Goal: Task Accomplishment & Management: Manage account settings

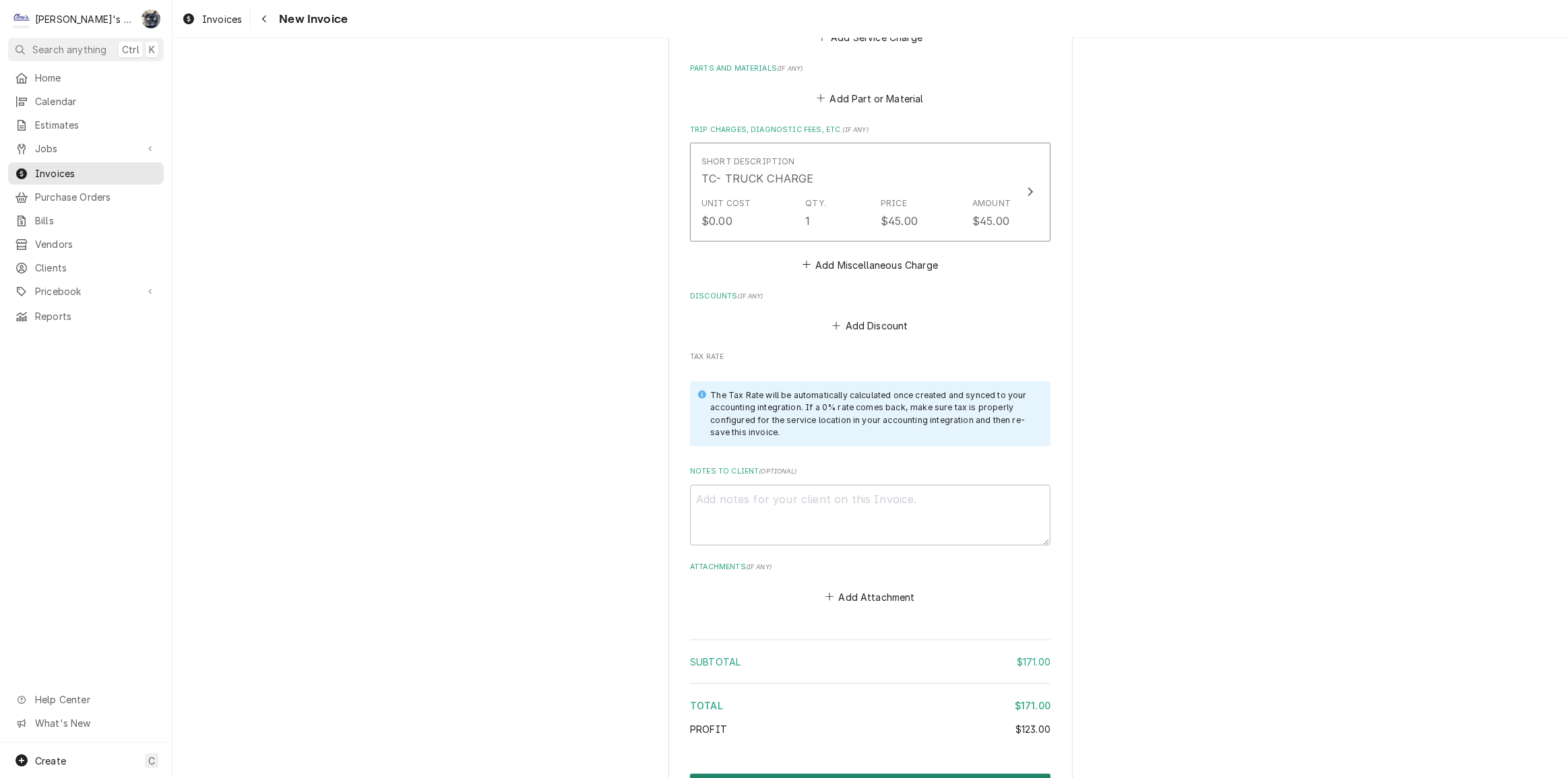
click at [871, 774] on button "Create and Send" at bounding box center [870, 786] width 361 height 25
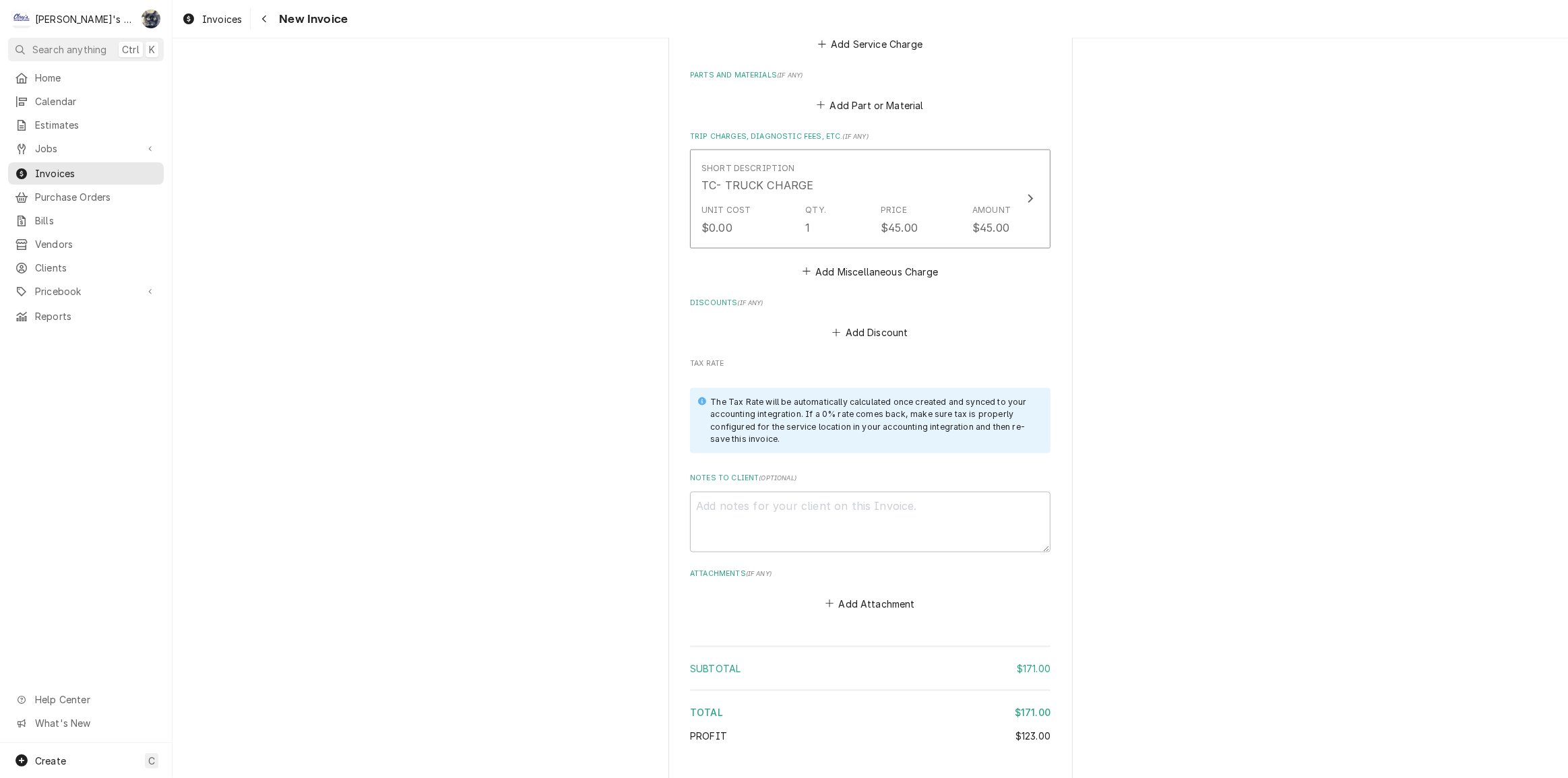
type textarea "x"
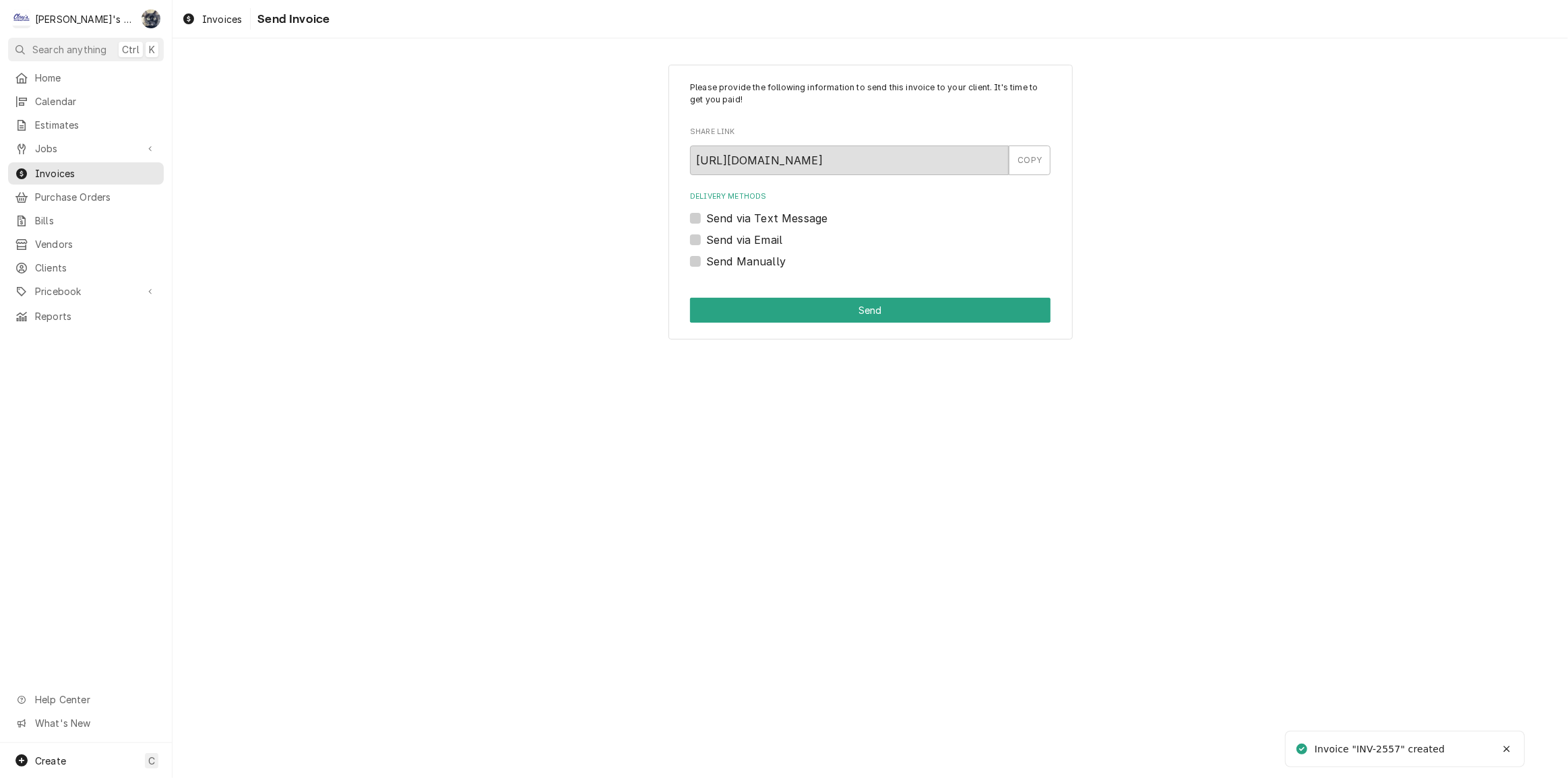
click at [706, 263] on label "Send Manually" at bounding box center [746, 262] width 79 height 17
click at [706, 263] on input "Send Manually" at bounding box center [886, 268] width 361 height 30
checkbox input "true"
click at [706, 306] on button "Send" at bounding box center [870, 310] width 361 height 25
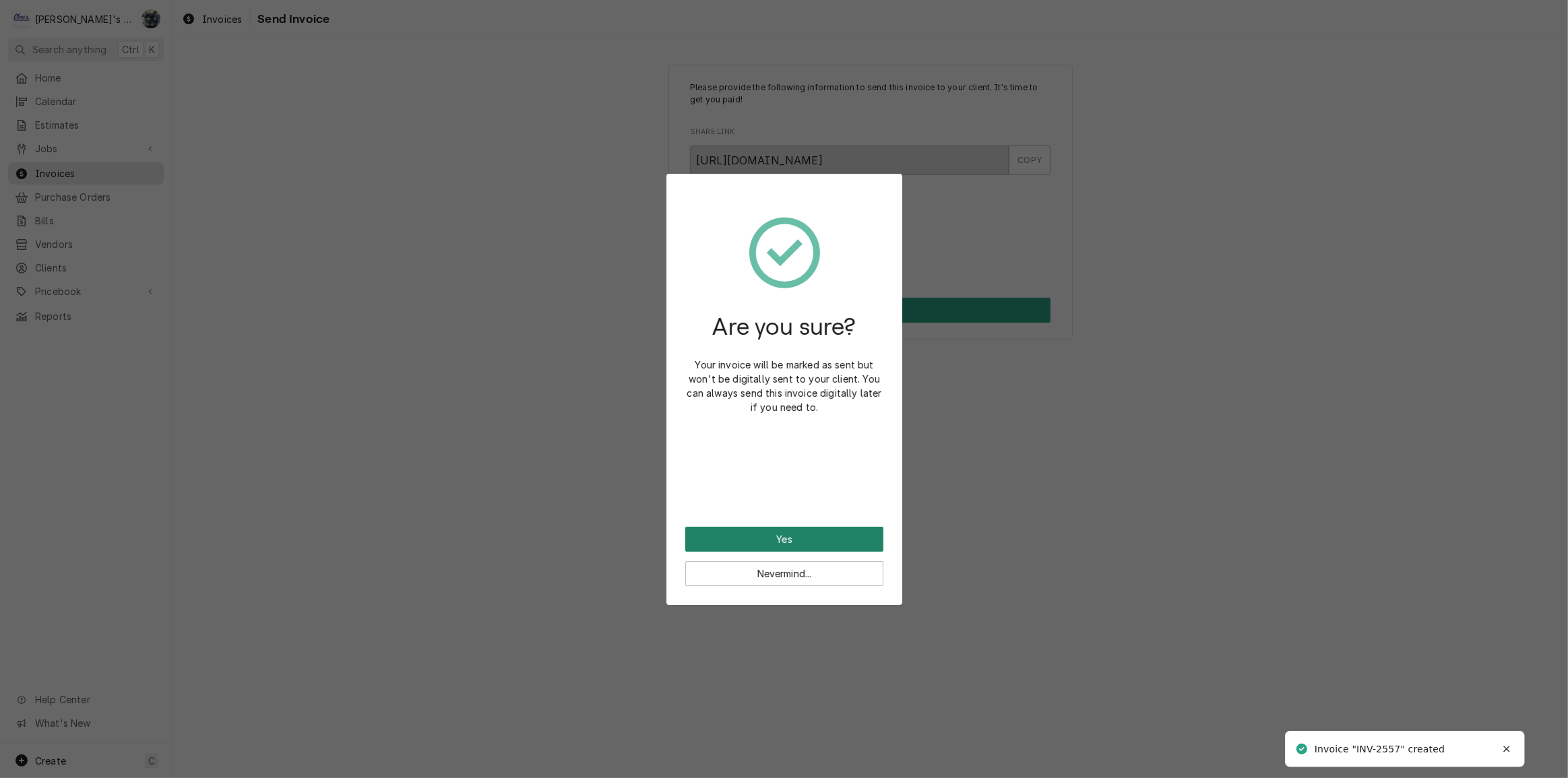
click at [744, 532] on button "Yes" at bounding box center [785, 540] width 198 height 25
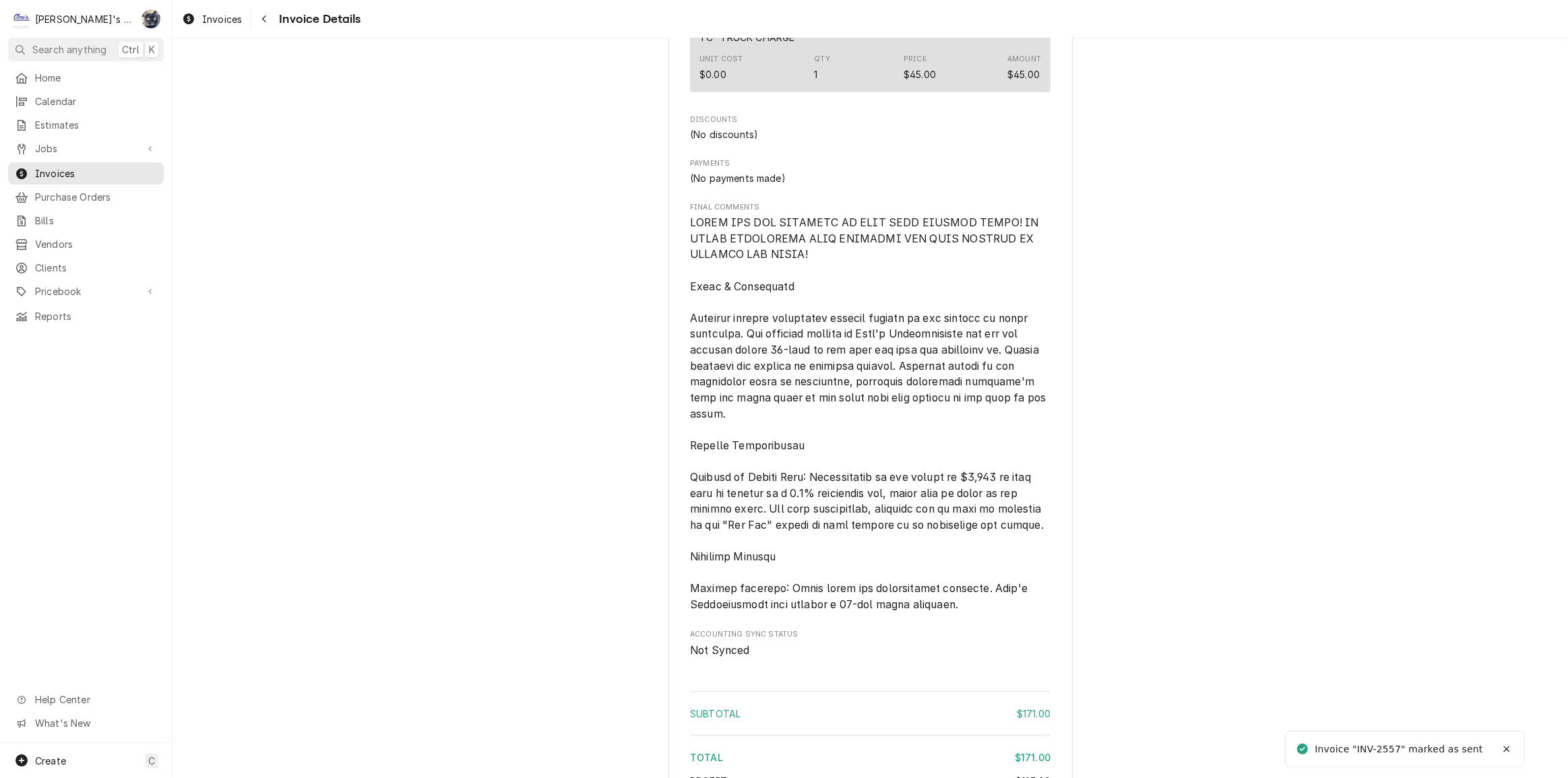
scroll to position [1620, 0]
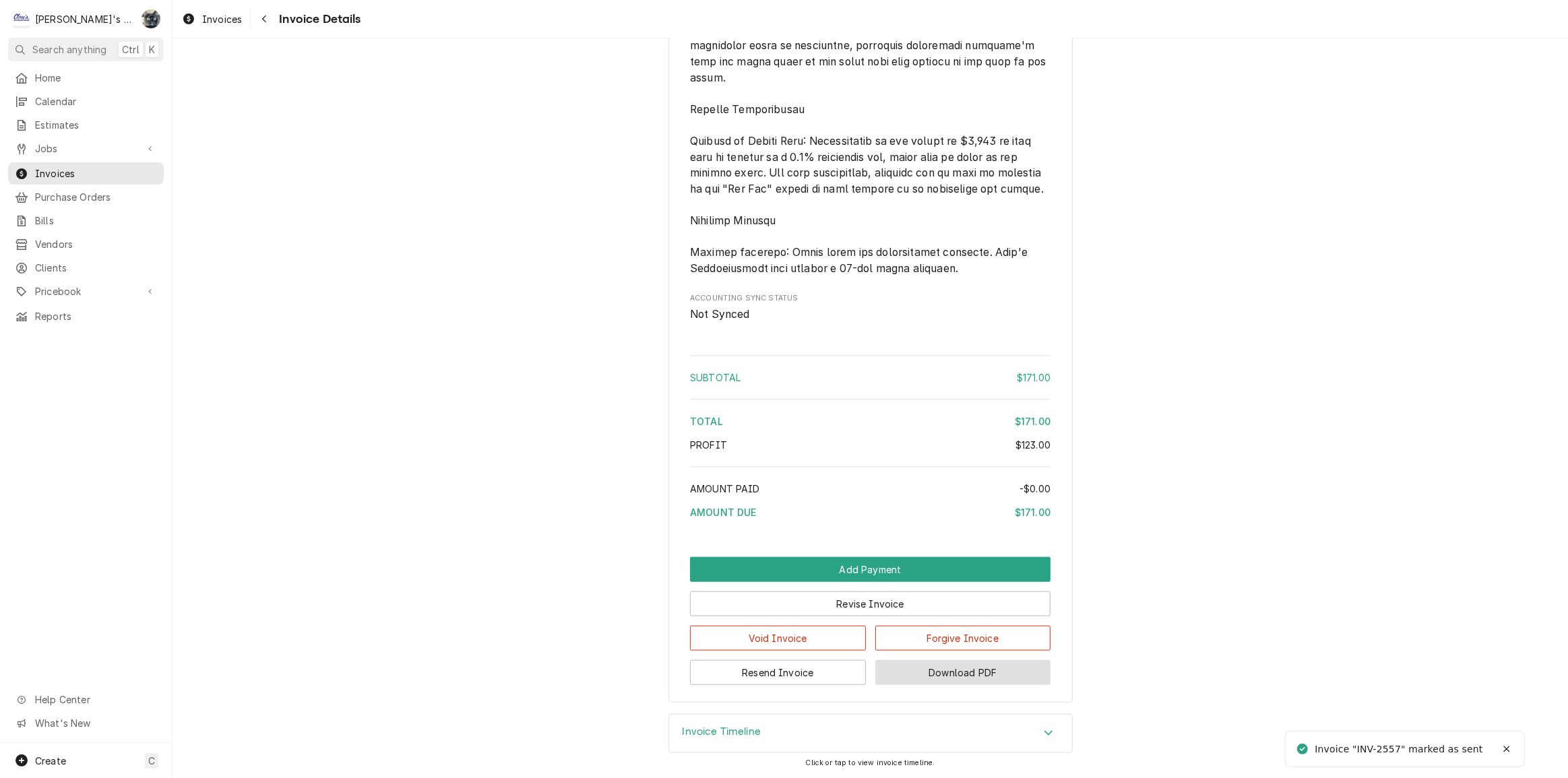
click at [904, 677] on button "Download PDF" at bounding box center [963, 672] width 176 height 25
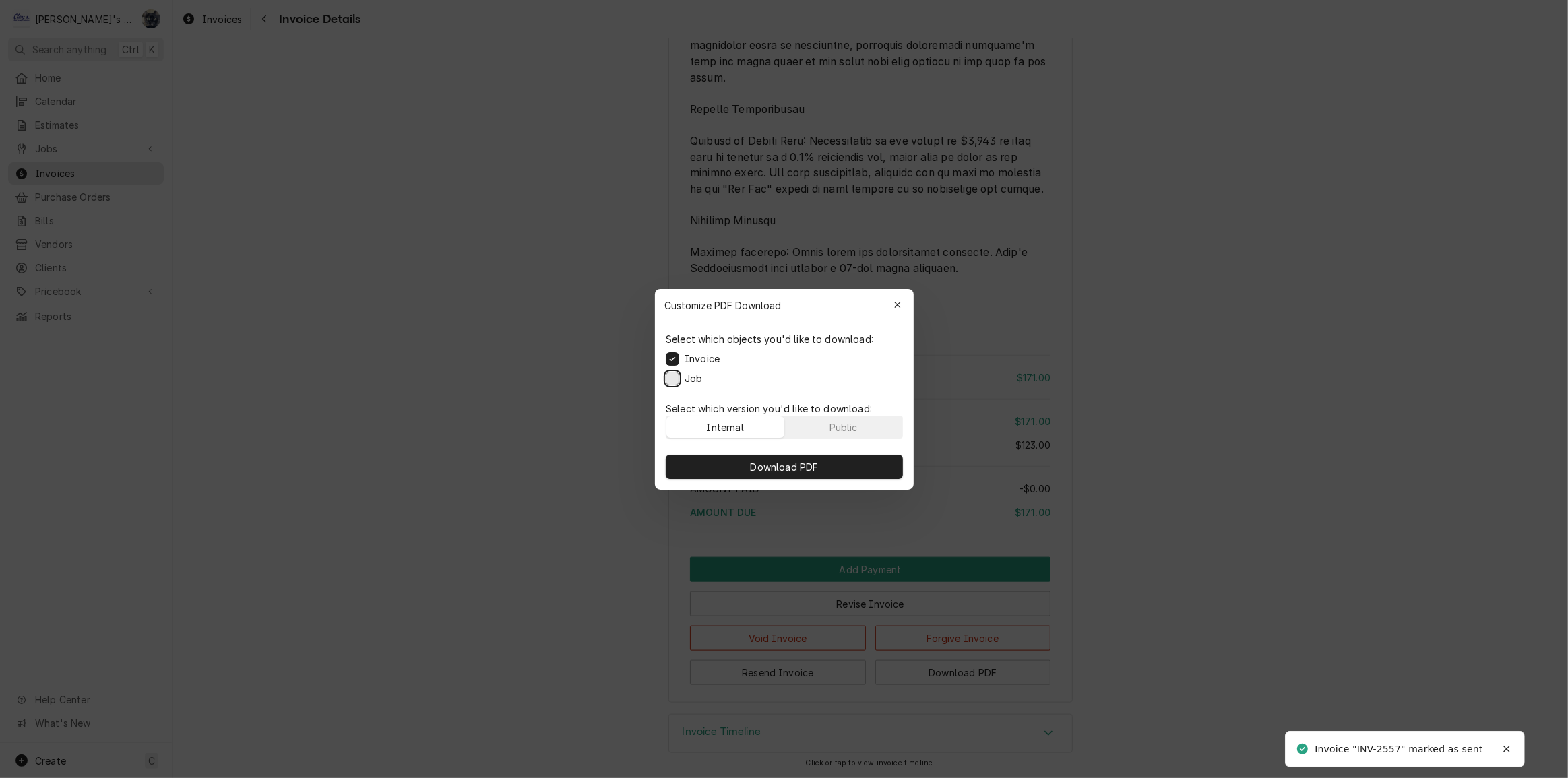
click at [673, 377] on button "Job" at bounding box center [673, 378] width 13 height 13
click at [706, 459] on button "Download PDF" at bounding box center [784, 466] width 237 height 24
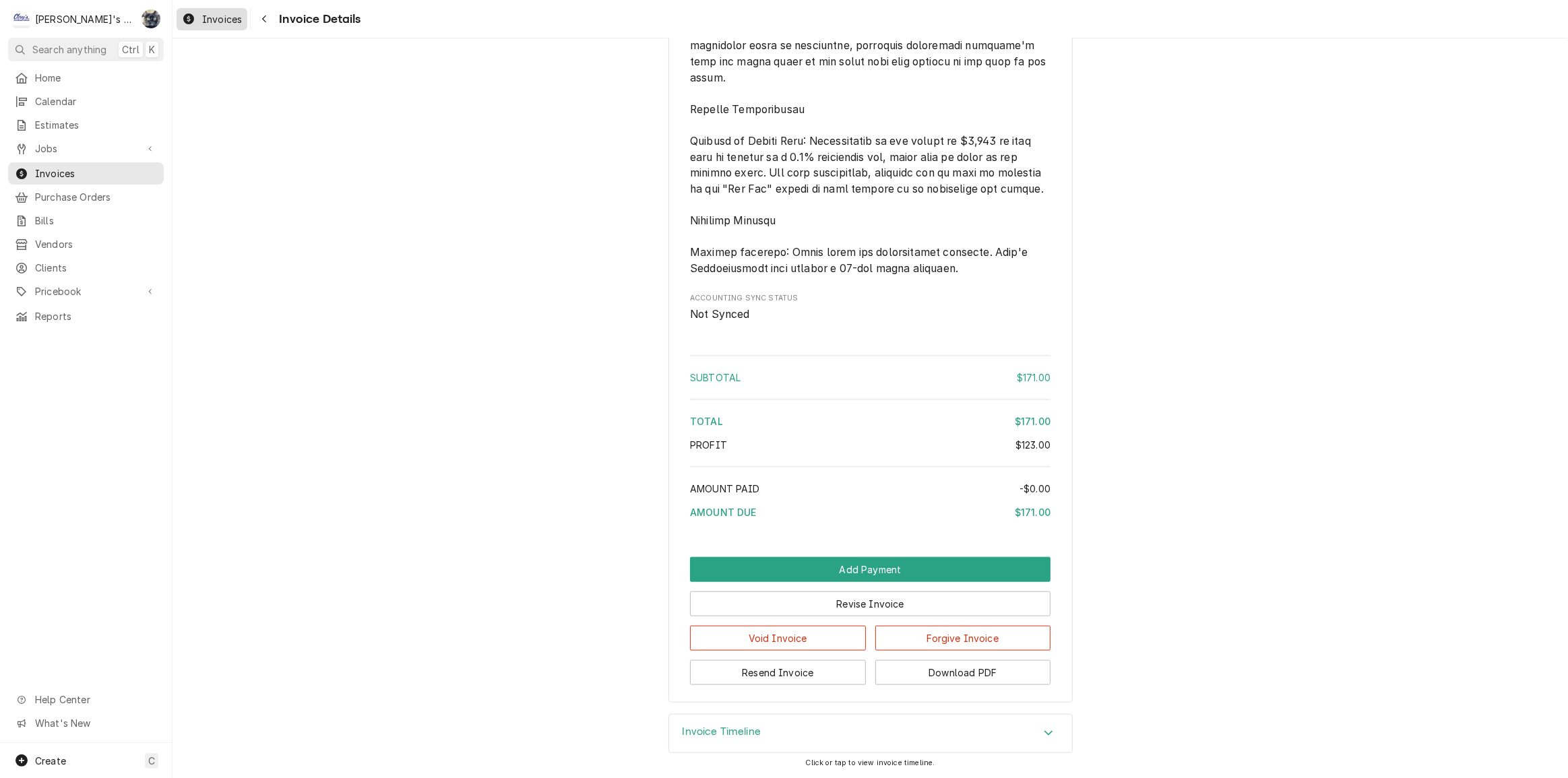
click at [224, 24] on span "Invoices" at bounding box center [222, 19] width 40 height 14
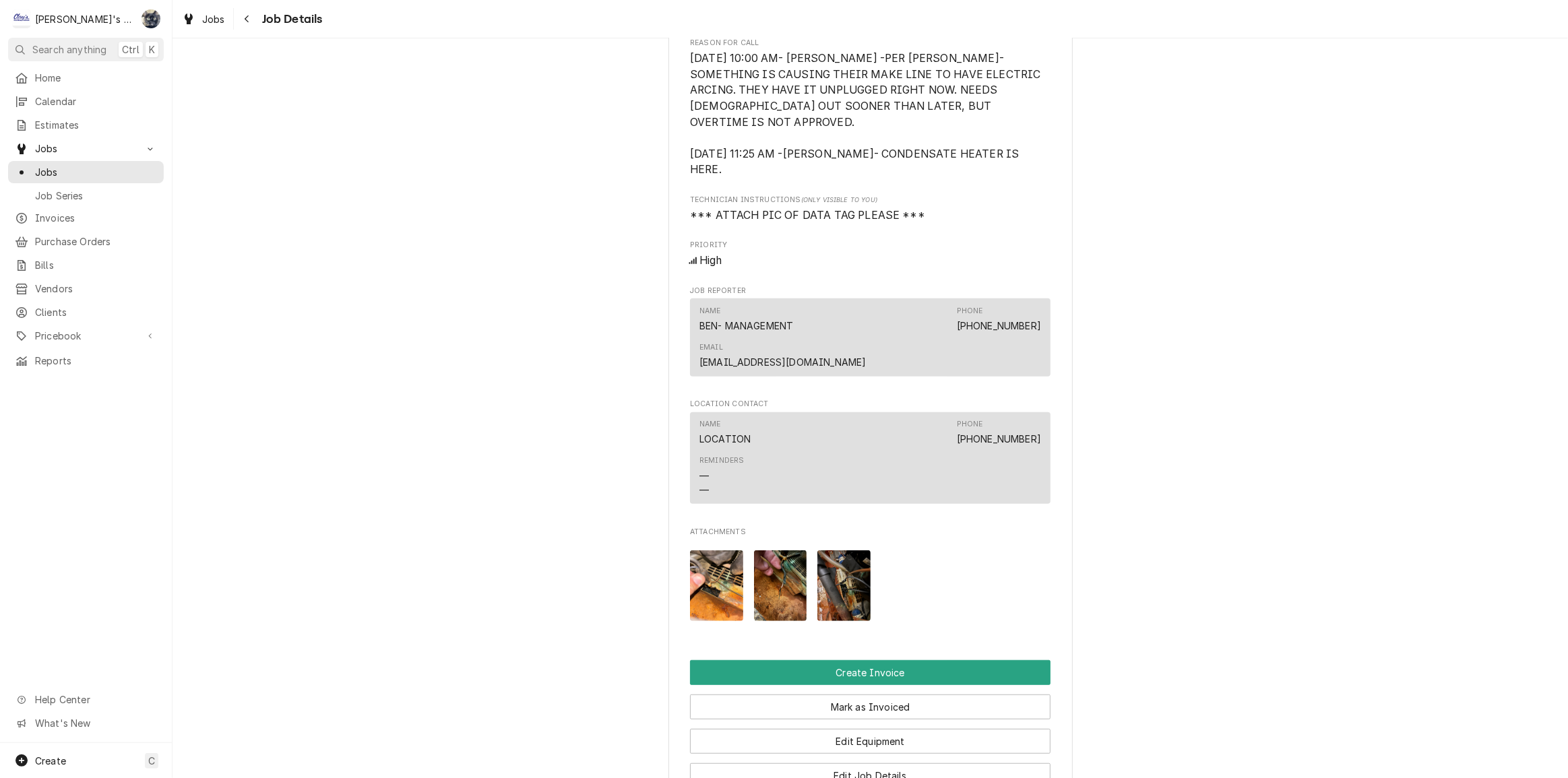
scroll to position [796, 0]
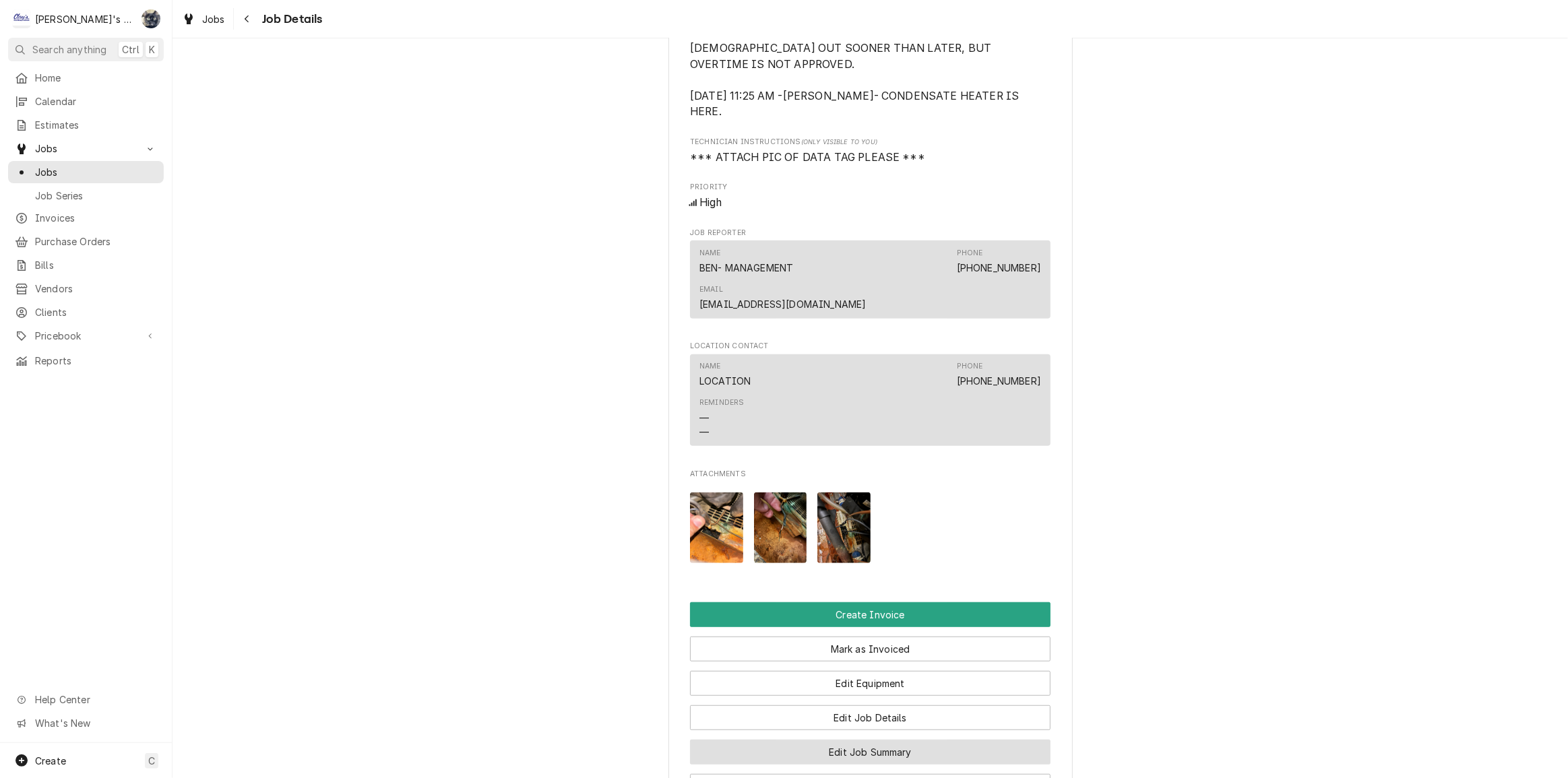
click at [852, 740] on button "Edit Job Summary" at bounding box center [870, 752] width 361 height 25
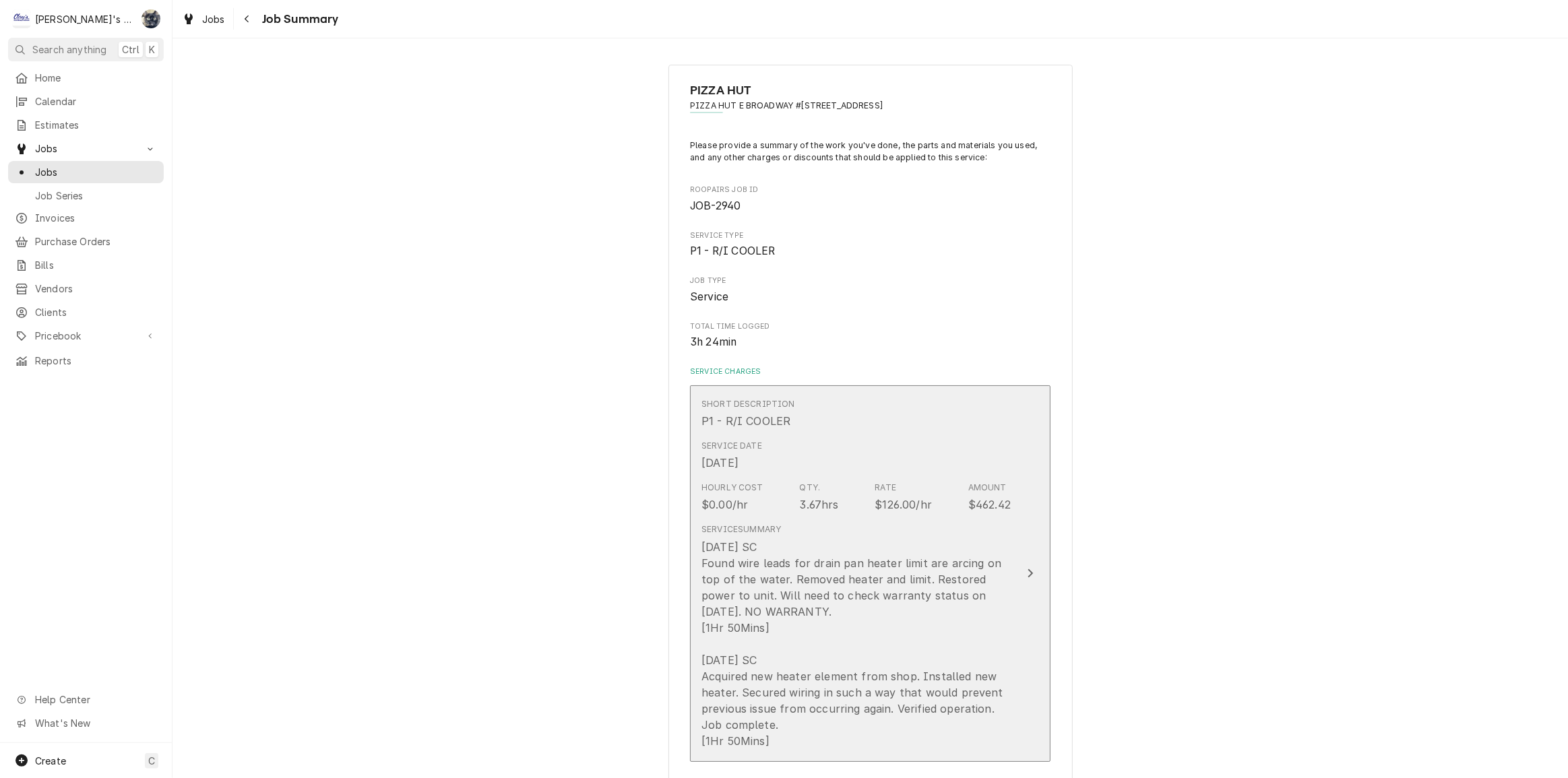
click at [849, 609] on div "9/16/2025 SC Found wire leads for drain pan heater limit are arcing on top of t…" at bounding box center [856, 644] width 309 height 210
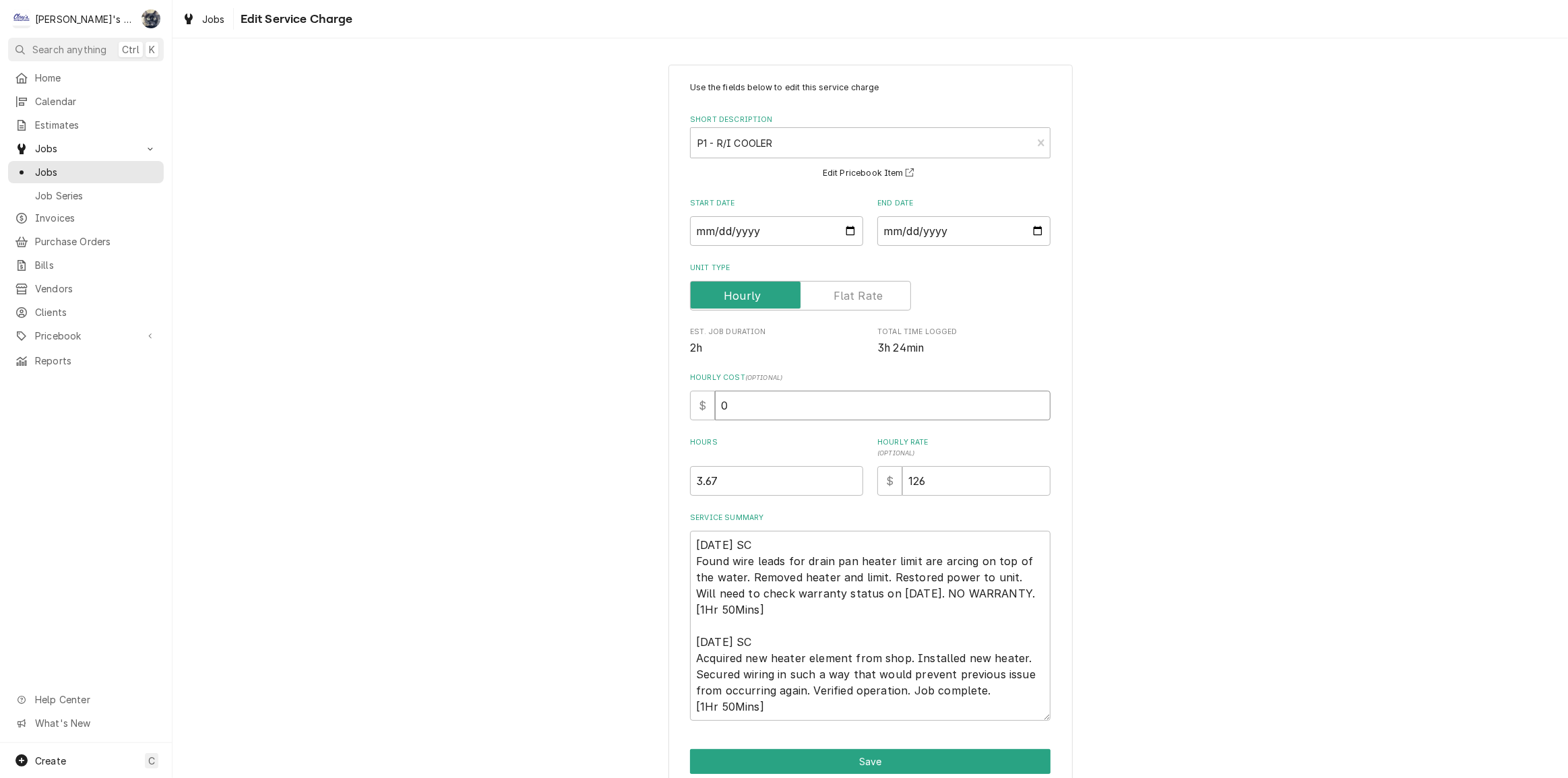
click at [690, 404] on div "$ 0" at bounding box center [870, 406] width 361 height 30
type textarea "x"
type input "6"
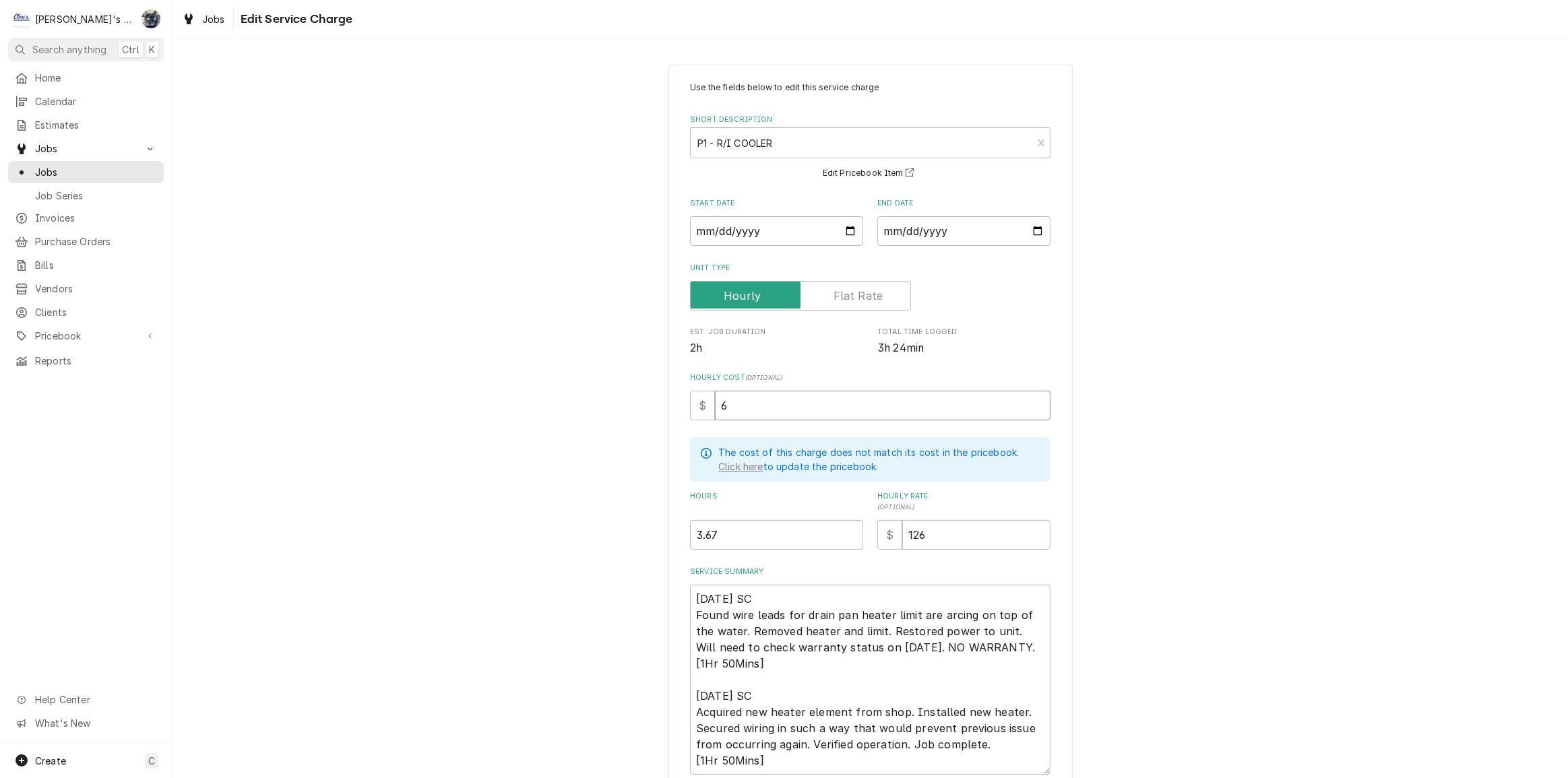
type textarea "x"
type input "60"
drag, startPoint x: 810, startPoint y: 670, endPoint x: 648, endPoint y: 660, distance: 162.3
click at [648, 660] on div "Use the fields below to edit this service charge Short Description P1 - R/I COO…" at bounding box center [870, 472] width 1396 height 839
type textarea "x"
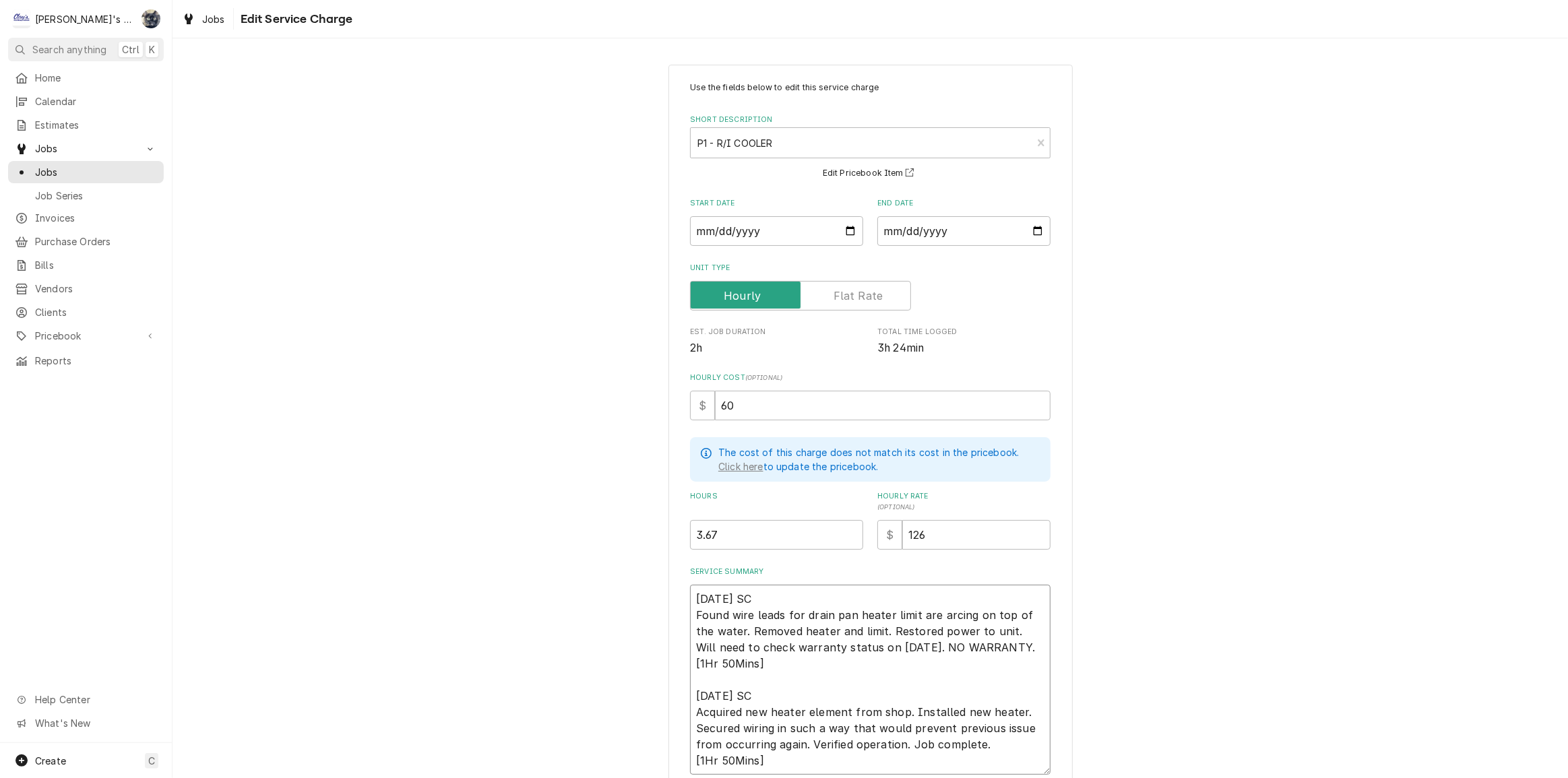
type textarea "9/16/2025 SC Found wire leads for drain pan heater limit are arcing on top of t…"
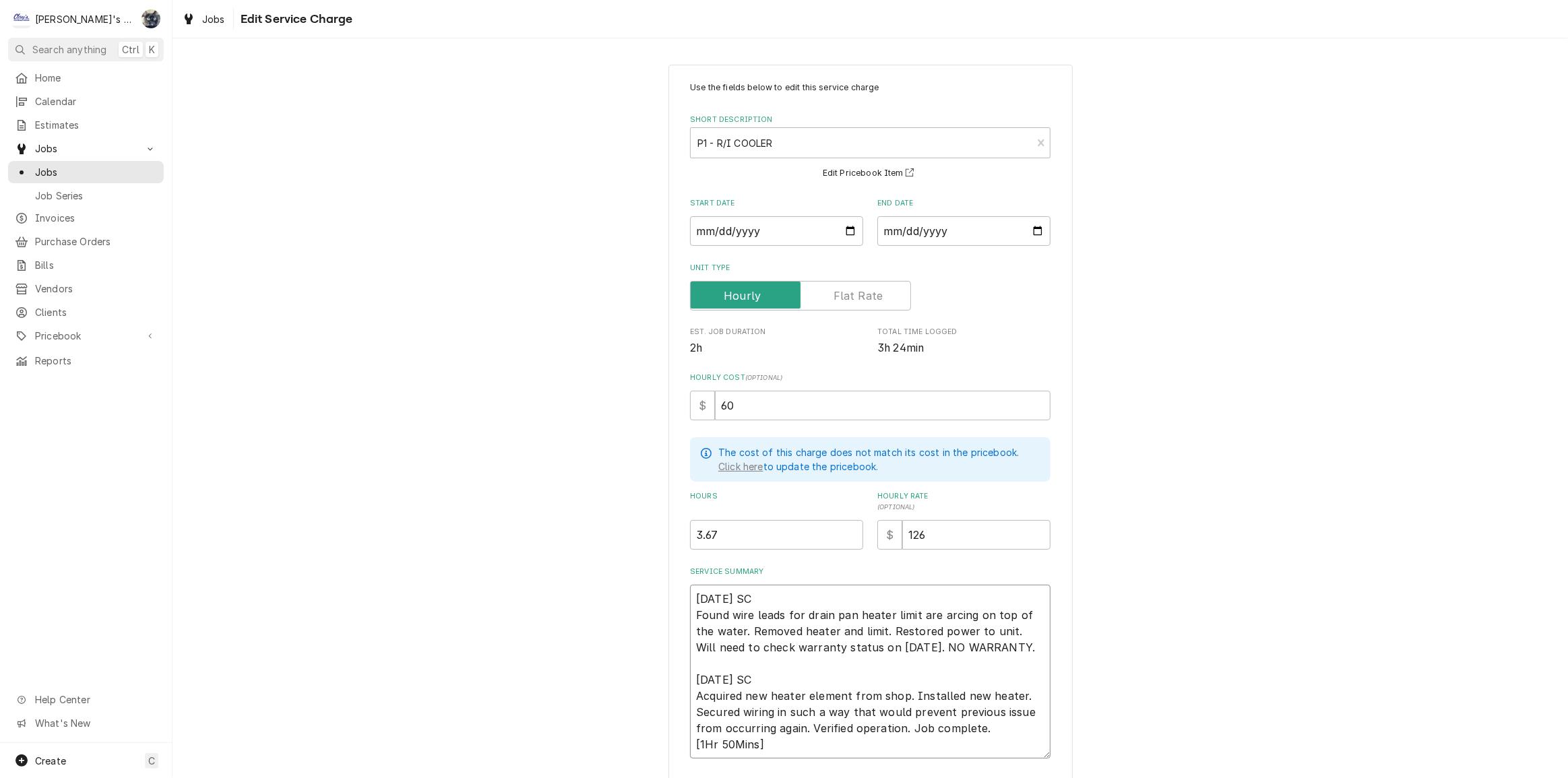
type textarea "x"
type textarea "9/16/2025 SC Found wire leads for drain pan heater limit are arcing on top of t…"
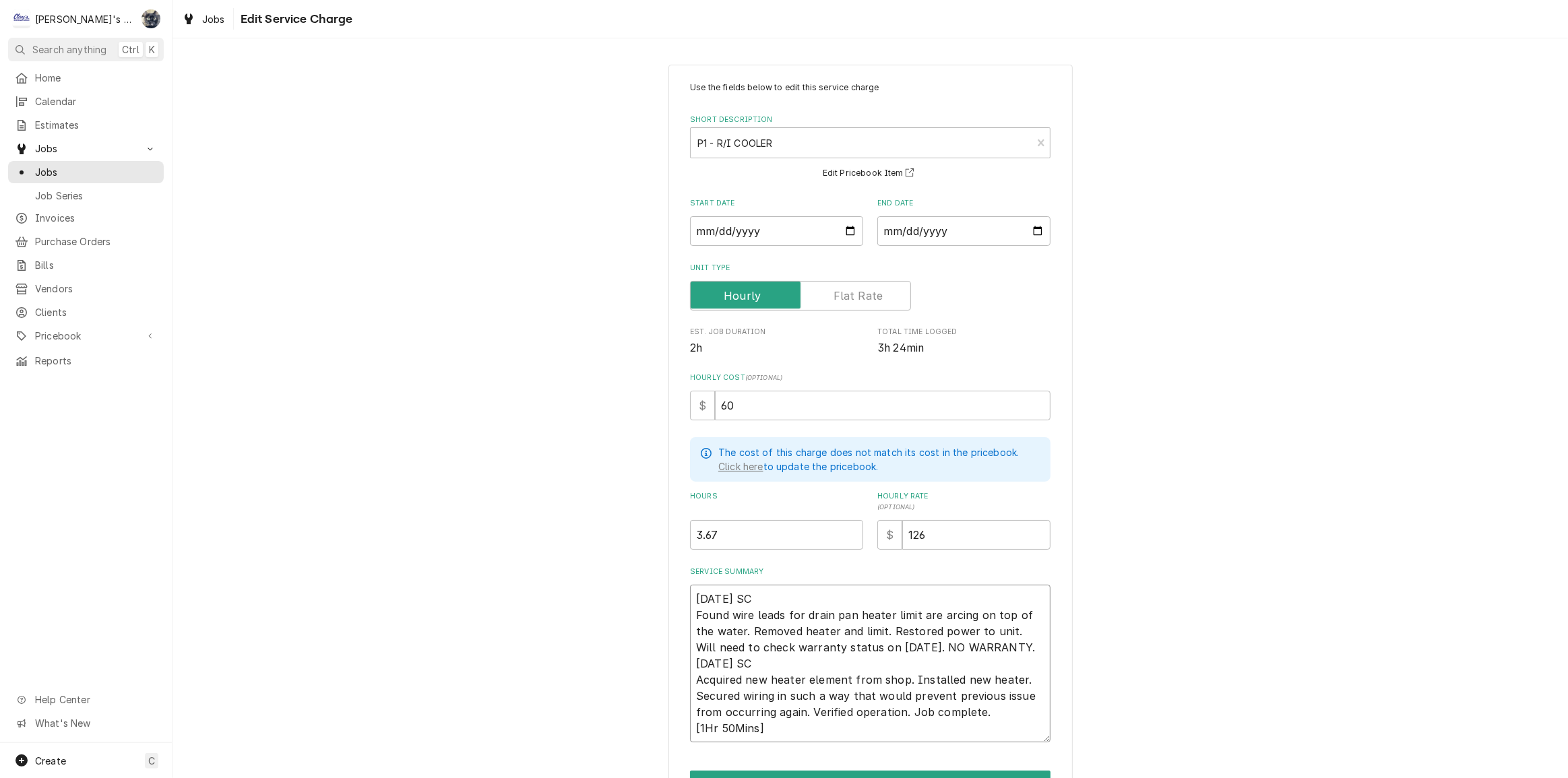
type textarea "x"
type textarea "9/16/2025 SC Found wire leads for drain pan heater limit are arcing on top of t…"
type textarea "x"
type textarea "9/16/2025 SC Found wire leads for drain pan heater limit are arcing on top of t…"
type textarea "x"
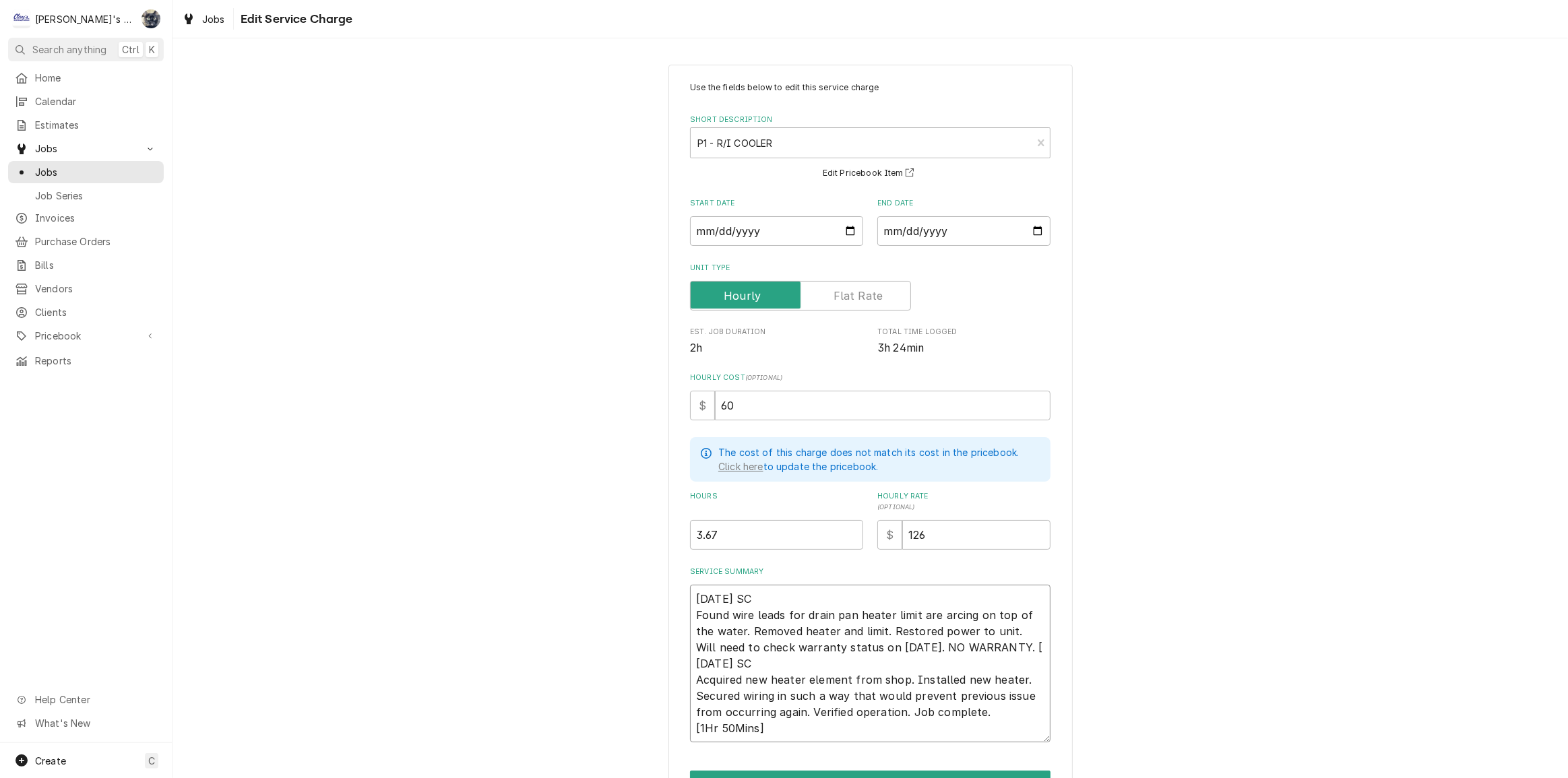
type textarea "9/16/2025 SC Found wire leads for drain pan heater limit are arcing on top of t…"
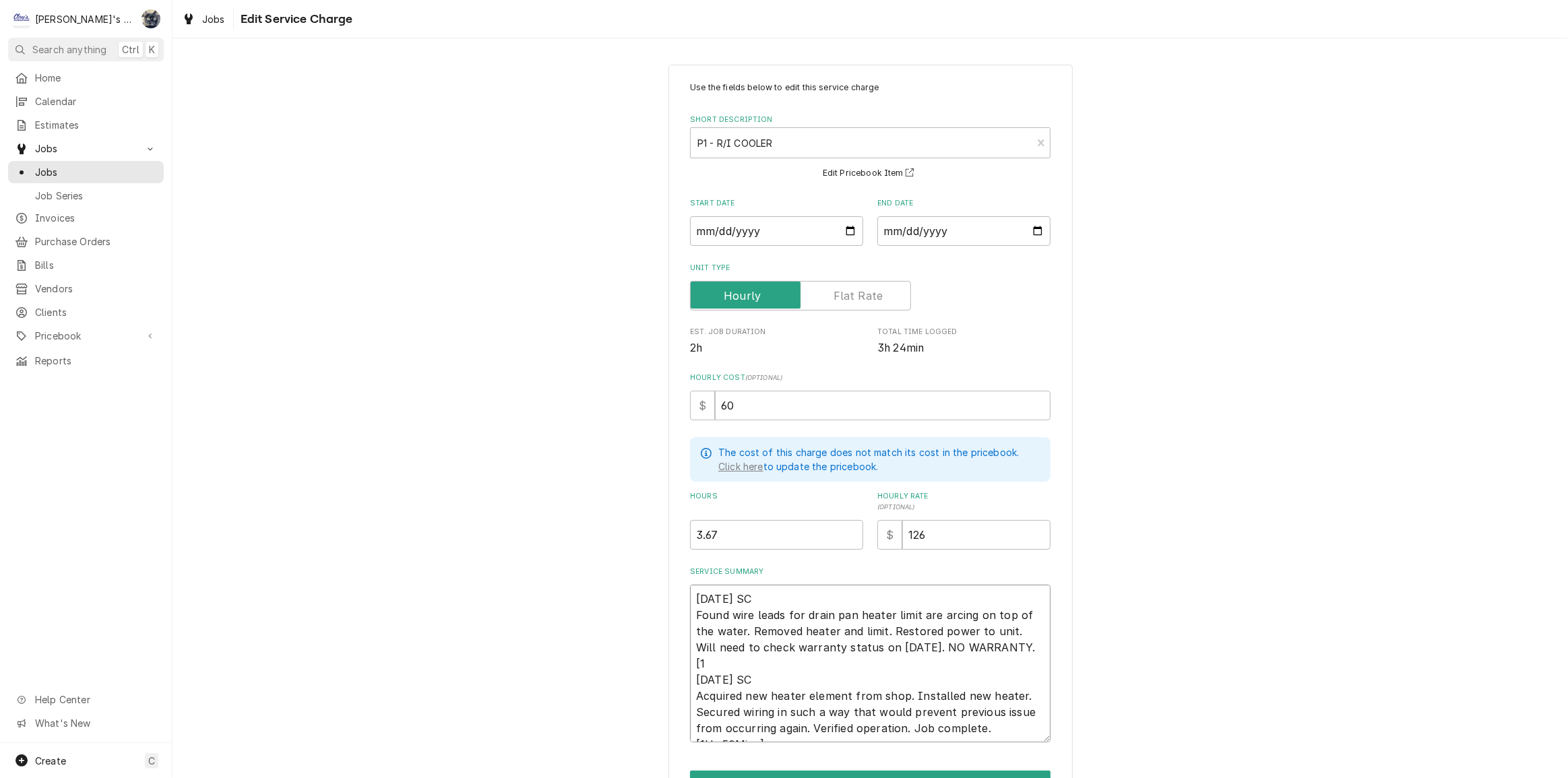
type textarea "x"
type textarea "9/16/2025 SC Found wire leads for drain pan heater limit are arcing on top of t…"
type textarea "x"
type textarea "9/16/2025 SC Found wire leads for drain pan heater limit are arcing on top of t…"
type textarea "x"
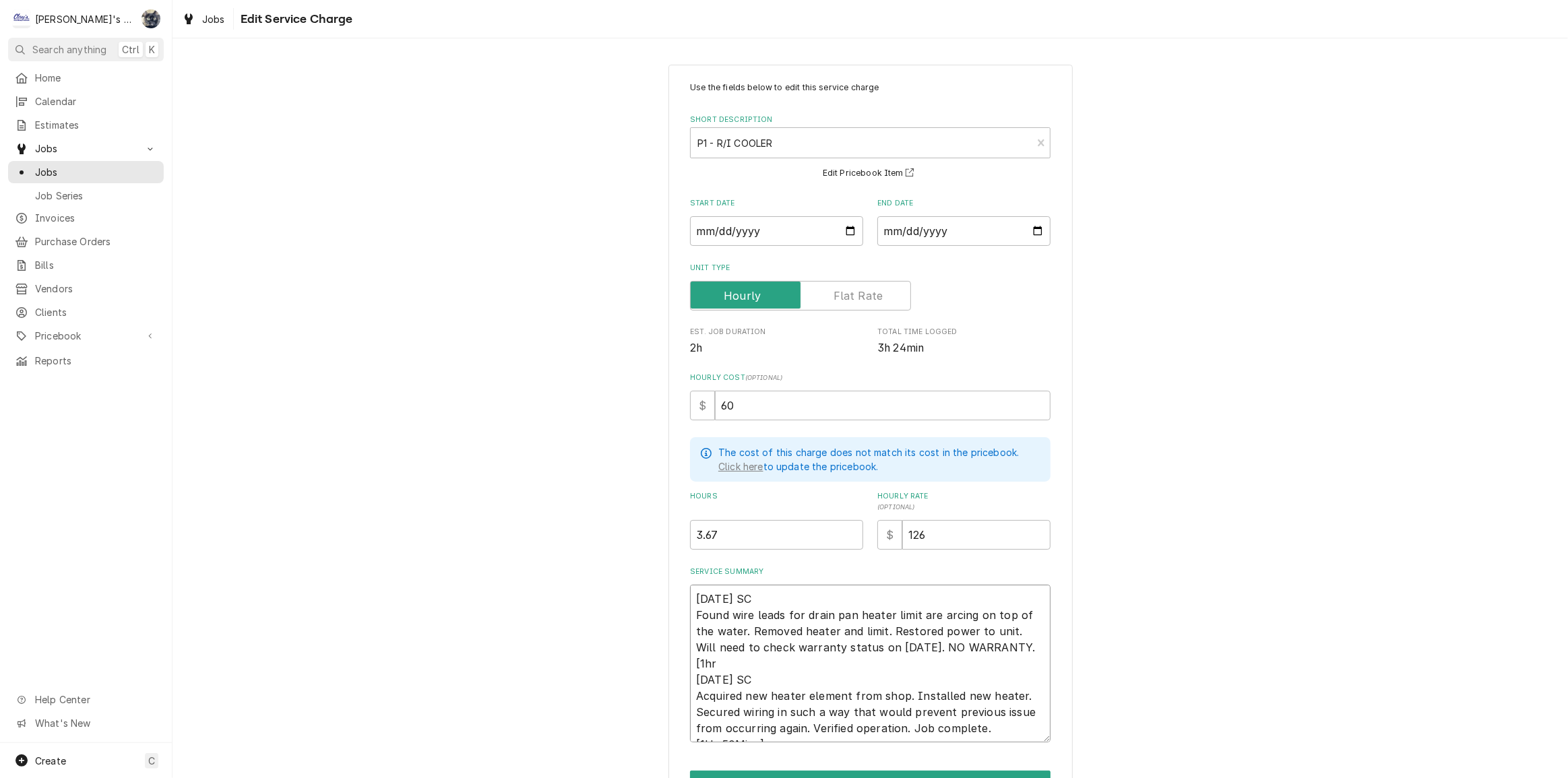
type textarea "9/16/2025 SC Found wire leads for drain pan heater limit are arcing on top of t…"
type textarea "x"
type textarea "9/16/2025 SC Found wire leads for drain pan heater limit are arcing on top of t…"
type textarea "x"
type textarea "9/16/2025 SC Found wire leads for drain pan heater limit are arcing on top of t…"
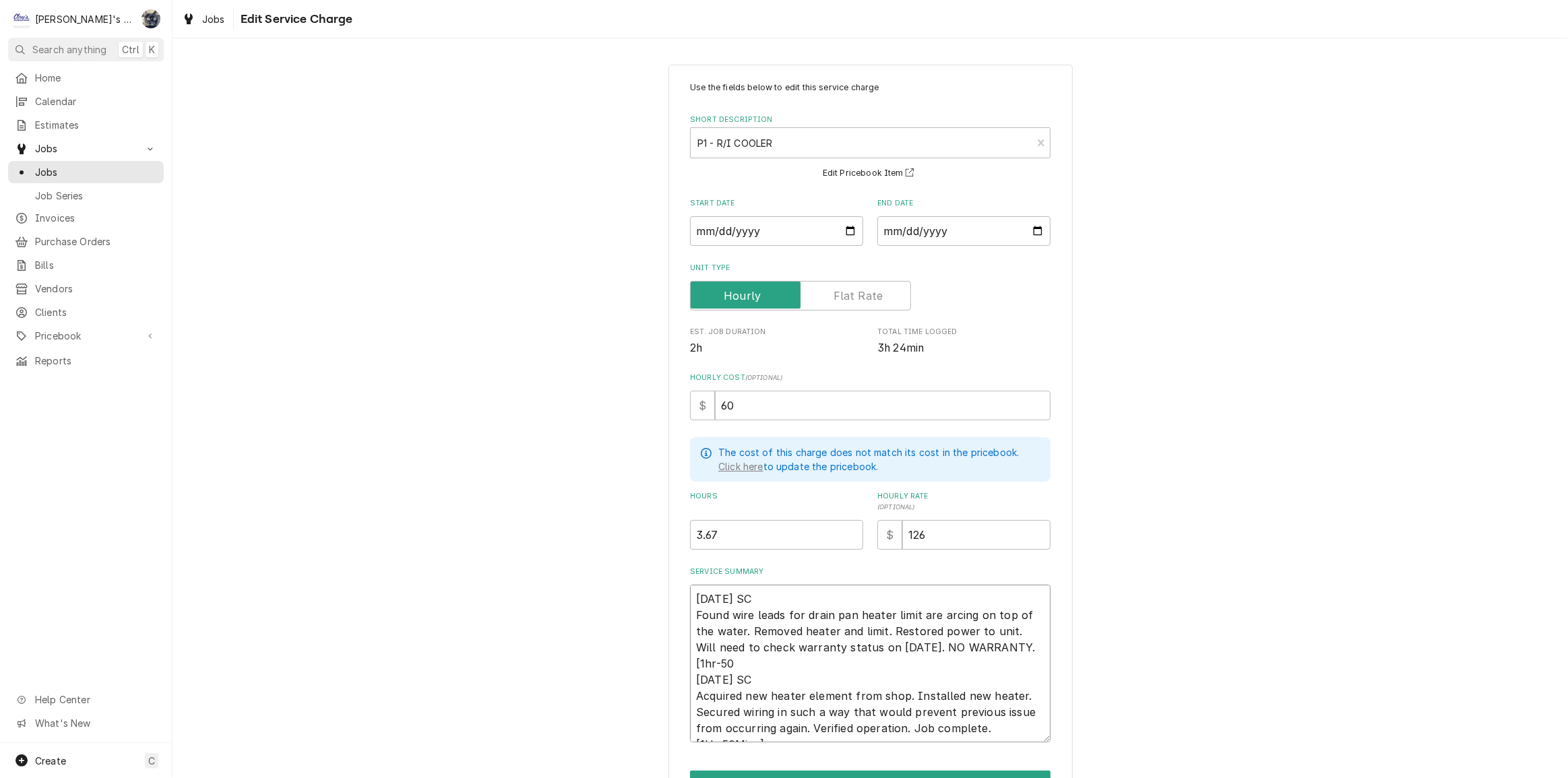
type textarea "x"
type textarea "9/16/2025 SC Found wire leads for drain pan heater limit are arcing on top of t…"
type textarea "x"
type textarea "9/16/2025 SC Found wire leads for drain pan heater limit are arcing on top of t…"
type textarea "x"
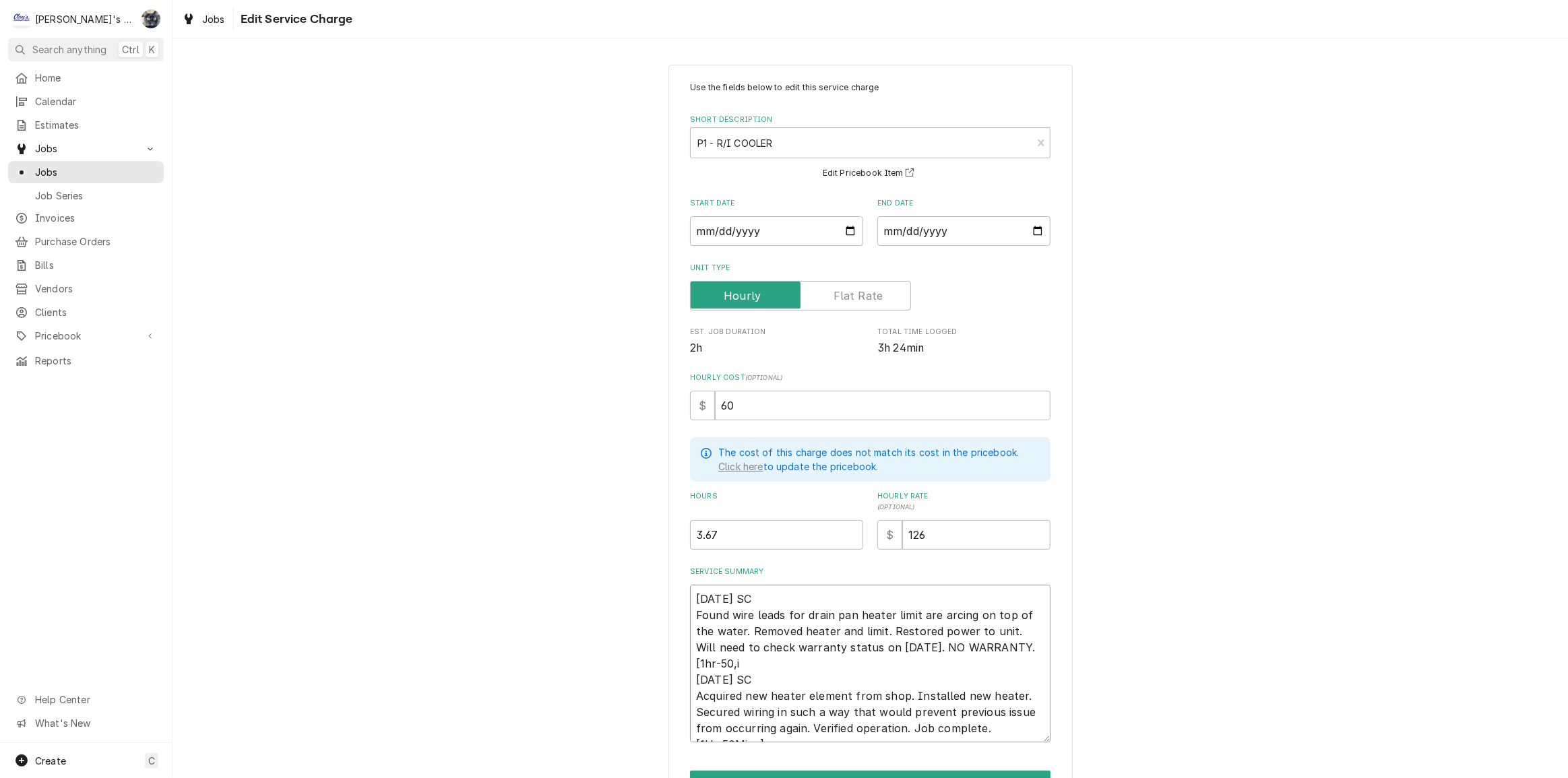
type textarea "9/16/2025 SC Found wire leads for drain pan heater limit are arcing on top of t…"
type textarea "x"
type textarea "9/16/2025 SC Found wire leads for drain pan heater limit are arcing on top of t…"
type textarea "x"
type textarea "9/16/2025 SC Found wire leads for drain pan heater limit are arcing on top of t…"
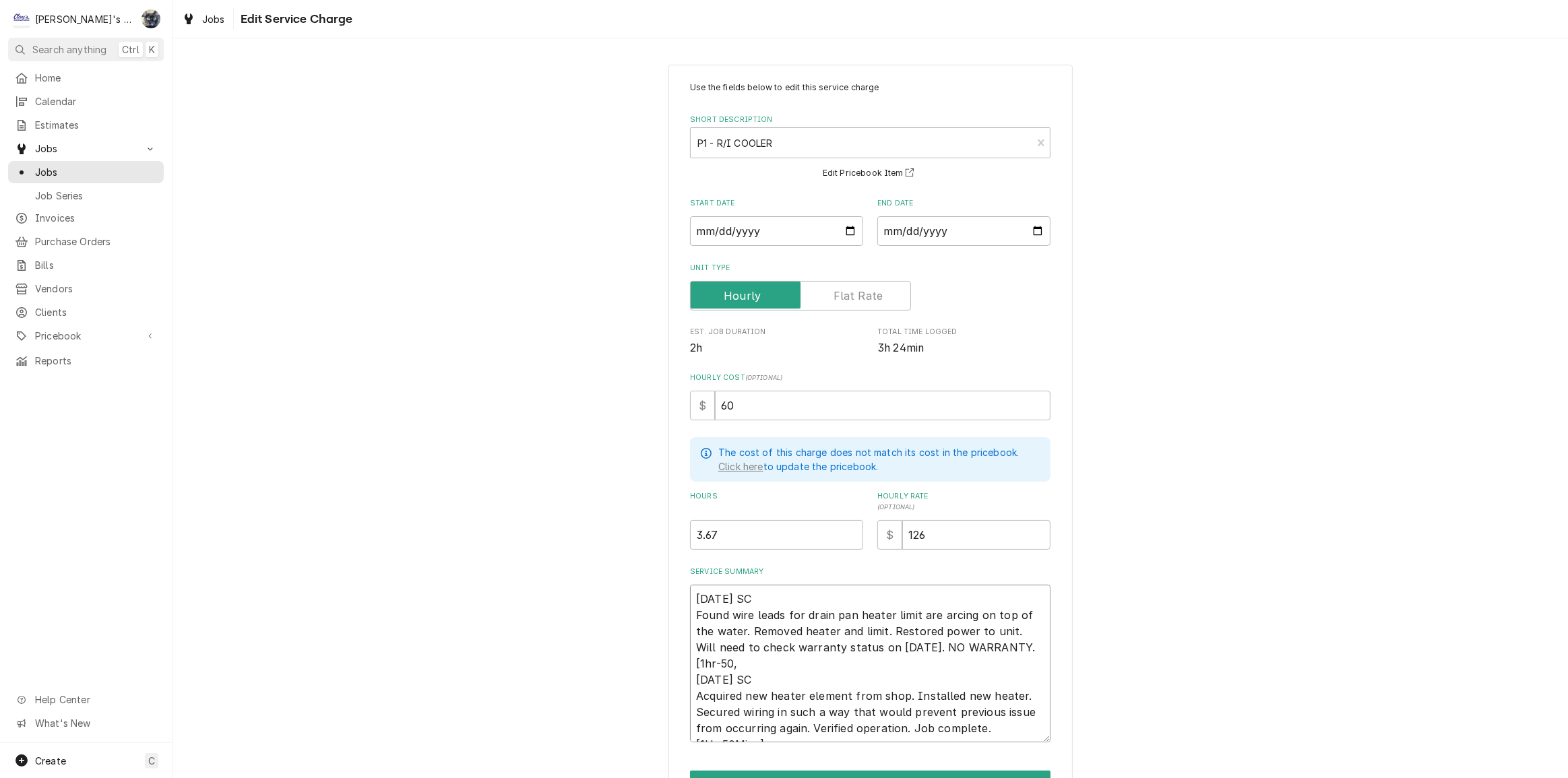
type textarea "x"
type textarea "9/16/2025 SC Found wire leads for drain pan heater limit are arcing on top of t…"
type textarea "x"
type textarea "9/16/2025 SC Found wire leads for drain pan heater limit are arcing on top of t…"
type textarea "x"
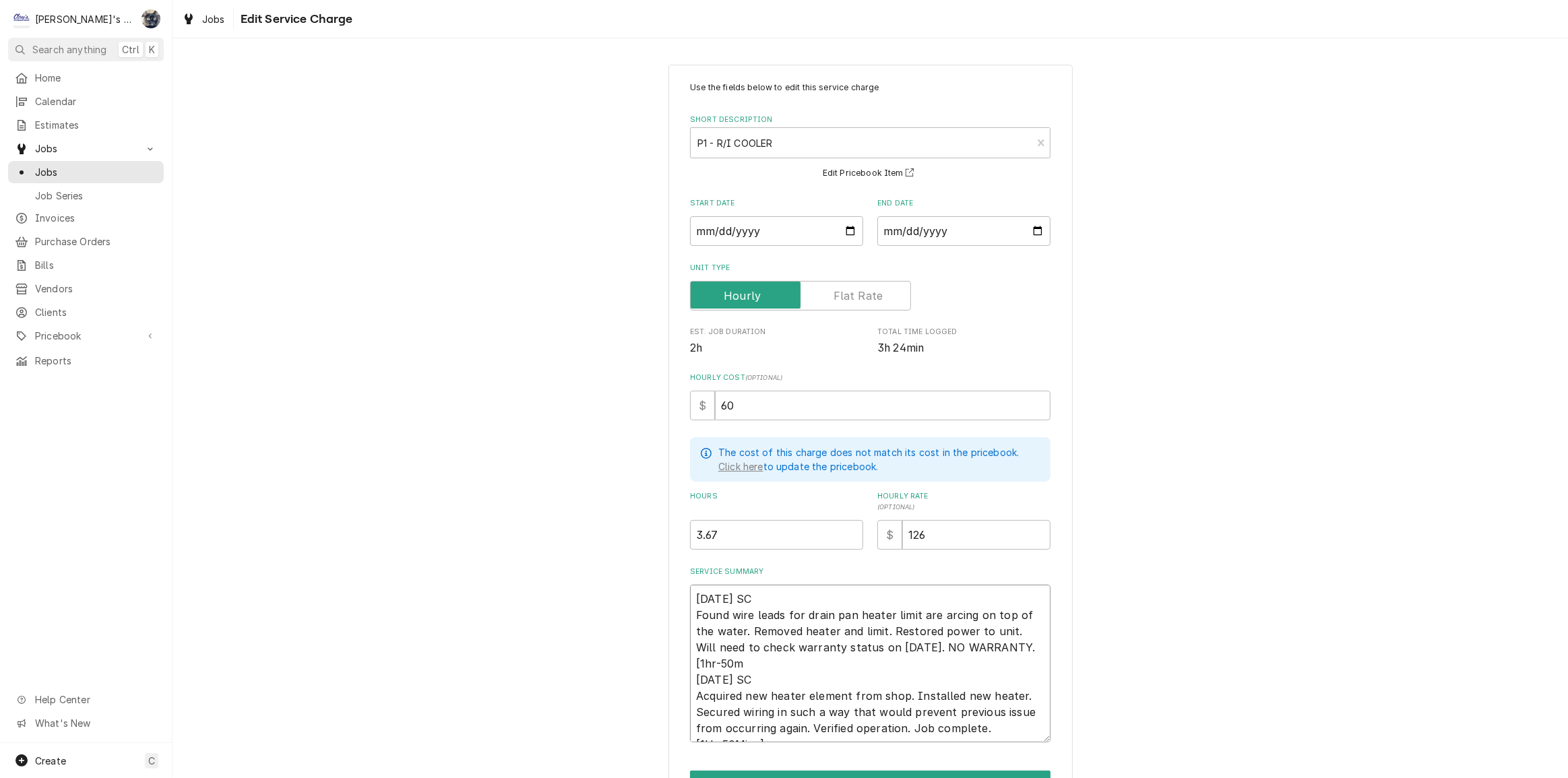
type textarea "9/16/2025 SC Found wire leads for drain pan heater limit are arcing on top of t…"
type textarea "x"
type textarea "9/16/2025 SC Found wire leads for drain pan heater limit are arcing on top of t…"
type textarea "x"
type textarea "9/16/2025 SC Found wire leads for drain pan heater limit are arcing on top of t…"
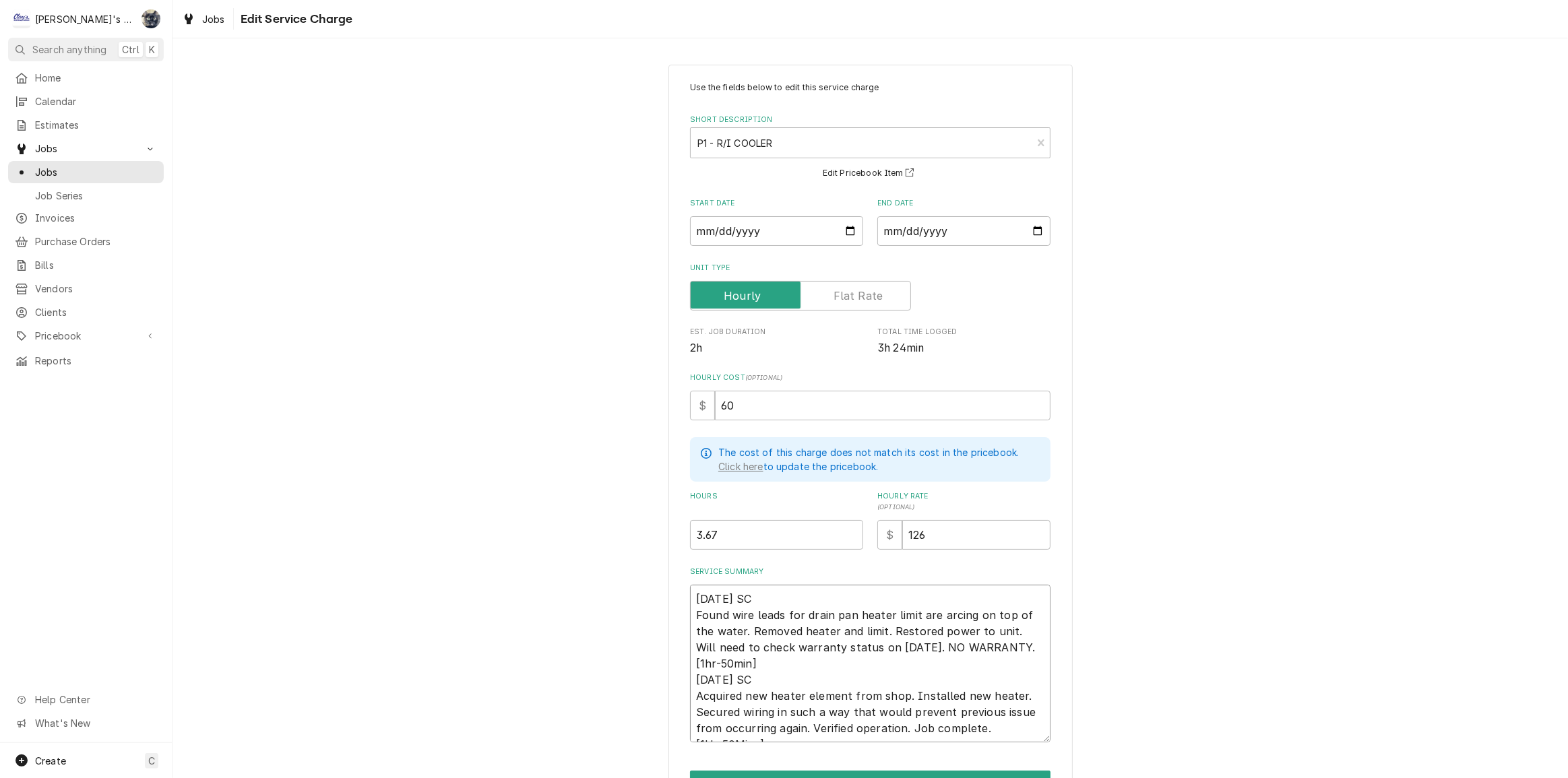
type textarea "x"
type textarea "9/16/2025 SC Found wire leads for drain pan heater limit are arcing on top of t…"
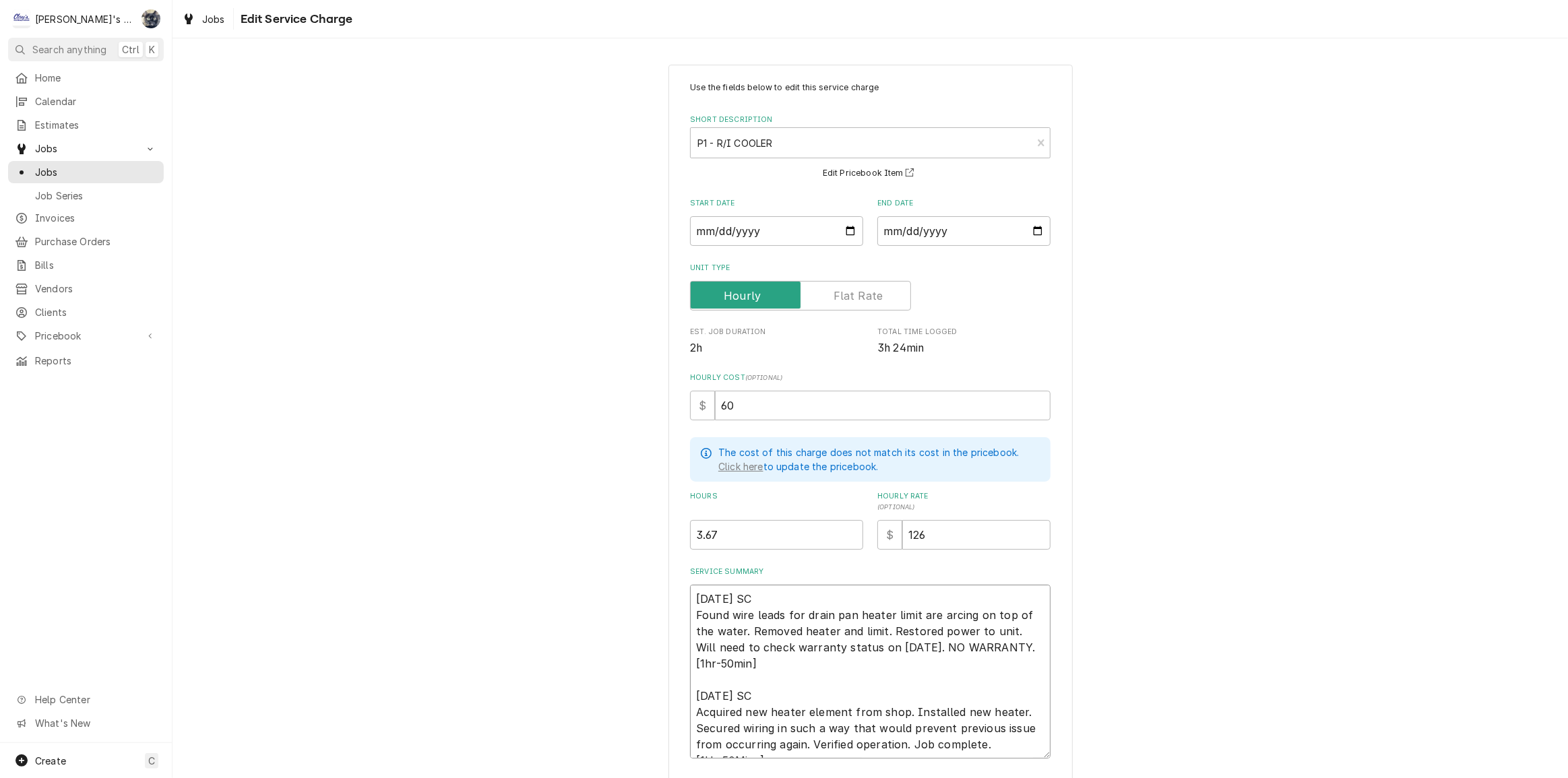
click at [934, 644] on textarea "9/16/2025 SC Found wire leads for drain pan heater limit are arcing on top of t…" at bounding box center [870, 672] width 361 height 174
type textarea "x"
type textarea "9/16/2025 SC Found wire leads for drain pan heater limit are arcing on top of t…"
type textarea "x"
type textarea "9/16/2025 SC Found wire leads for drain pan heater limit are arcing on top of t…"
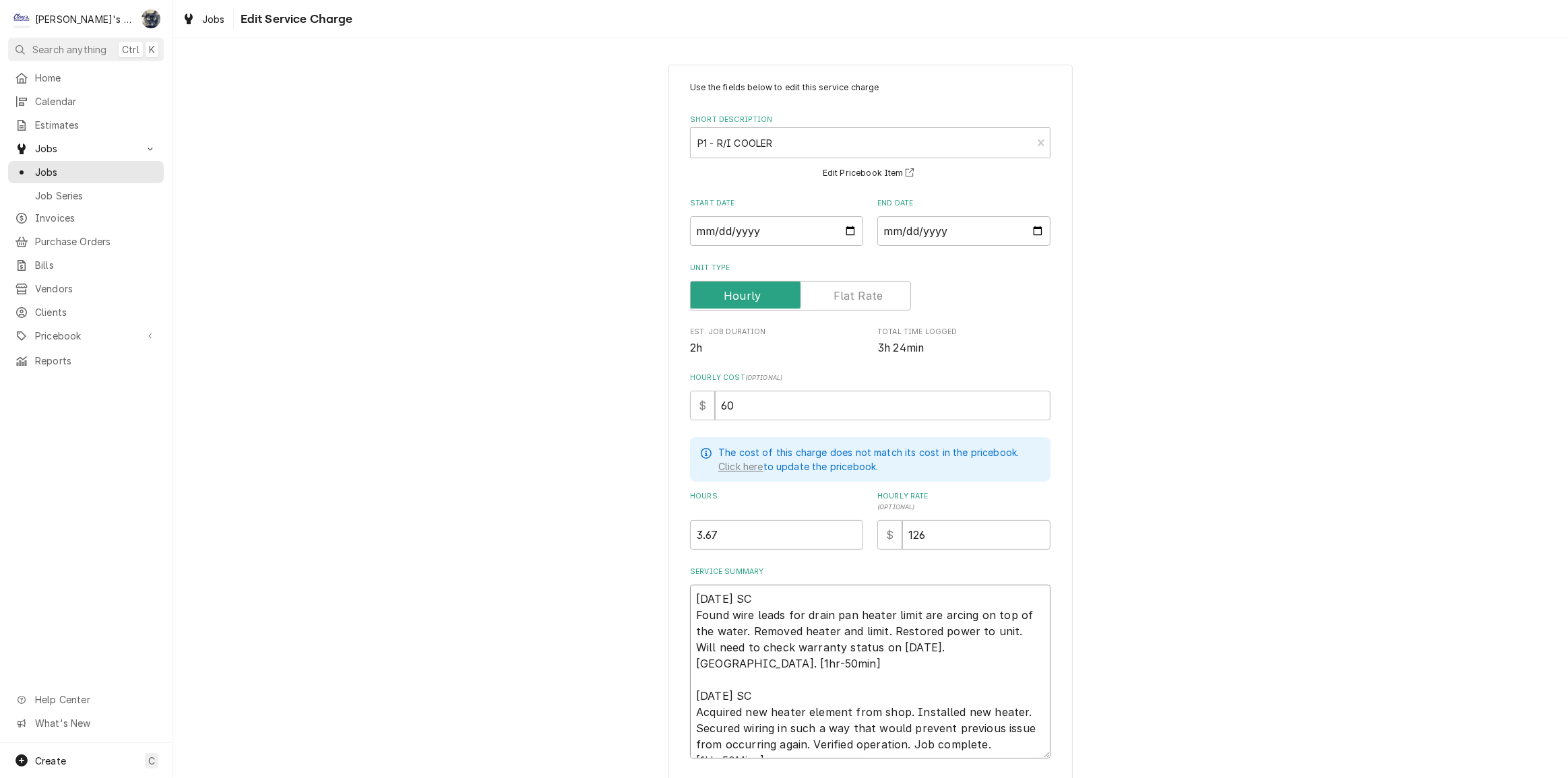
type textarea "x"
type textarea "9/16/2025 SC Found wire leads for drain pan heater limit are arcing on top of t…"
type textarea "x"
type textarea "9/16/2025 SC Found wire leads for drain pan heater limit are arcing on top of t…"
type textarea "x"
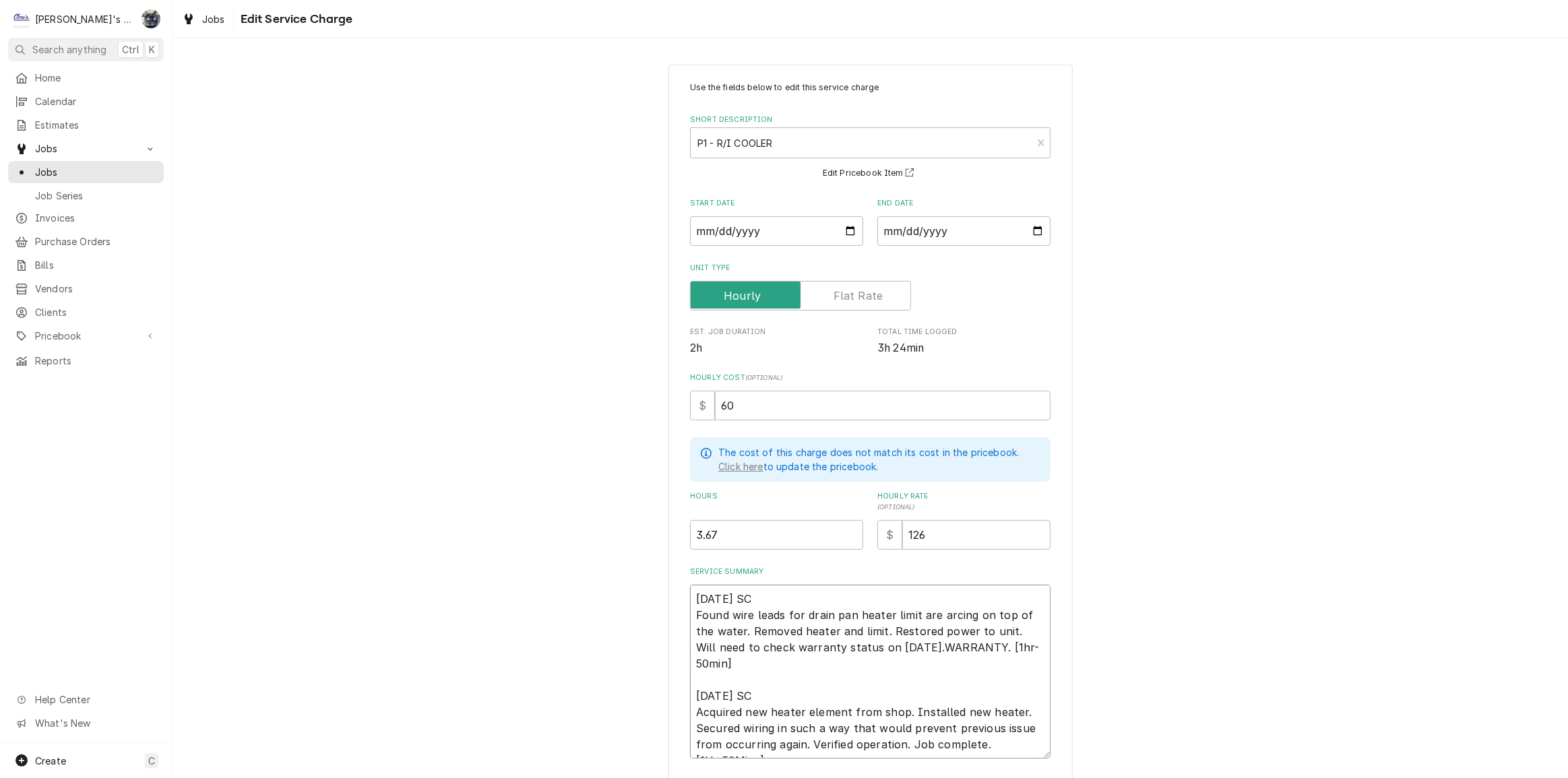
type textarea "9/16/2025 SC Found wire leads for drain pan heater limit are arcing on top of t…"
type textarea "x"
type textarea "9/16/2025 SC Found wire leads for drain pan heater limit are arcing on top of t…"
type textarea "x"
type textarea "9/16/2025 SC Found wire leads for drain pan heater limit are arcing on top of t…"
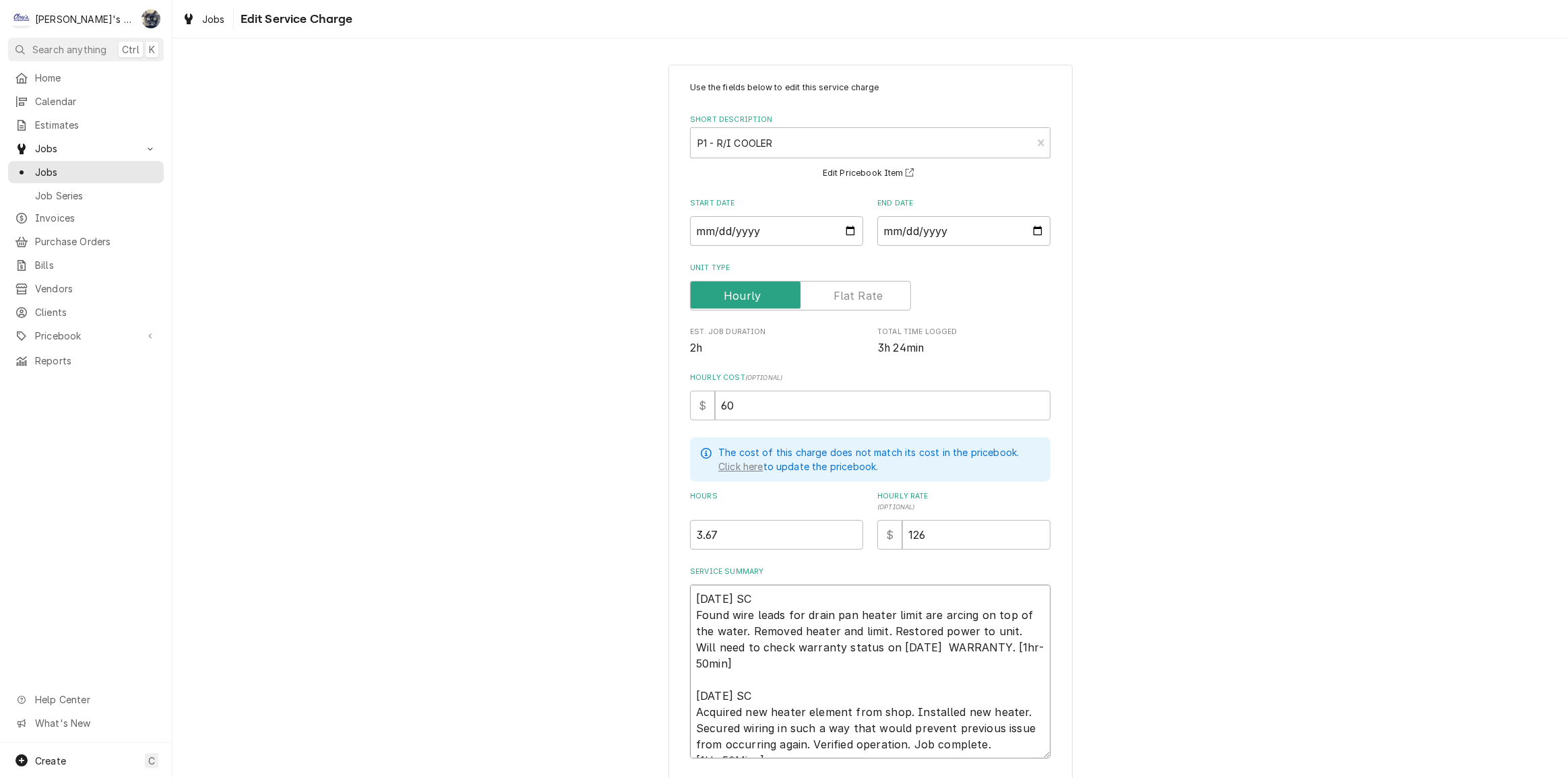
type textarea "x"
type textarea "9/16/2025 SC Found wire leads for drain pan heater limit are arcing on top of t…"
type textarea "x"
type textarea "9/16/2025 SC Found wire leads for drain pan heater limit are arcing on top of t…"
type textarea "x"
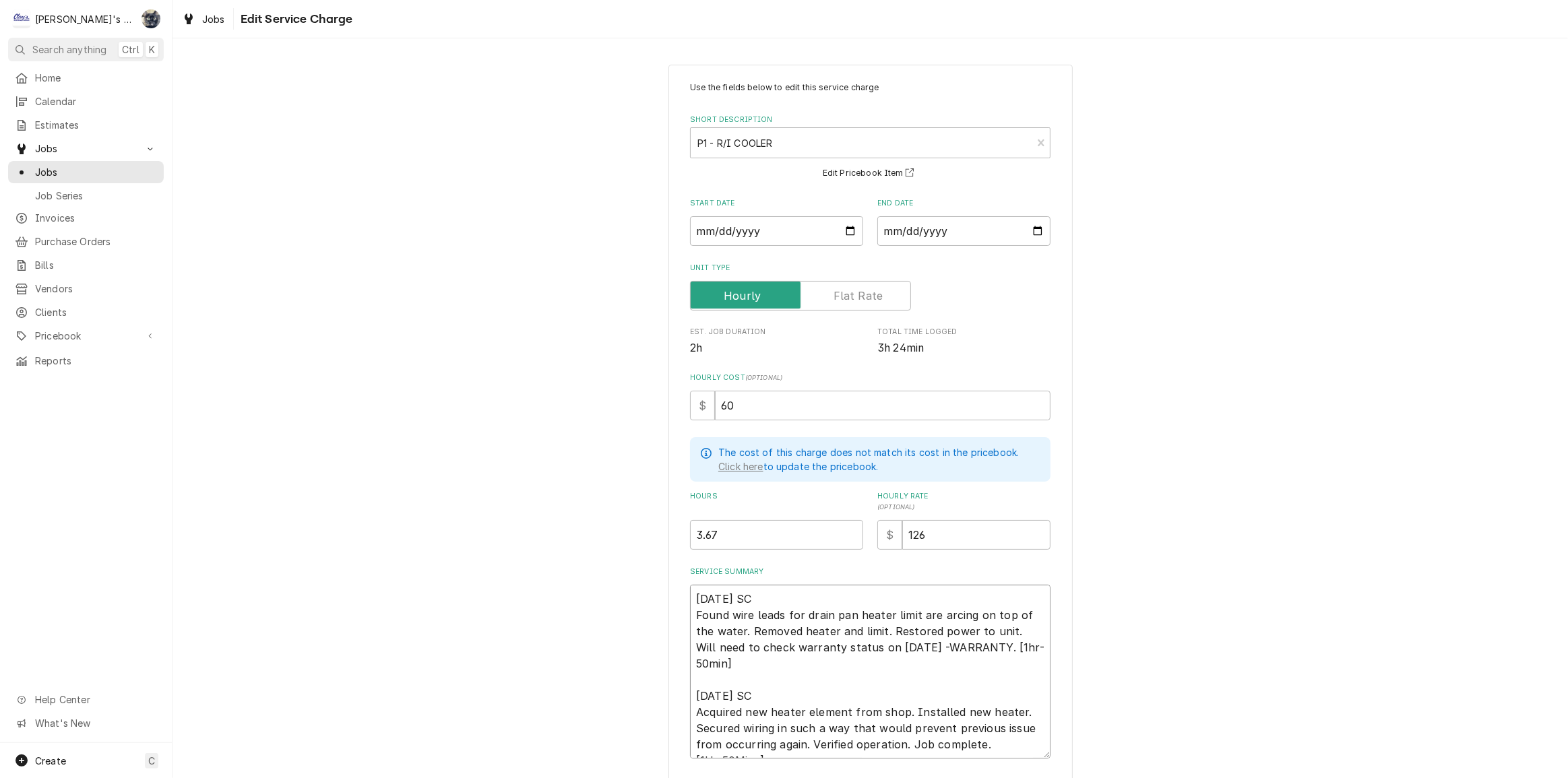
type textarea "9/16/2025 SC Found wire leads for drain pan heater limit are arcing on top of t…"
type textarea "x"
type textarea "9/16/2025 SC Found wire leads for drain pan heater limit are arcing on top of t…"
type textarea "x"
type textarea "9/16/2025 SC Found wire leads for drain pan heater limit are arcing on top of t…"
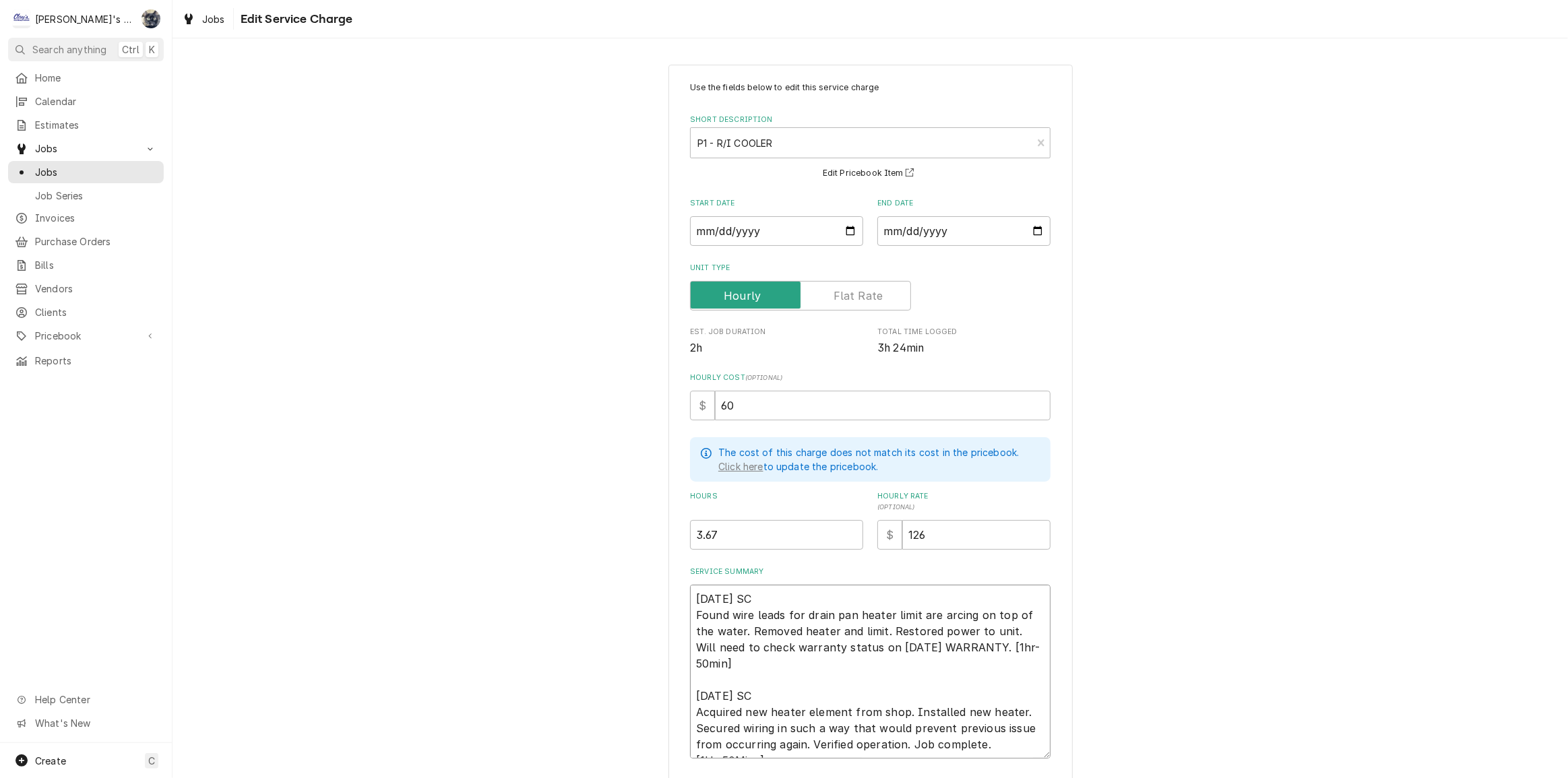
type textarea "x"
type textarea "9/16/2025 SC Found wire leads for drain pan heater limit are arcing on top of t…"
drag, startPoint x: 972, startPoint y: 645, endPoint x: 907, endPoint y: 644, distance: 65.0
click at [907, 644] on textarea "9/16/2025 SC Found wire leads for drain pan heater limit are arcing on top of t…" at bounding box center [870, 672] width 361 height 174
type textarea "x"
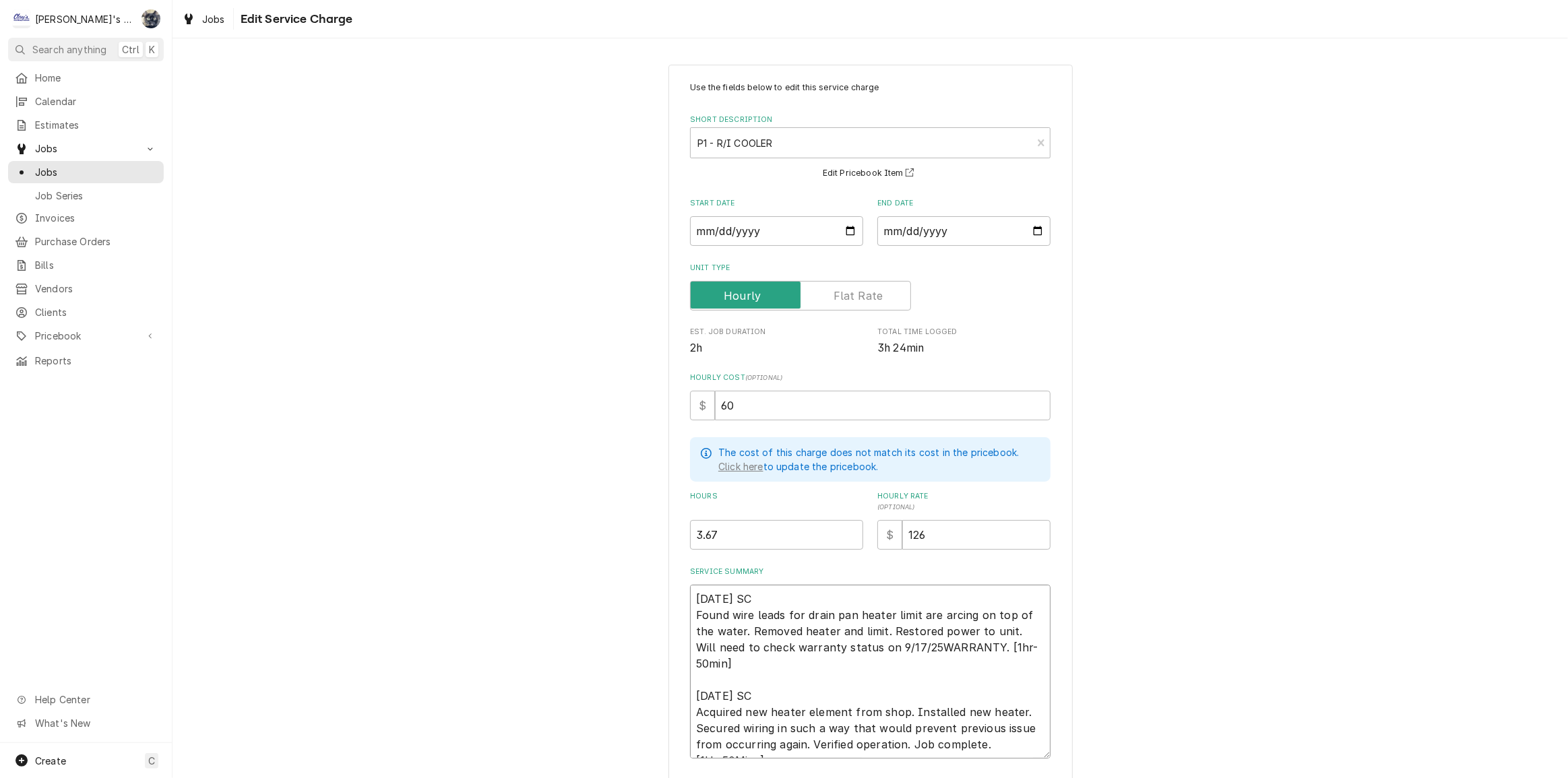
type textarea "9/16/2025 SC Found wire leads for drain pan heater limit are arcing on top of t…"
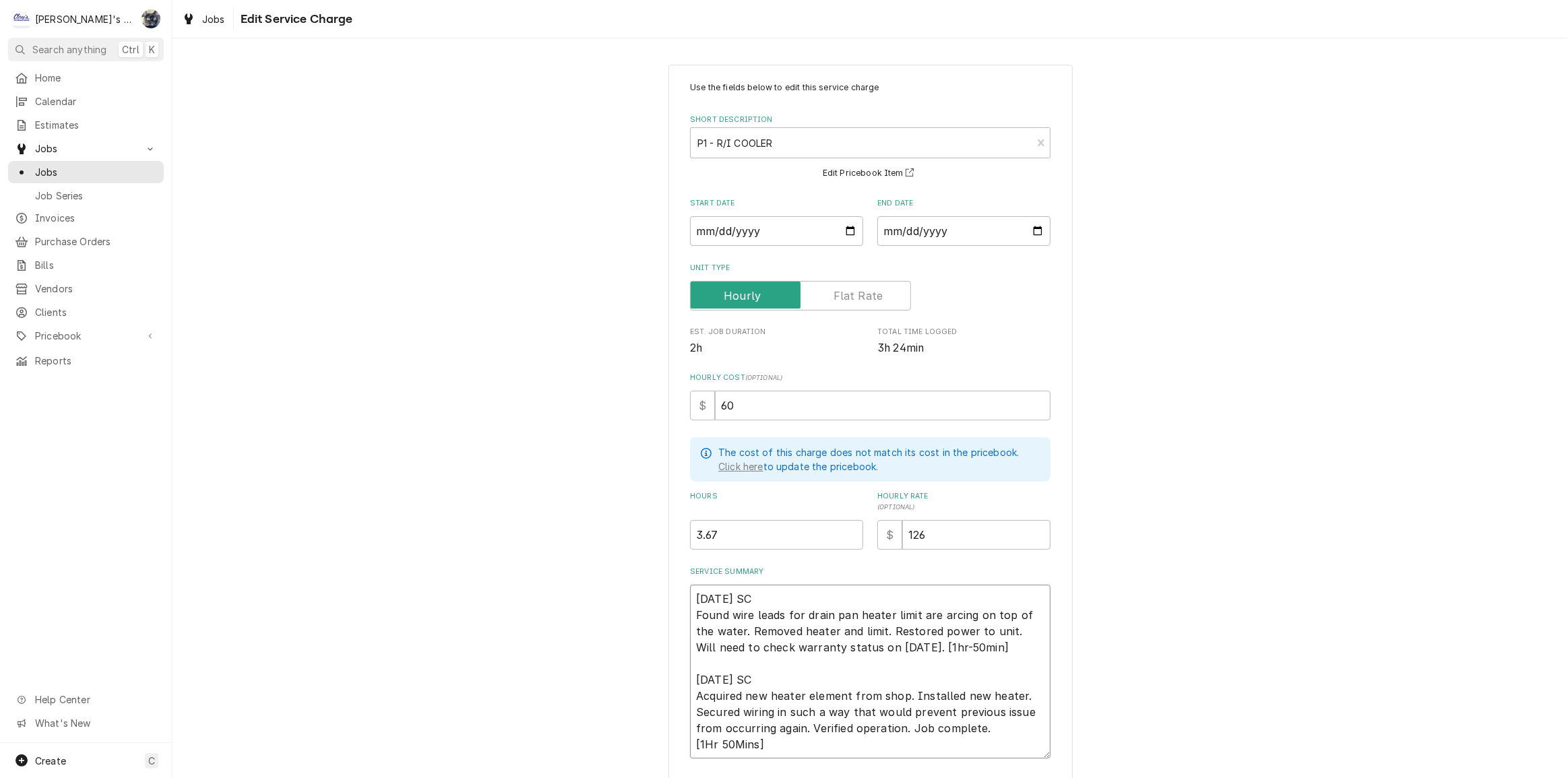
type textarea "x"
type textarea "9/16/2025 SC Found wire leads for drain pan heater limit are arcing on top of t…"
type textarea "x"
type textarea "9/16/2025 SC Found wire leads for drain pan heater limit are arcing on top of t…"
click at [980, 646] on textarea "9/16/2025 SC Found wire leads for drain pan heater limit are arcing on top of t…" at bounding box center [870, 672] width 361 height 174
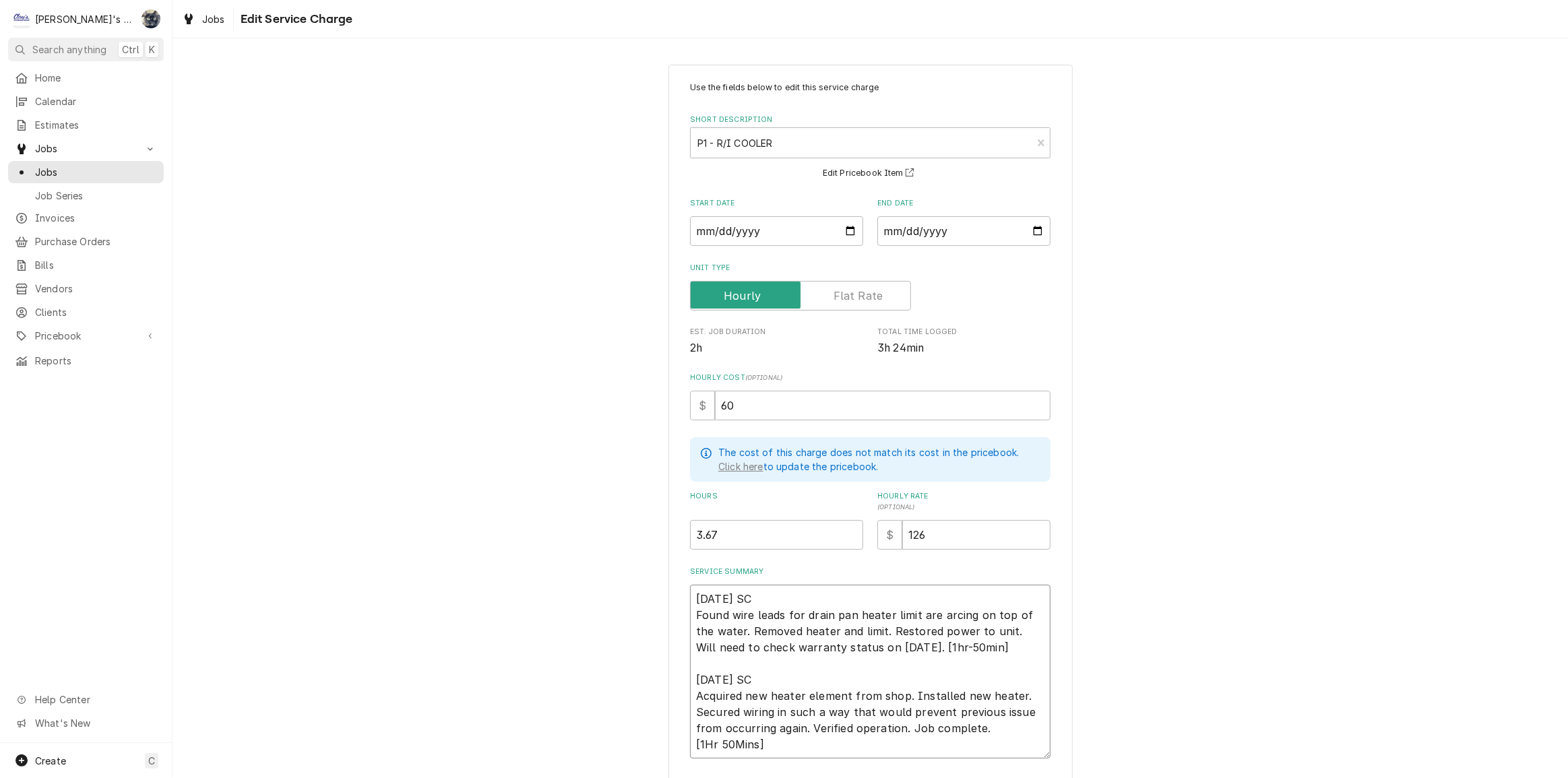
type textarea "x"
type textarea "9/16/2025 SC Found wire leads for drain pan heater limit are arcing on top of t…"
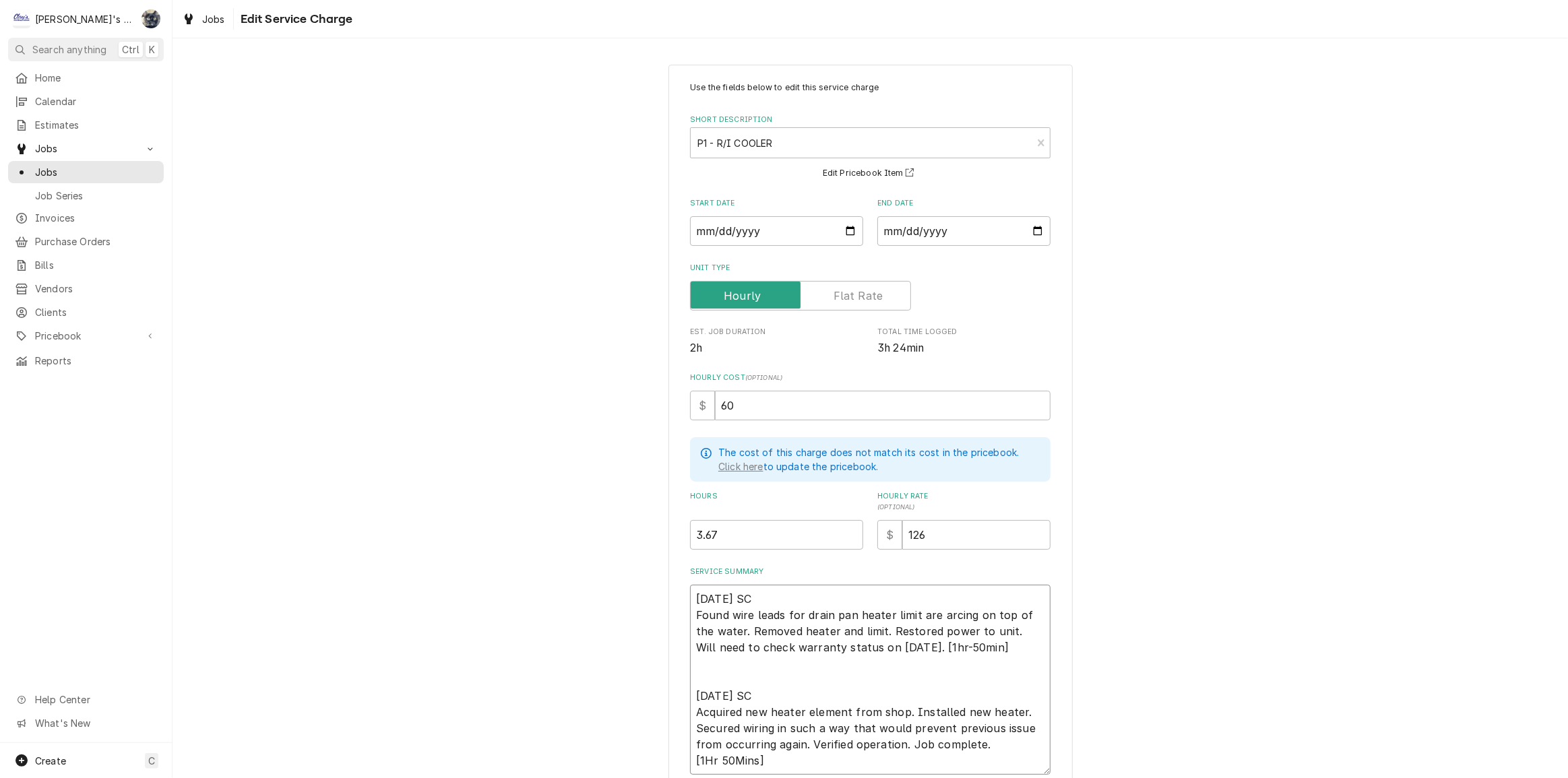
type textarea "x"
type textarea "9/16/2025 SC Found wire leads for drain pan heater limit are arcing on top of t…"
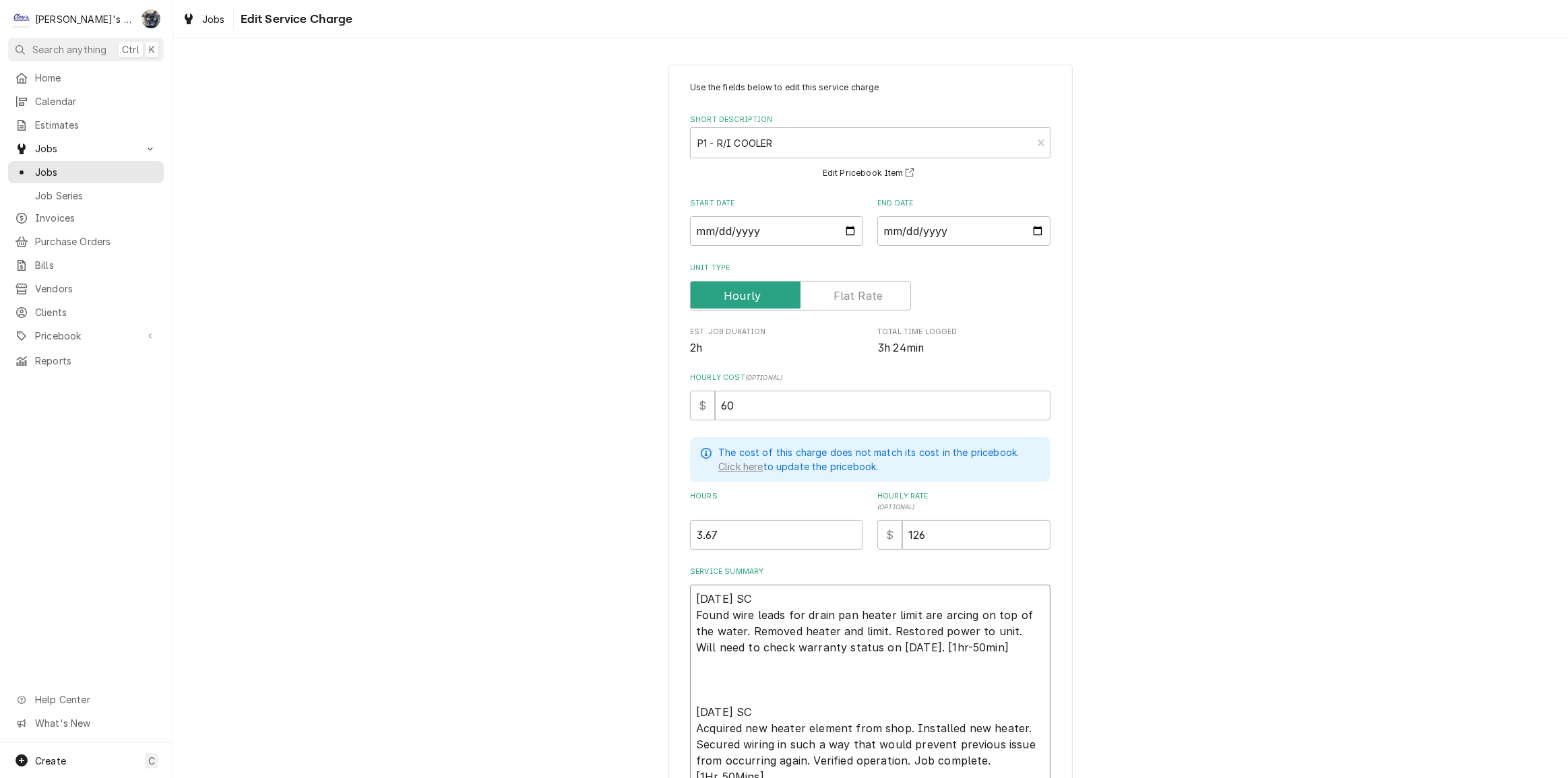
type textarea "x"
type textarea "9/16/2025 SC Found wire leads for drain pan heater limit are arcing on top of t…"
type textarea "x"
type textarea "9/16/2025 SC Found wire leads for drain pan heater limit are arcing on top of t…"
type textarea "x"
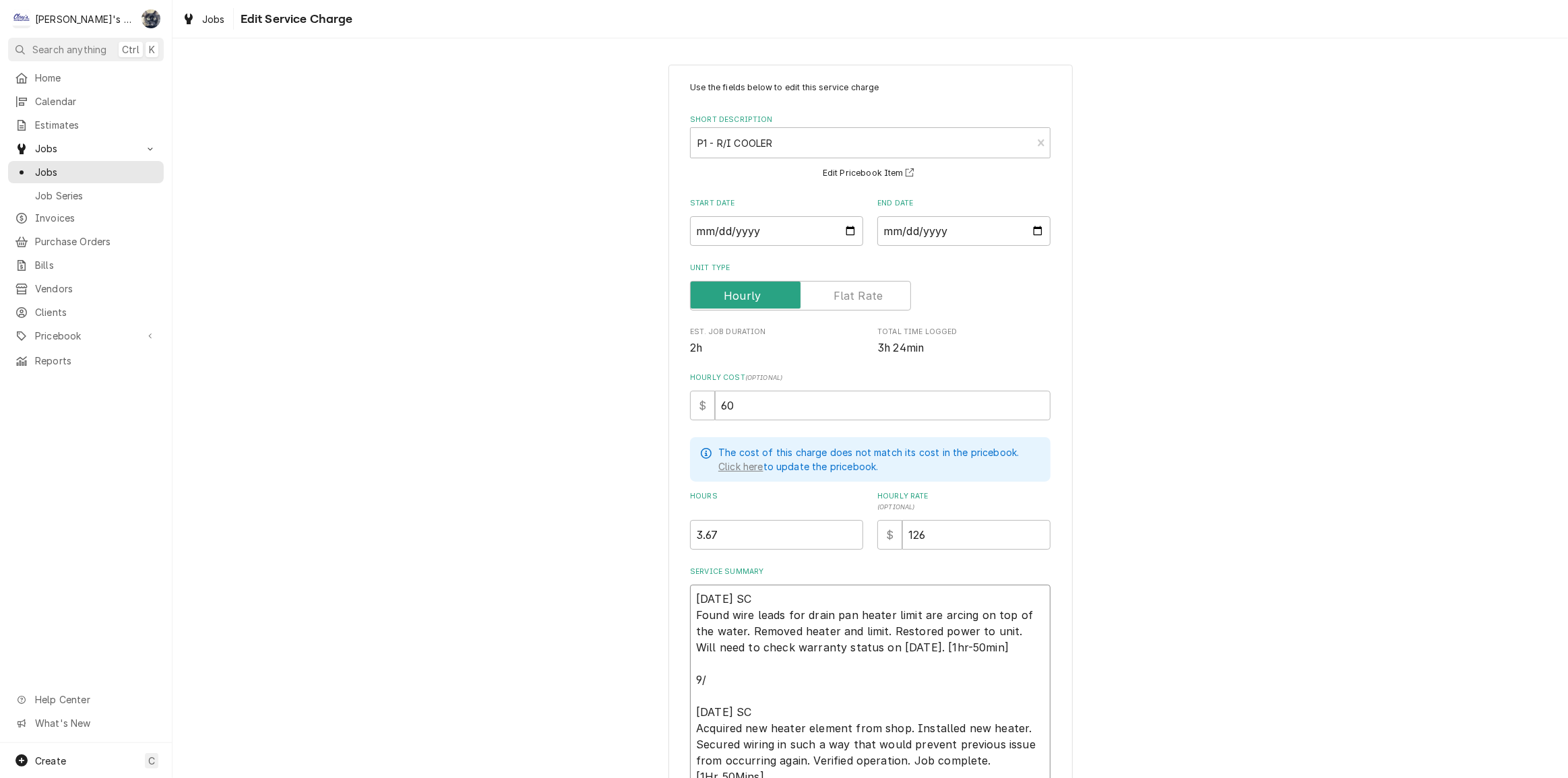
type textarea "9/16/2025 SC Found wire leads for drain pan heater limit are arcing on top of t…"
type textarea "x"
type textarea "9/16/2025 SC Found wire leads for drain pan heater limit are arcing on top of t…"
type textarea "x"
type textarea "9/16/2025 SC Found wire leads for drain pan heater limit are arcing on top of t…"
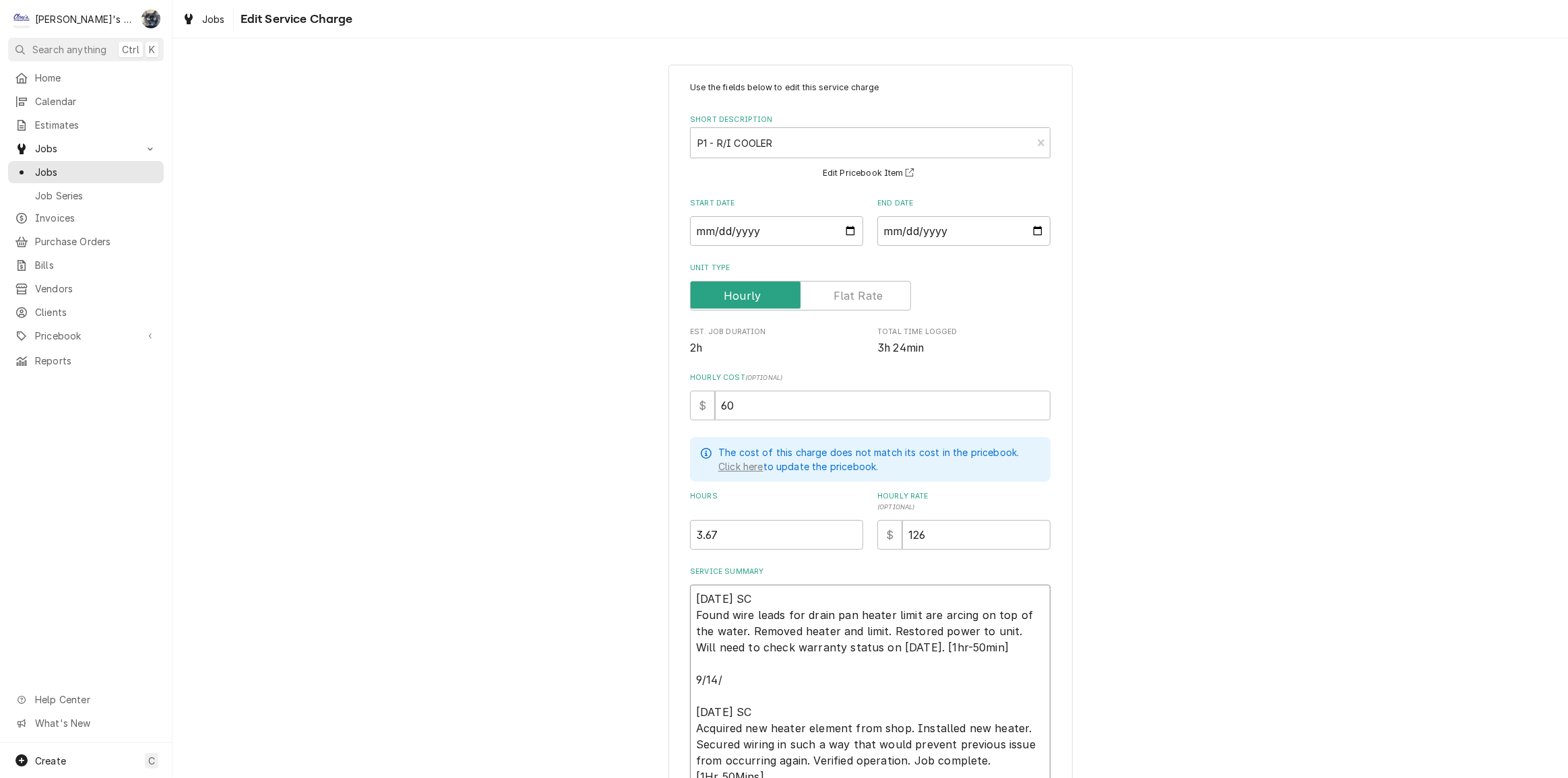
type textarea "x"
type textarea "9/16/2025 SC Found wire leads for drain pan heater limit are arcing on top of t…"
type textarea "x"
type textarea "9/16/2025 SC Found wire leads for drain pan heater limit are arcing on top of t…"
type textarea "x"
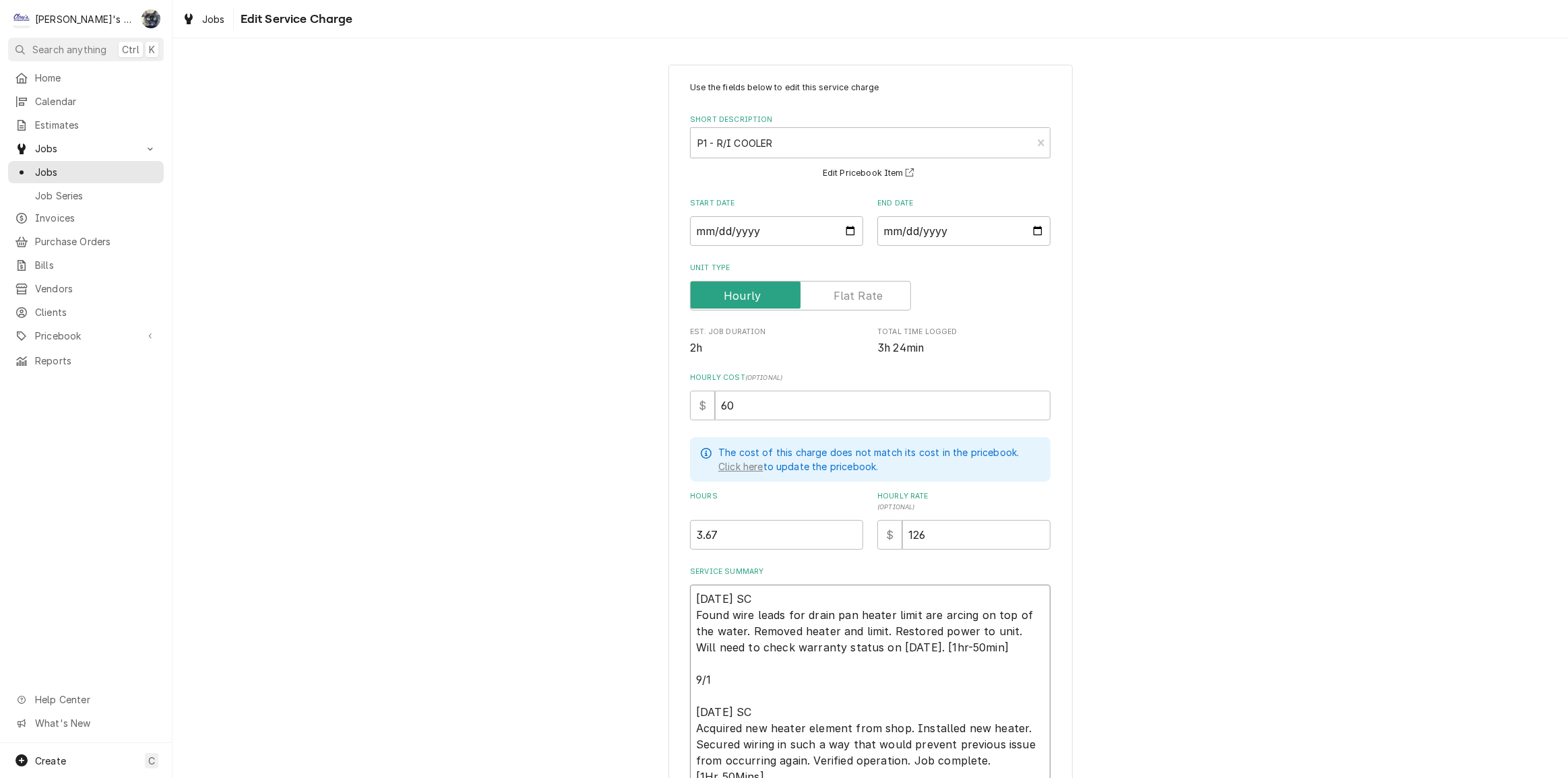
type textarea "9/16/2025 SC Found wire leads for drain pan heater limit are arcing on top of t…"
type textarea "x"
type textarea "9/16/2025 SC Found wire leads for drain pan heater limit are arcing on top of t…"
type textarea "x"
type textarea "9/16/2025 SC Found wire leads for drain pan heater limit are arcing on top of t…"
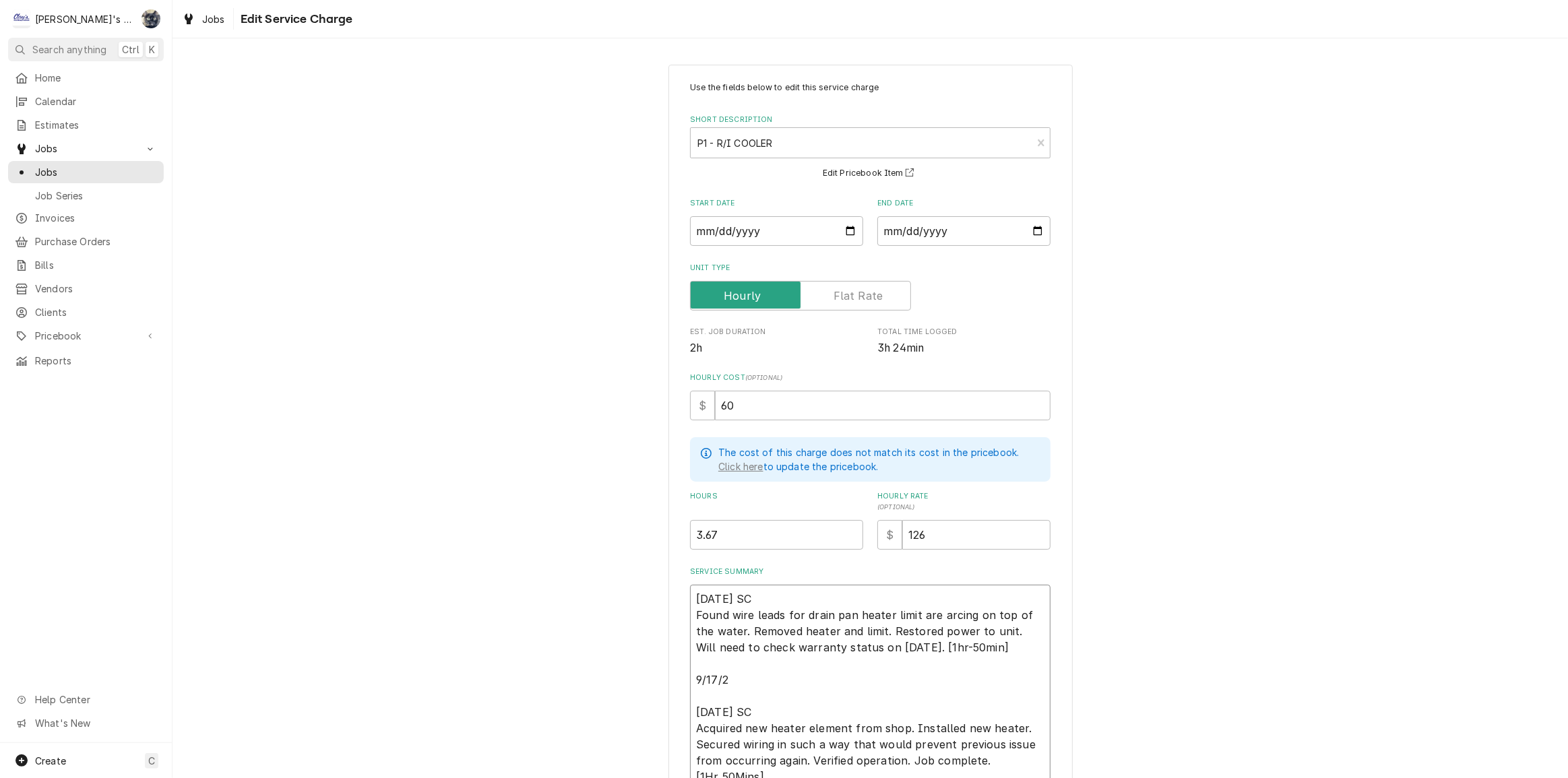
type textarea "x"
type textarea "9/16/2025 SC Found wire leads for drain pan heater limit are arcing on top of t…"
type textarea "x"
type textarea "9/16/2025 SC Found wire leads for drain pan heater limit are arcing on top of t…"
type textarea "x"
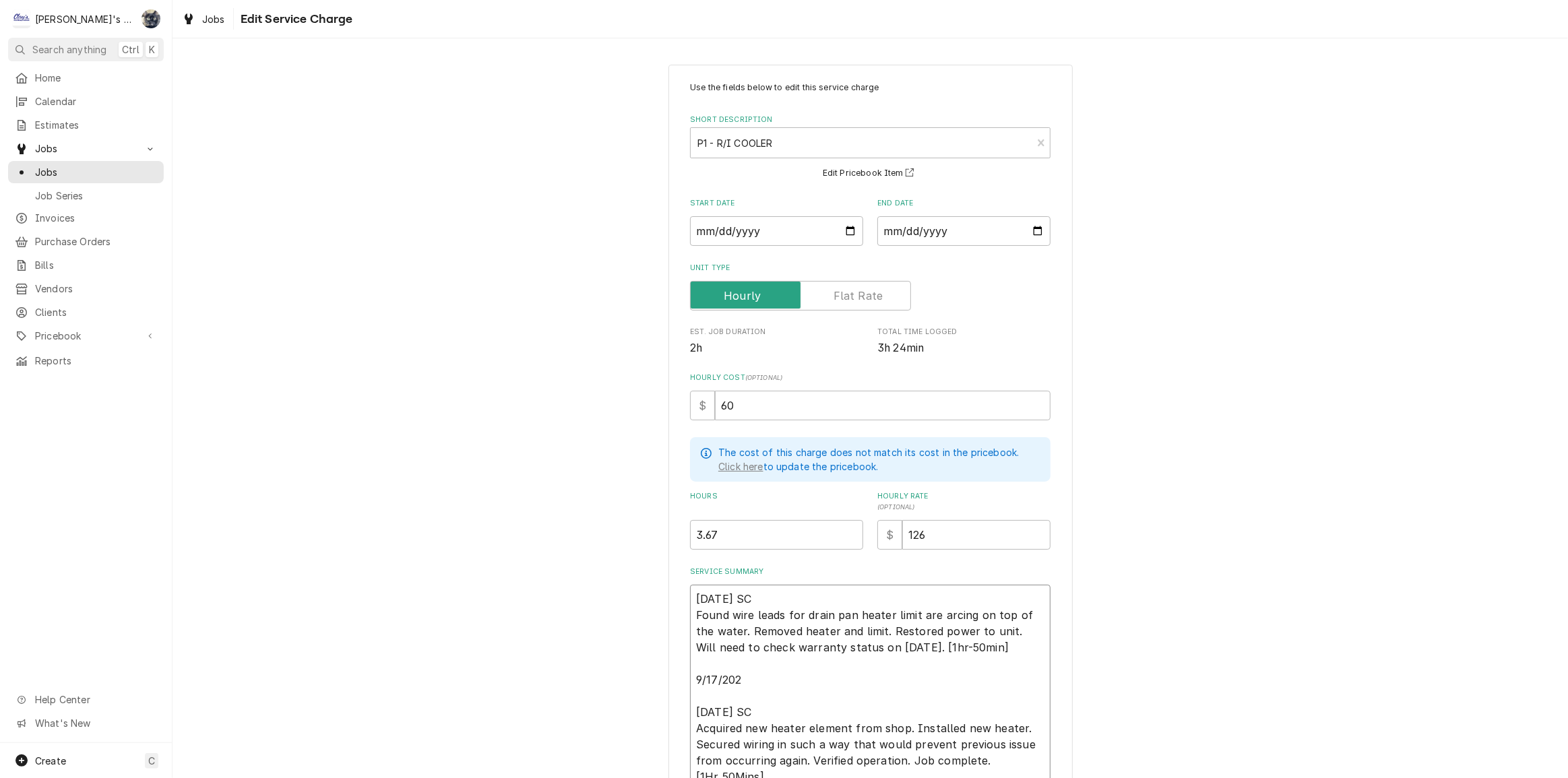
type textarea "9/16/2025 SC Found wire leads for drain pan heater limit are arcing on top of t…"
type textarea "x"
type textarea "9/16/2025 SC Found wire leads for drain pan heater limit are arcing on top of t…"
type textarea "x"
type textarea "9/16/2025 SC Found wire leads for drain pan heater limit are arcing on top of t…"
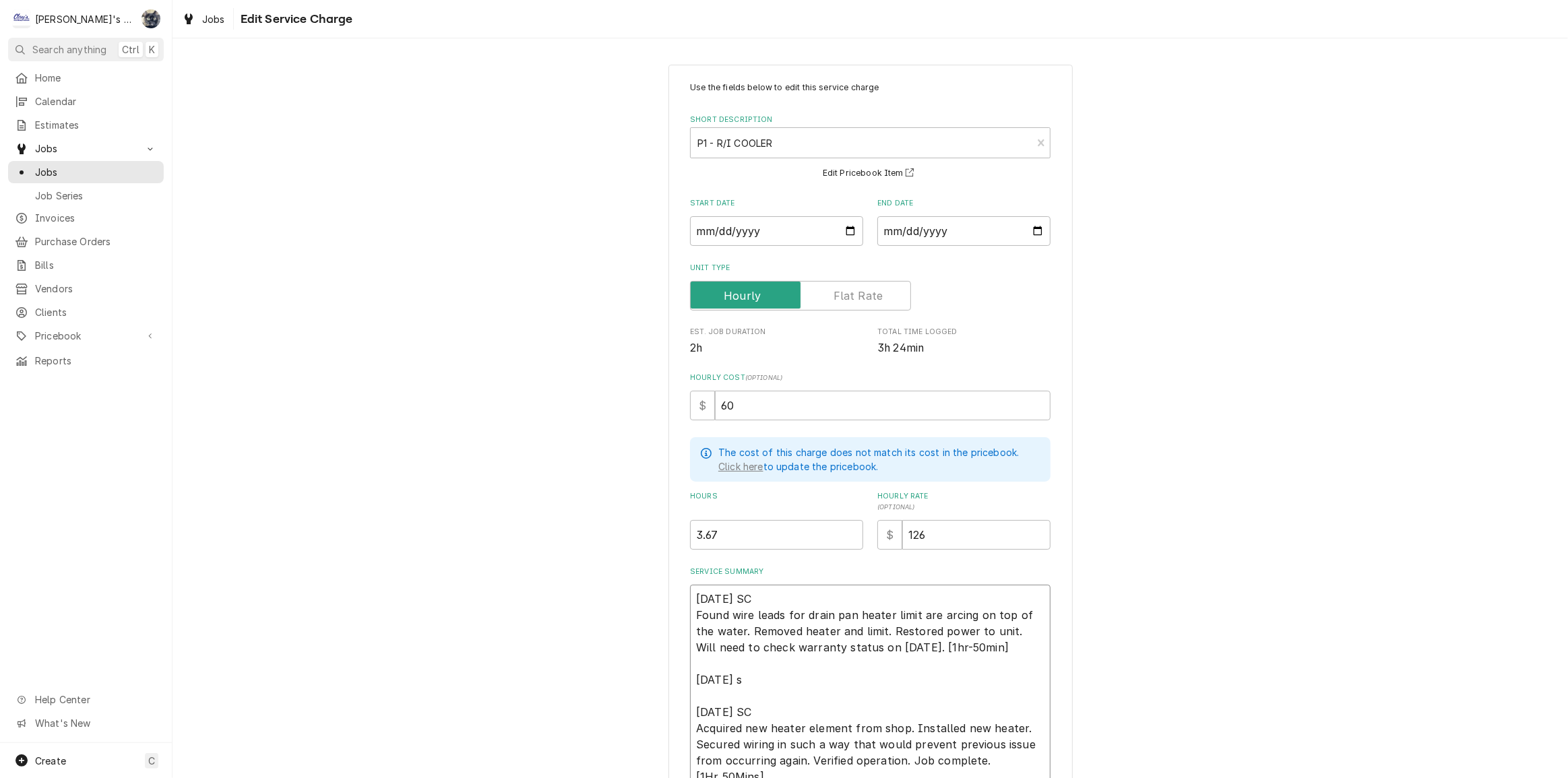
type textarea "x"
type textarea "9/16/2025 SC Found wire leads for drain pan heater limit are arcing on top of t…"
type textarea "x"
type textarea "9/16/2025 SC Found wire leads for drain pan heater limit are arcing on top of t…"
type textarea "x"
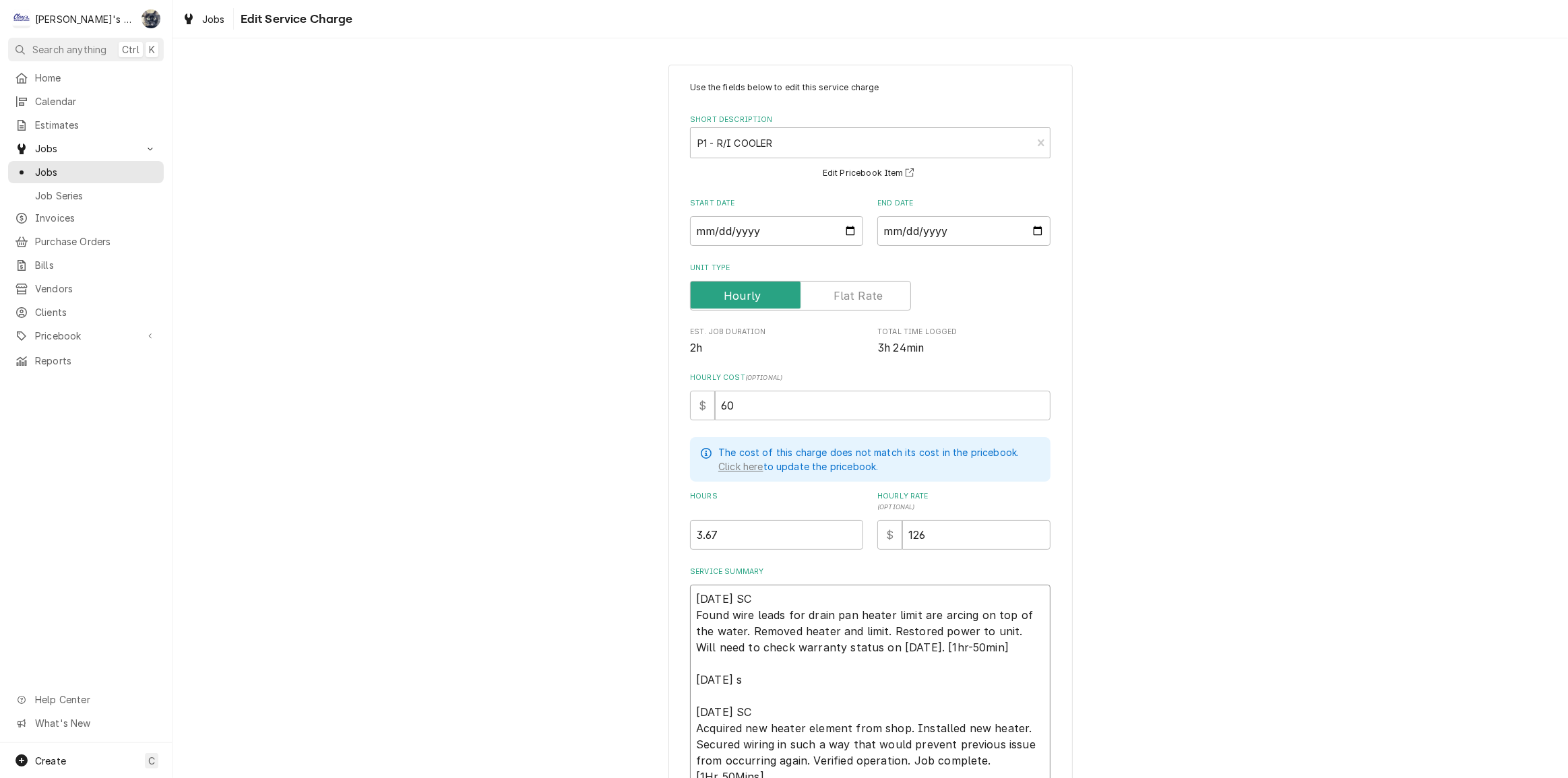
type textarea "9/16/2025 SC Found wire leads for drain pan heater limit are arcing on top of t…"
type textarea "x"
type textarea "9/16/2025 SC Found wire leads for drain pan heater limit are arcing on top of t…"
type textarea "x"
type textarea "9/16/2025 SC Found wire leads for drain pan heater limit are arcing on top of t…"
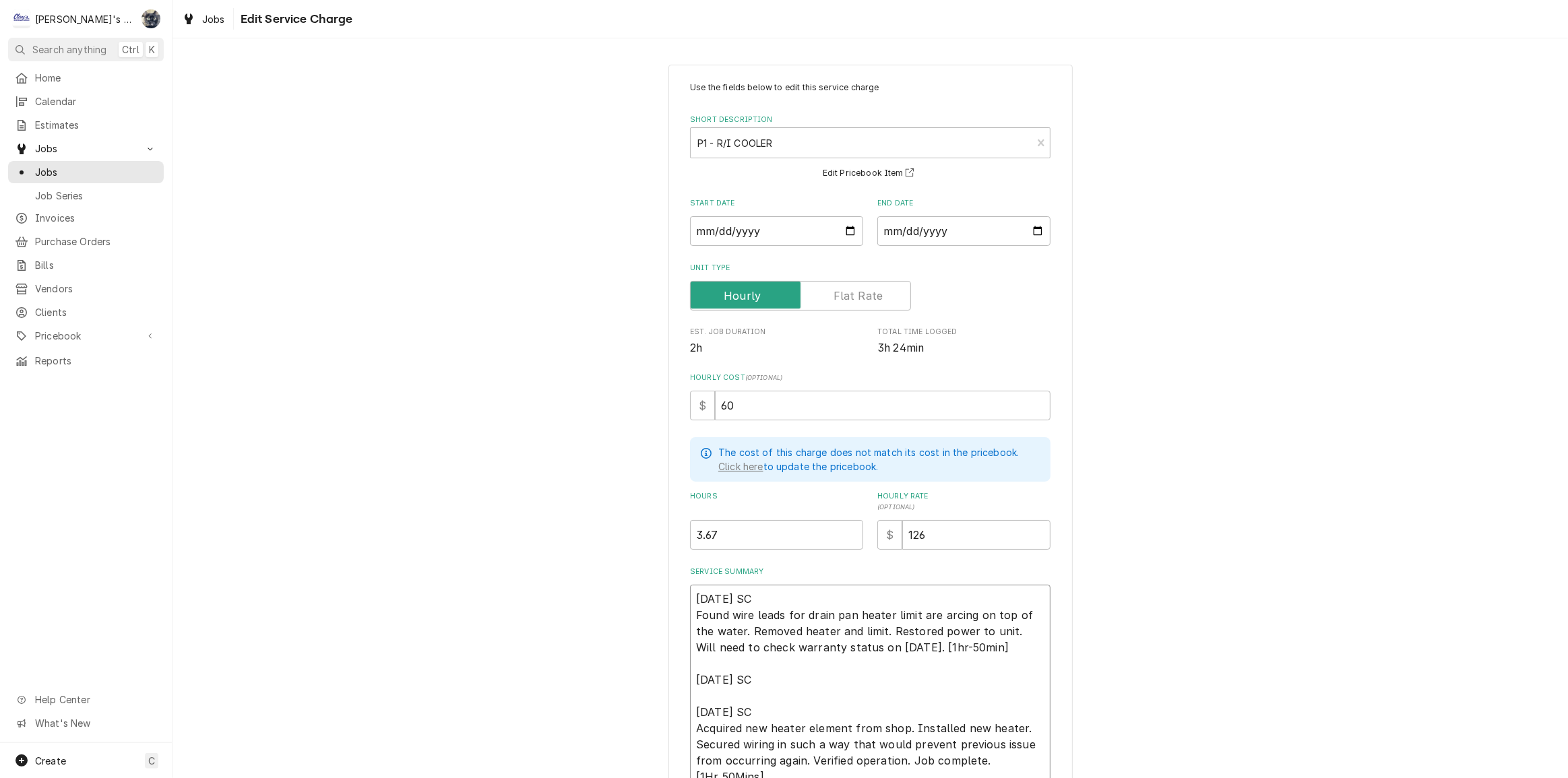
type textarea "x"
type textarea "9/16/2025 SC Found wire leads for drain pan heater limit are arcing on top of t…"
type textarea "x"
type textarea "9/16/2025 SC Found wire leads for drain pan heater limit are arcing on top of t…"
type textarea "x"
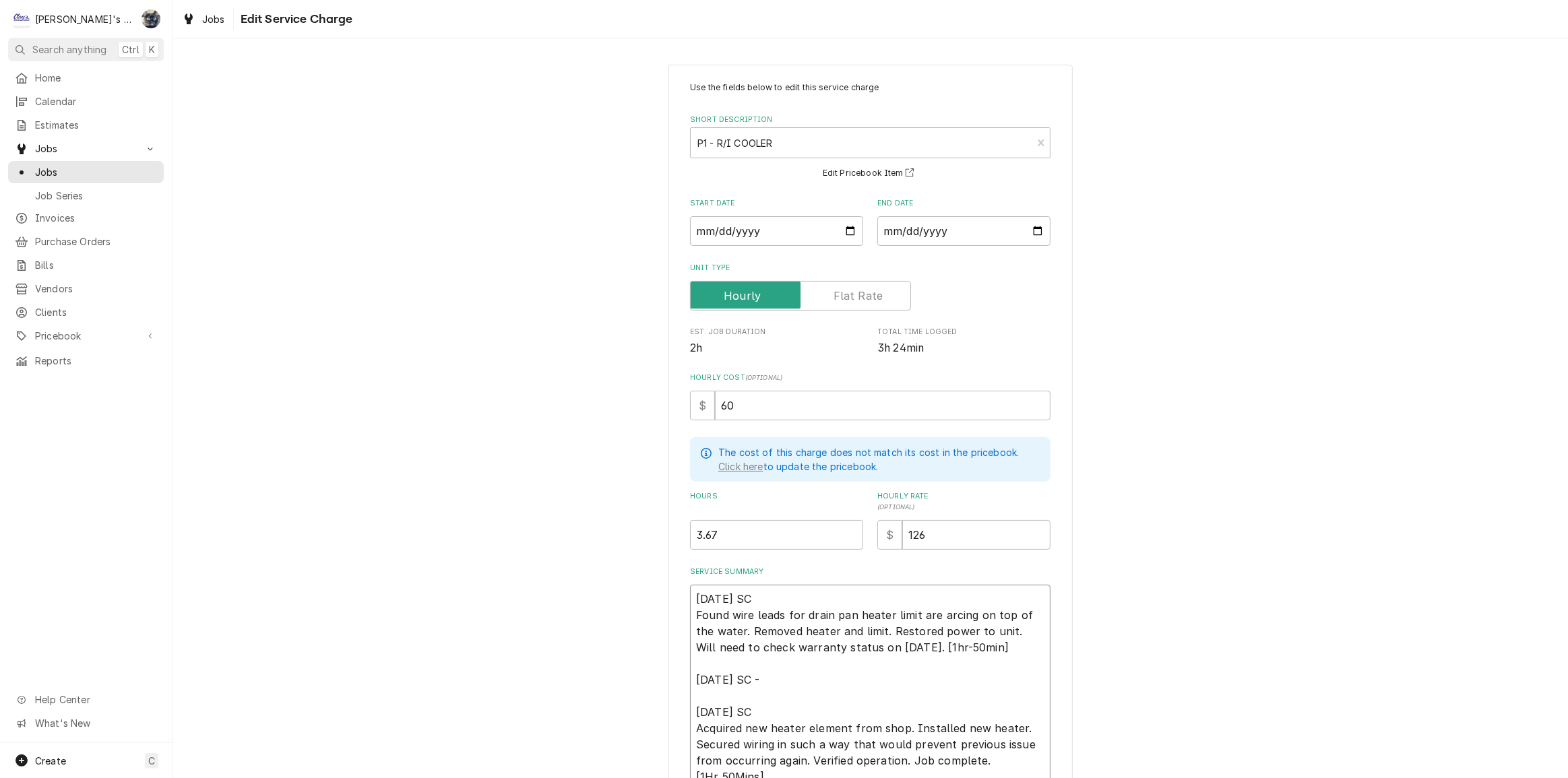
type textarea "9/16/2025 SC Found wire leads for drain pan heater limit are arcing on top of t…"
type textarea "x"
type textarea "9/16/2025 SC Found wire leads for drain pan heater limit are arcing on top of t…"
type textarea "x"
type textarea "9/16/2025 SC Found wire leads for drain pan heater limit are arcing on top of t…"
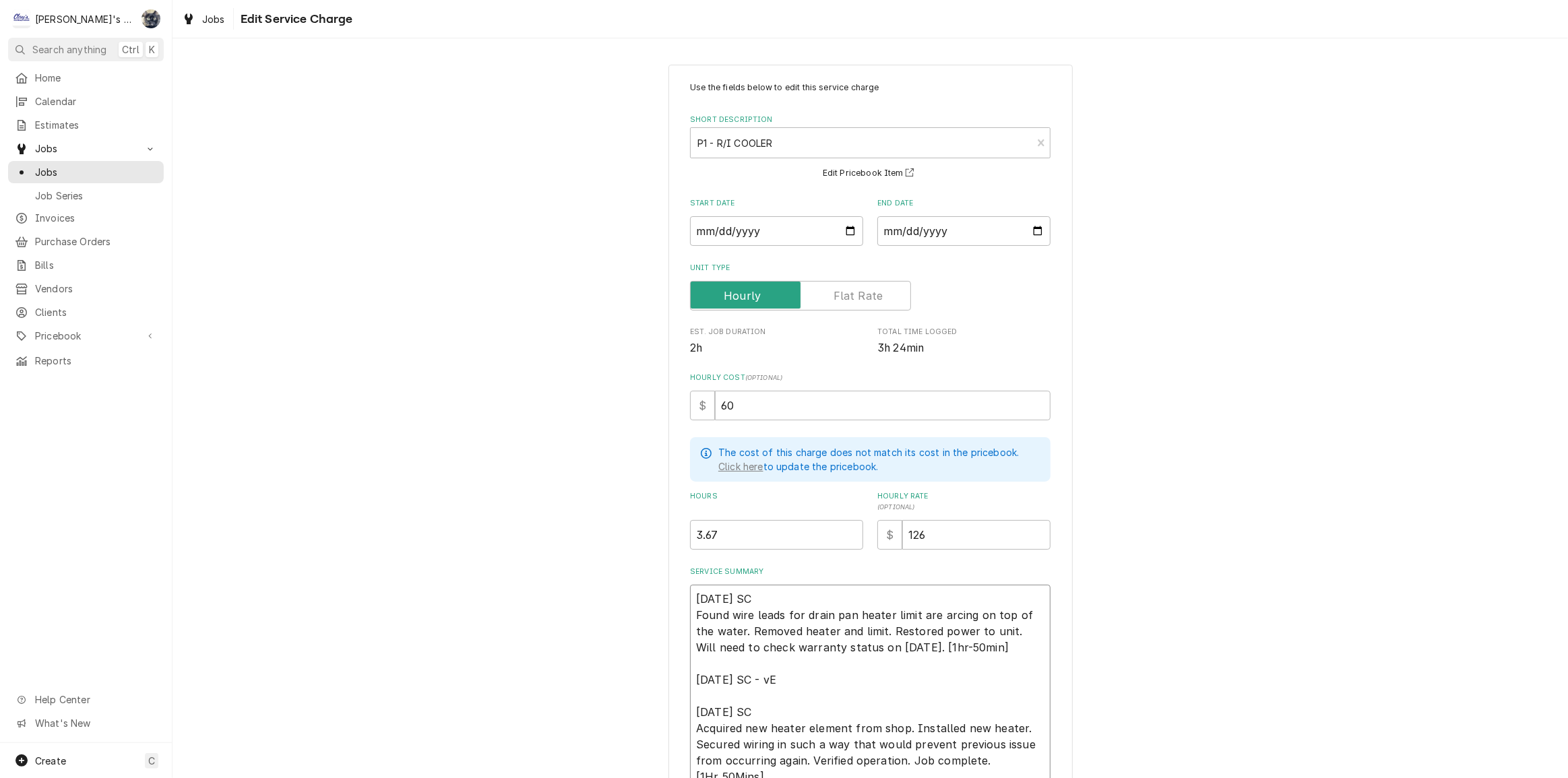
type textarea "x"
type textarea "9/16/2025 SC Found wire leads for drain pan heater limit are arcing on top of t…"
type textarea "x"
type textarea "9/16/2025 SC Found wire leads for drain pan heater limit are arcing on top of t…"
type textarea "x"
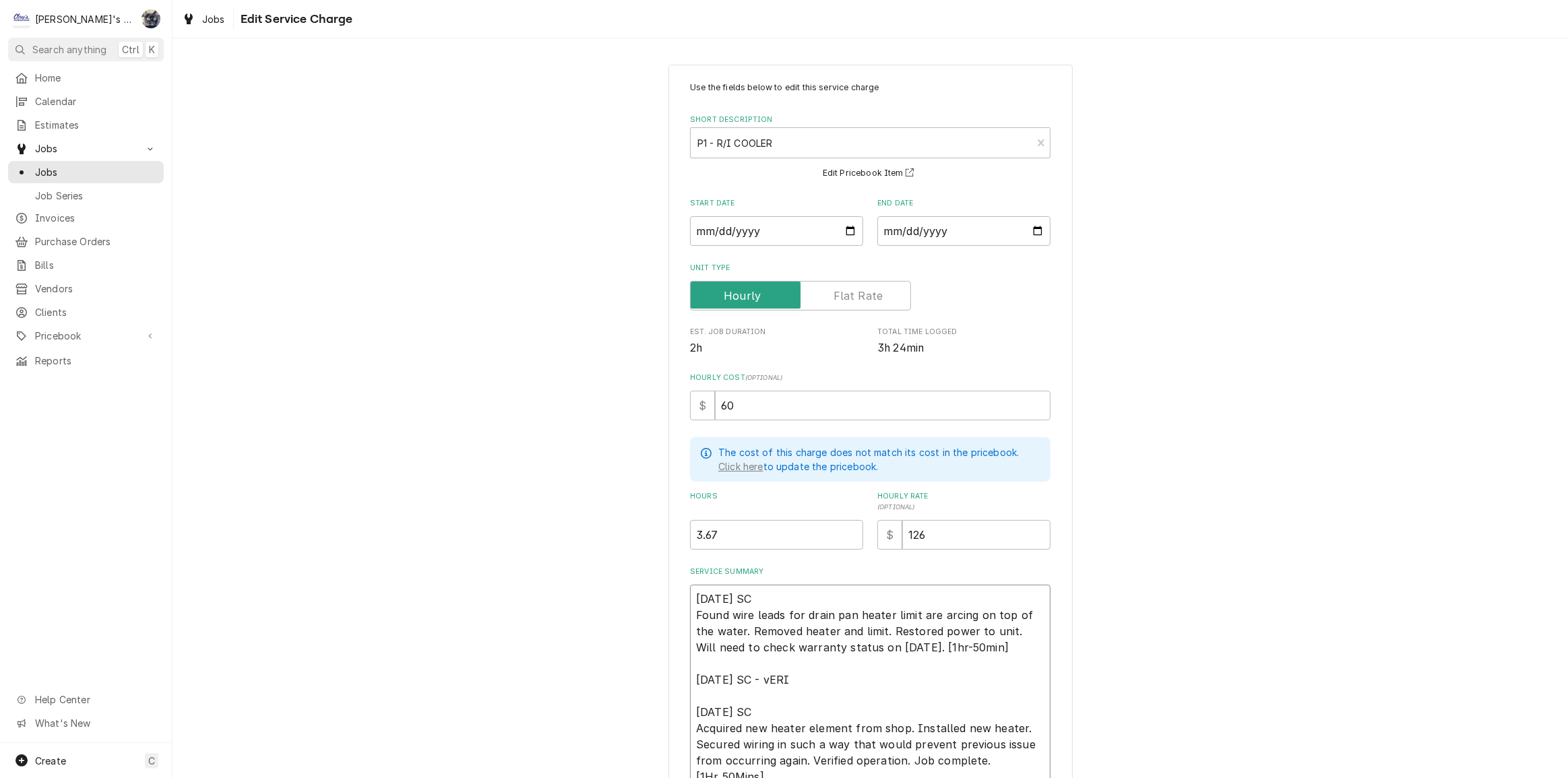
type textarea "9/16/2025 SC Found wire leads for drain pan heater limit are arcing on top of t…"
type textarea "x"
type textarea "9/16/2025 SC Found wire leads for drain pan heater limit are arcing on top of t…"
type textarea "x"
type textarea "9/16/2025 SC Found wire leads for drain pan heater limit are arcing on top of t…"
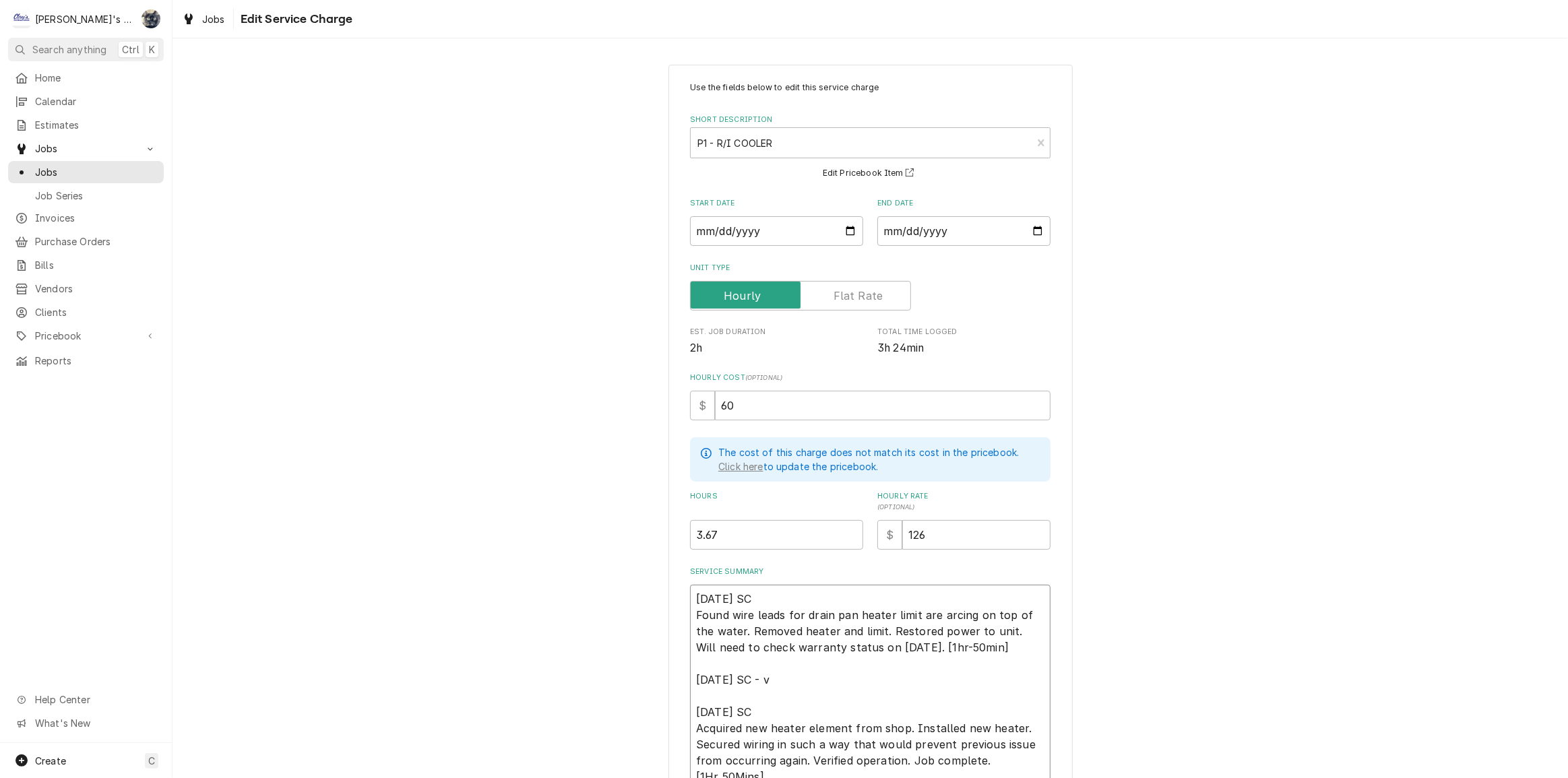
type textarea "x"
type textarea "9/16/2025 SC Found wire leads for drain pan heater limit are arcing on top of t…"
type textarea "x"
type textarea "9/16/2025 SC Found wire leads for drain pan heater limit are arcing on top of t…"
type textarea "x"
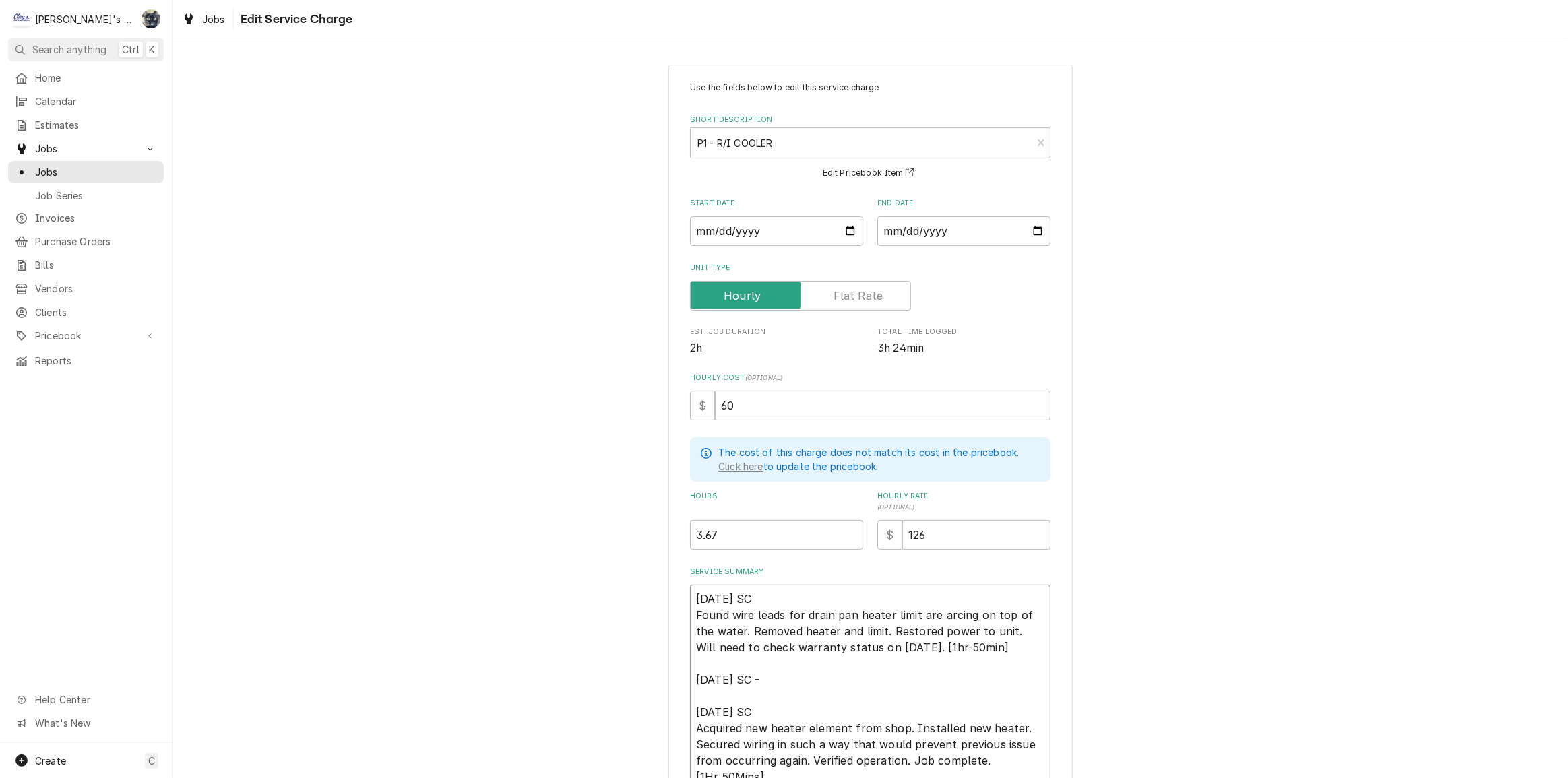
type textarea "9/16/2025 SC Found wire leads for drain pan heater limit are arcing on top of t…"
type textarea "x"
type textarea "9/16/2025 SC Found wire leads for drain pan heater limit are arcing on top of t…"
type textarea "x"
type textarea "9/16/2025 SC Found wire leads for drain pan heater limit are arcing on top of t…"
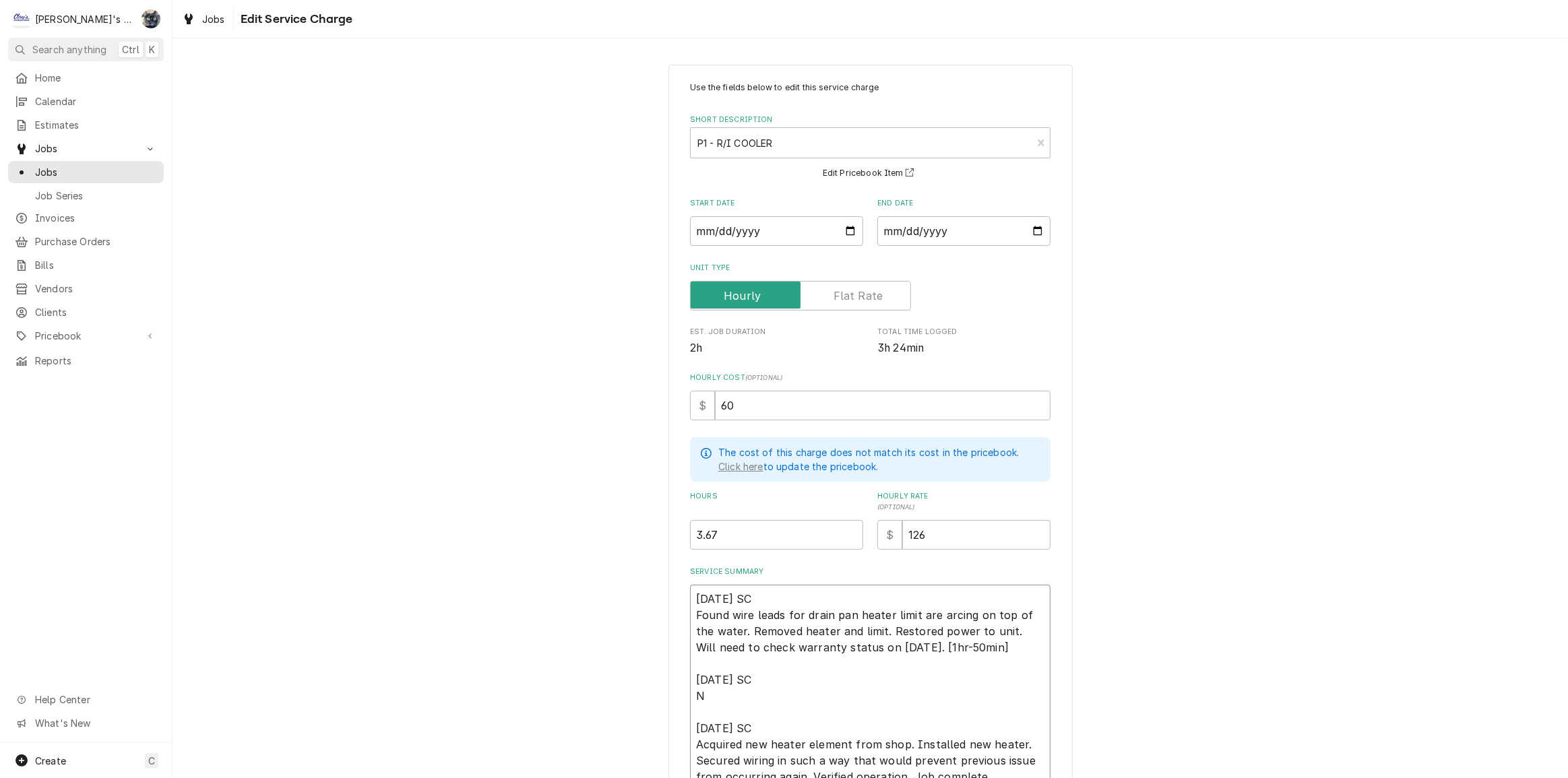
type textarea "x"
type textarea "9/16/2025 SC Found wire leads for drain pan heater limit are arcing on top of t…"
type textarea "x"
type textarea "9/16/2025 SC Found wire leads for drain pan heater limit are arcing on top of t…"
type textarea "x"
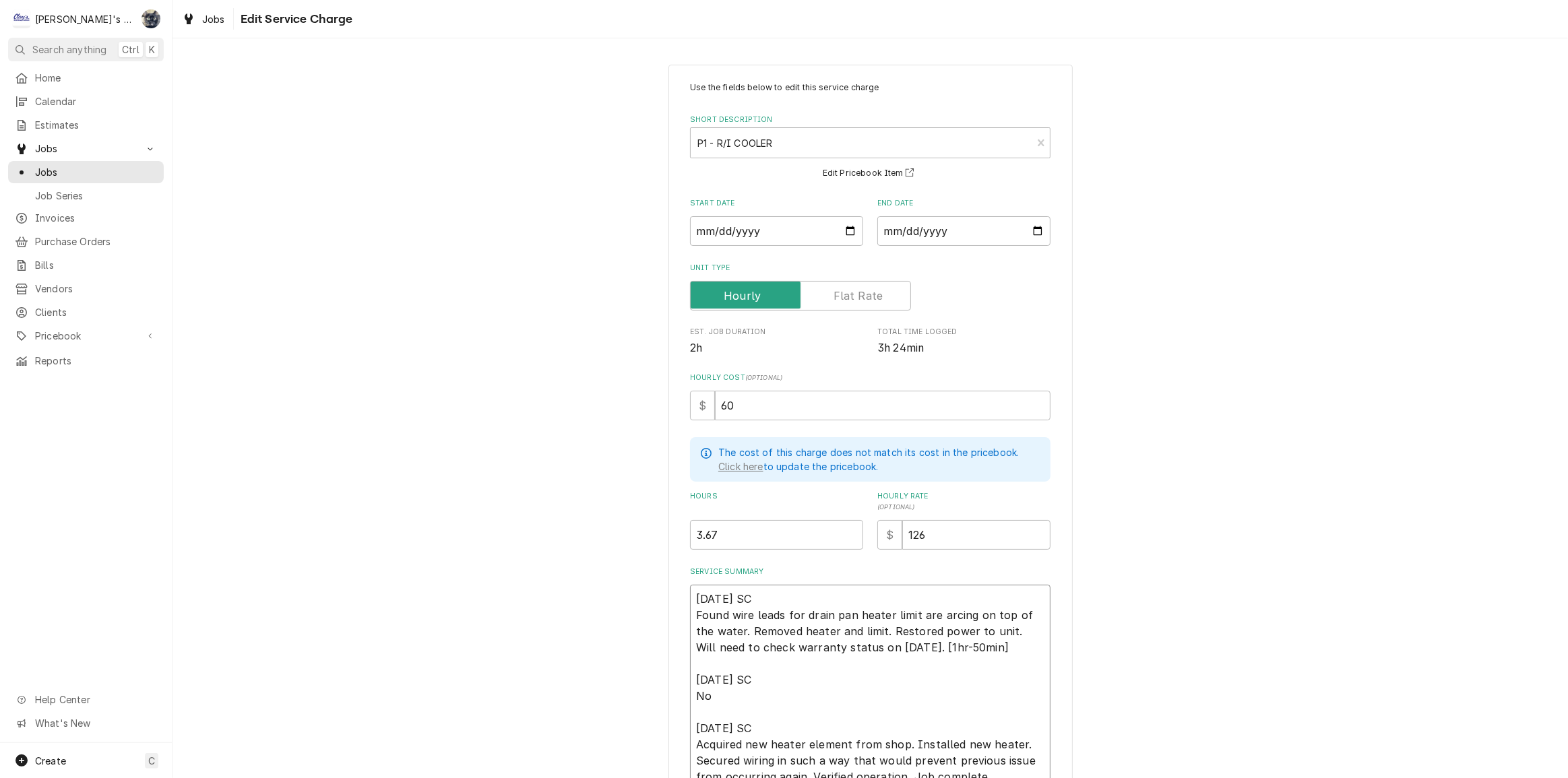
type textarea "9/16/2025 SC Found wire leads for drain pan heater limit are arcing on top of t…"
type textarea "x"
type textarea "9/16/2025 SC Found wire leads for drain pan heater limit are arcing on top of t…"
type textarea "x"
type textarea "9/16/2025 SC Found wire leads for drain pan heater limit are arcing on top of t…"
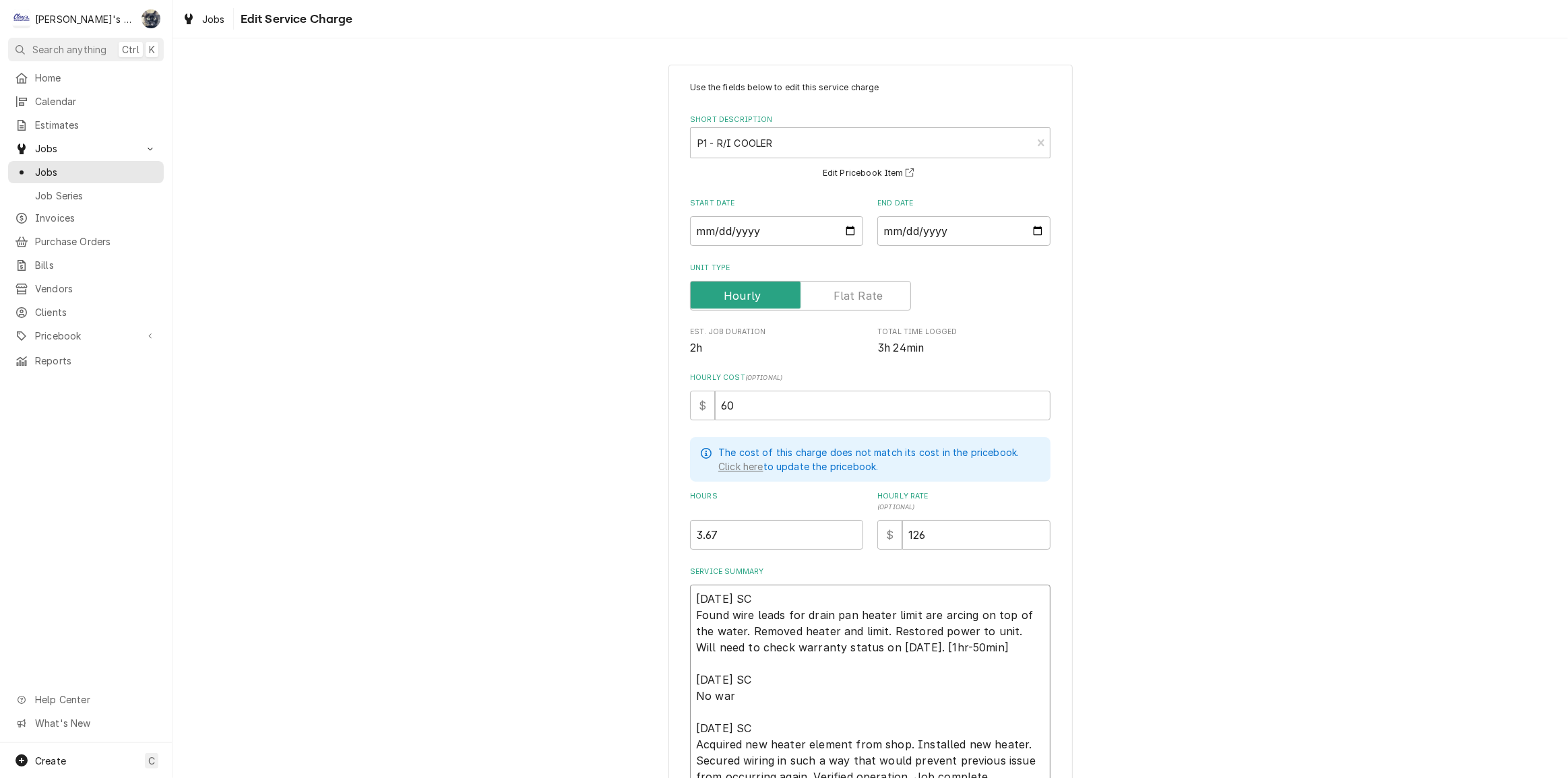
type textarea "x"
type textarea "9/16/2025 SC Found wire leads for drain pan heater limit are arcing on top of t…"
type textarea "x"
type textarea "9/16/2025 SC Found wire leads for drain pan heater limit are arcing on top of t…"
type textarea "x"
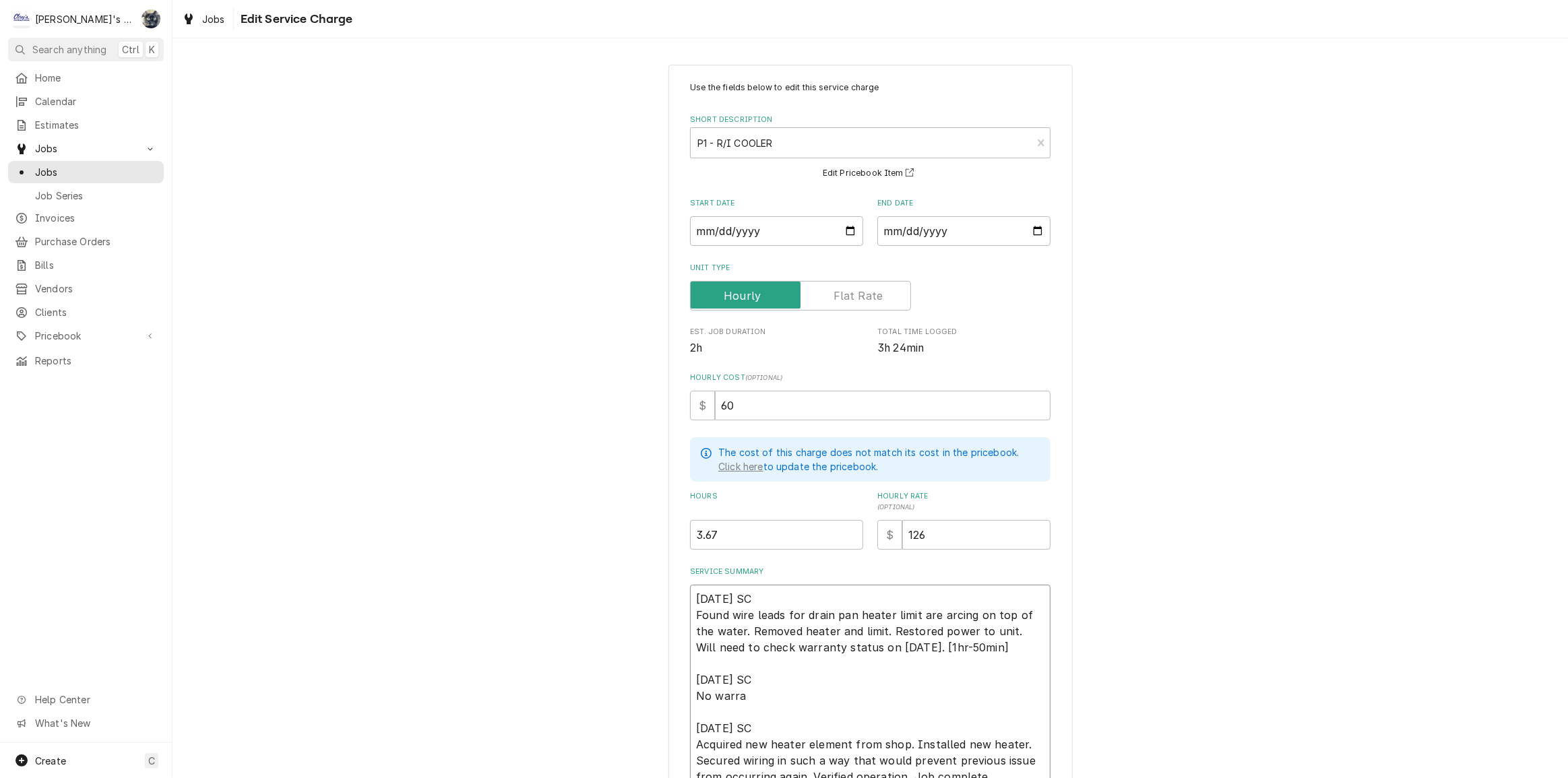
type textarea "9/16/2025 SC Found wire leads for drain pan heater limit are arcing on top of t…"
type textarea "x"
type textarea "9/16/2025 SC Found wire leads for drain pan heater limit are arcing on top of t…"
type textarea "x"
type textarea "9/16/2025 SC Found wire leads for drain pan heater limit are arcing on top of t…"
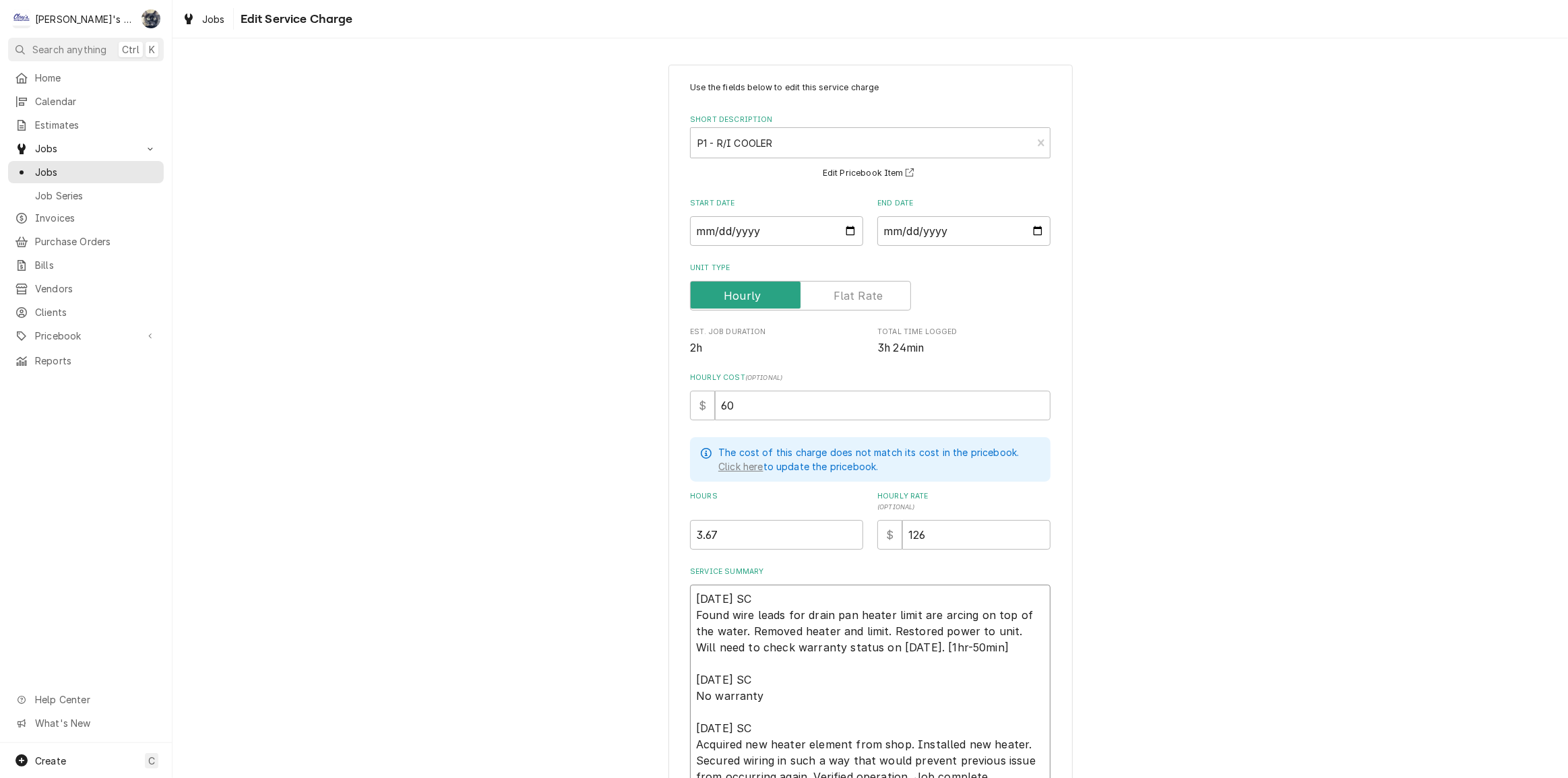
type textarea "x"
type textarea "9/16/2025 SC Found wire leads for drain pan heater limit are arcing on top of t…"
type textarea "x"
type textarea "9/16/2025 SC Found wire leads for drain pan heater limit are arcing on top of t…"
type textarea "x"
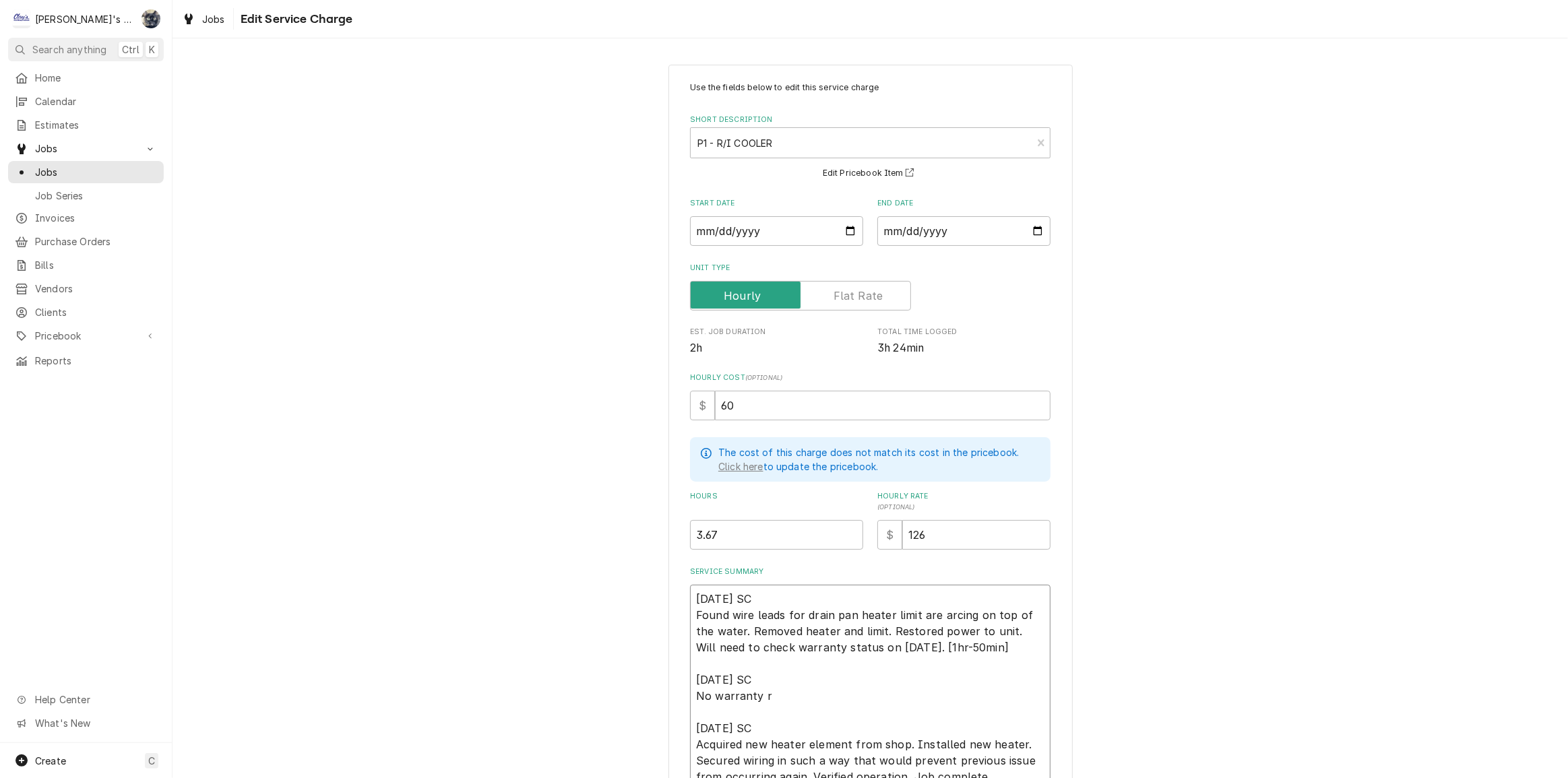
type textarea "9/16/2025 SC Found wire leads for drain pan heater limit are arcing on top of t…"
type textarea "x"
type textarea "9/16/2025 SC Found wire leads for drain pan heater limit are arcing on top of t…"
type textarea "x"
type textarea "9/16/2025 SC Found wire leads for drain pan heater limit are arcing on top of t…"
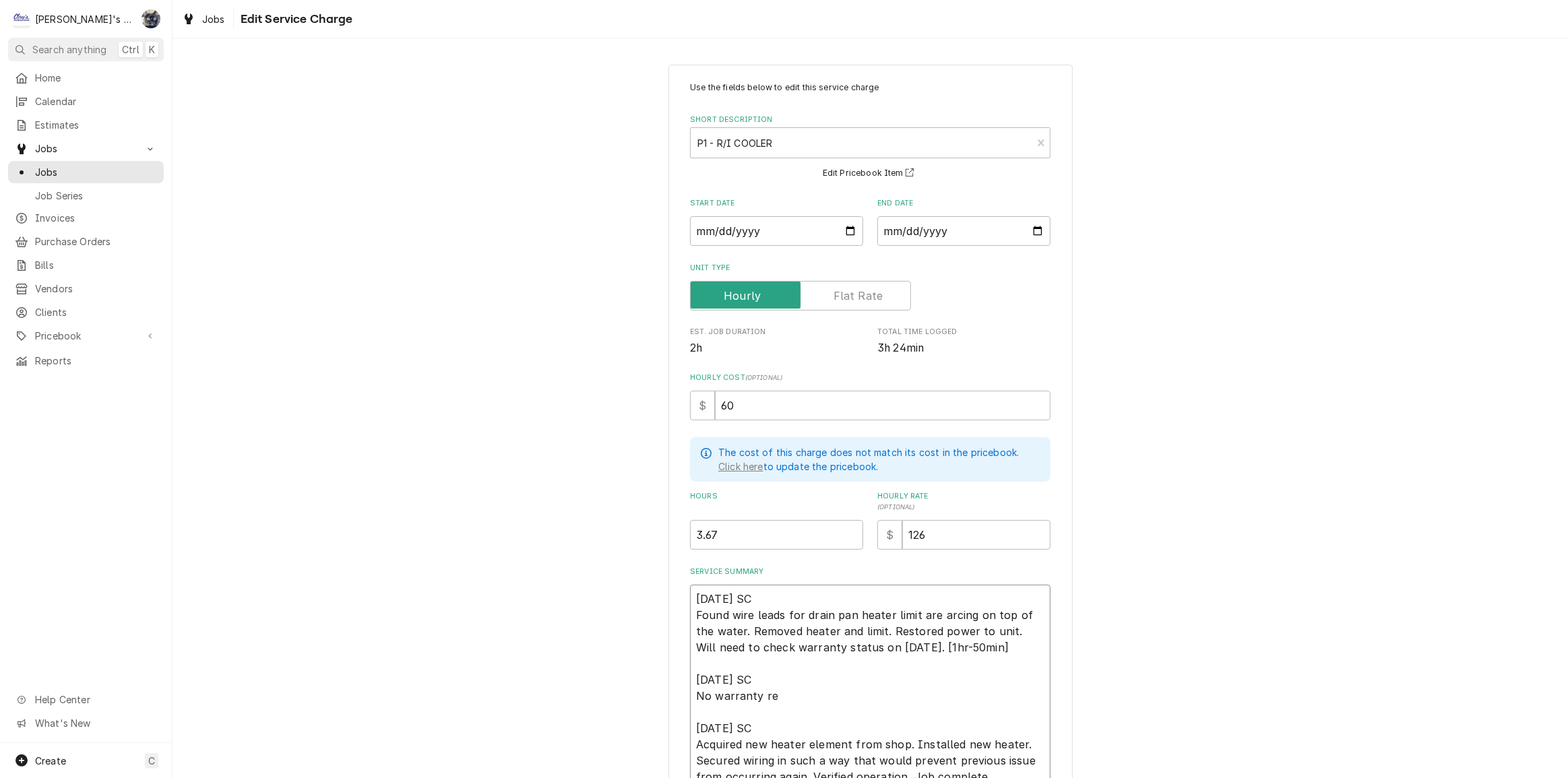
type textarea "x"
type textarea "9/16/2025 SC Found wire leads for drain pan heater limit are arcing on top of t…"
type textarea "x"
type textarea "9/16/2025 SC Found wire leads for drain pan heater limit are arcing on top of t…"
type textarea "x"
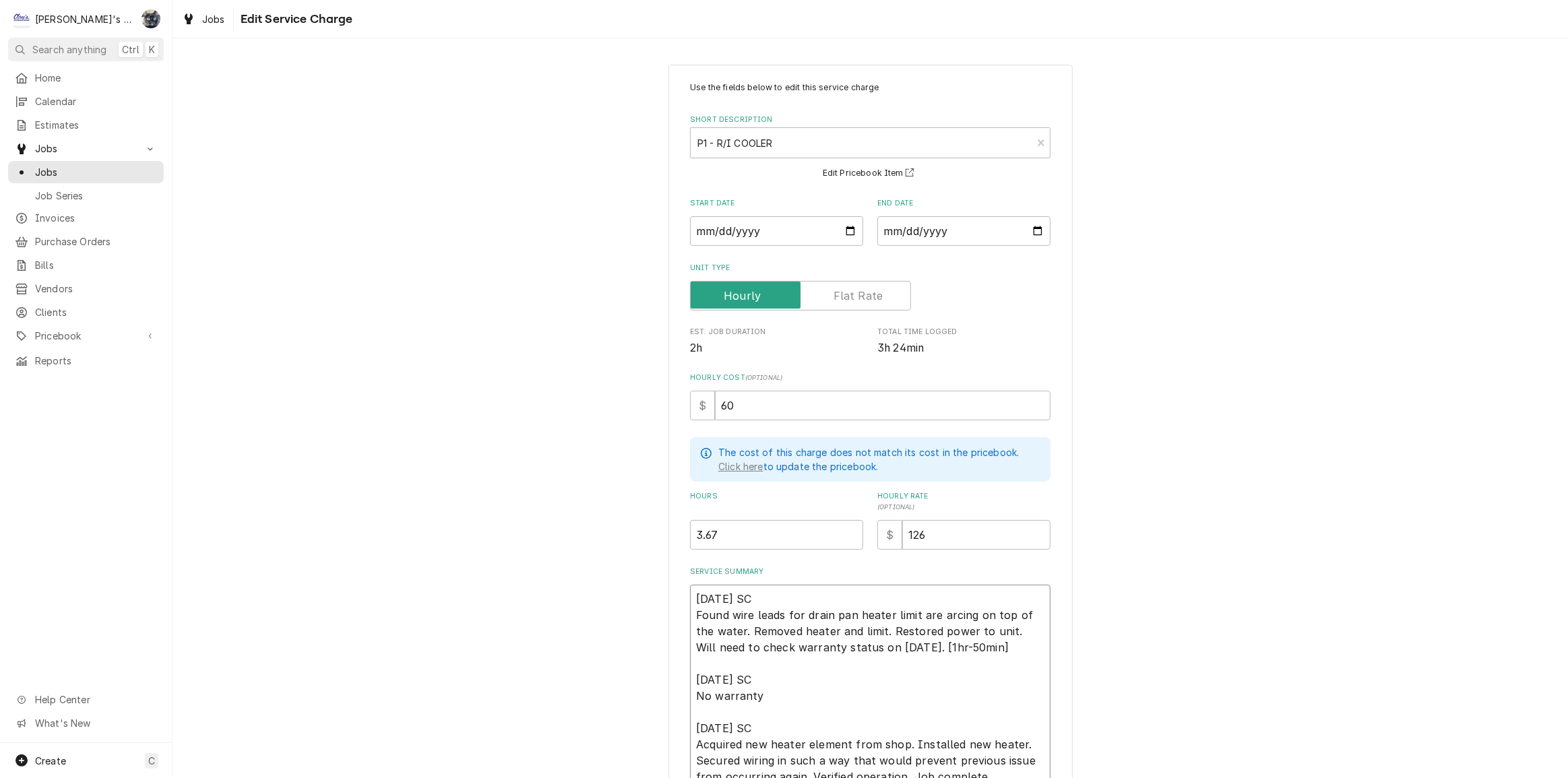
type textarea "9/16/2025 SC Found wire leads for drain pan heater limit are arcing on top of t…"
type textarea "x"
type textarea "9/16/2025 SC Found wire leads for drain pan heater limit are arcing on top of t…"
type textarea "x"
type textarea "9/16/2025 SC Found wire leads for drain pan heater limit are arcing on top of t…"
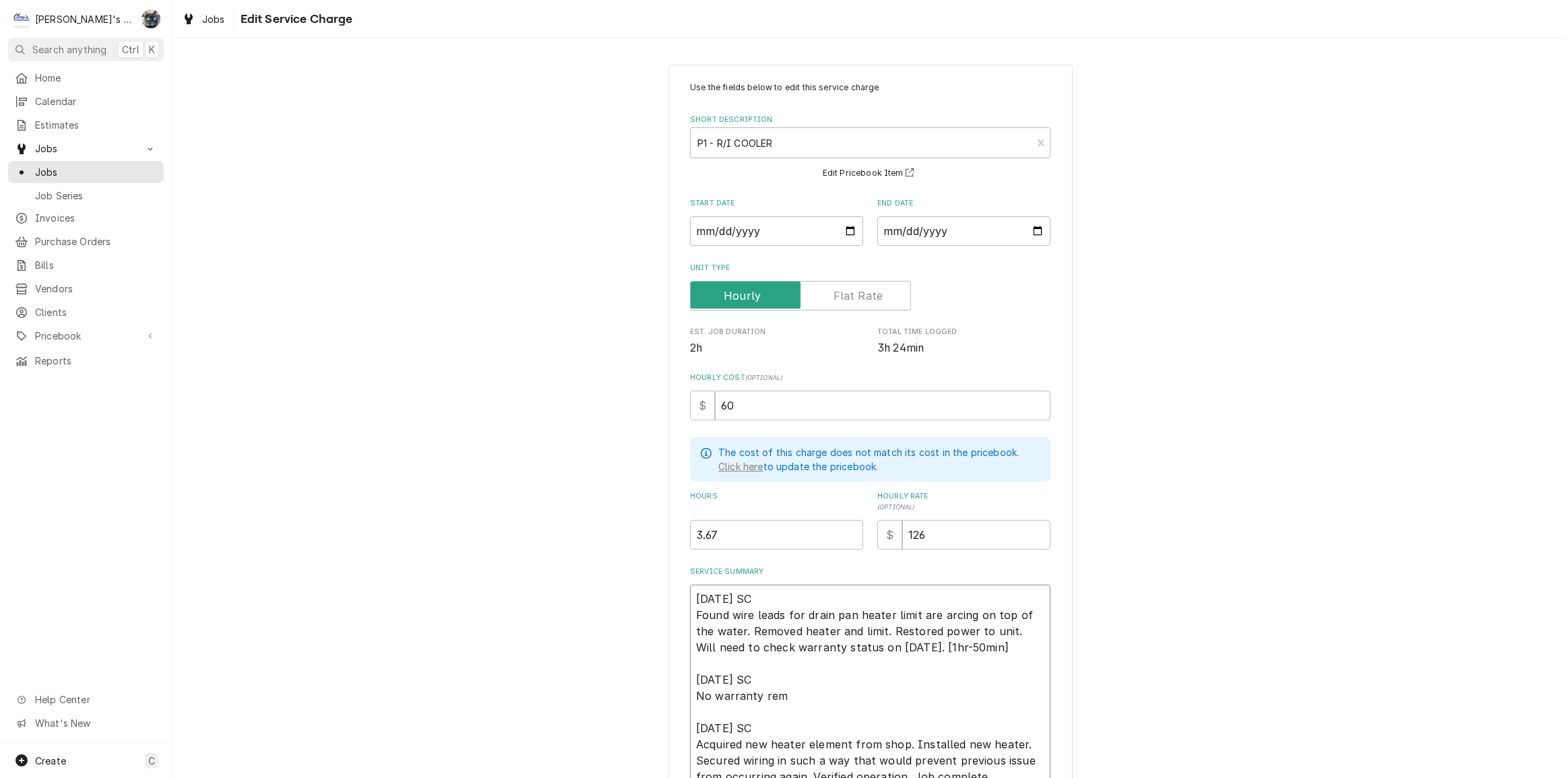
type textarea "x"
type textarea "9/16/2025 SC Found wire leads for drain pan heater limit are arcing on top of t…"
type textarea "x"
type textarea "9/16/2025 SC Found wire leads for drain pan heater limit are arcing on top of t…"
type textarea "x"
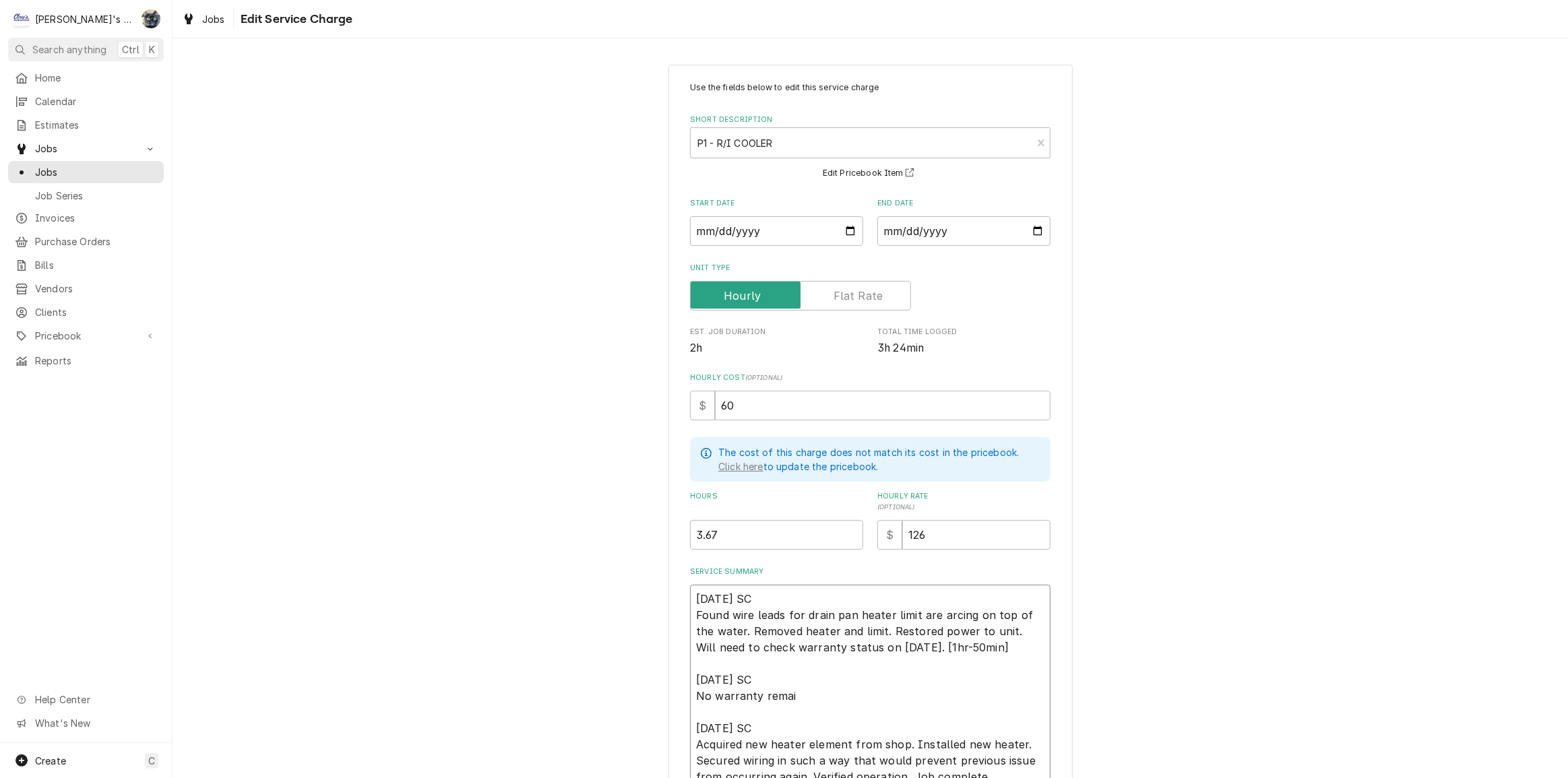
type textarea "9/16/2025 SC Found wire leads for drain pan heater limit are arcing on top of t…"
type textarea "x"
type textarea "9/16/2025 SC Found wire leads for drain pan heater limit are arcing on top of t…"
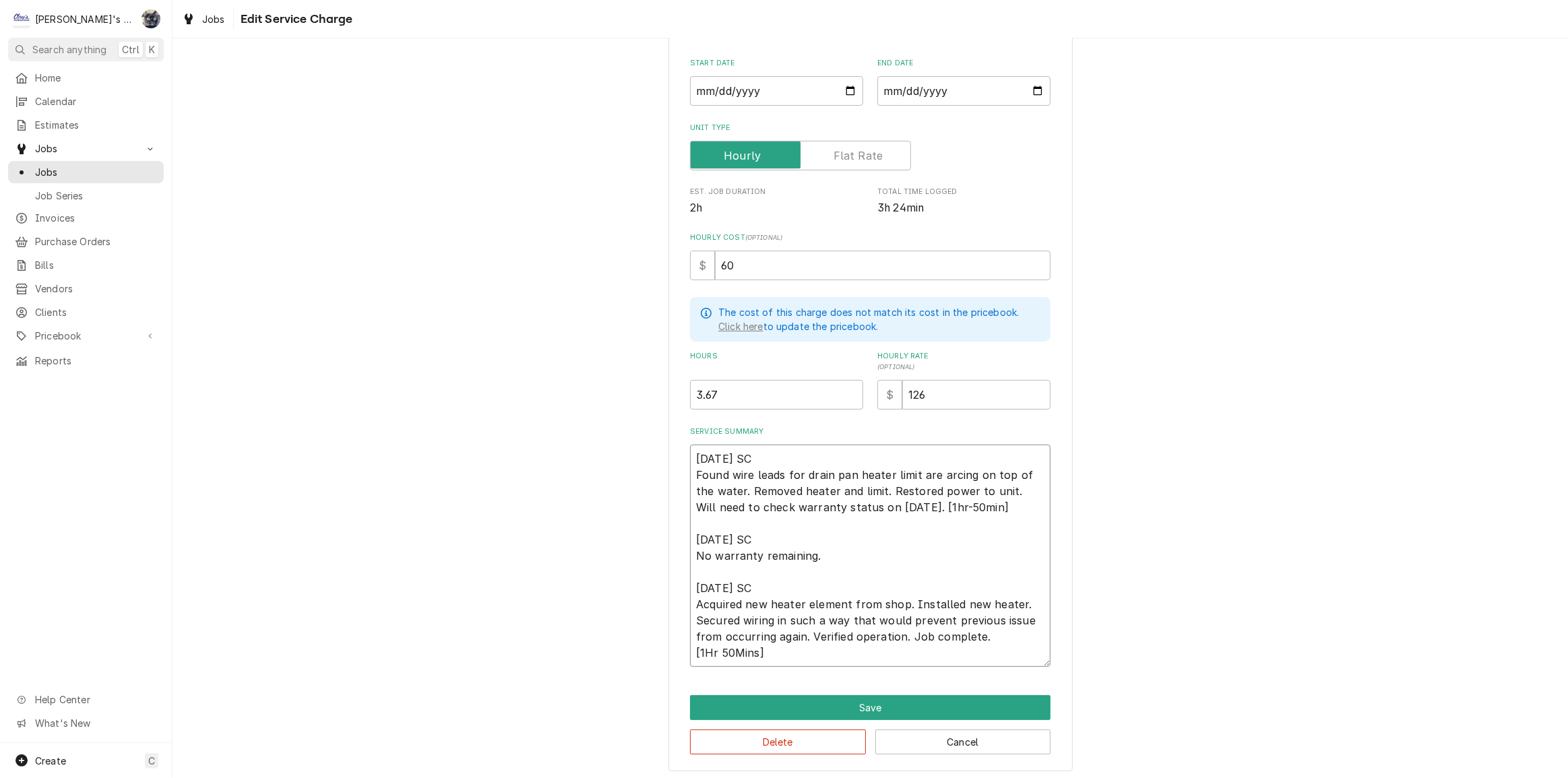
scroll to position [142, 0]
drag, startPoint x: 806, startPoint y: 648, endPoint x: 673, endPoint y: 643, distance: 133.1
click at [673, 643] on div "Use the fields below to edit this service charge Short Description P1 - R/I COO…" at bounding box center [871, 346] width 404 height 847
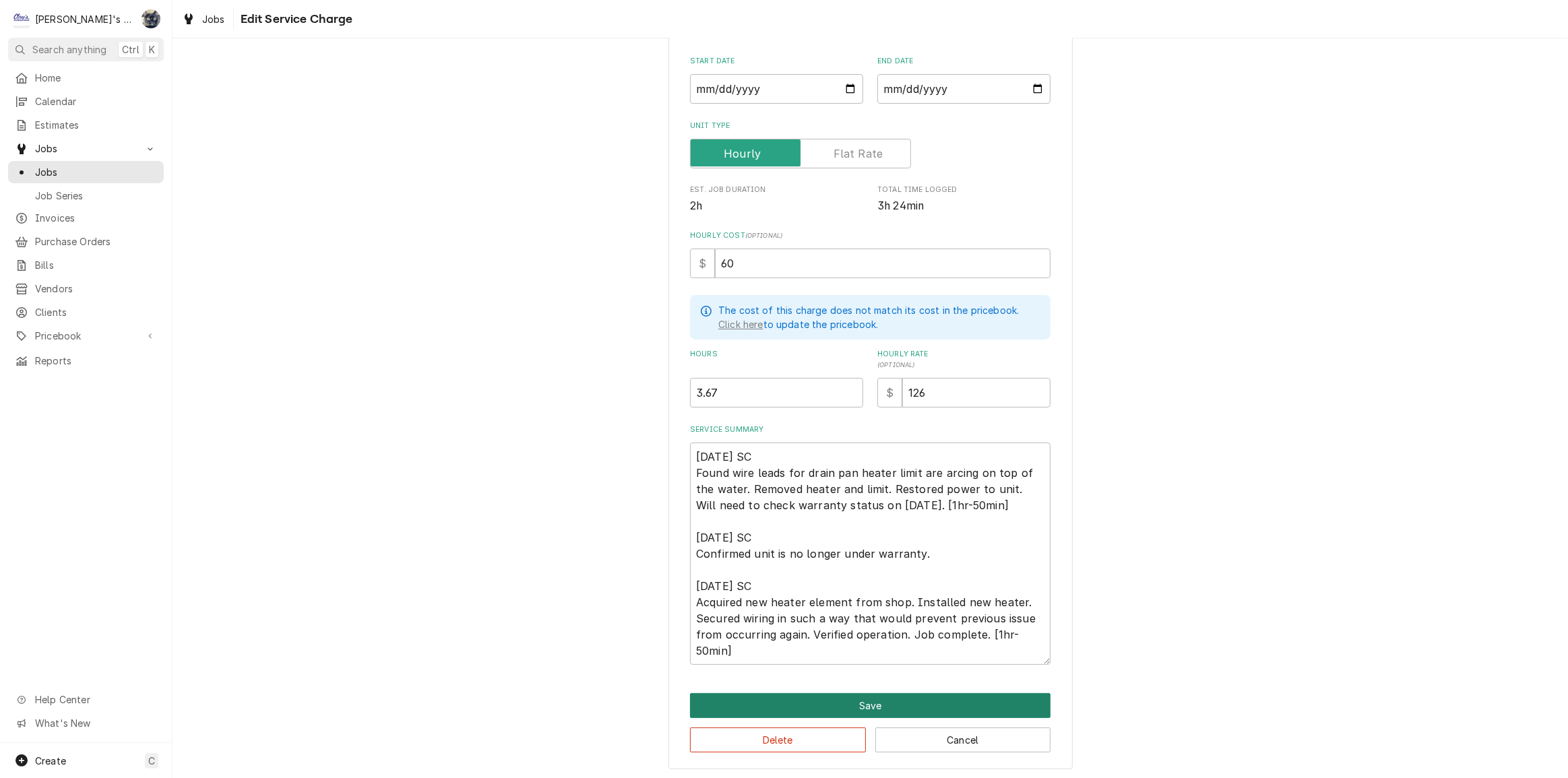
click at [813, 701] on button "Save" at bounding box center [870, 705] width 361 height 25
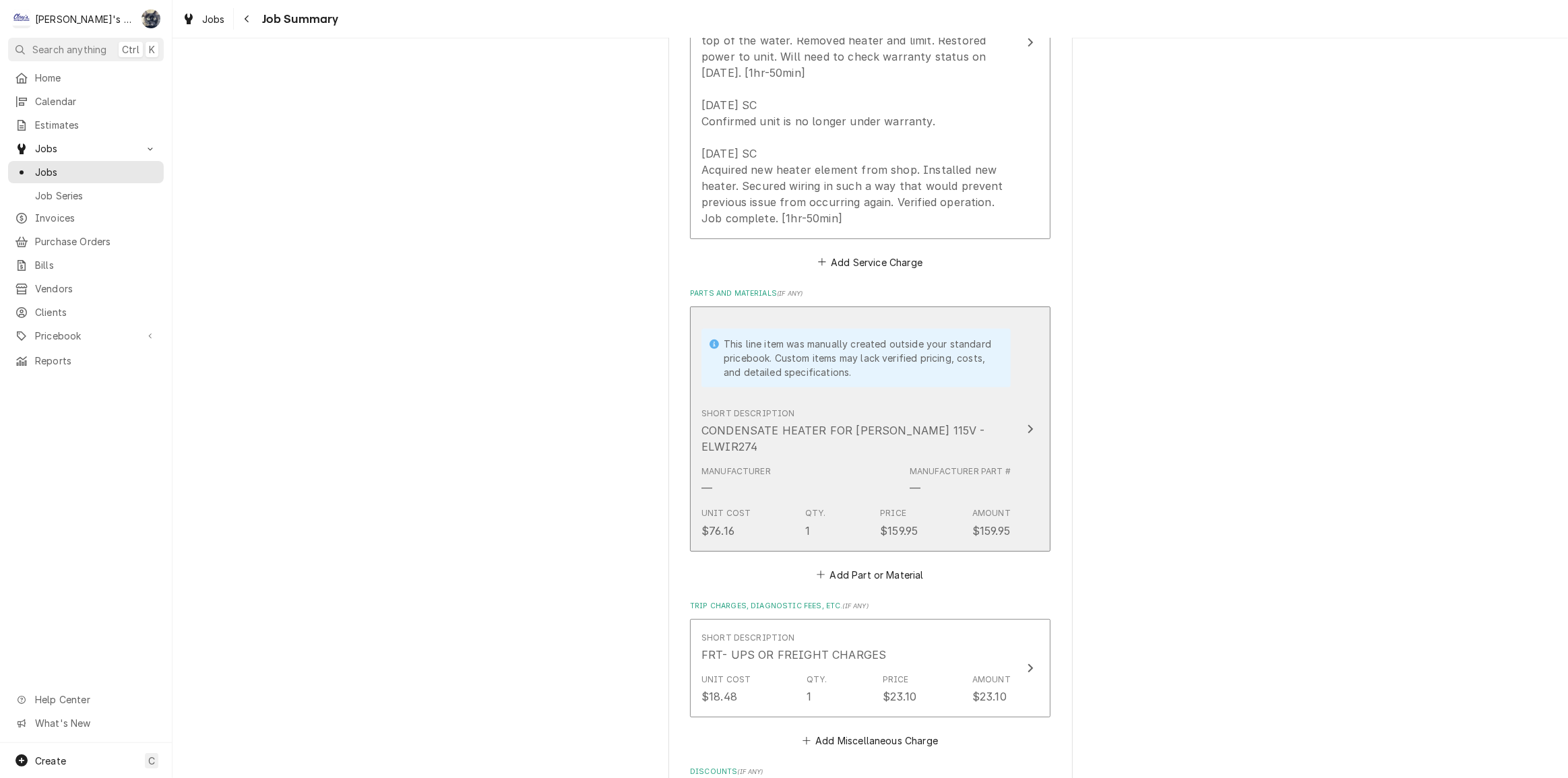
scroll to position [612, 0]
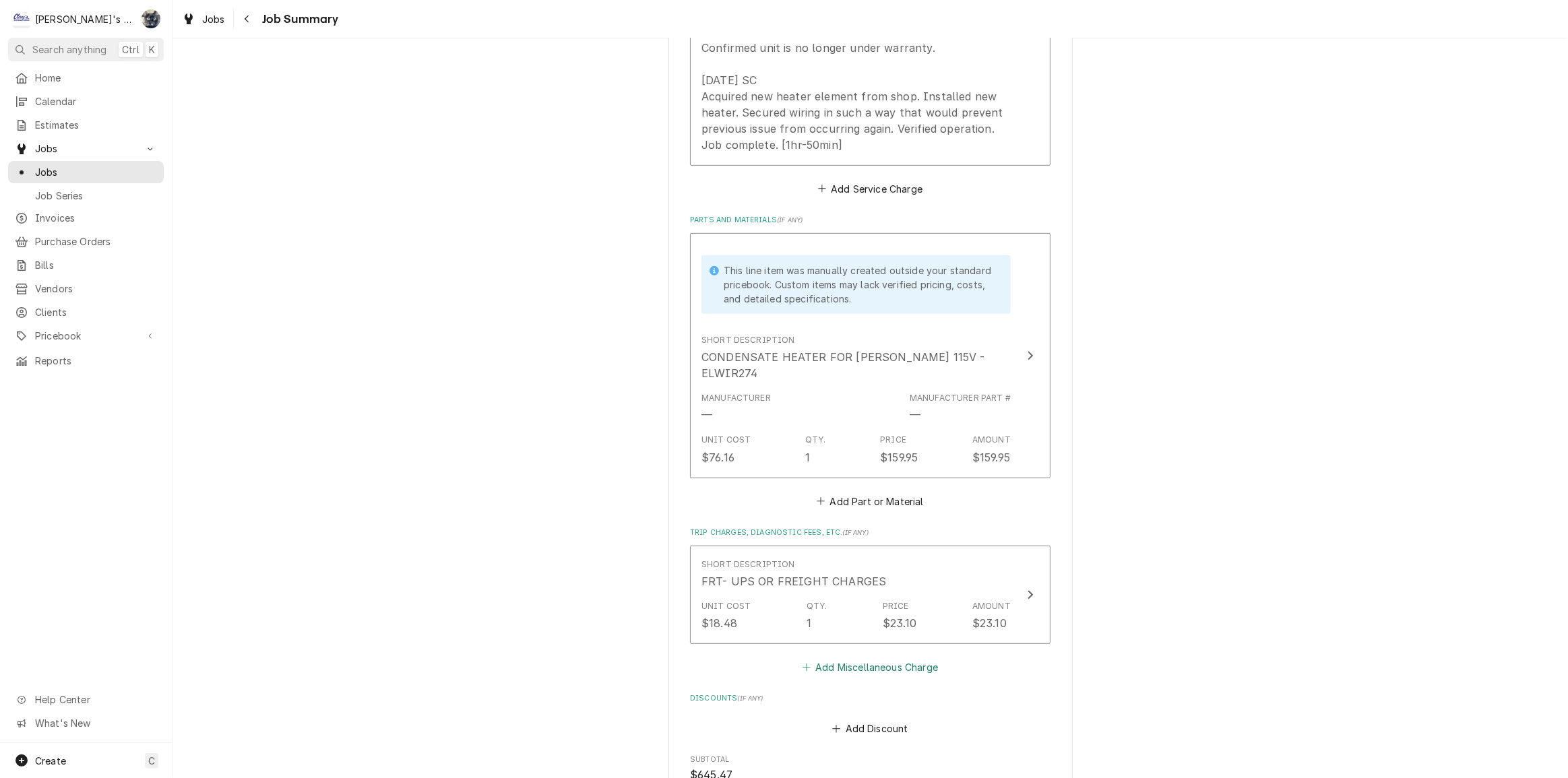
click at [822, 658] on button "Add Miscellaneous Charge" at bounding box center [870, 667] width 140 height 19
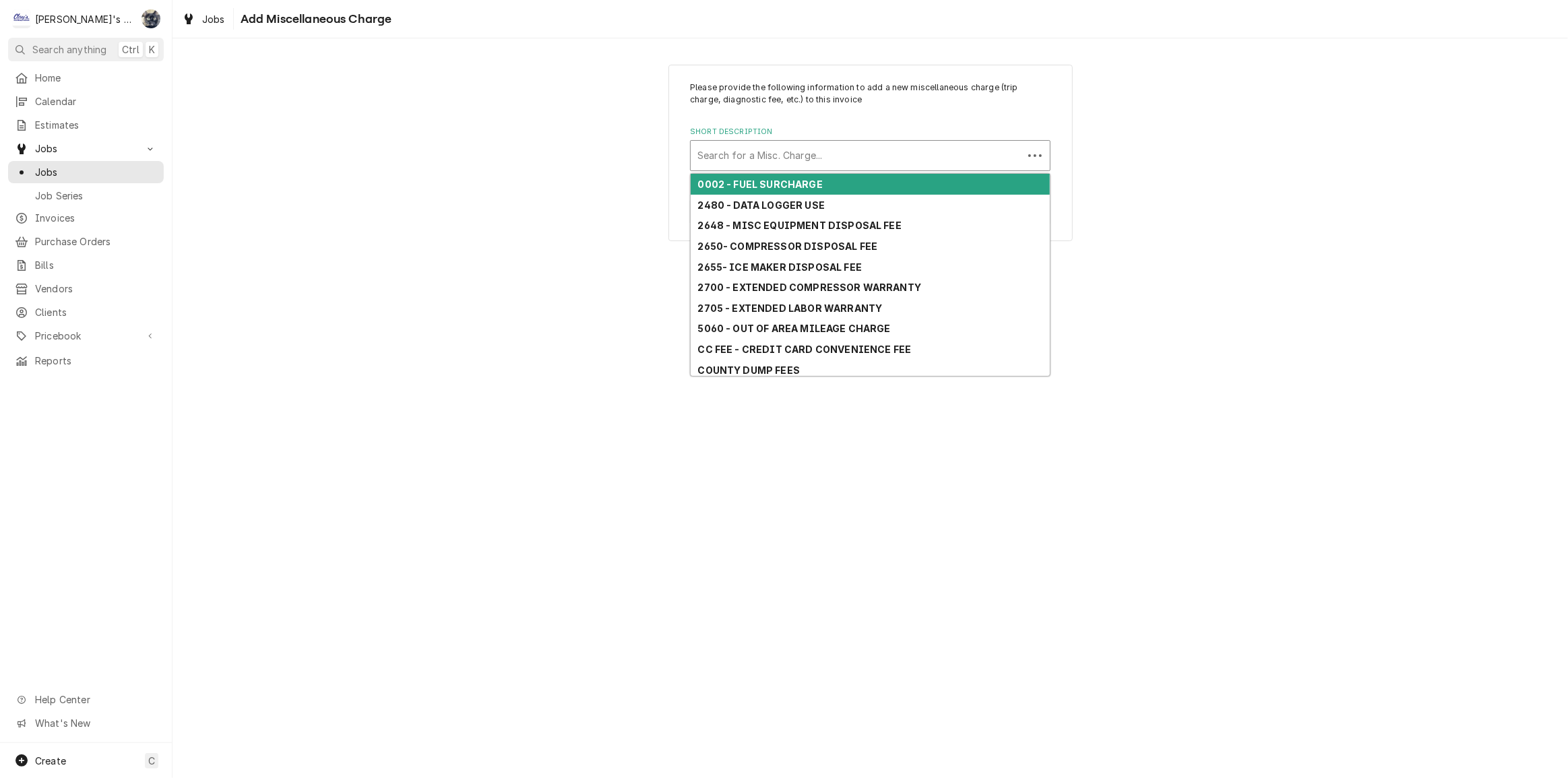
click at [795, 158] on div "Short Description" at bounding box center [857, 155] width 319 height 24
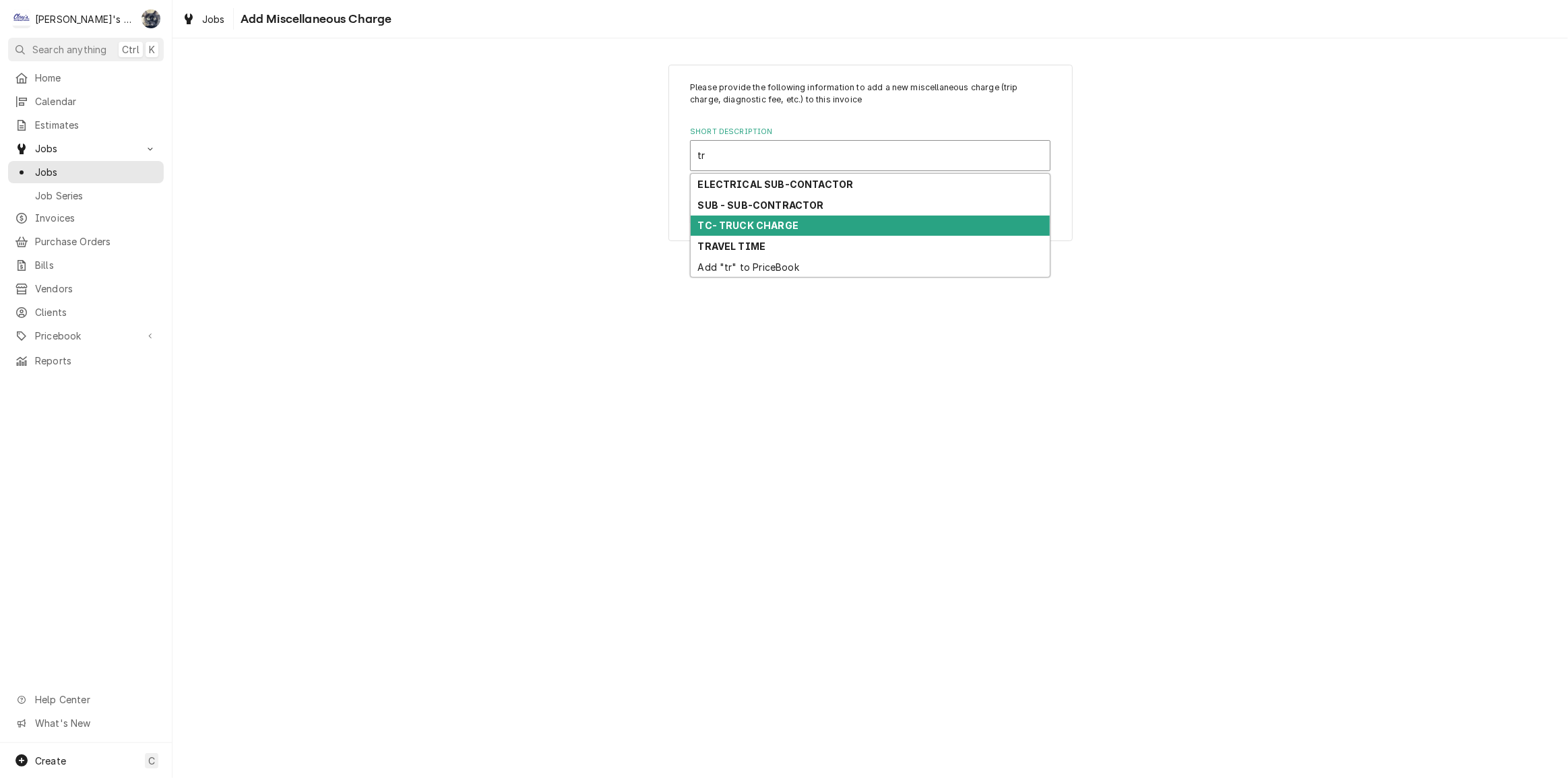
click at [771, 222] on strong "TC- TRUCK CHARGE" at bounding box center [749, 225] width 102 height 12
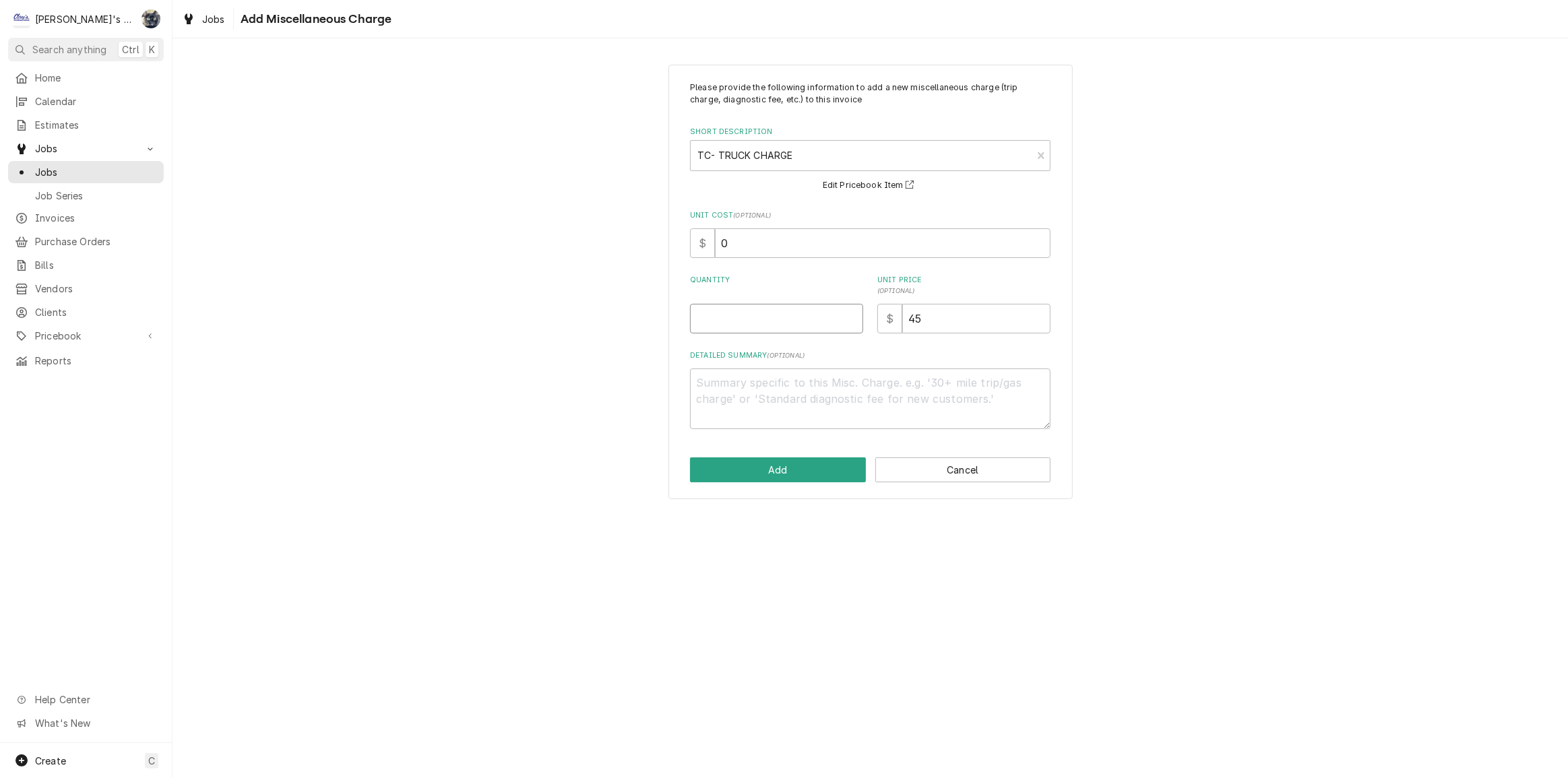
drag, startPoint x: 766, startPoint y: 307, endPoint x: 766, endPoint y: 315, distance: 8.0
click at [766, 308] on input "Quantity" at bounding box center [777, 318] width 173 height 30
click at [789, 469] on button "Add" at bounding box center [777, 470] width 176 height 25
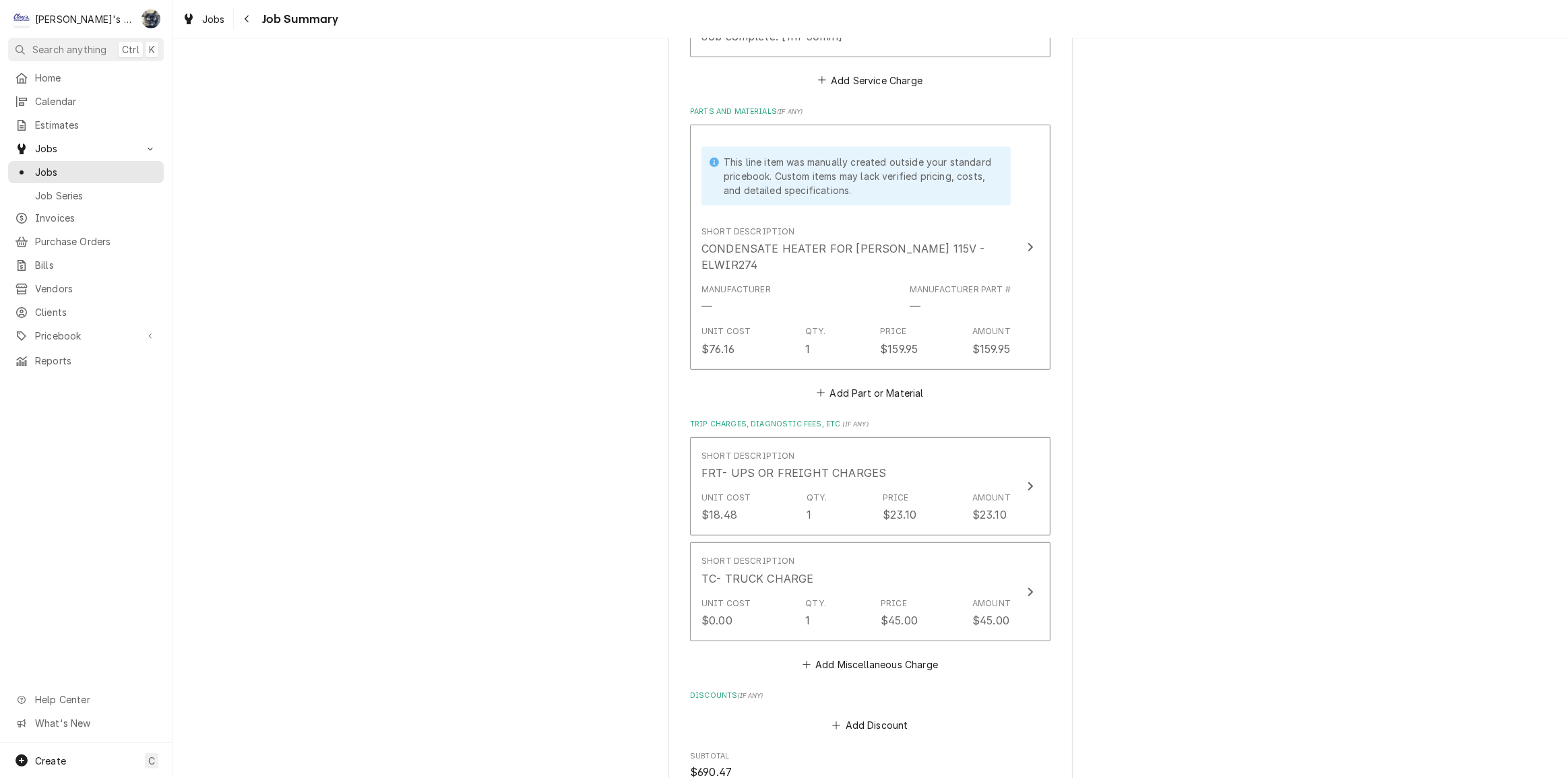
scroll to position [857, 0]
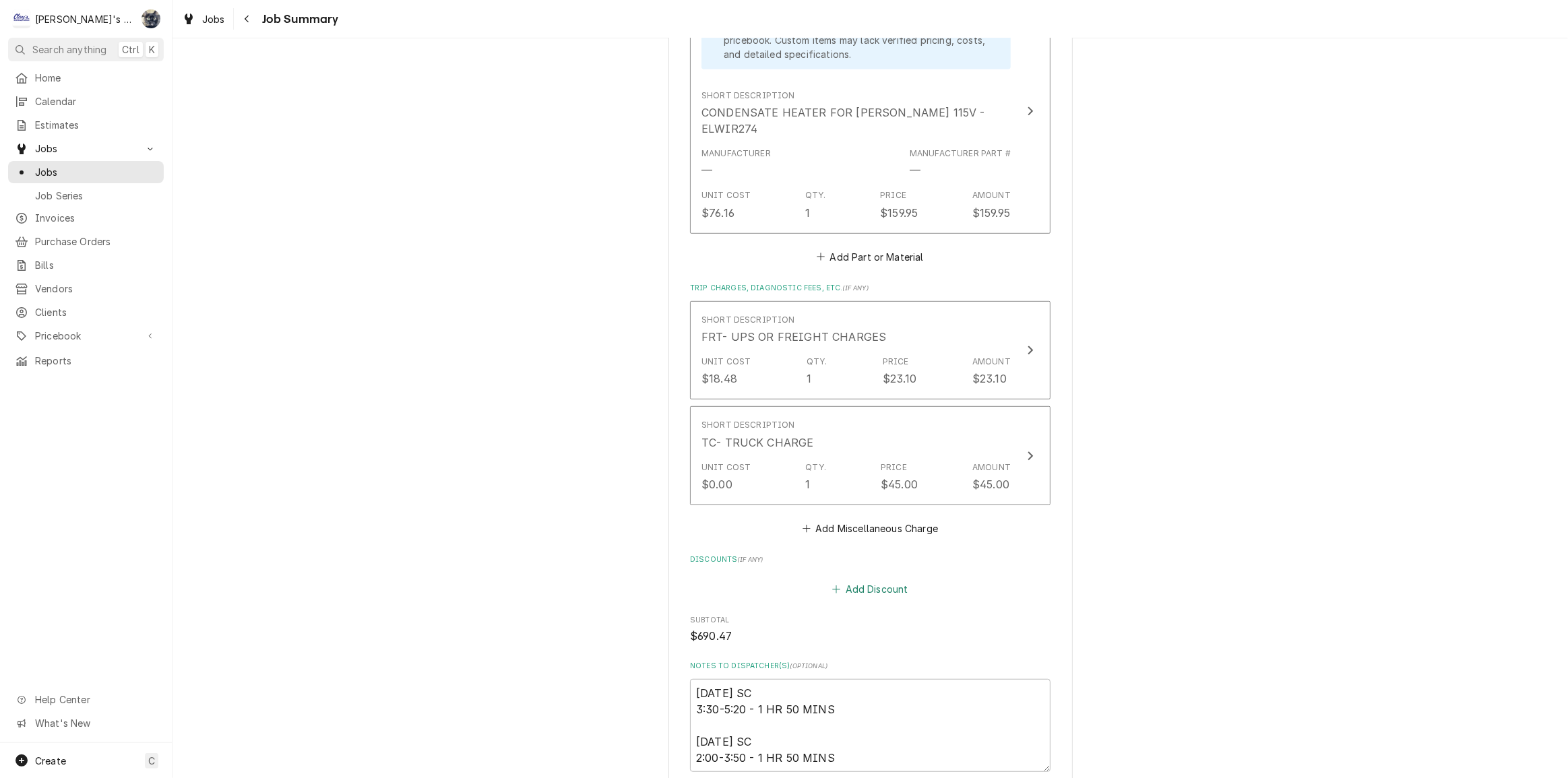
drag, startPoint x: 869, startPoint y: 579, endPoint x: 869, endPoint y: 568, distance: 11.0
click at [869, 580] on button "Add Discount" at bounding box center [870, 589] width 80 height 19
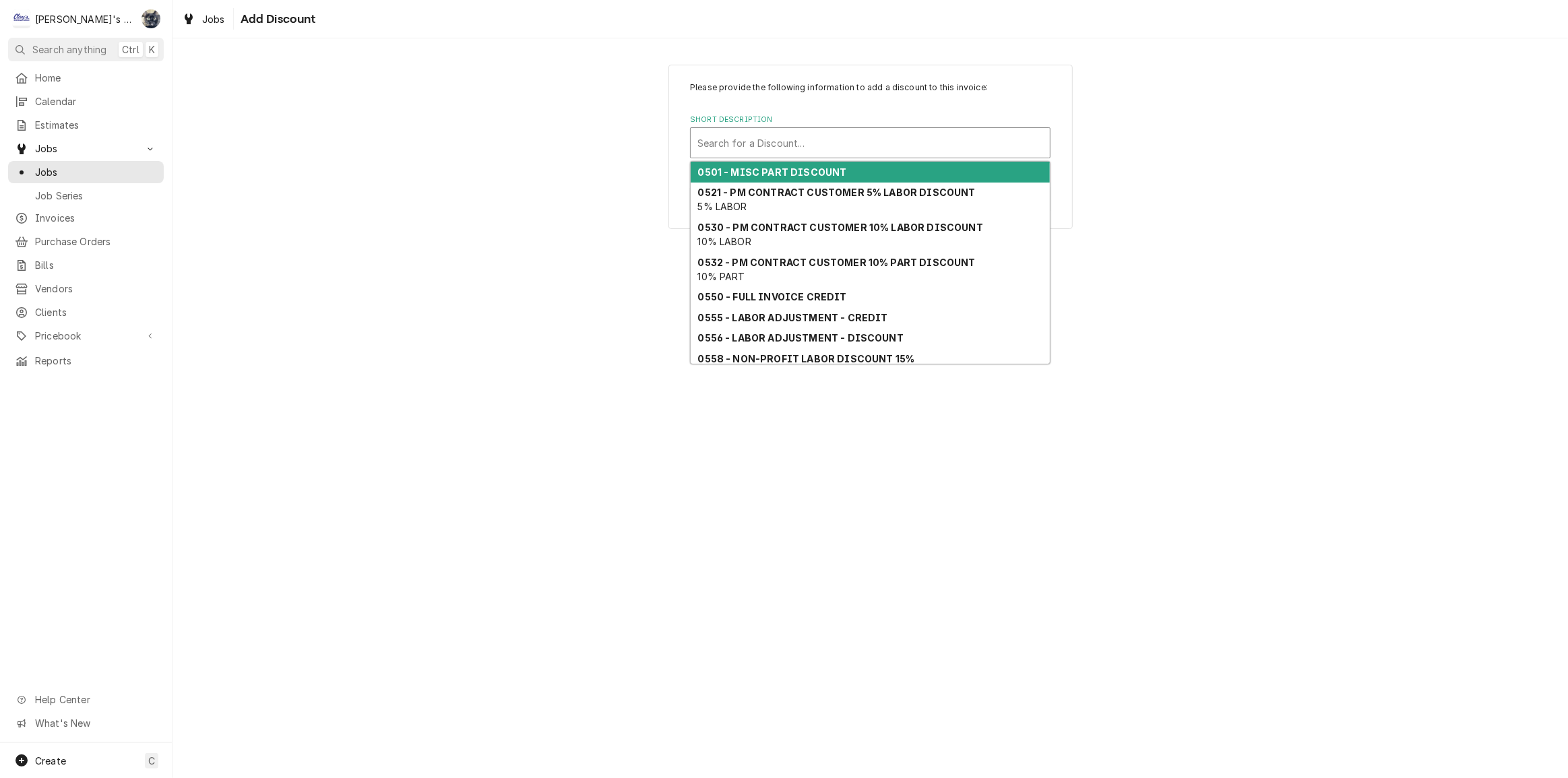
click at [810, 138] on div "Short Description" at bounding box center [870, 142] width 346 height 24
click at [808, 164] on div "0501 - MISC PART DISCOUNT" at bounding box center [870, 172] width 359 height 21
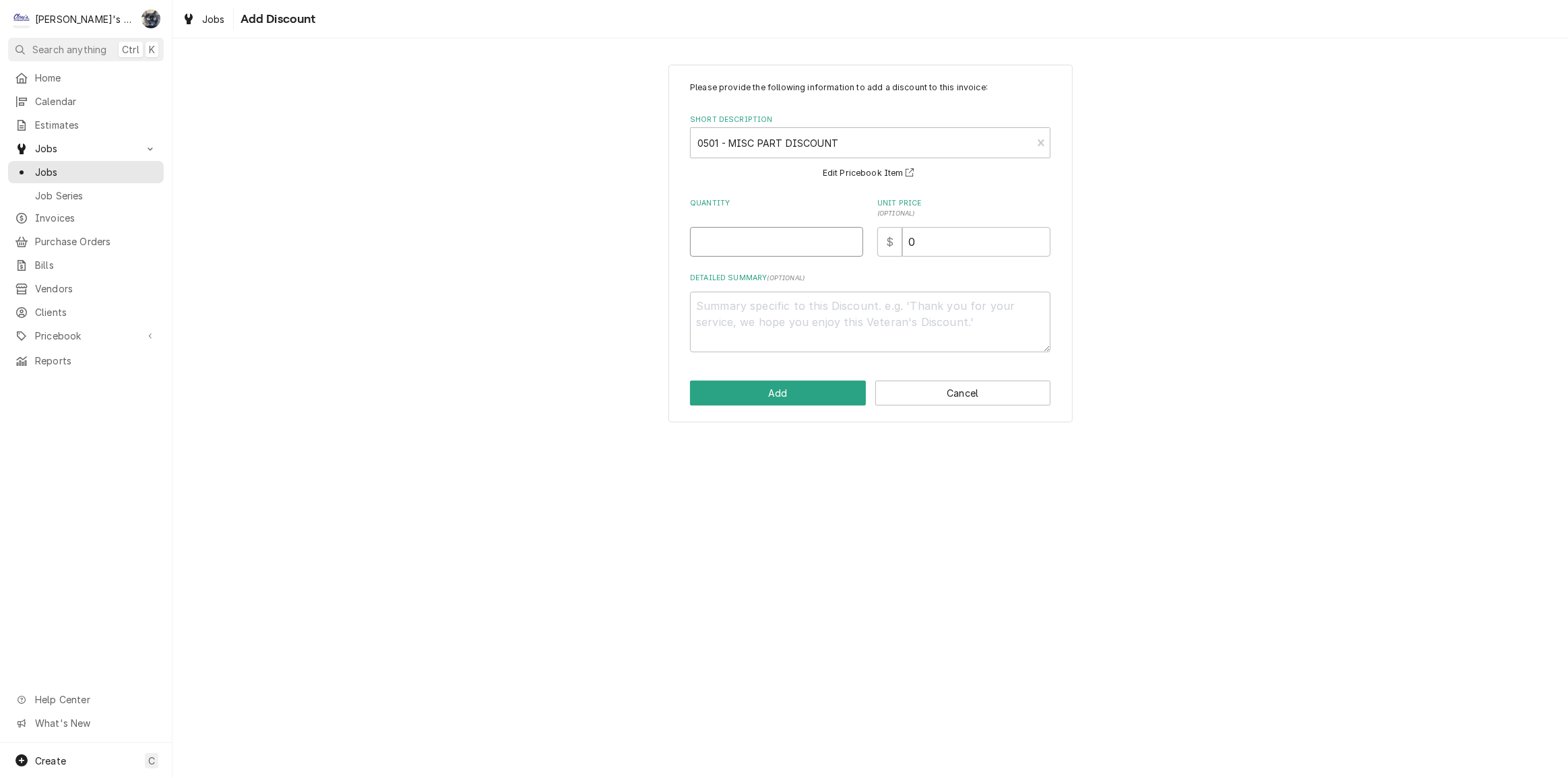
click at [780, 241] on input "Quantity" at bounding box center [777, 242] width 173 height 30
click at [789, 386] on button "Add" at bounding box center [777, 393] width 176 height 25
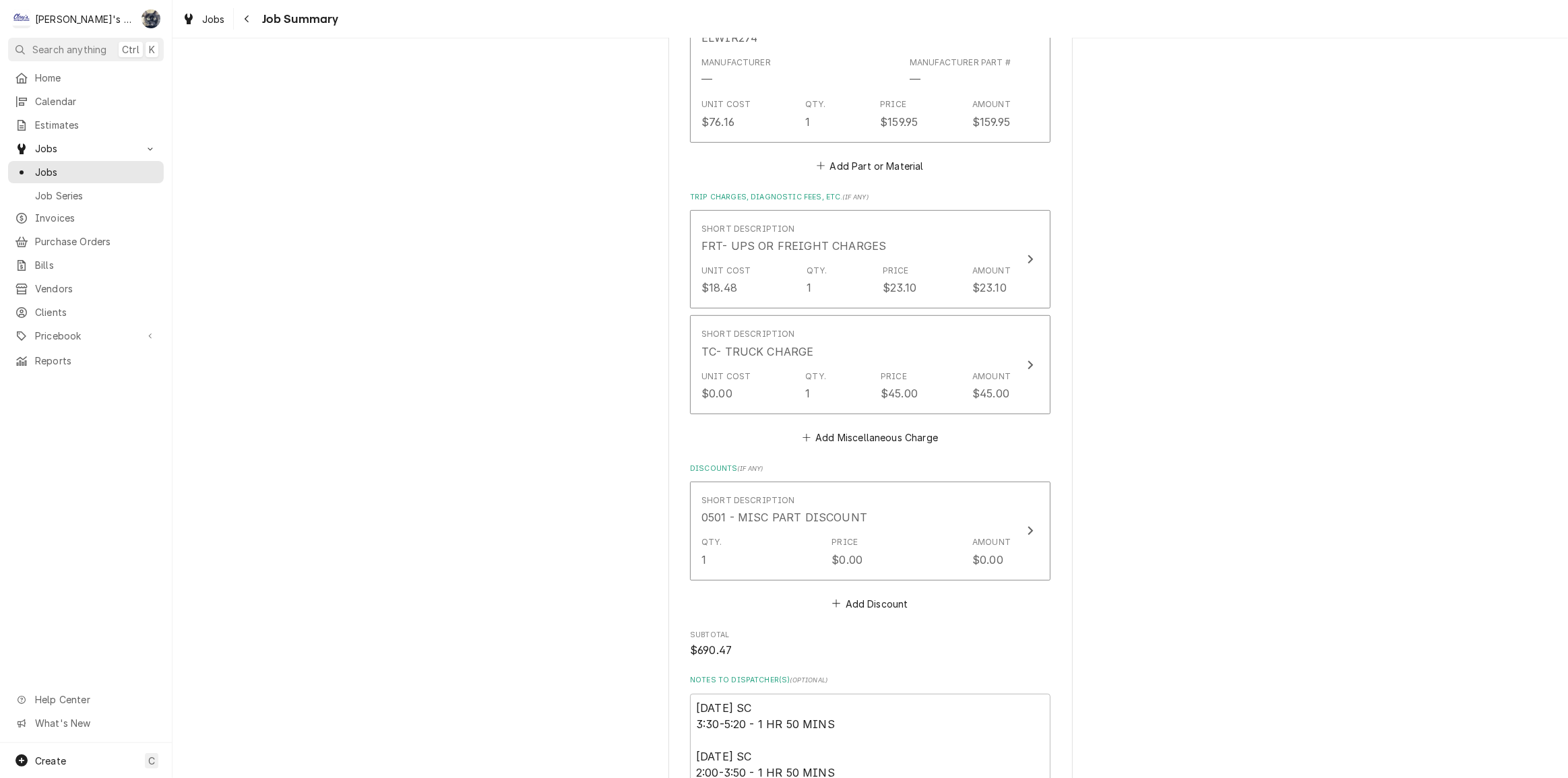
scroll to position [1290, 0]
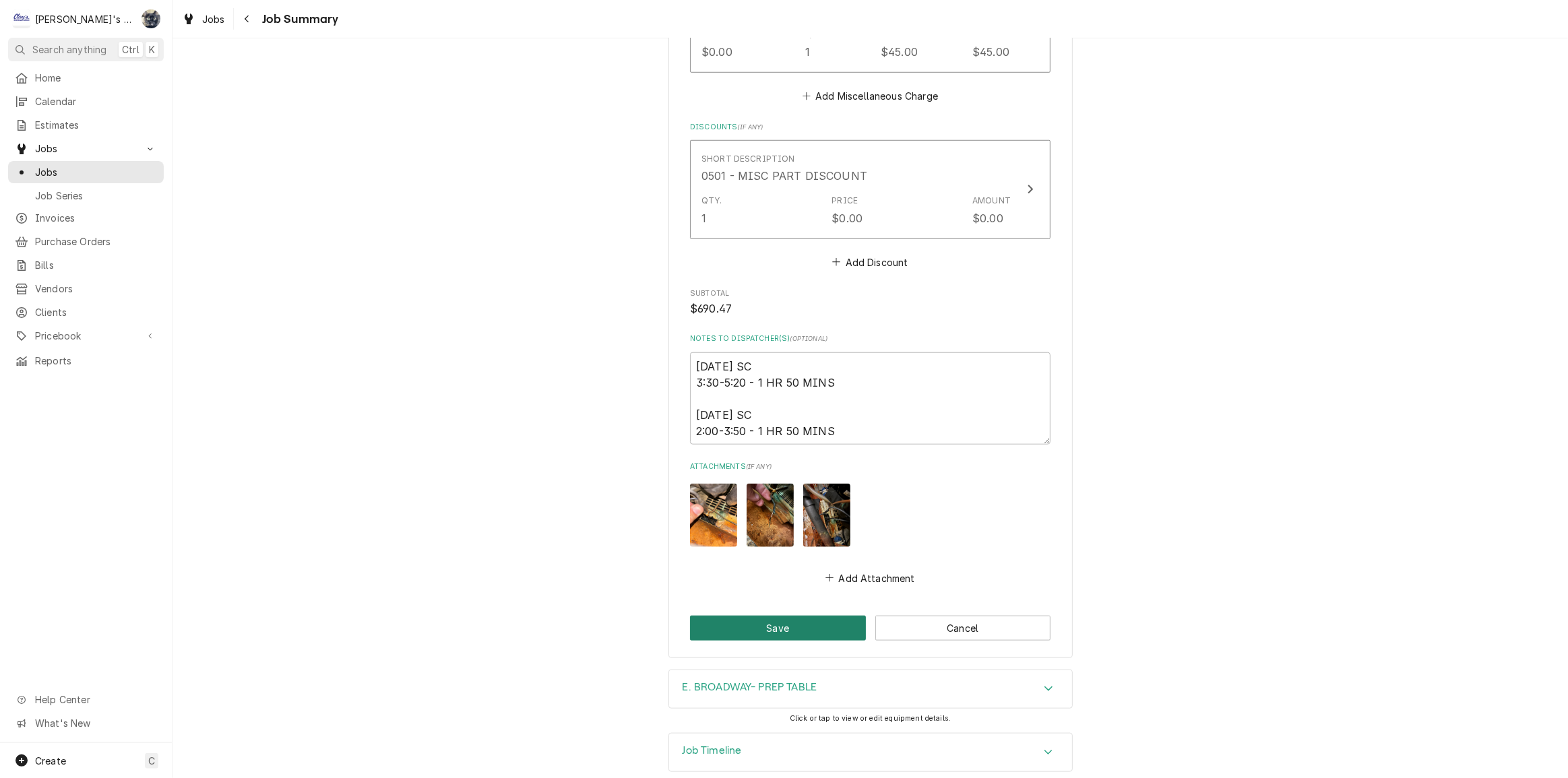
click at [835, 615] on button "Save" at bounding box center [777, 628] width 176 height 25
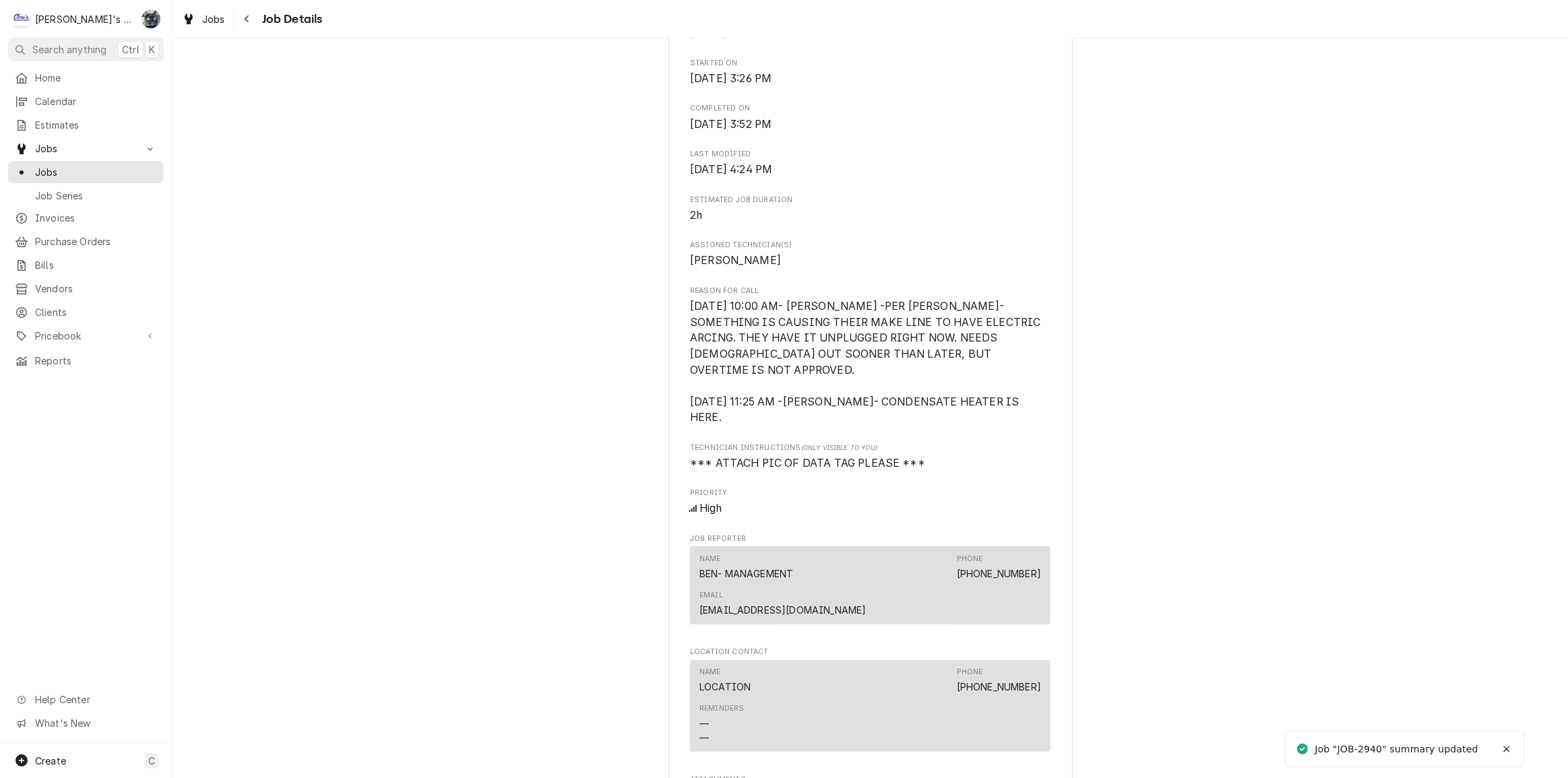
scroll to position [979, 0]
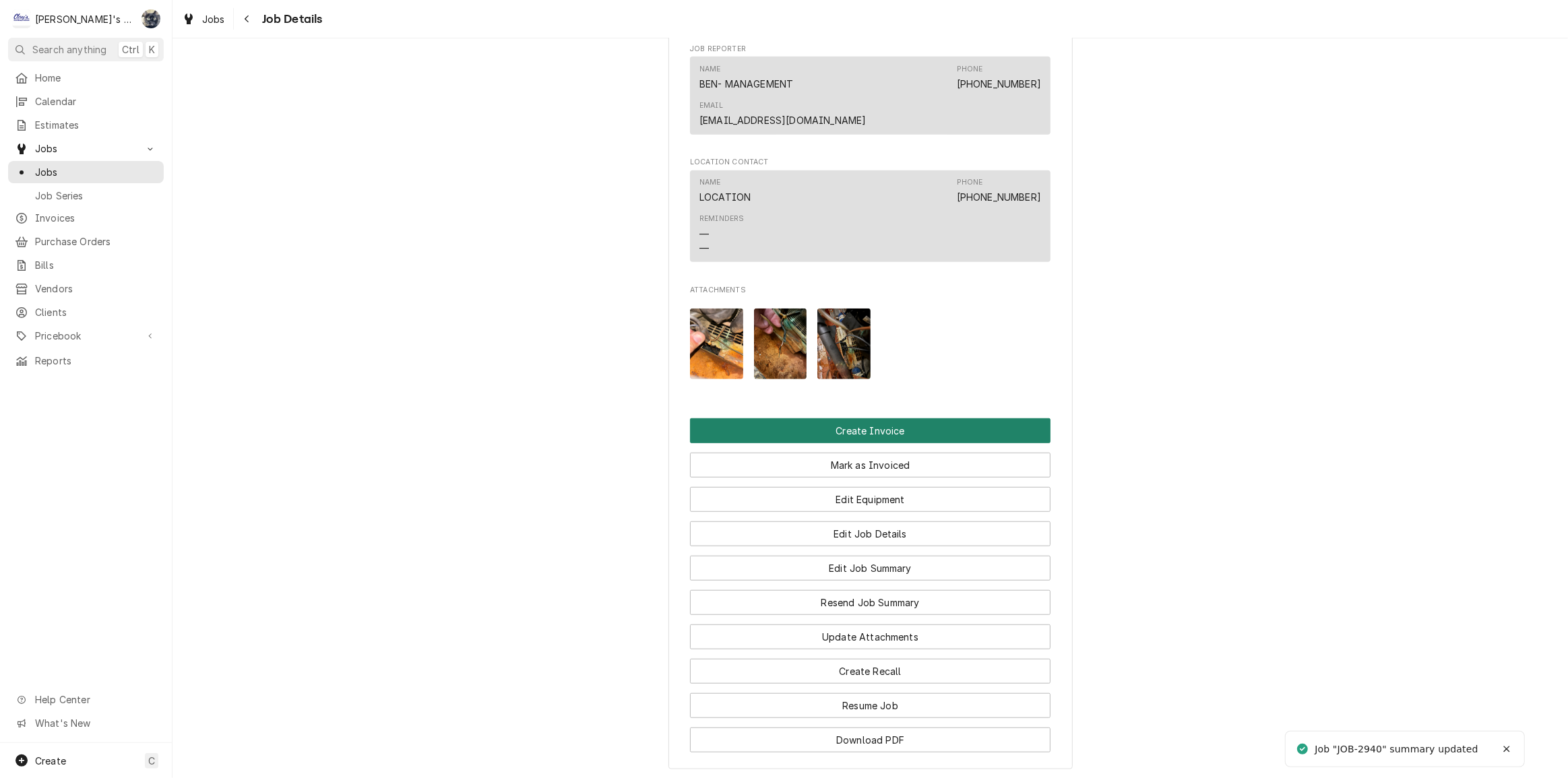
click at [843, 418] on button "Create Invoice" at bounding box center [870, 431] width 361 height 25
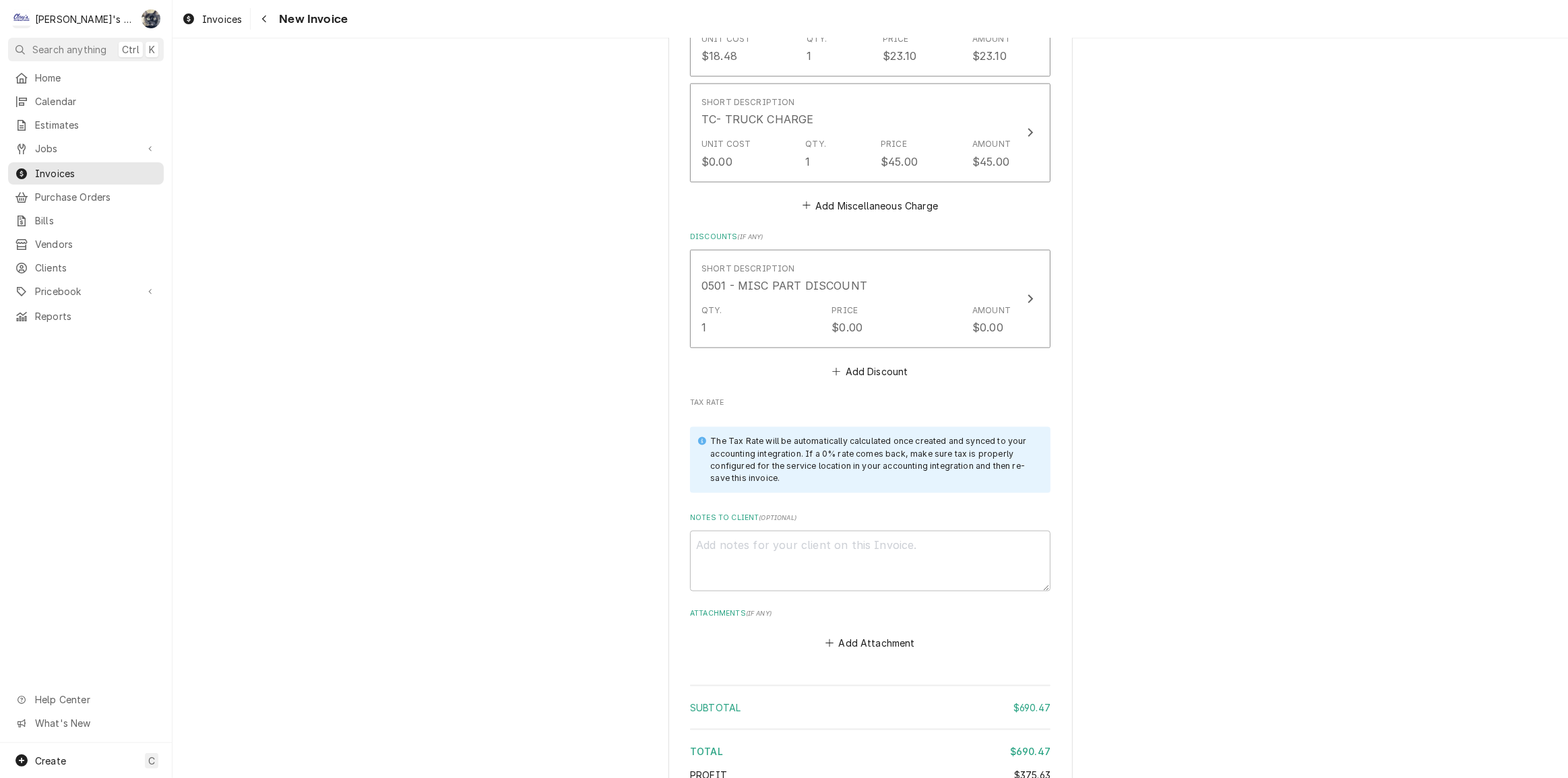
scroll to position [2143, 0]
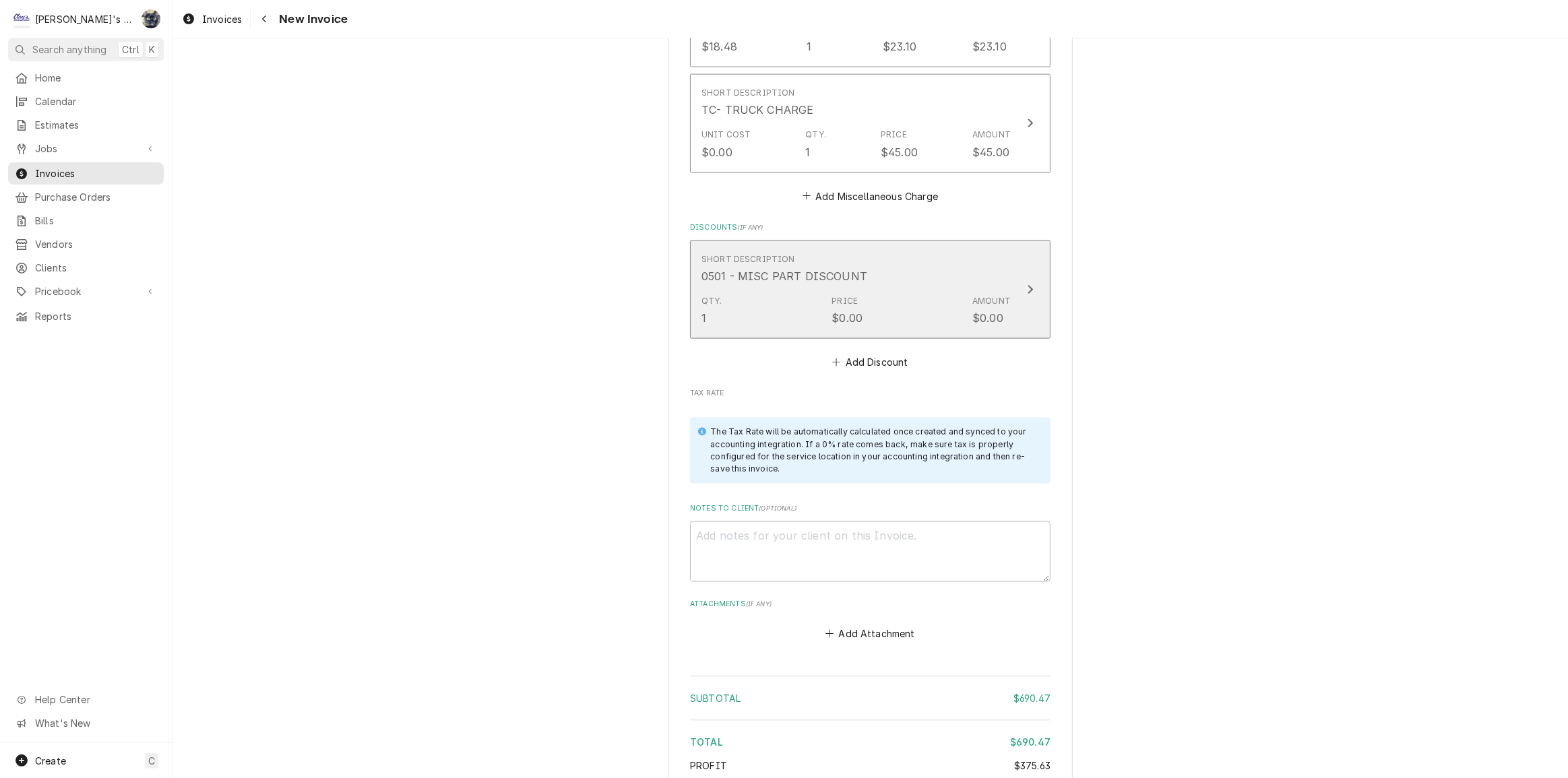
click at [834, 310] on div "$0.00" at bounding box center [848, 318] width 31 height 17
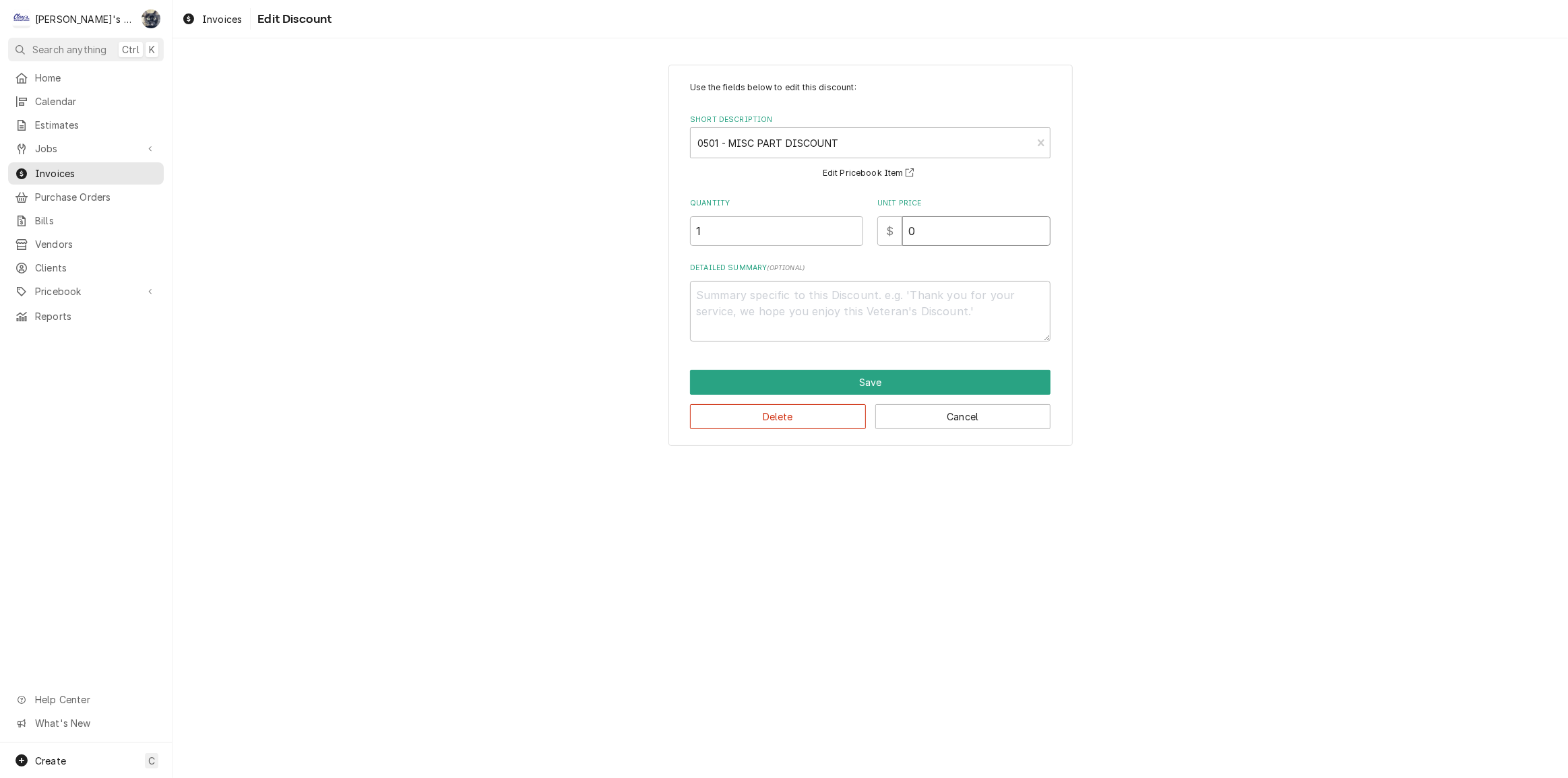
drag, startPoint x: 920, startPoint y: 228, endPoint x: 835, endPoint y: 245, distance: 86.7
click at [833, 235] on div "Quantity 1 Unit Price $ 0" at bounding box center [870, 222] width 361 height 48
type textarea "x"
type input "1"
type textarea "x"
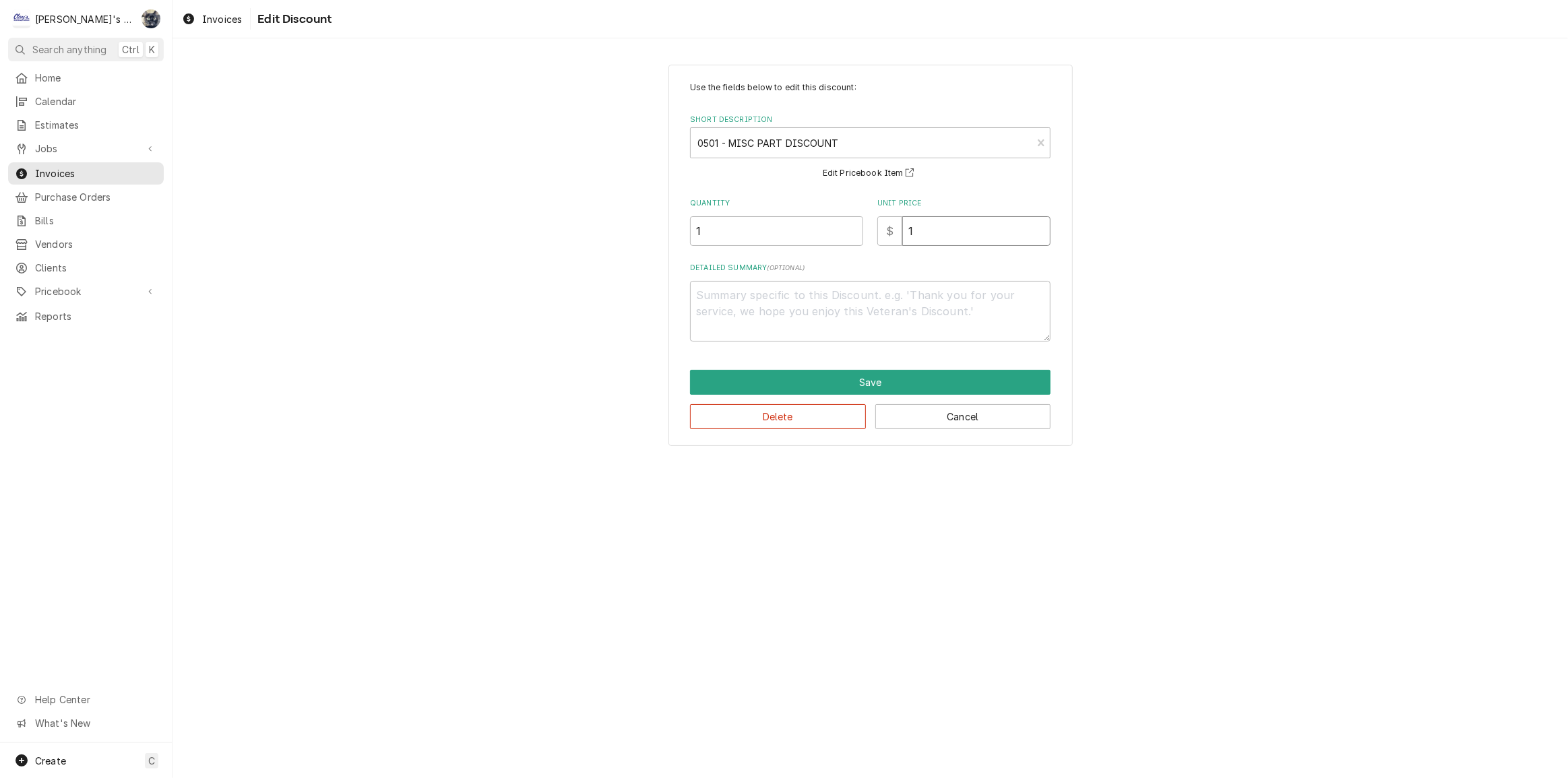
type input "16"
type textarea "x"
type input "16.0"
type textarea "x"
type input "16.00"
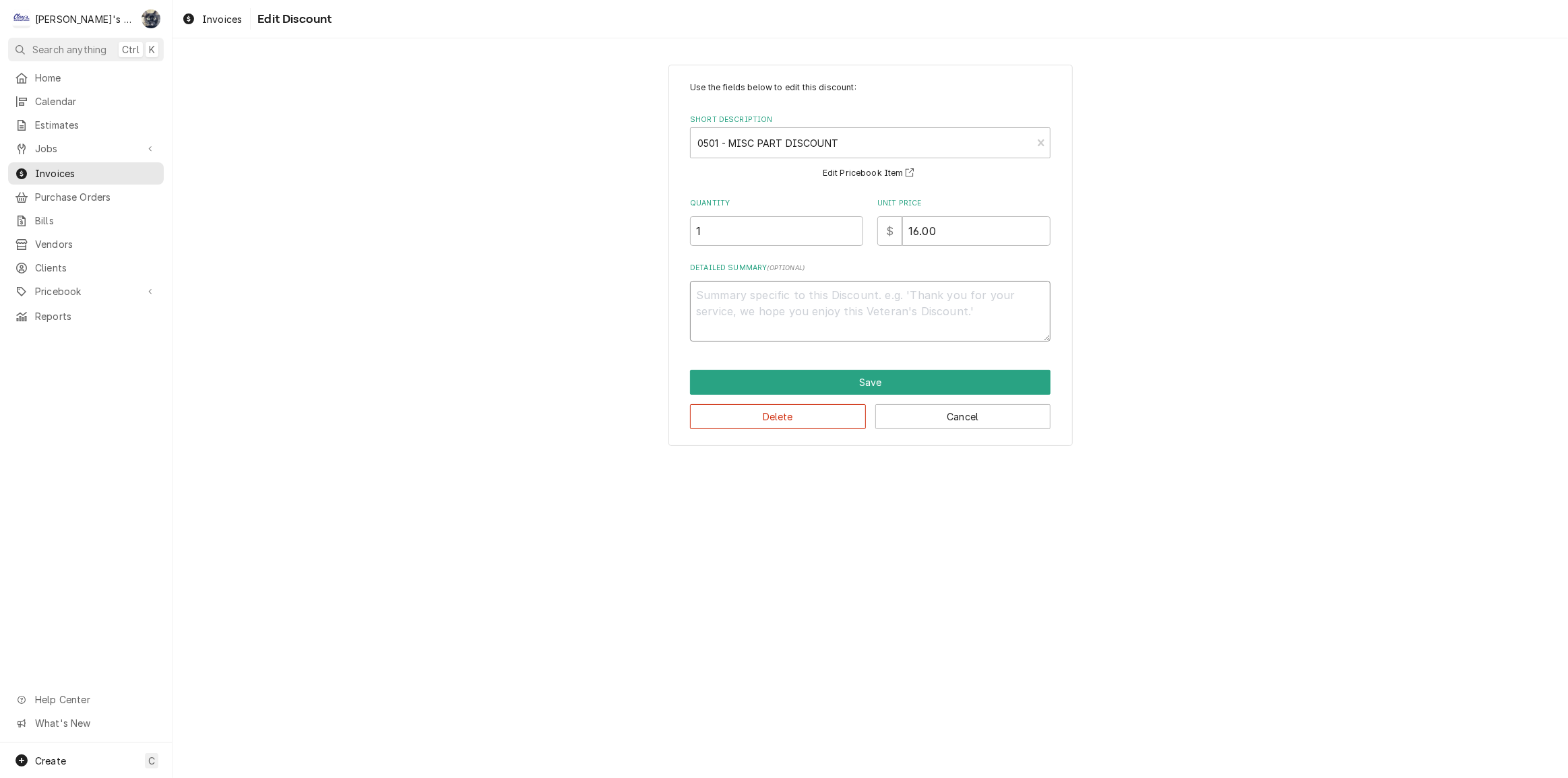
click at [807, 330] on textarea "Detailed Summary ( optional )" at bounding box center [870, 312] width 361 height 61
type textarea "x"
type textarea "1"
type textarea "x"
type textarea "10"
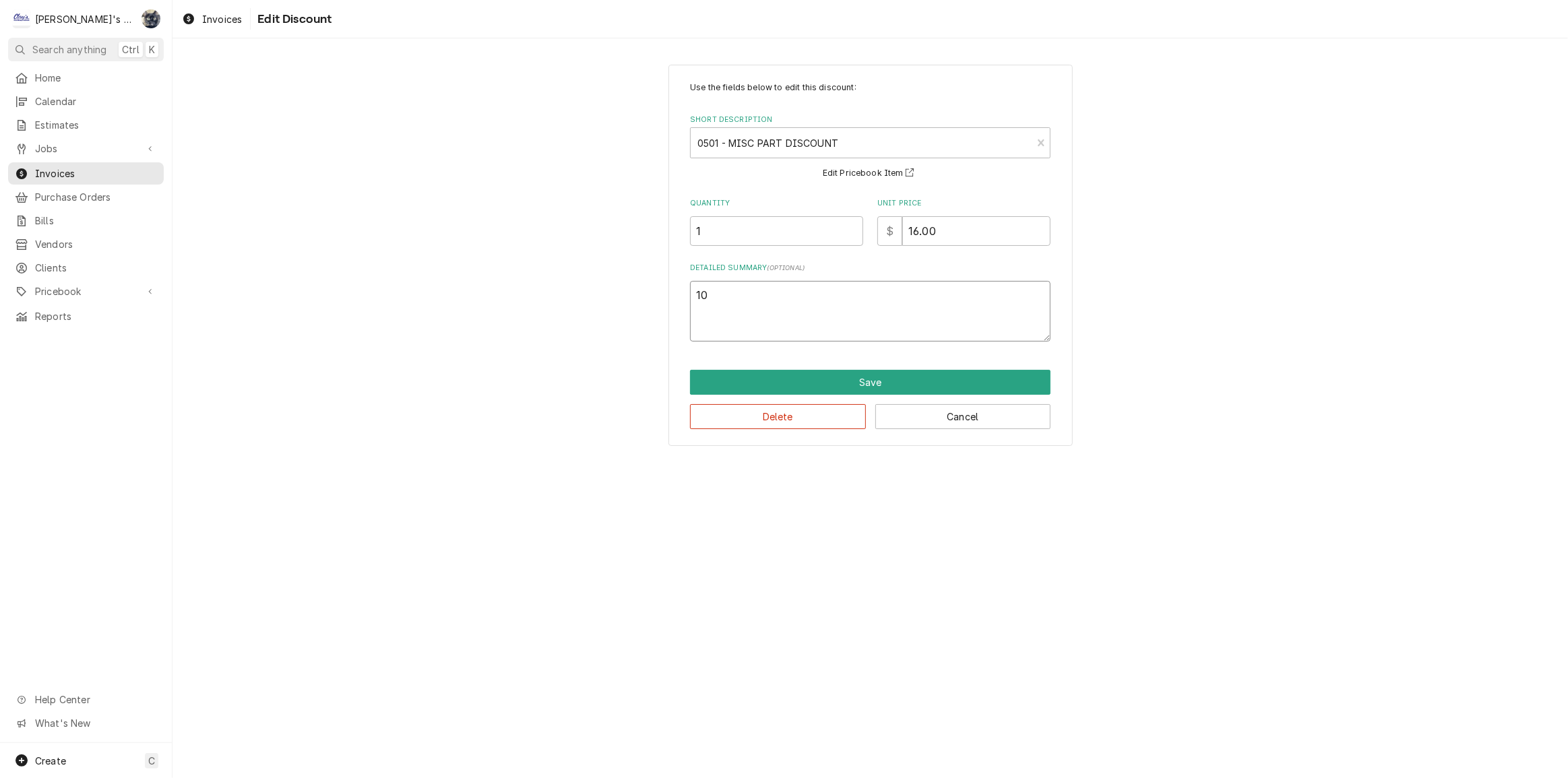
type textarea "x"
type textarea "10%"
click at [822, 383] on button "Save" at bounding box center [870, 382] width 361 height 25
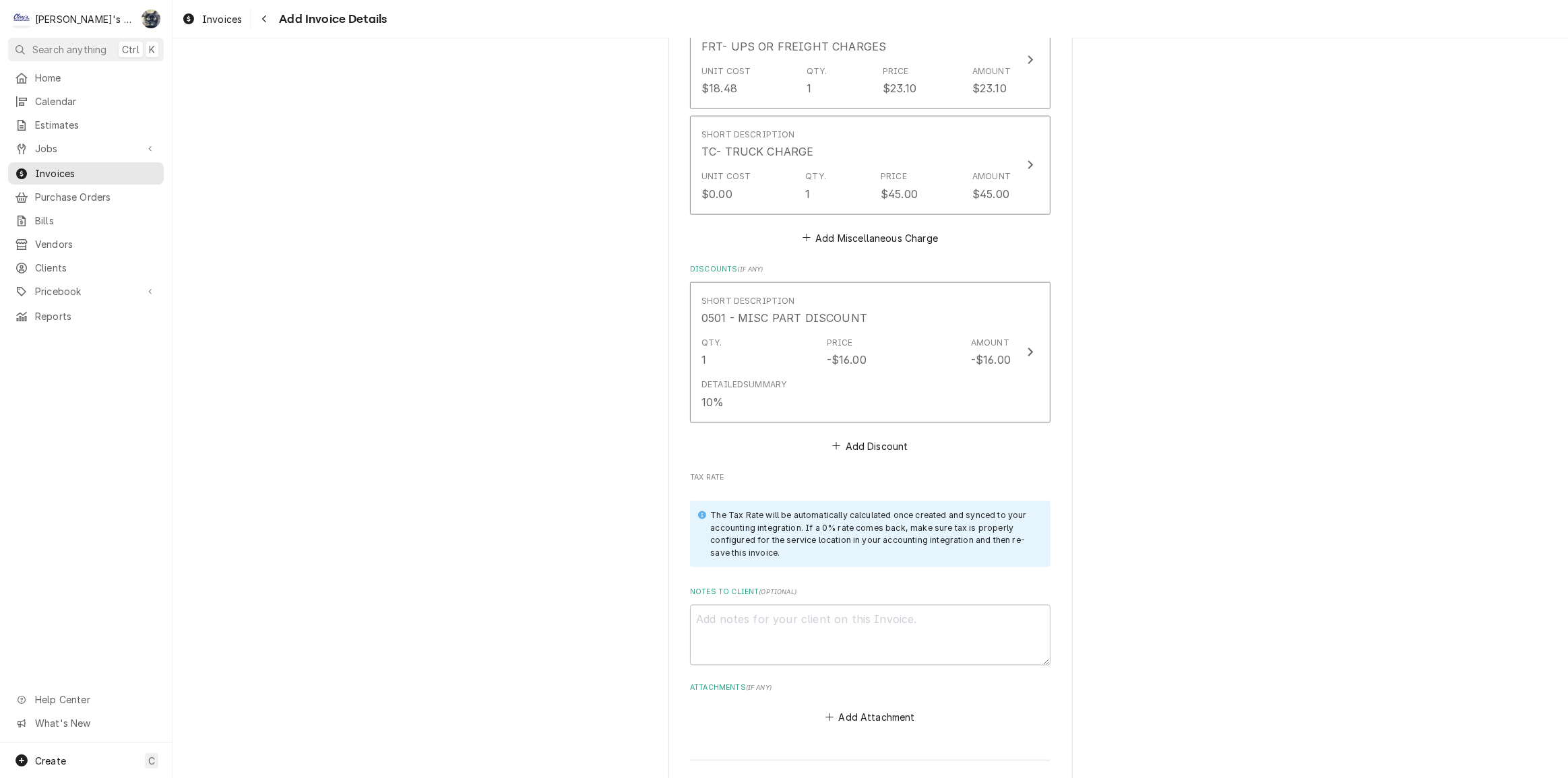
scroll to position [2250, 0]
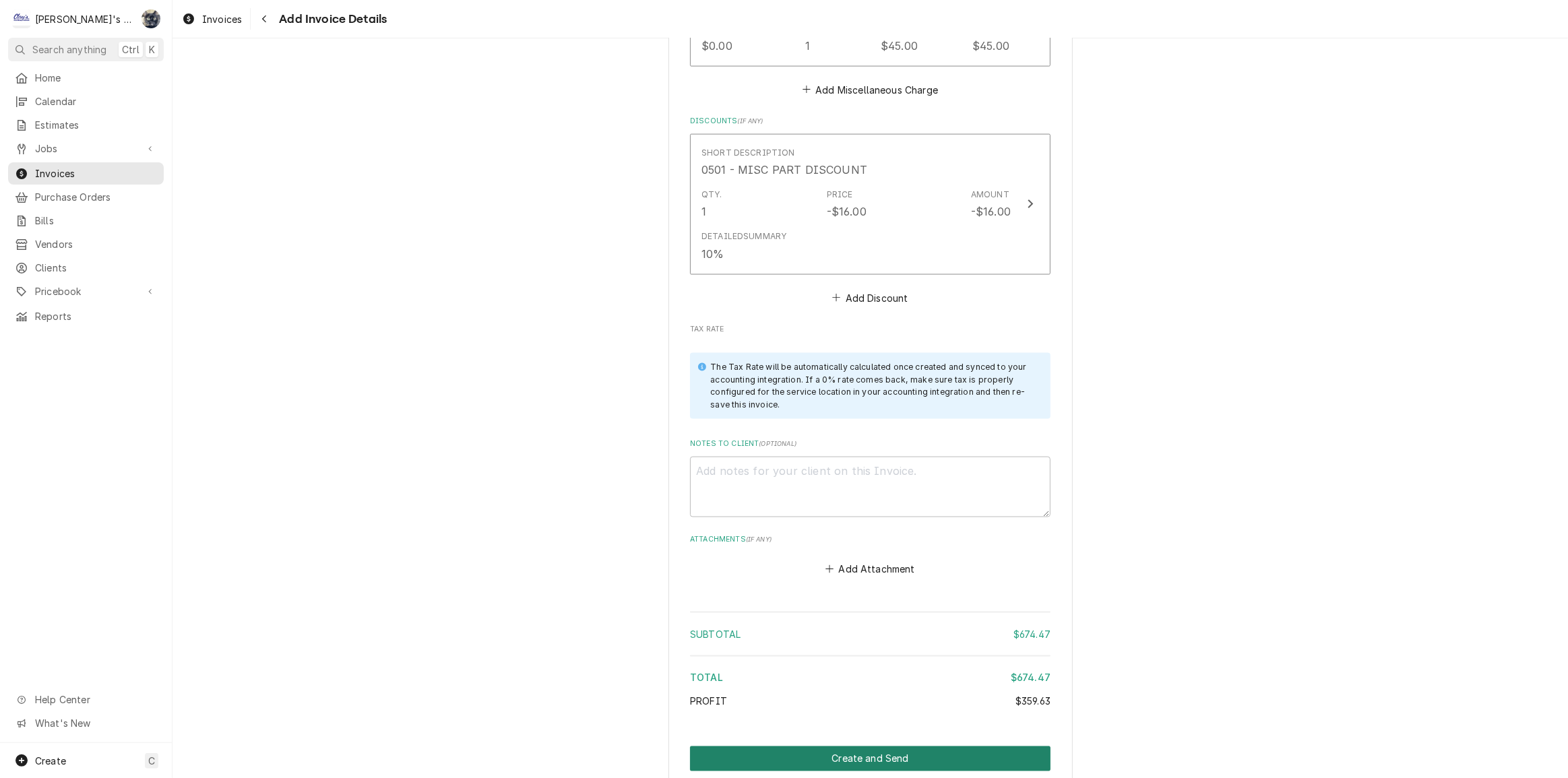
click at [865, 747] on button "Create and Send" at bounding box center [870, 759] width 361 height 25
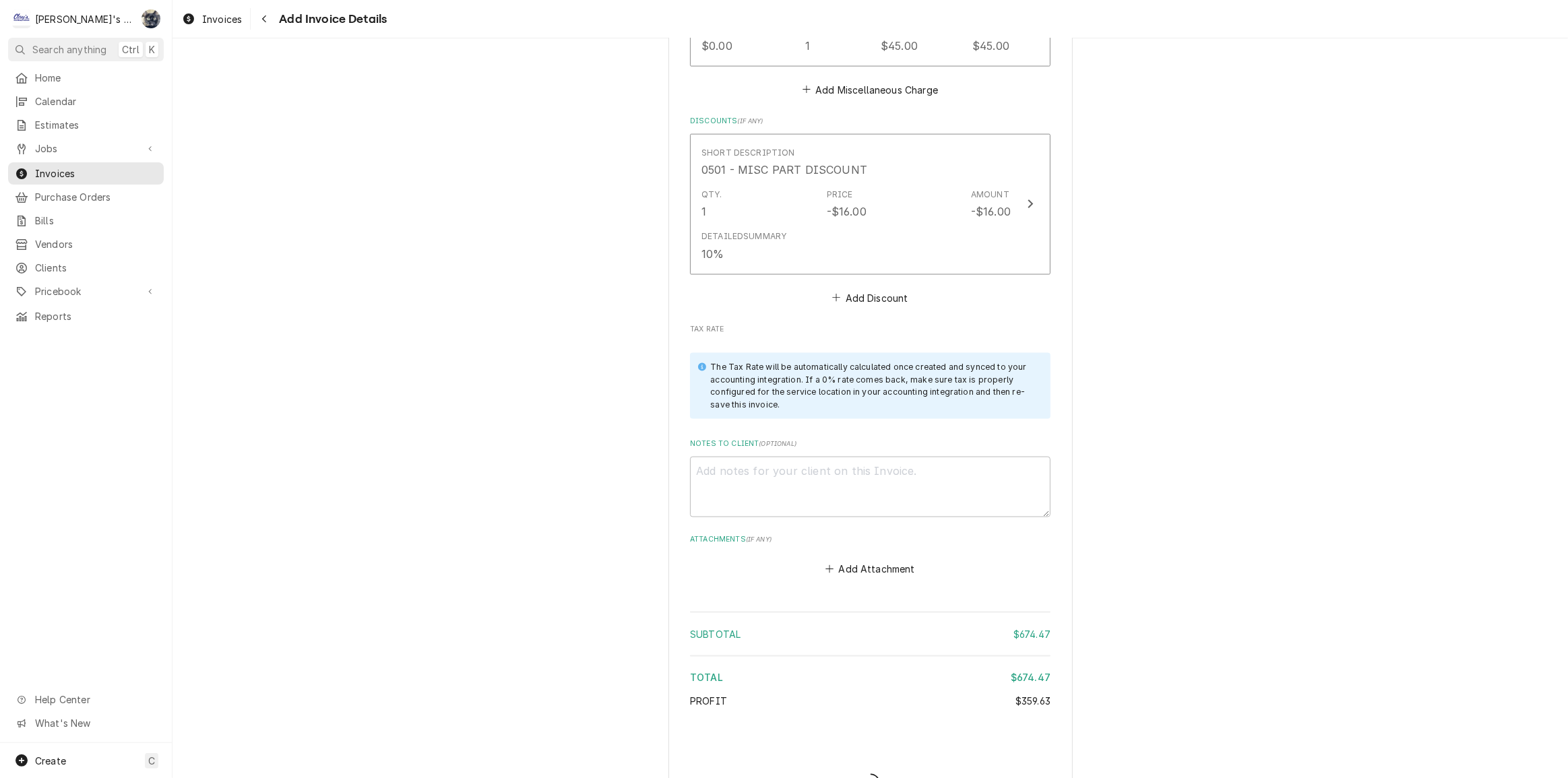
type textarea "x"
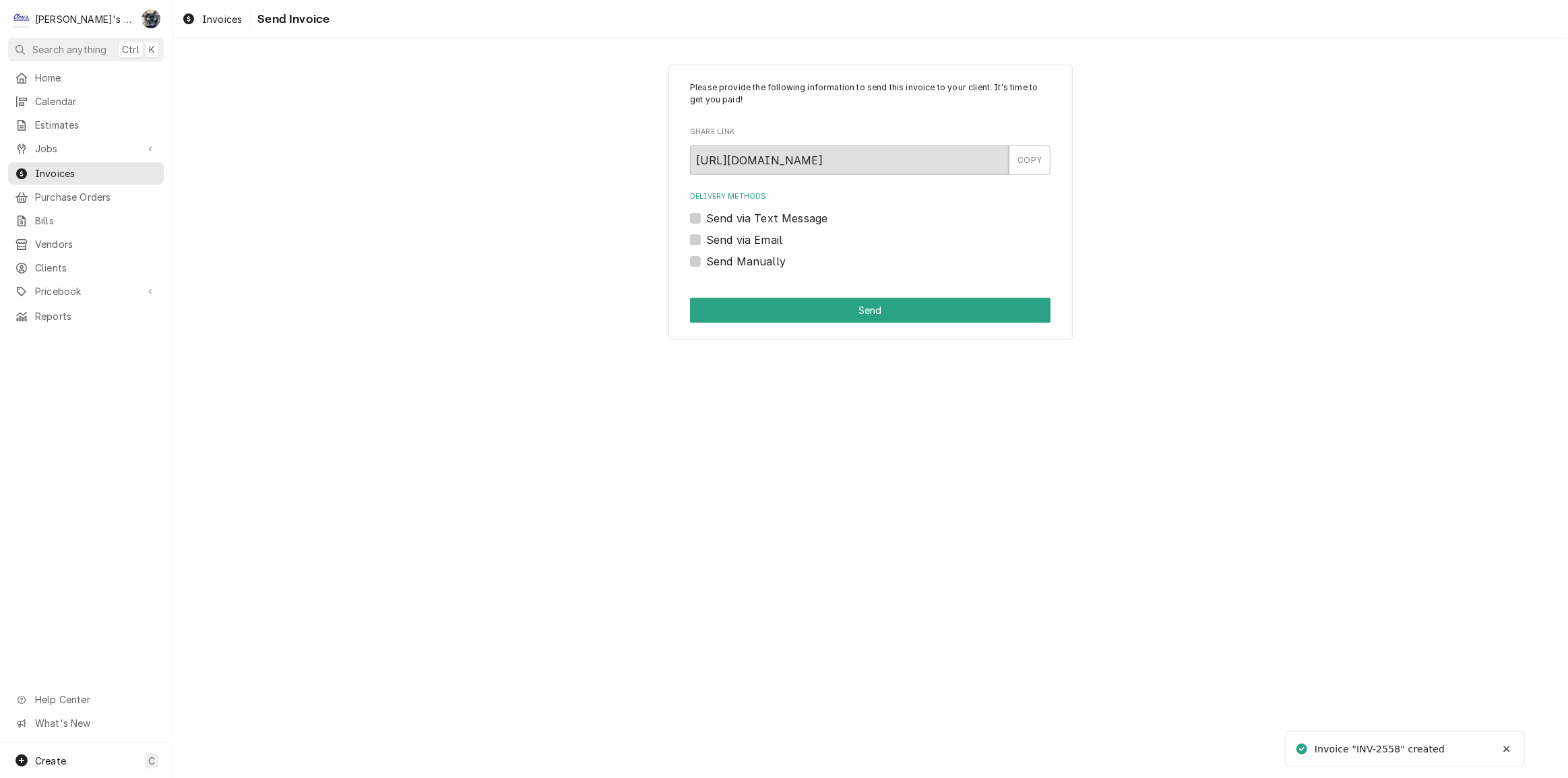
click at [706, 256] on label "Send Manually" at bounding box center [746, 262] width 79 height 17
click at [706, 256] on input "Send Manually" at bounding box center [886, 268] width 361 height 30
checkbox input "true"
click at [722, 302] on button "Send" at bounding box center [870, 310] width 361 height 25
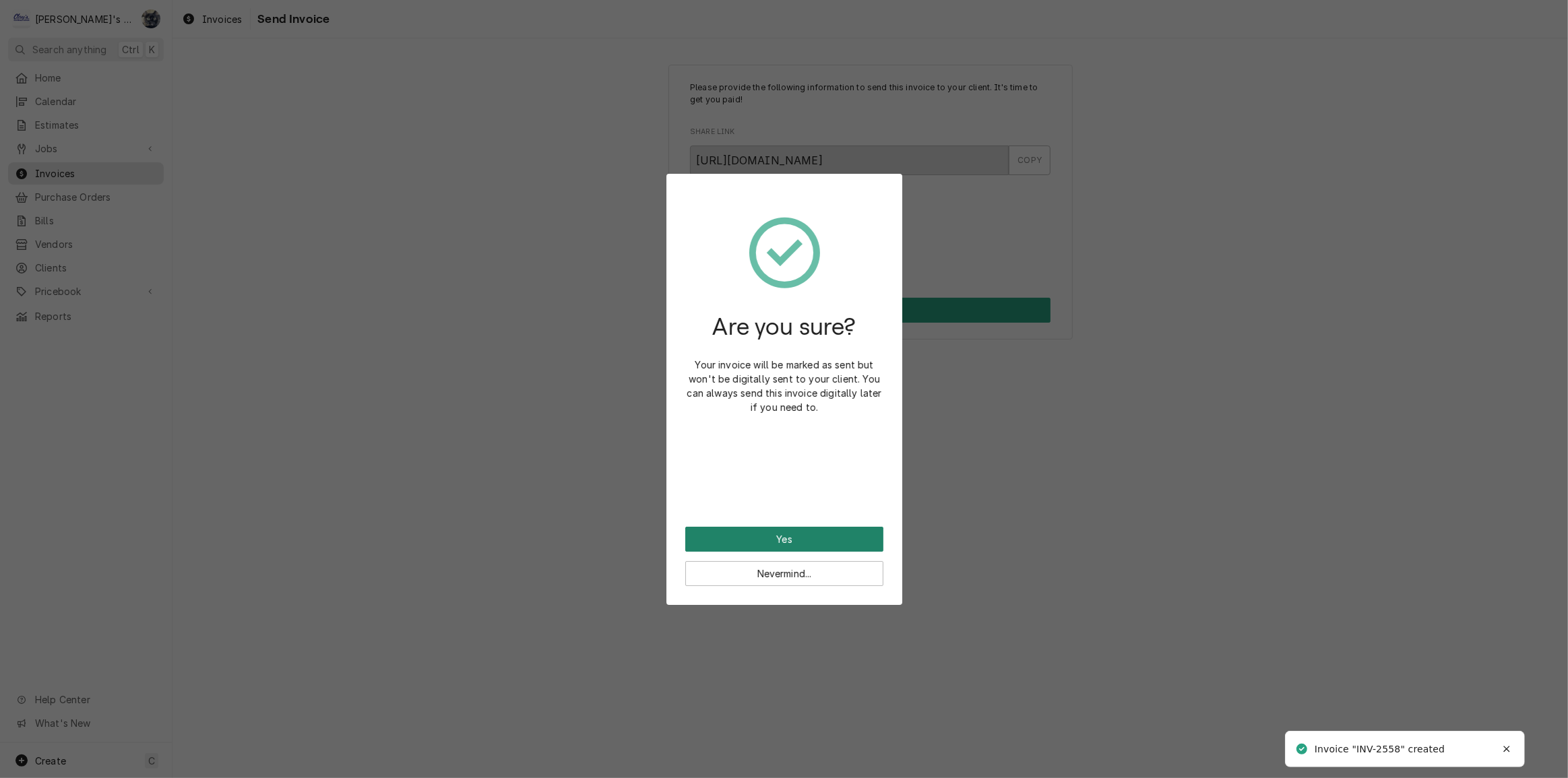
click at [786, 535] on button "Yes" at bounding box center [785, 540] width 198 height 25
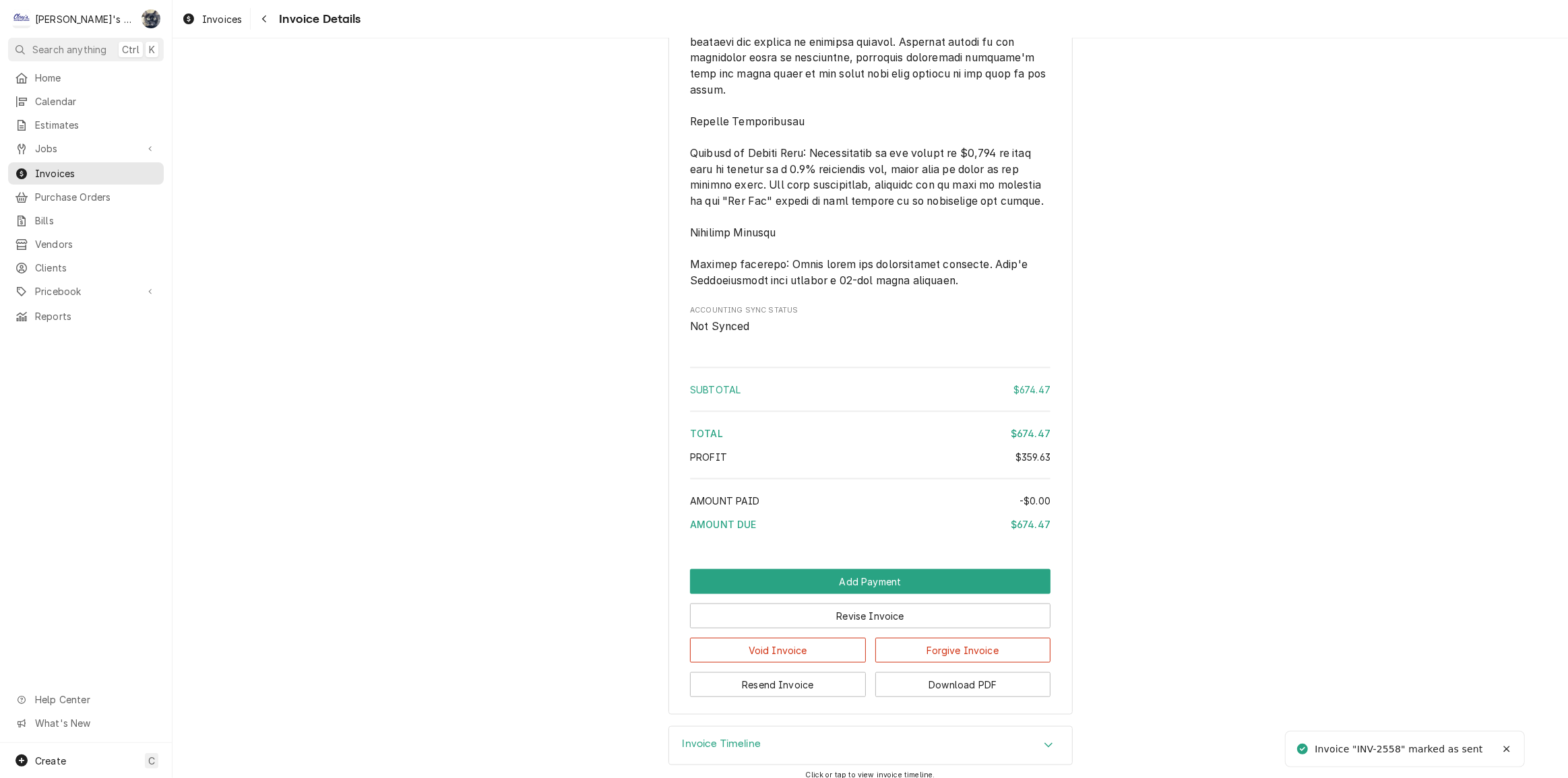
scroll to position [1898, 0]
click at [968, 696] on button "Download PDF" at bounding box center [963, 684] width 176 height 25
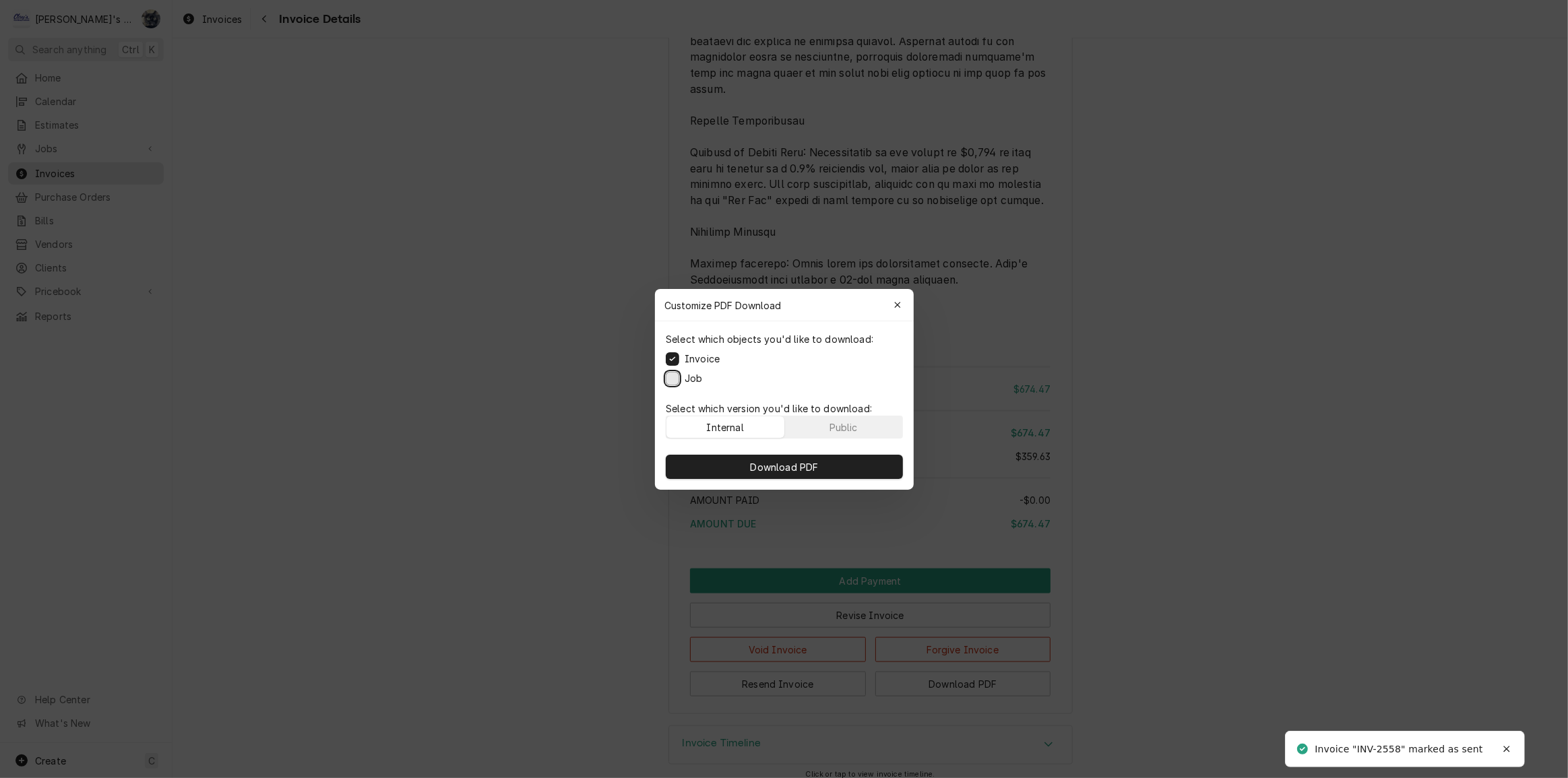
click at [675, 378] on button "Job" at bounding box center [673, 378] width 13 height 13
click at [756, 458] on button "Download PDF" at bounding box center [784, 466] width 237 height 24
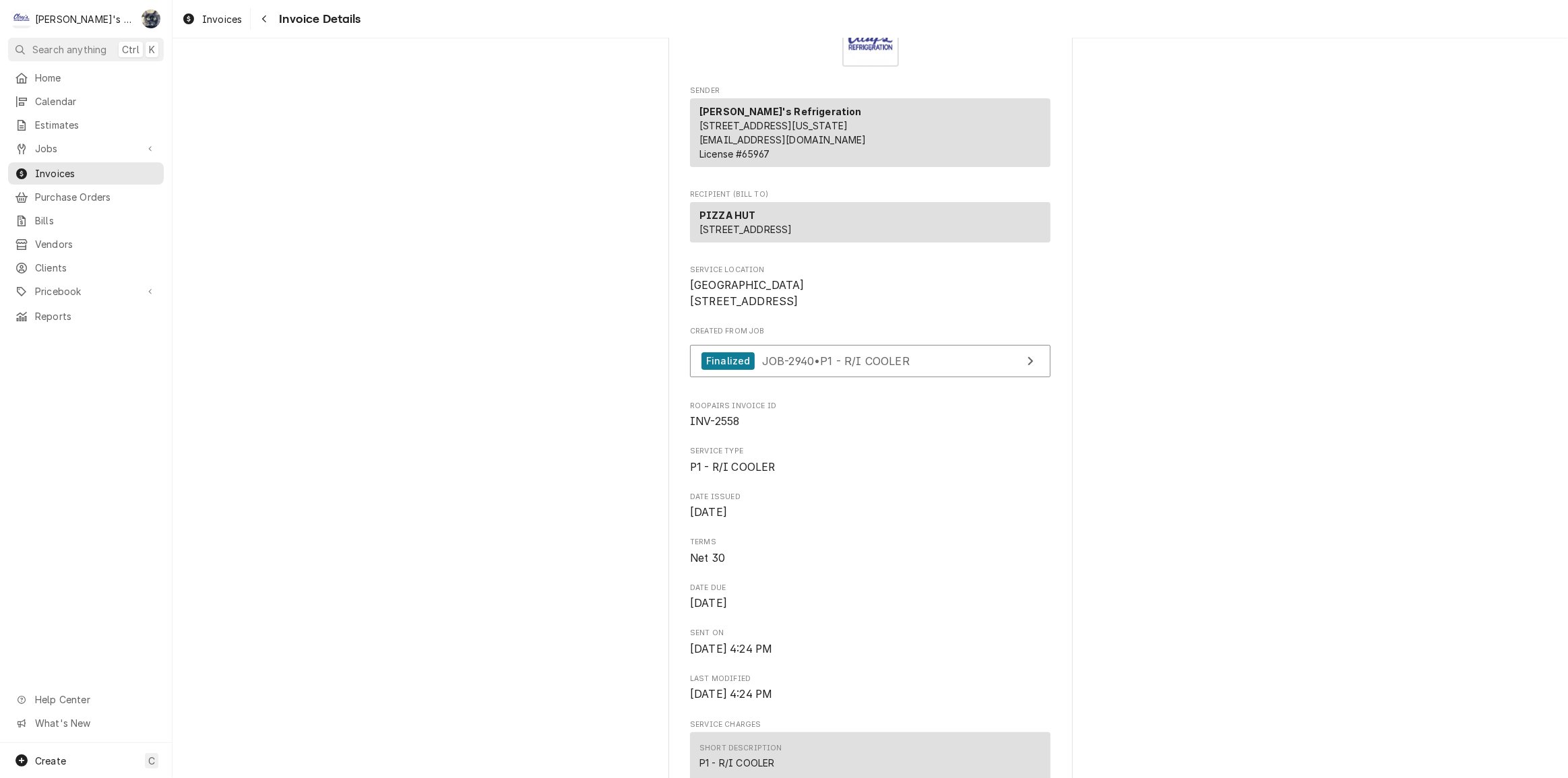
scroll to position [0, 0]
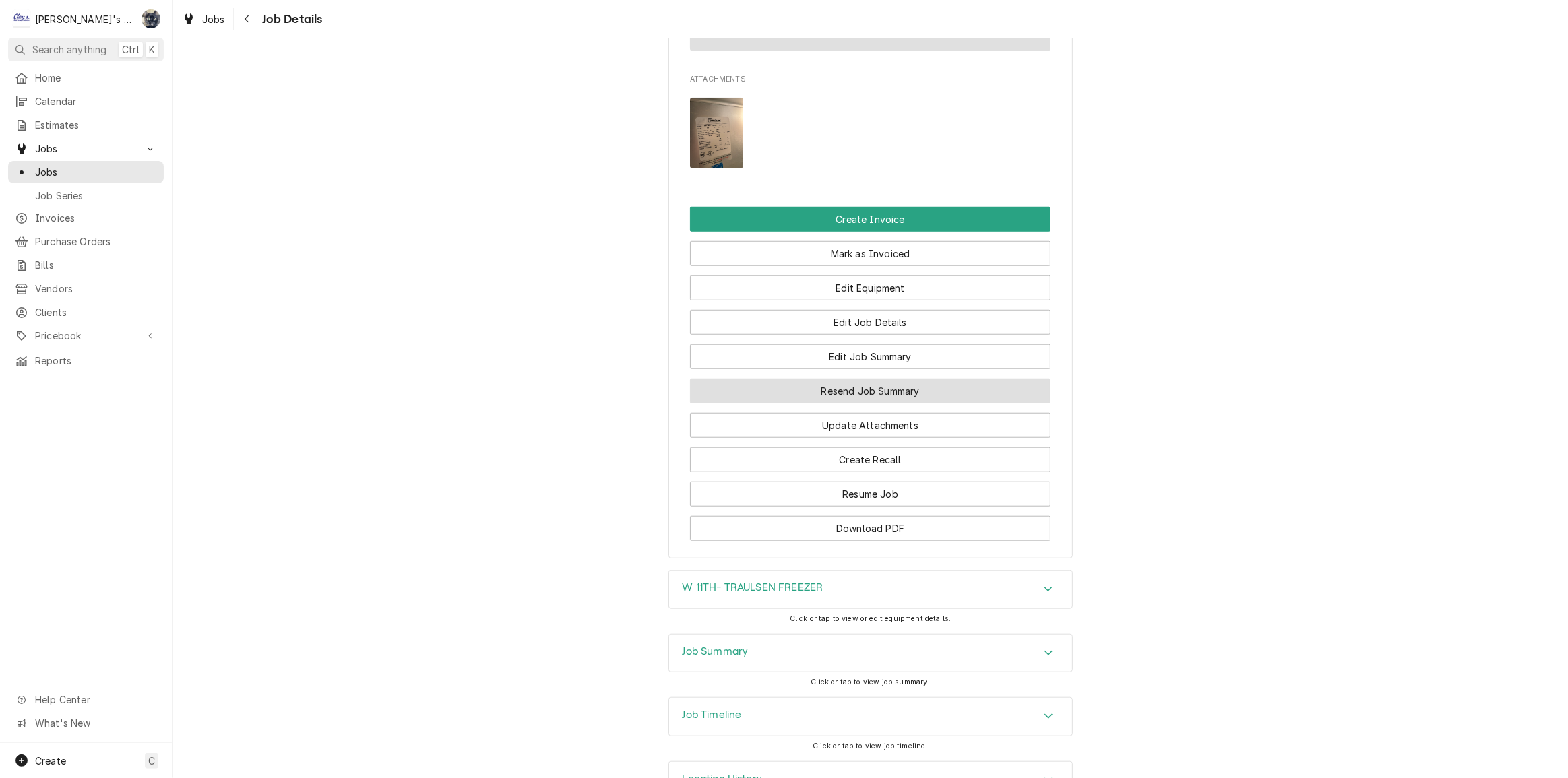
scroll to position [1163, 0]
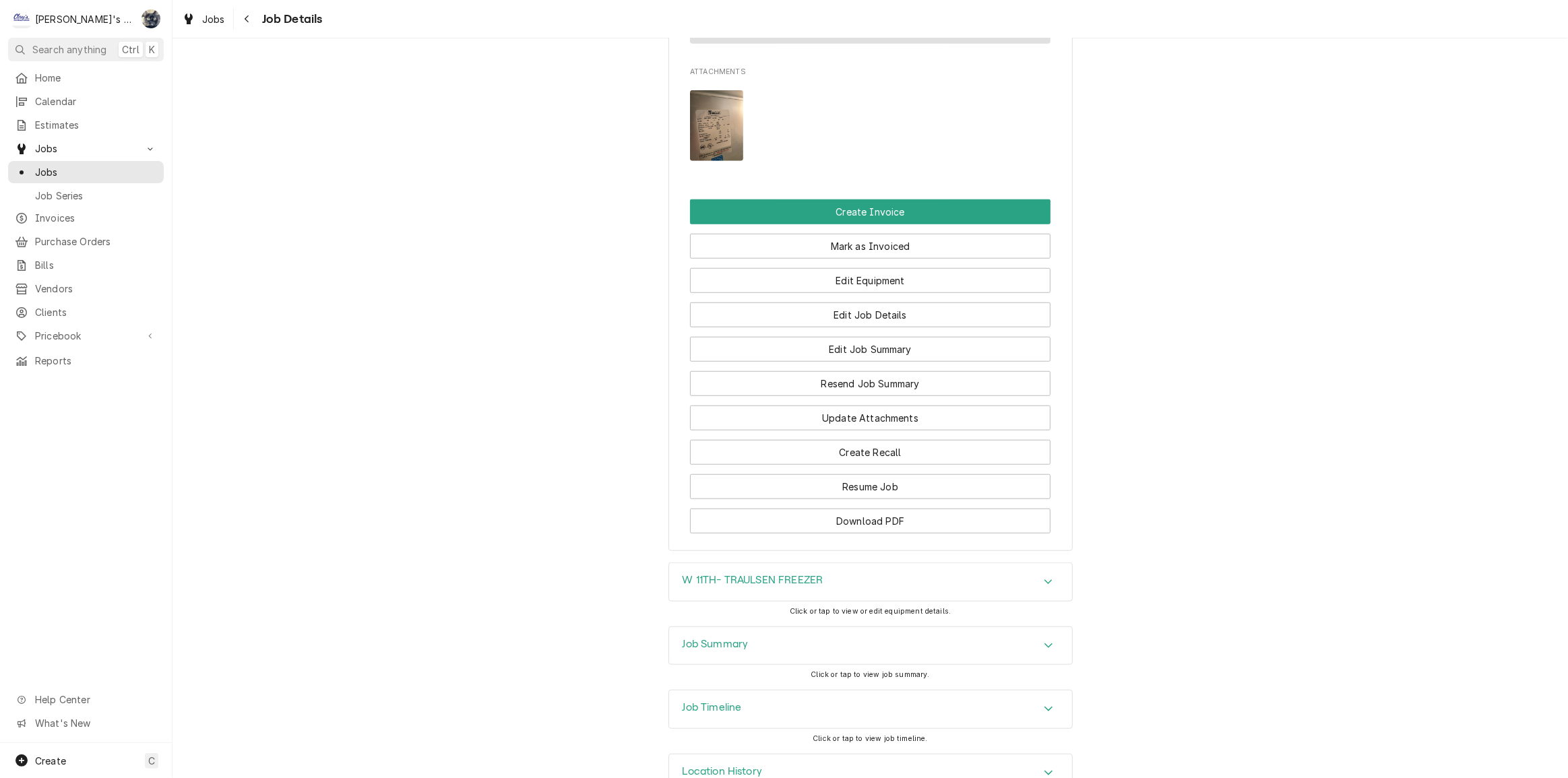
click at [763, 639] on div "Job Summary" at bounding box center [871, 646] width 403 height 38
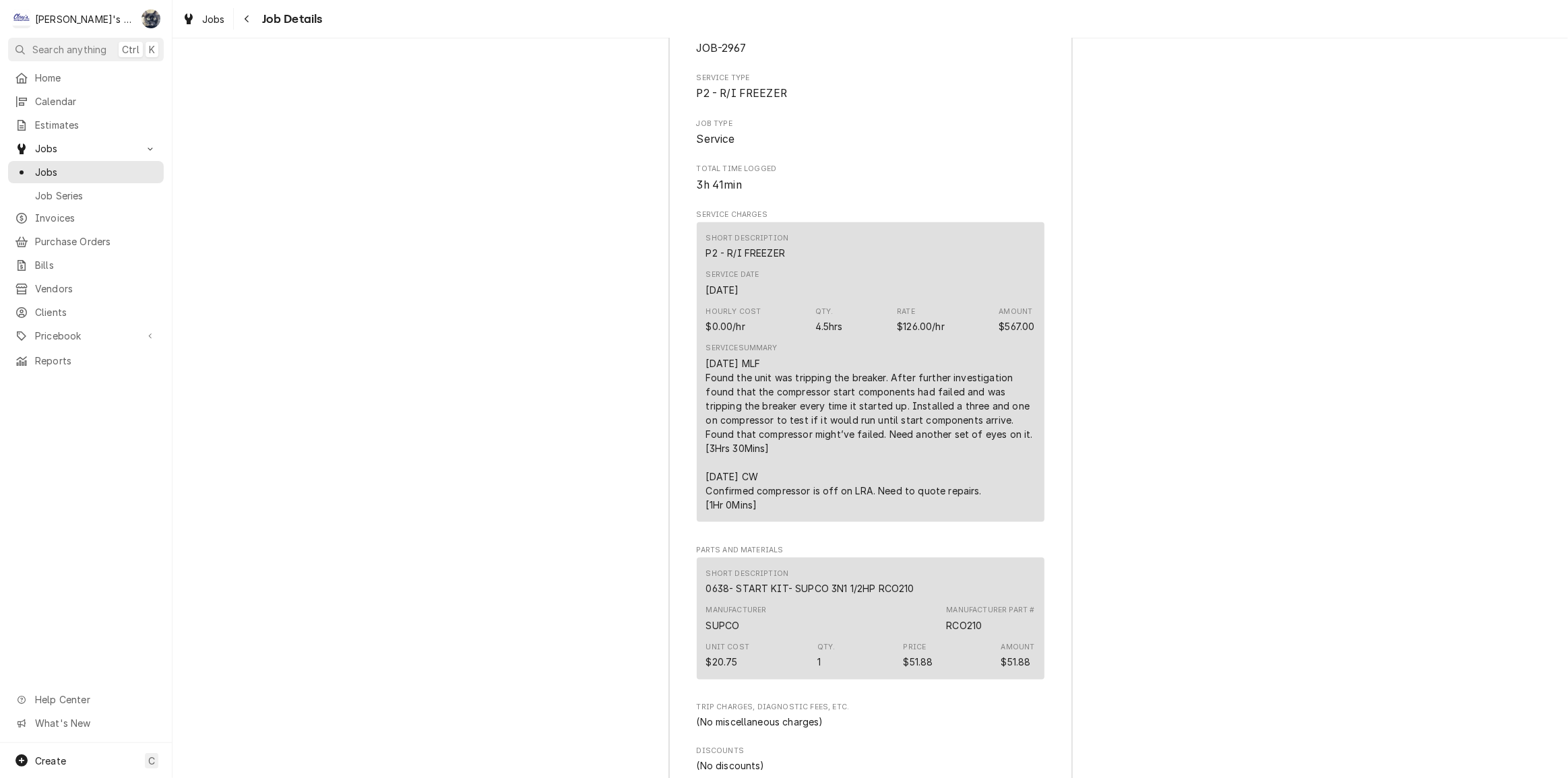
scroll to position [1837, 0]
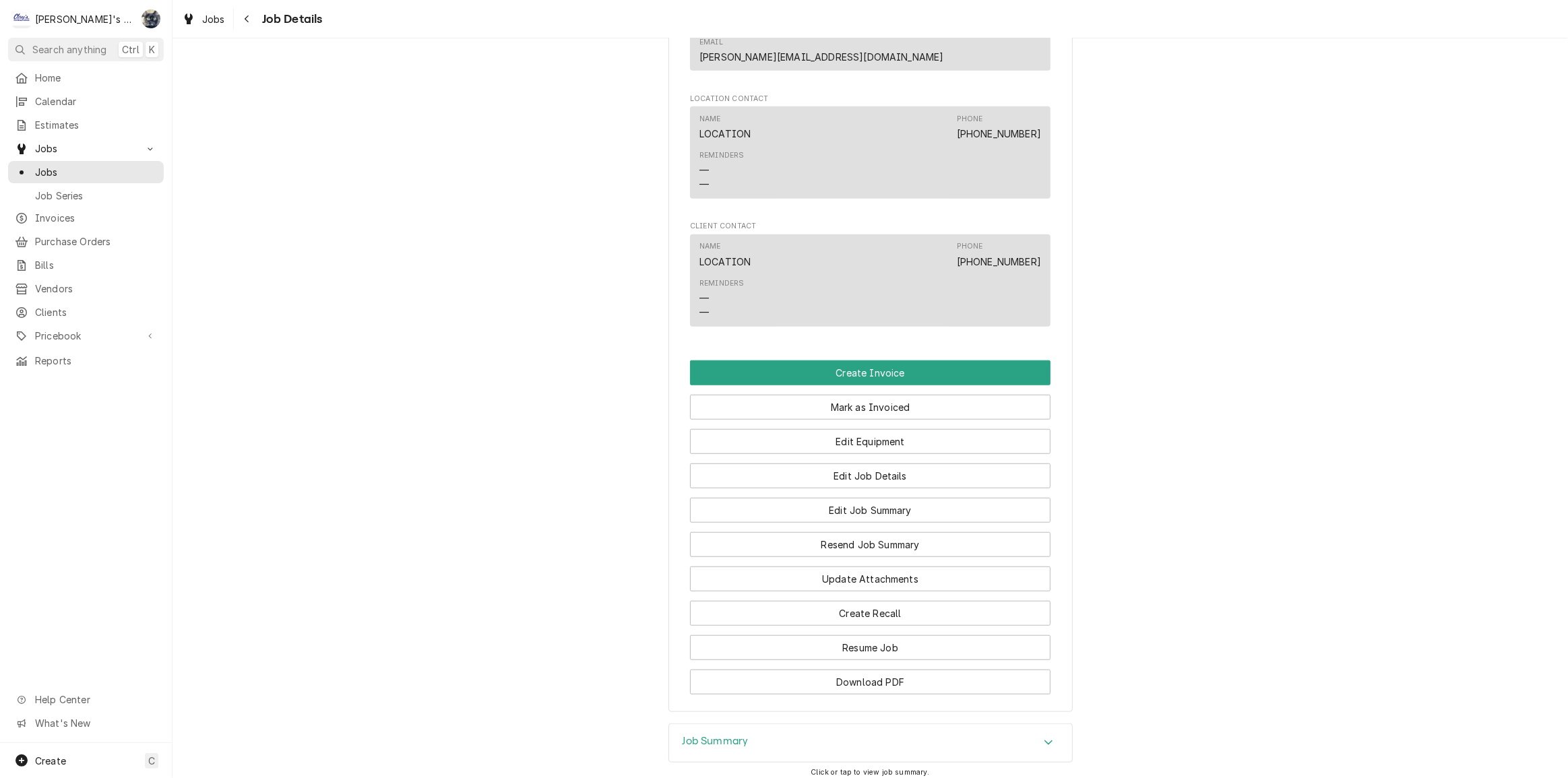
scroll to position [1300, 0]
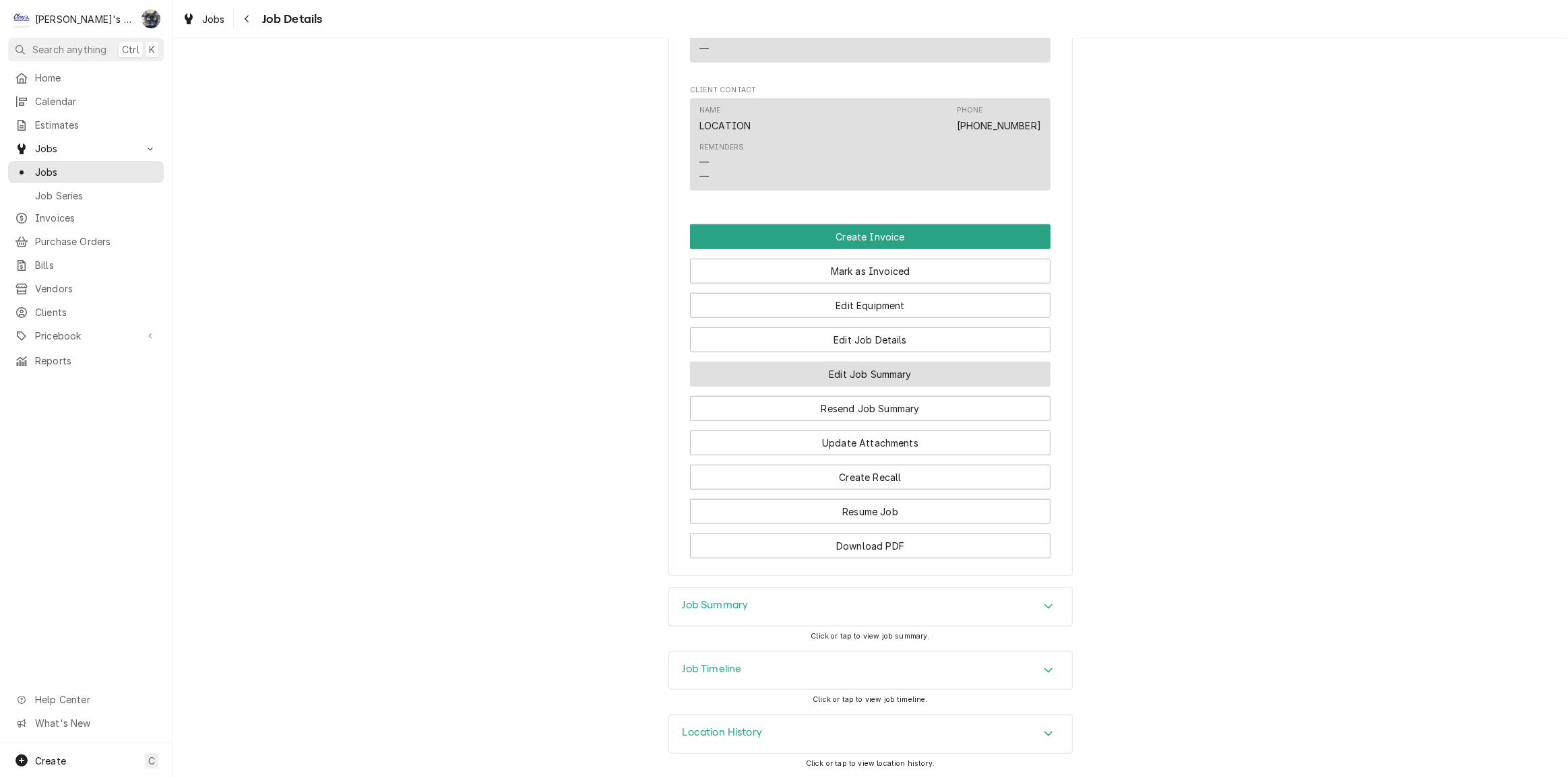
click at [834, 380] on button "Edit Job Summary" at bounding box center [870, 375] width 361 height 25
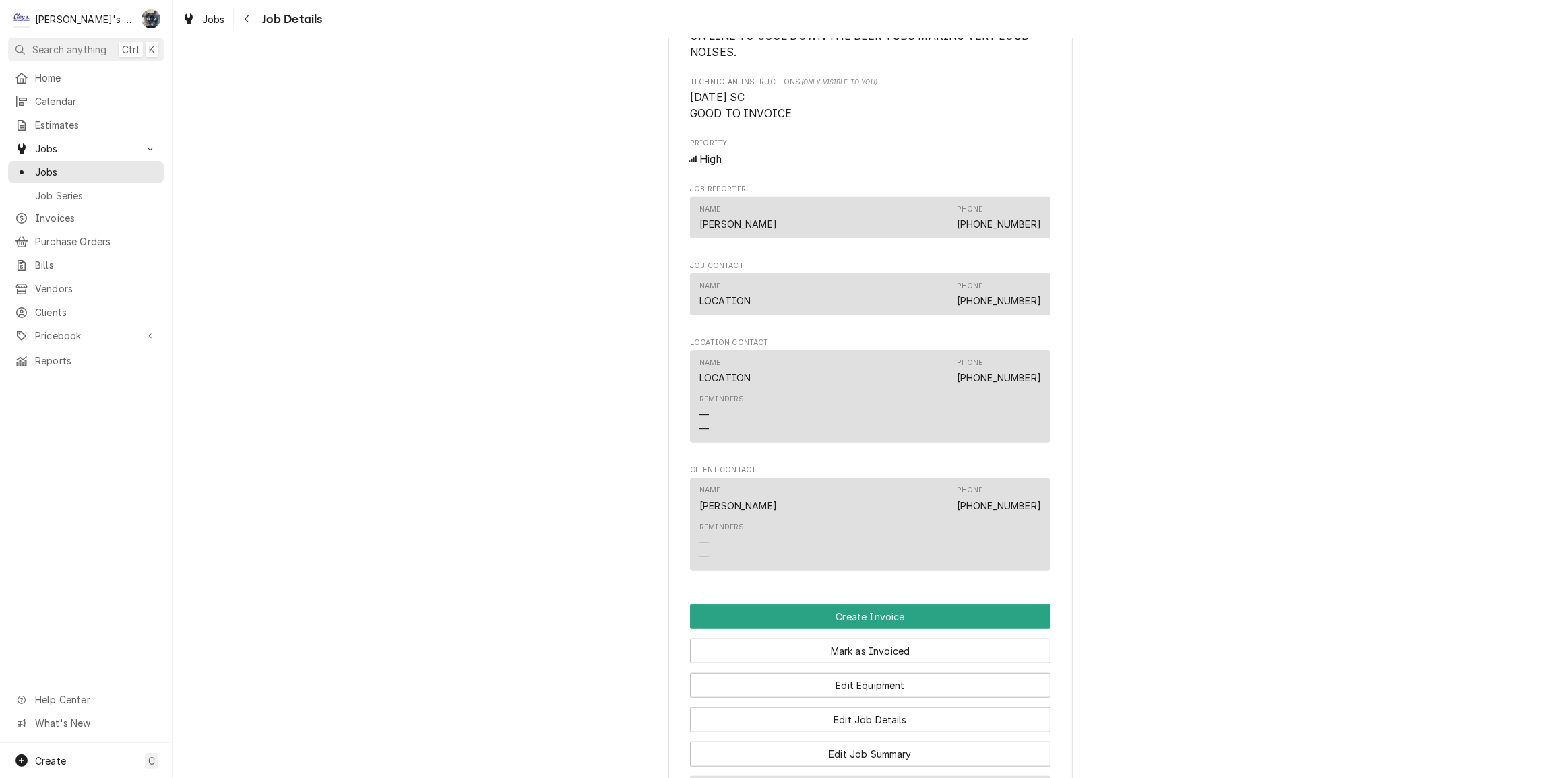
scroll to position [1286, 0]
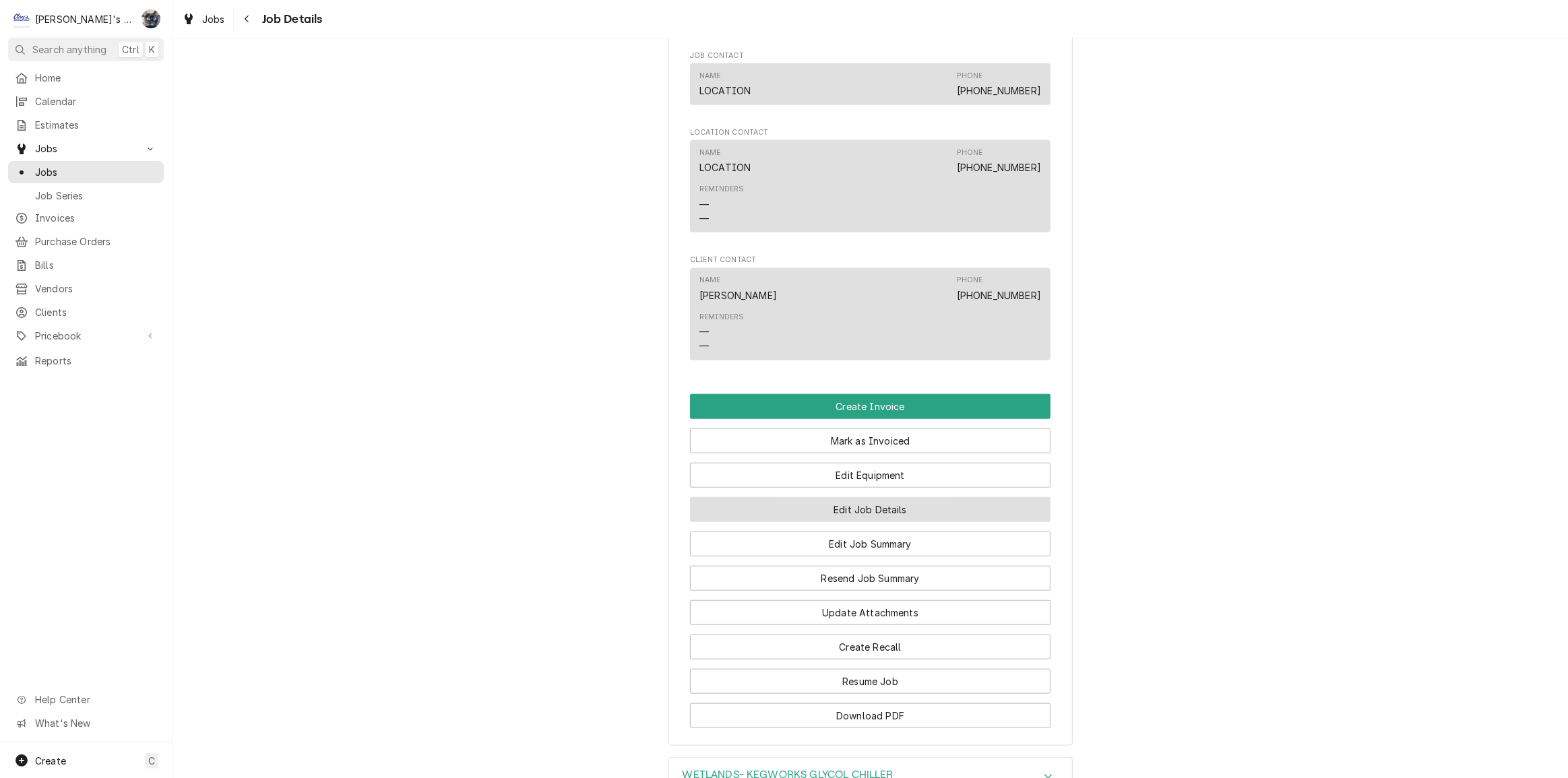
click at [846, 512] on button "Edit Job Details" at bounding box center [870, 510] width 361 height 25
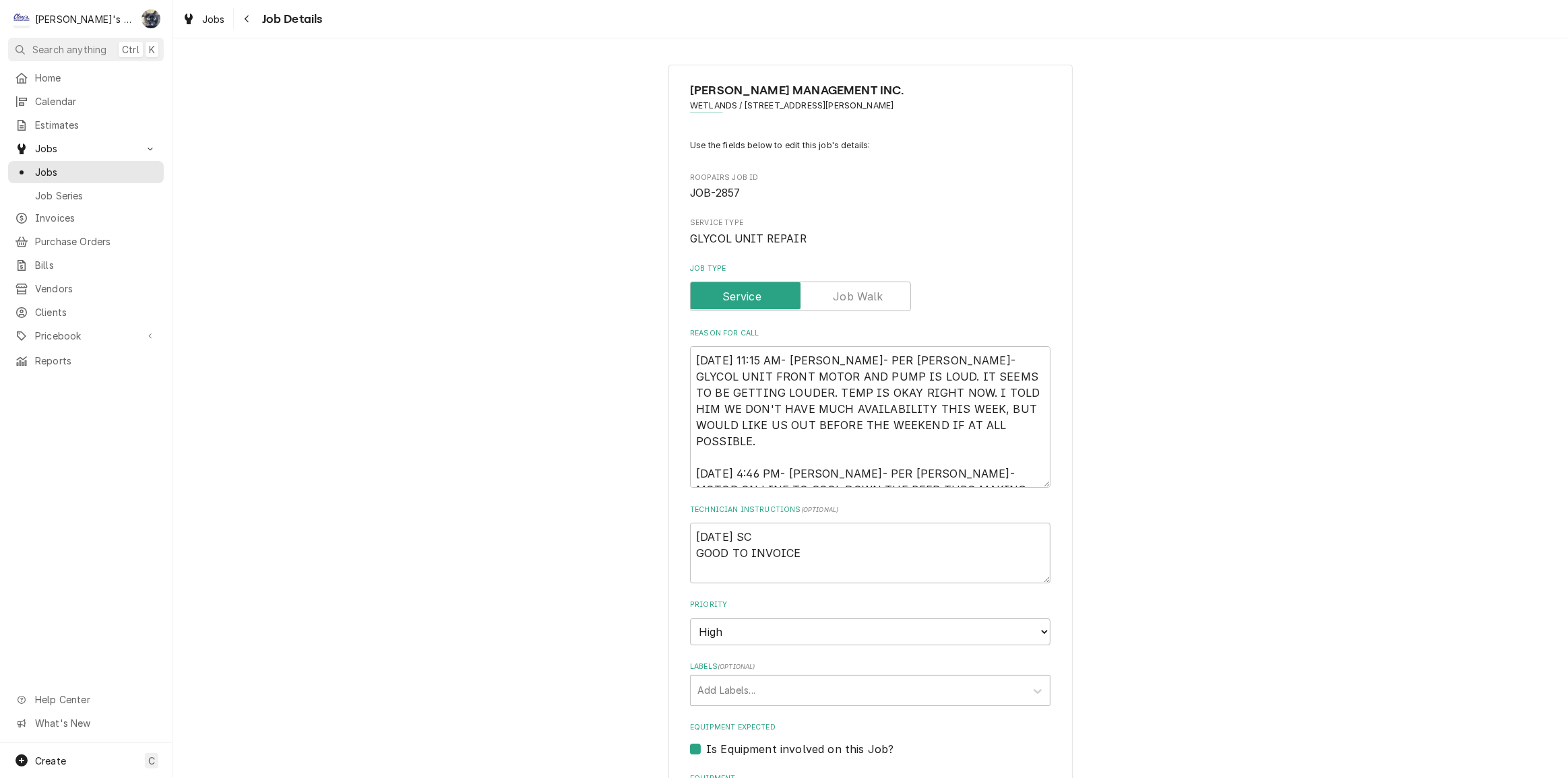
type textarea "x"
click at [209, 20] on span "Jobs" at bounding box center [214, 19] width 23 height 14
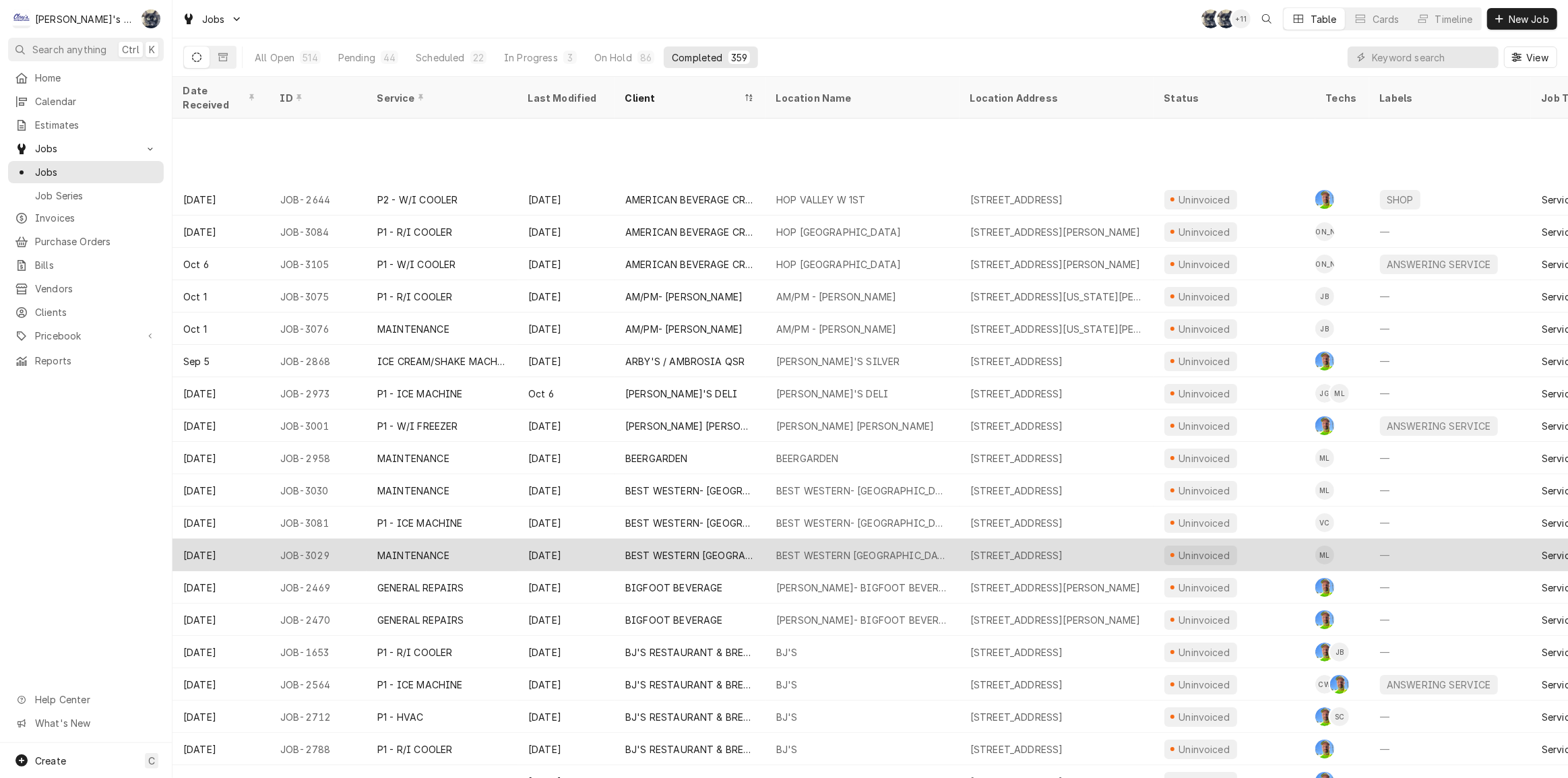
scroll to position [108, 0]
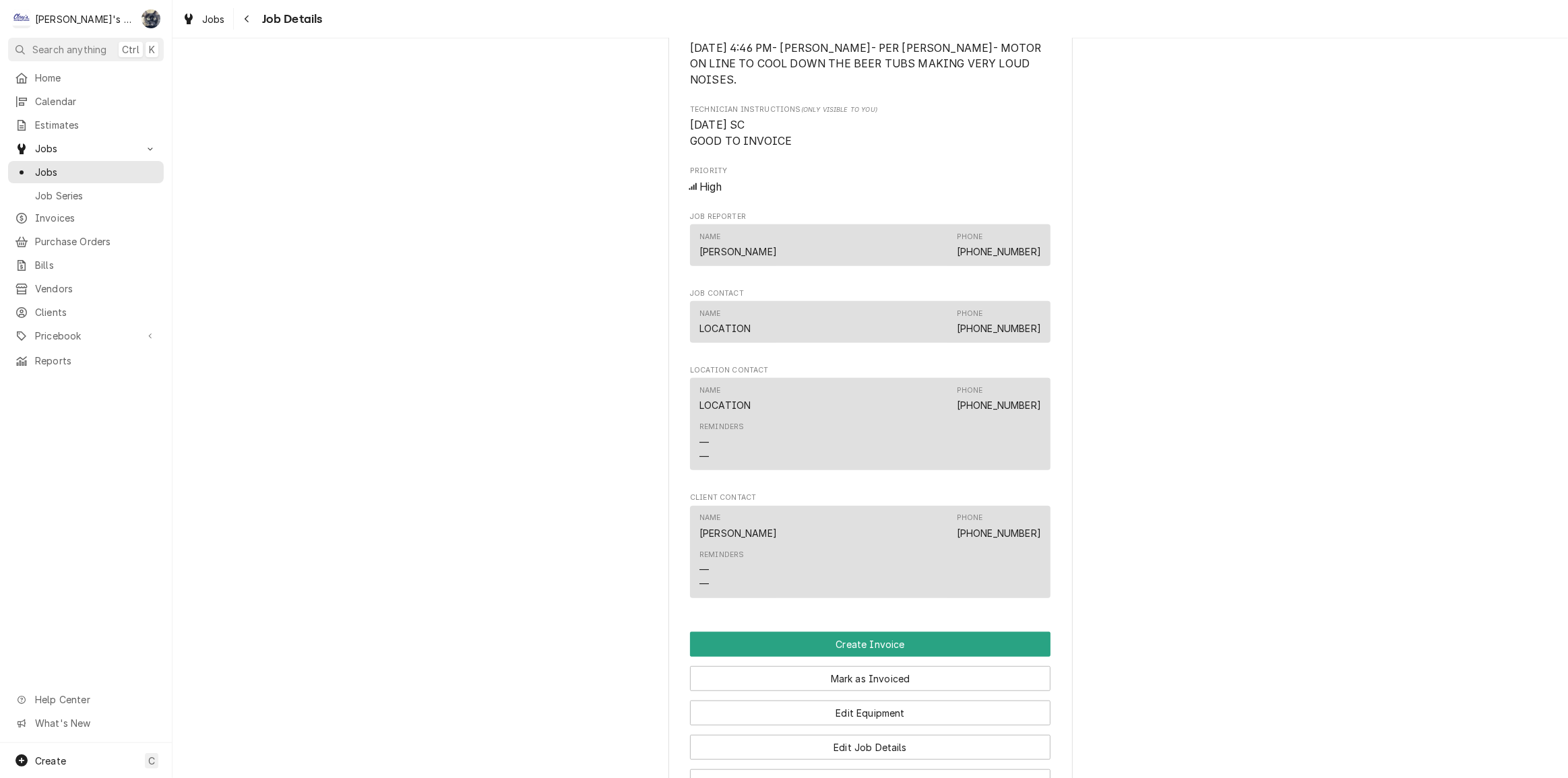
scroll to position [1163, 0]
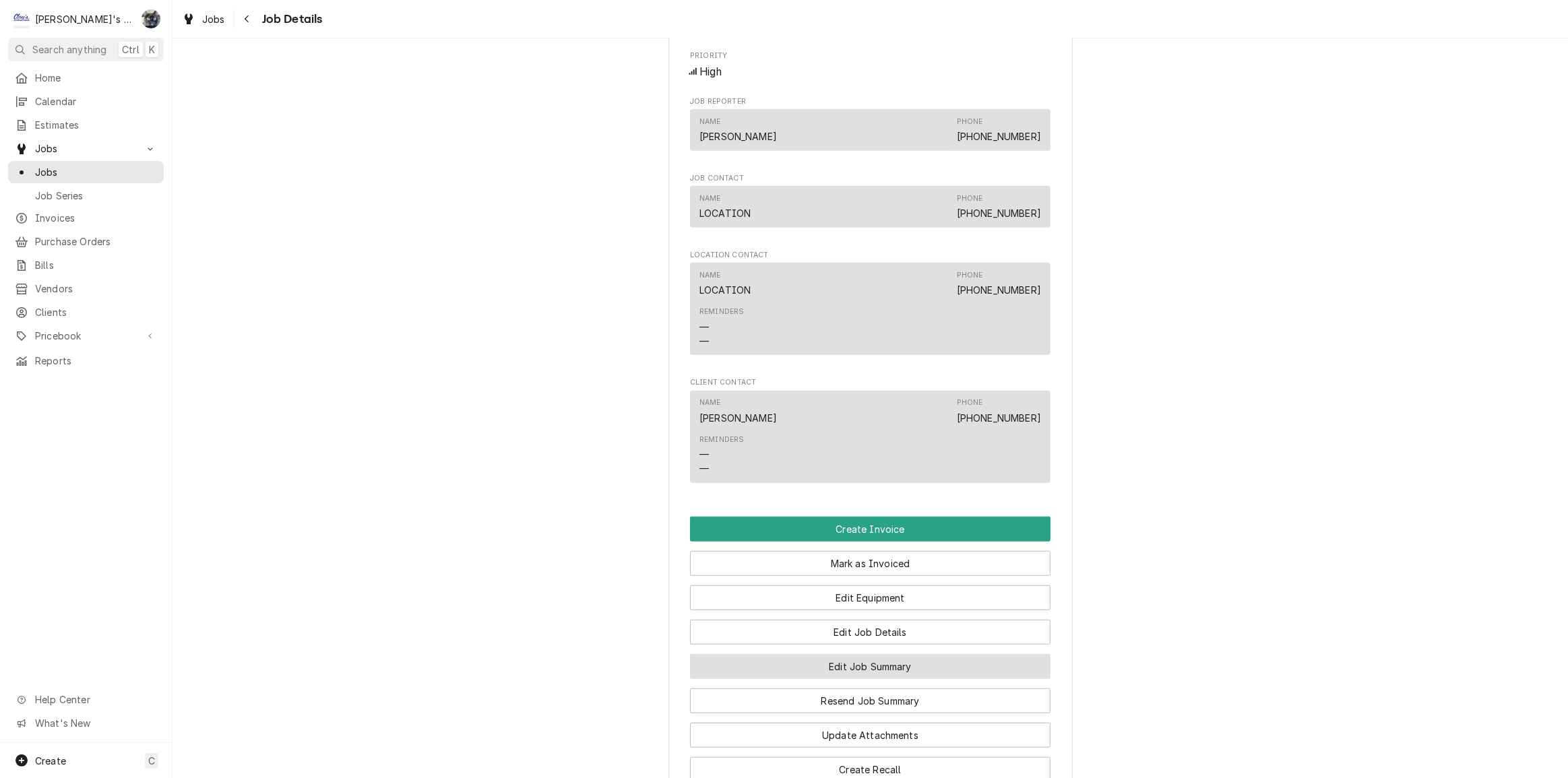
click at [874, 663] on button "Edit Job Summary" at bounding box center [870, 667] width 361 height 25
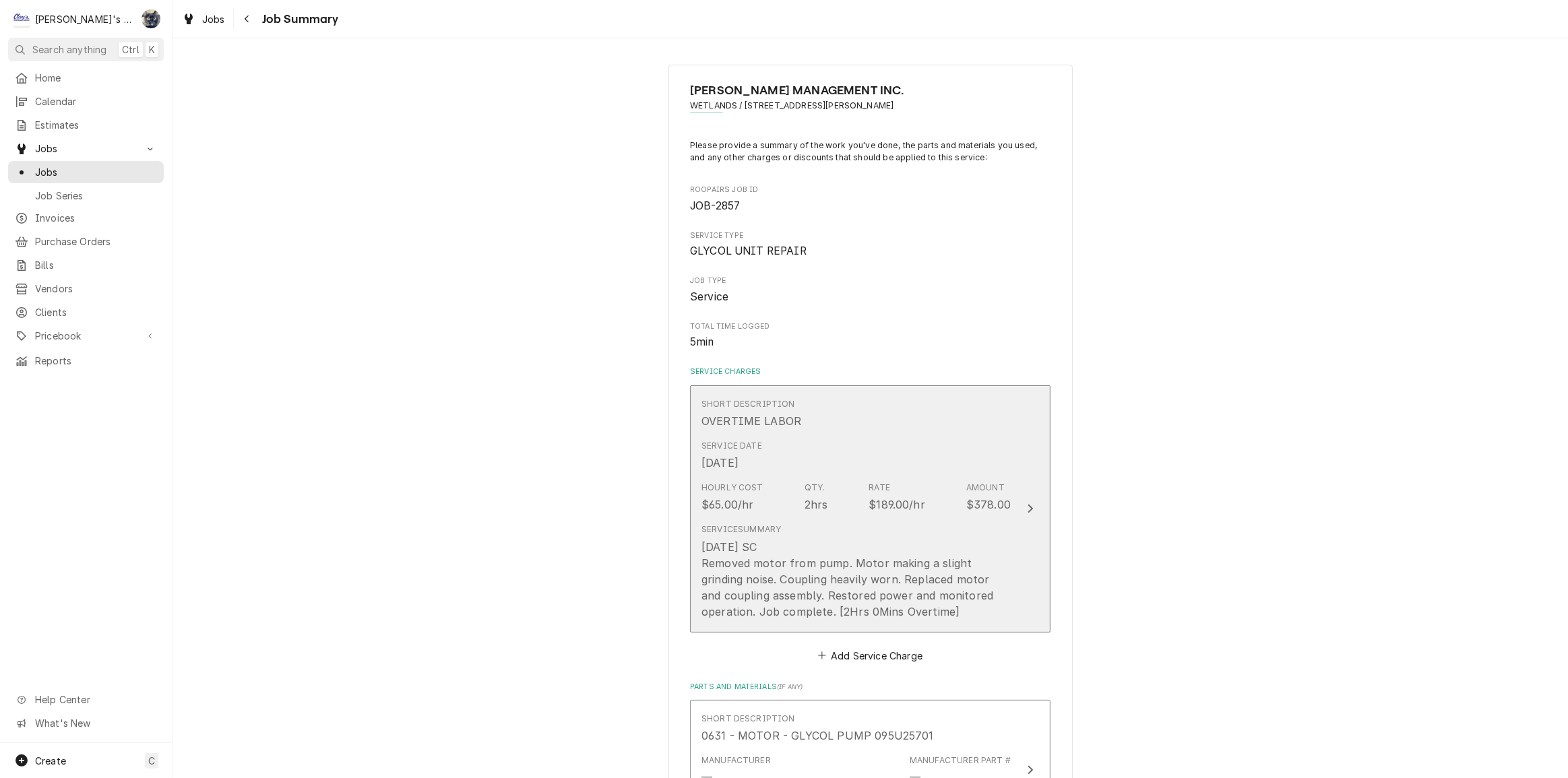
click at [837, 612] on div "9/4/2025 SC Removed motor from pump. Motor making a slight grinding noise. Coup…" at bounding box center [856, 579] width 309 height 81
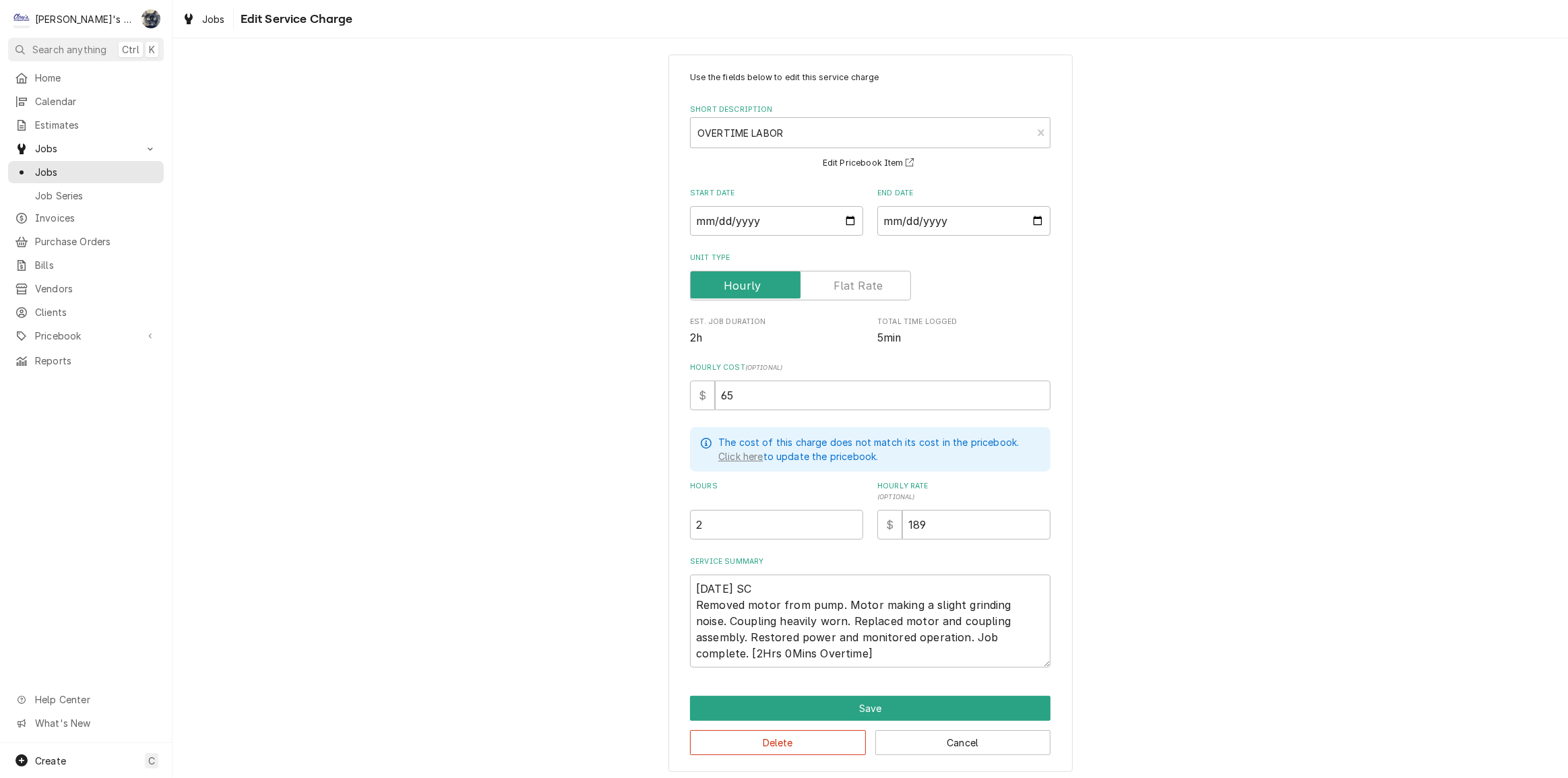
scroll to position [13, 0]
click at [1008, 633] on textarea "9/4/2025 SC Removed motor from pump. Motor making a slight grinding noise. Coup…" at bounding box center [870, 618] width 361 height 93
type textarea "x"
type textarea "9/4/2025 SC Removed motor from pump. Motor making a slight grinding noise. Coup…"
type textarea "x"
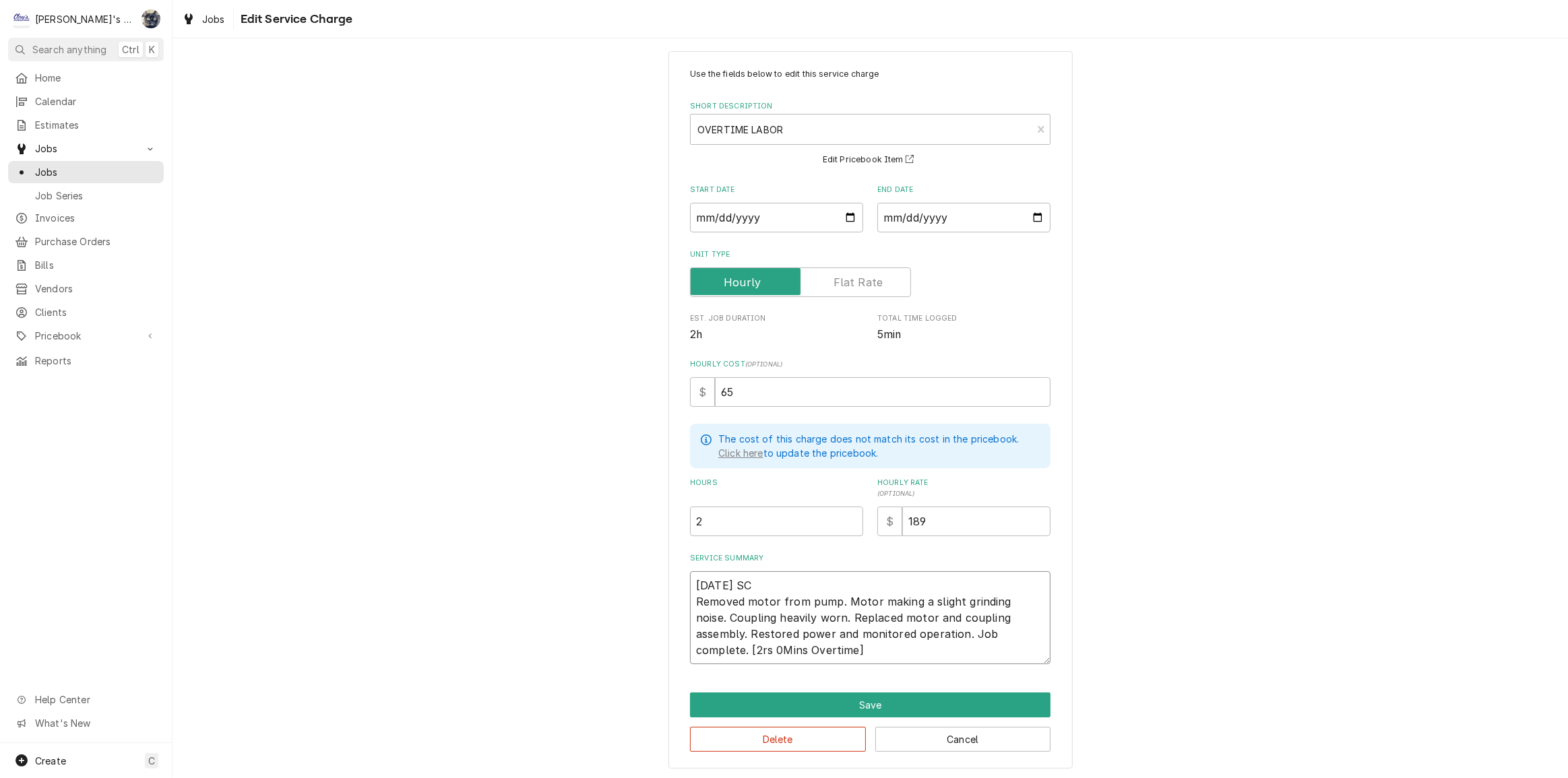
type textarea "9/4/2025 SC Removed motor from pump. Motor making a slight grinding noise. Coup…"
click at [706, 647] on textarea "9/4/2025 SC Removed motor from pump. Motor making a slight grinding noise. Coup…" at bounding box center [870, 618] width 361 height 93
type textarea "x"
type textarea "9/4/2025 SC Removed motor from pump. Motor making a slight grinding noise. Coup…"
type textarea "x"
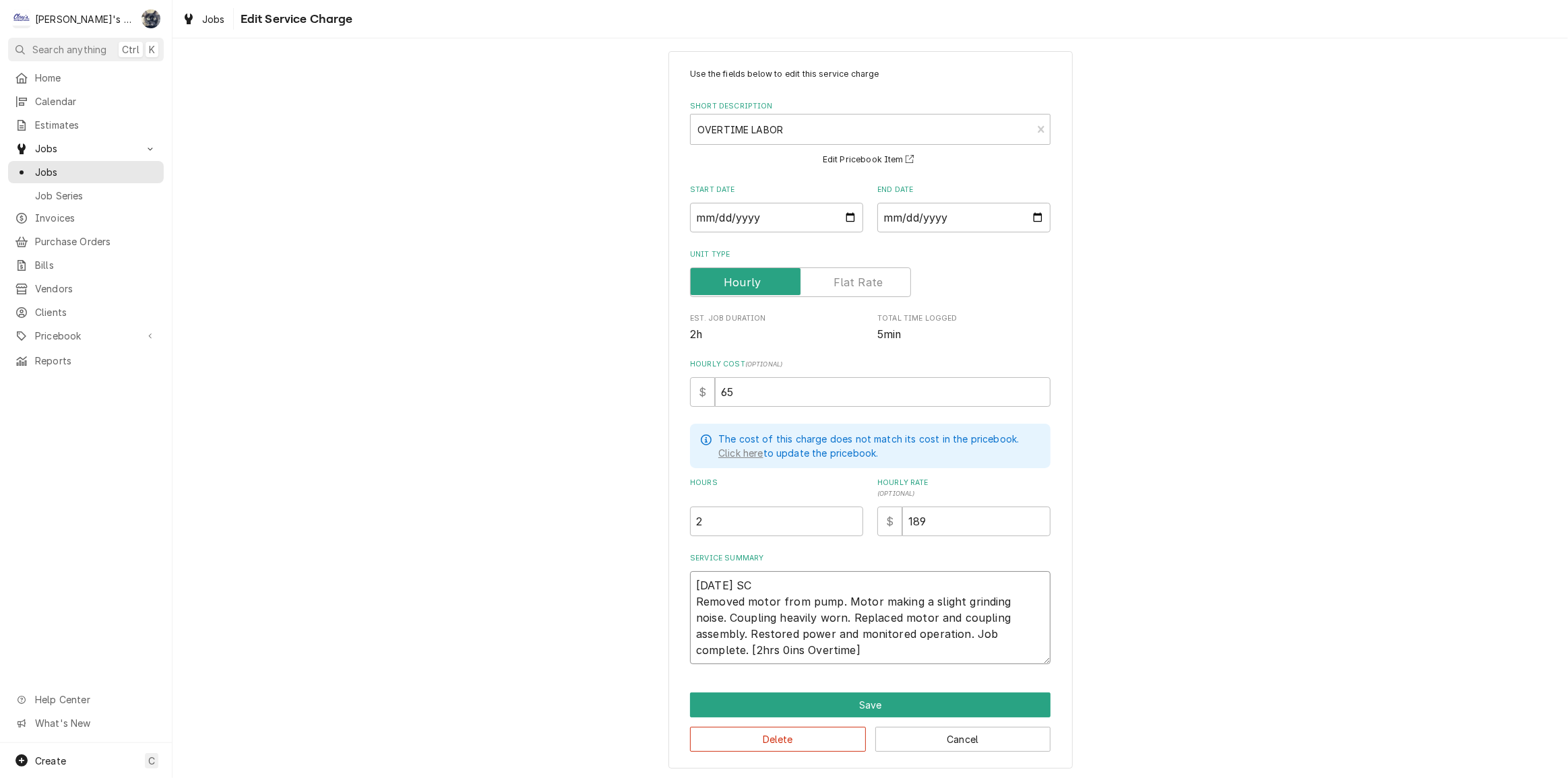
type textarea "9/4/2025 SC Removed motor from pump. Motor making a slight grinding noise. Coup…"
click at [721, 646] on textarea "9/4/2025 SC Removed motor from pump. Motor making a slight grinding noise. Coup…" at bounding box center [870, 618] width 361 height 93
type textarea "x"
type textarea "9/4/2025 SC Removed motor from pump. Motor making a slight grinding noise. Coup…"
click at [690, 648] on textarea "9/4/2025 SC Removed motor from pump. Motor making a slight grinding noise. Coup…" at bounding box center [870, 618] width 361 height 93
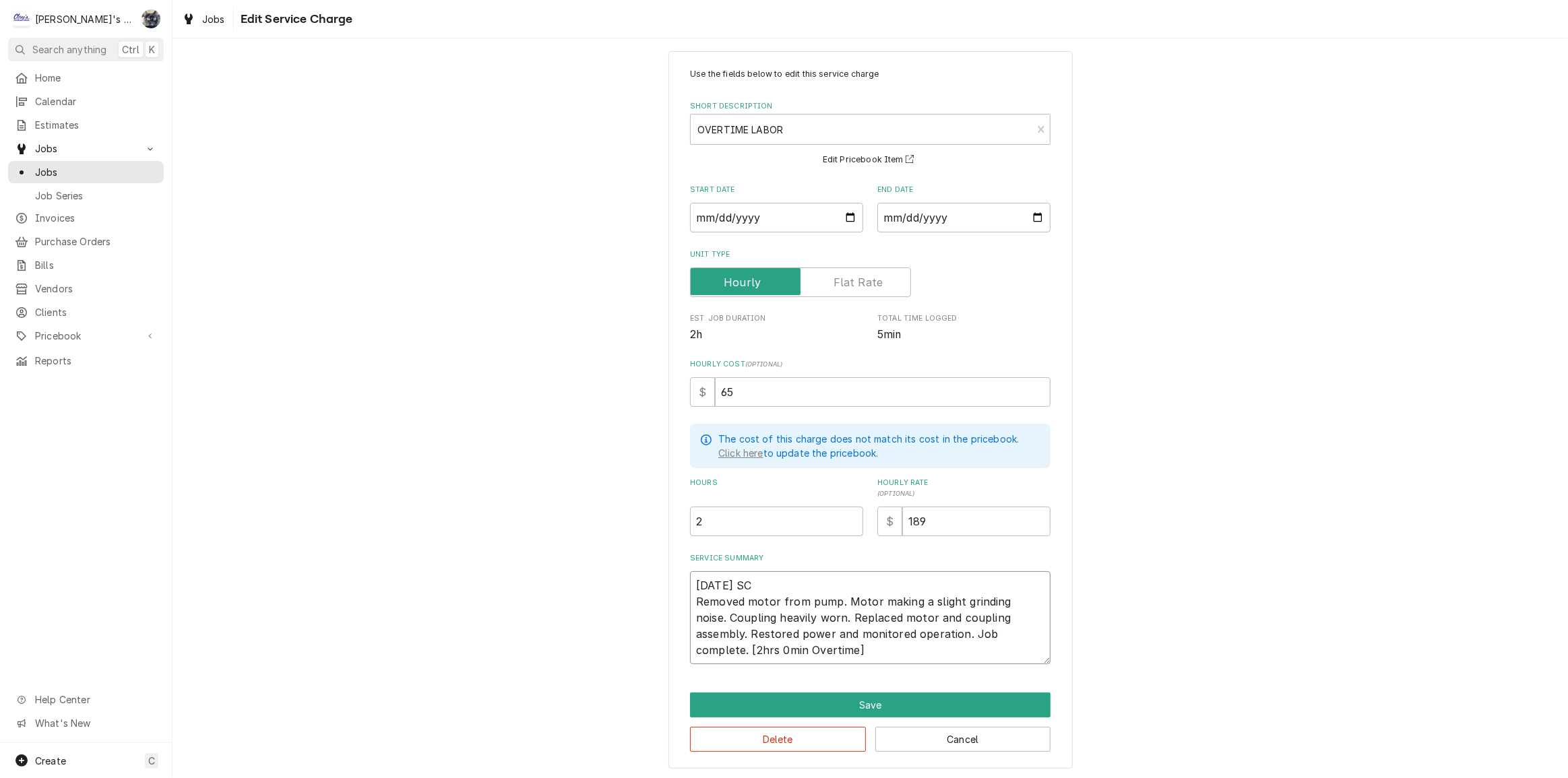
type textarea "x"
type textarea "9/4/2025 SC Removed motor from pump. Motor making a slight grinding noise. Coup…"
type textarea "x"
type textarea "9/4/2025 SC Removed motor from pump. Motor making a slight grinding noise. Coup…"
click at [795, 689] on div "Use the fields below to edit this service charge Short Description OVERTIME LAB…" at bounding box center [871, 410] width 404 height 719
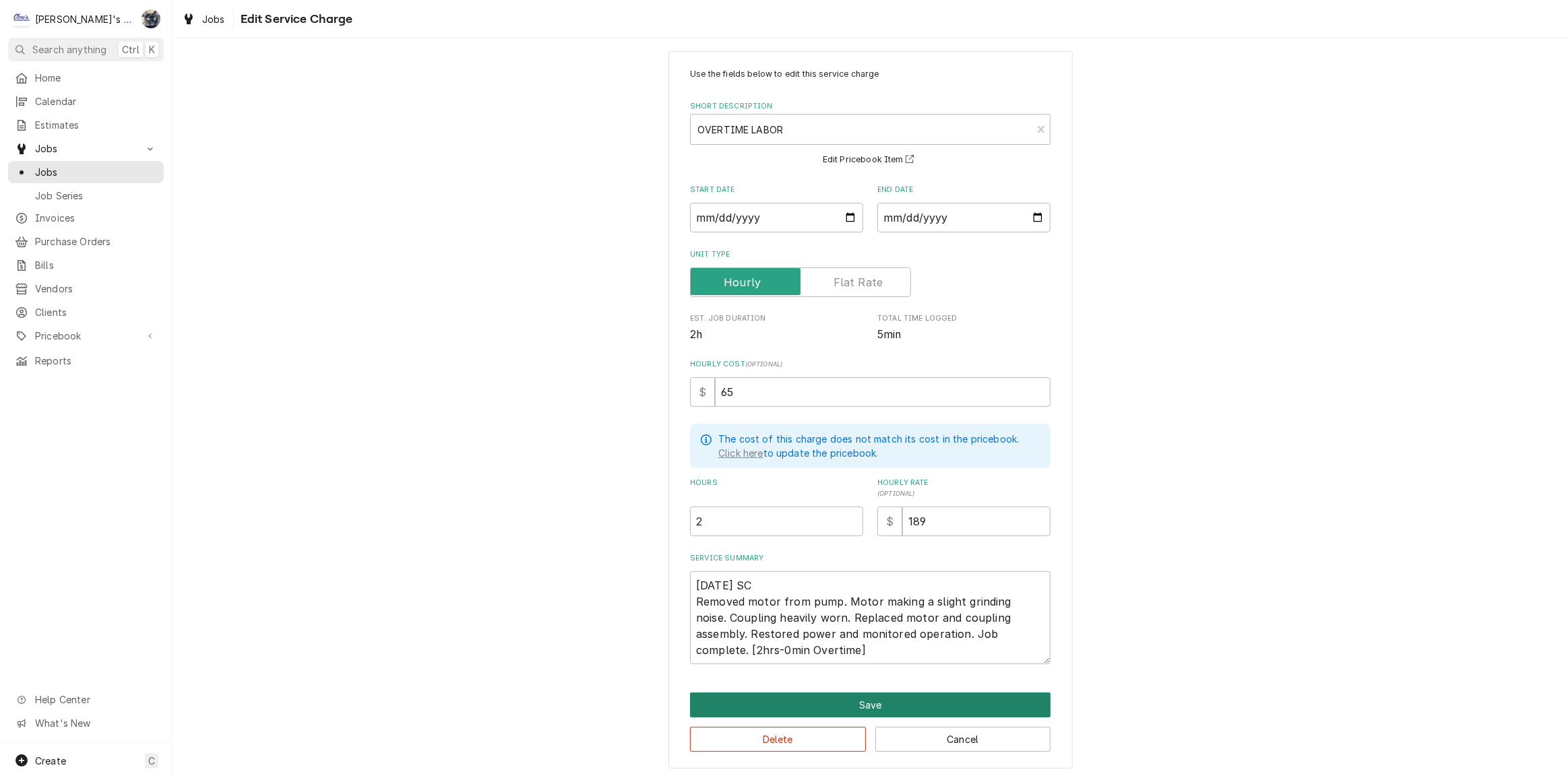
click at [796, 695] on button "Save" at bounding box center [870, 705] width 361 height 25
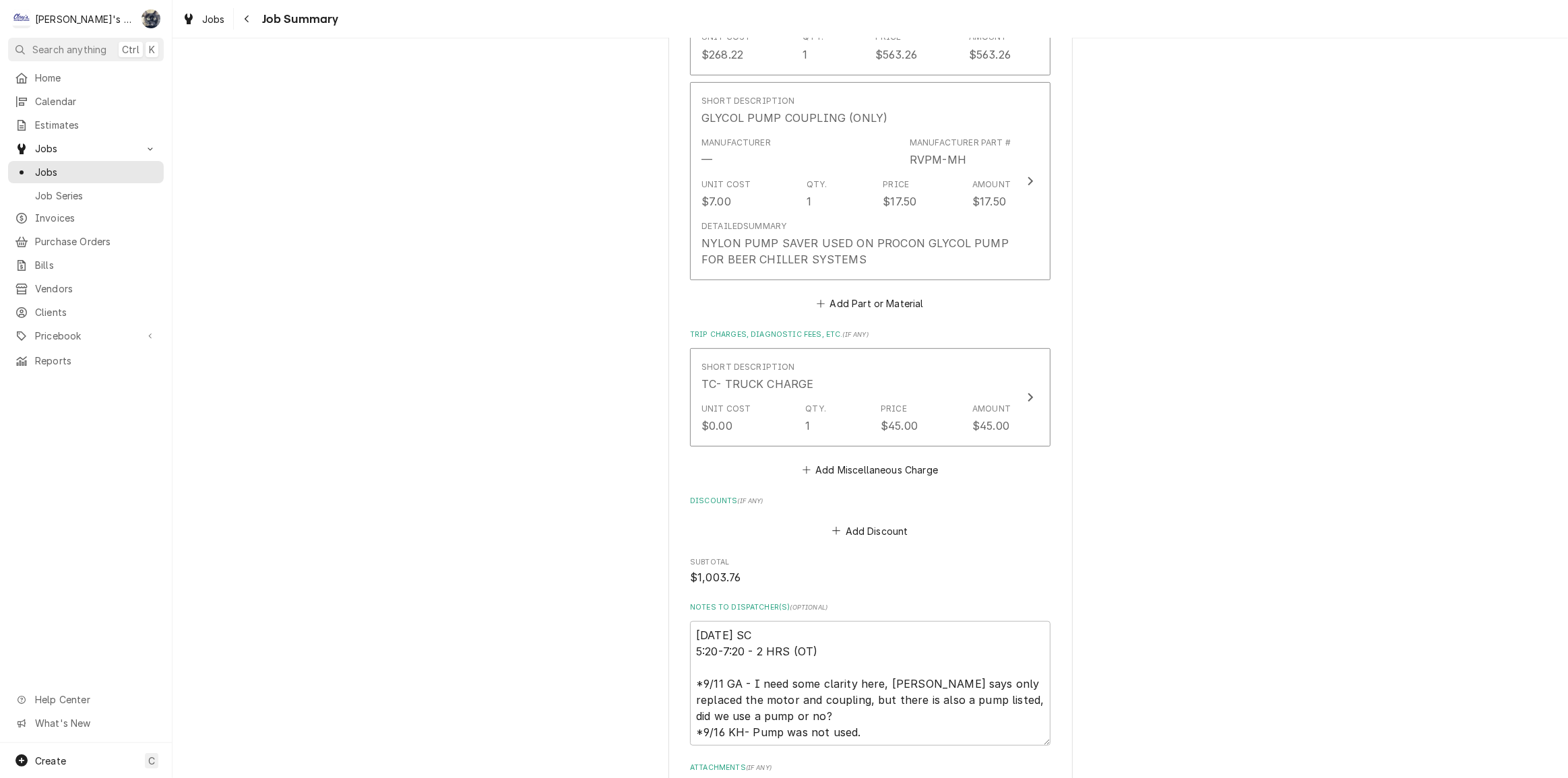
scroll to position [796, 0]
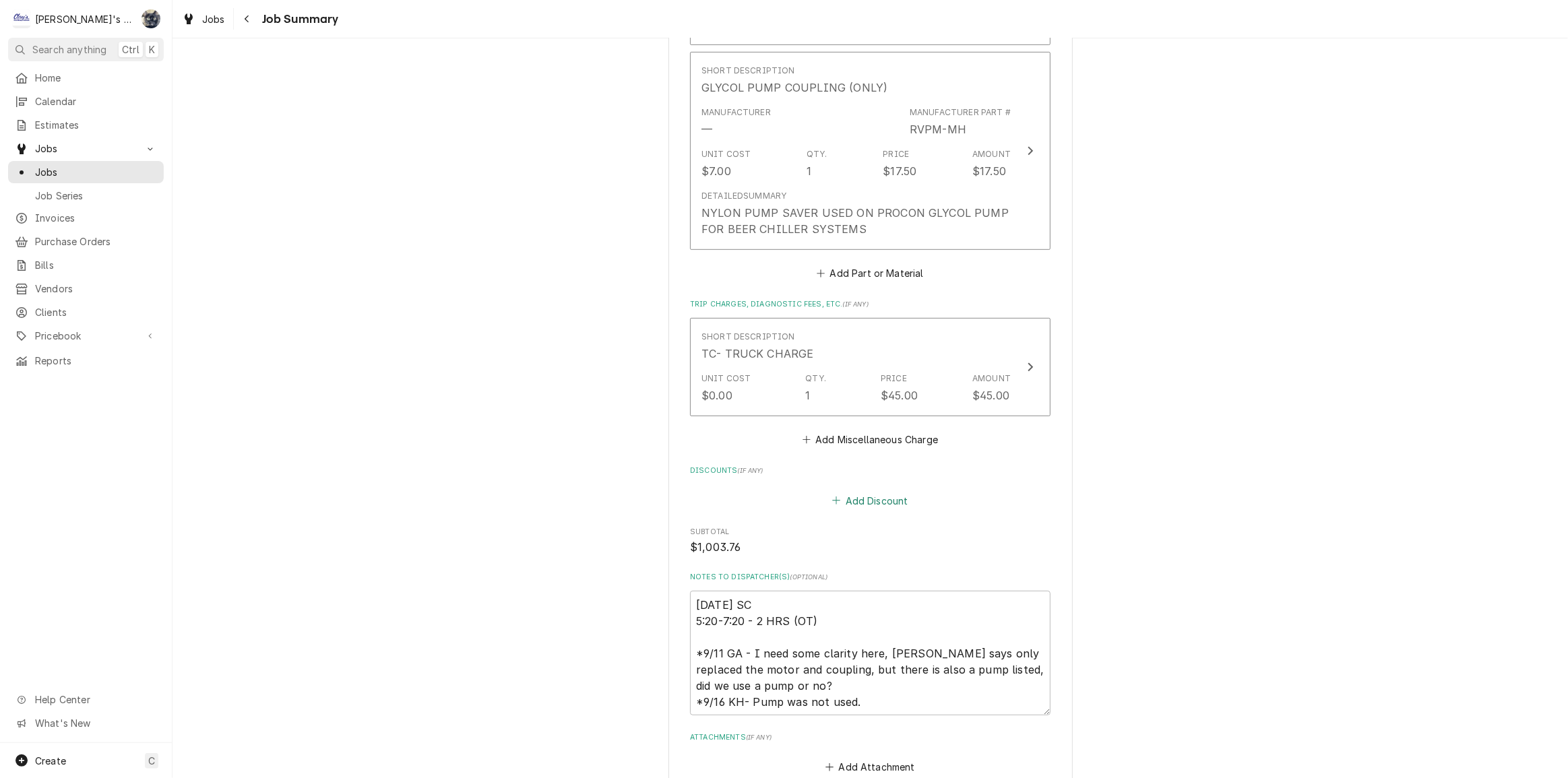
click at [856, 501] on button "Add Discount" at bounding box center [870, 500] width 80 height 19
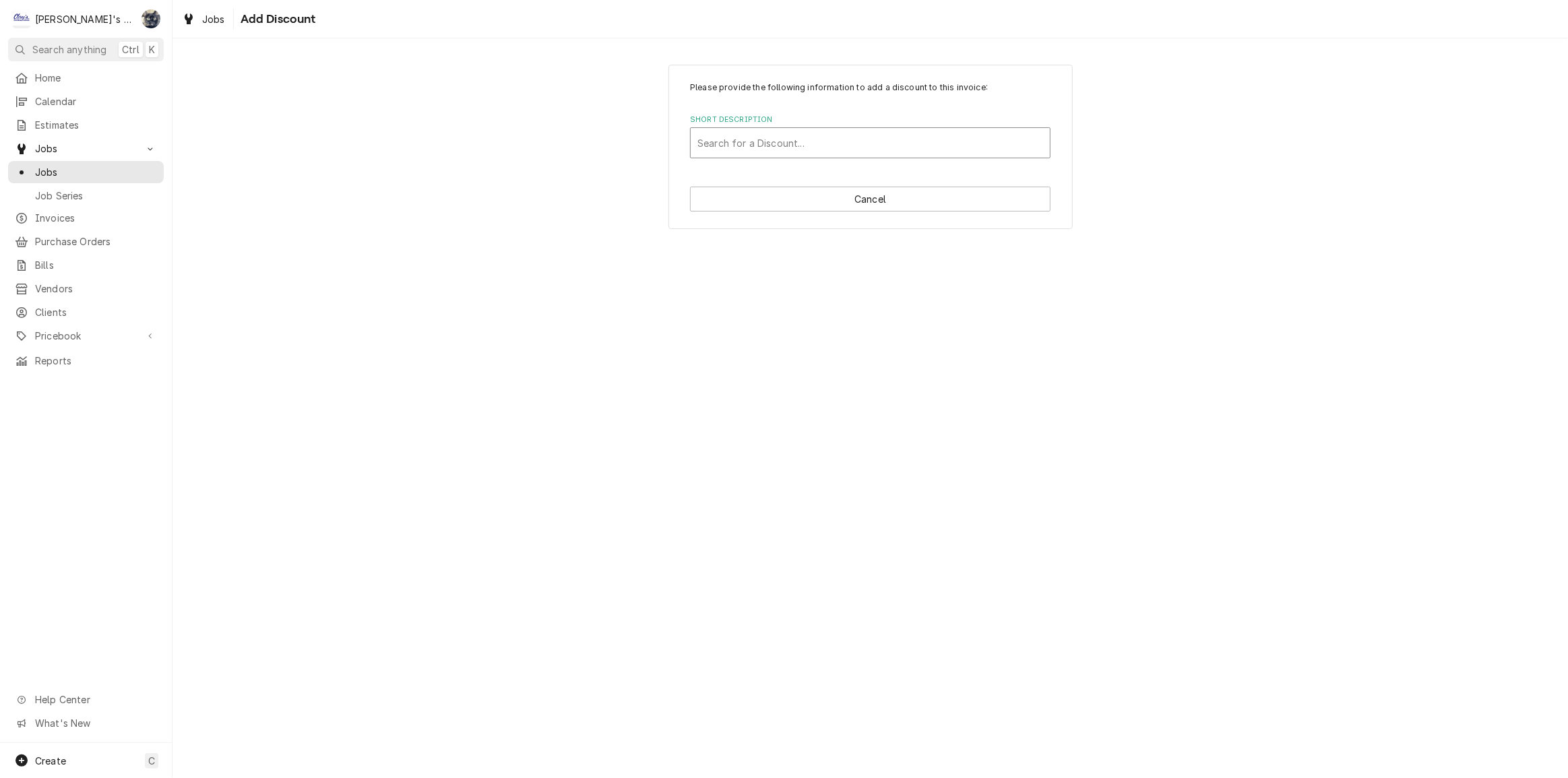
click at [764, 155] on div "Search for a Discount..." at bounding box center [870, 143] width 359 height 30
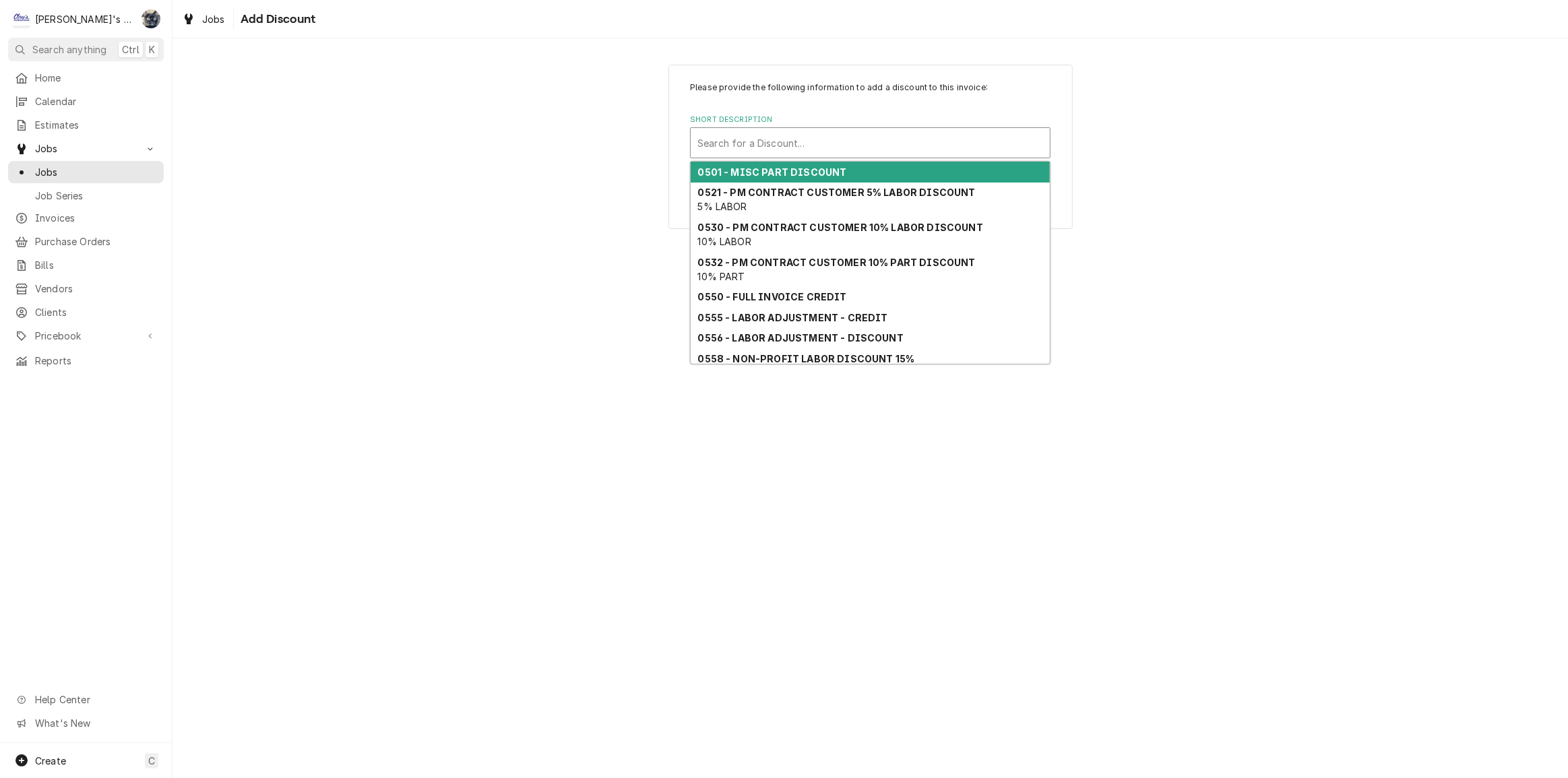
click at [769, 179] on div "0501 - MISC PART DISCOUNT" at bounding box center [870, 172] width 359 height 21
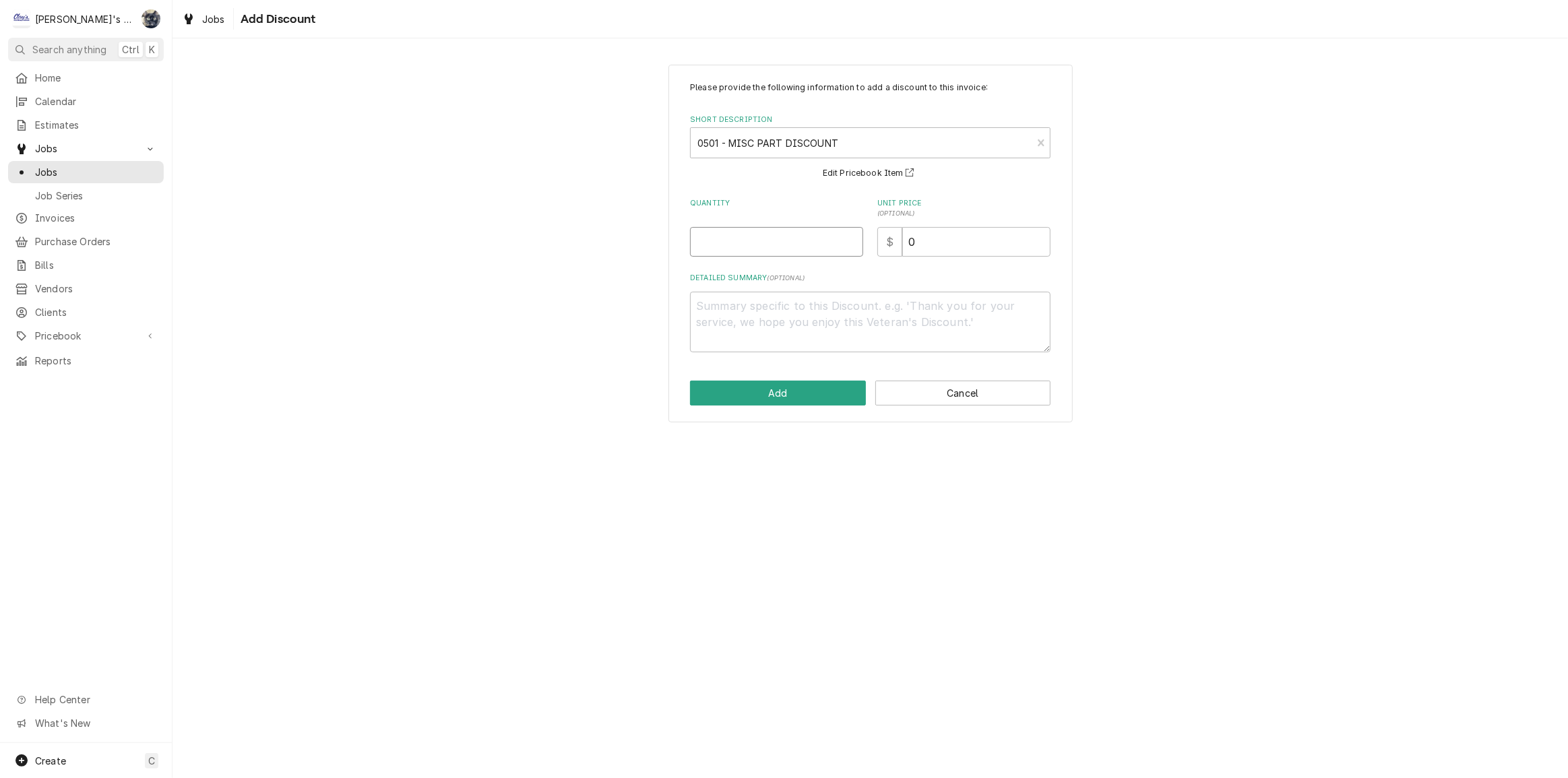
click at [739, 233] on input "Quantity" at bounding box center [777, 242] width 173 height 30
type textarea "x"
type input "1"
click at [796, 404] on button "Add" at bounding box center [777, 393] width 176 height 25
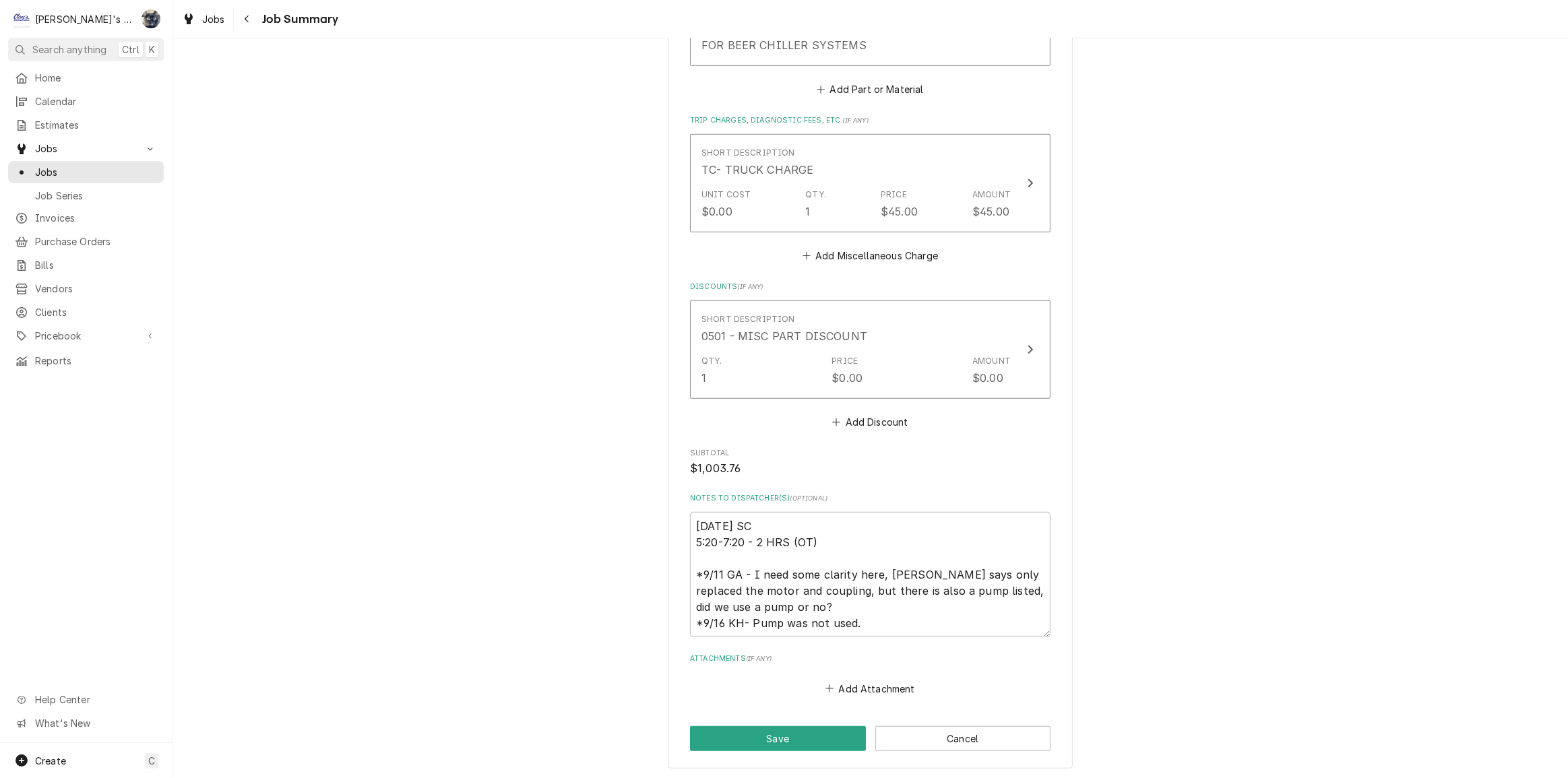
scroll to position [1041, 0]
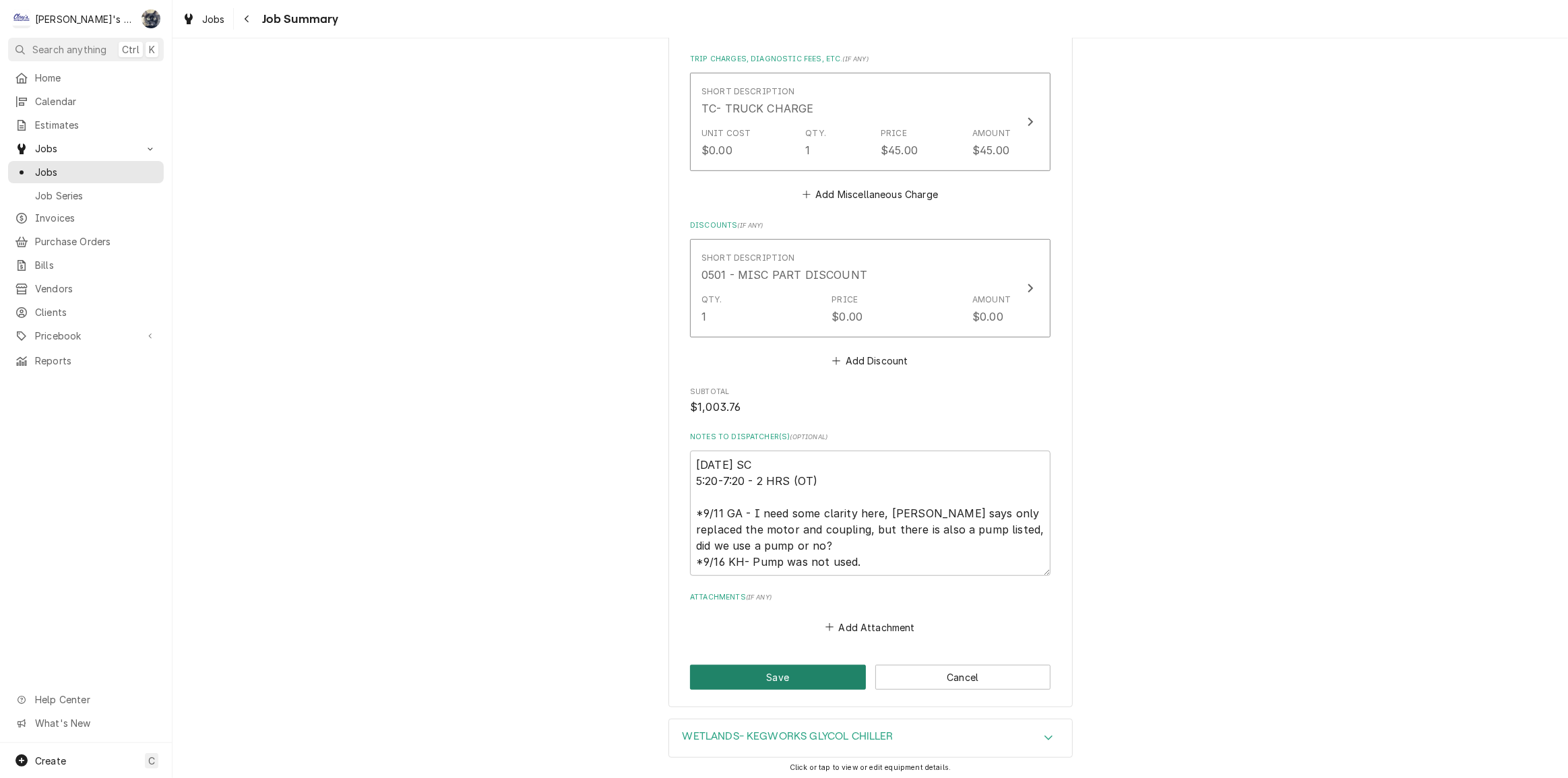
click at [805, 674] on button "Save" at bounding box center [777, 677] width 176 height 25
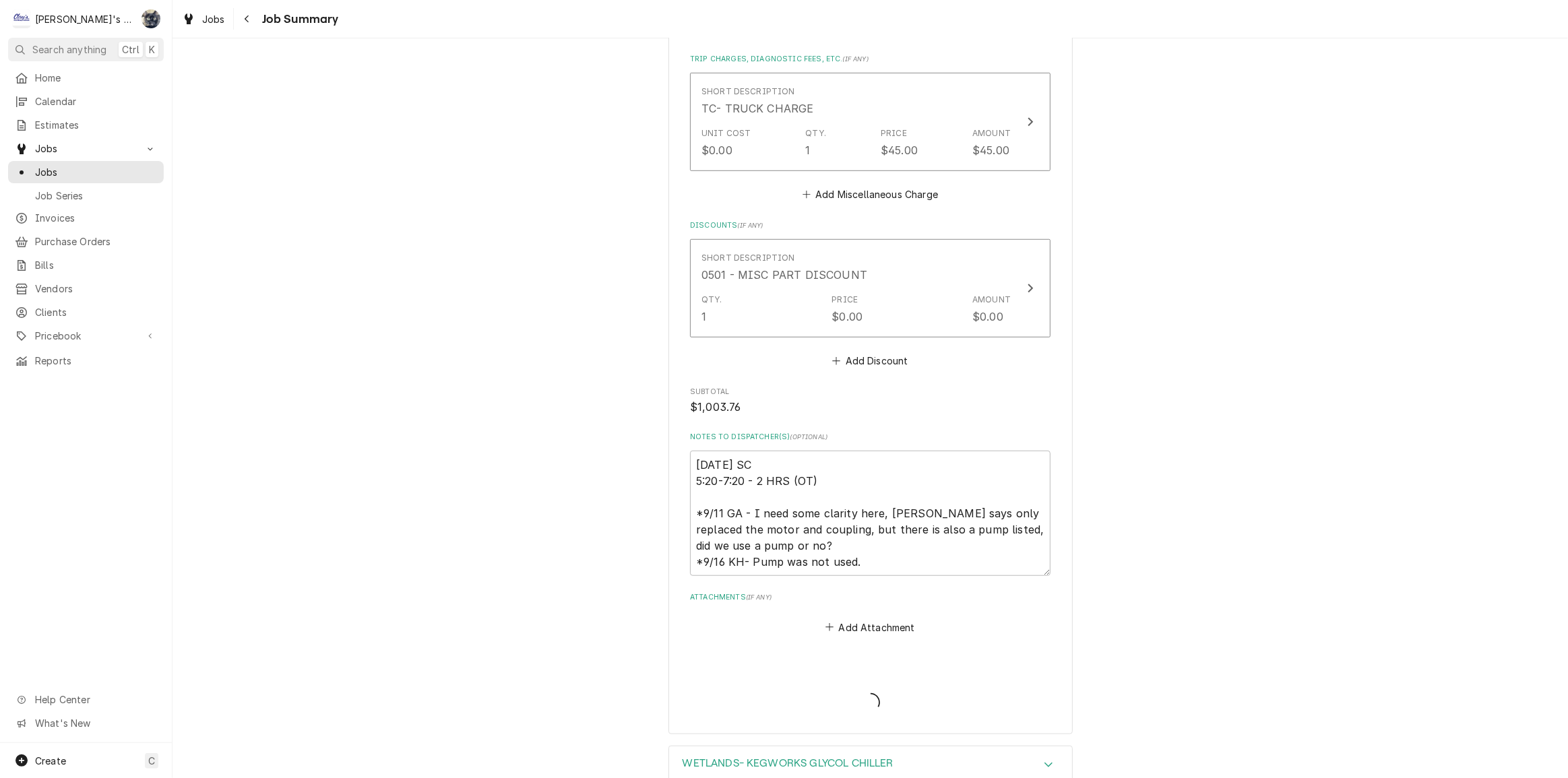
type textarea "x"
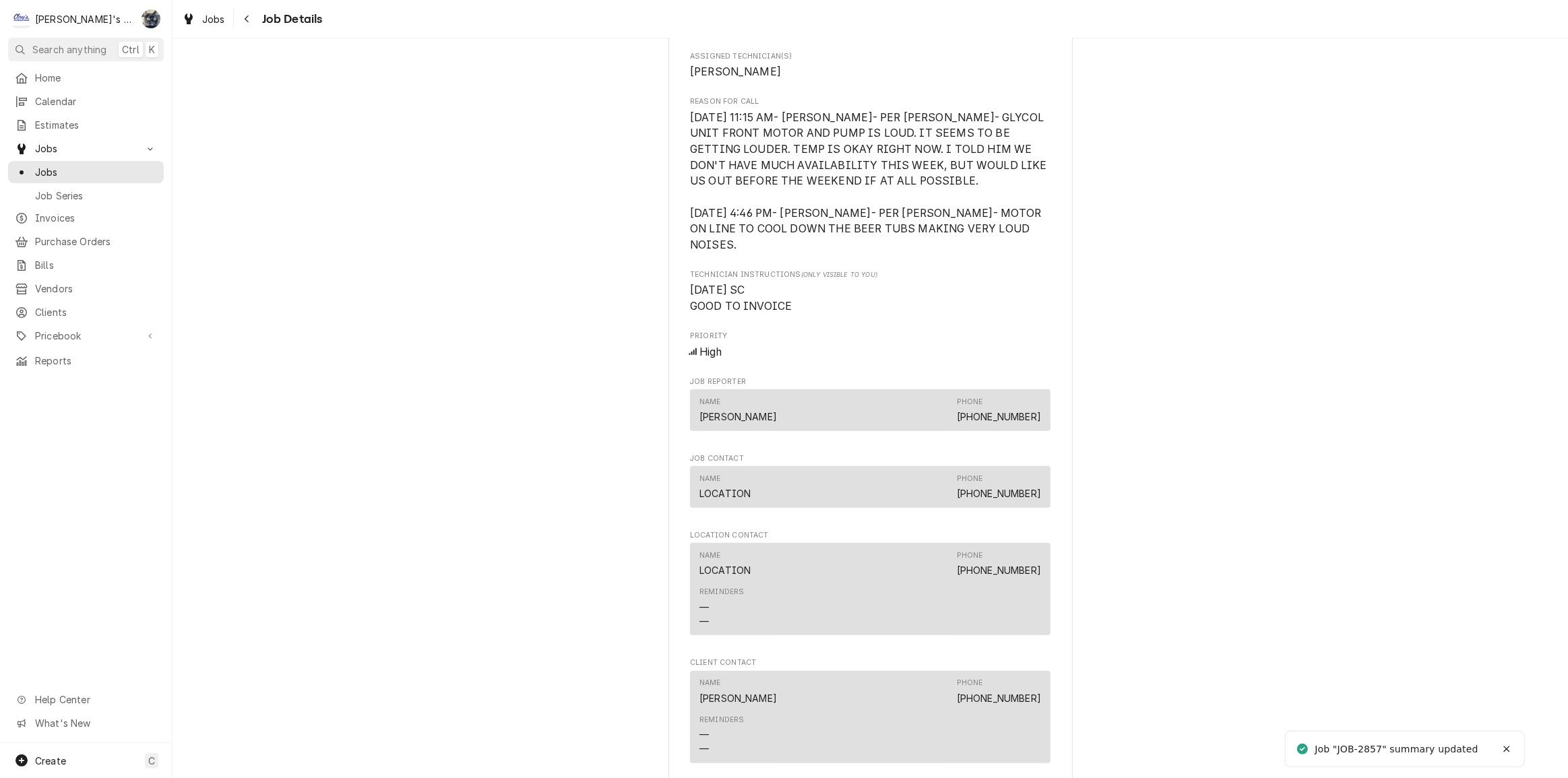
scroll to position [1102, 0]
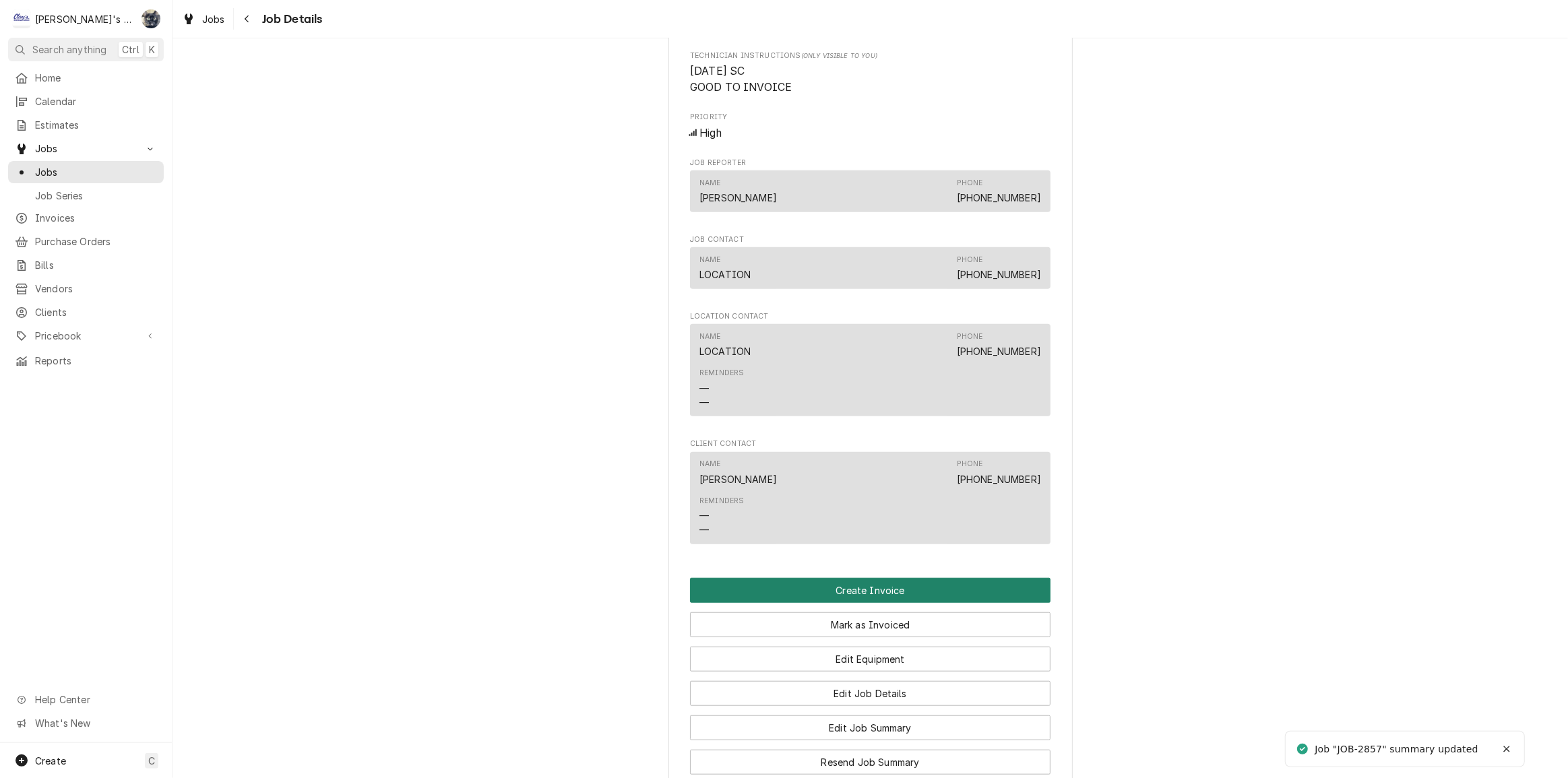
click at [843, 596] on button "Create Invoice" at bounding box center [870, 591] width 361 height 25
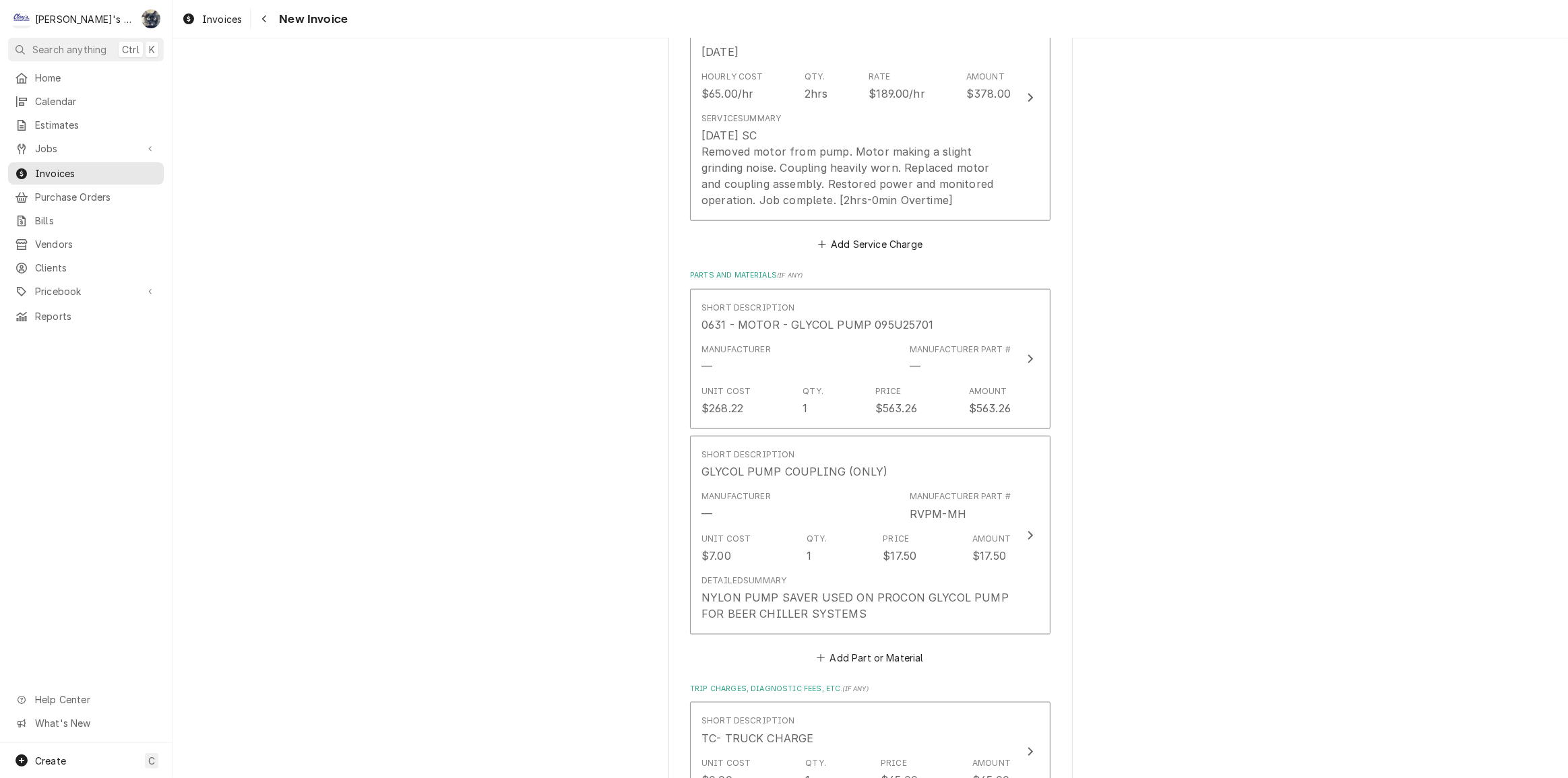
scroll to position [2082, 0]
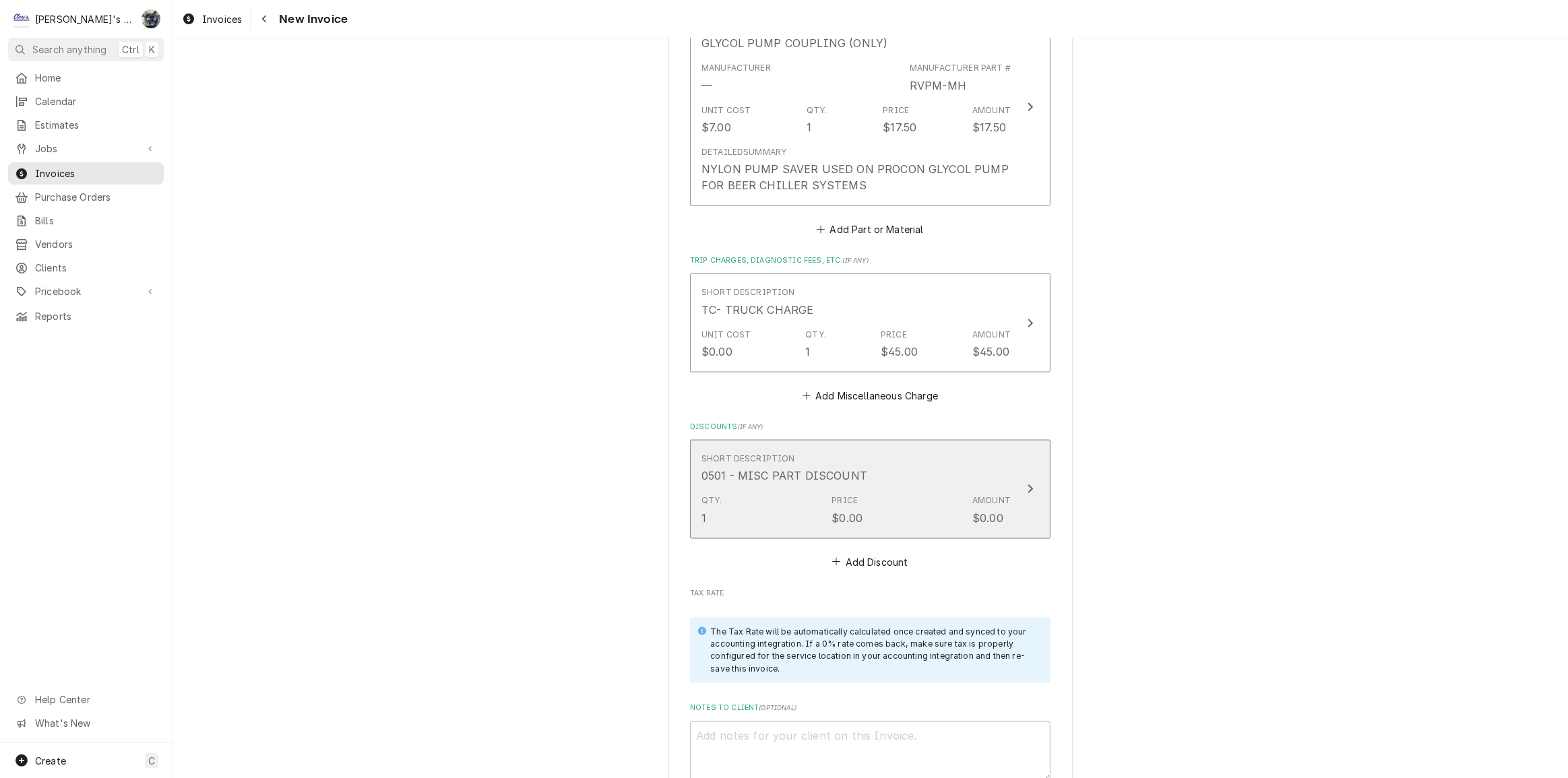
click at [819, 489] on div "Qty. 1 Price $0.00 Amount $0.00" at bounding box center [856, 510] width 309 height 42
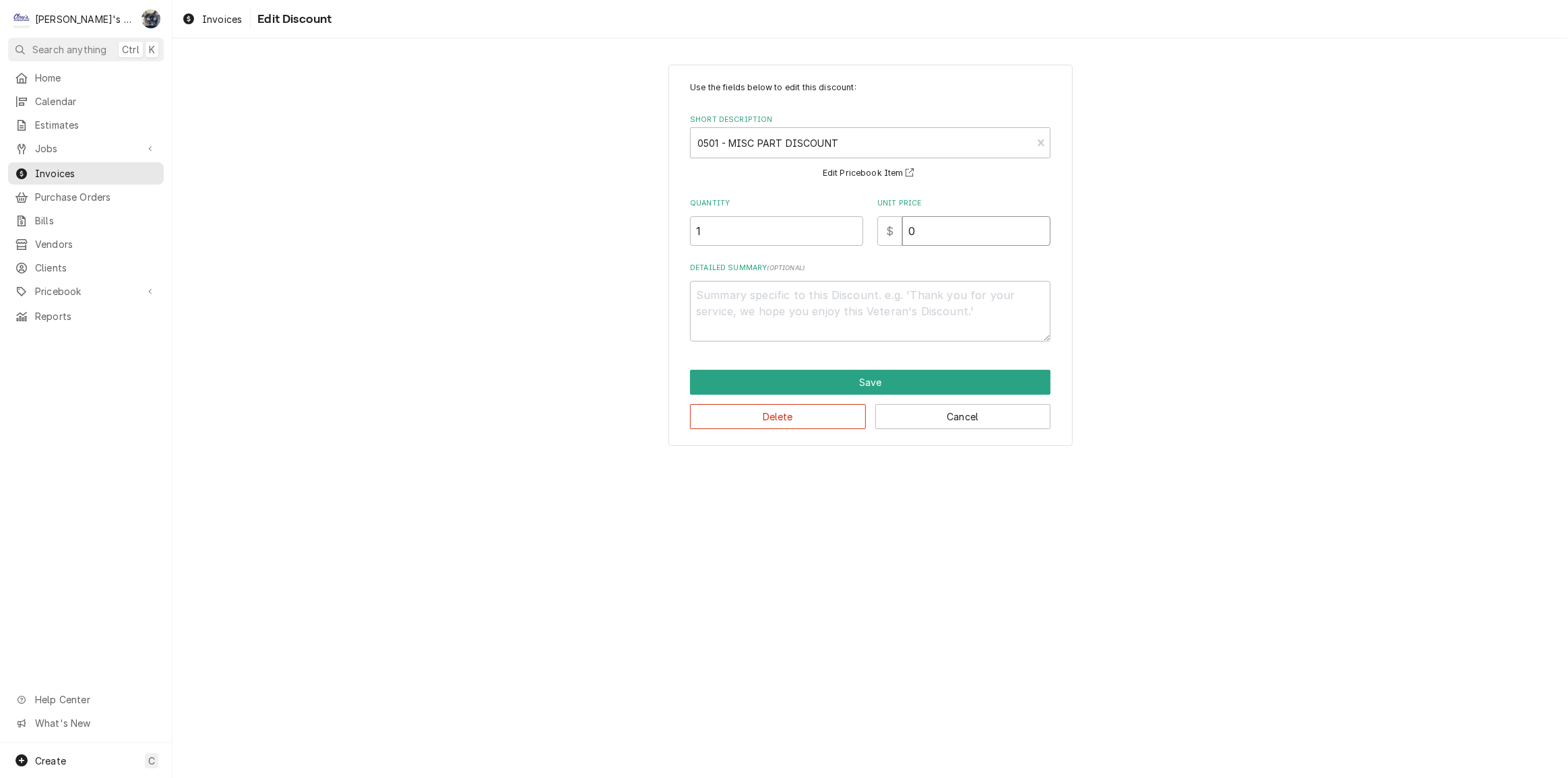
drag, startPoint x: 923, startPoint y: 237, endPoint x: 900, endPoint y: 242, distance: 23.5
click at [900, 242] on div "$ 0" at bounding box center [964, 231] width 173 height 30
type textarea "x"
type input "5"
type textarea "x"
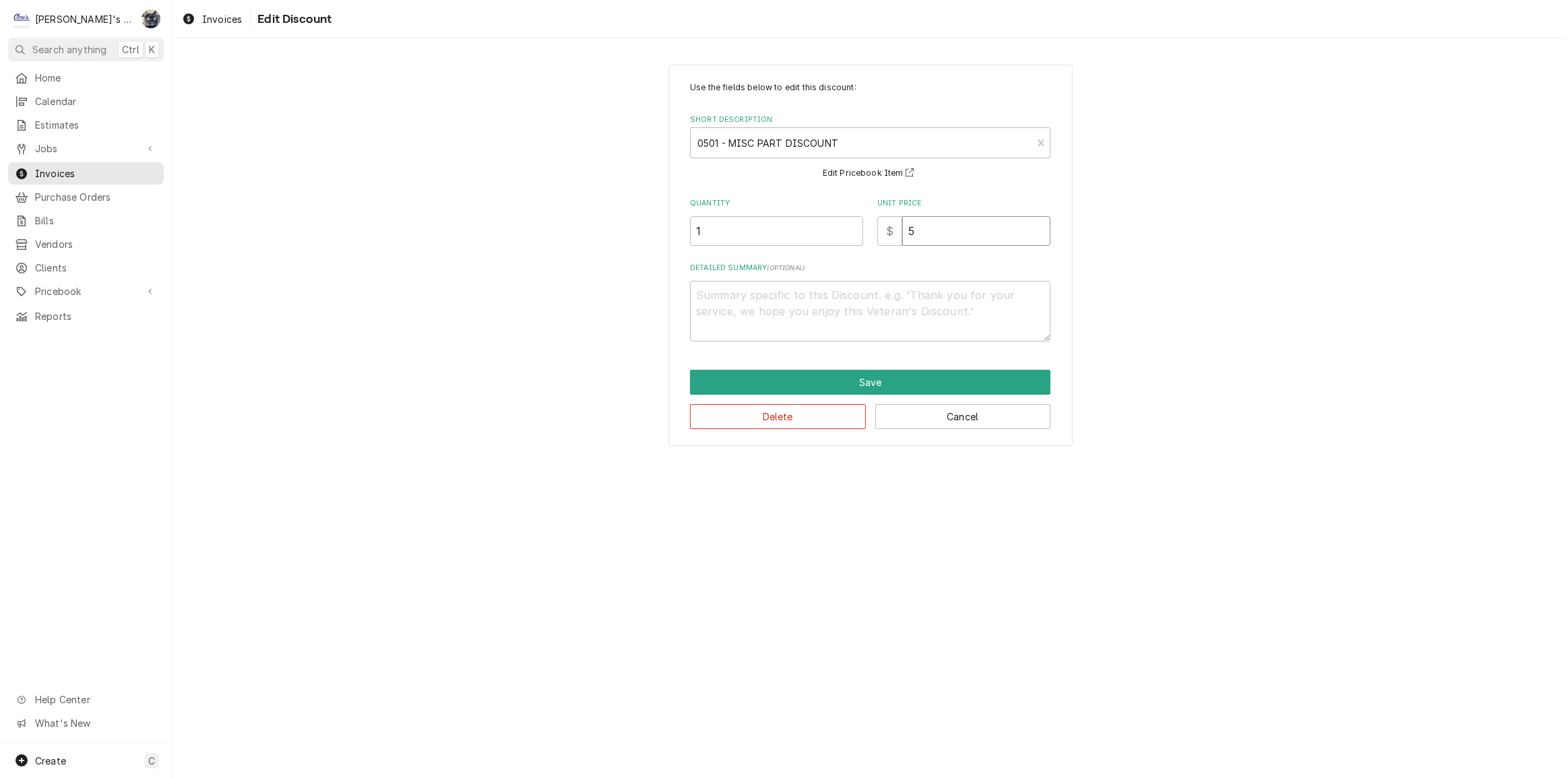
type input "58"
type textarea "x"
type input "58.0"
type textarea "x"
type input "58.08"
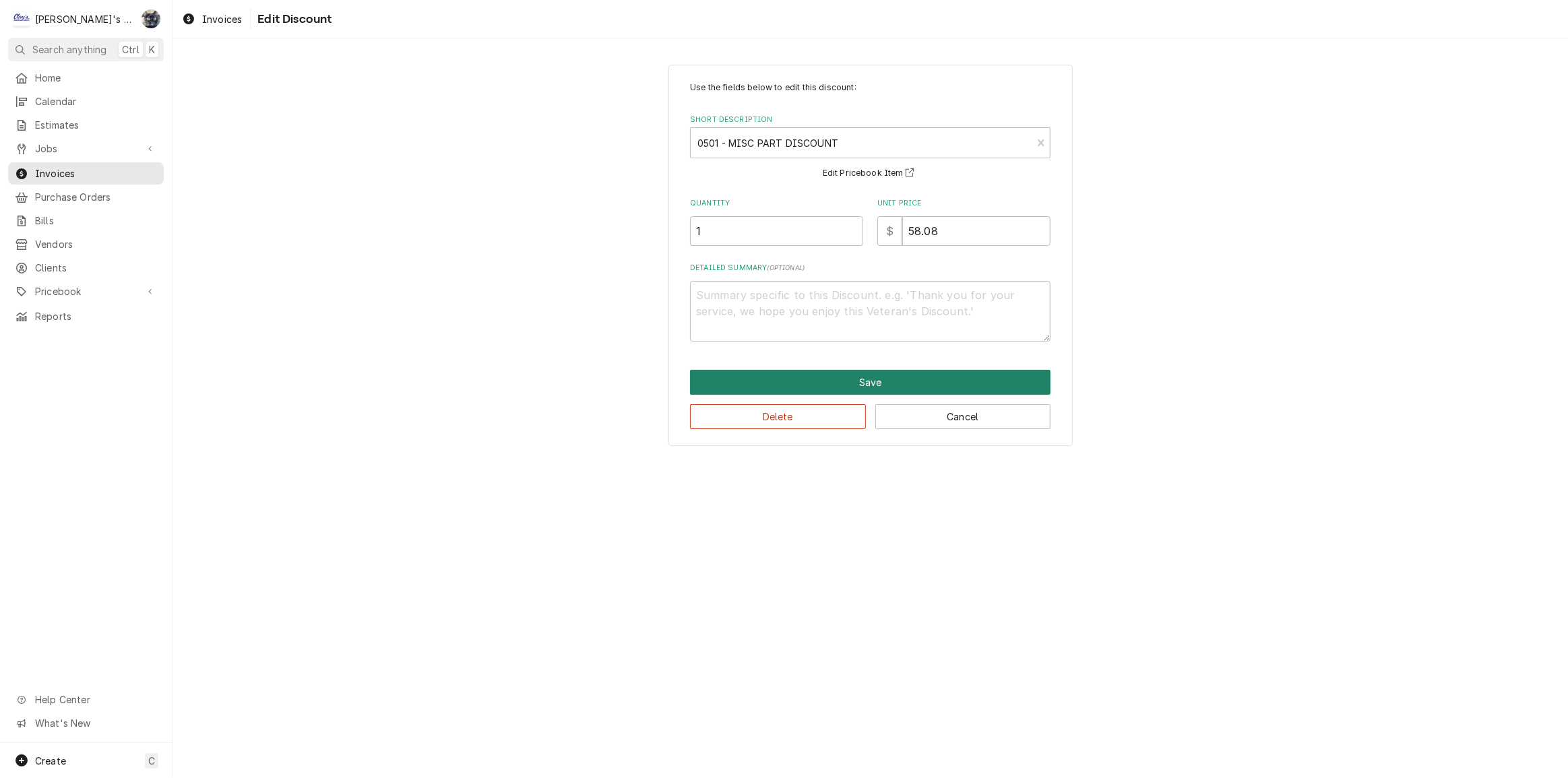
click at [887, 385] on button "Save" at bounding box center [870, 382] width 361 height 25
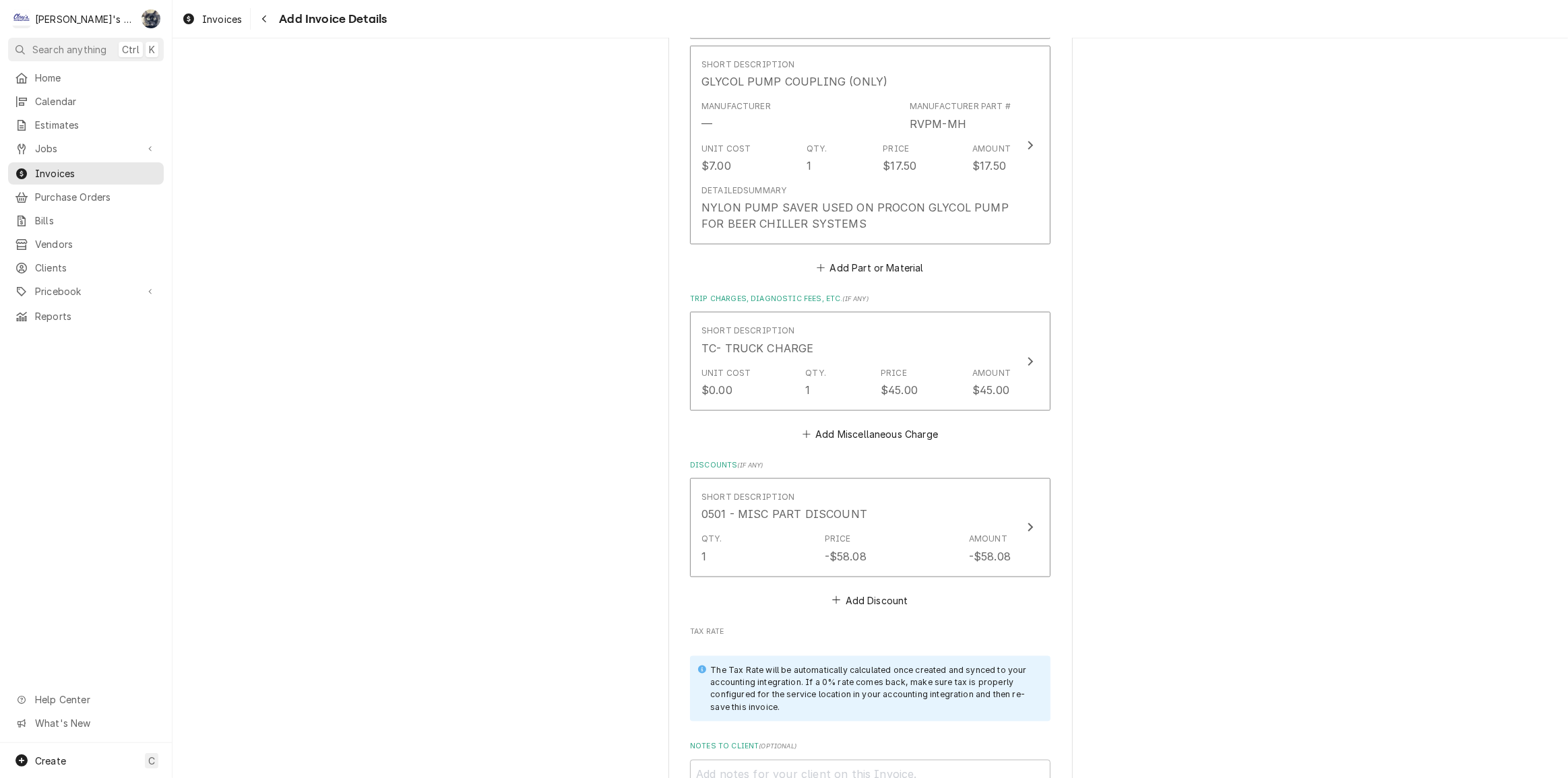
scroll to position [2351, 0]
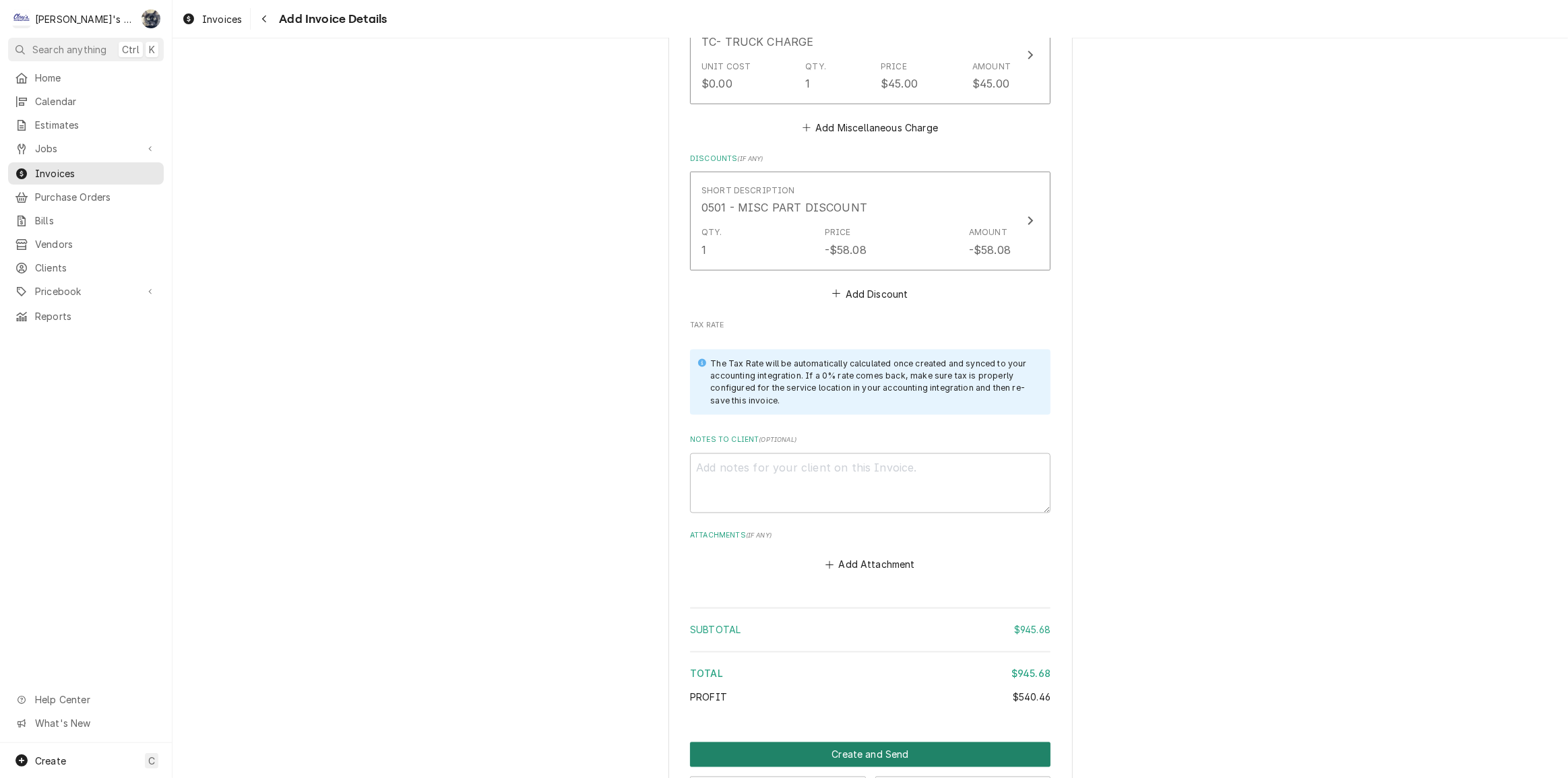
click at [848, 743] on button "Create and Send" at bounding box center [870, 755] width 361 height 25
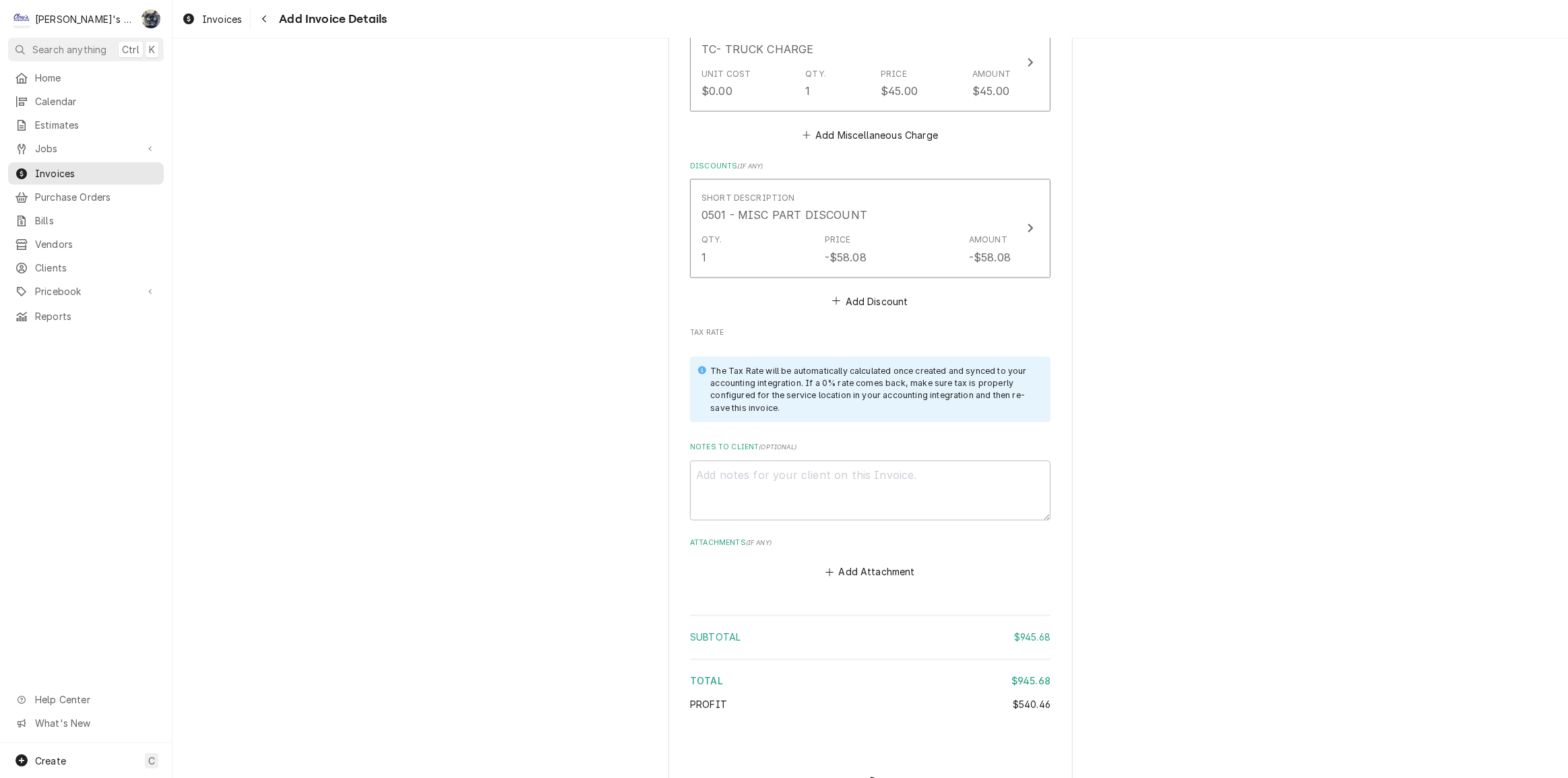
type textarea "x"
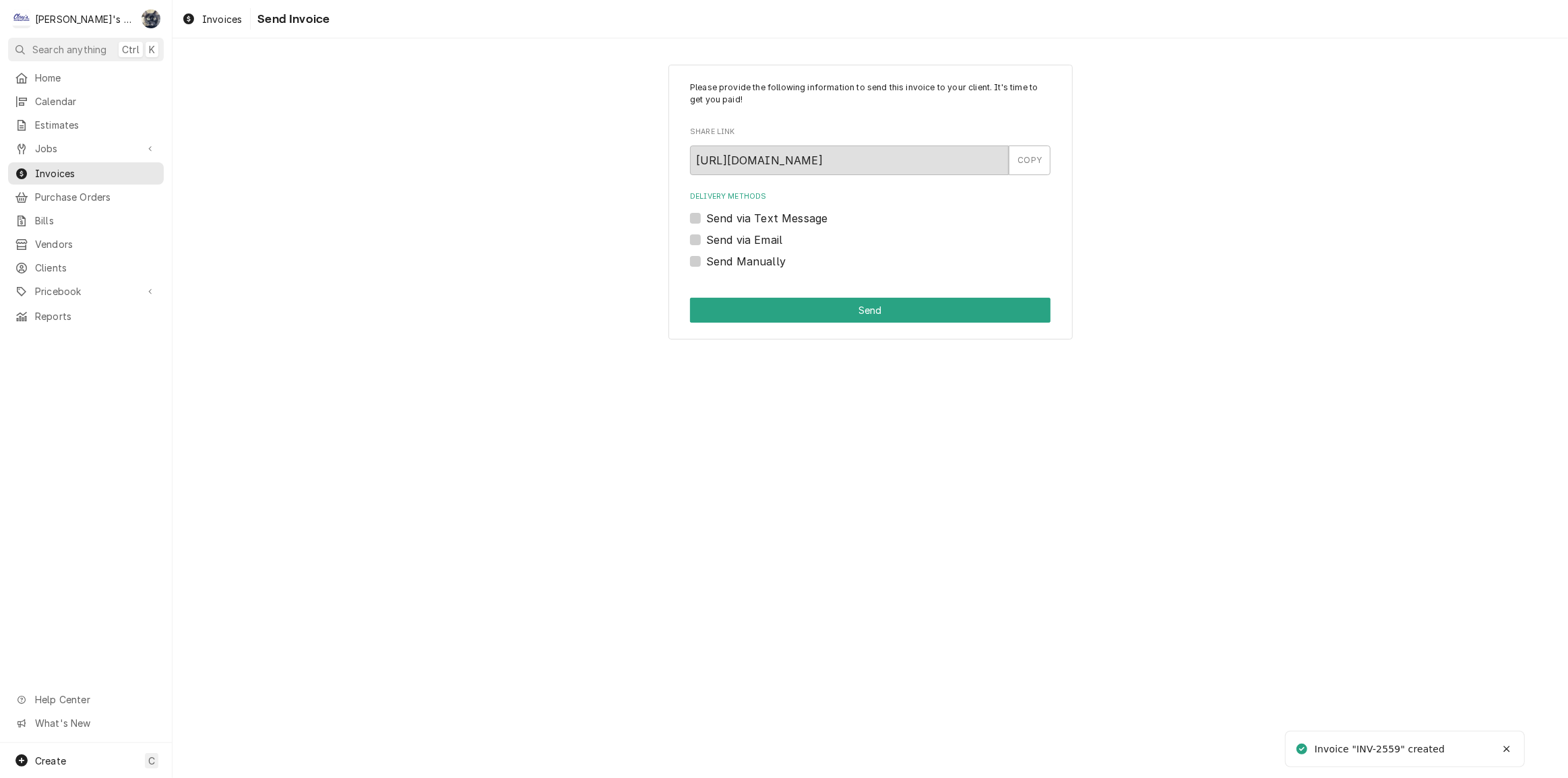
click at [706, 263] on label "Send Manually" at bounding box center [746, 262] width 79 height 17
click at [706, 263] on input "Send Manually" at bounding box center [886, 268] width 361 height 30
checkbox input "true"
click at [730, 325] on div "Please provide the following information to send this invoice to your client. I…" at bounding box center [871, 202] width 404 height 276
click at [725, 312] on button "Send" at bounding box center [870, 310] width 361 height 25
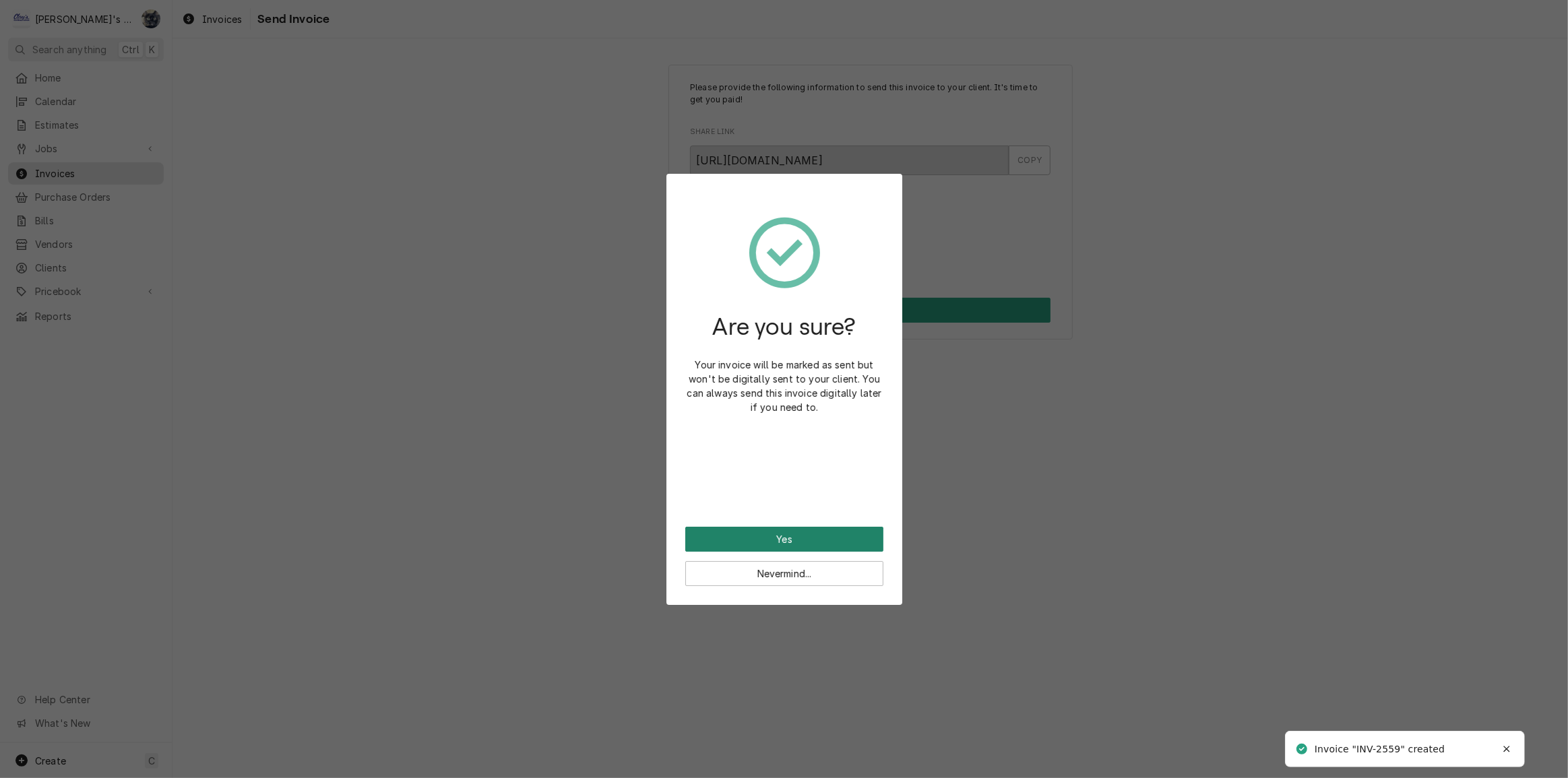
click at [779, 542] on button "Yes" at bounding box center [785, 540] width 198 height 25
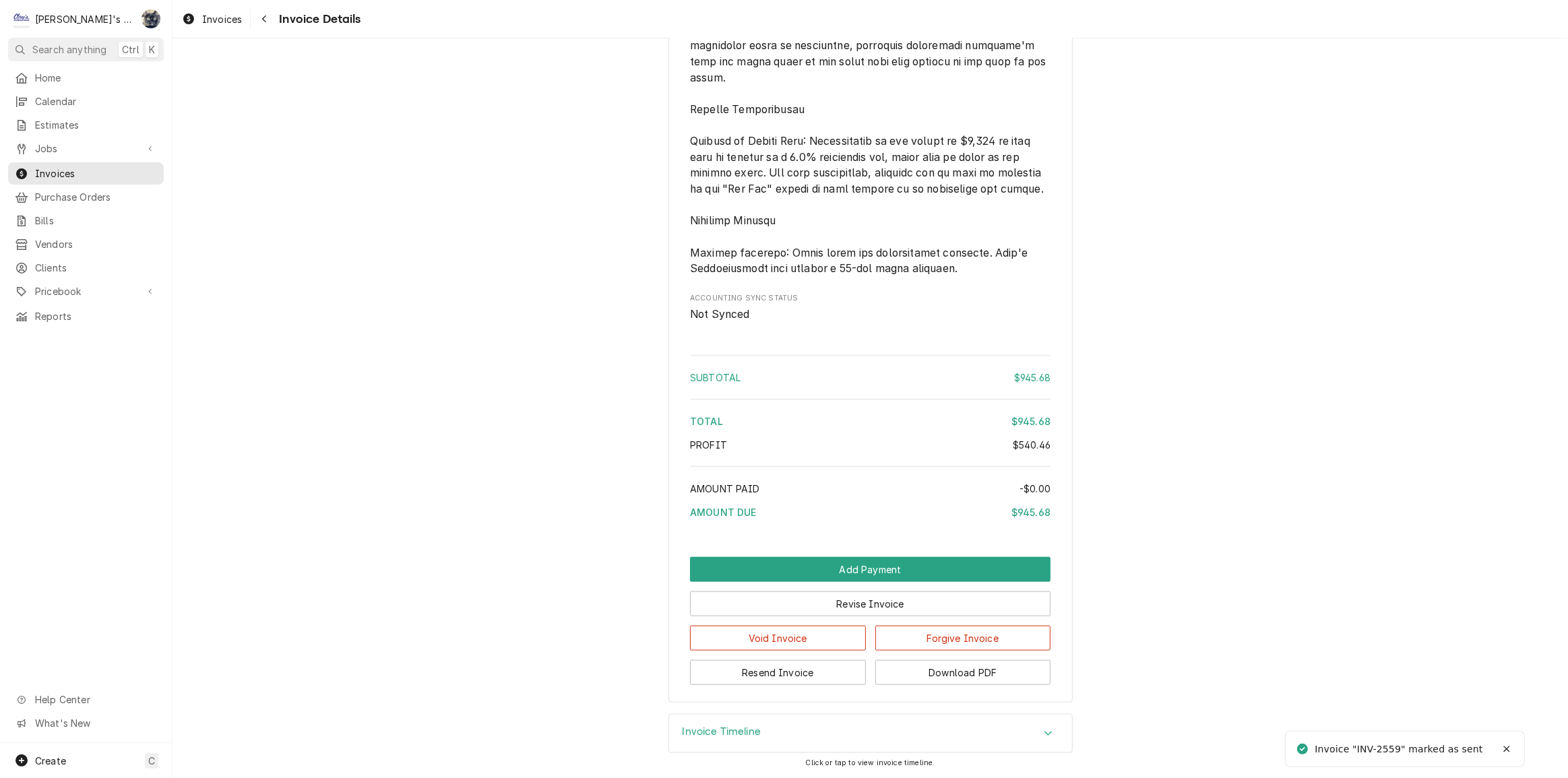
scroll to position [1847, 0]
click at [898, 667] on button "Download PDF" at bounding box center [963, 672] width 176 height 25
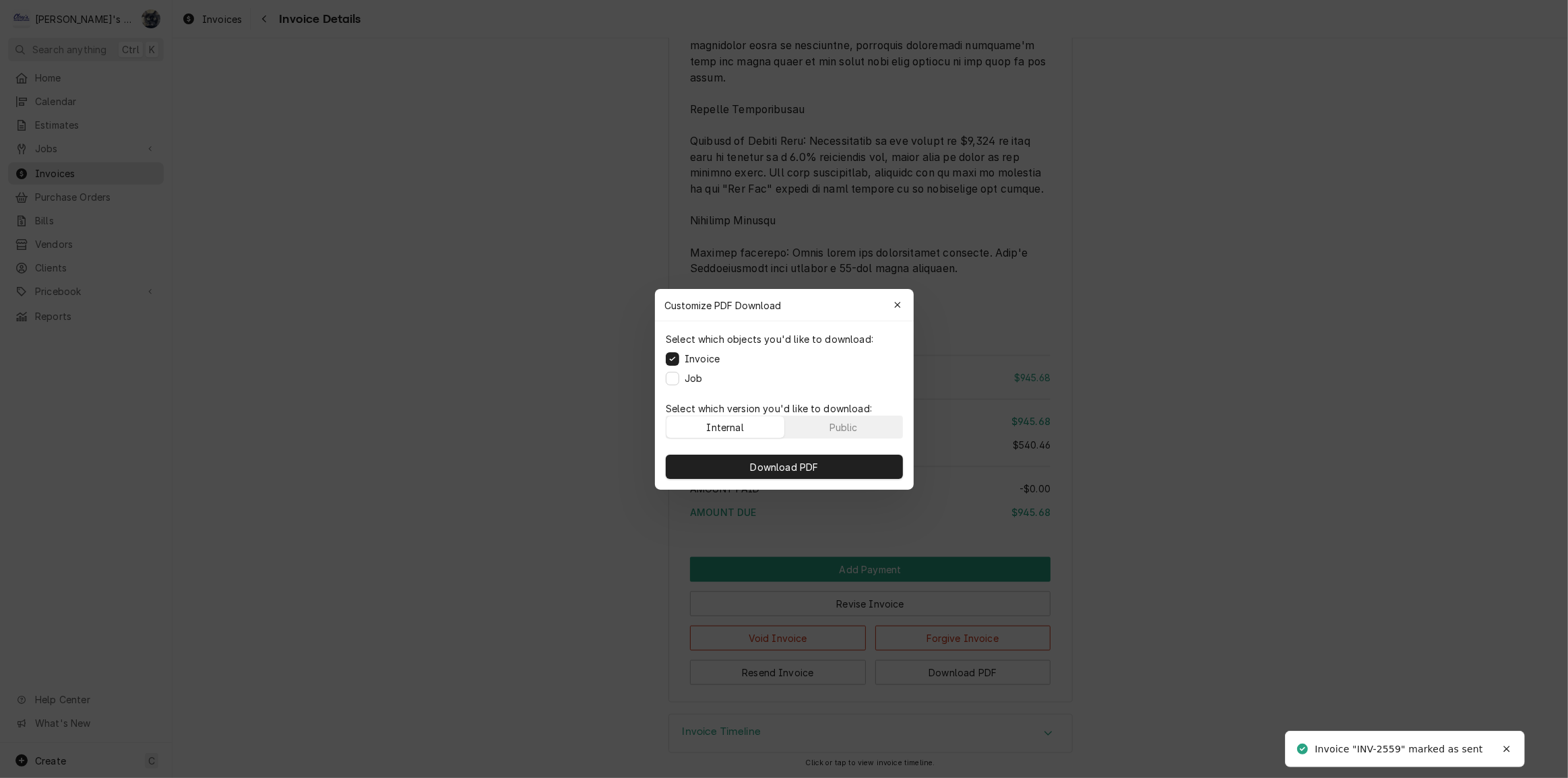
click at [673, 370] on div "Select which objects you'd like to download: Invoice Job" at bounding box center [785, 359] width 259 height 75
click at [673, 376] on button "Job" at bounding box center [673, 378] width 13 height 13
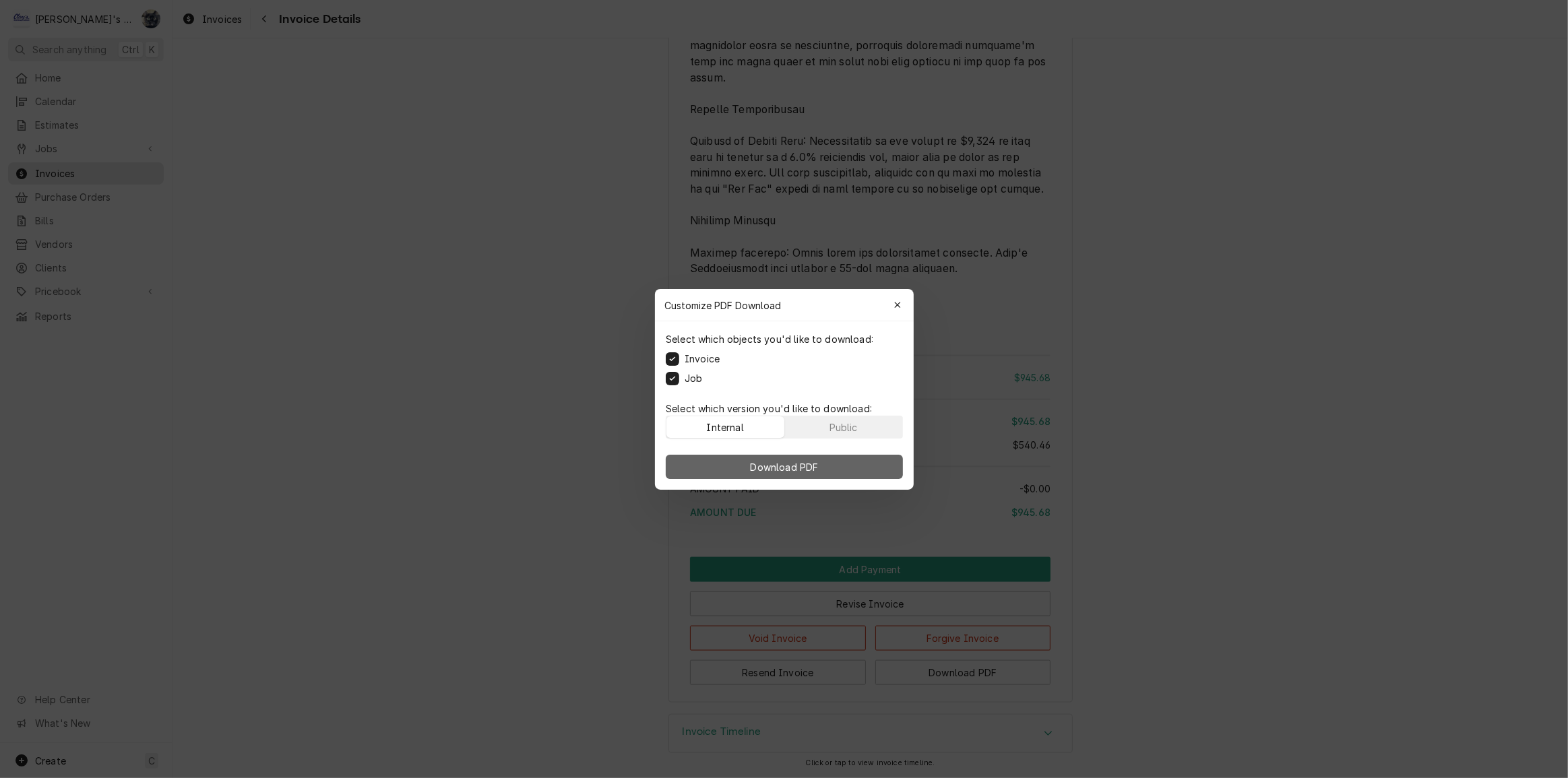
click at [808, 469] on span "Download PDF" at bounding box center [784, 466] width 73 height 14
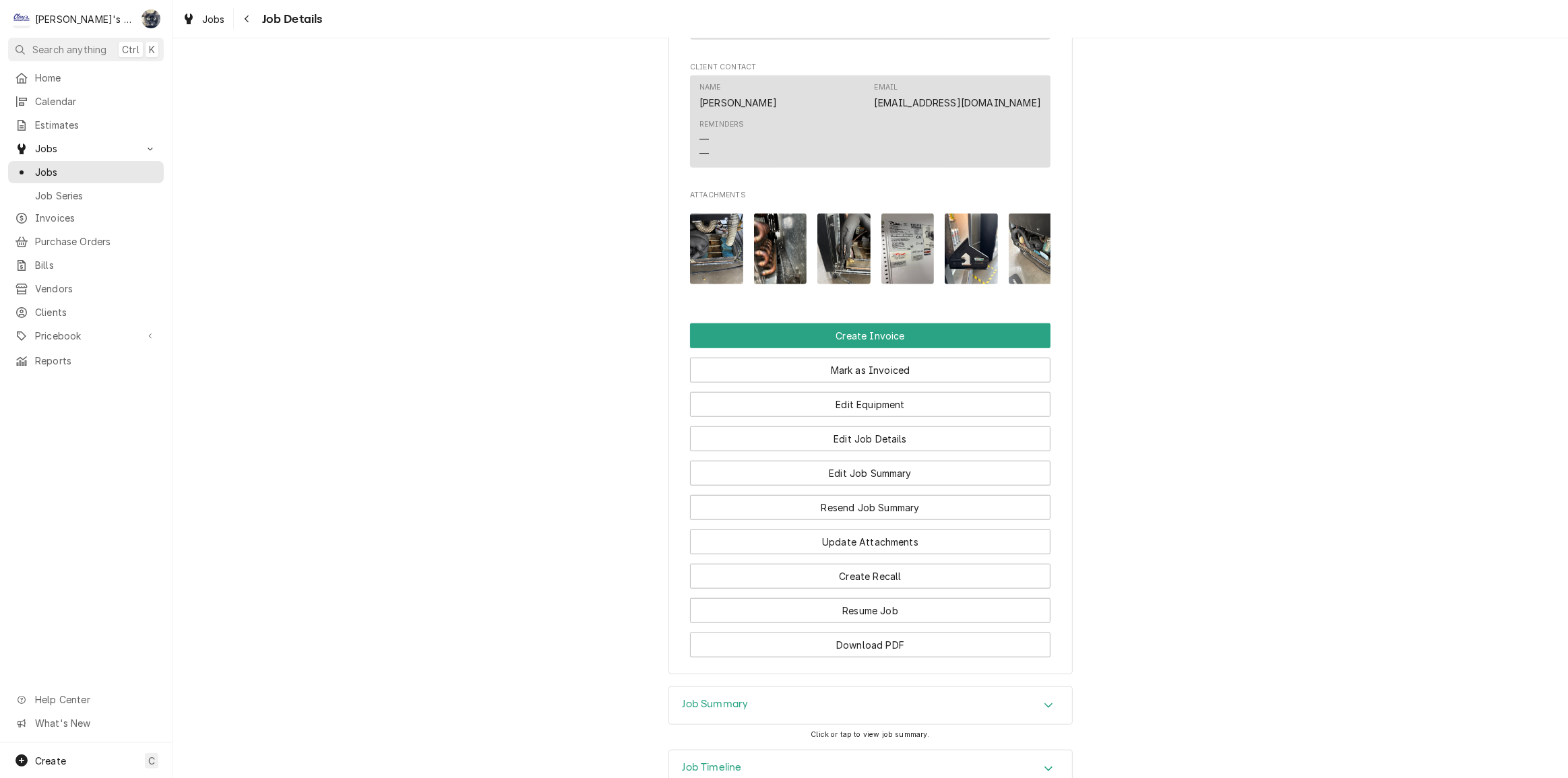
scroll to position [1408, 0]
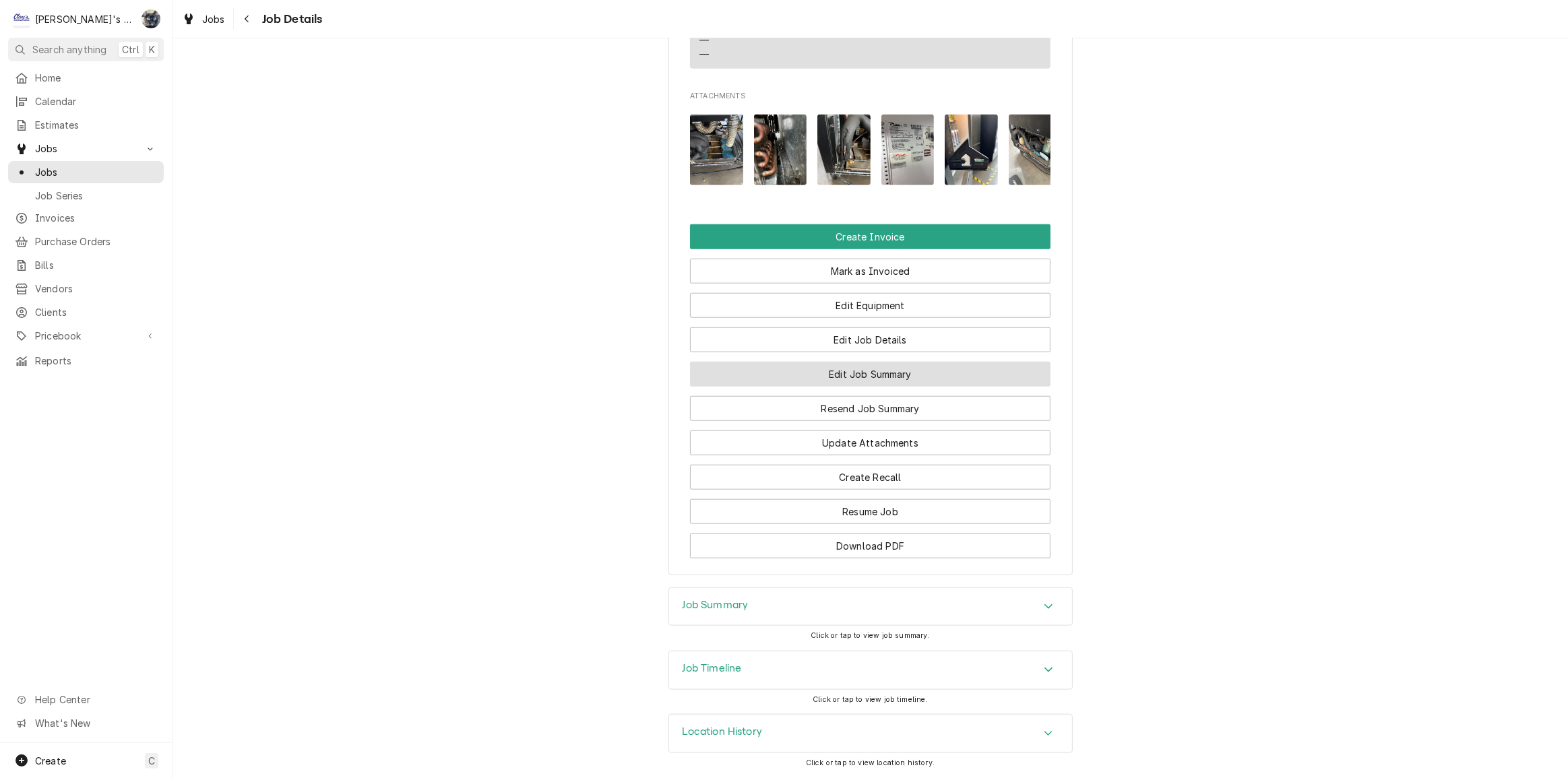
click at [848, 373] on button "Edit Job Summary" at bounding box center [870, 375] width 361 height 25
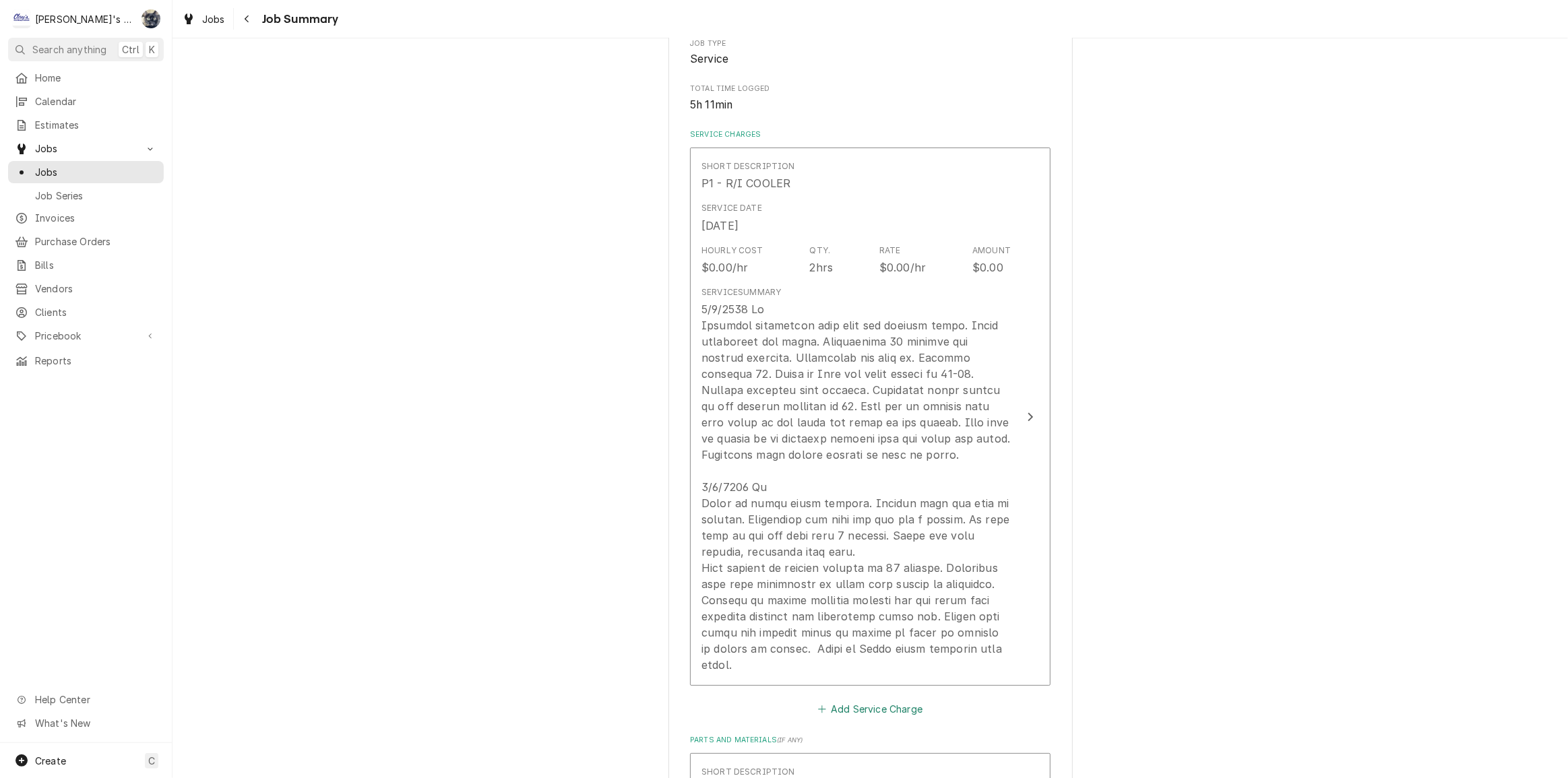
scroll to position [367, 0]
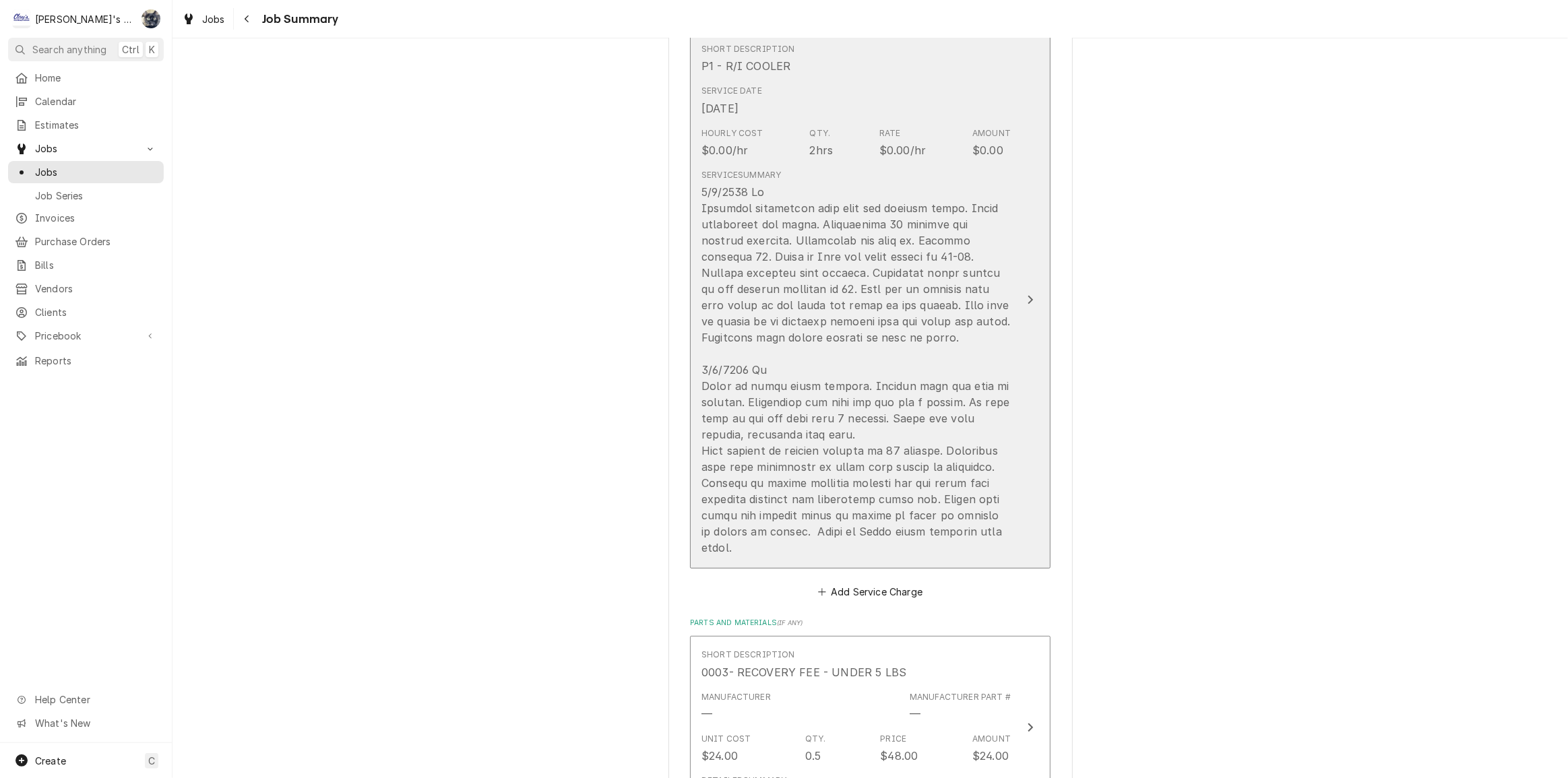
click at [822, 502] on div "Update Line Item" at bounding box center [856, 370] width 309 height 372
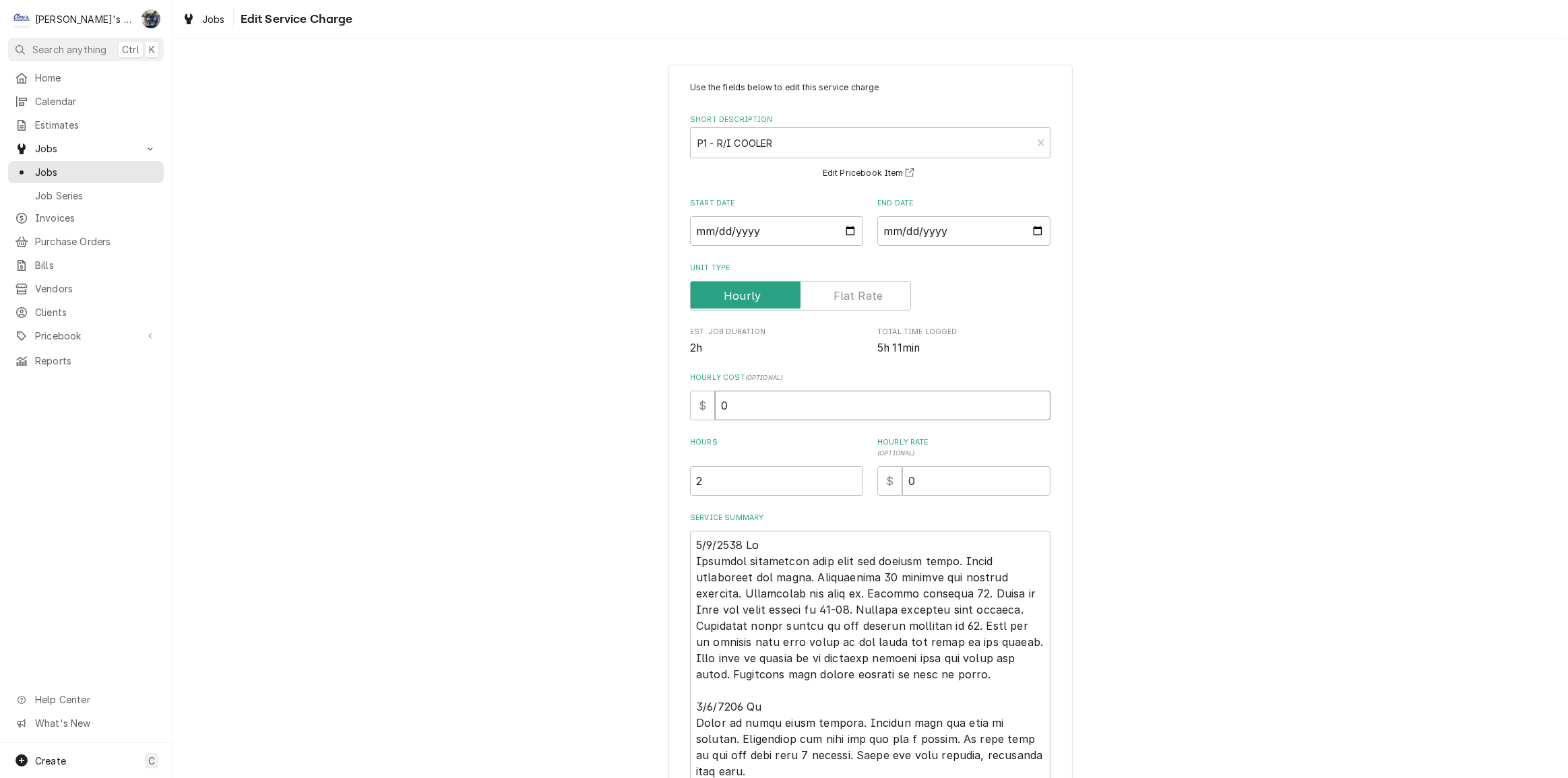
drag, startPoint x: 749, startPoint y: 410, endPoint x: 693, endPoint y: 409, distance: 56.0
click at [693, 409] on div "$ 0" at bounding box center [870, 406] width 361 height 30
type textarea "x"
type input "1"
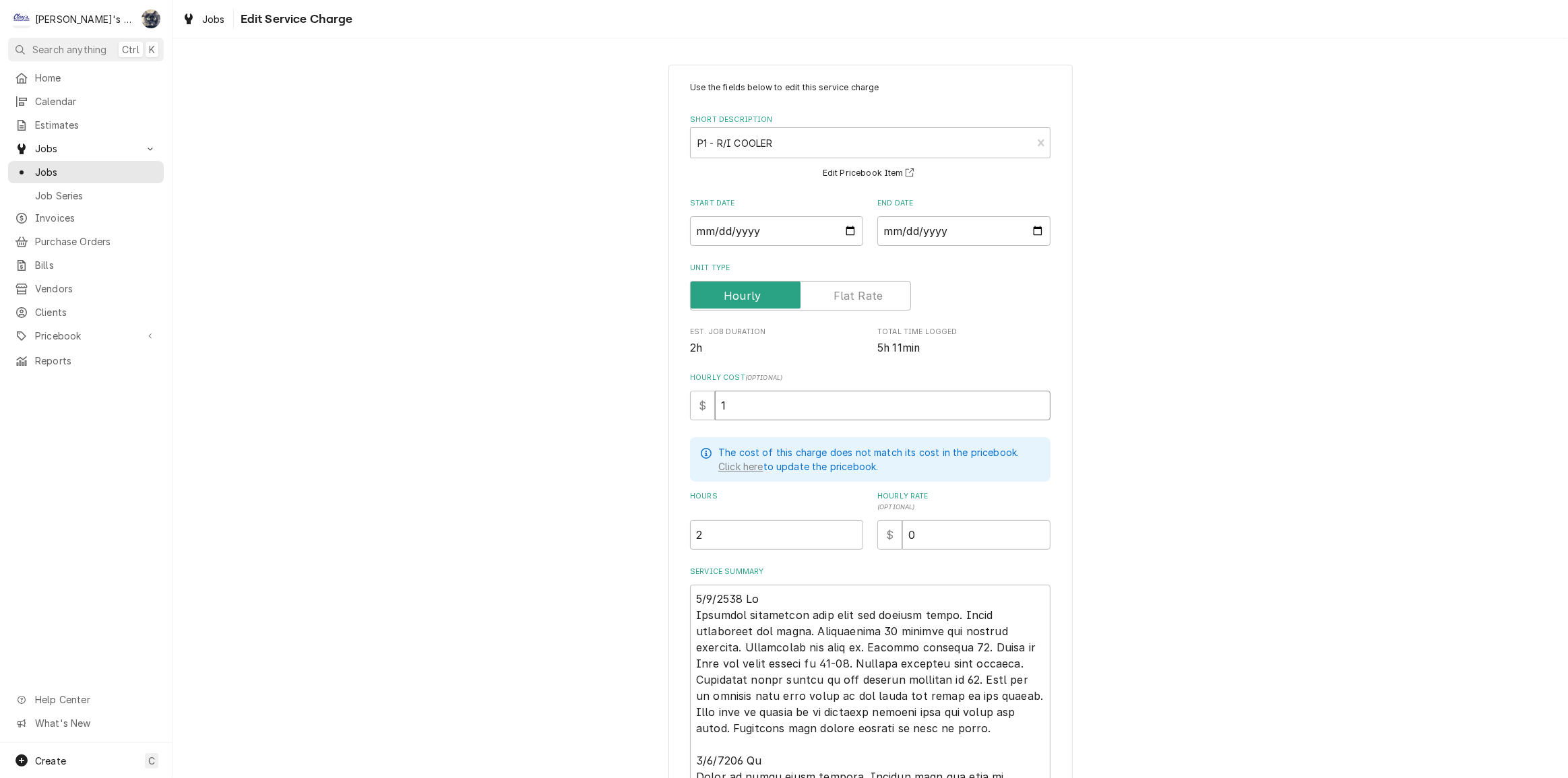
type textarea "x"
type input "10"
type textarea "x"
type input "100"
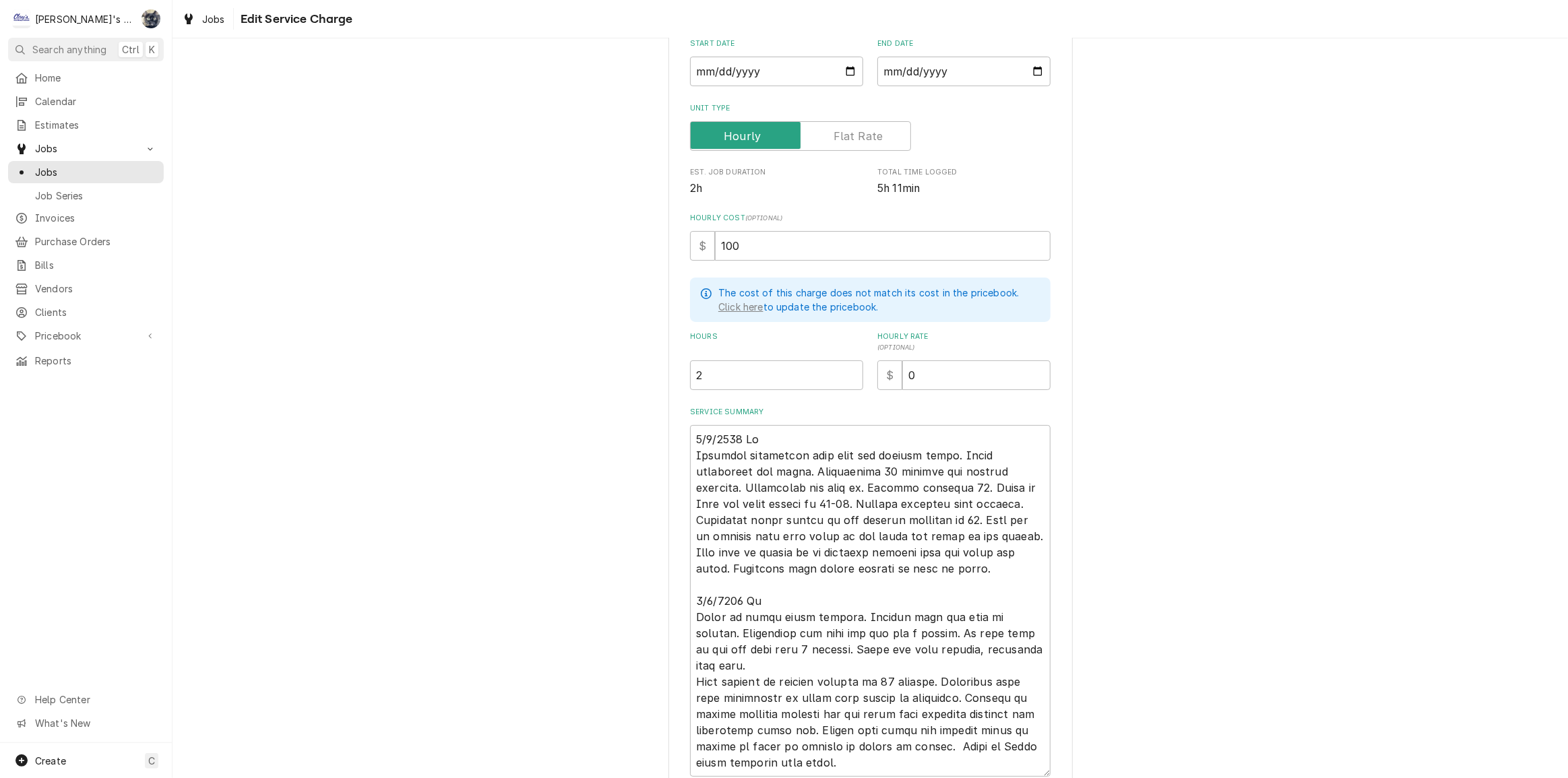
scroll to position [271, 0]
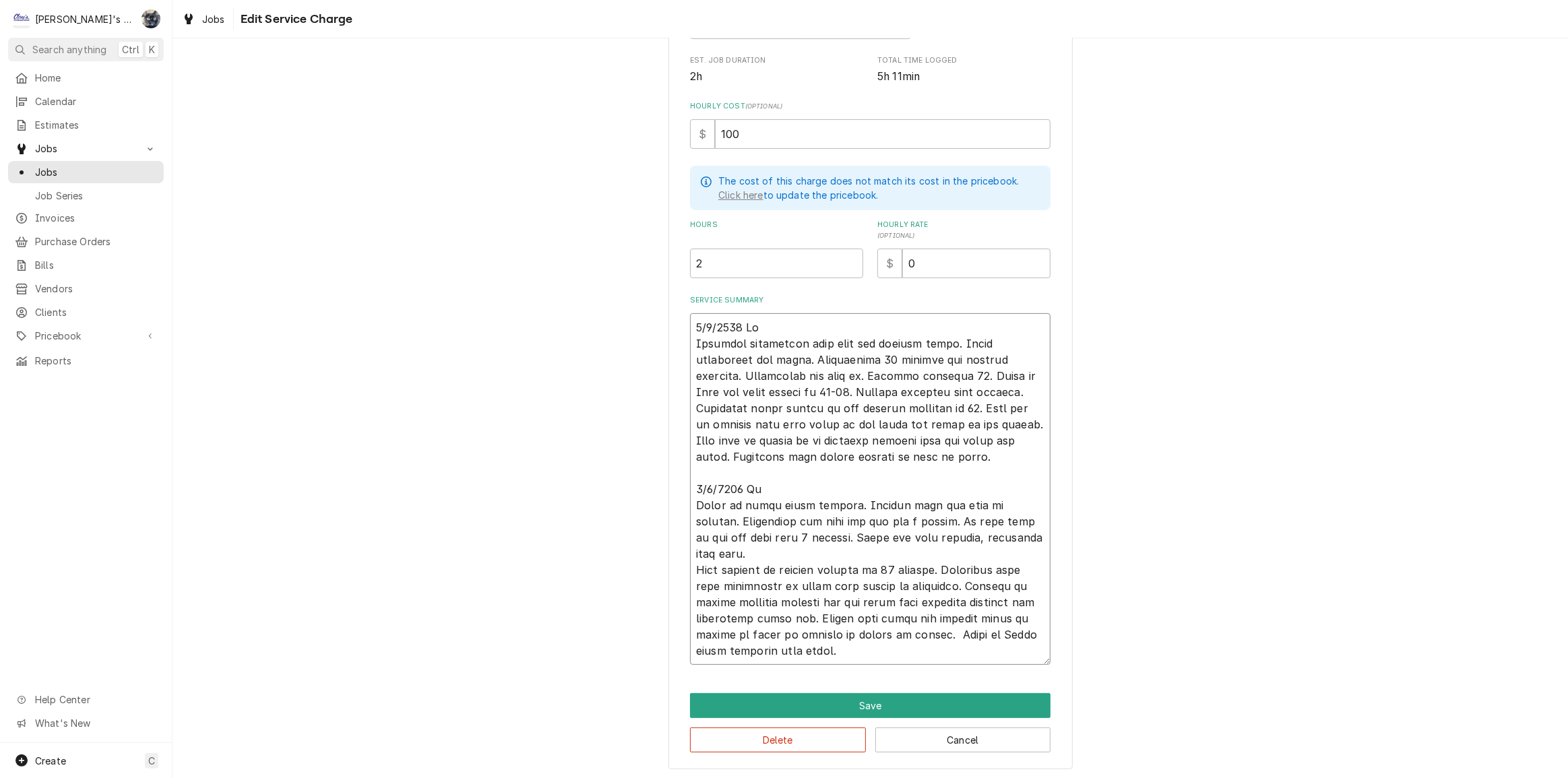
drag, startPoint x: 692, startPoint y: 633, endPoint x: 682, endPoint y: 328, distance: 305.2
click at [676, 323] on div "Use the fields below to edit this service charge Short Description P1 - R/I COO…" at bounding box center [871, 281] width 404 height 977
click at [828, 735] on button "Delete" at bounding box center [777, 740] width 176 height 25
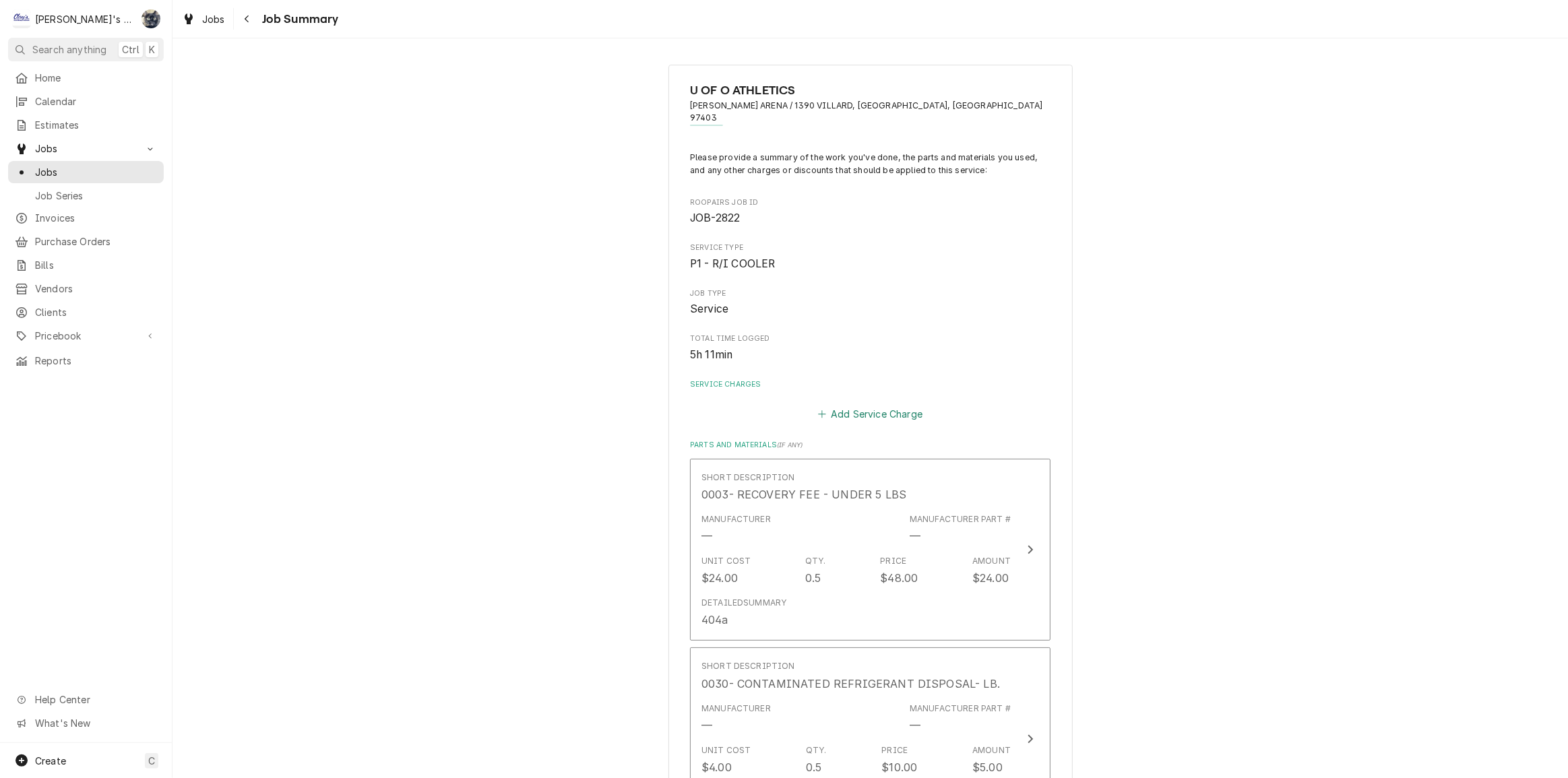
click at [850, 405] on button "Add Service Charge" at bounding box center [870, 414] width 109 height 19
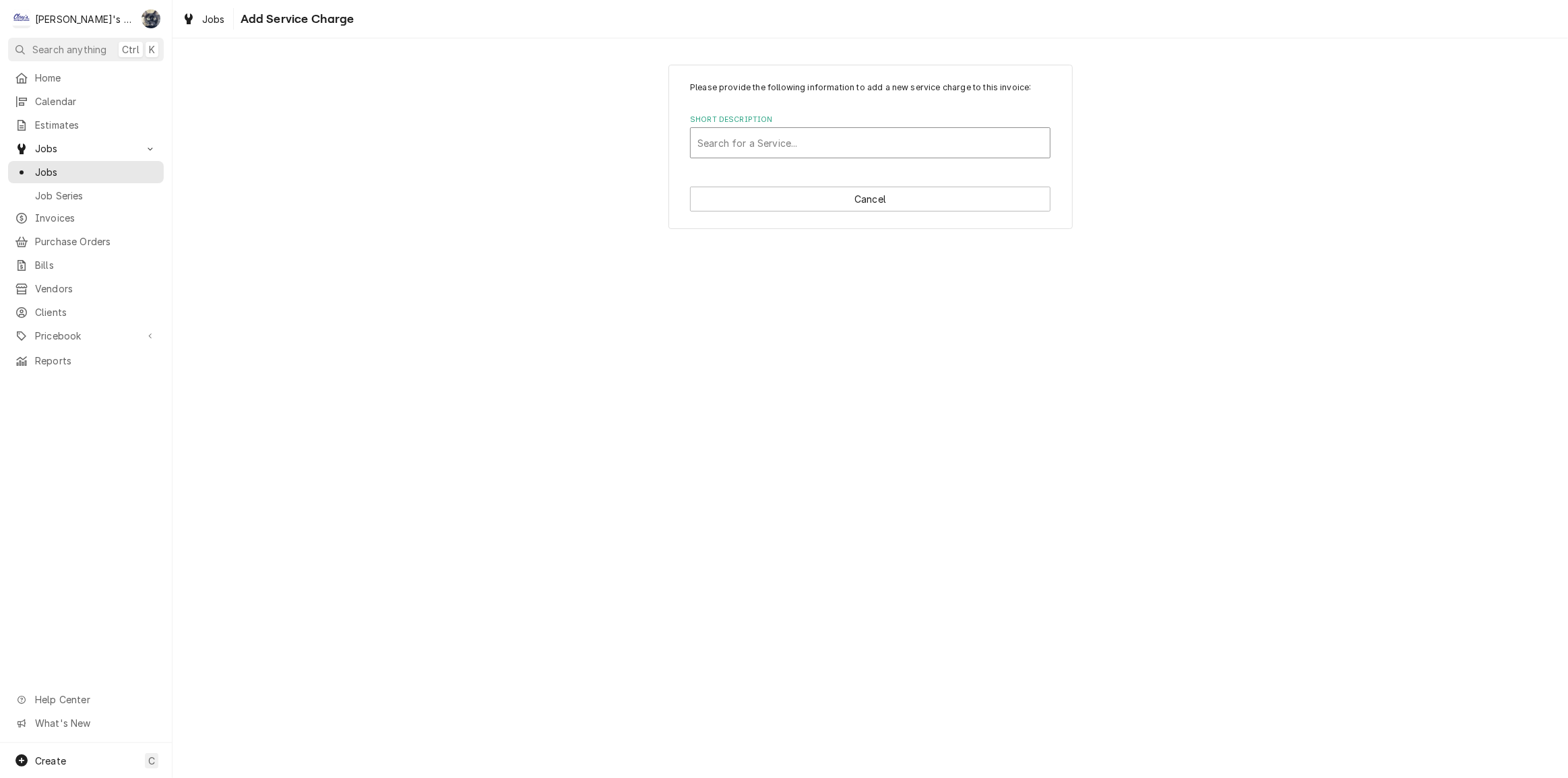
click at [815, 141] on div "Short Description" at bounding box center [870, 142] width 346 height 24
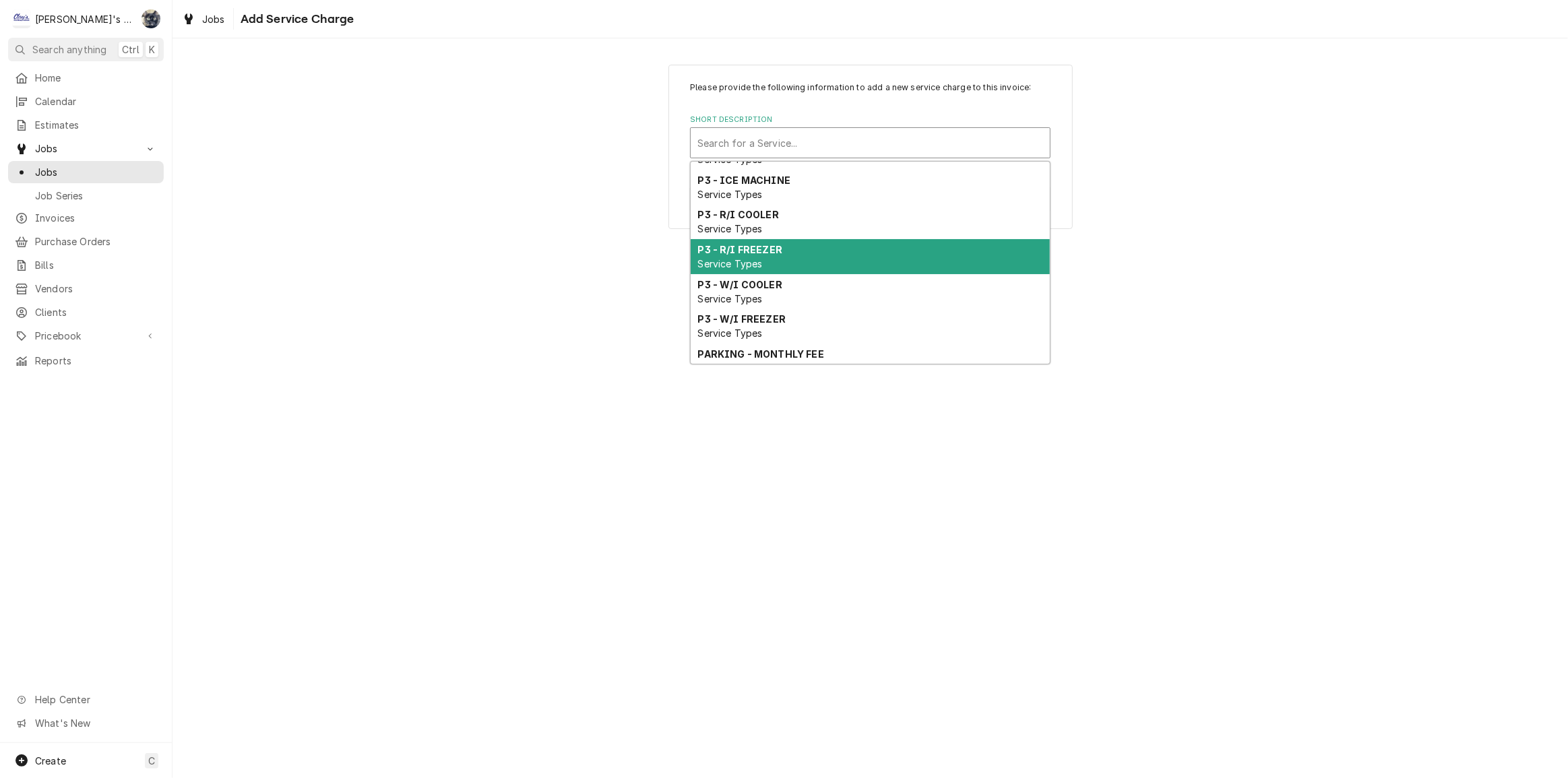
scroll to position [1007, 0]
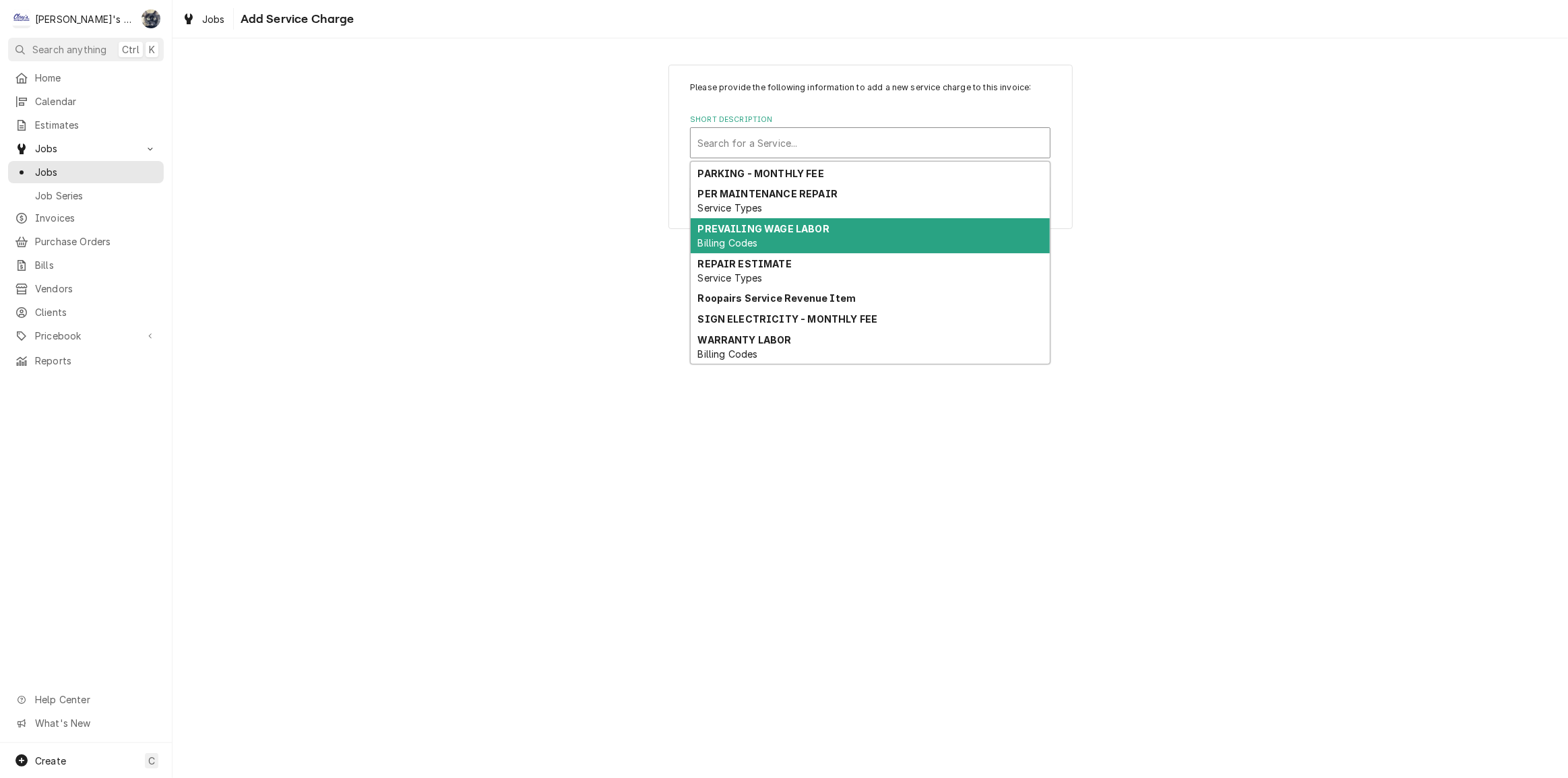
click at [816, 230] on strong "PREVAILING WAGE LABOR" at bounding box center [763, 229] width 131 height 12
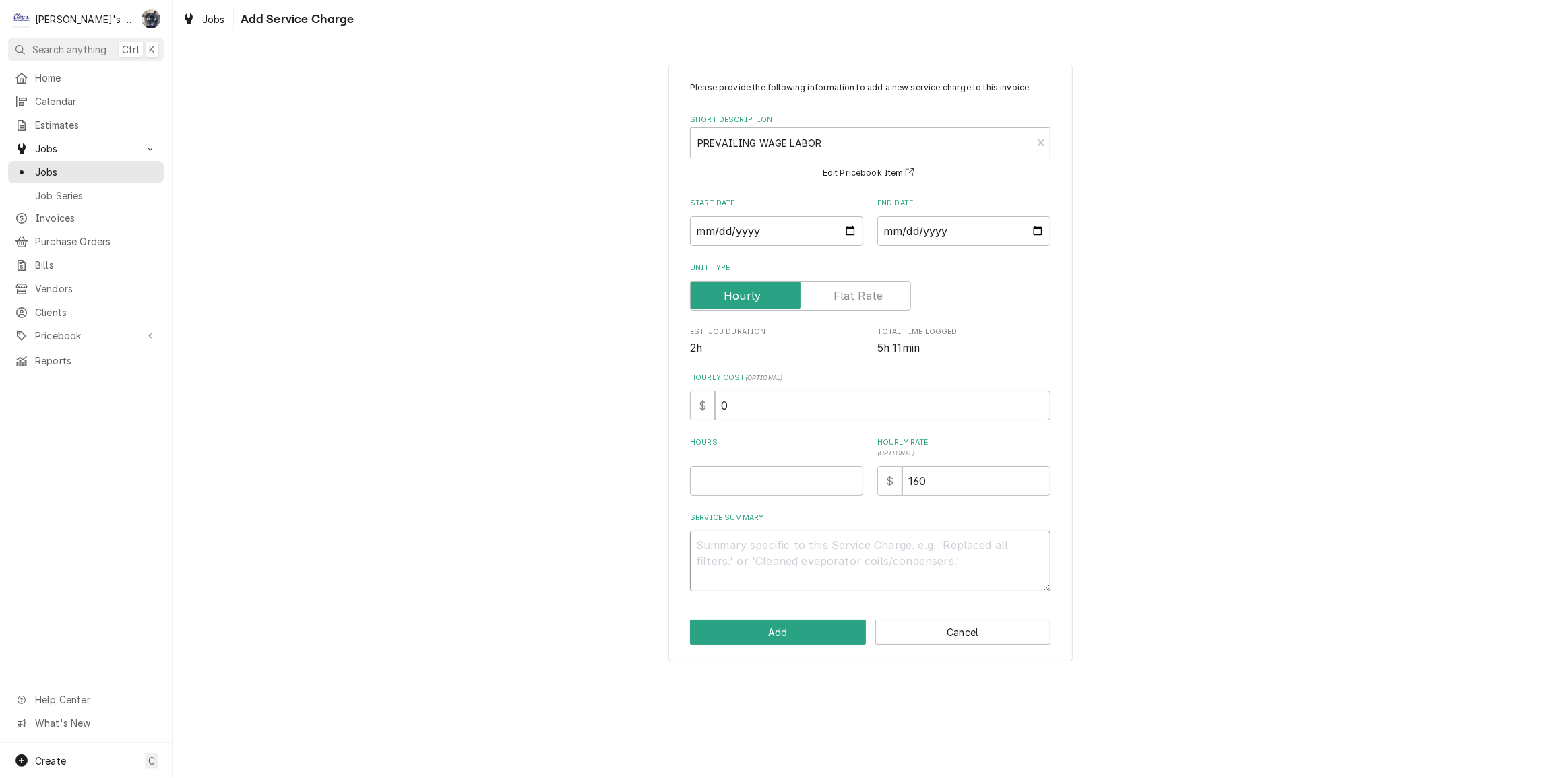
paste textarea "9/2/2025 Jr Customer complained that unit was leaking water. Found condensate p…"
type textarea "x"
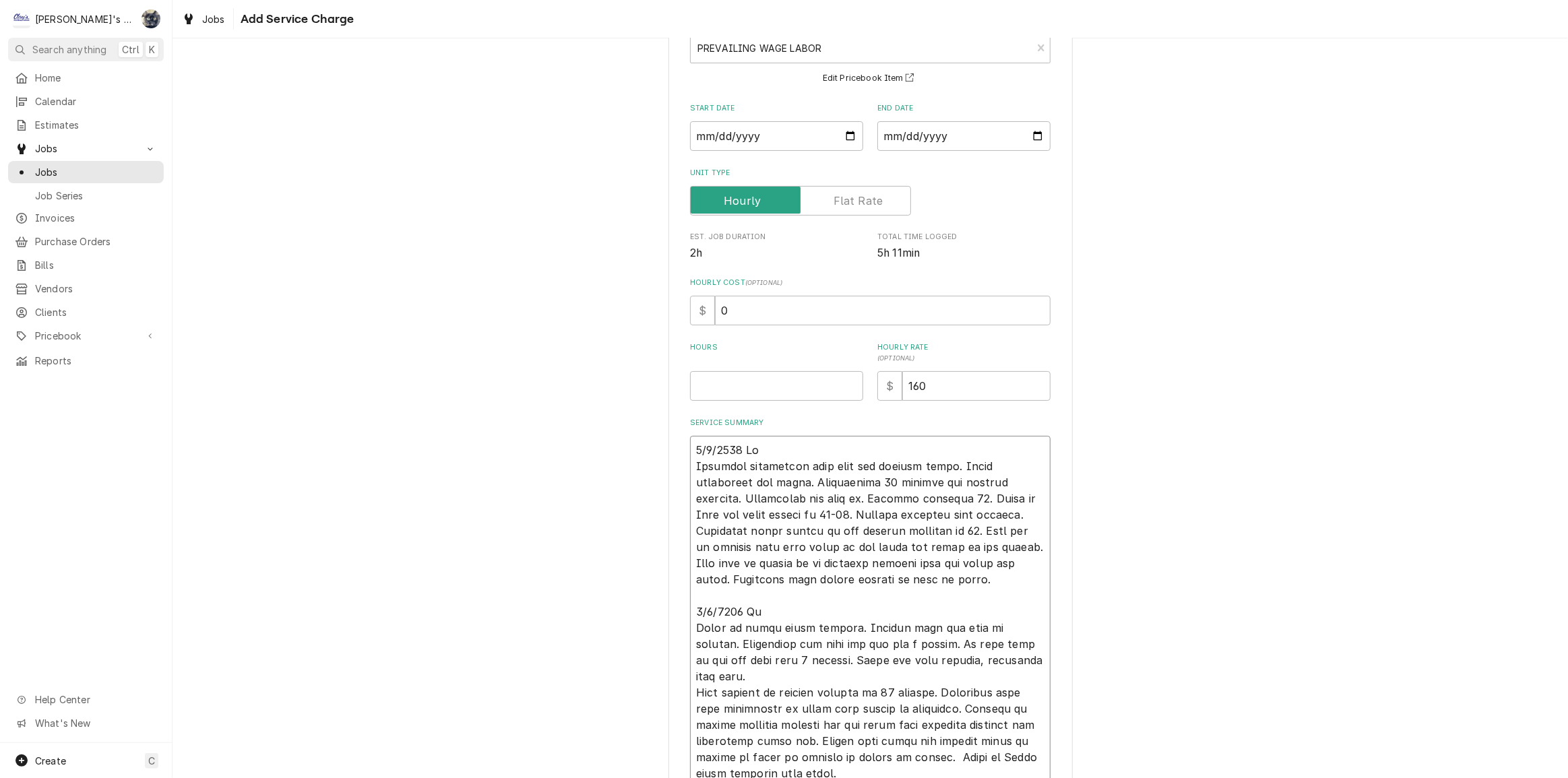
type textarea "9/2/2025 Jr Customer complained that unit was leaking water. Found condensate p…"
click at [848, 138] on input "Start Date" at bounding box center [777, 136] width 173 height 30
type textarea "x"
type input "2025-09-02"
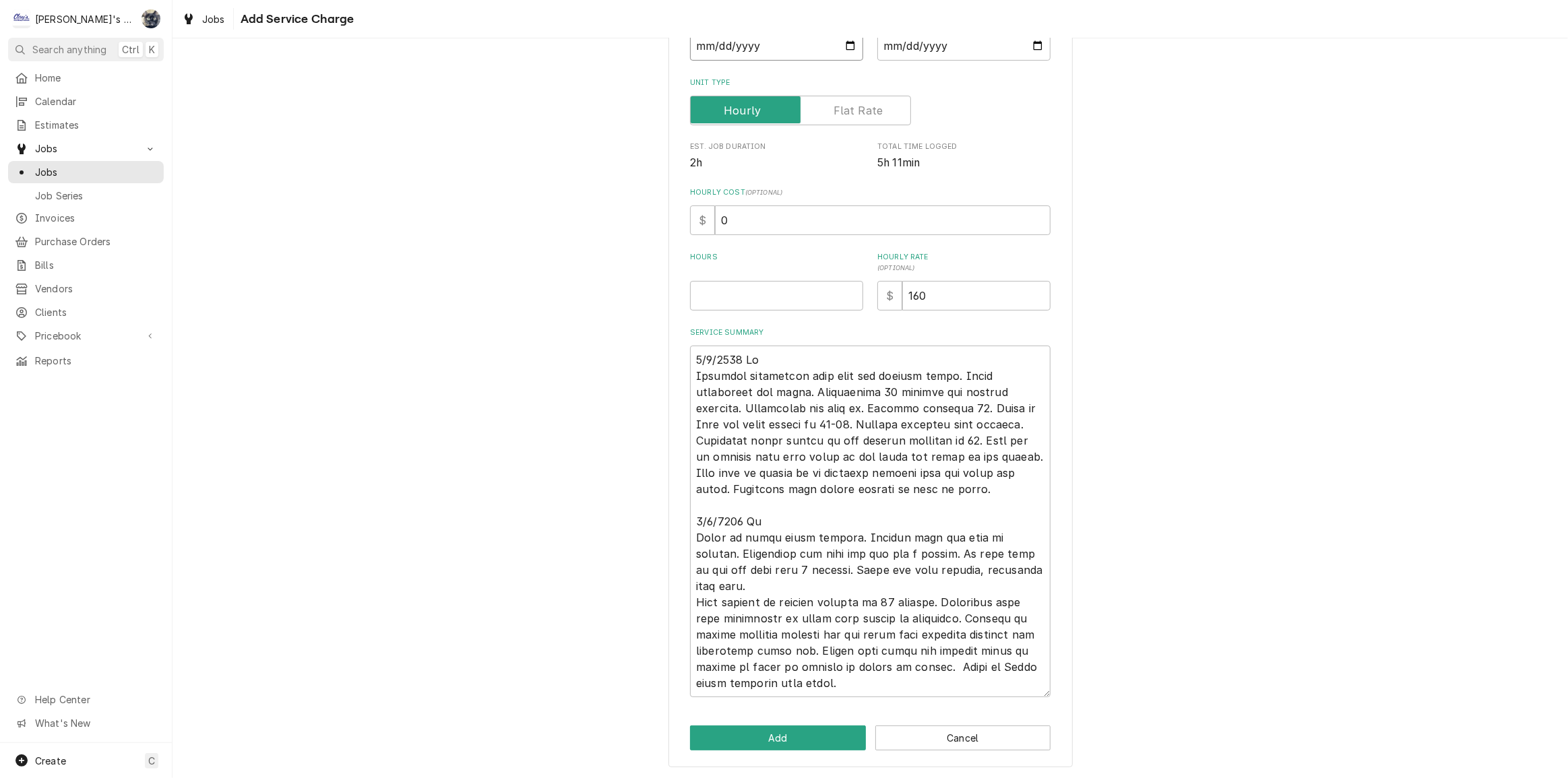
scroll to position [0, 0]
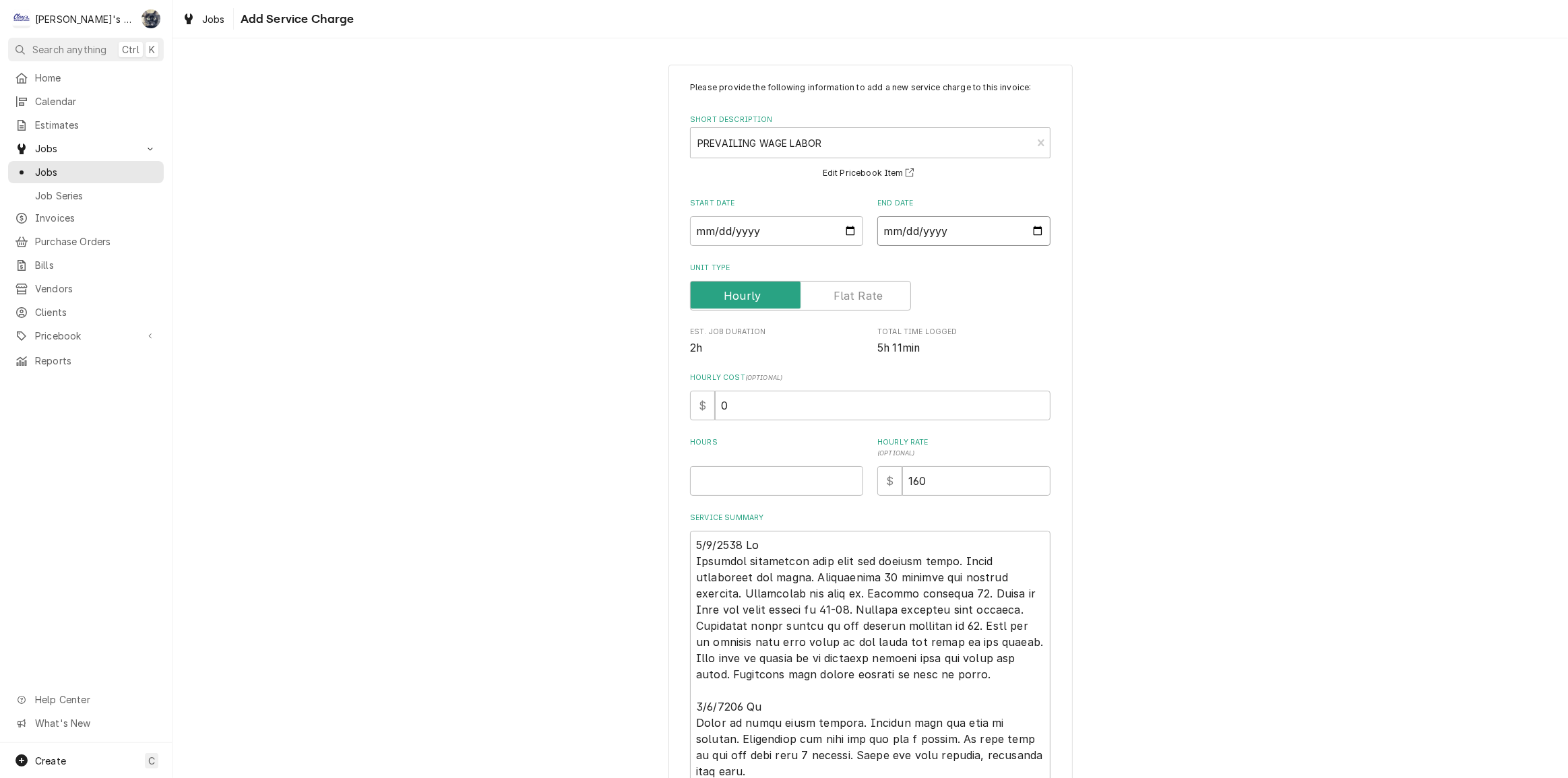
click at [1034, 233] on input "End Date" at bounding box center [964, 231] width 173 height 30
type textarea "x"
type input "2025-09-13"
type textarea "x"
type input "2025-09-03"
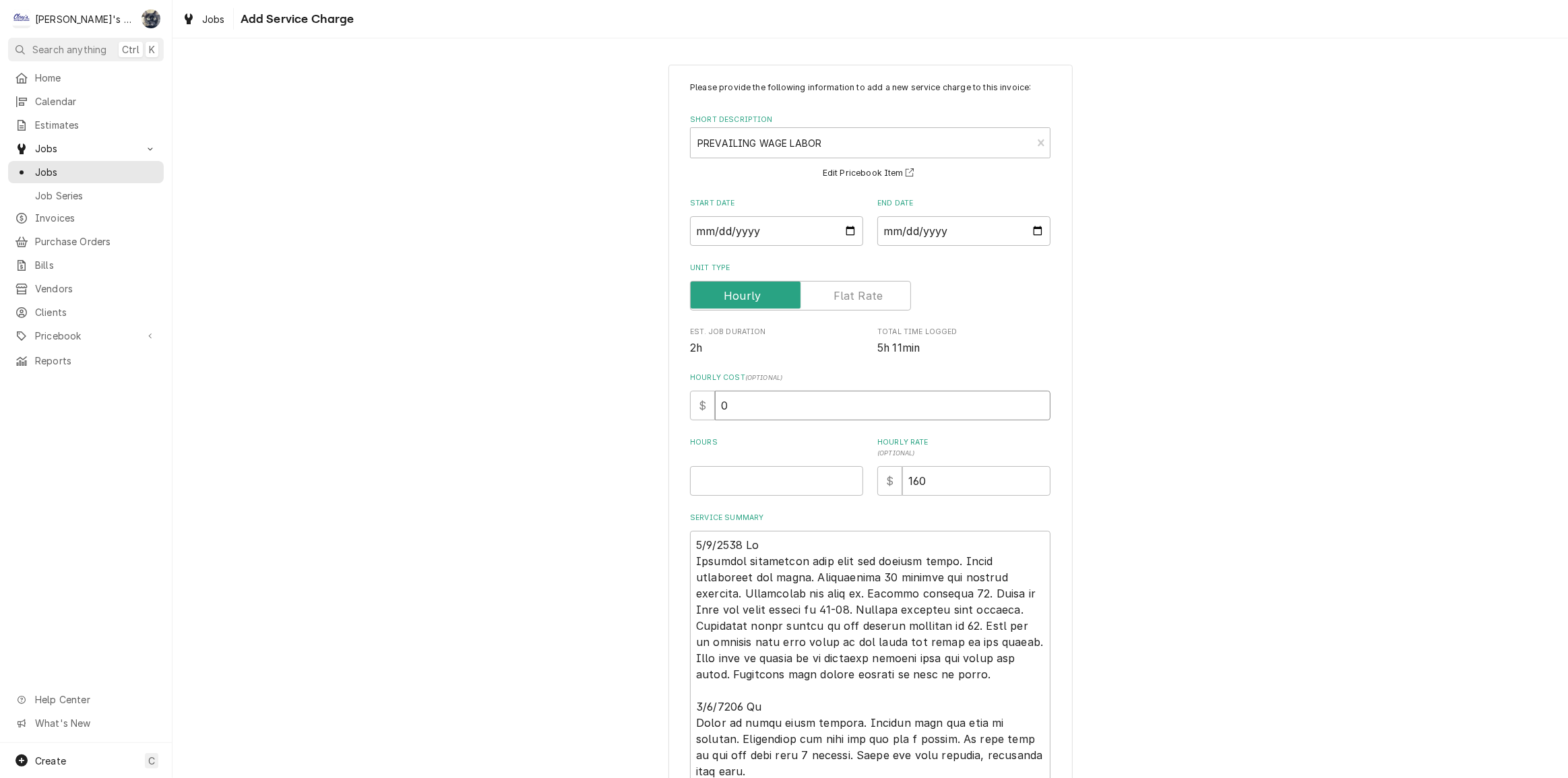
drag, startPoint x: 770, startPoint y: 405, endPoint x: 676, endPoint y: 410, distance: 94.1
click at [677, 410] on div "Please provide the following information to add a new service charge to this in…" at bounding box center [871, 508] width 404 height 889
type textarea "x"
type input "1"
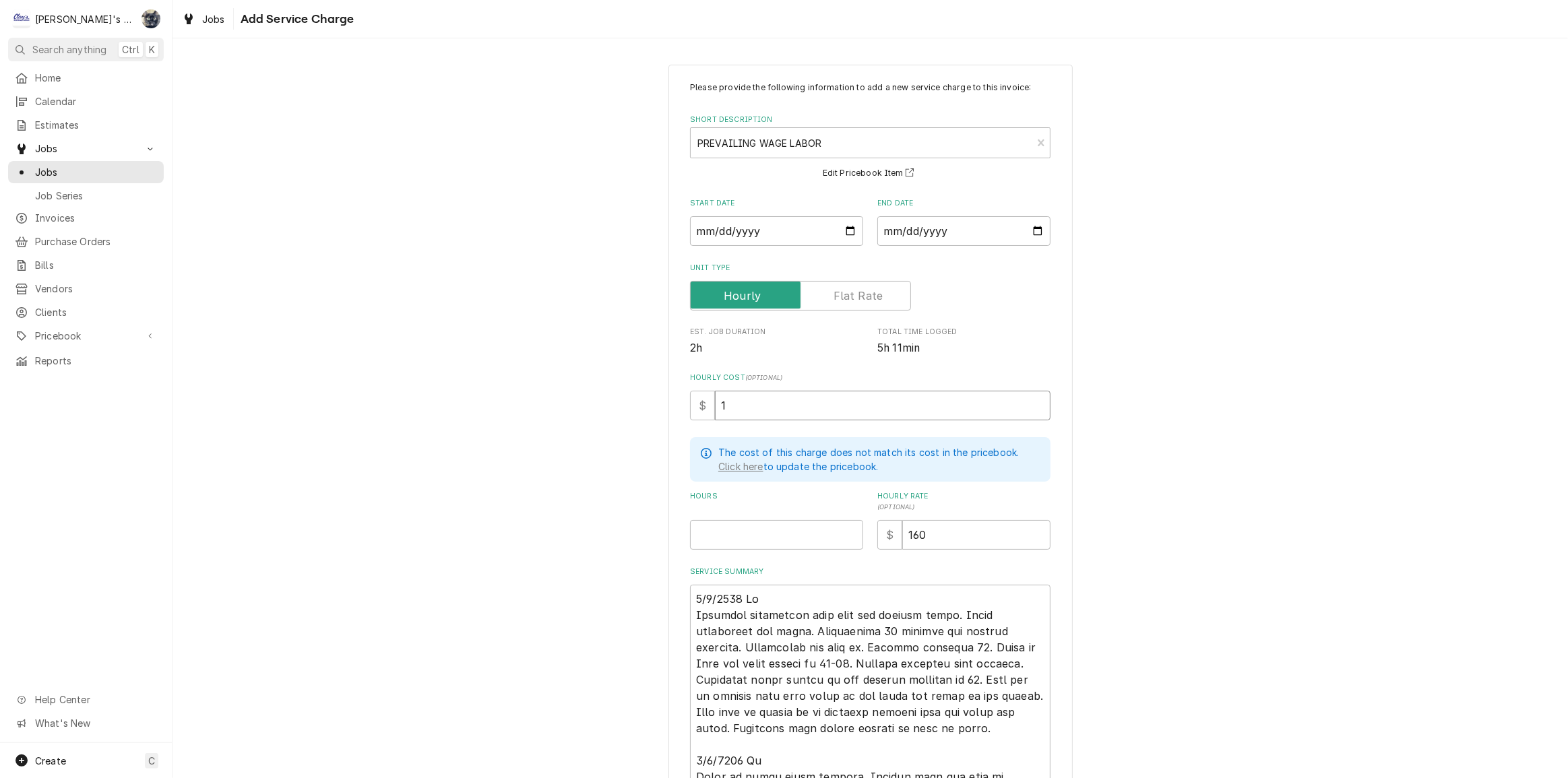
type textarea "x"
type input "10"
type textarea "x"
type input "100"
type textarea "x"
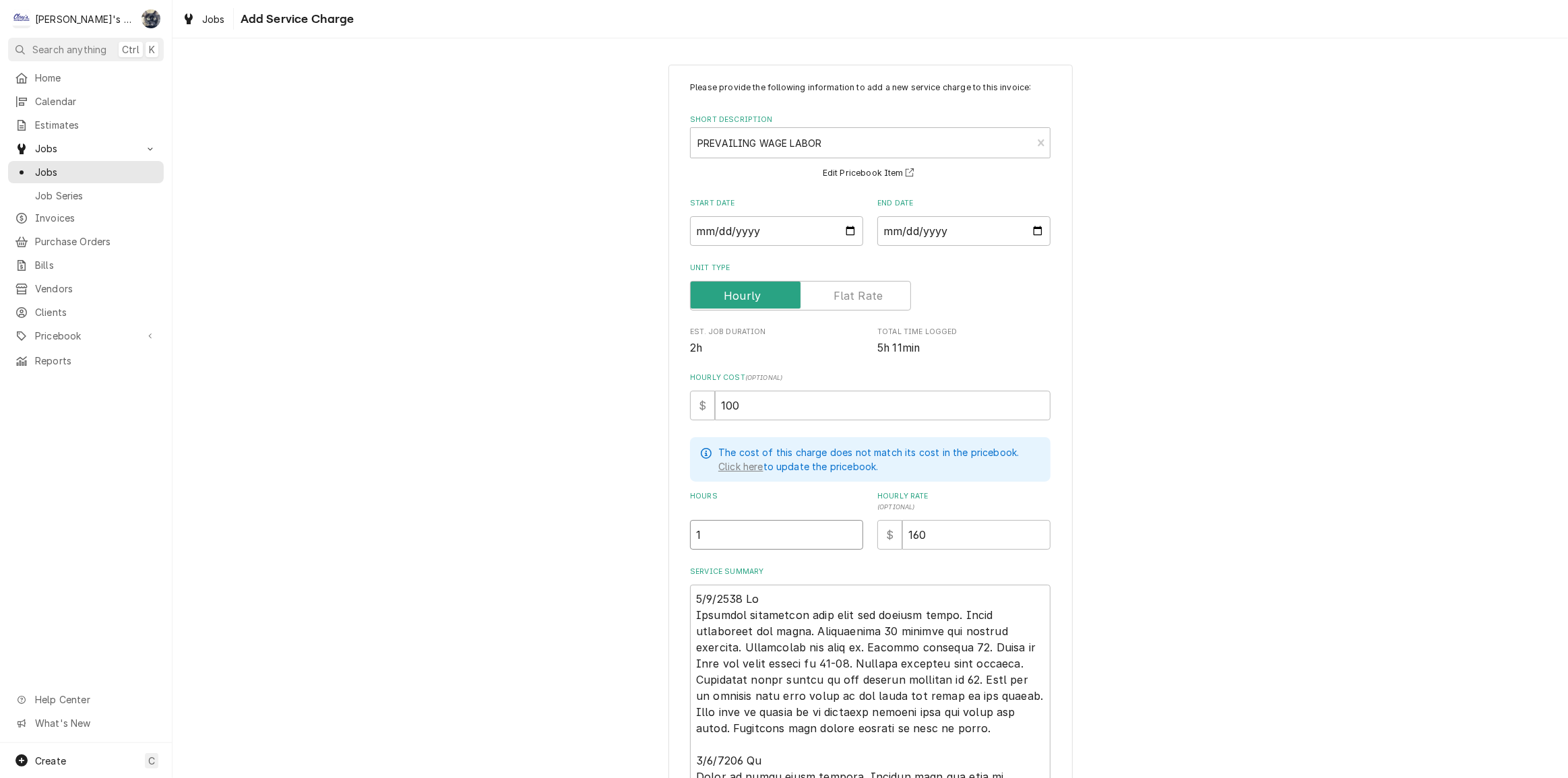
type input "1"
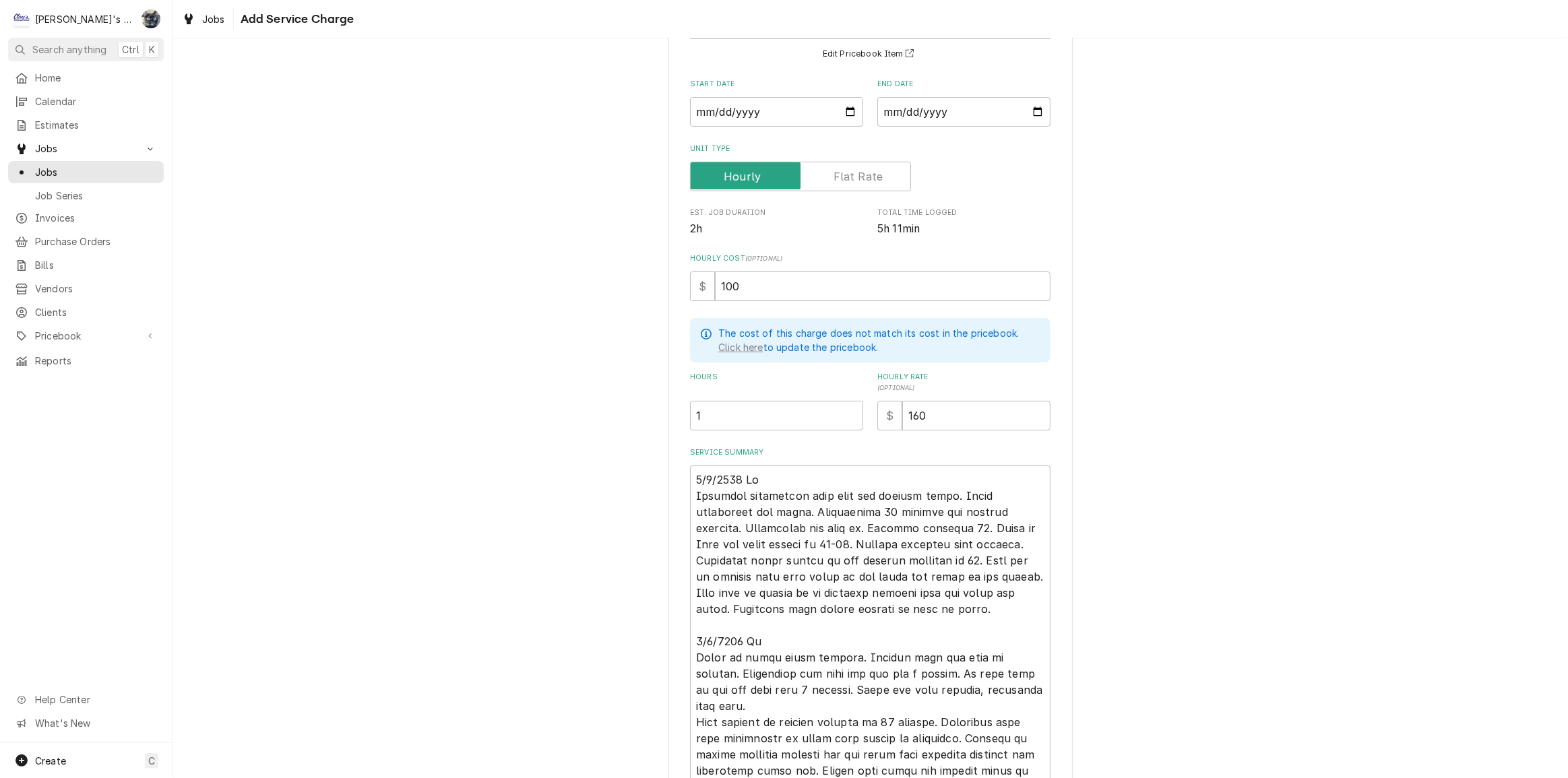
scroll to position [238, 0]
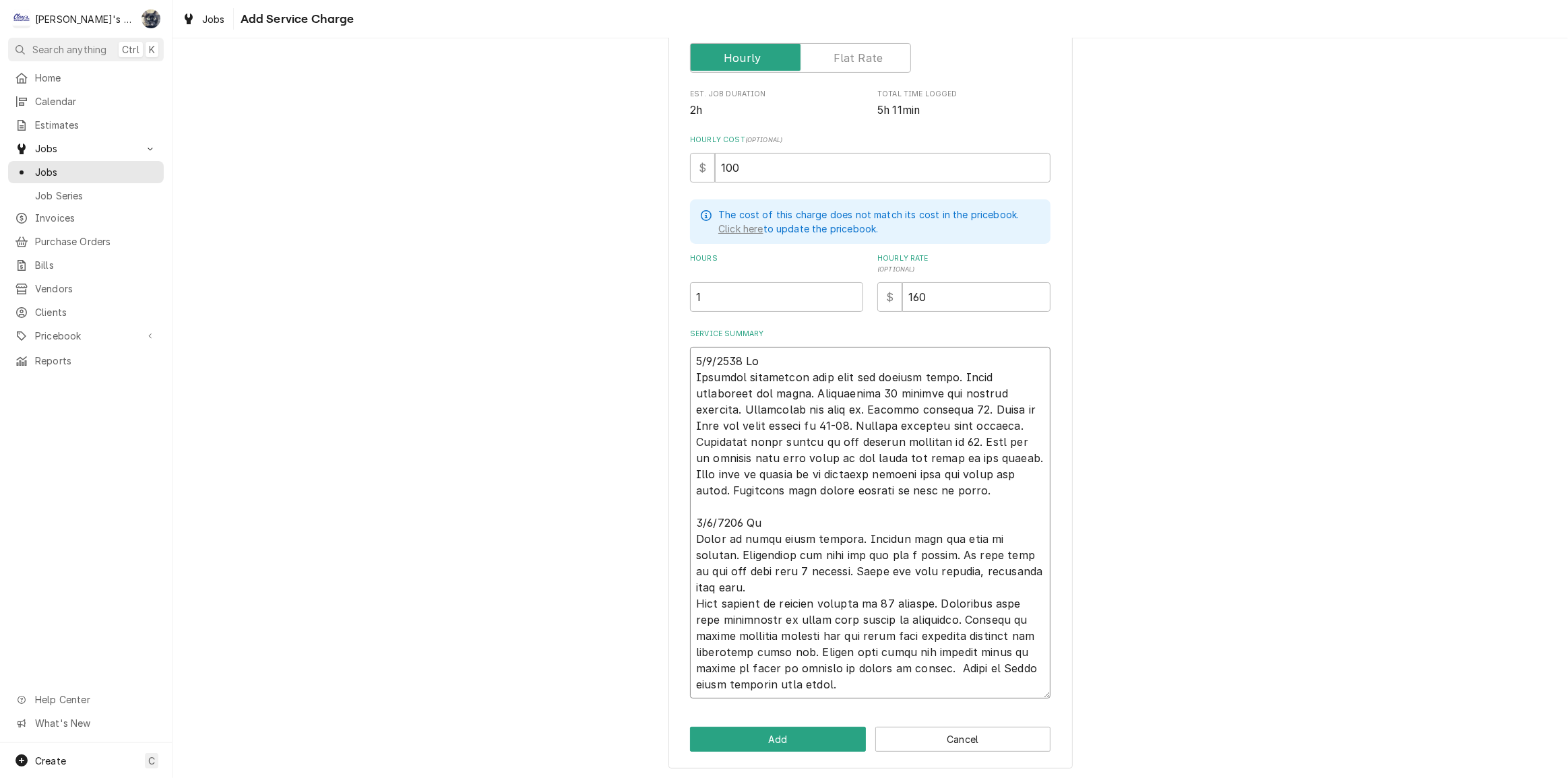
click at [758, 358] on textarea "Service Summary" at bounding box center [870, 523] width 361 height 351
type textarea "x"
type textarea "9/2/2025 J Customer complained that unit was leaking water. Found condensate pa…"
type textarea "x"
type textarea "9/2/2025 JR Customer complained that unit was leaking water. Found condensate p…"
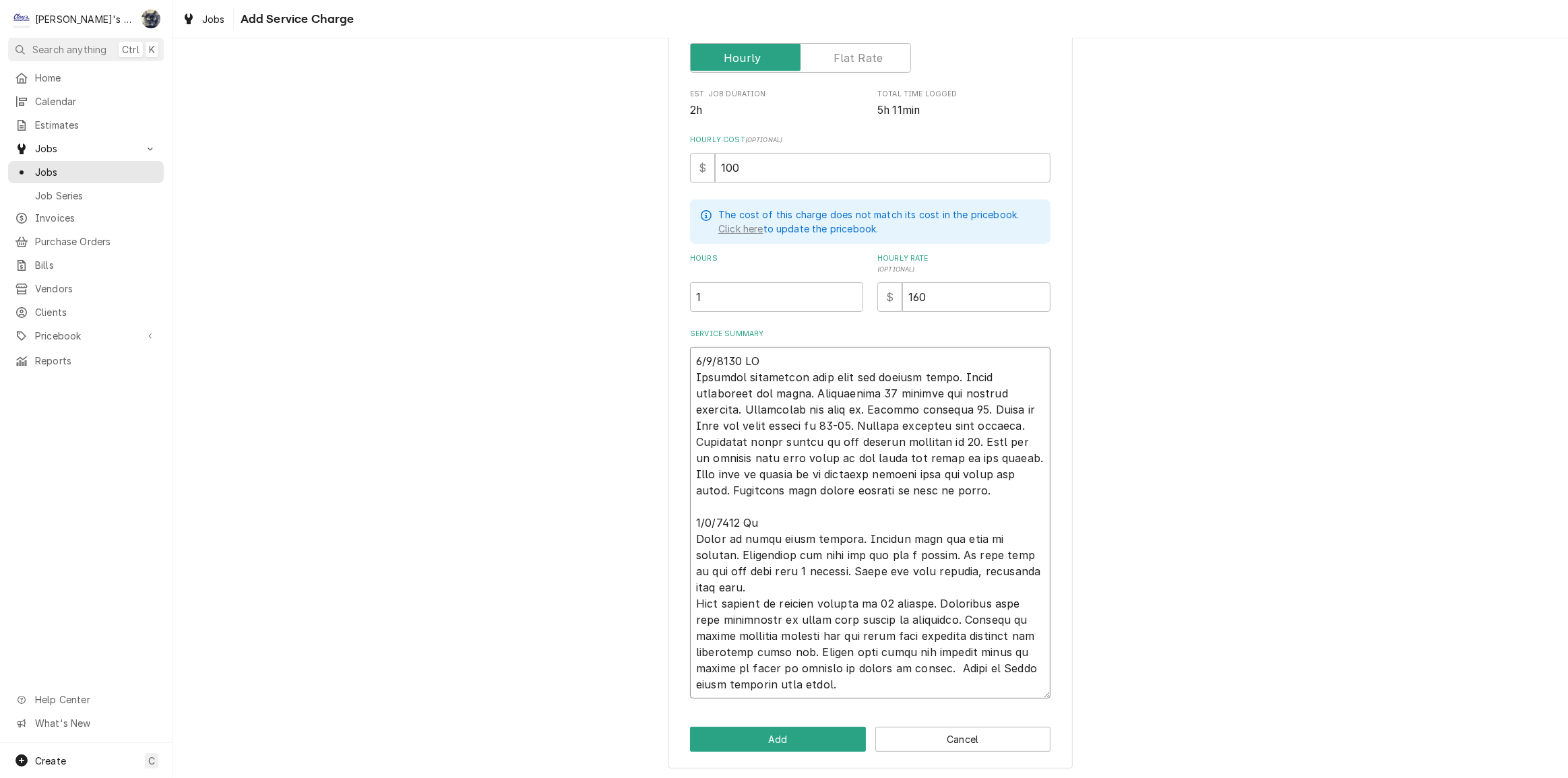
click at [762, 521] on textarea "Service Summary" at bounding box center [870, 523] width 361 height 351
type textarea "x"
type textarea "9/2/2025 JR Customer complained that unit was leaking water. Found condensate p…"
type textarea "x"
type textarea "9/2/2025 JR Customer complained that unit was leaking water. Found condensate p…"
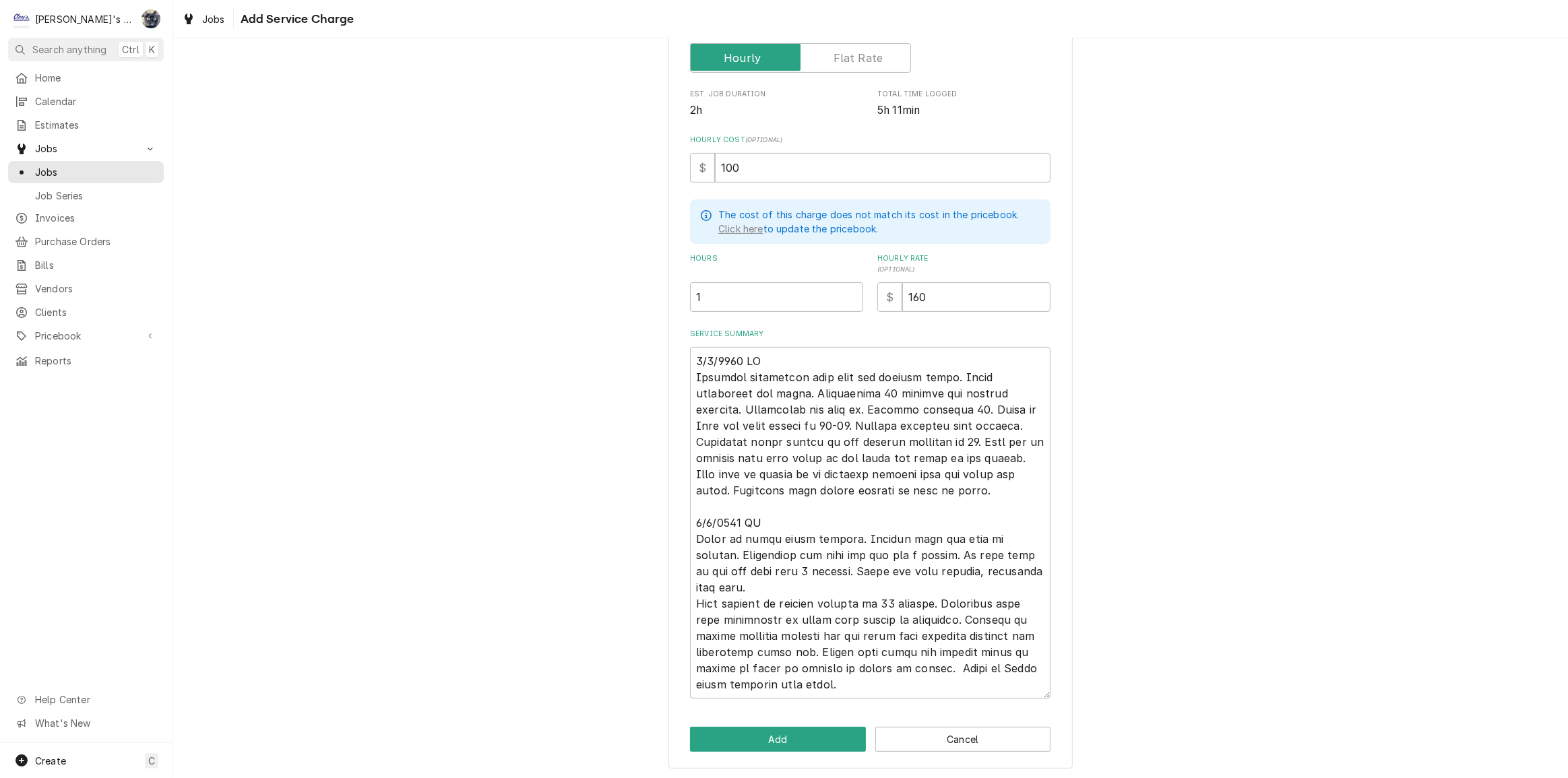
click at [786, 749] on div "Please provide the following information to add a new service charge to this in…" at bounding box center [871, 298] width 404 height 943
click at [783, 743] on button "Add" at bounding box center [777, 739] width 176 height 25
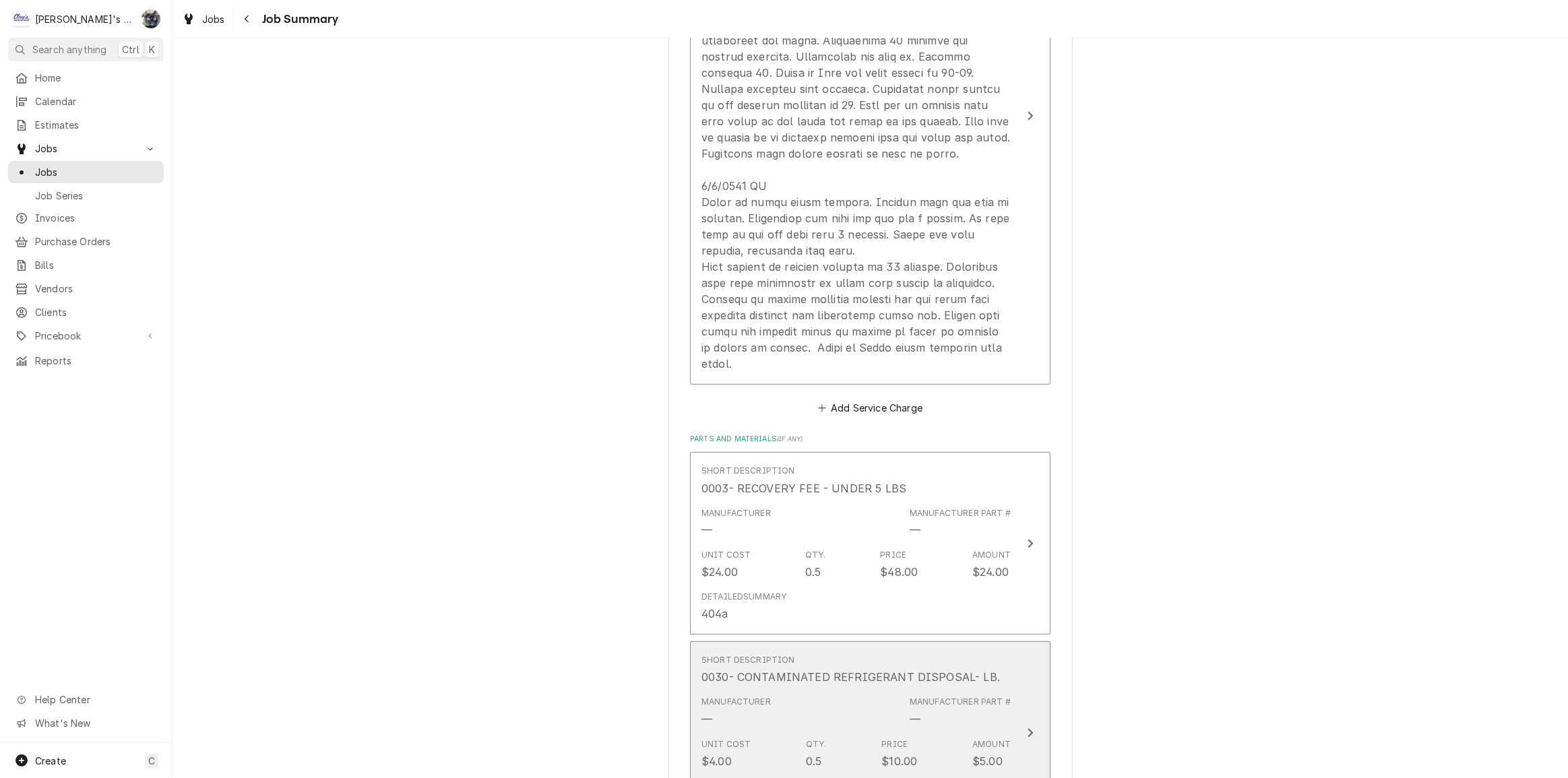
scroll to position [61, 0]
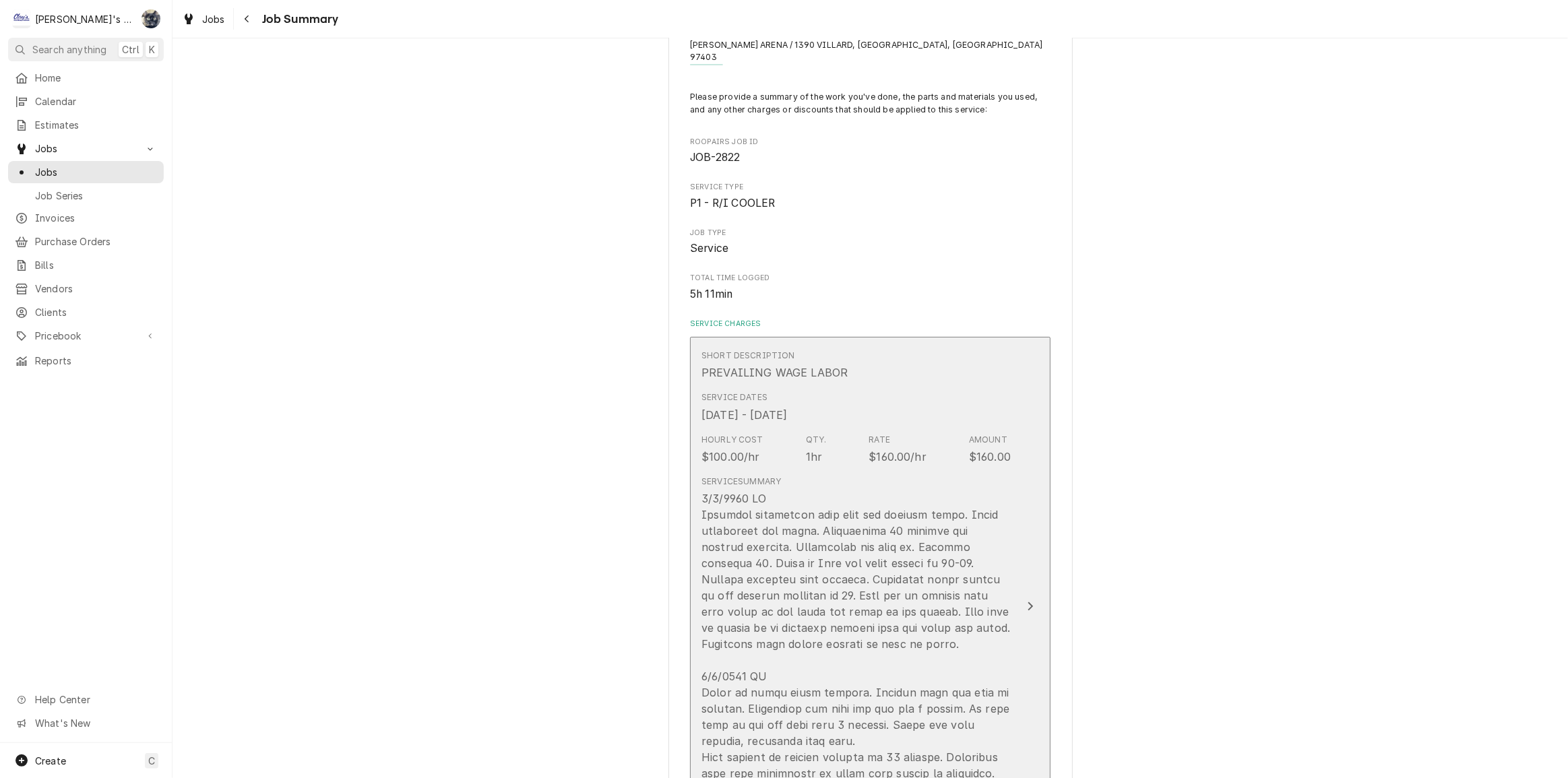
click at [794, 568] on div "Update Line Item" at bounding box center [856, 677] width 309 height 372
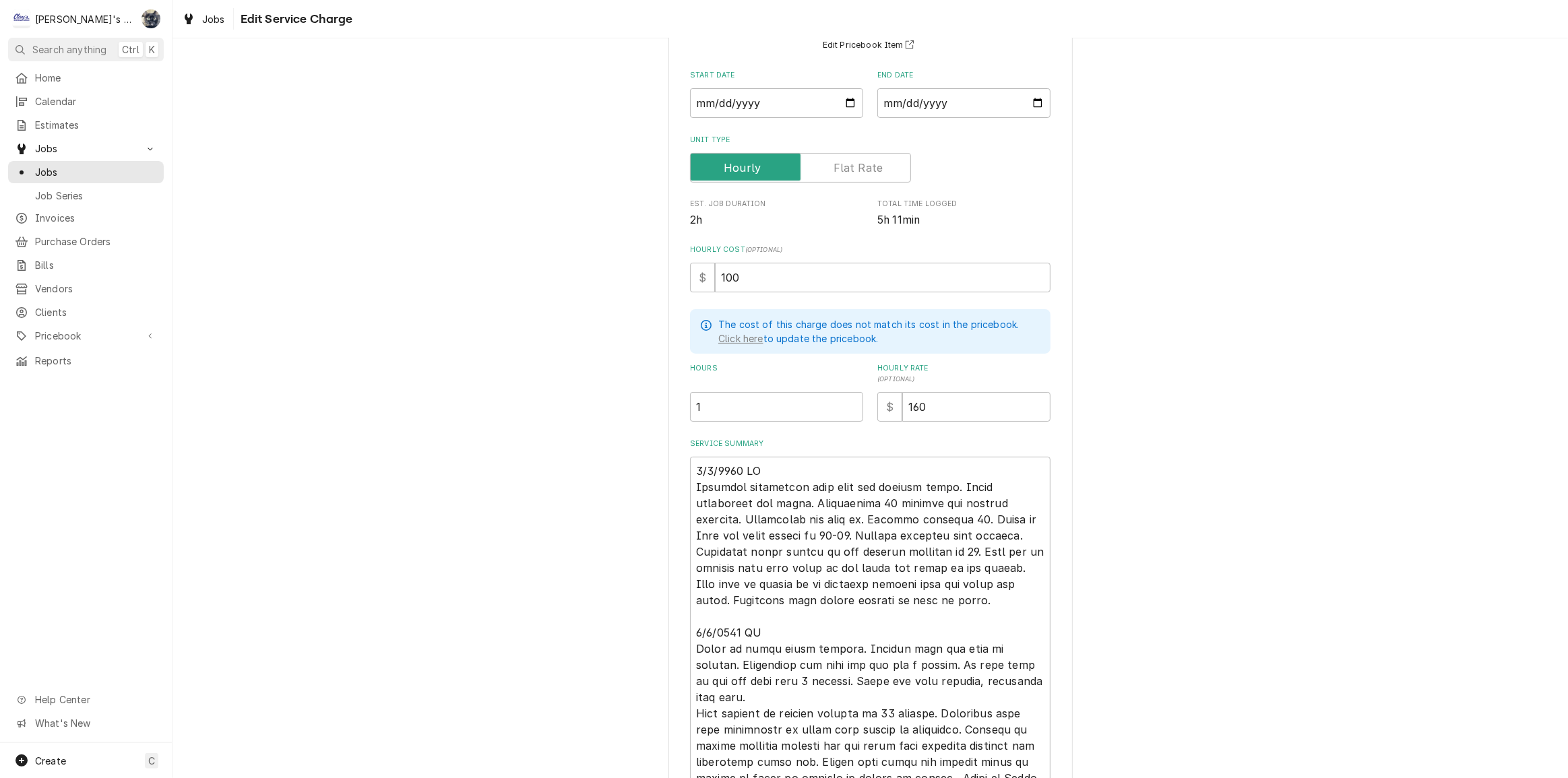
scroll to position [271, 0]
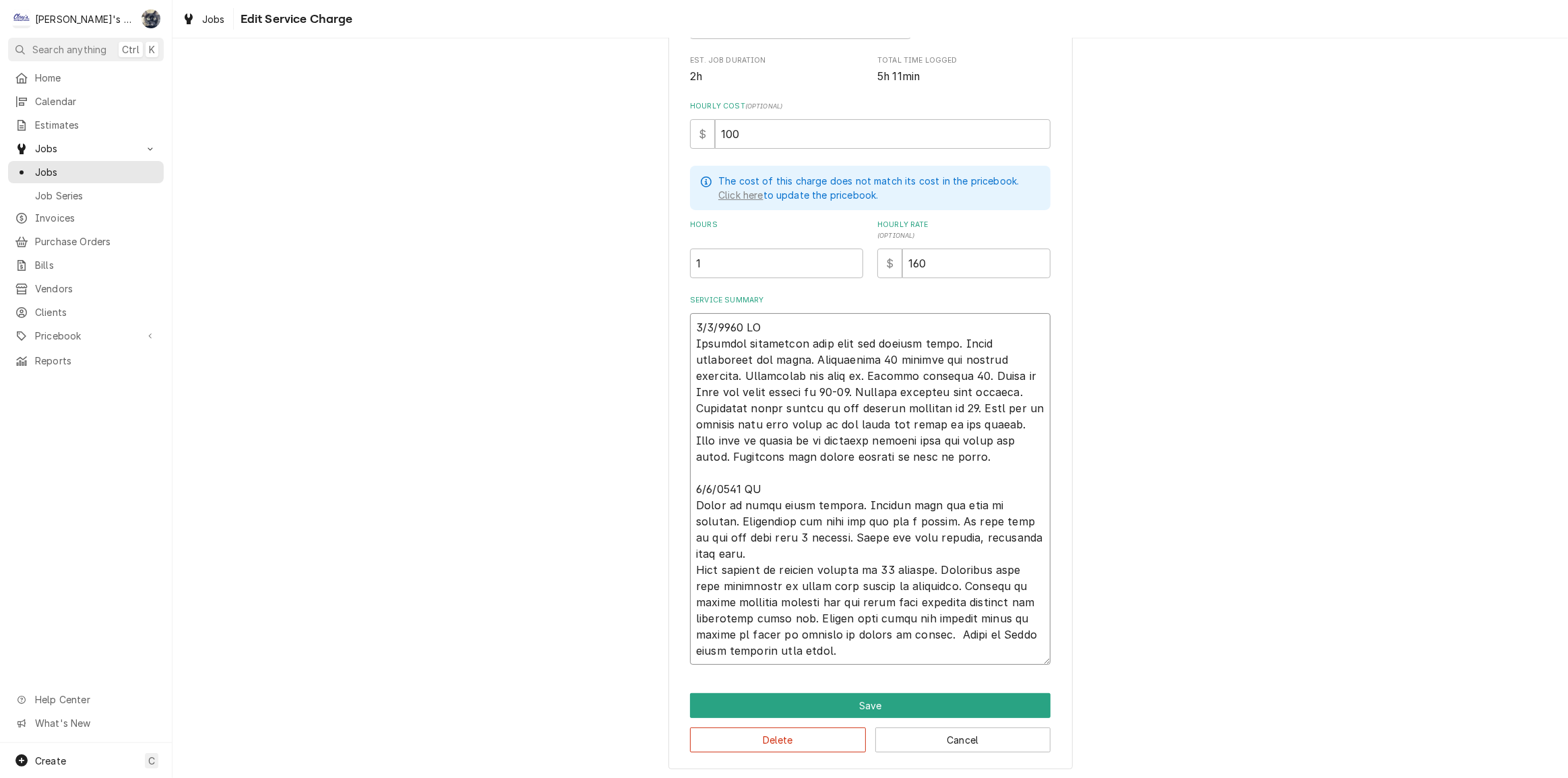
click at [793, 325] on textarea "Service Summary" at bounding box center [870, 489] width 361 height 351
type textarea "x"
type textarea "9/2/2025 JR Customer complained that unit was leaking water. Found condensate p…"
type textarea "x"
type textarea "9/2/2025 JR { Customer complained that unit was leaking water. Found condensate…"
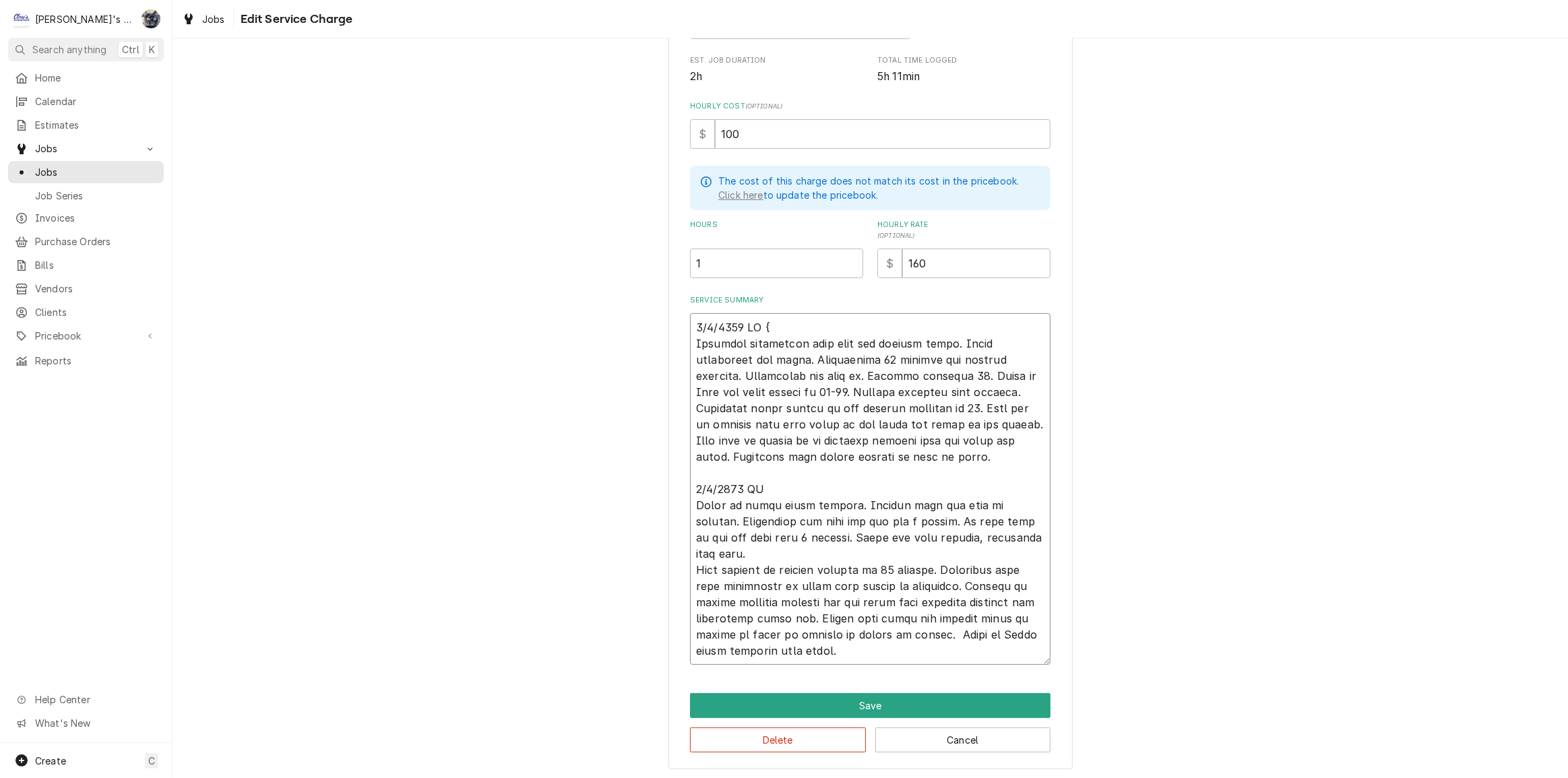
type textarea "x"
type textarea "9/2/2025 JR {2 Customer complained that unit was leaking water. Found condensat…"
type textarea "x"
type textarea "9/2/2025 JR { Customer complained that unit was leaking water. Found condensate…"
type textarea "x"
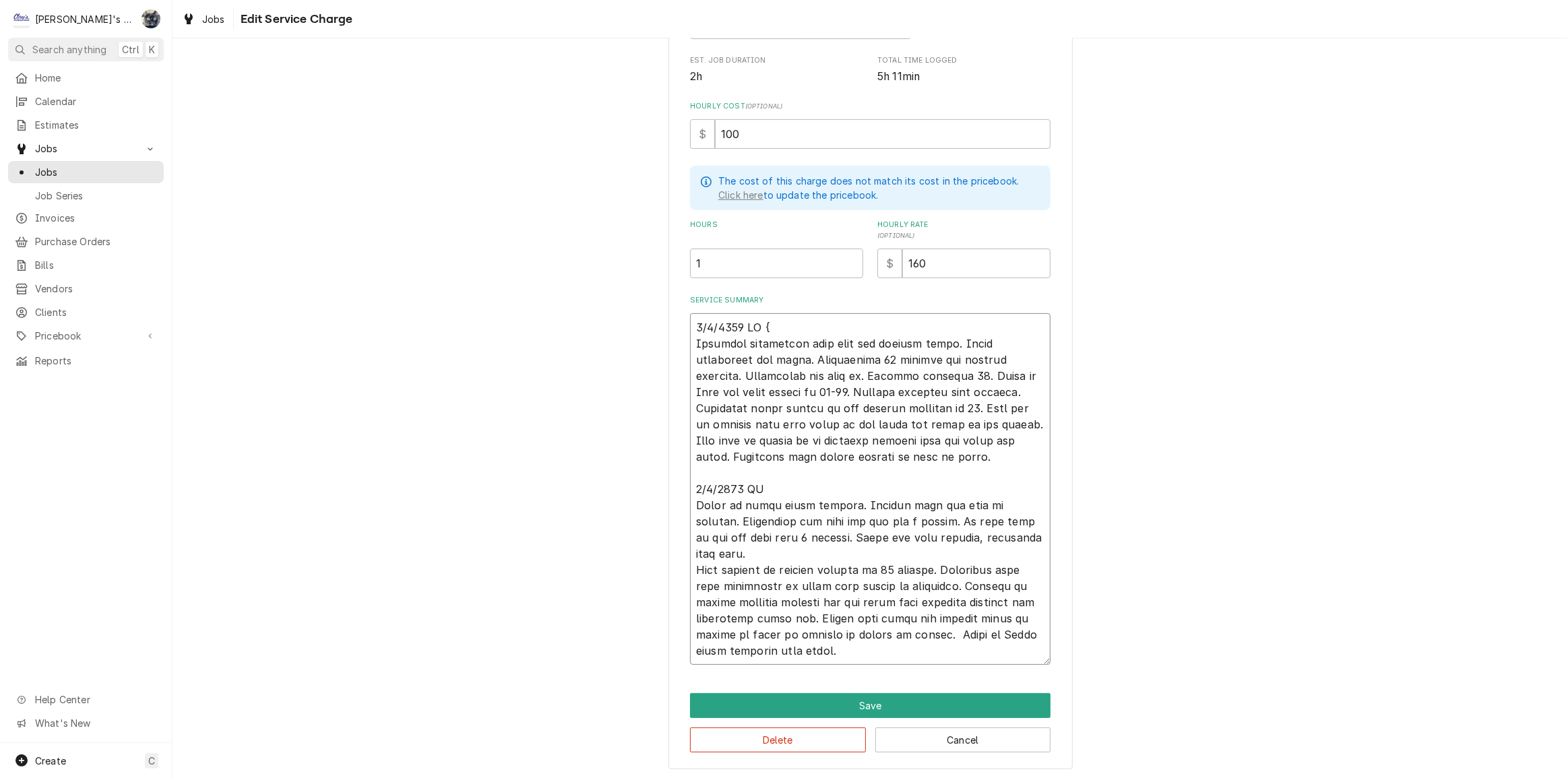
type textarea "9/2/2025 JR Customer complained that unit was leaking water. Found condensate p…"
type textarea "x"
type textarea "9/2/2025 JR [ Customer complained that unit was leaking water. Found condensate…"
type textarea "x"
type textarea "9/2/2025 JR [2 Customer complained that unit was leaking water. Found condensat…"
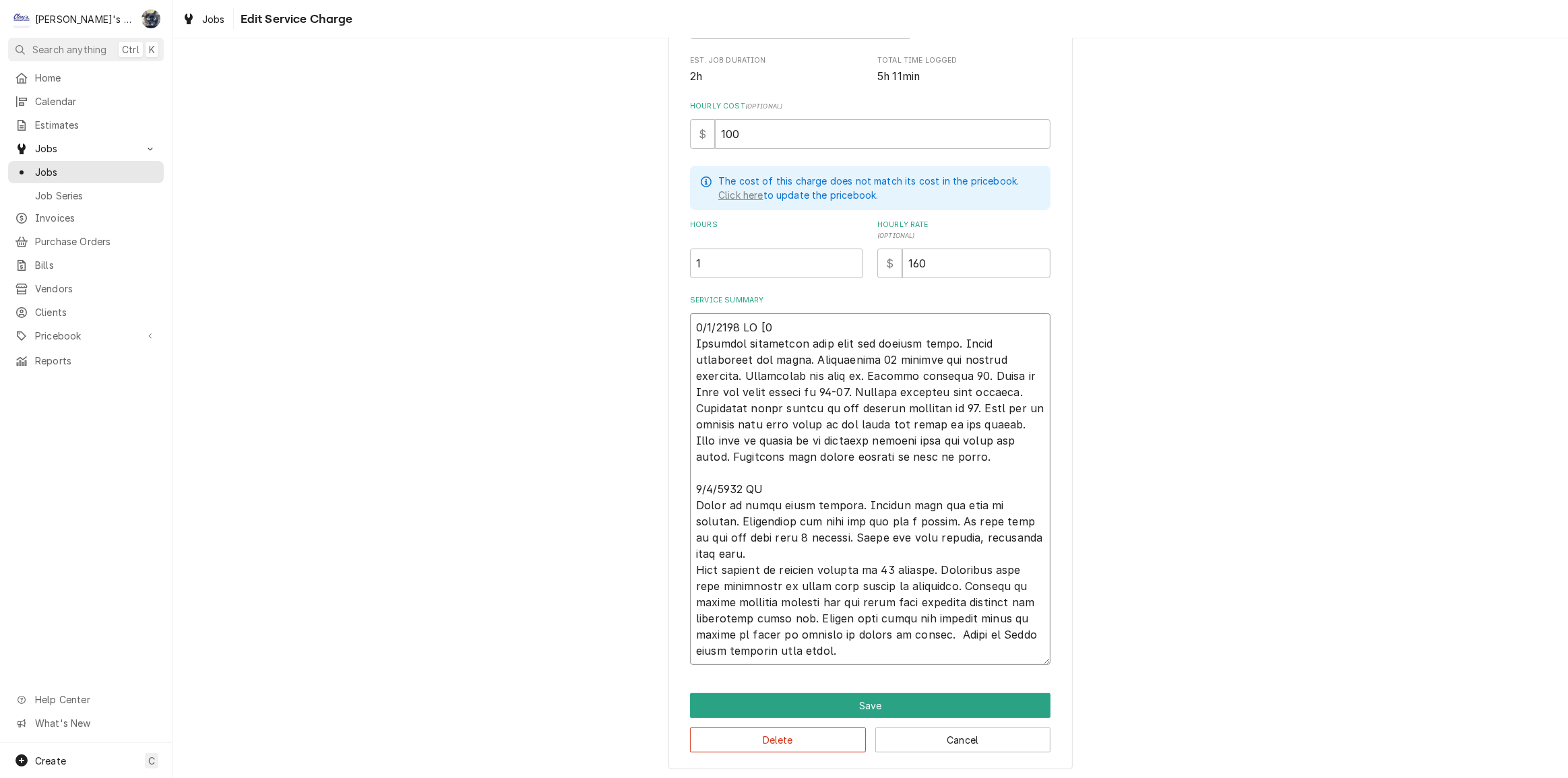
type textarea "x"
type textarea "9/2/2025 JR [2h Customer complained that unit was leaking water. Found condensa…"
type textarea "x"
type textarea "9/2/2025 JR [2hr Customer complained that unit was leaking water. Found condens…"
type textarea "x"
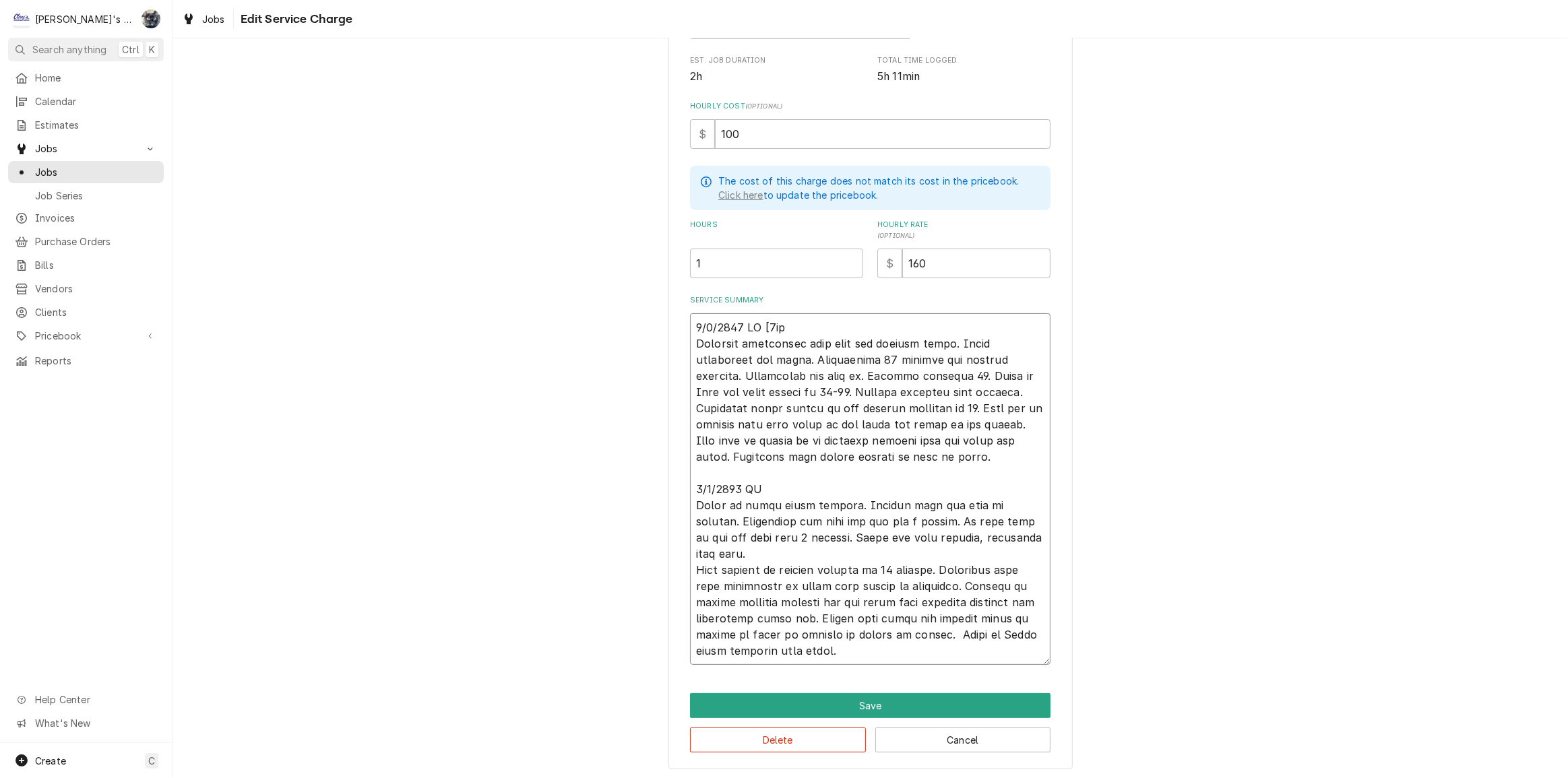
type textarea "9/2/2025 JR [2hrs Customer complained that unit was leaking water. Found conden…"
type textarea "x"
type textarea "9/2/2025 JR [2hrs- Customer complained that unit was leaking water. Found conde…"
type textarea "x"
type textarea "9/2/2025 JR [2hrs-2 Customer complained that unit was leaking water. Found cond…"
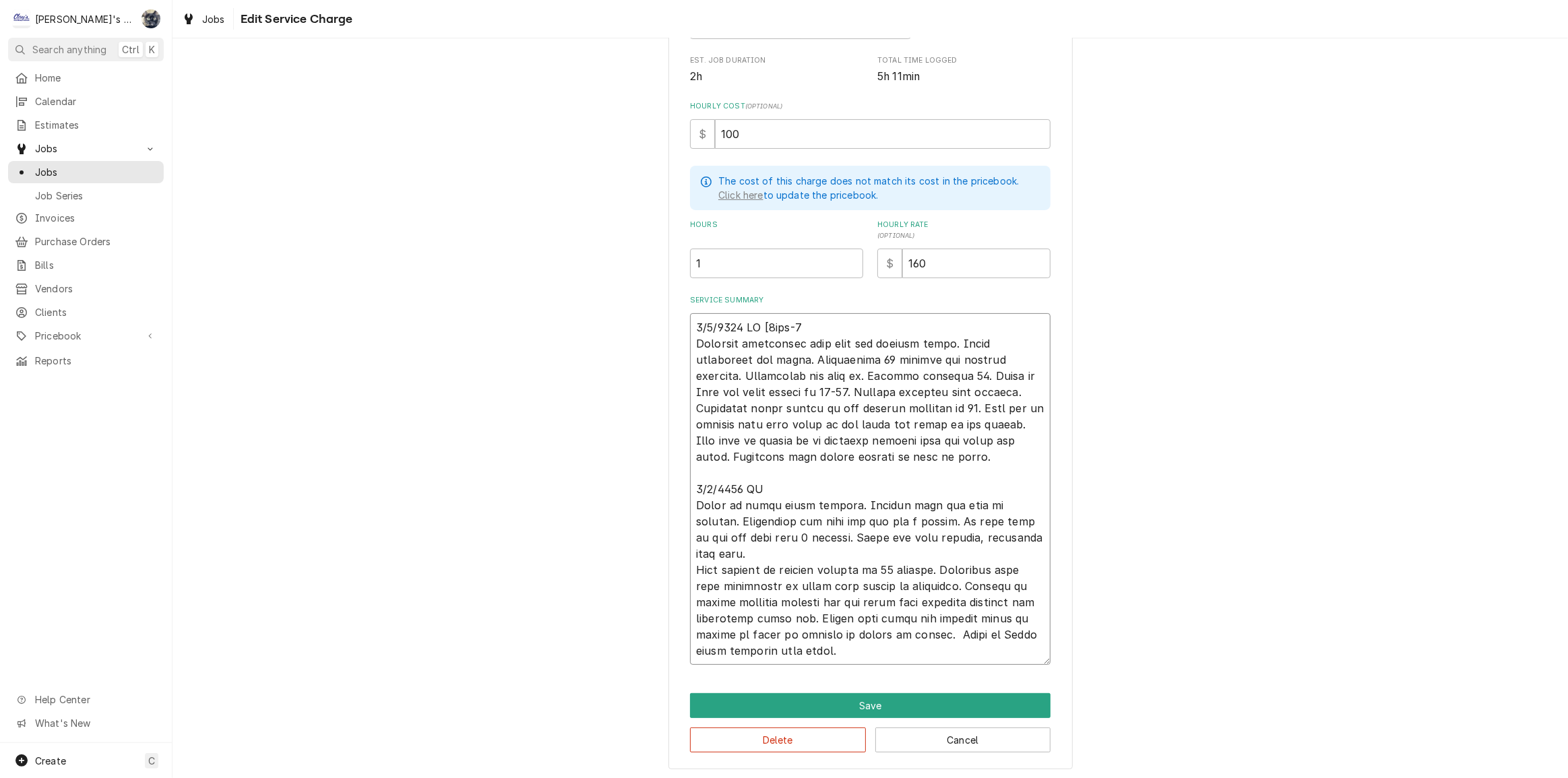
type textarea "x"
type textarea "9/2/2025 JR [2hrs-20 Customer complained that unit was leaking water. Found con…"
type textarea "x"
type textarea "9/2/2025 JR [2hrs-20, Customer complained that unit was leaking water. Found co…"
type textarea "x"
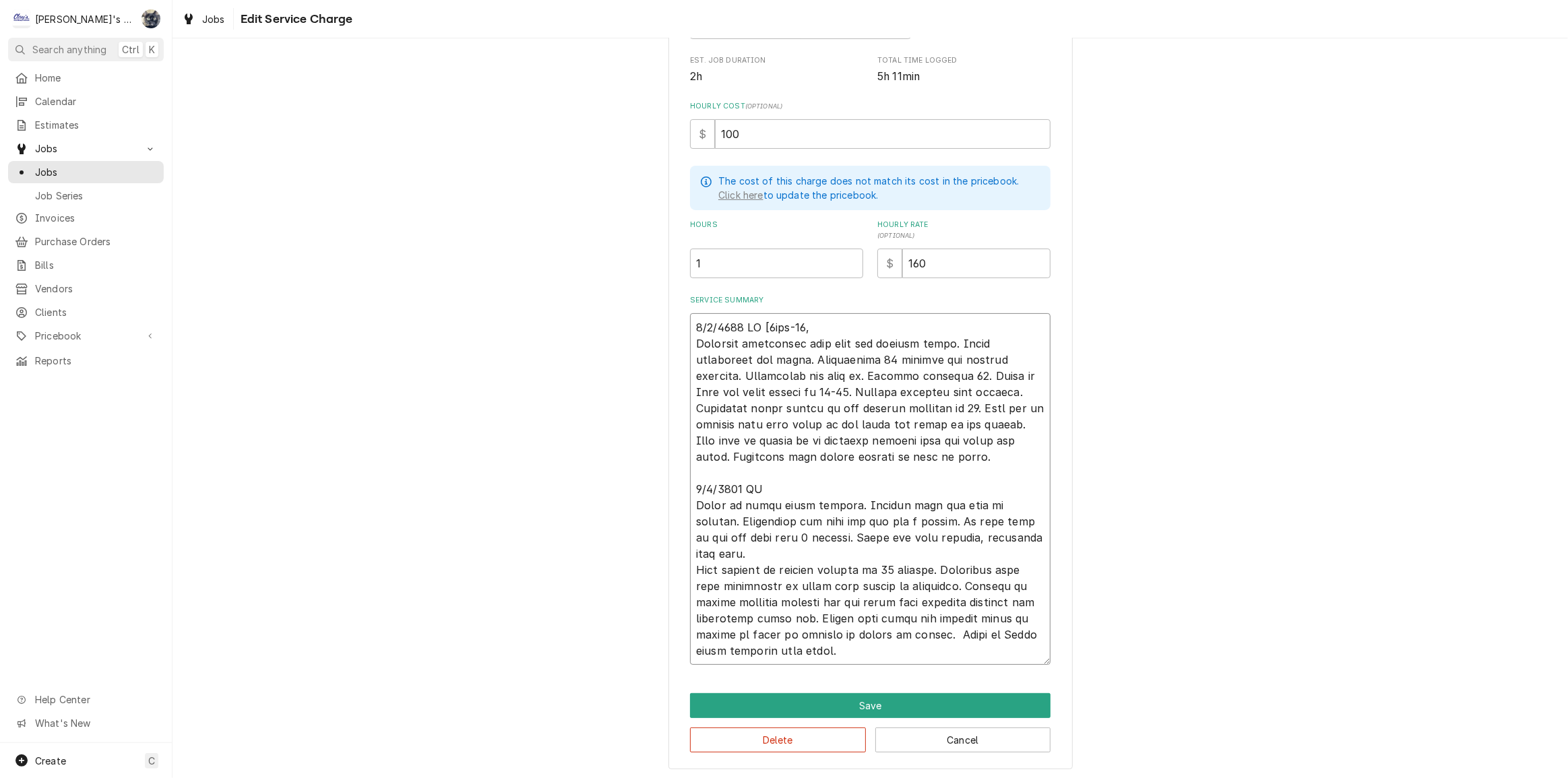
type textarea "9/2/2025 JR [2hrs-20,i Customer complained that unit was leaking water. Found c…"
type textarea "x"
type textarea "9/2/2025 JR [2hrs-20,in Customer complained that unit was leaking water. Found …"
type textarea "x"
type textarea "9/2/2025 JR [2hrs-20,i Customer complained that unit was leaking water. Found c…"
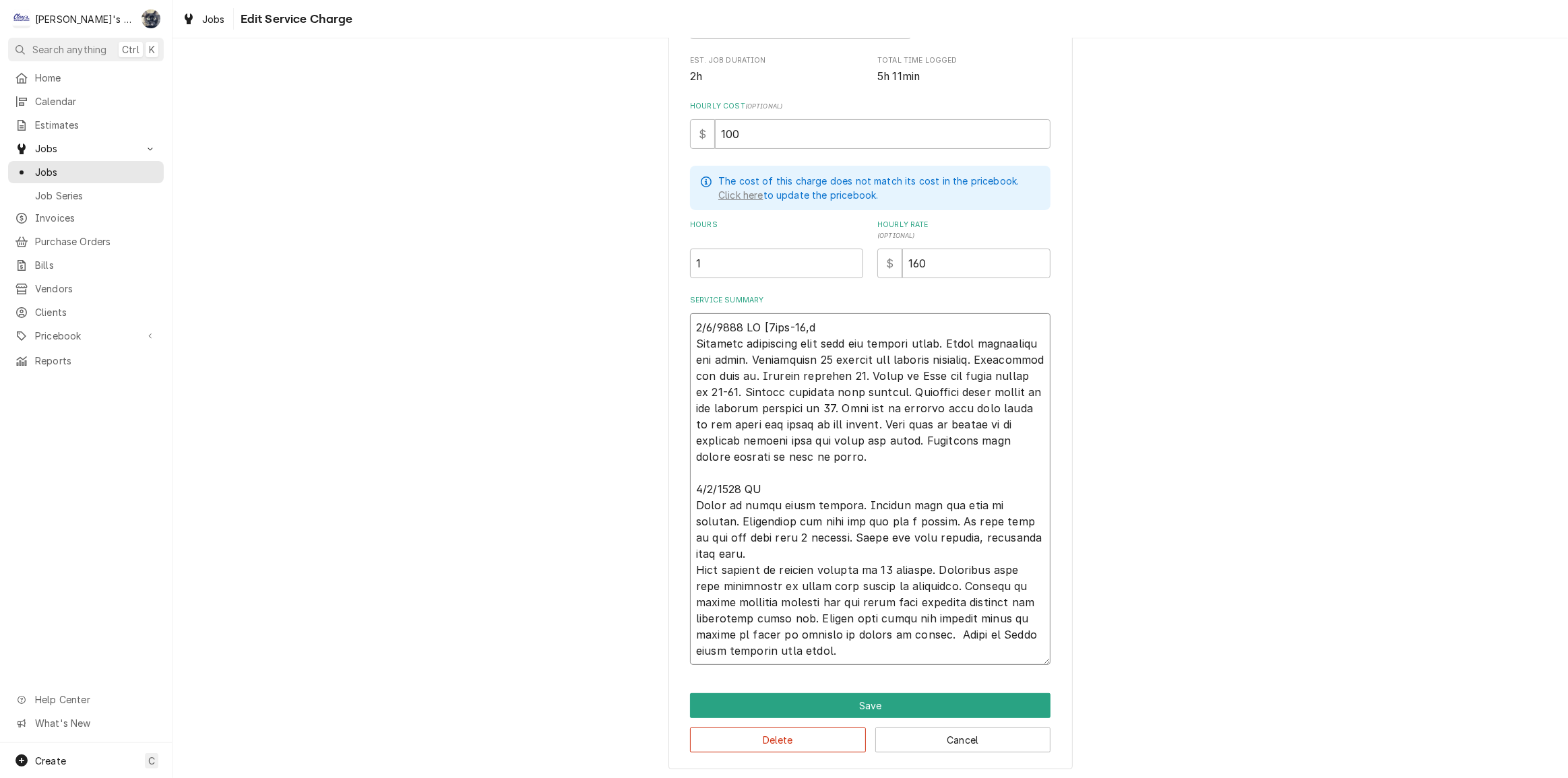
type textarea "x"
type textarea "9/2/2025 JR [2hrs-20, Customer complained that unit was leaking water. Found co…"
type textarea "x"
type textarea "9/2/2025 JR [2hrs-20 Customer complained that unit was leaking water. Found con…"
type textarea "x"
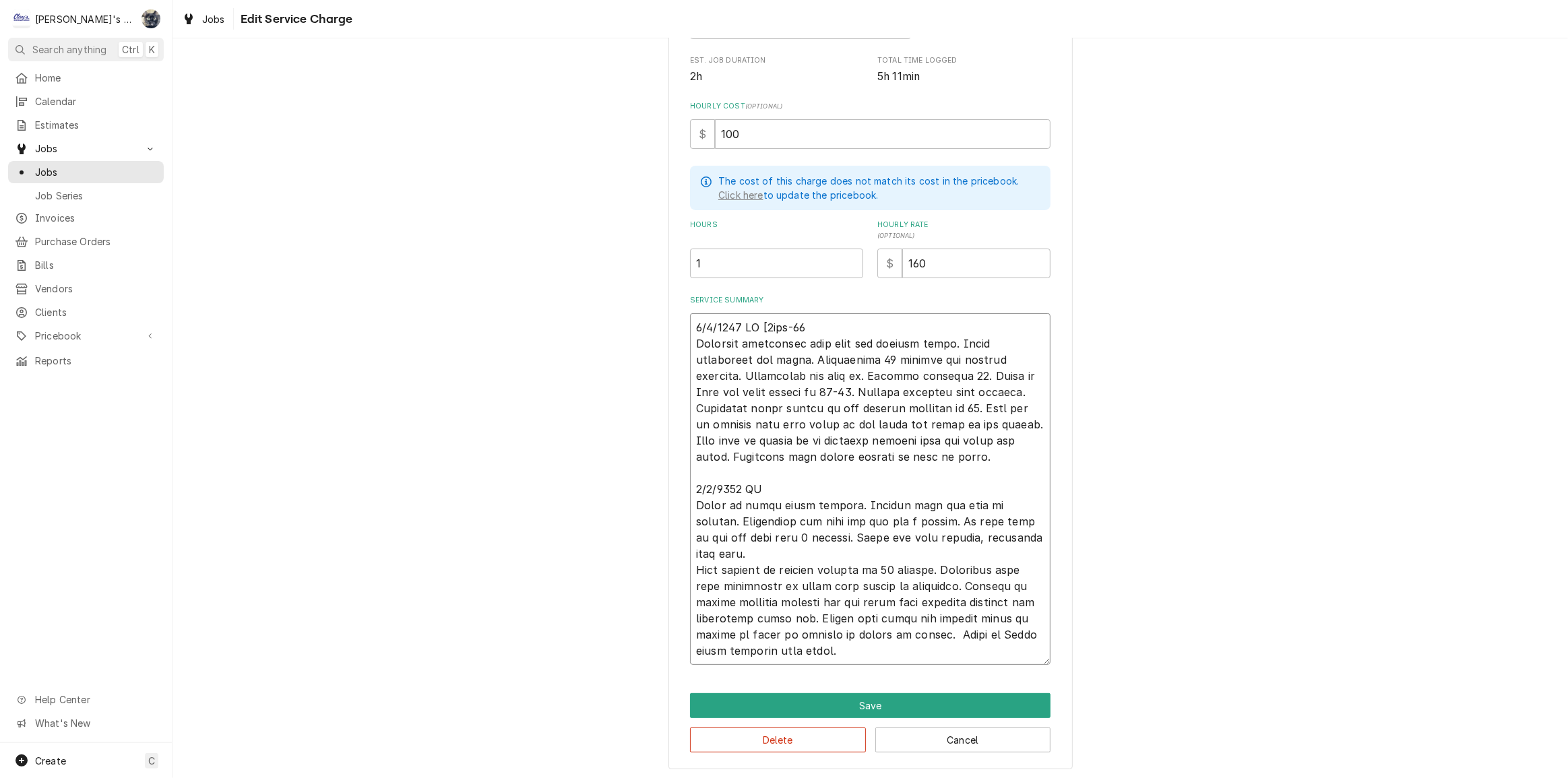
type textarea "9/2/2025 JR [2hrs-20m Customer complained that unit was leaking water. Found co…"
type textarea "x"
type textarea "9/2/2025 JR [2hrs-20mi Customer complained that unit was leaking water. Found c…"
type textarea "x"
type textarea "9/2/2025 JR [2hrs-20min Customer complained that unit was leaking water. Found …"
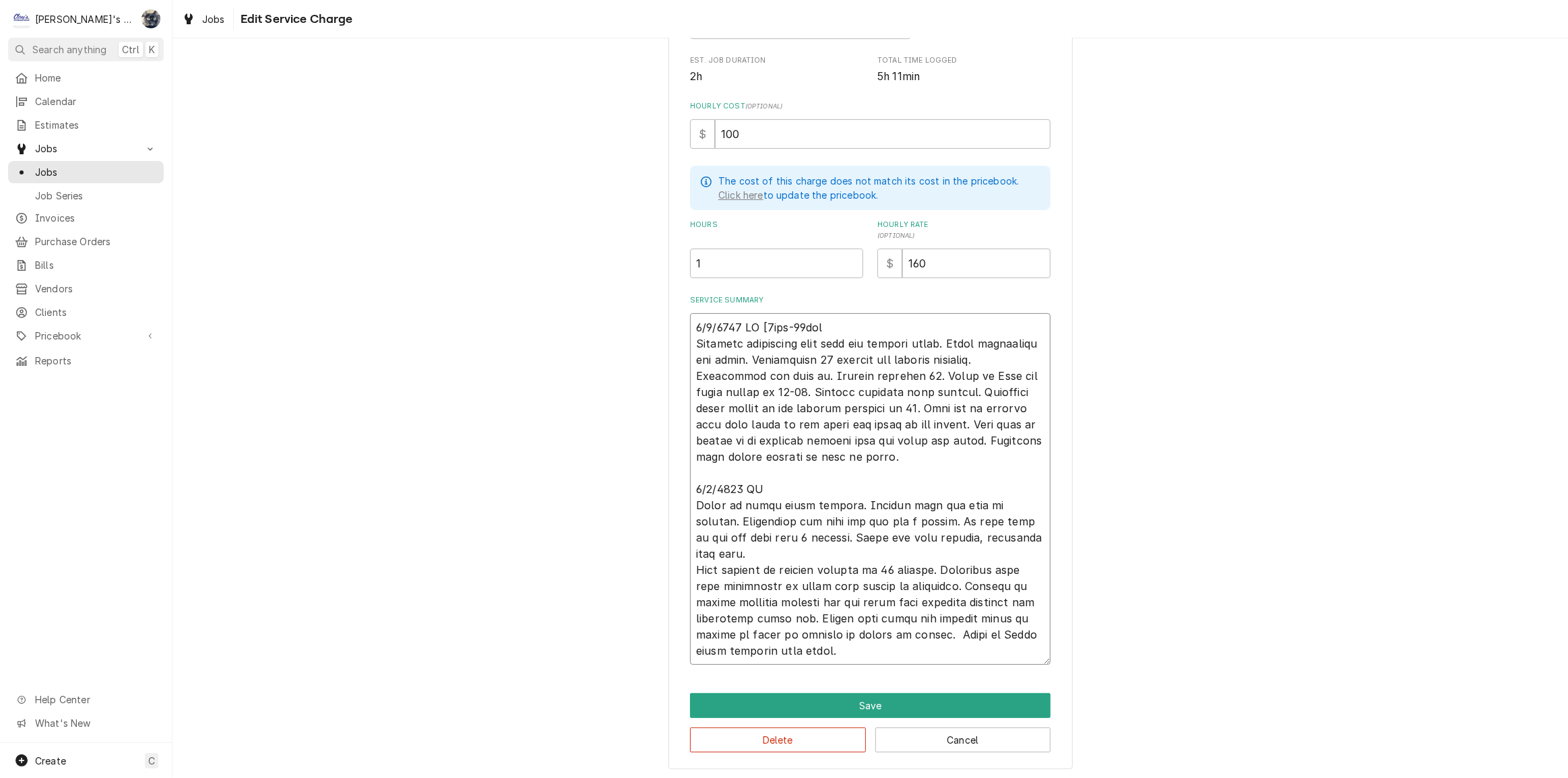
type textarea "x"
type textarea "9/2/2025 JR [2hrs-20mins Customer complained that unit was leaking water. Found…"
type textarea "x"
type textarea "9/2/2025 JR [2hrs-20mins] Customer complained that unit was leaking water. Foun…"
click at [829, 329] on textarea "Service Summary" at bounding box center [870, 489] width 361 height 351
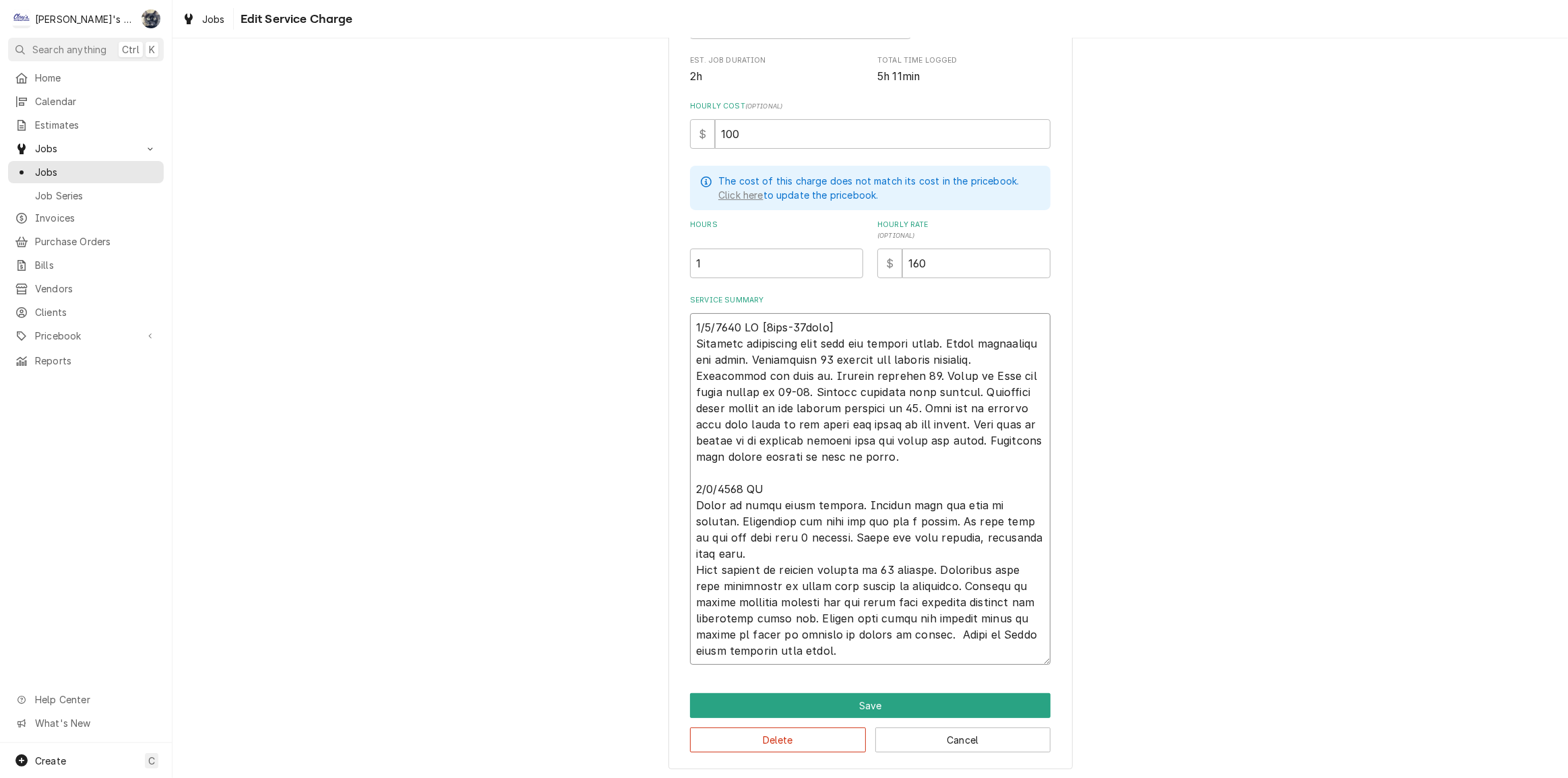
type textarea "x"
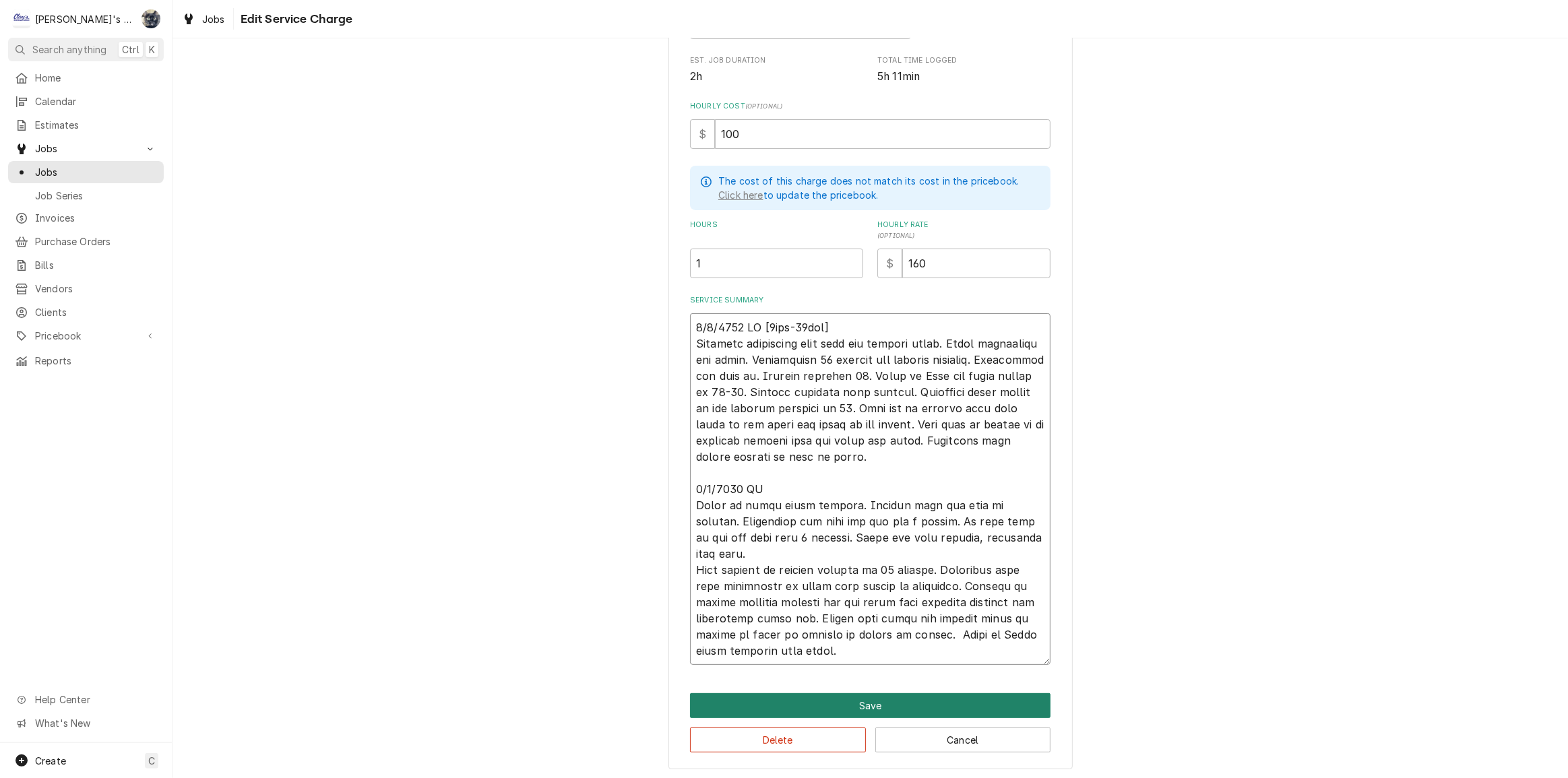
type textarea "9/2/2025 JR [2hrs-20min] Customer complained that unit was leaking water. Found…"
click at [917, 706] on button "Save" at bounding box center [870, 705] width 361 height 25
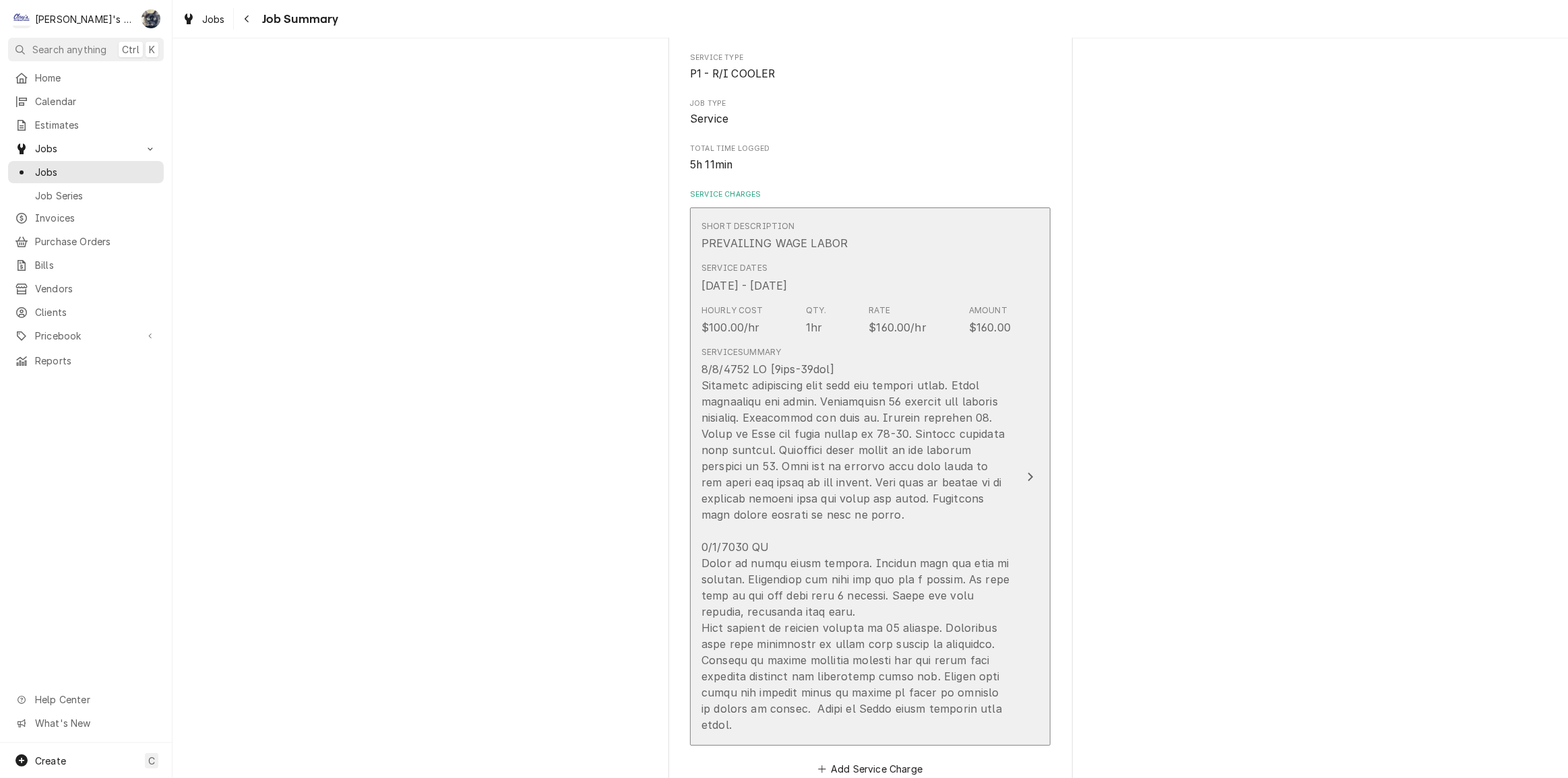
scroll to position [186, 0]
click at [805, 563] on div "Update Line Item" at bounding box center [856, 550] width 309 height 372
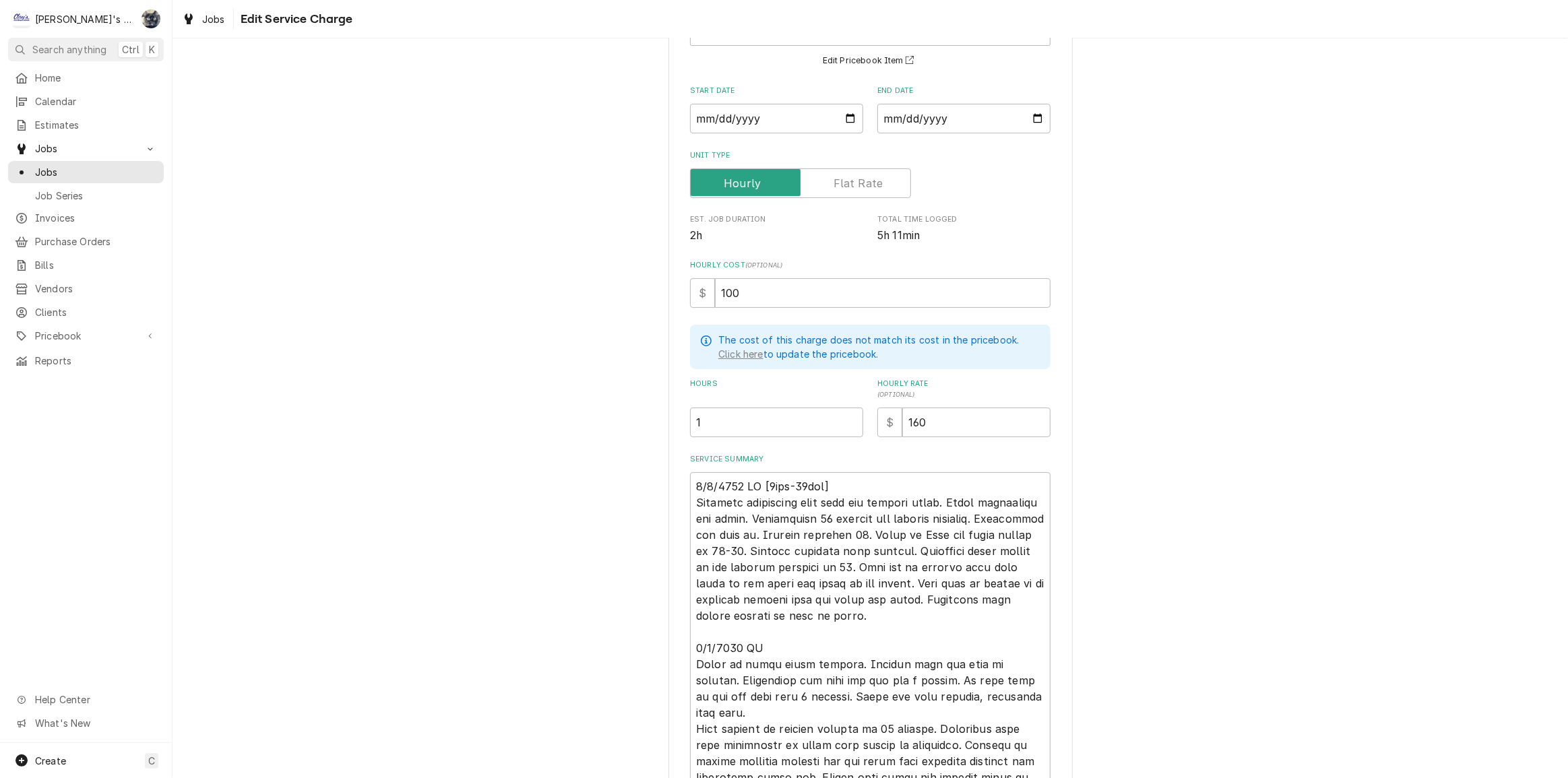
scroll to position [271, 0]
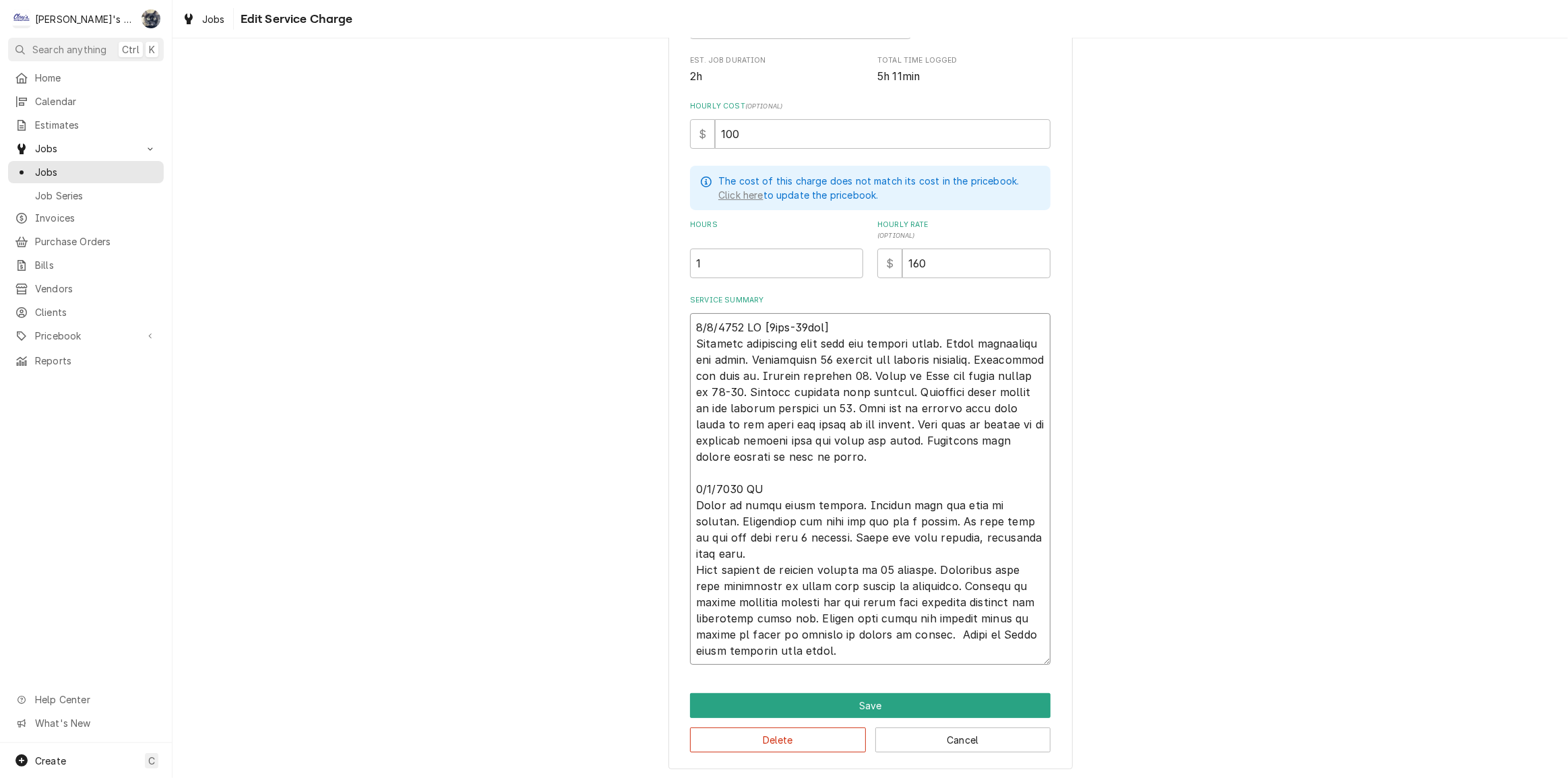
click at [795, 479] on textarea "Service Summary" at bounding box center [870, 489] width 361 height 351
click at [798, 481] on textarea "Service Summary" at bounding box center [870, 489] width 361 height 351
type textarea "x"
type textarea "9/2/2025 JR [2hrs-20min] Customer complained that unit was leaking water. Found…"
type textarea "x"
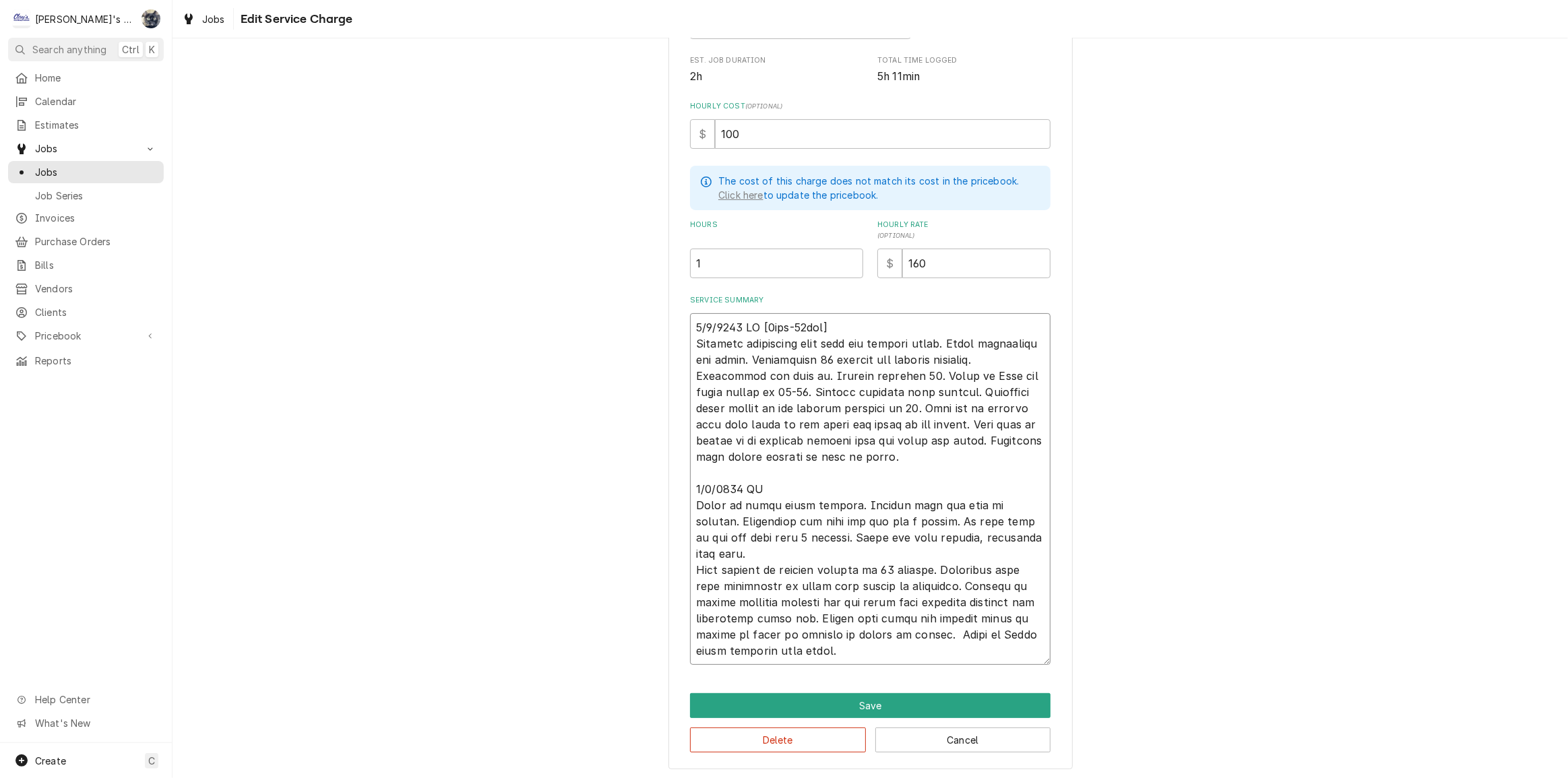
type textarea "9/2/2025 JR [2hrs-20min] Customer complained that unit was leaking water. Found…"
type textarea "x"
type textarea "9/2/2025 JR [2hrs-20min] Customer complained that unit was leaking water. Found…"
type textarea "x"
type textarea "9/2/2025 JR [2hrs-20min] Customer complained that unit was leaking water. Found…"
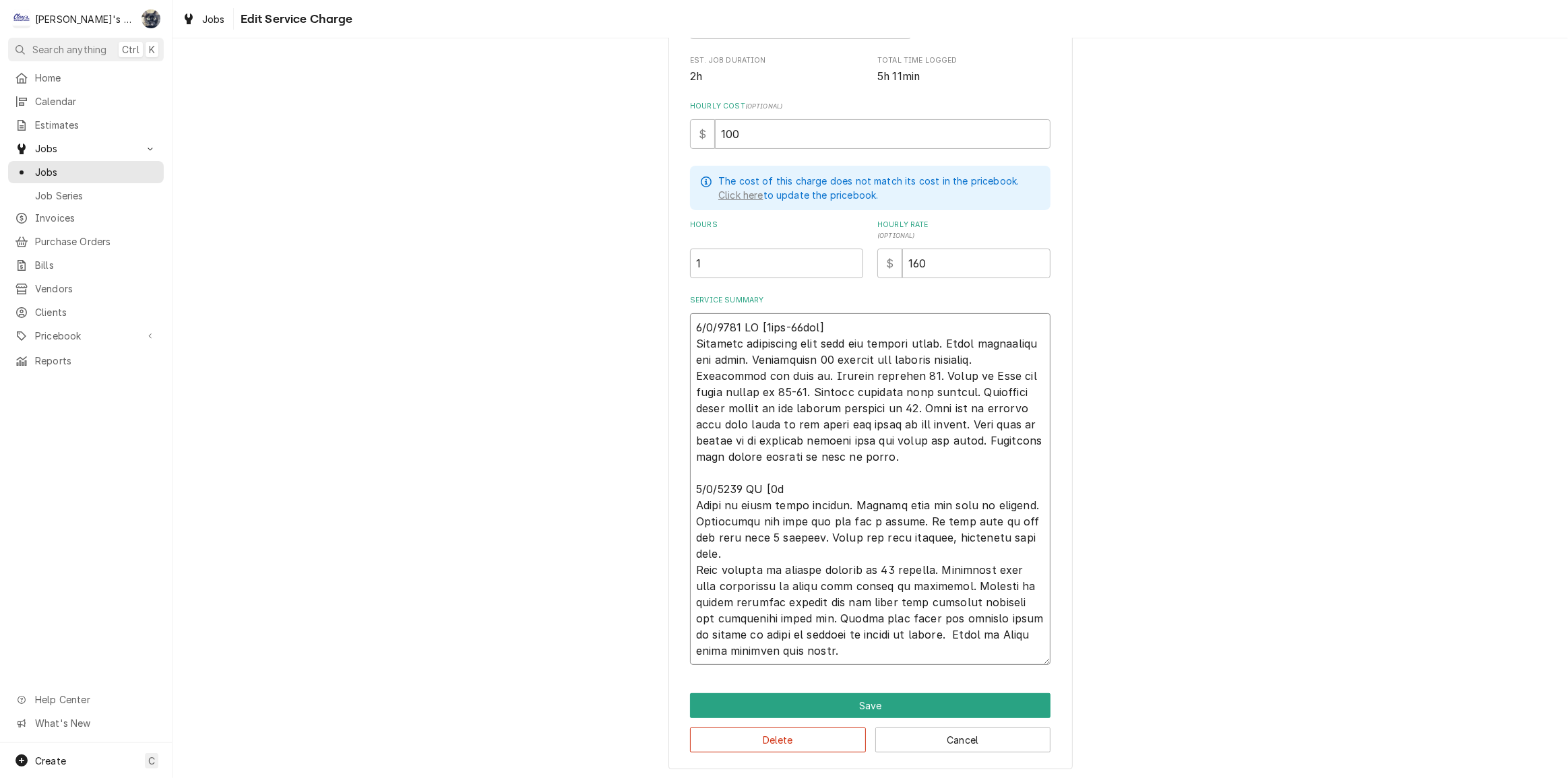
type textarea "x"
type textarea "9/2/2025 JR [2hrs-20min] Customer complained that unit was leaking water. Found…"
type textarea "x"
type textarea "9/2/2025 JR [2hrs-20min] Customer complained that unit was leaking water. Found…"
type textarea "x"
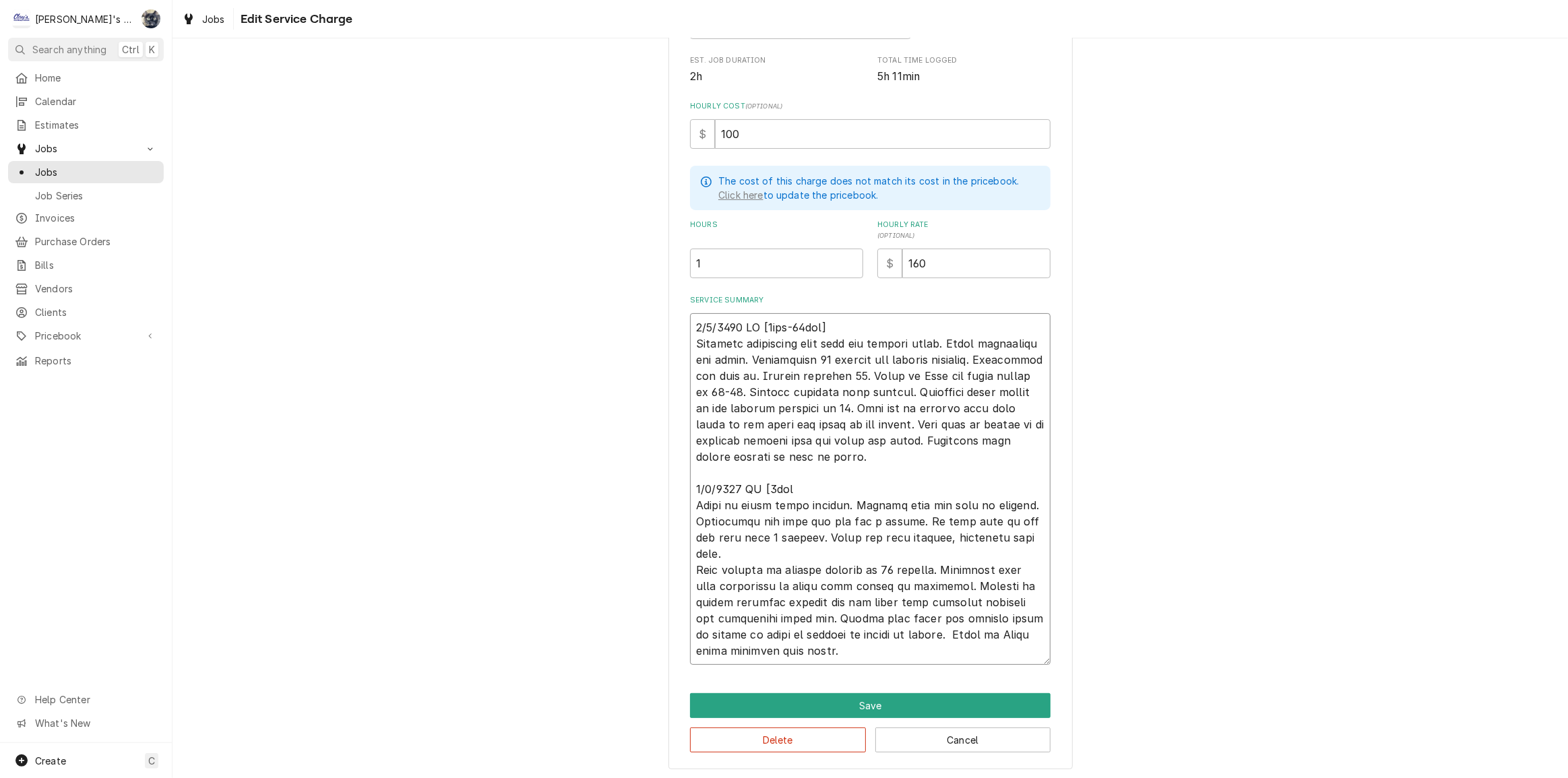
type textarea "9/2/2025 JR [2hrs-20min] Customer complained that unit was leaking water. Found…"
type textarea "x"
type textarea "9/2/2025 JR [2hrs-20min] Customer complained that unit was leaking water. Found…"
type textarea "x"
type textarea "9/2/2025 JR [2hrs-20min] Customer complained that unit was leaking water. Found…"
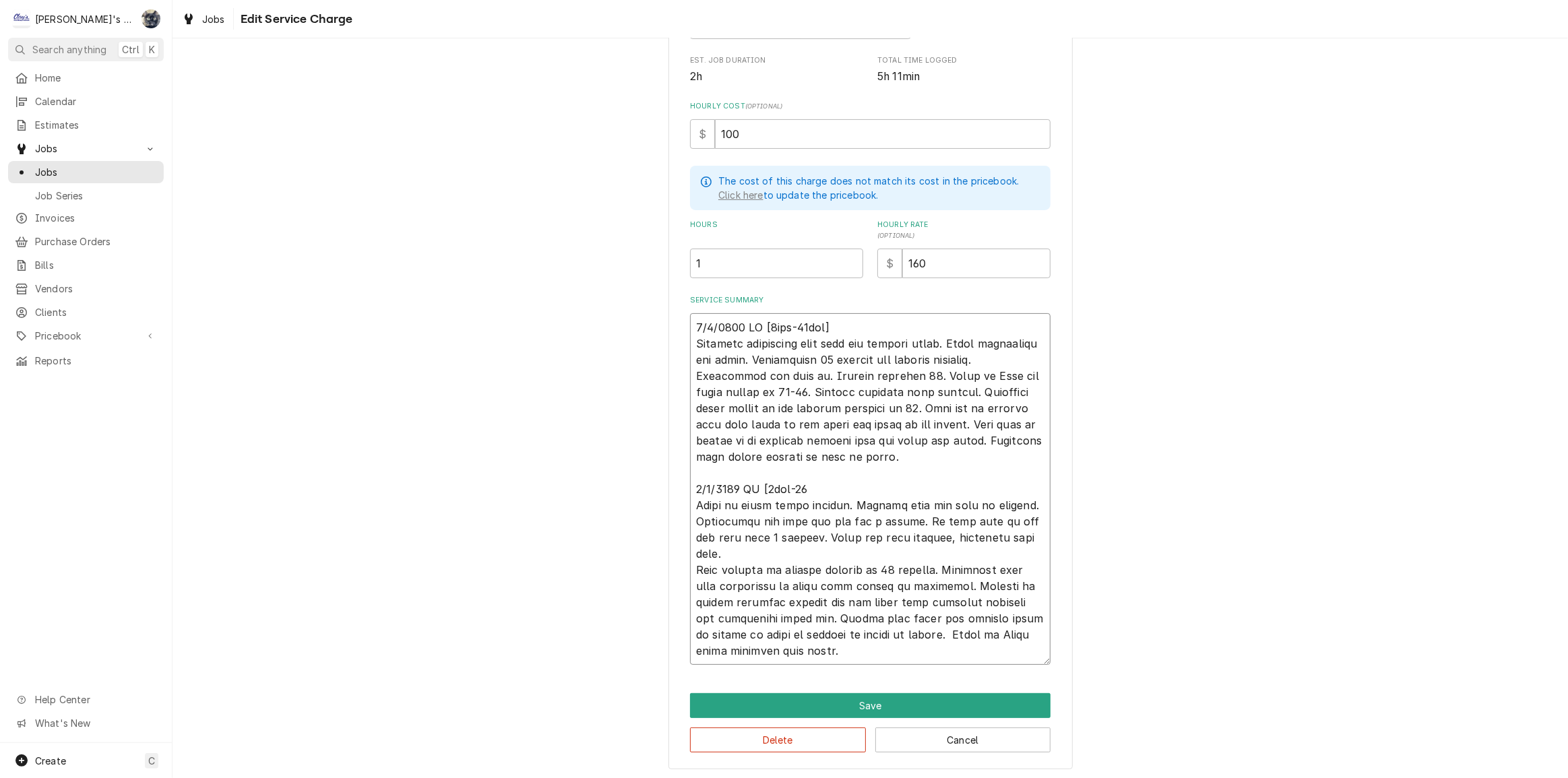
type textarea "x"
type textarea "9/2/2025 JR [2hrs-20min] Customer complained that unit was leaking water. Found…"
type textarea "x"
type textarea "9/2/2025 JR [2hrs-20min] Customer complained that unit was leaking water. Found…"
type textarea "x"
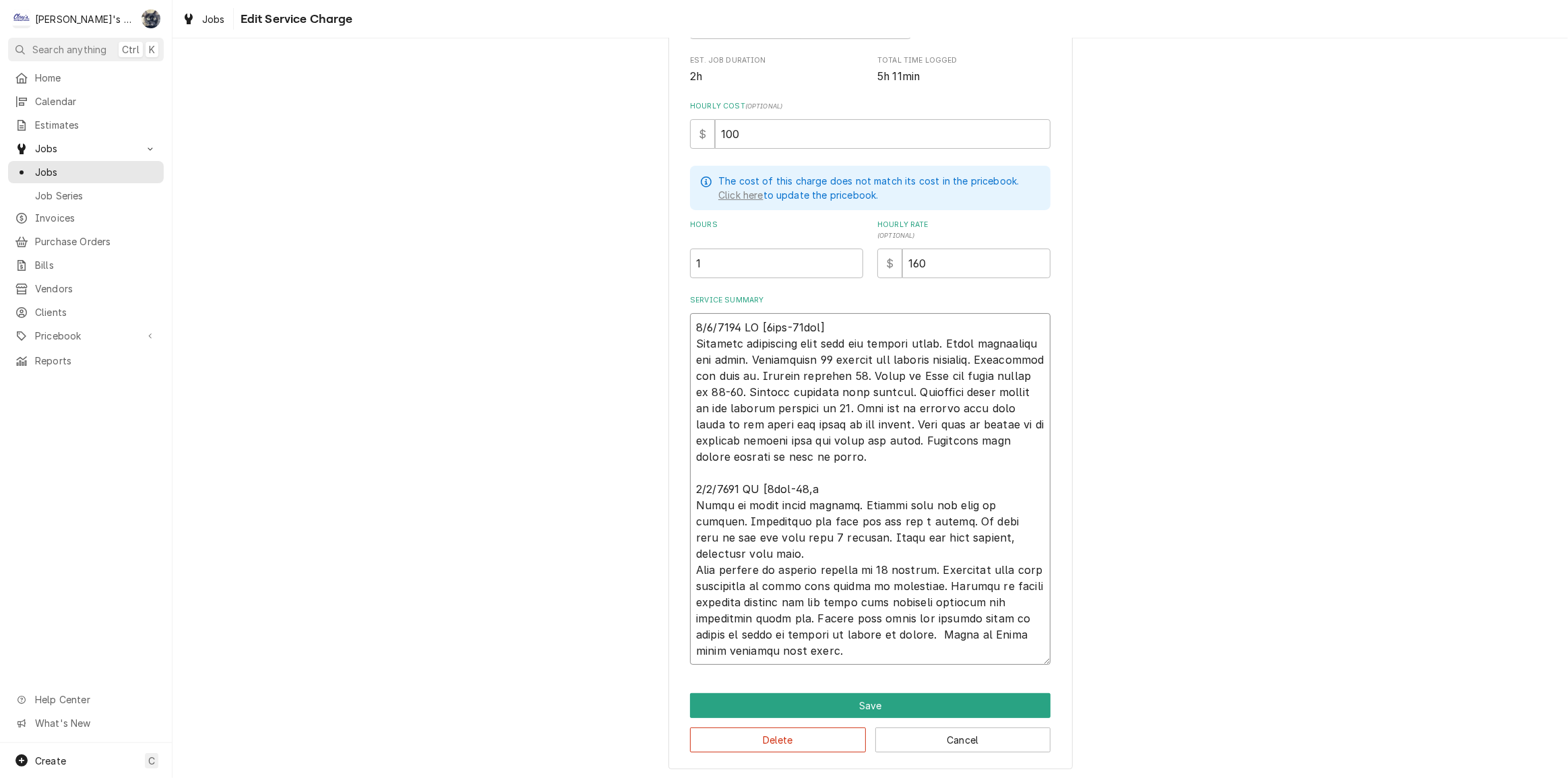
type textarea "9/2/2025 JR [2hrs-20min] Customer complained that unit was leaking water. Found…"
type textarea "x"
type textarea "9/2/2025 JR [2hrs-20min] Customer complained that unit was leaking water. Found…"
type textarea "x"
type textarea "9/2/2025 JR [2hrs-20min] Customer complained that unit was leaking water. Found…"
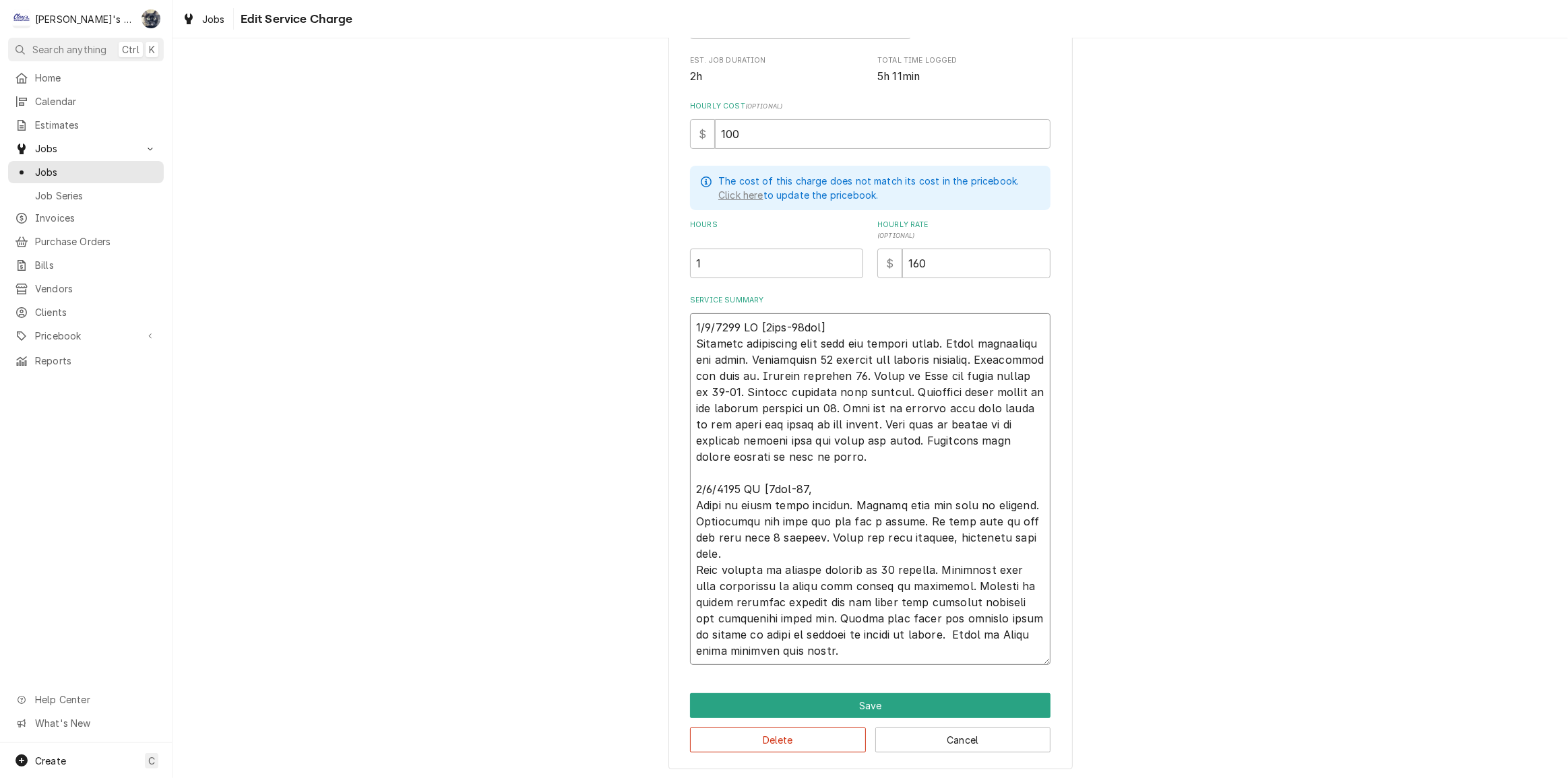
type textarea "x"
type textarea "9/2/2025 JR [2hrs-20min] Customer complained that unit was leaking water. Found…"
type textarea "x"
type textarea "9/2/2025 JR [2hrs-20min] Customer complained that unit was leaking water. Found…"
type textarea "x"
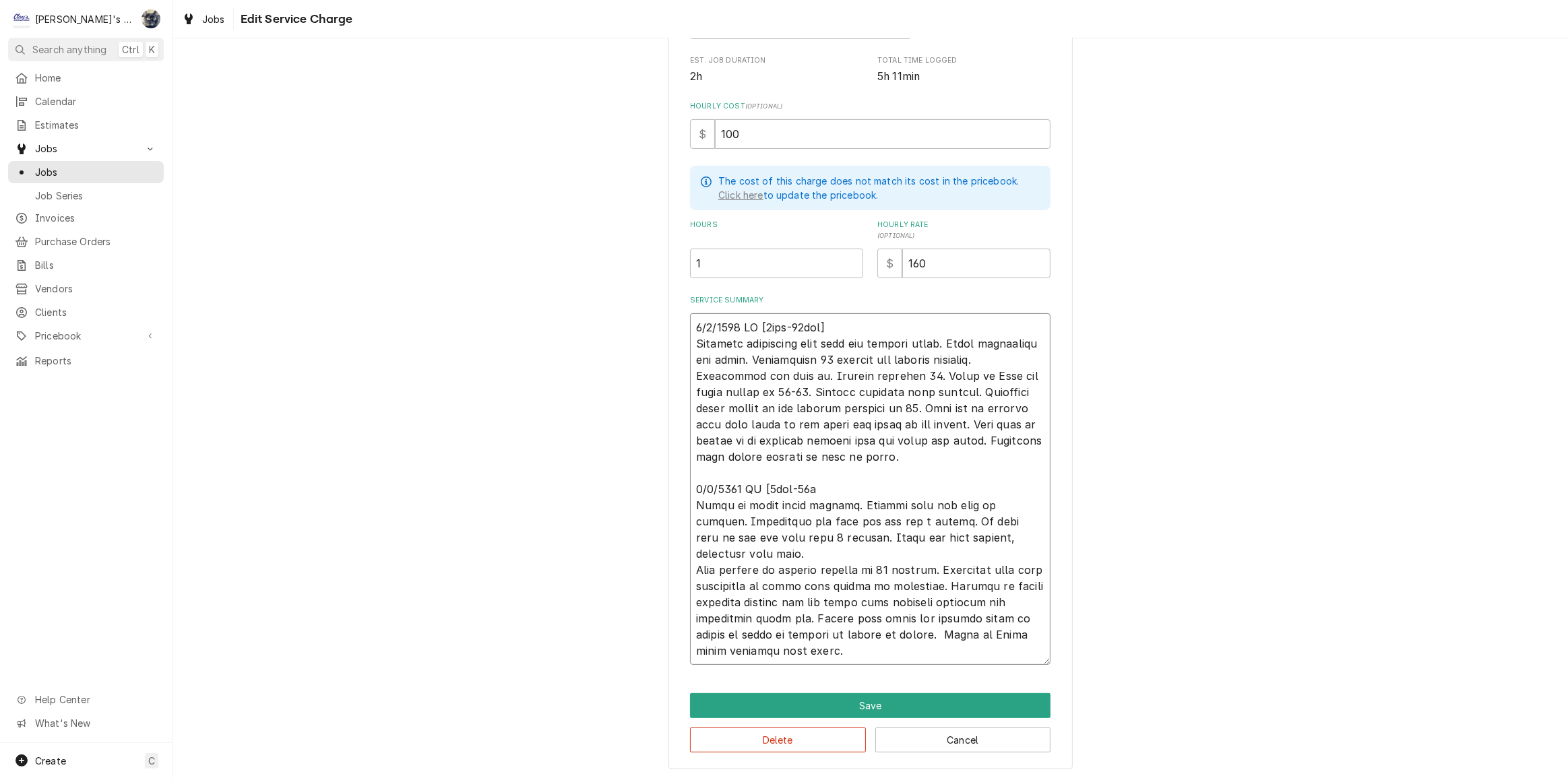
type textarea "9/2/2025 JR [2hrs-20min] Customer complained that unit was leaking water. Found…"
type textarea "x"
type textarea "9/2/2025 JR [2hrs-20min] Customer complained that unit was leaking water. Found…"
type textarea "x"
type textarea "9/2/2025 JR [2hrs-20min] Customer complained that unit was leaking water. Found…"
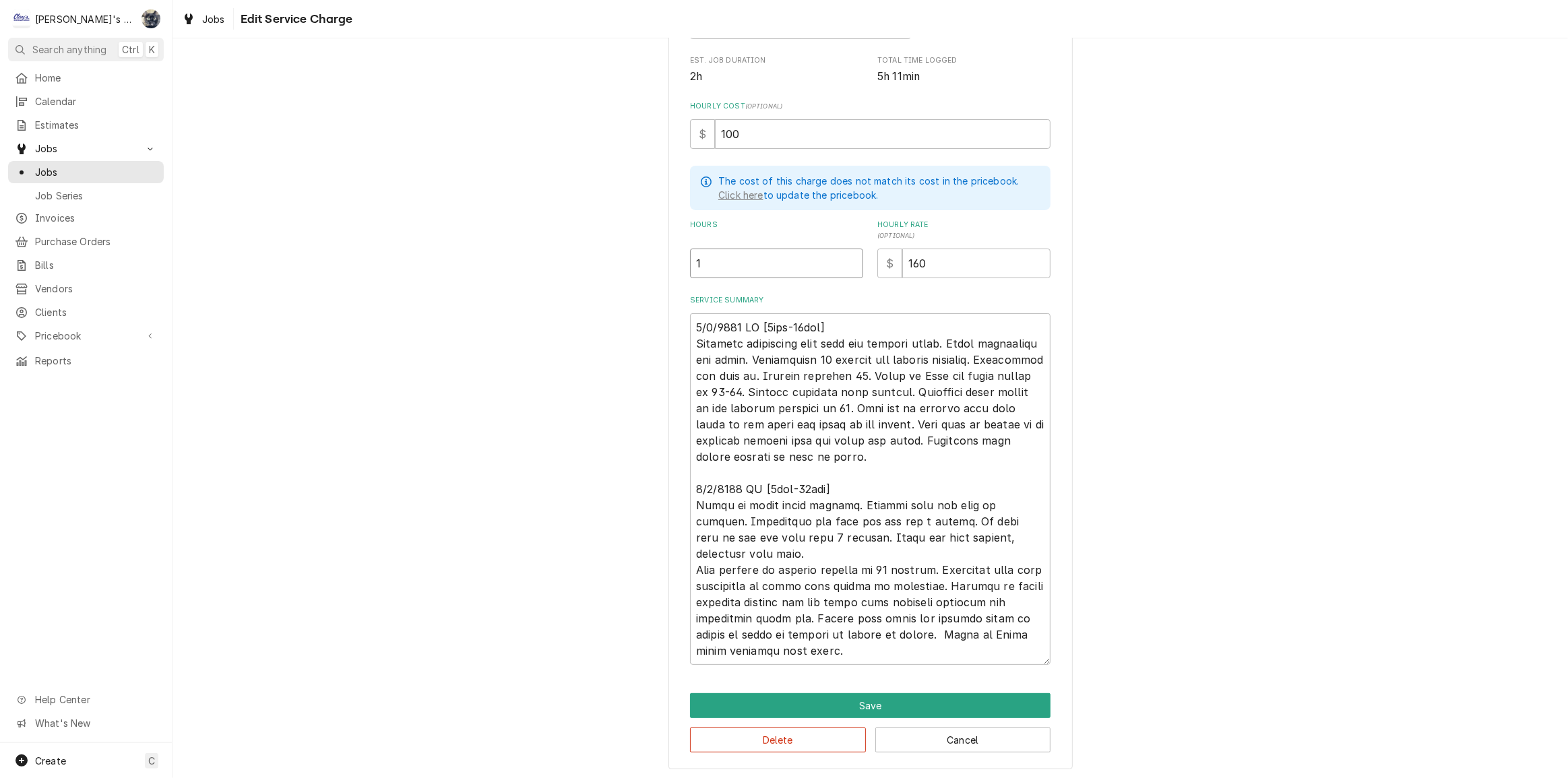
drag, startPoint x: 693, startPoint y: 262, endPoint x: 678, endPoint y: 266, distance: 15.5
click at [678, 264] on div "Use the fields below to edit this service charge Short Description PREVAILING W…" at bounding box center [871, 281] width 404 height 977
type textarea "x"
type input "5"
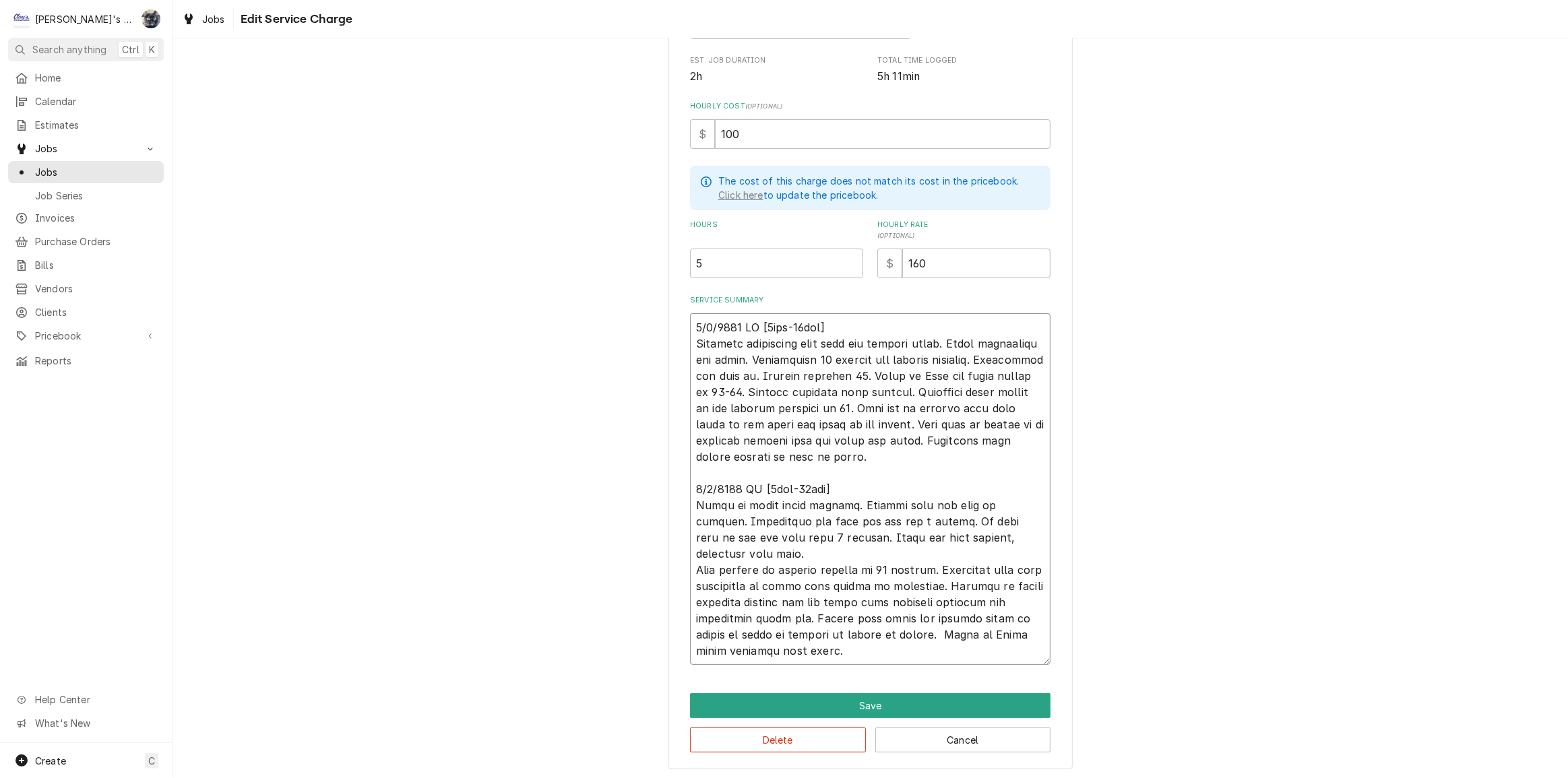
click at [771, 568] on textarea "Service Summary" at bounding box center [870, 489] width 361 height 351
type textarea "x"
type textarea "9/2/2025 JR [2hrs-20min] Customer complained that unit was leaking water. Found…"
click at [978, 393] on textarea "Service Summary" at bounding box center [870, 489] width 361 height 351
type textarea "x"
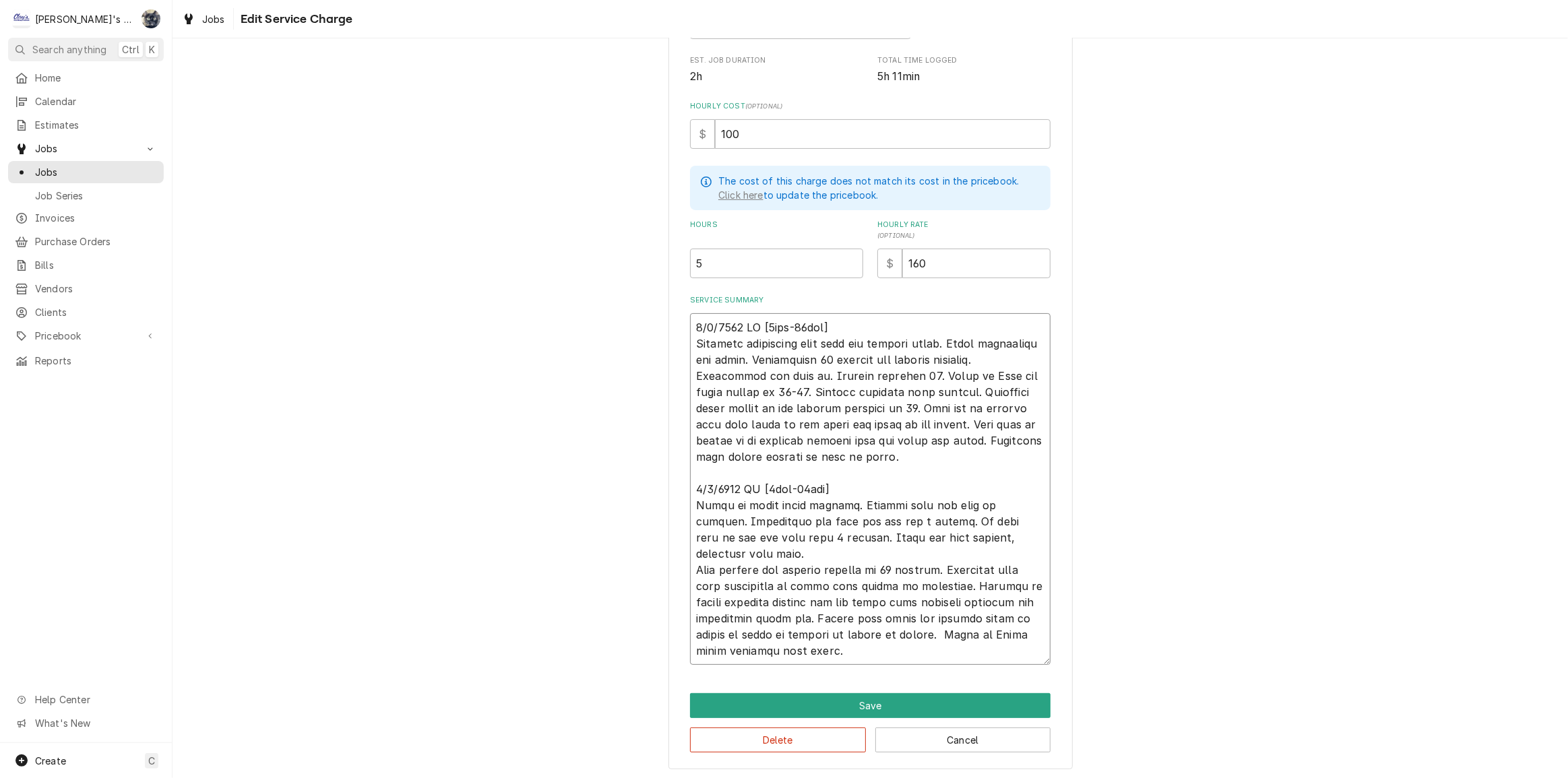
type textarea "9/2/2025 JR [2hrs-20min] Customer complained that unit was leaking water. Found…"
click at [818, 437] on textarea "Service Summary" at bounding box center [870, 489] width 361 height 351
type textarea "x"
type textarea "9/2/2025 JR [2hrs-20min] Customer complained that unit was leaking water. Found…"
type textarea "x"
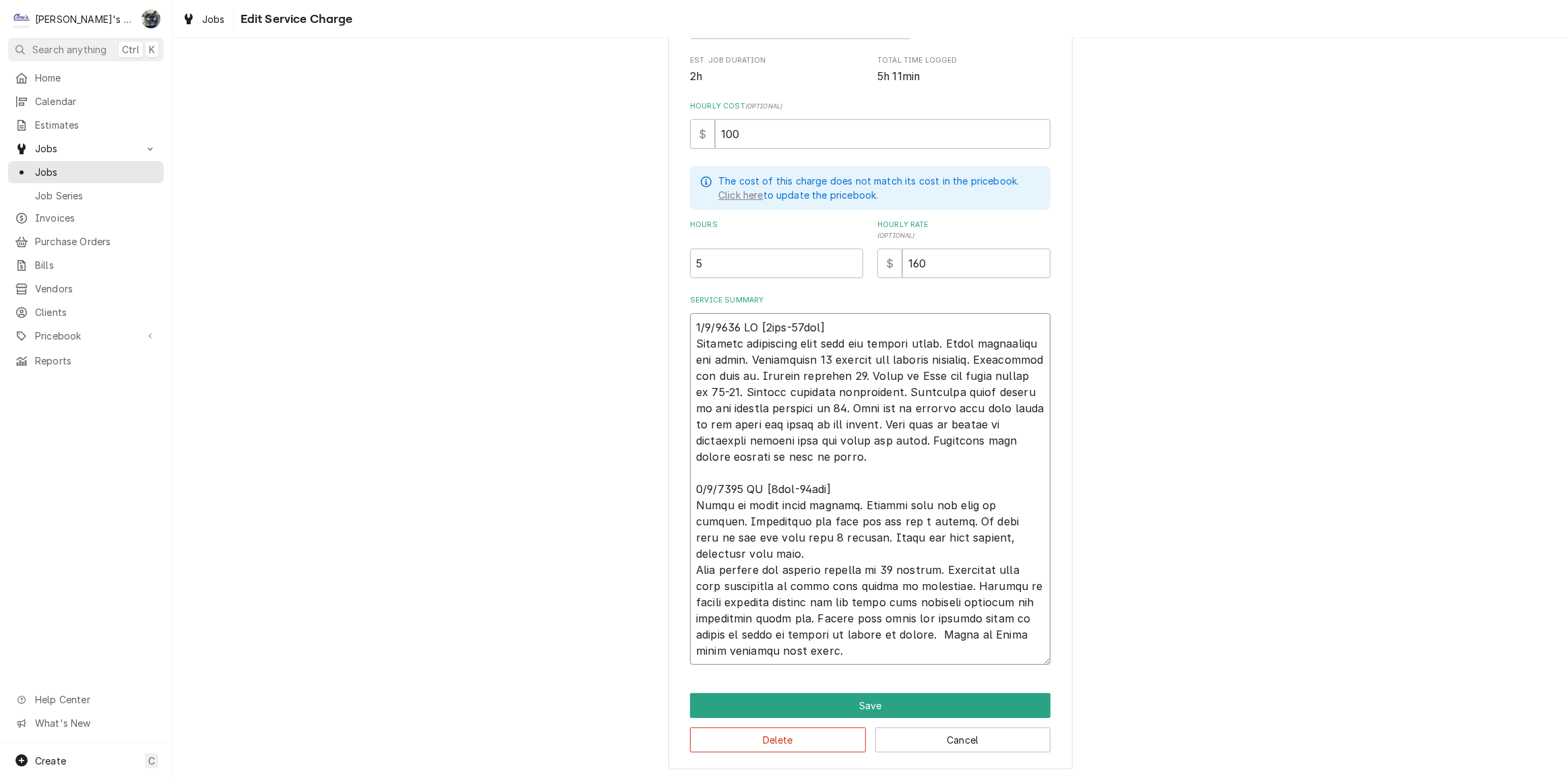
type textarea "9/2/2025 JR [2hrs-20min] Customer complained that unit was leaking water. Found…"
type textarea "x"
type textarea "9/2/2025 JR [2hrs-20min] Customer complained that unit was leaking water. Found…"
click at [971, 456] on textarea "Service Summary" at bounding box center [870, 489] width 361 height 351
click at [690, 568] on textarea "Service Summary" at bounding box center [870, 489] width 361 height 351
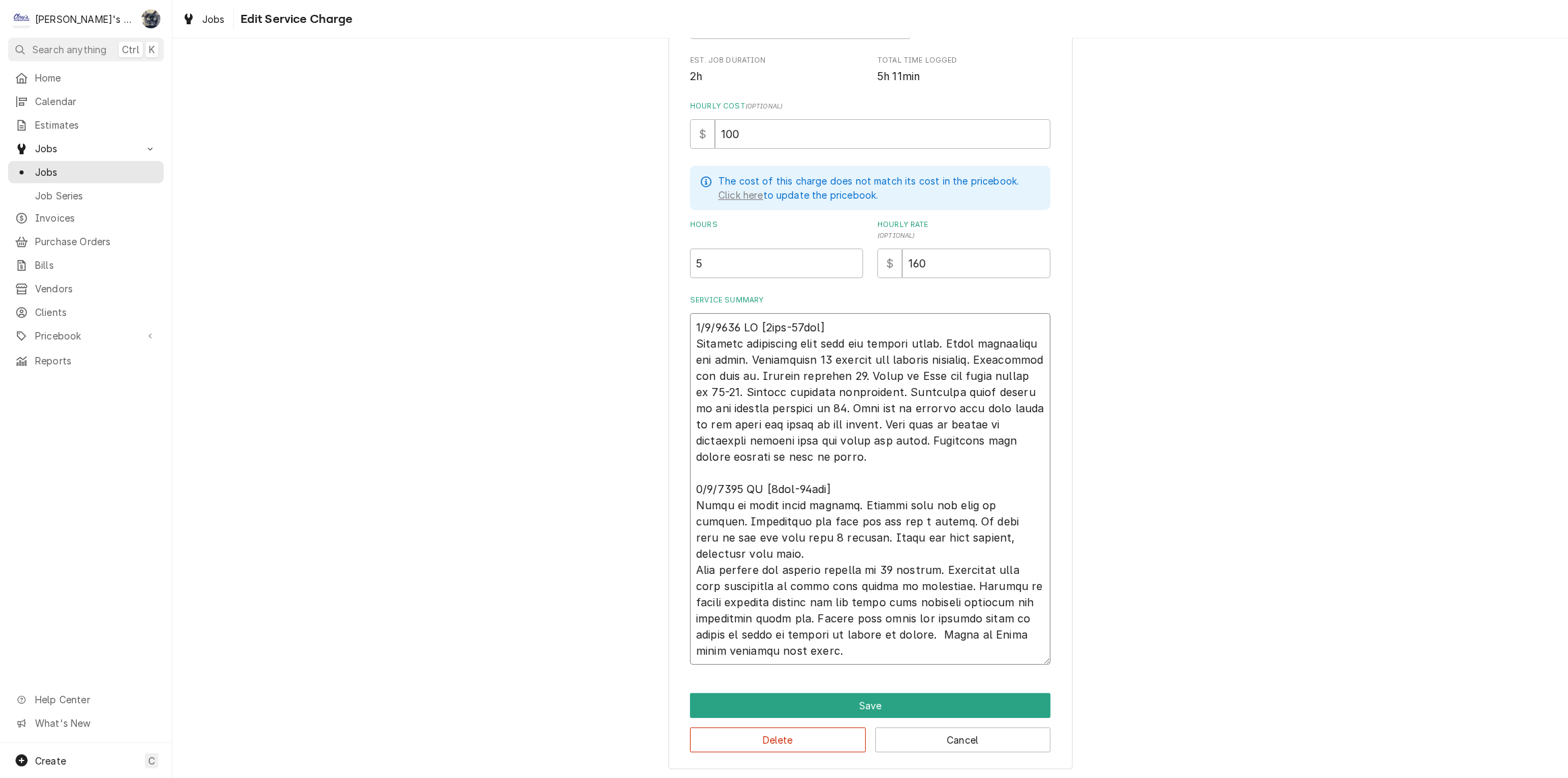
type textarea "x"
type textarea "9/2/2025 JR [2hrs-20min] Customer complained that unit was leaking water. Found…"
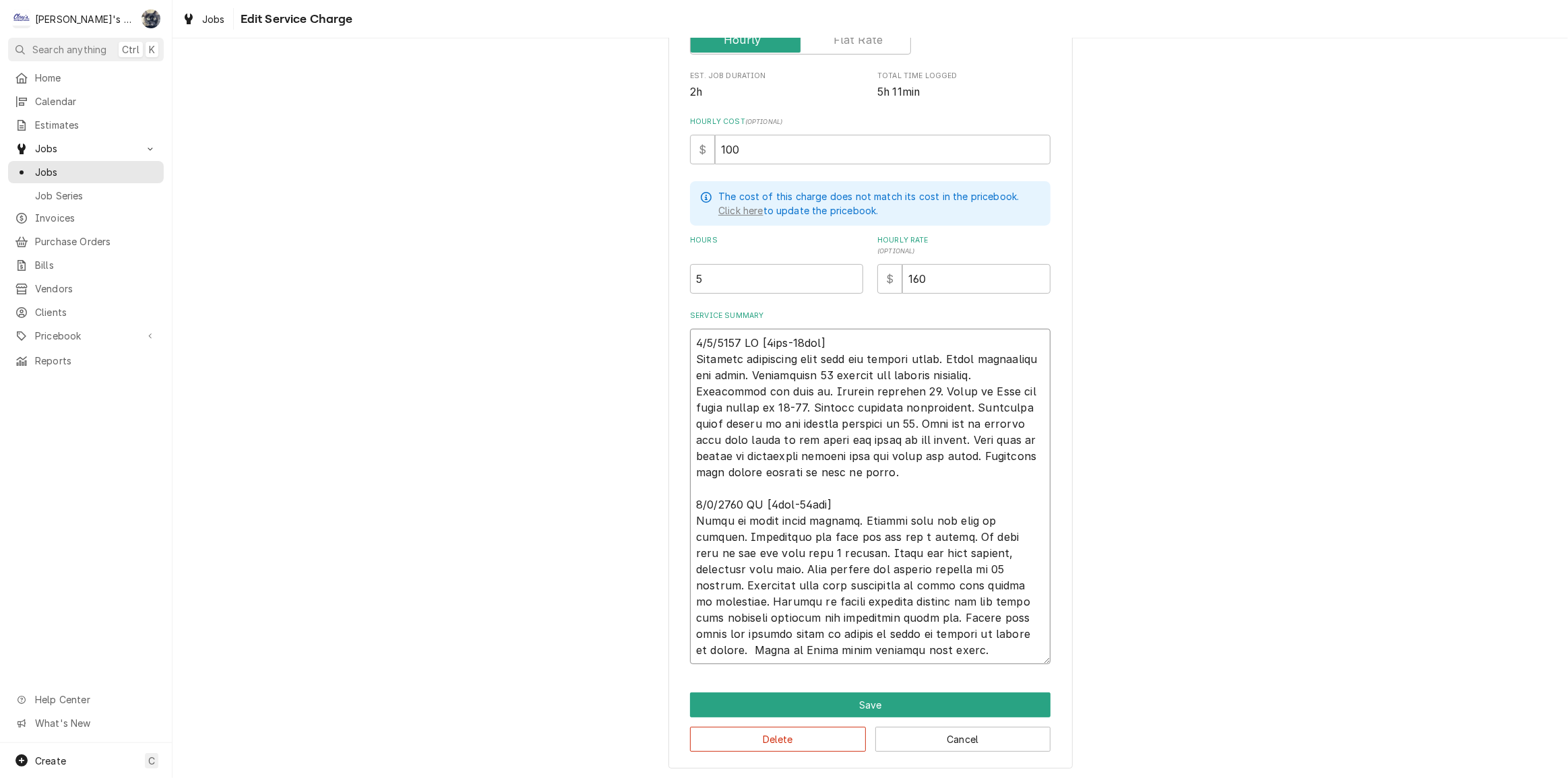
click at [923, 581] on textarea "Service Summary" at bounding box center [870, 497] width 361 height 336
type textarea "x"
type textarea "9/2/2025 JR [2hrs-20min] Customer complained that unit was leaking water. Found…"
click at [942, 633] on textarea "Service Summary" at bounding box center [870, 497] width 361 height 336
type textarea "x"
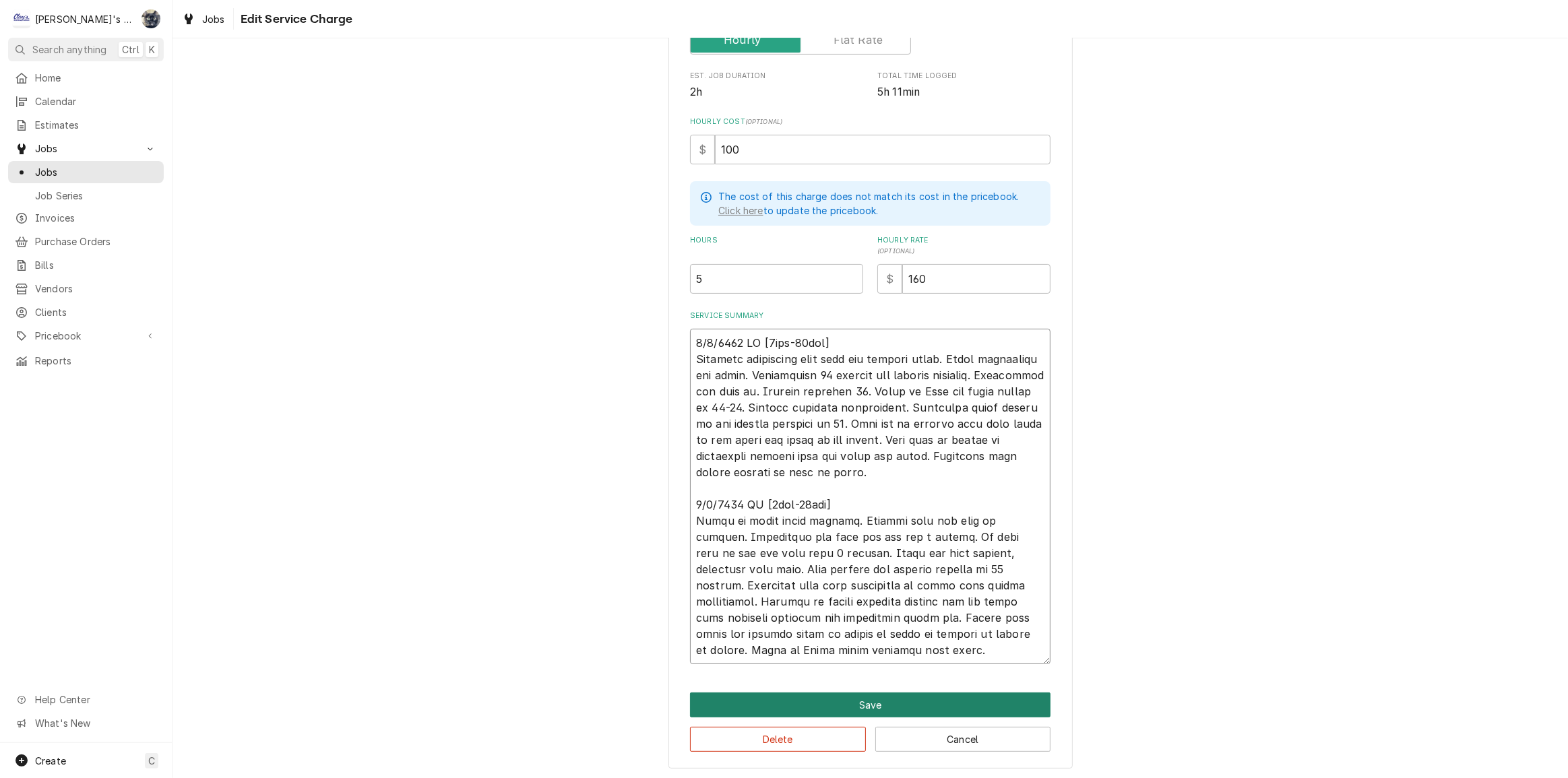
type textarea "9/2/2025 JR [2hrs-20min] Customer complained that unit was leaking water. Found…"
click at [883, 698] on button "Save" at bounding box center [870, 705] width 361 height 25
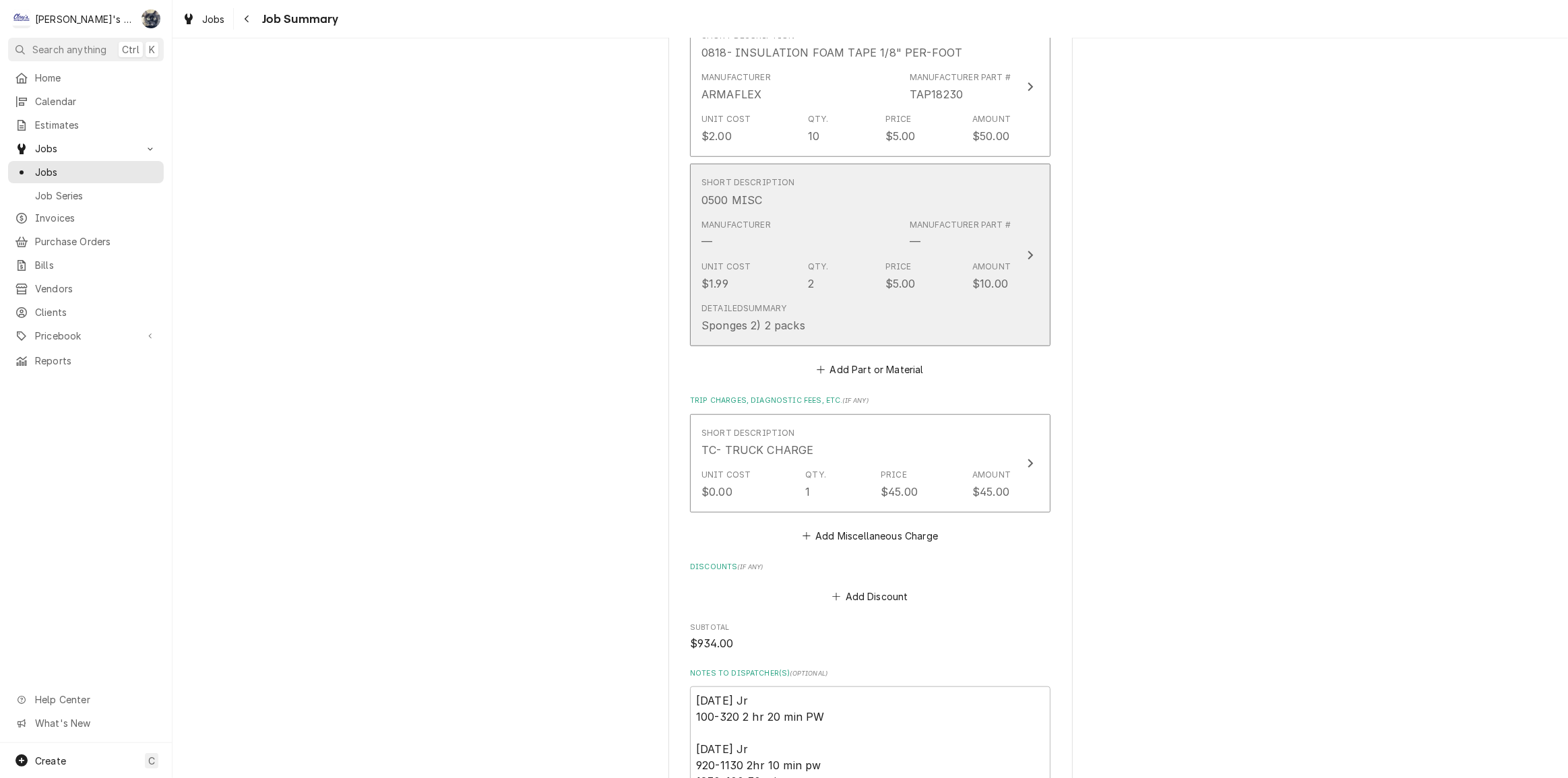
scroll to position [1351, 0]
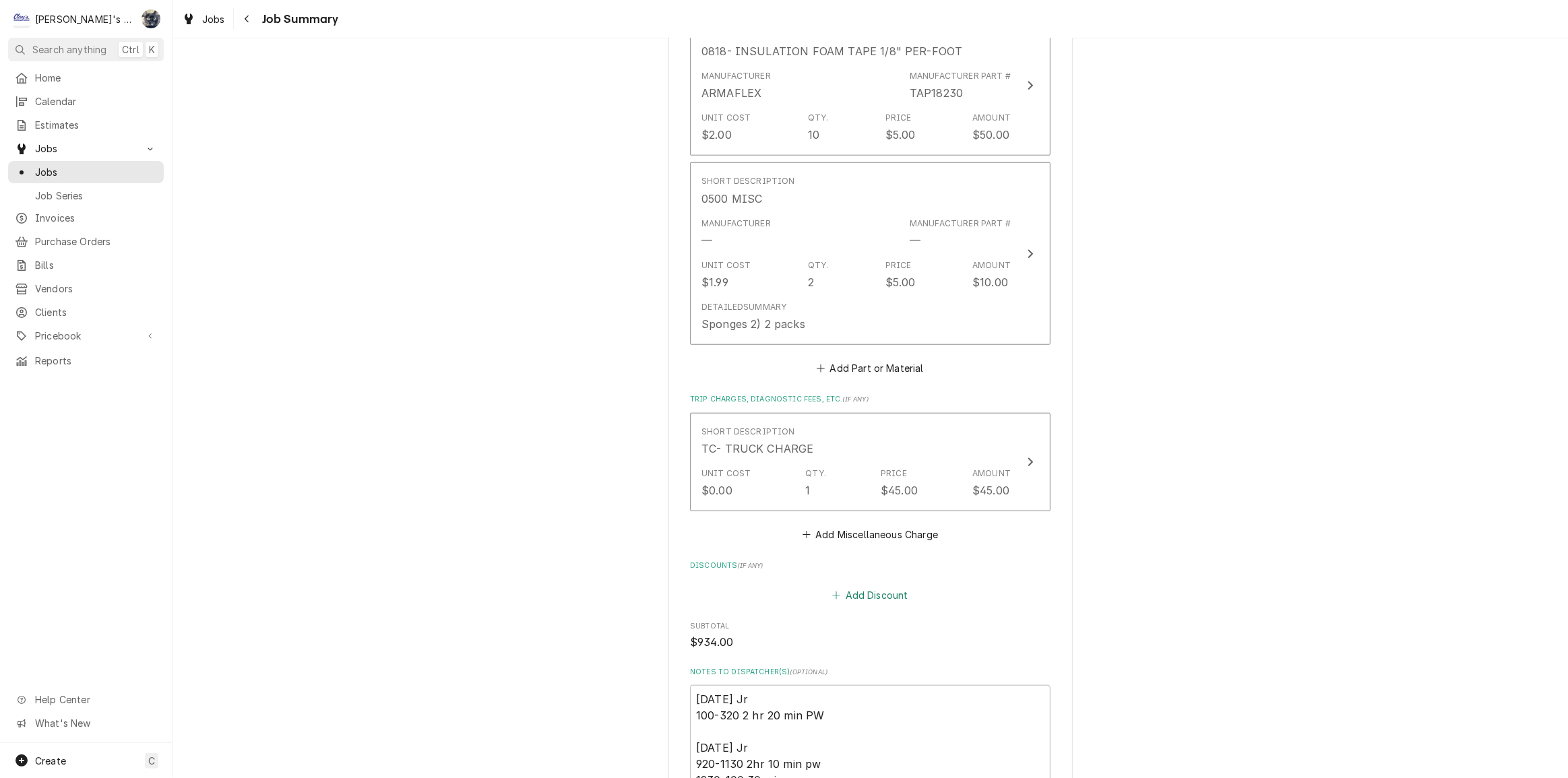
click at [855, 587] on button "Add Discount" at bounding box center [870, 596] width 80 height 19
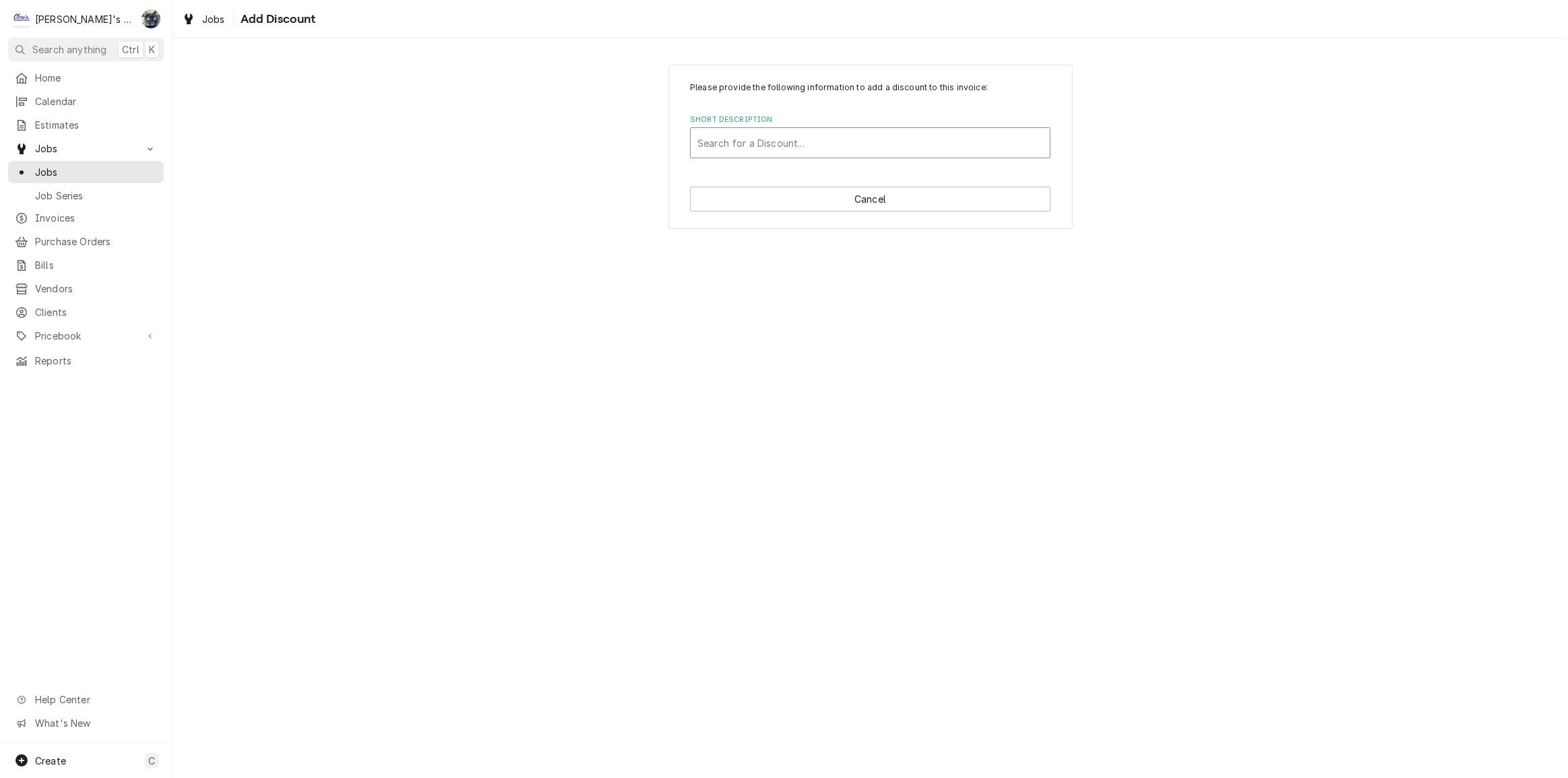
click at [822, 134] on div "Short Description" at bounding box center [870, 142] width 346 height 24
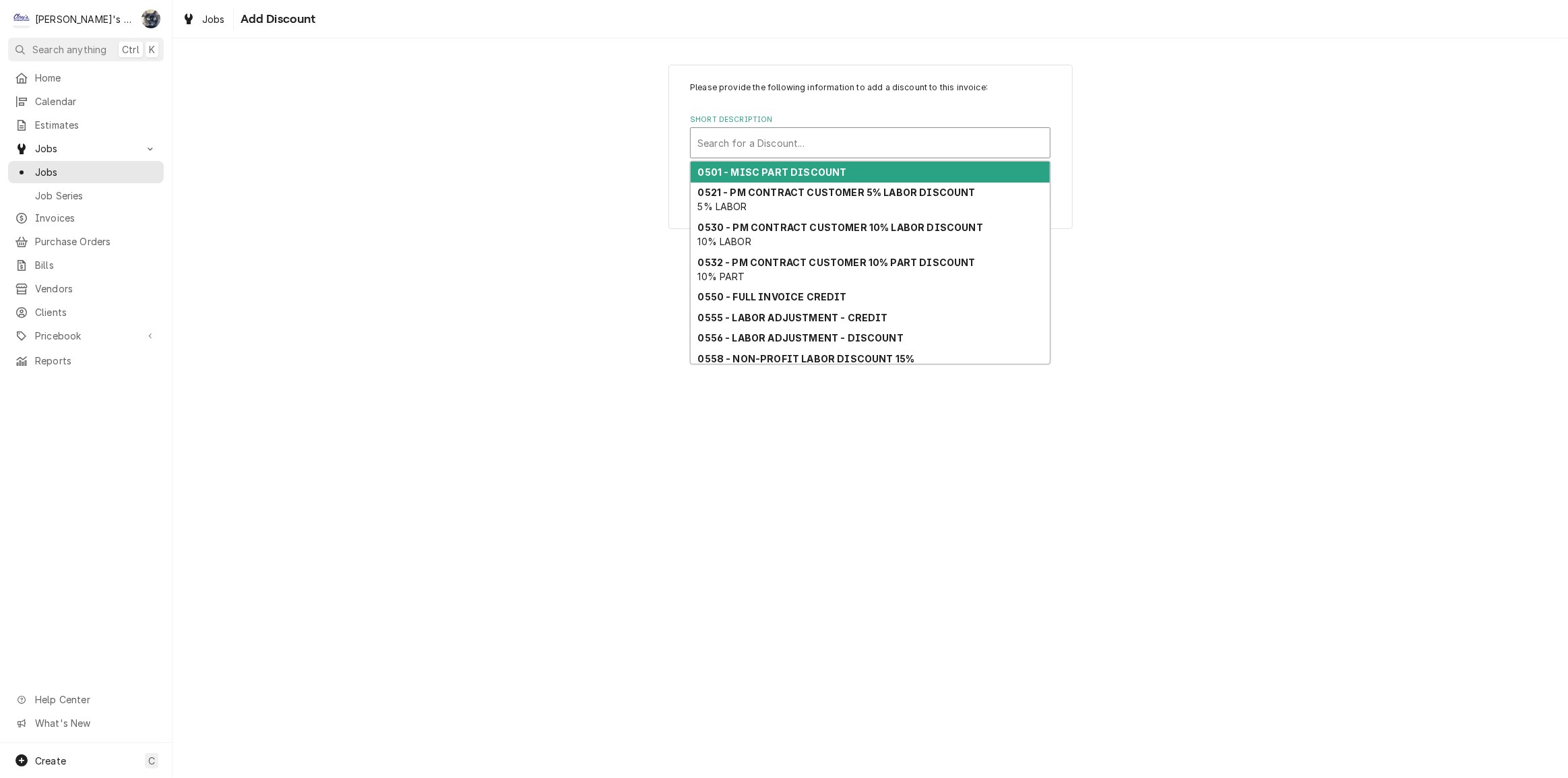
click at [821, 164] on div "0501 - MISC PART DISCOUNT" at bounding box center [870, 172] width 359 height 21
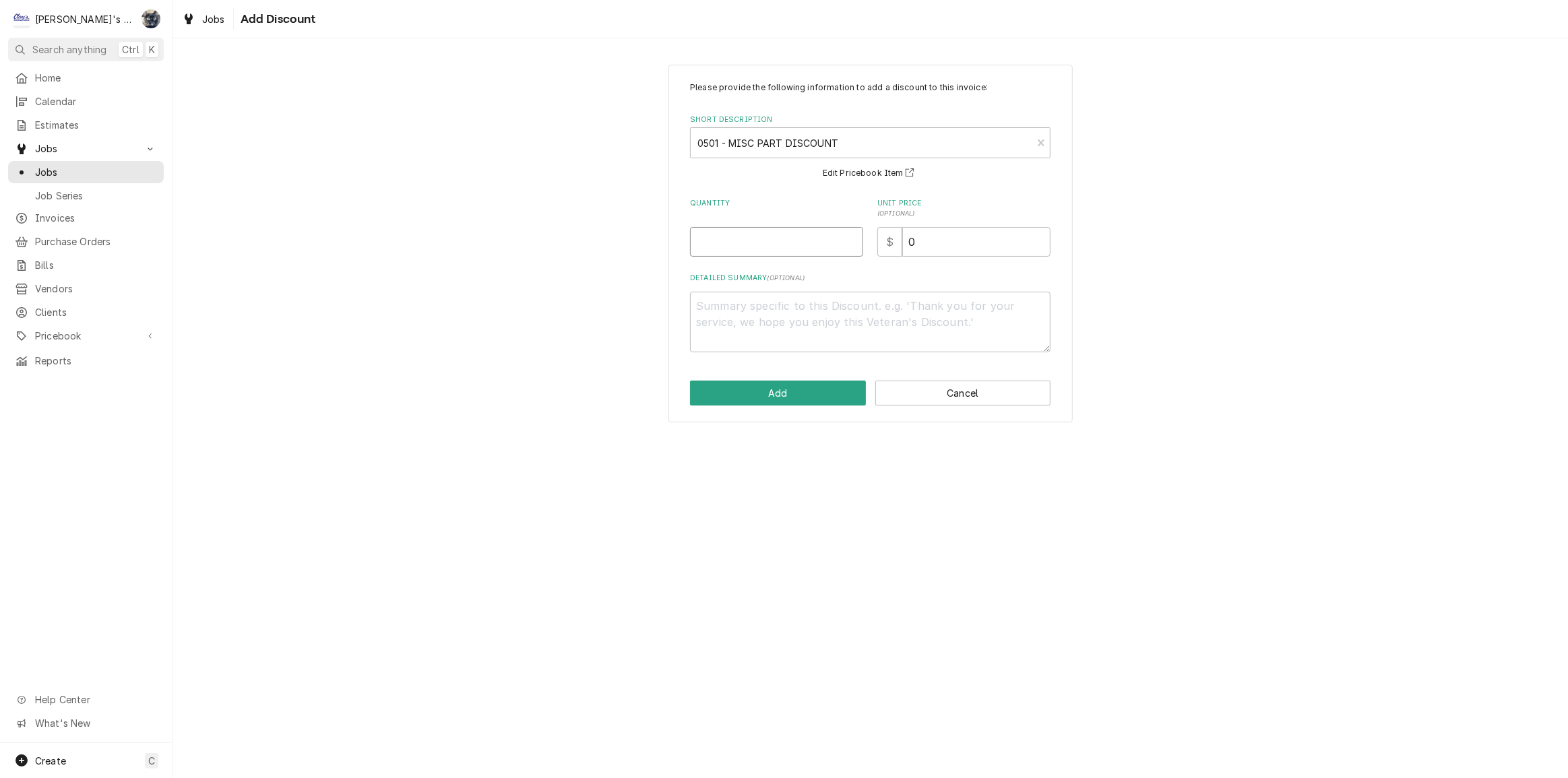
click at [756, 245] on input "Quantity" at bounding box center [777, 242] width 173 height 30
type textarea "x"
type input "1"
click at [800, 400] on button "Add" at bounding box center [777, 393] width 176 height 25
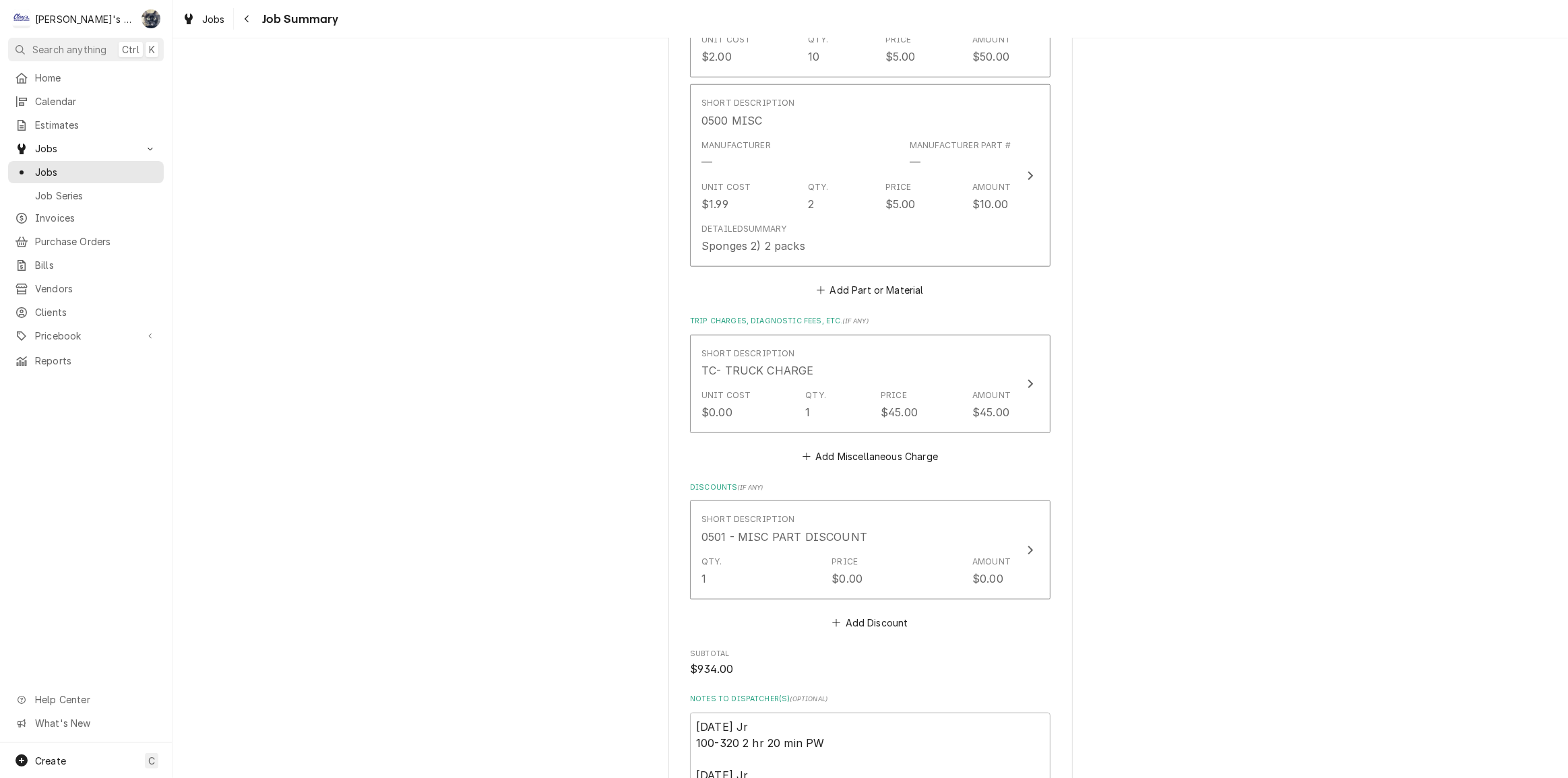
scroll to position [1745, 0]
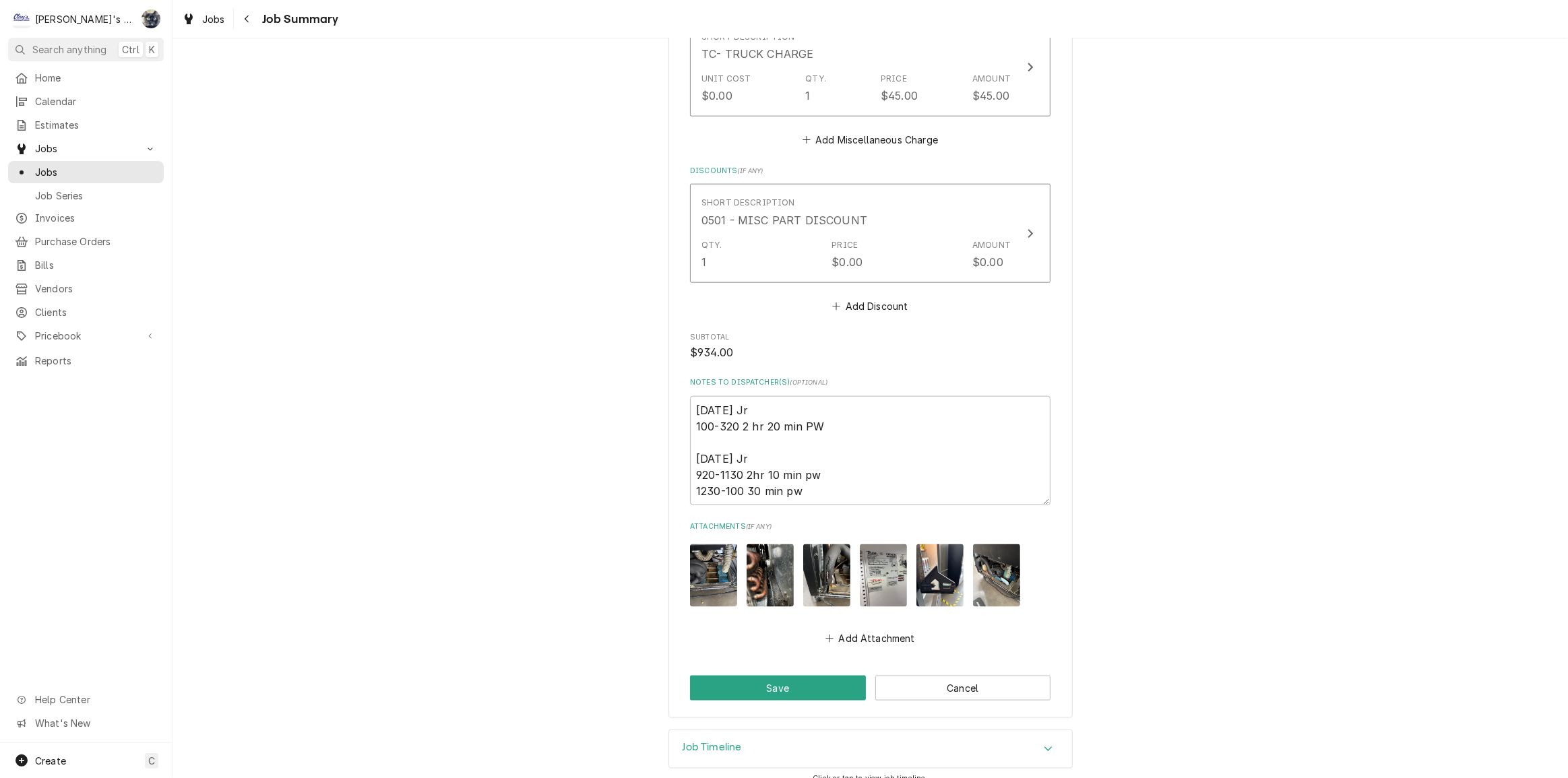
click at [883, 579] on img "Attachments" at bounding box center [883, 576] width 47 height 63
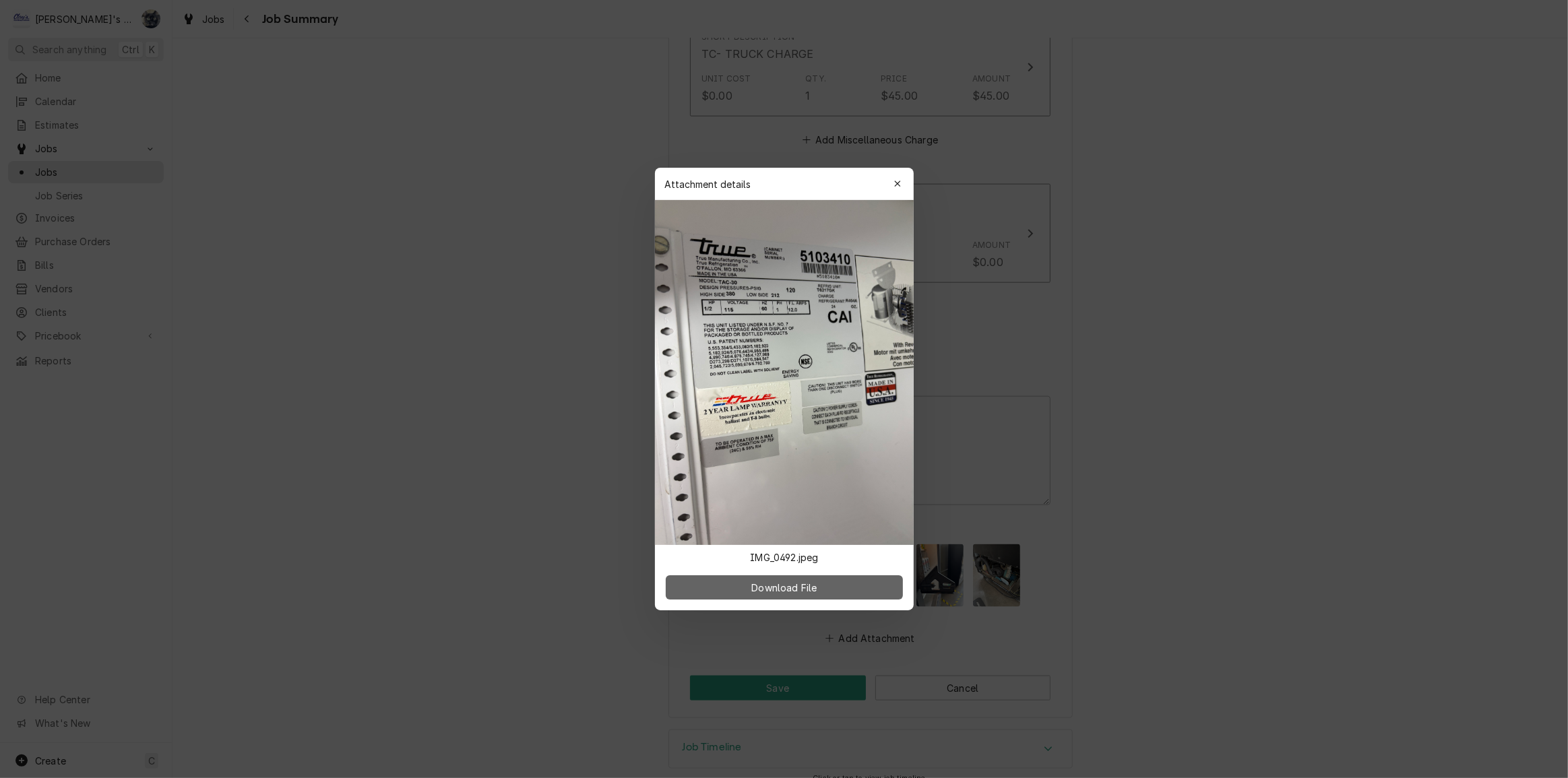
click at [838, 589] on button "Download File" at bounding box center [784, 587] width 237 height 24
click at [898, 179] on icon "button" at bounding box center [897, 183] width 7 height 9
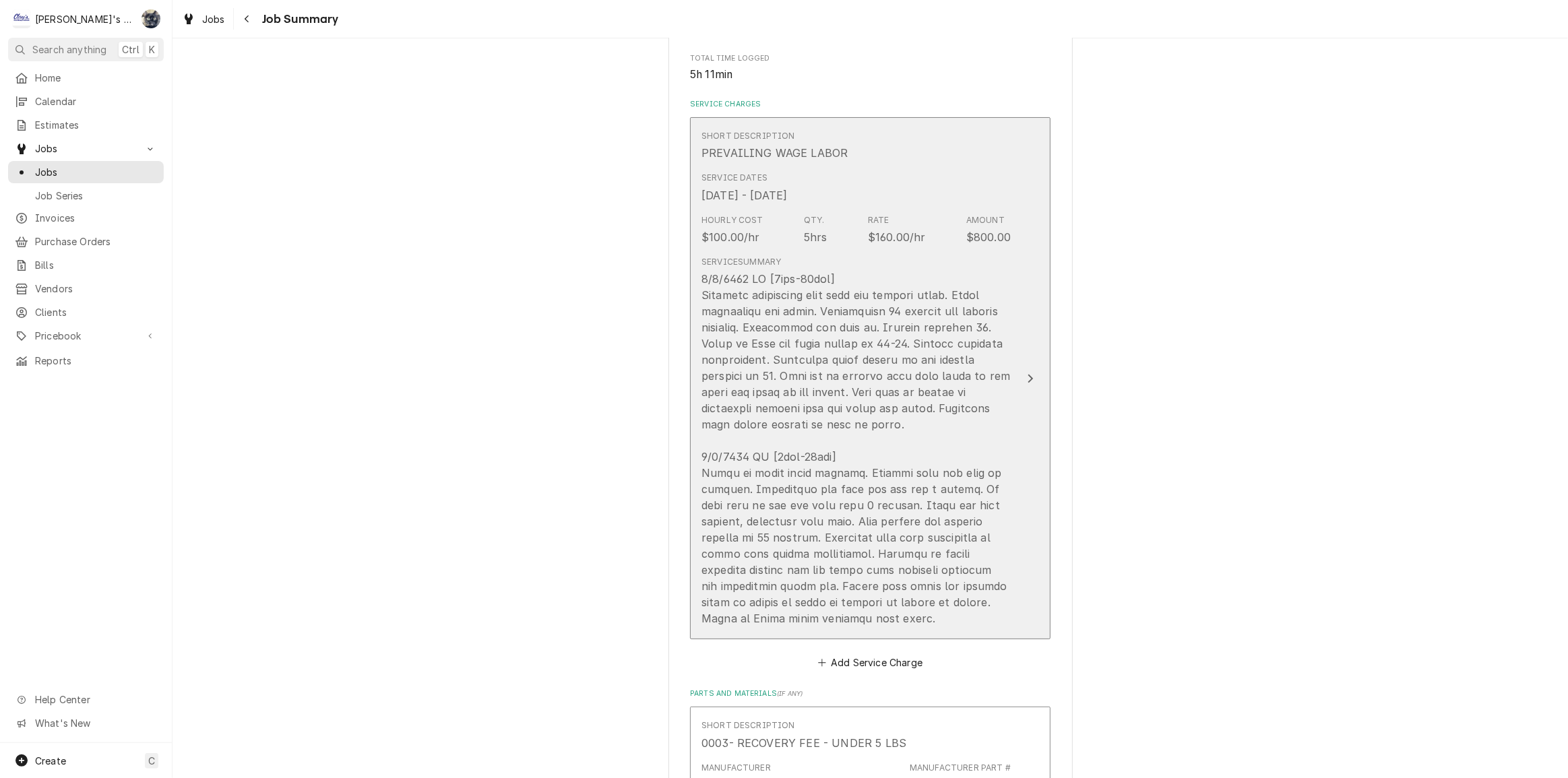
scroll to position [276, 0]
click at [836, 413] on div "Update Line Item" at bounding box center [856, 453] width 309 height 356
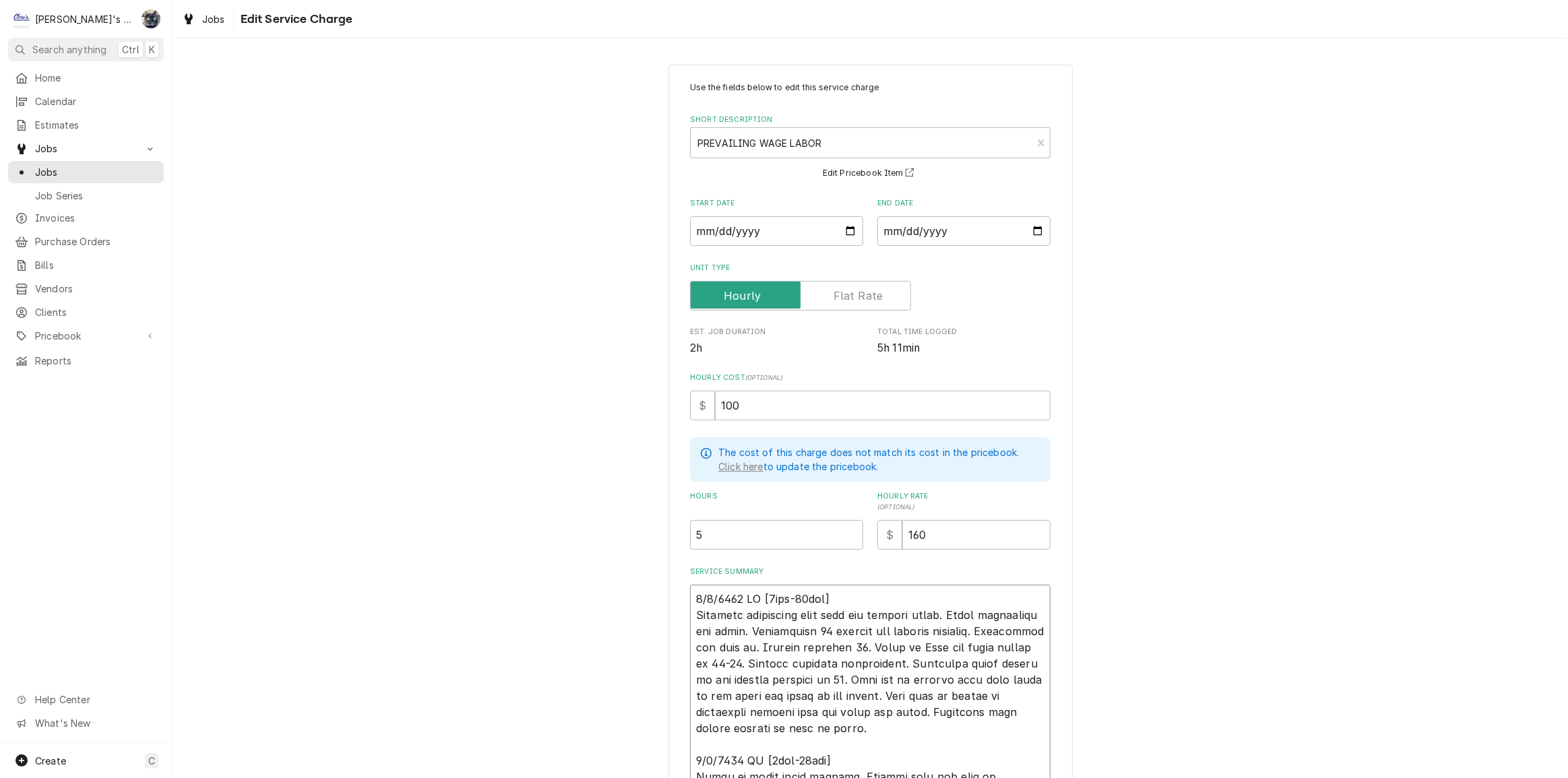
click at [874, 598] on textarea "Service Summary" at bounding box center [870, 752] width 361 height 336
type textarea "x"
type textarea "9/2/2025 JR [2hrs-20min] Customer complained that unit was leaking water. Found…"
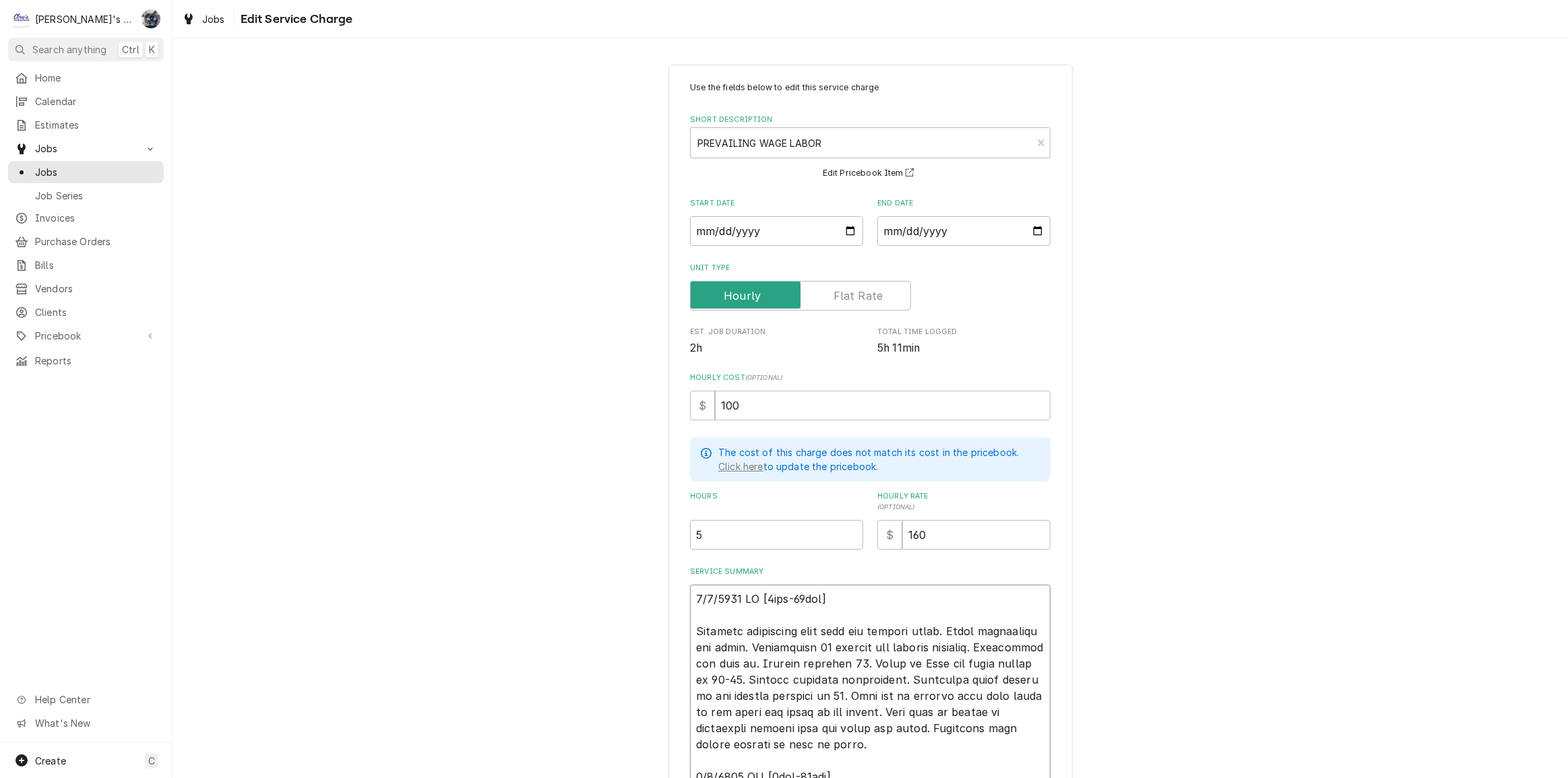
type textarea "x"
type textarea "9/2/2025 JR [2hrs-20min] T Customer complained that unit was leaking water. Fou…"
type textarea "x"
type textarea "9/2/2025 JR [2hrs-20min] Tr Customer complained that unit was leaking water. Fo…"
type textarea "x"
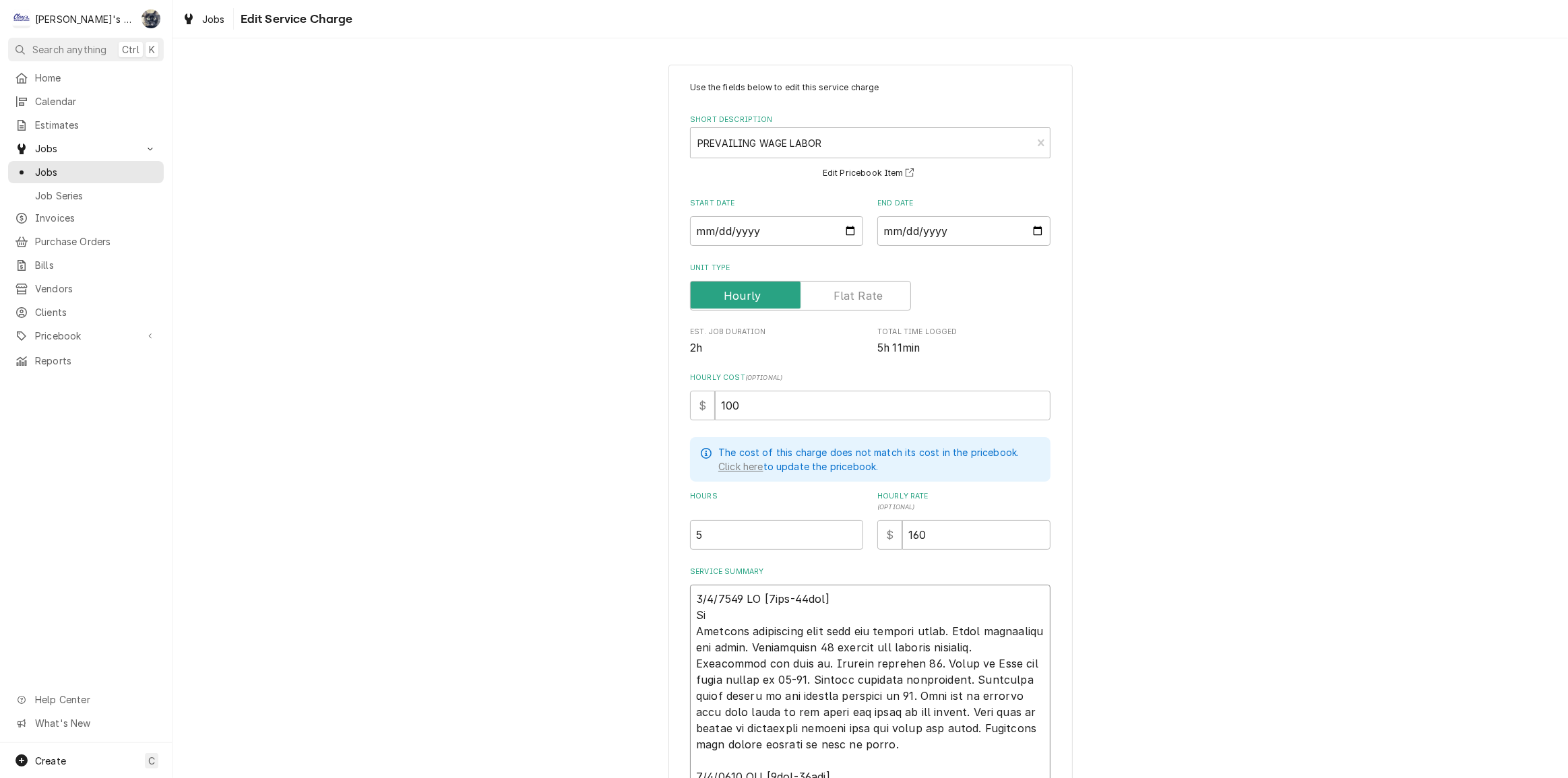
type textarea "9/2/2025 JR [2hrs-20min] Tru Customer complained that unit was leaking water. F…"
type textarea "x"
type textarea "9/2/2025 JR [2hrs-20min] True Customer complained that unit was leaking water. …"
type textarea "x"
type textarea "9/2/2025 JR [2hrs-20min] True Customer complained that unit was leaking water. …"
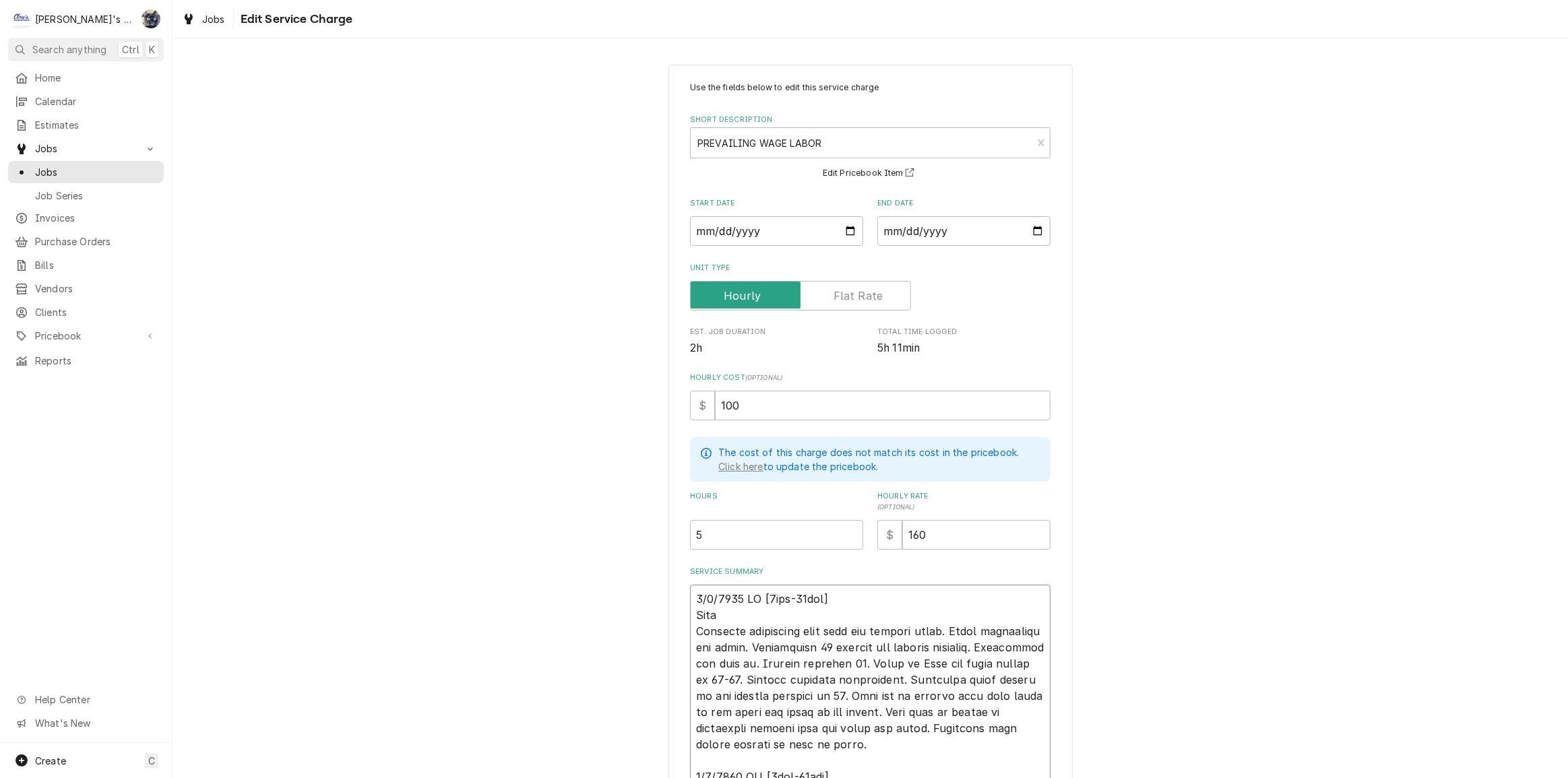
type textarea "x"
type textarea "9/2/2025 JR [2hrs-20min] True m Customer complained that unit was leaking water…"
type textarea "x"
type textarea "9/2/2025 JR [2hrs-20min] True mo Customer complained that unit was leaking wate…"
type textarea "x"
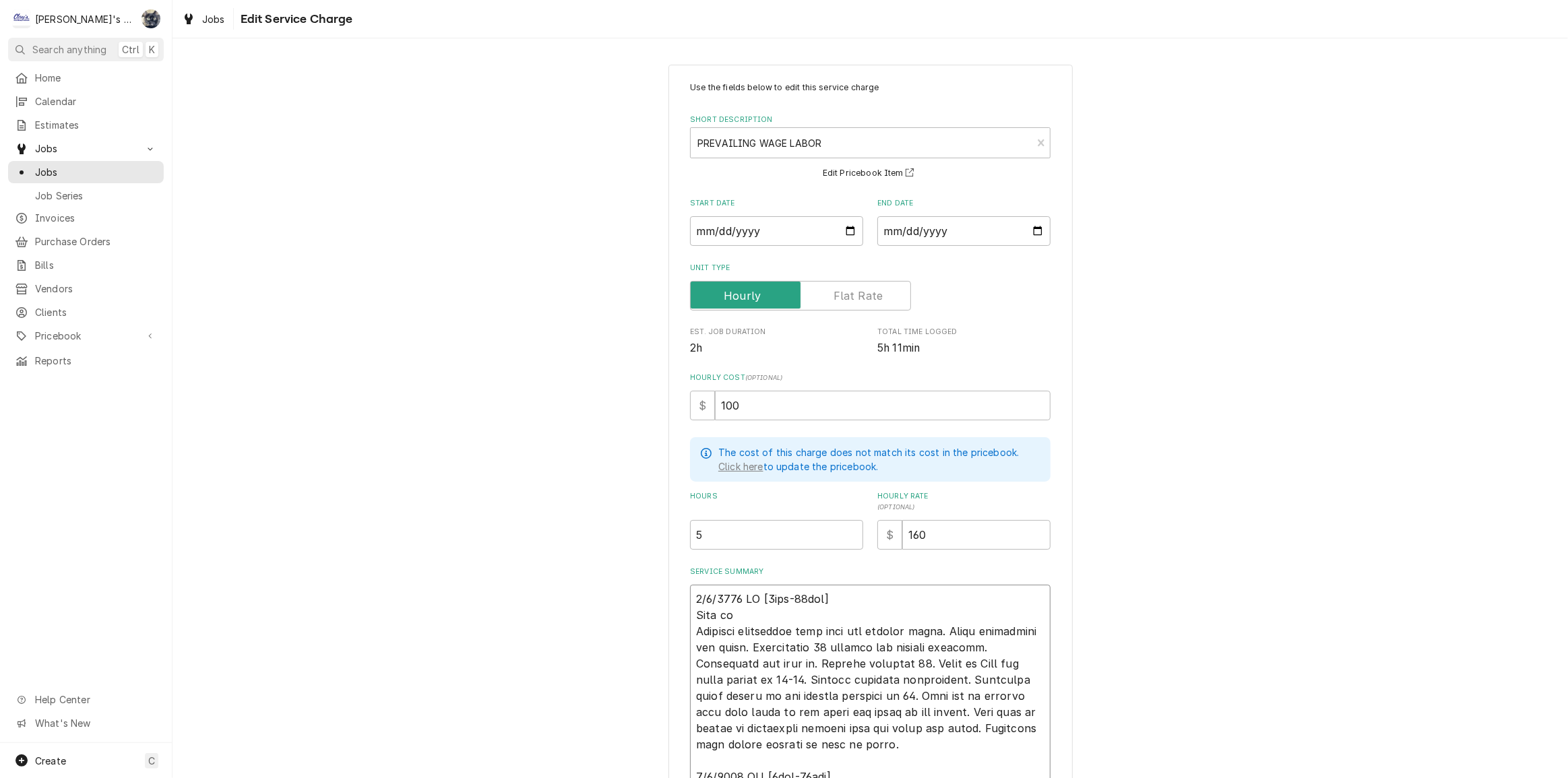
type textarea "9/2/2025 JR [2hrs-20min] True m Customer complained that unit was leaking water…"
type textarea "x"
type textarea "9/2/2025 JR [2hrs-20min] True Customer complained that unit was leaking water. …"
type textarea "x"
type textarea "9/2/2025 JR [2hrs-20min] True M Customer complained that unit was leaking water…"
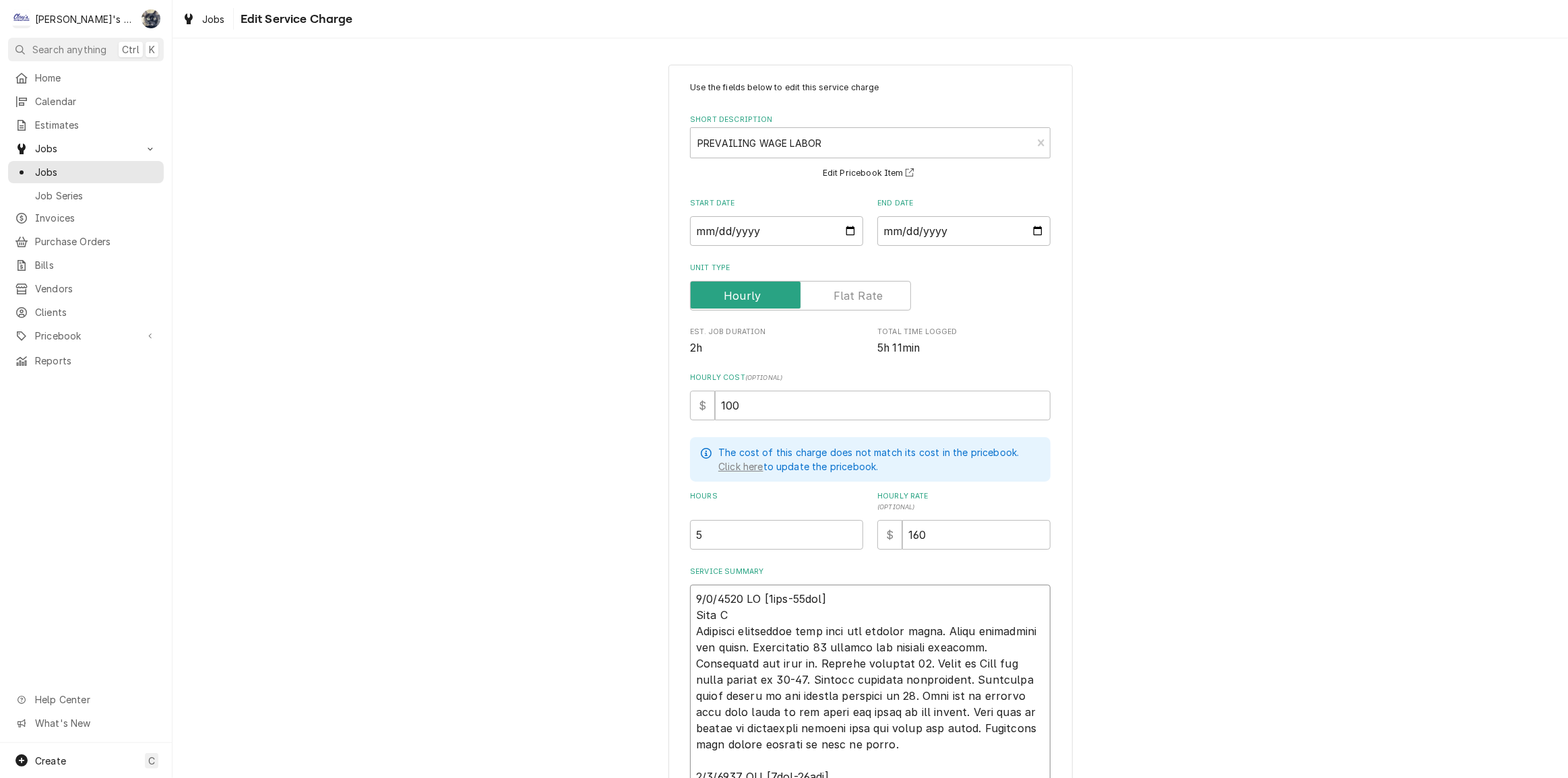
type textarea "x"
type textarea "9/2/2025 JR [2hrs-20min] True Mo Customer complained that unit was leaking wate…"
type textarea "x"
type textarea "9/2/2025 JR [2hrs-20min] True Mod Customer complained that unit was leaking wat…"
type textarea "x"
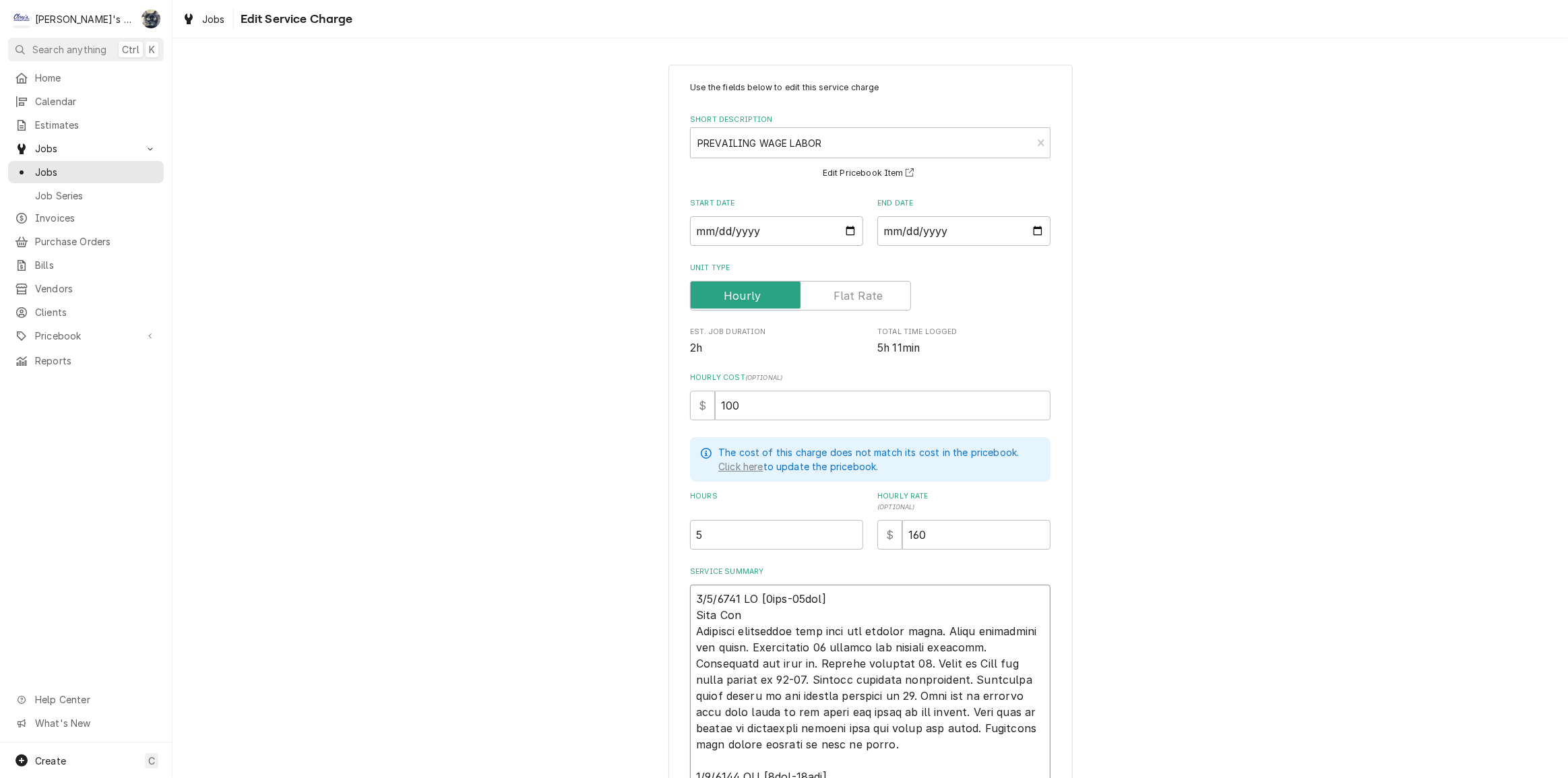
type textarea "9/2/2025 JR [2hrs-20min] True Mode Customer complained that unit was leaking wa…"
type textarea "x"
type textarea "9/2/2025 JR [2hrs-20min] True Model Customer complained that unit was leaking w…"
type textarea "x"
type textarea "9/2/2025 JR [2hrs-20min] True Model Customer complained that unit was leaking w…"
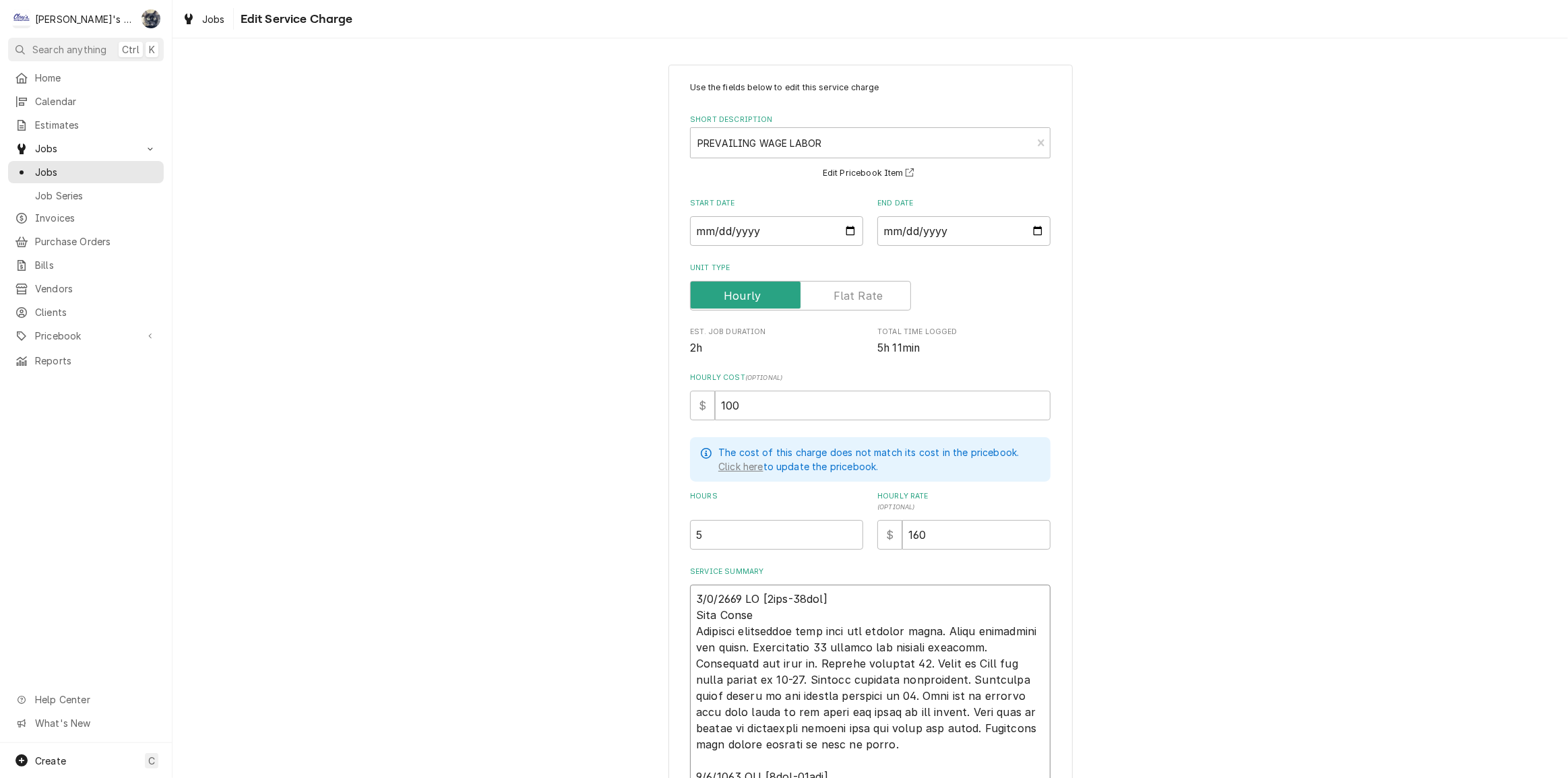
type textarea "x"
type textarea "9/2/2025 JR [2hrs-20min] True Model # Customer complained that unit was leaking…"
type textarea "x"
type textarea "9/2/2025 JR [2hrs-20min] True Model #T Customer complained that unit was leakin…"
type textarea "x"
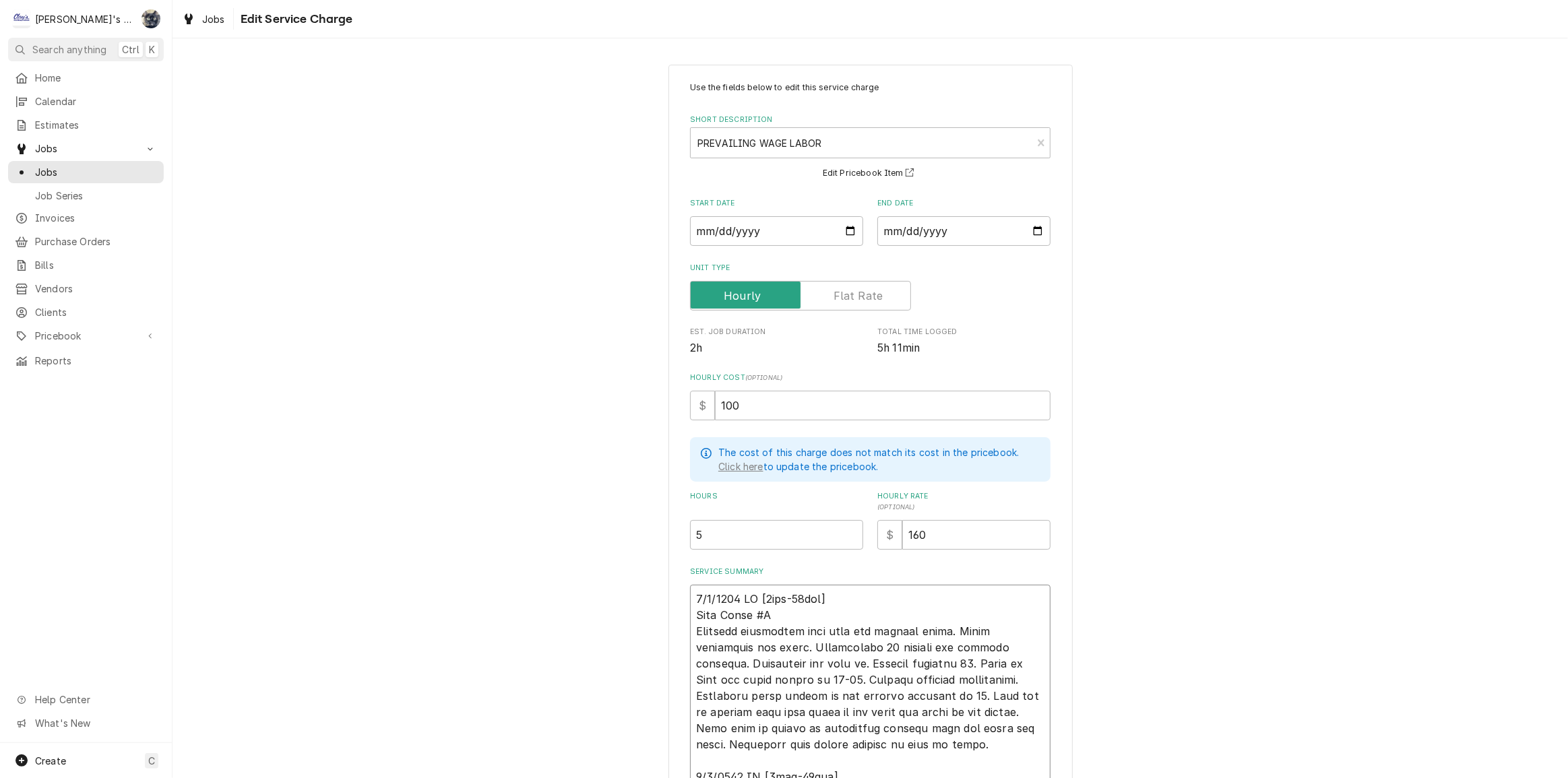
type textarea "9/2/2025 JR [2hrs-20min] True Model #TA Customer complained that unit was leaki…"
type textarea "x"
type textarea "9/2/2025 JR [2hrs-20min] True Model #TAC Customer complained that unit was leak…"
type textarea "x"
type textarea "9/2/2025 JR [2hrs-20min] True Model #TAC- Customer complained that unit was lea…"
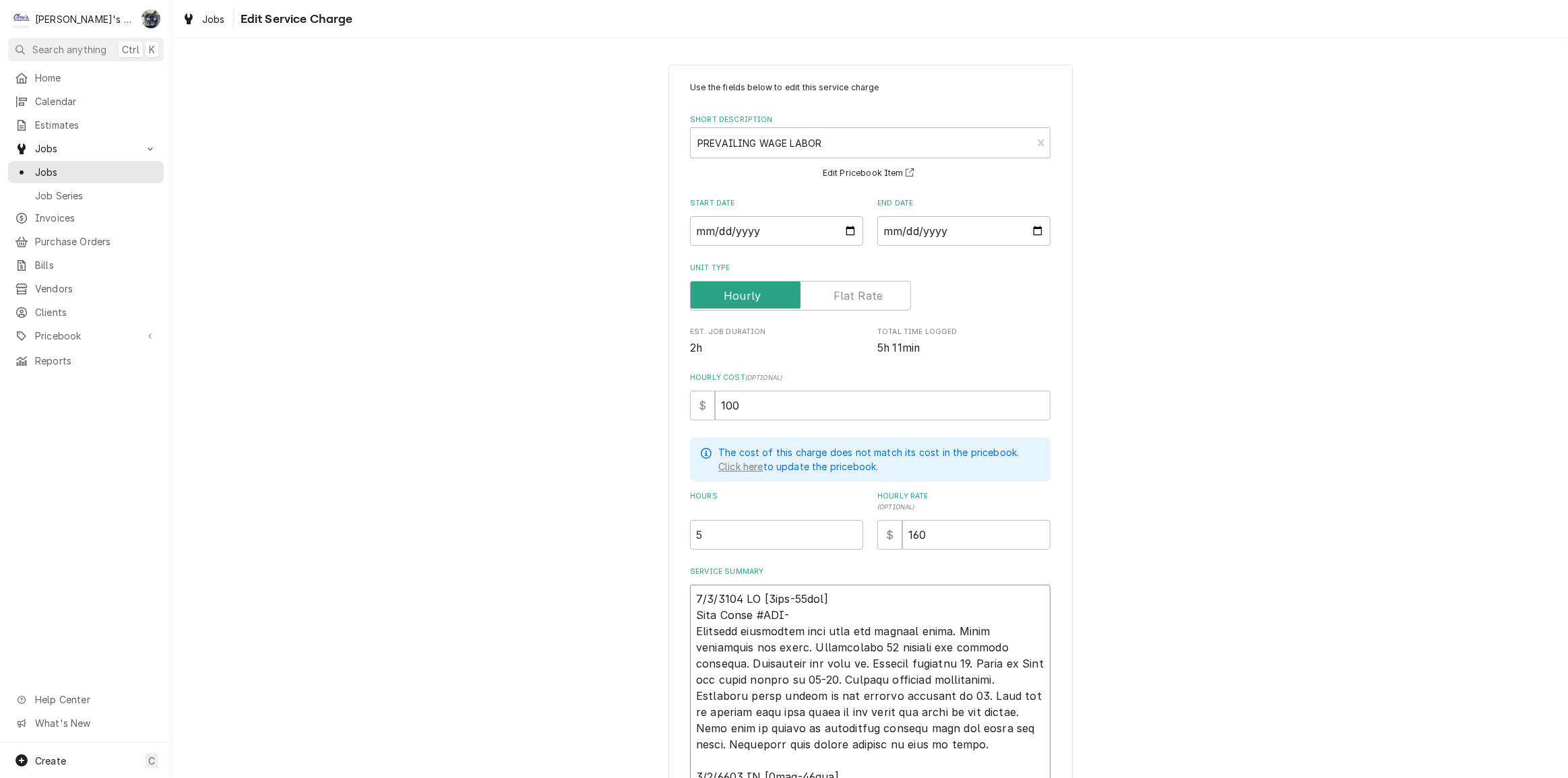
type textarea "x"
type textarea "9/2/2025 JR [2hrs-20min] True Model #TAC-3 Customer complained that unit was le…"
type textarea "x"
type textarea "9/2/2025 JR [2hrs-20min] True Model #TAC-30 Customer complained that unit was l…"
type textarea "x"
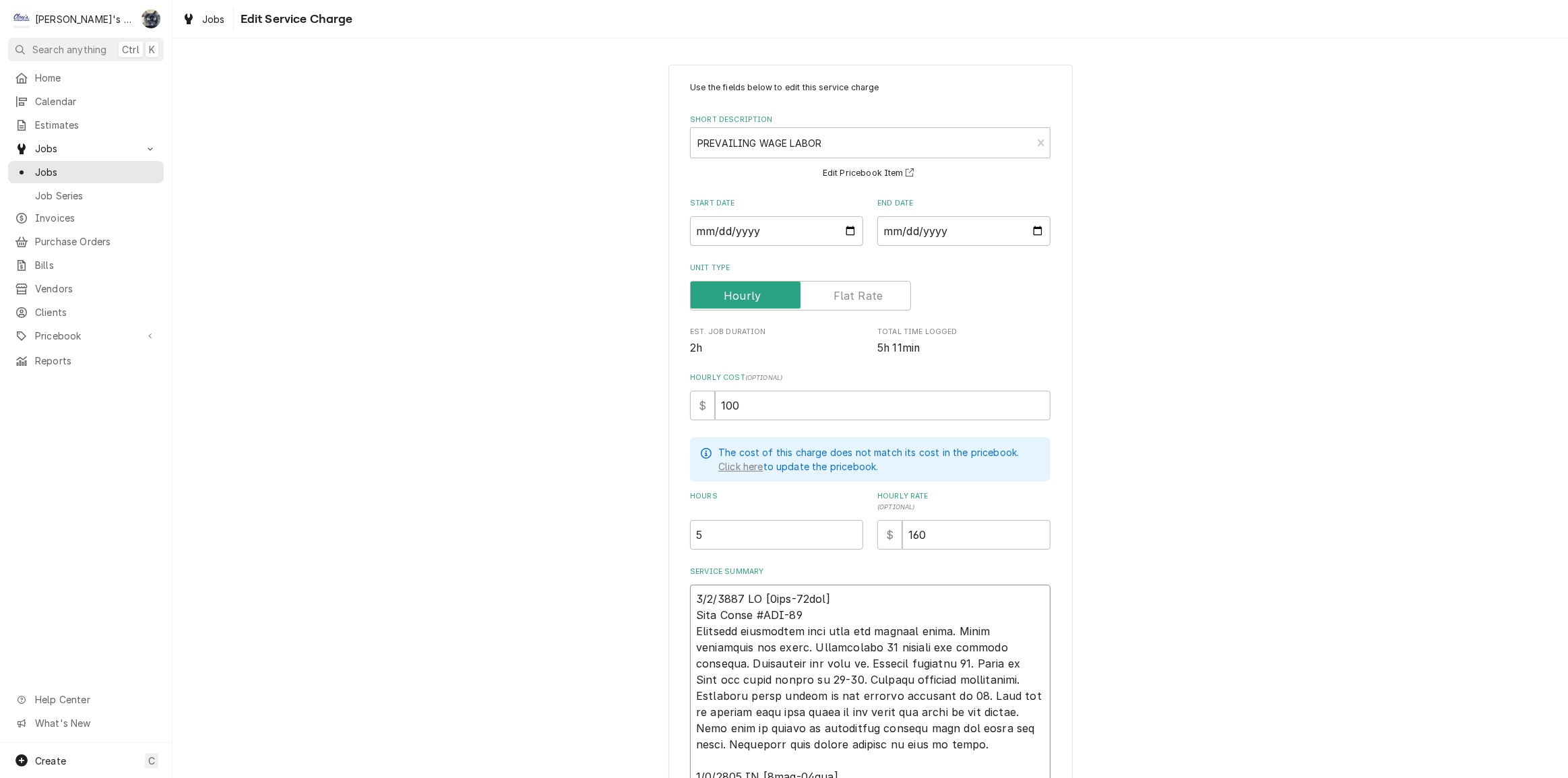
type textarea "9/2/2025 JR [2hrs-20min] True Model #TAC-30, Customer complained that unit was …"
type textarea "x"
type textarea "9/2/2025 JR [2hrs-20min] True Model #TAC-30, Customer complained that unit was …"
type textarea "x"
type textarea "9/2/2025 JR [2hrs-20min] True Model #TAC-30, S Customer complained that unit wa…"
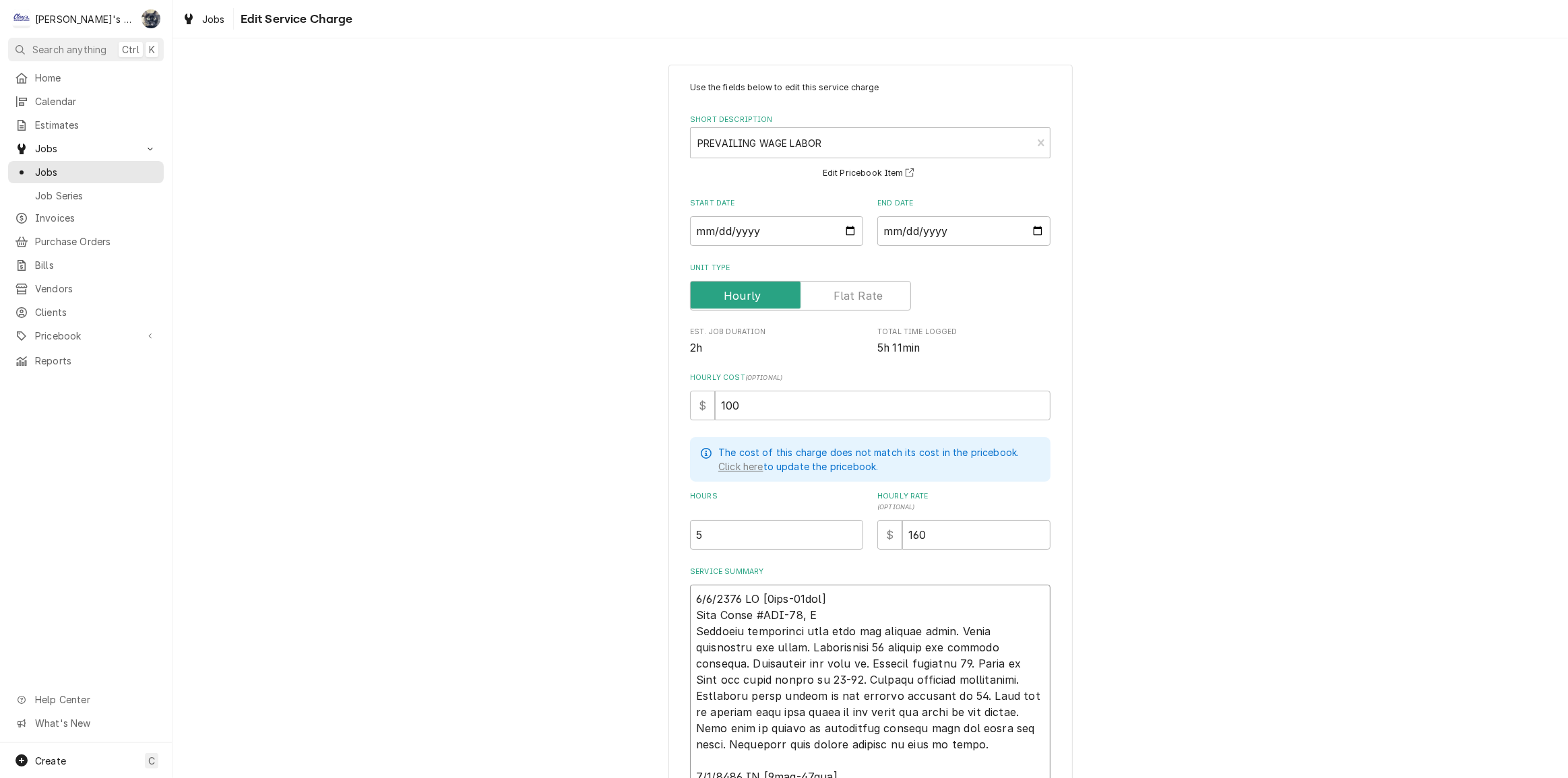
type textarea "x"
type textarea "9/2/2025 JR [2hrs-20min] True Model #TAC-30, Se Customer complained that unit w…"
type textarea "x"
type textarea "9/2/2025 JR [2hrs-20min] True Model #TAC-30, Ser Customer complained that unit …"
type textarea "x"
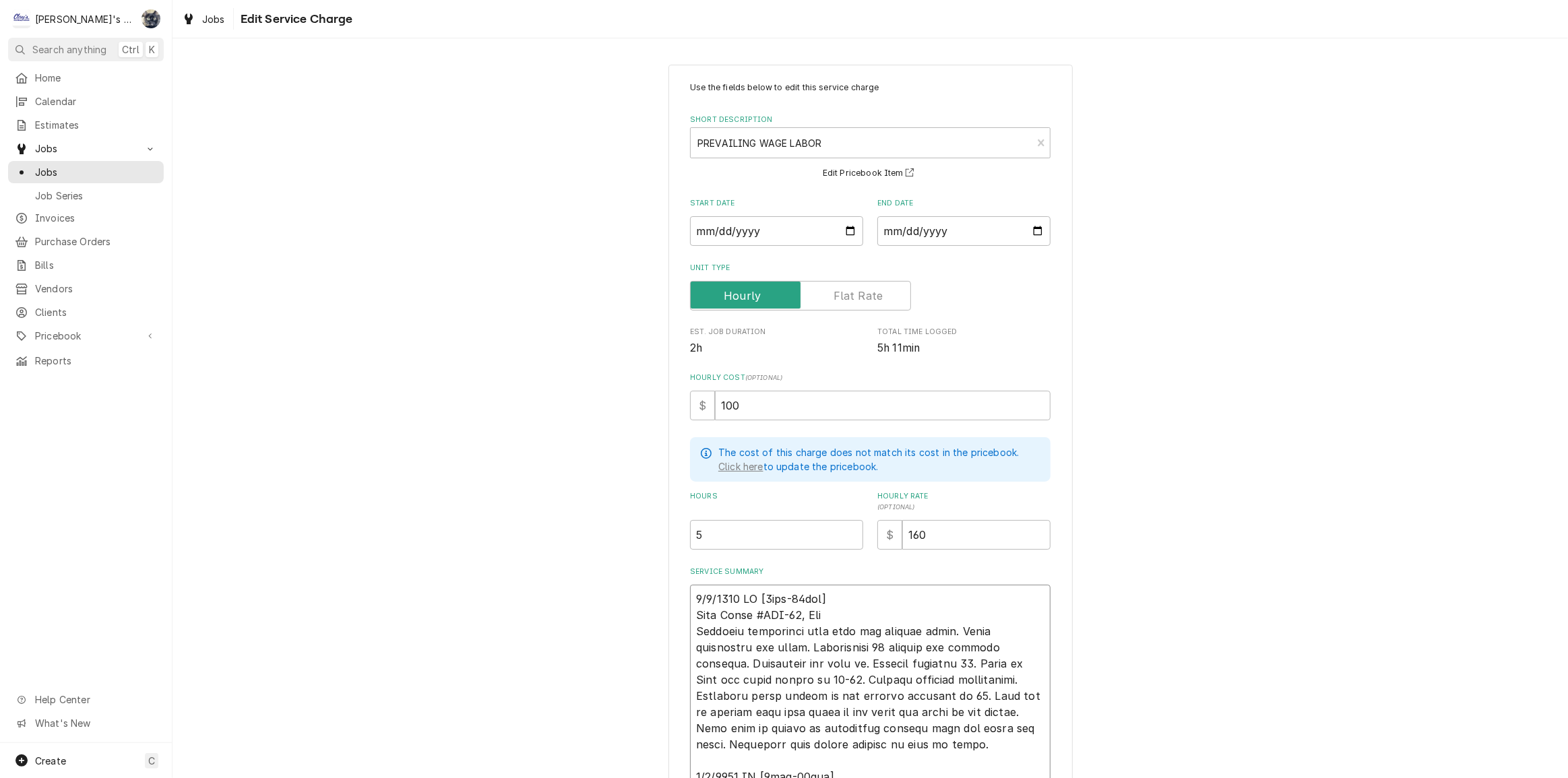
type textarea "9/2/2025 JR [2hrs-20min] True Model #TAC-30, Seri Customer complained that unit…"
type textarea "x"
type textarea "9/2/2025 JR [2hrs-20min] True Model #TAC-30, Seria Customer complained that uni…"
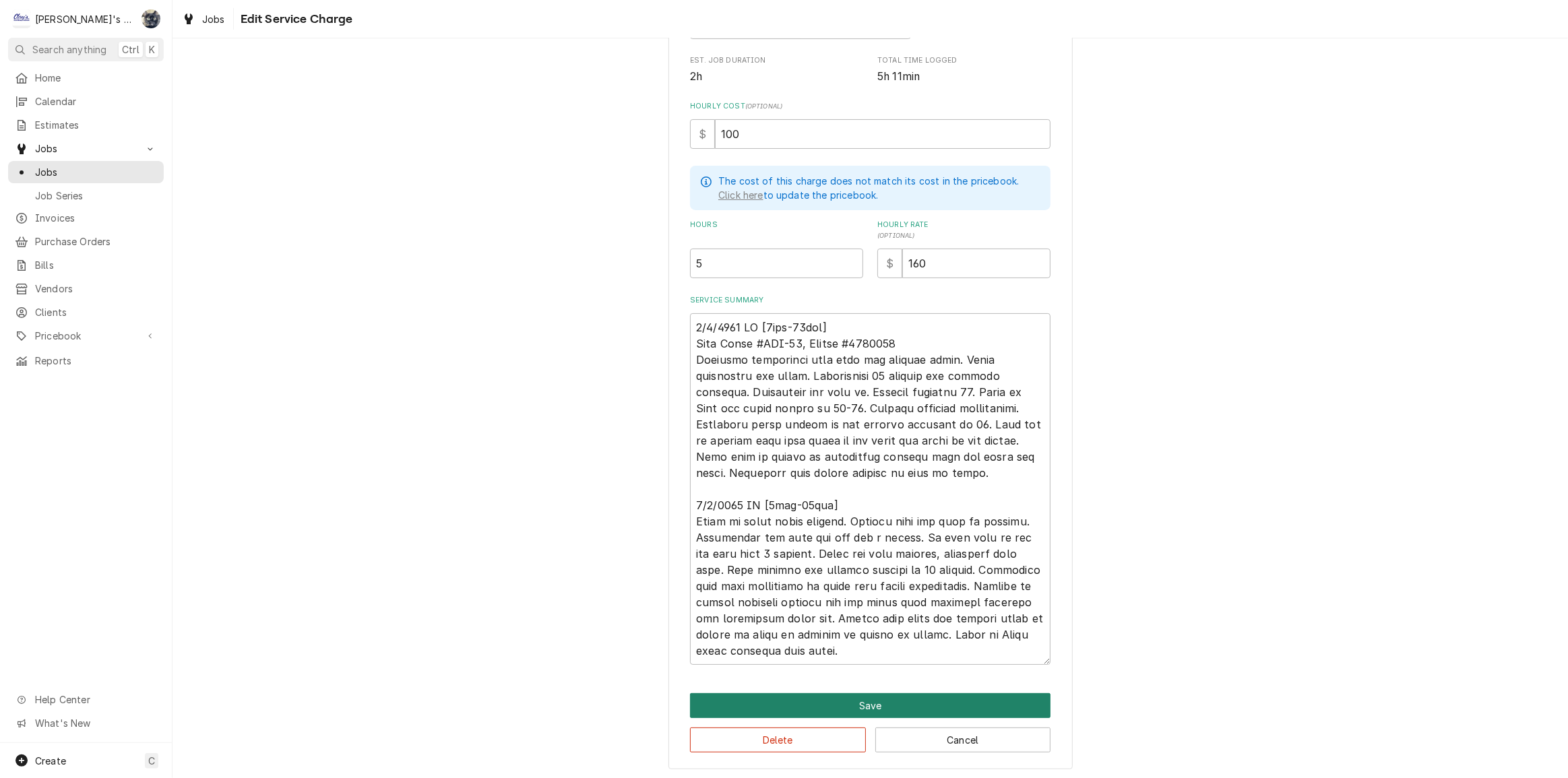
click at [810, 705] on button "Save" at bounding box center [870, 705] width 361 height 25
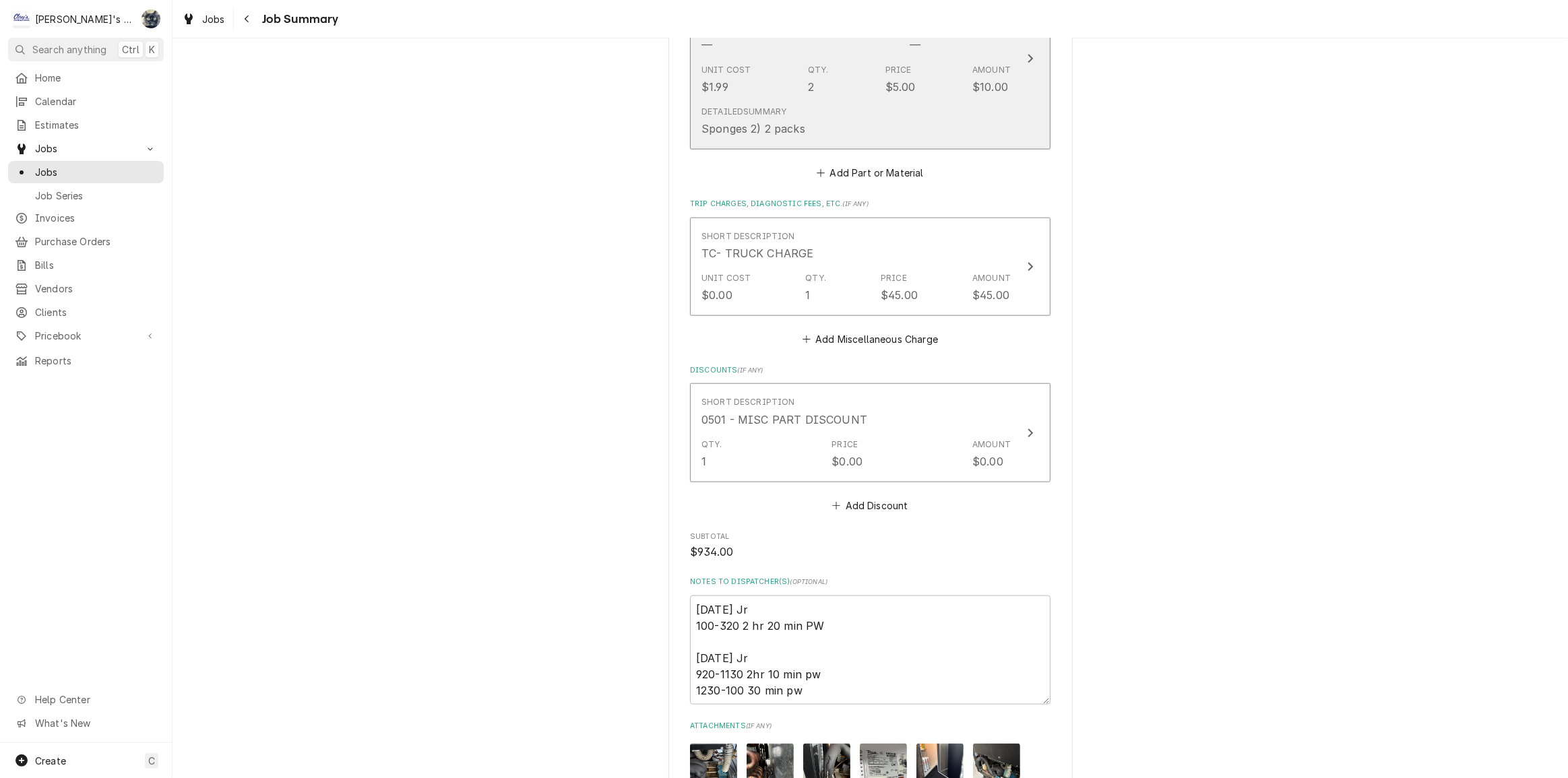
scroll to position [1761, 0]
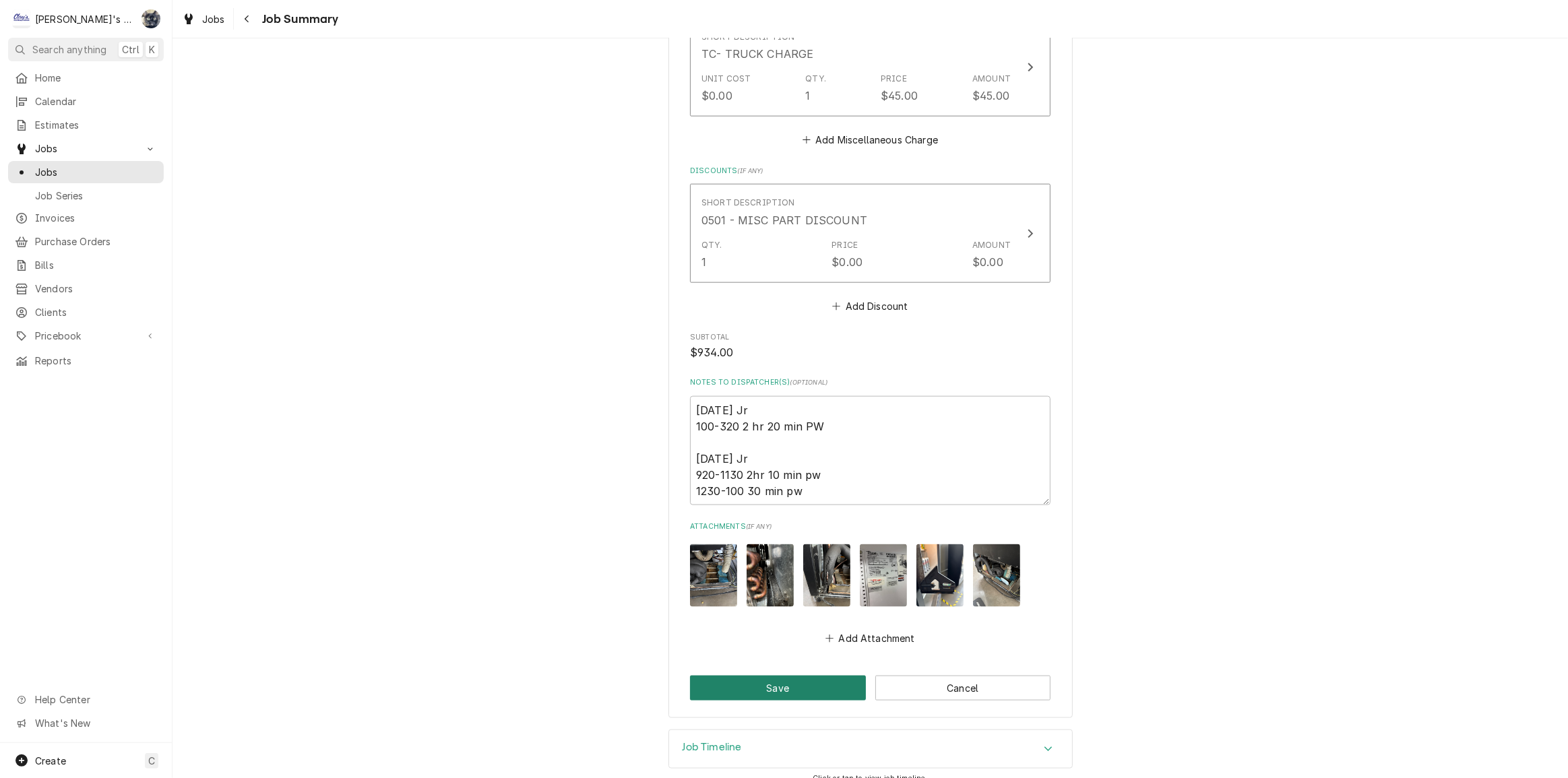
click at [808, 678] on button "Save" at bounding box center [777, 688] width 176 height 25
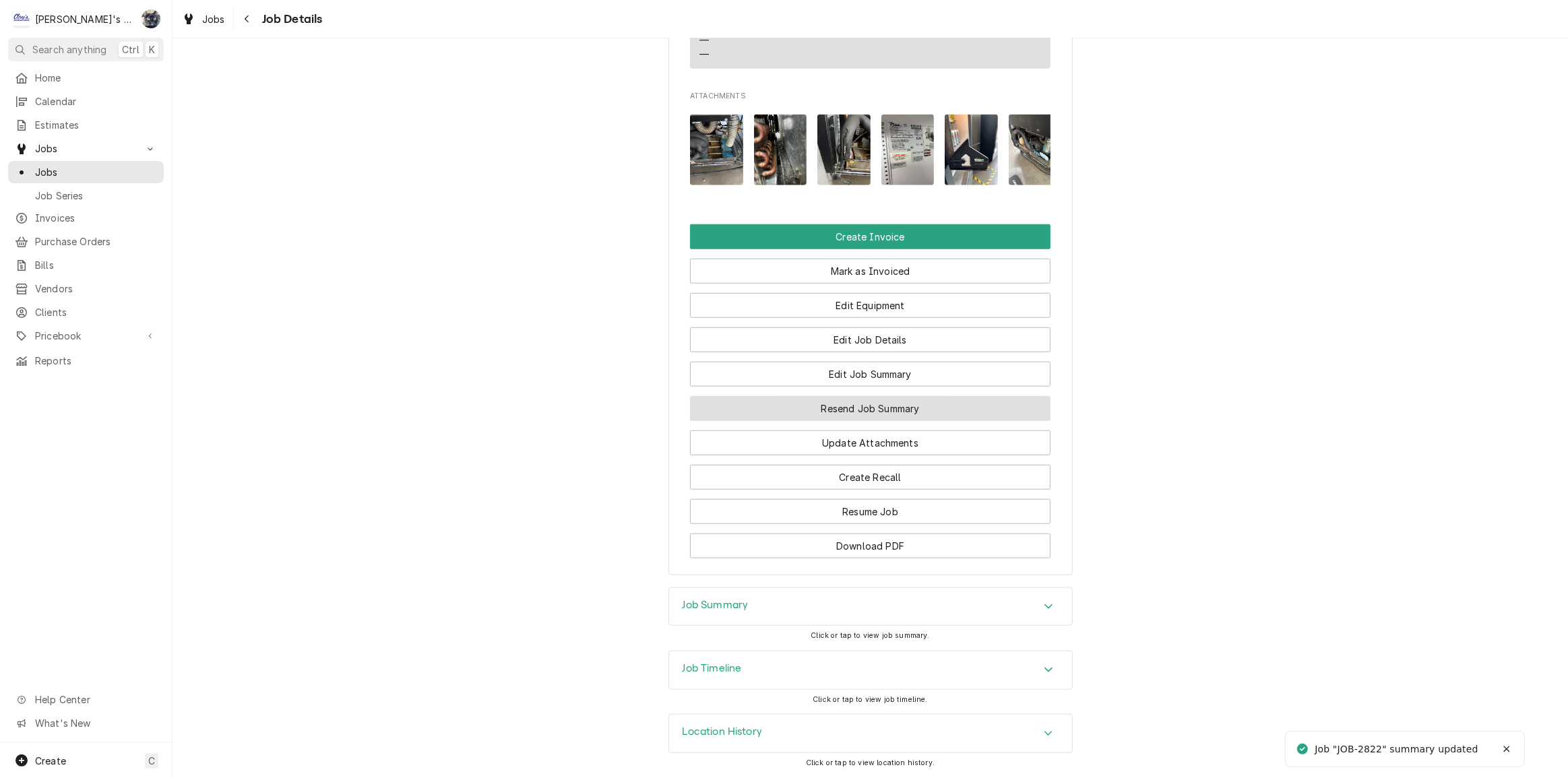
scroll to position [1408, 0]
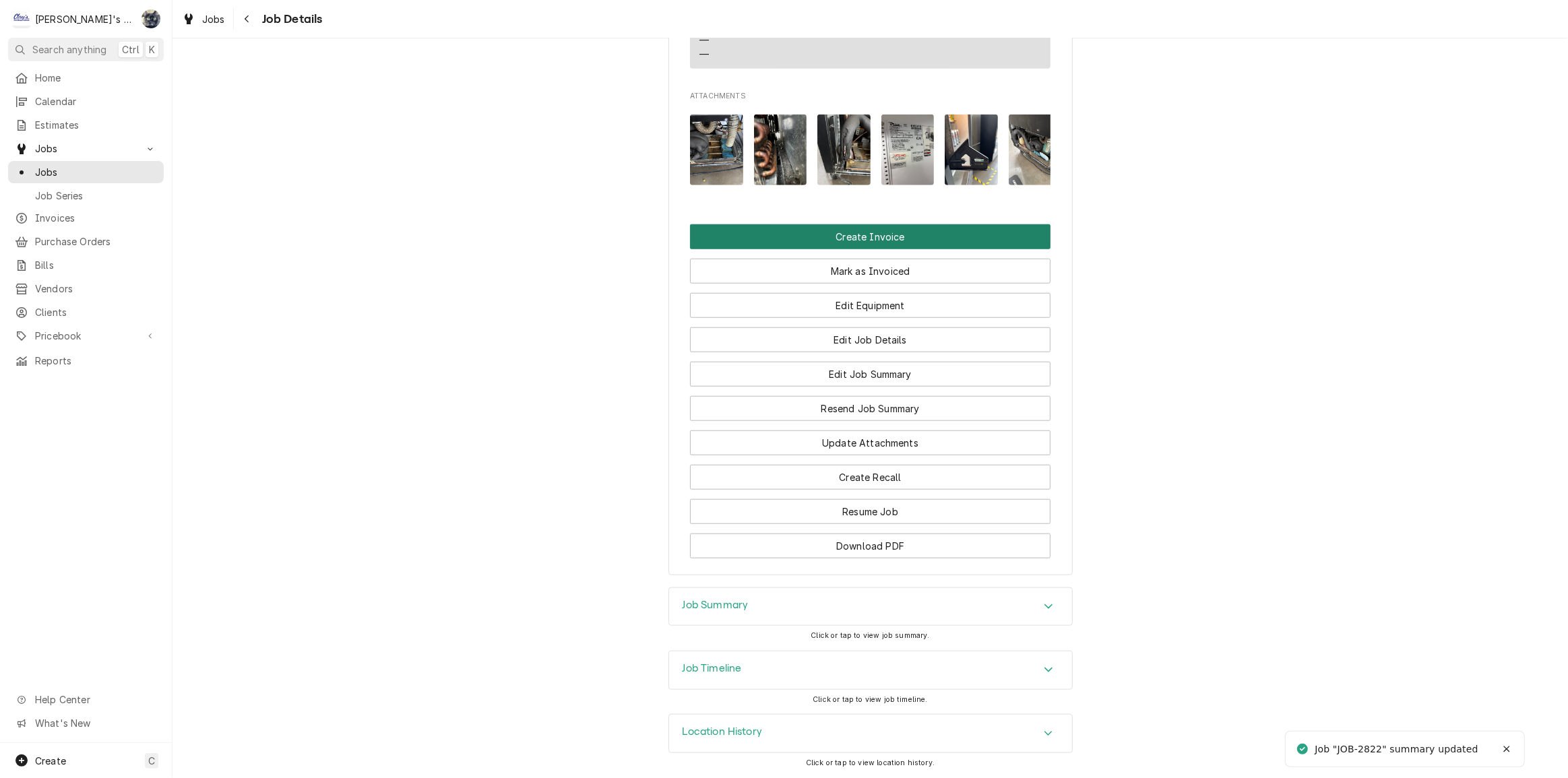
click at [863, 238] on button "Create Invoice" at bounding box center [870, 237] width 361 height 25
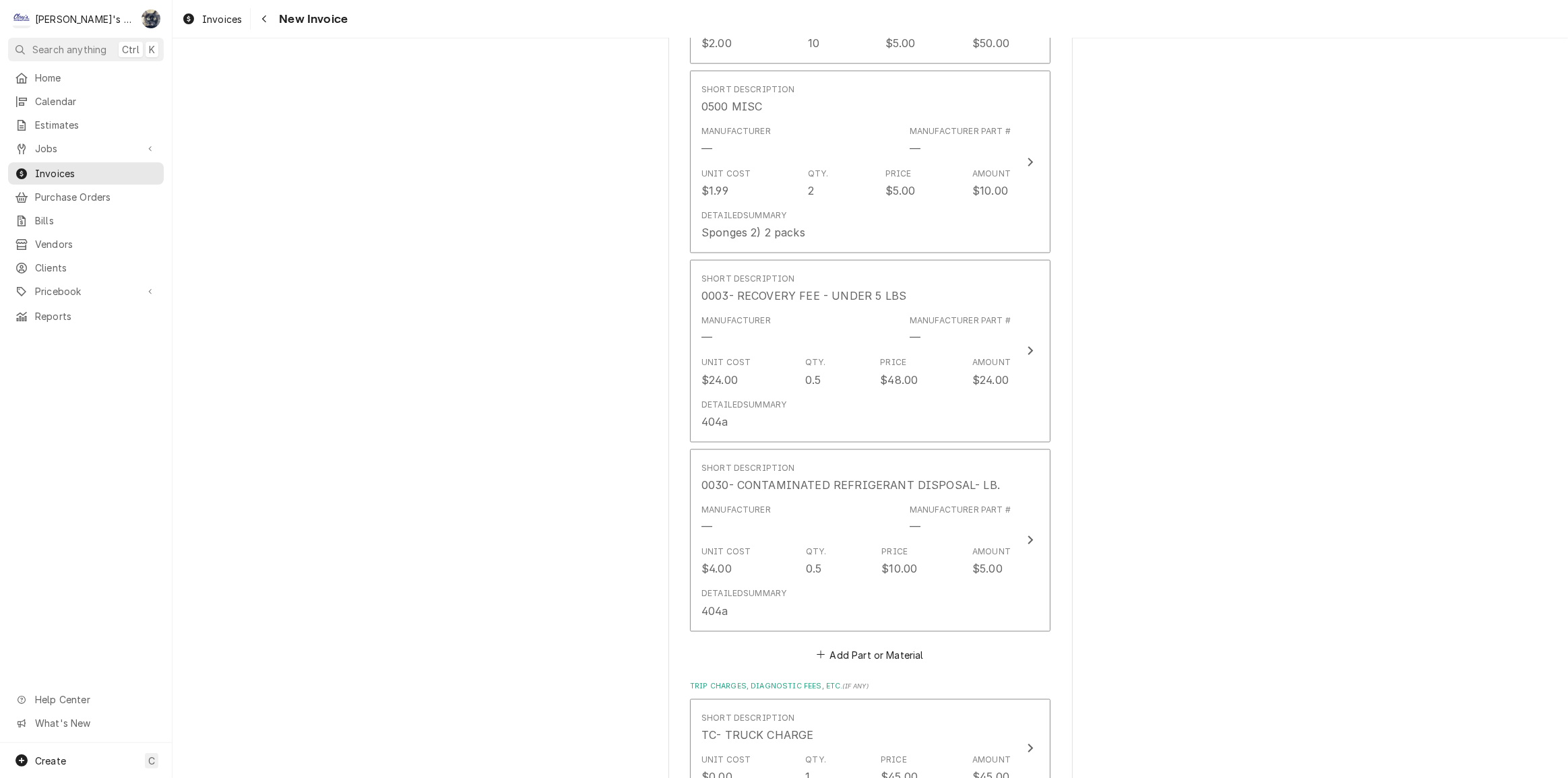
scroll to position [2388, 0]
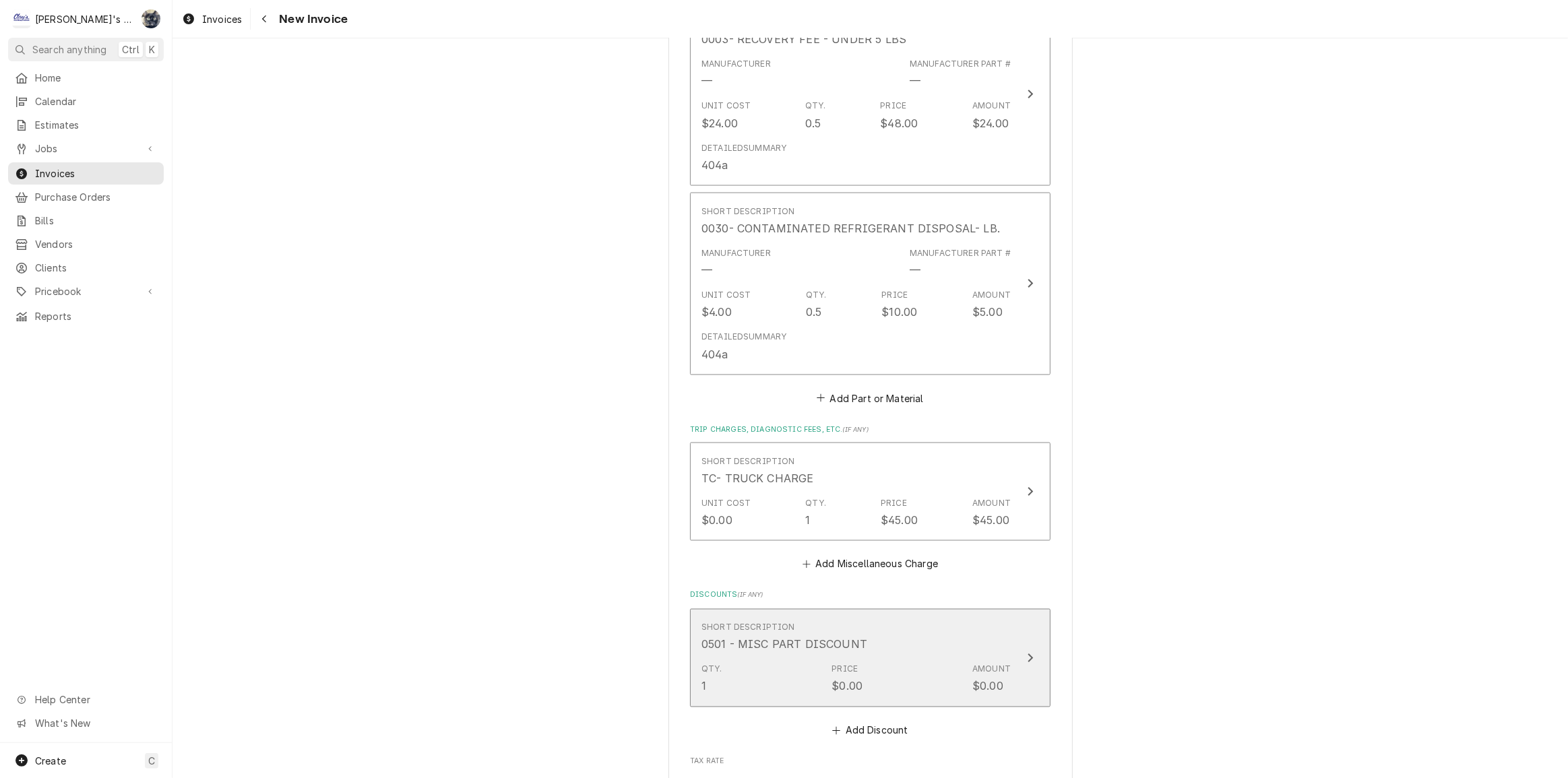
click at [866, 633] on div "Short Description 0501 - MISC PART DISCOUNT" at bounding box center [856, 637] width 309 height 42
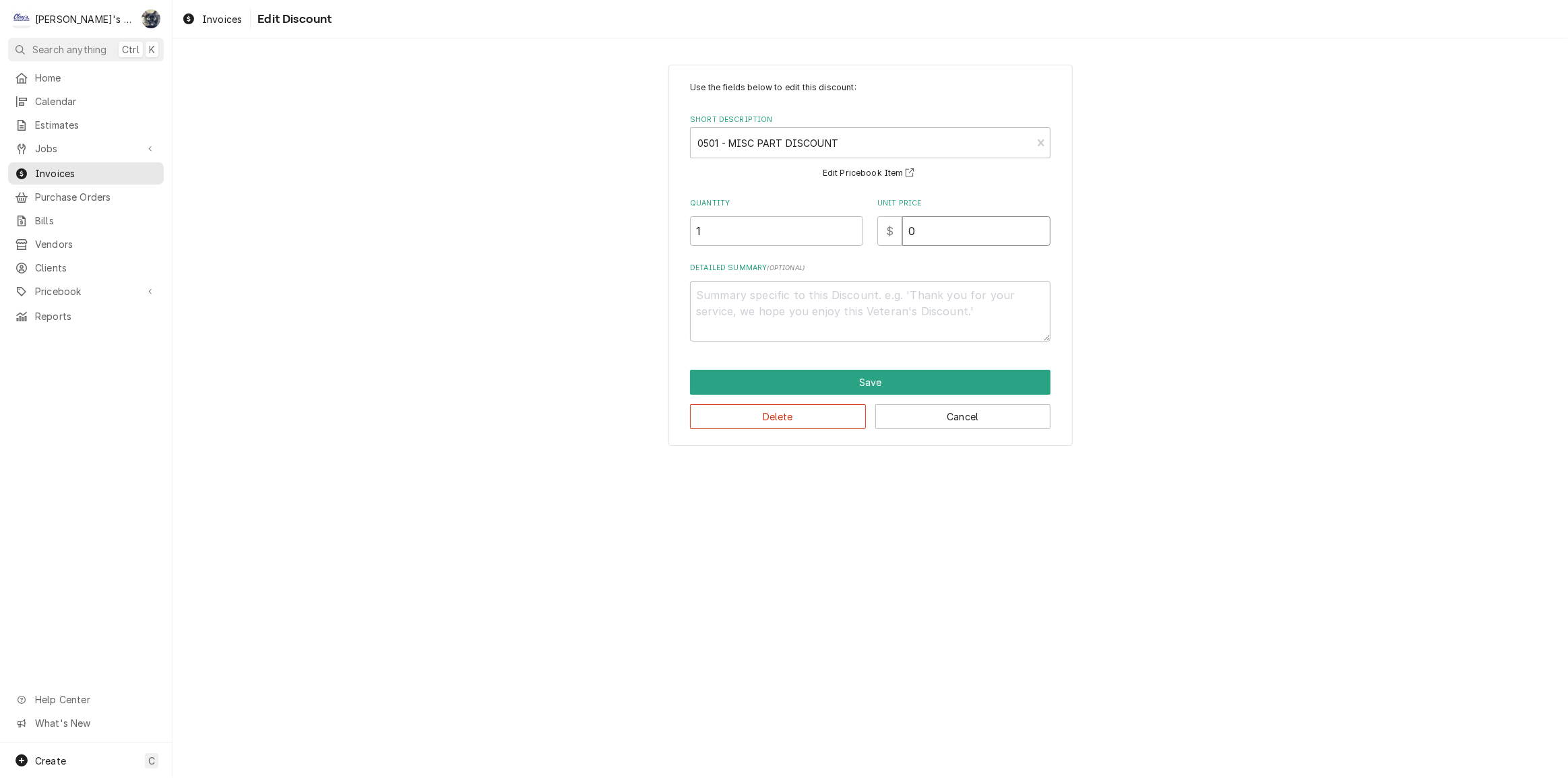
drag, startPoint x: 936, startPoint y: 238, endPoint x: 917, endPoint y: 241, distance: 19.2
click at [918, 241] on input "0" at bounding box center [977, 231] width 149 height 30
type textarea "x"
type input "6"
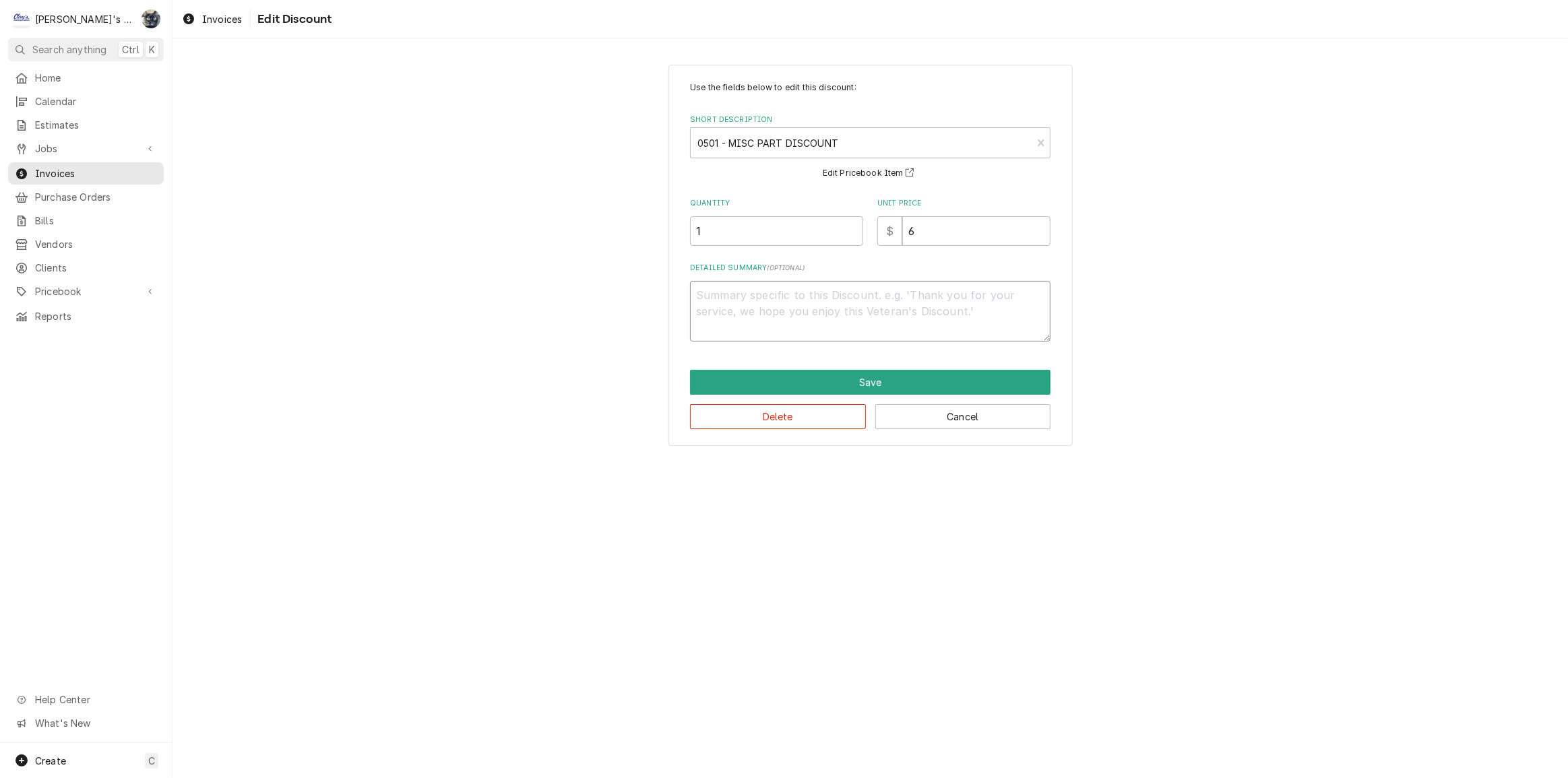
click at [840, 329] on textarea "Detailed Summary ( optional )" at bounding box center [870, 312] width 361 height 61
type textarea "x"
type textarea "1"
type textarea "x"
type textarea "10"
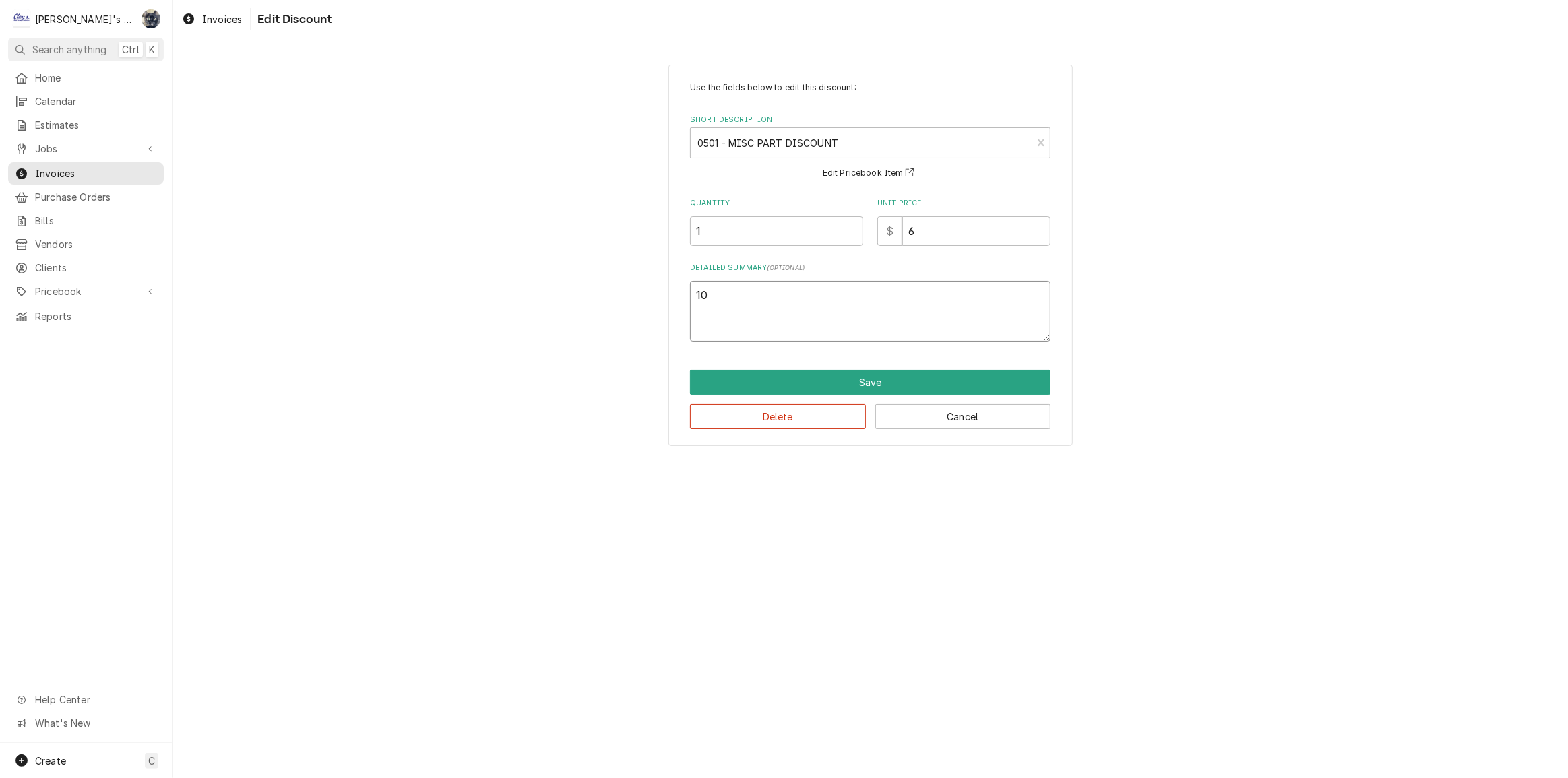
type textarea "x"
type textarea "10%"
type textarea "x"
type textarea "10%"
type textarea "x"
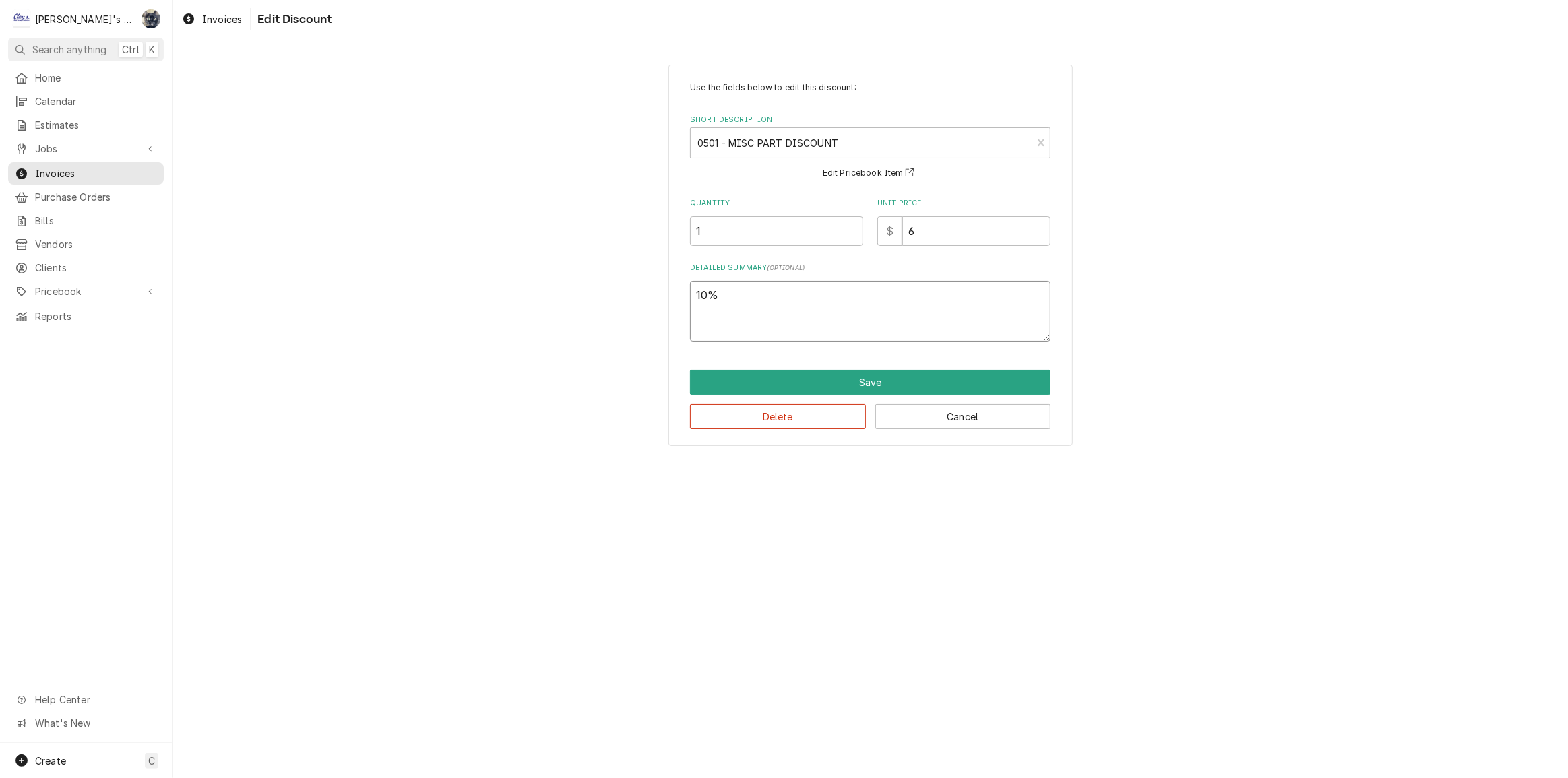
type textarea "10% s"
type textarea "x"
type textarea "10% se"
type textarea "x"
type textarea "10% s"
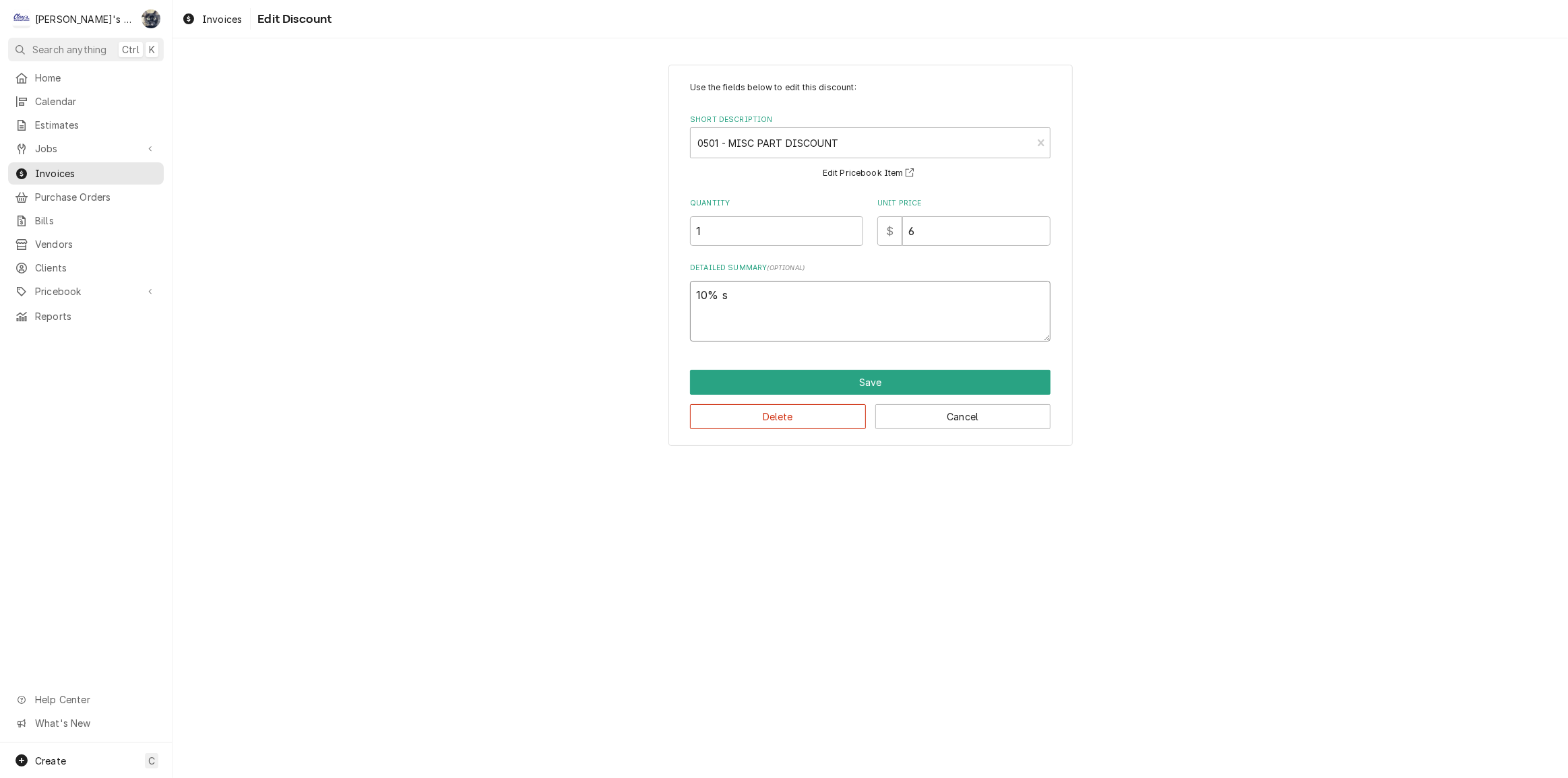
type textarea "x"
type textarea "10%"
type textarea "x"
type textarea "10% S"
type textarea "x"
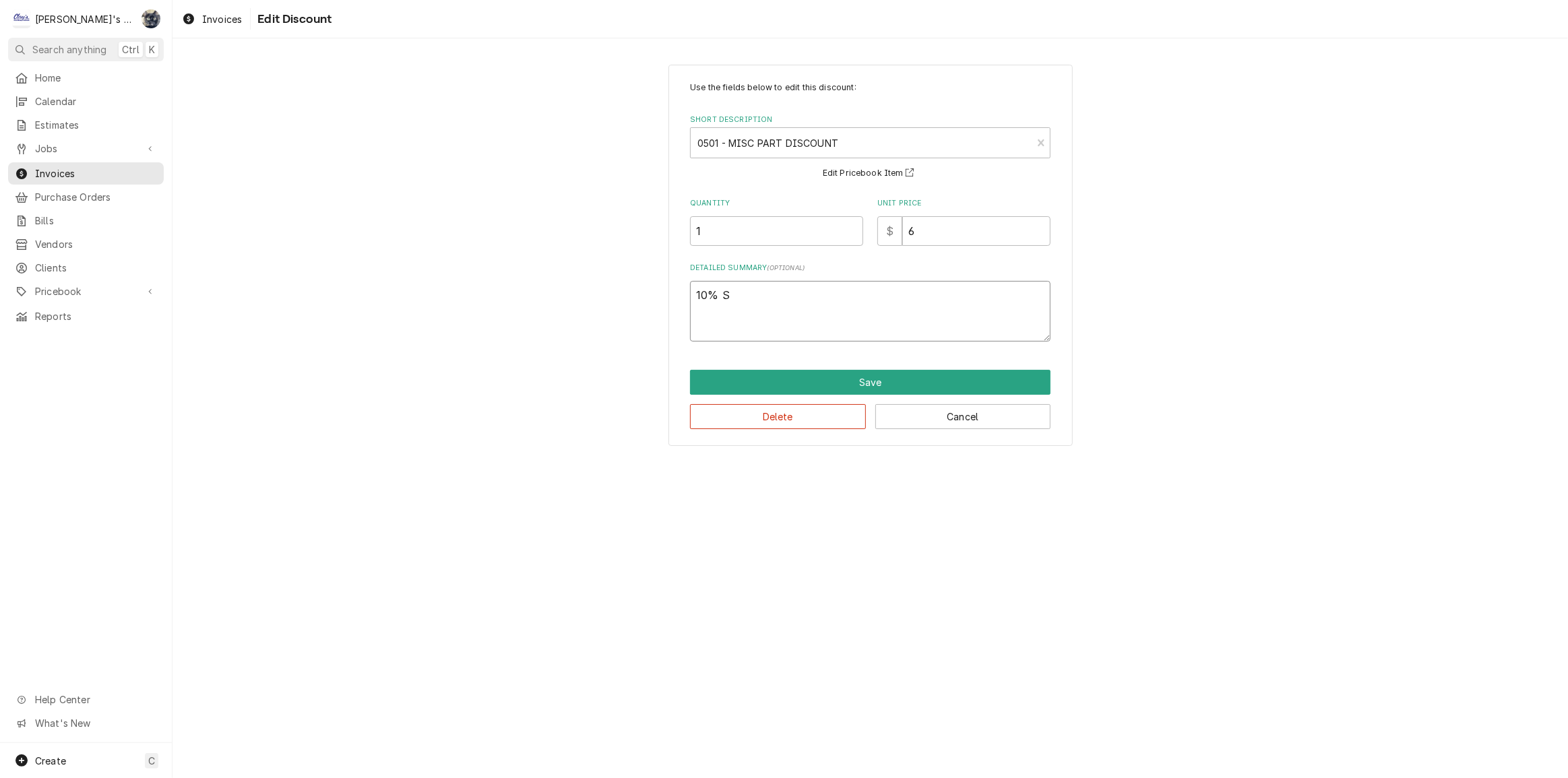
type textarea "10% SE"
type textarea "x"
type textarea "10% SEL"
type textarea "x"
type textarea "10% SELE"
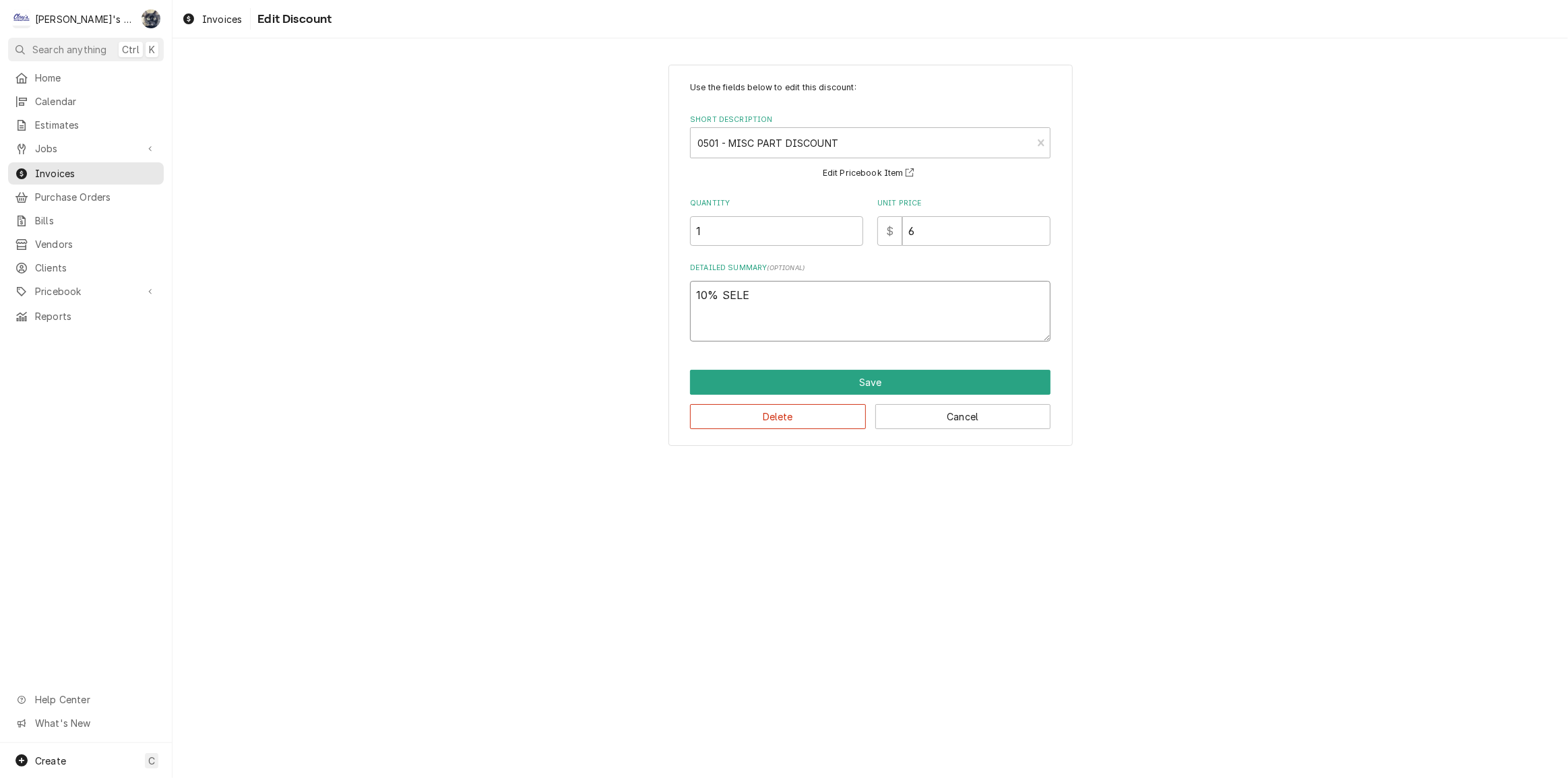
type textarea "x"
type textarea "10% SELEC"
type textarea "x"
type textarea "10% SELECT"
type textarea "x"
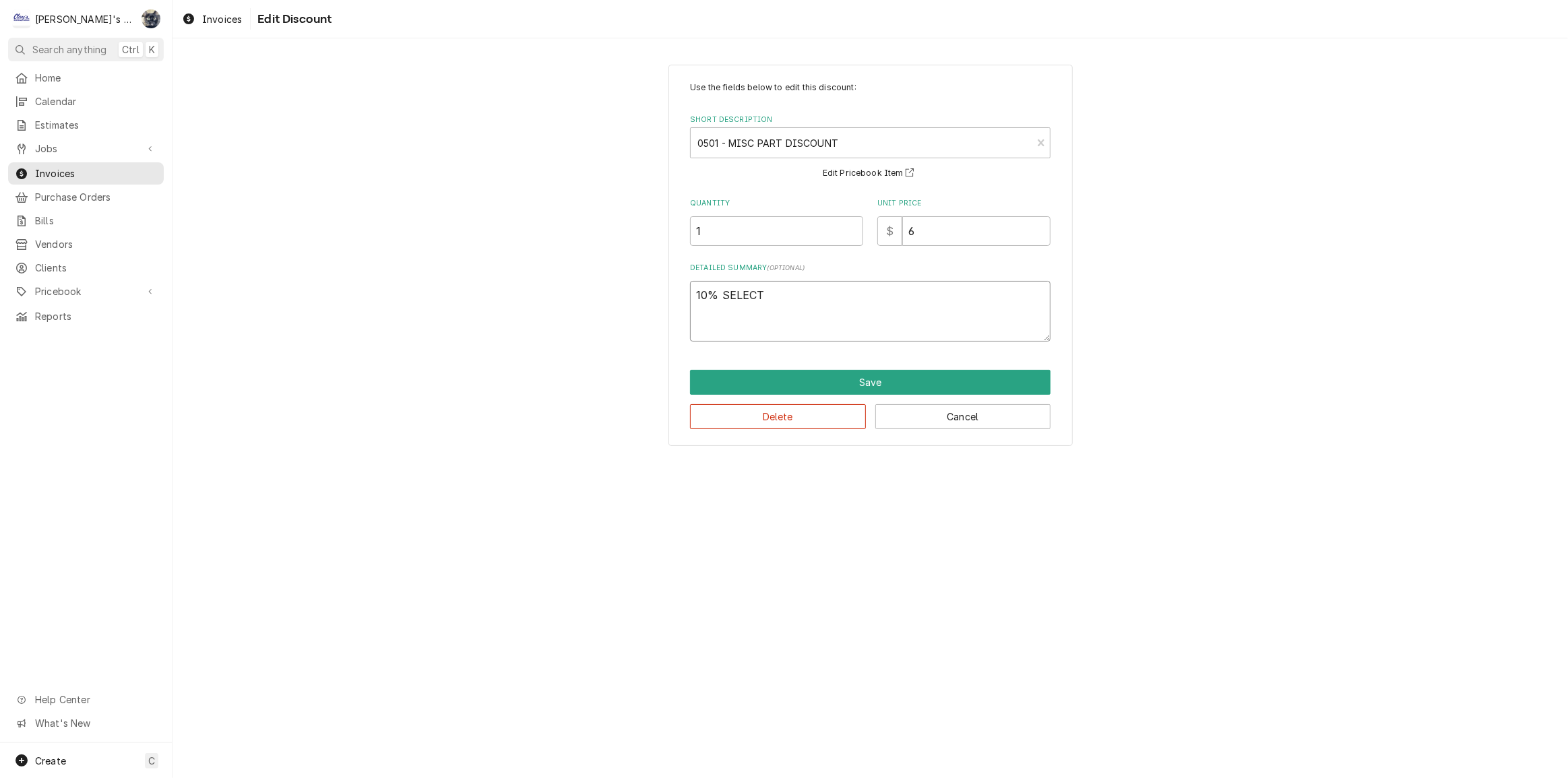
type textarea "10% SELECT"
type textarea "x"
type textarea "10% SELECT P"
type textarea "x"
type textarea "10% SELECT PA"
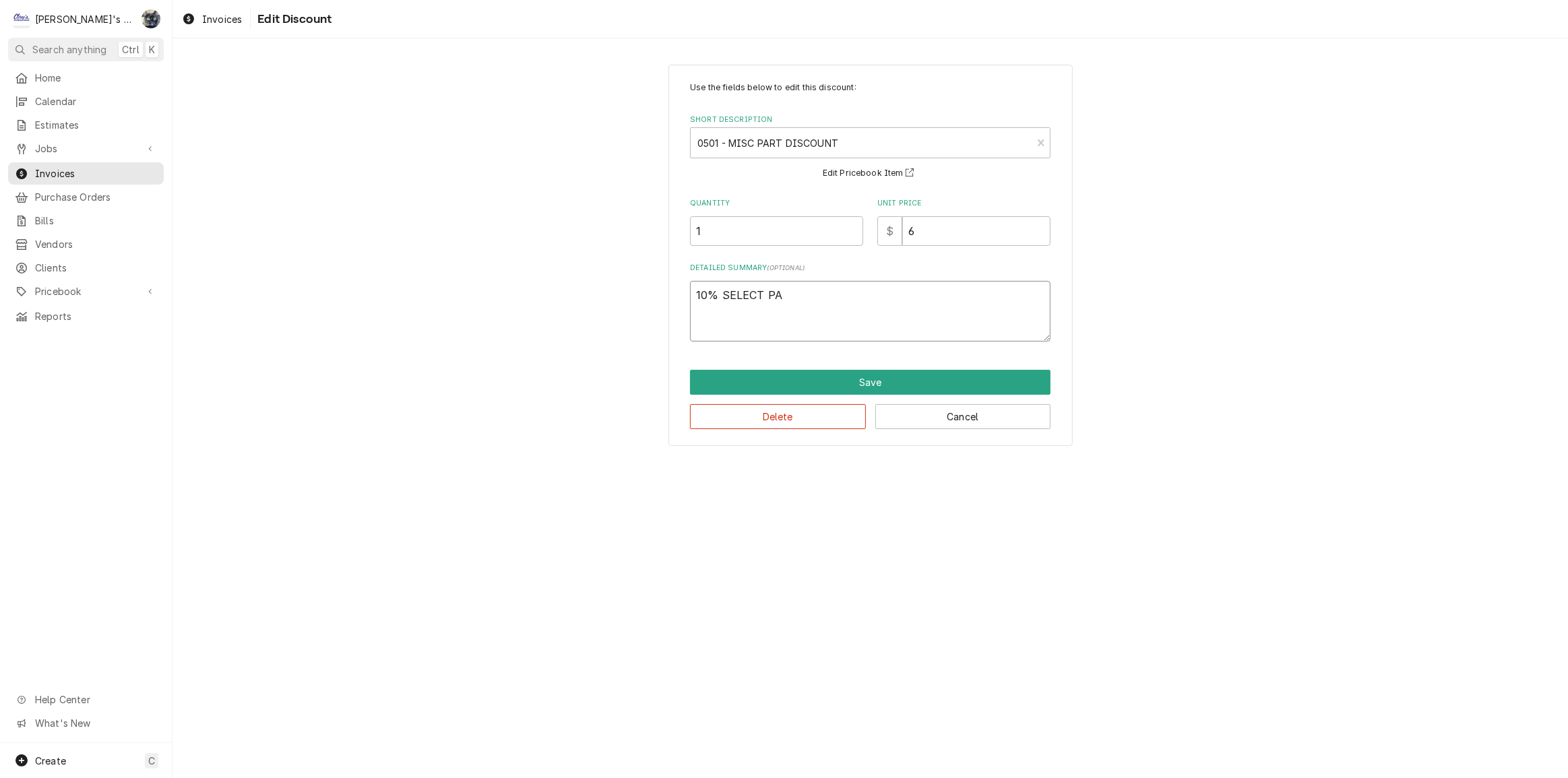
type textarea "x"
type textarea "10% SELECT PAR"
type textarea "x"
type textarea "10% SELECT PART"
type textarea "x"
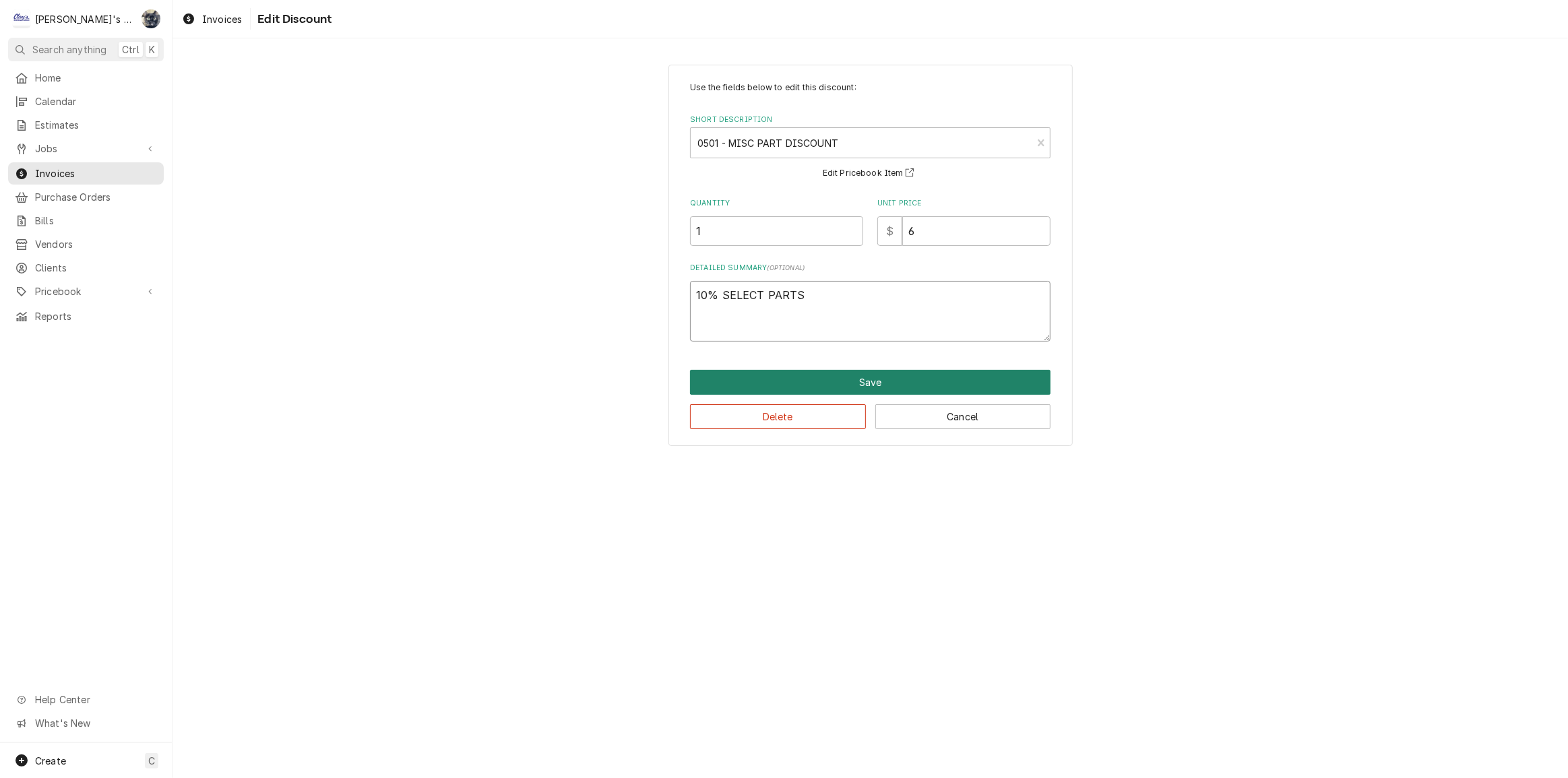
type textarea "10% SELECT PARTS"
click at [898, 377] on button "Save" at bounding box center [870, 382] width 361 height 25
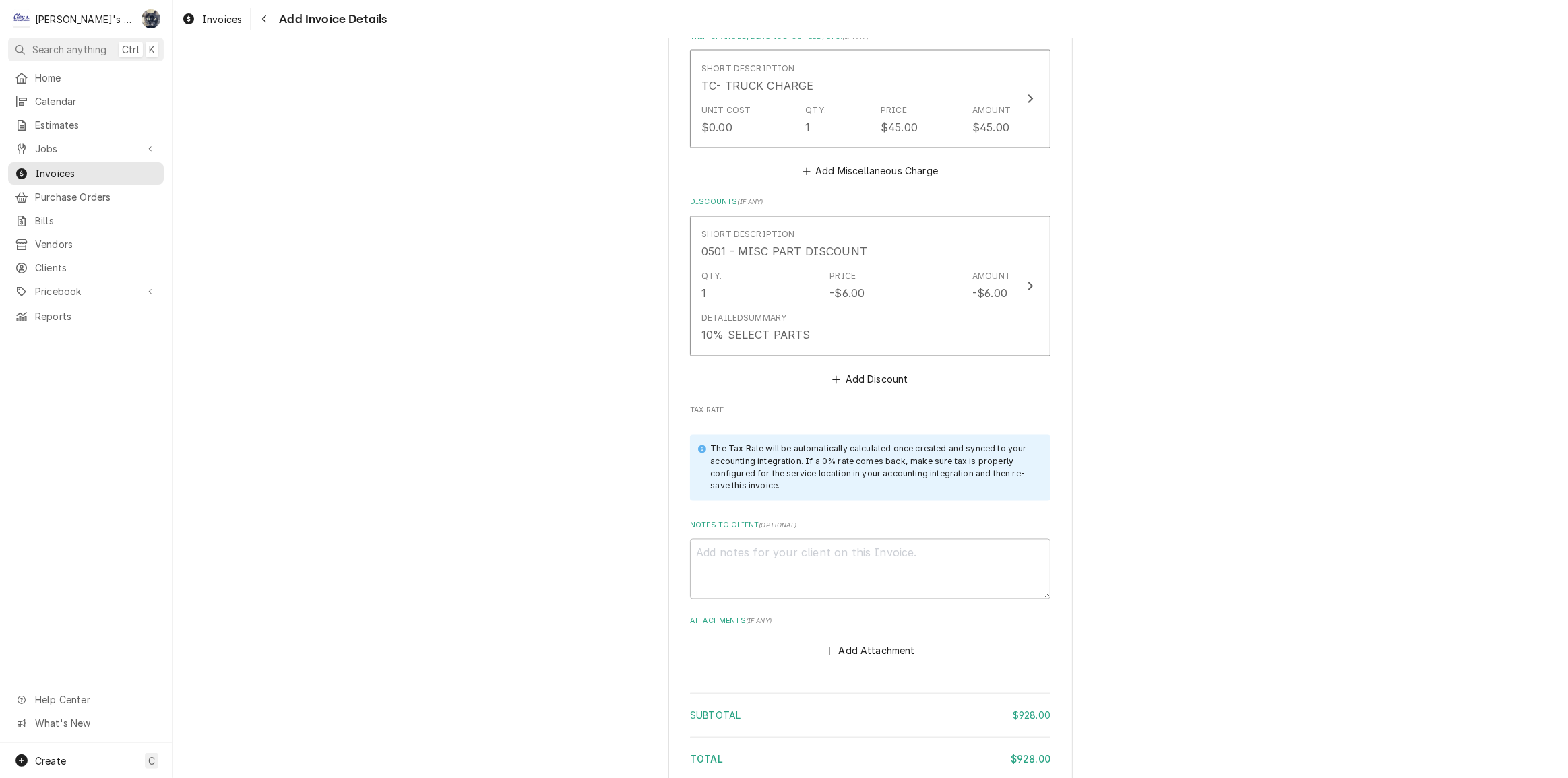
scroll to position [2916, 0]
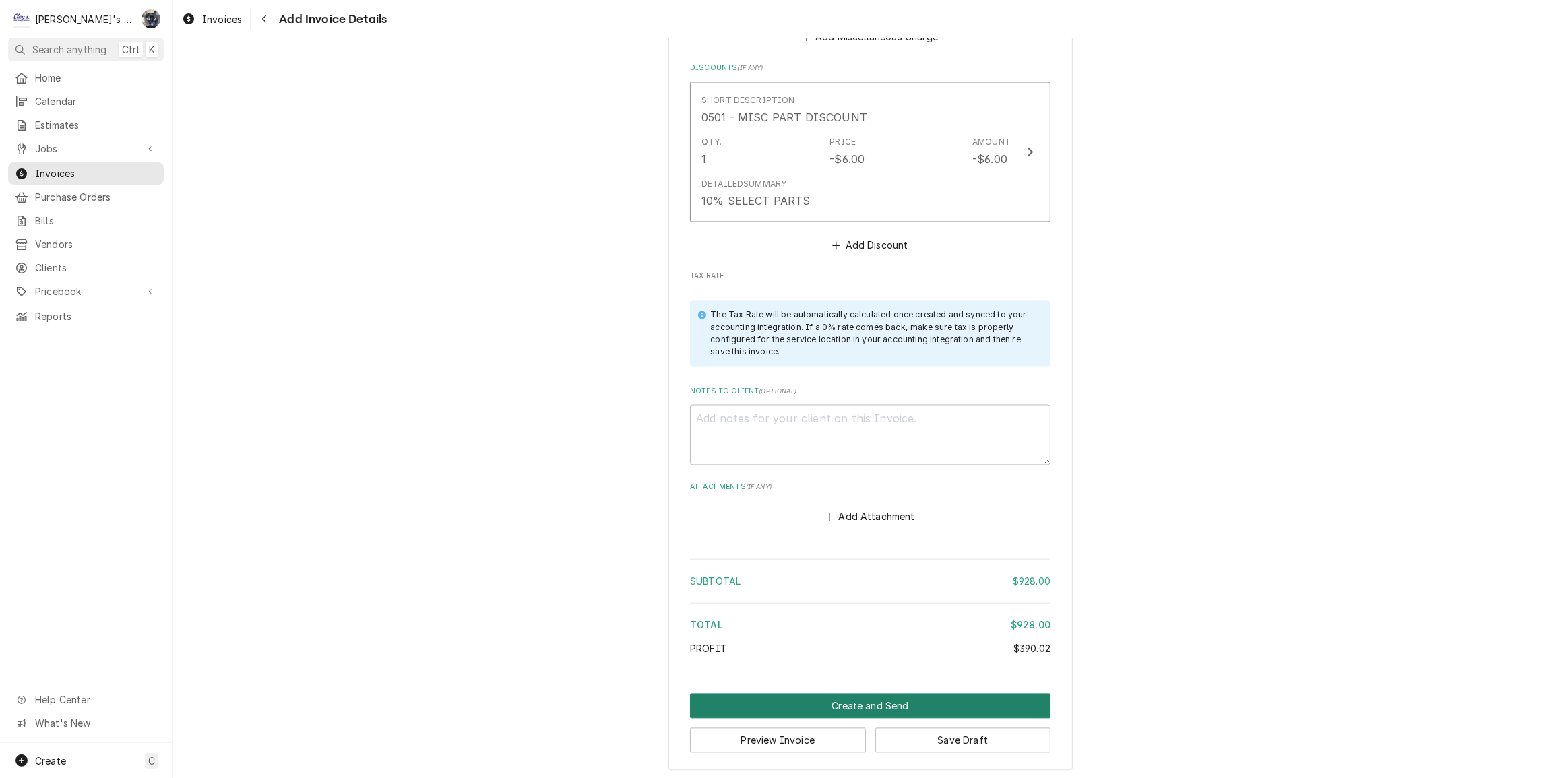
click at [852, 700] on button "Create and Send" at bounding box center [870, 706] width 361 height 25
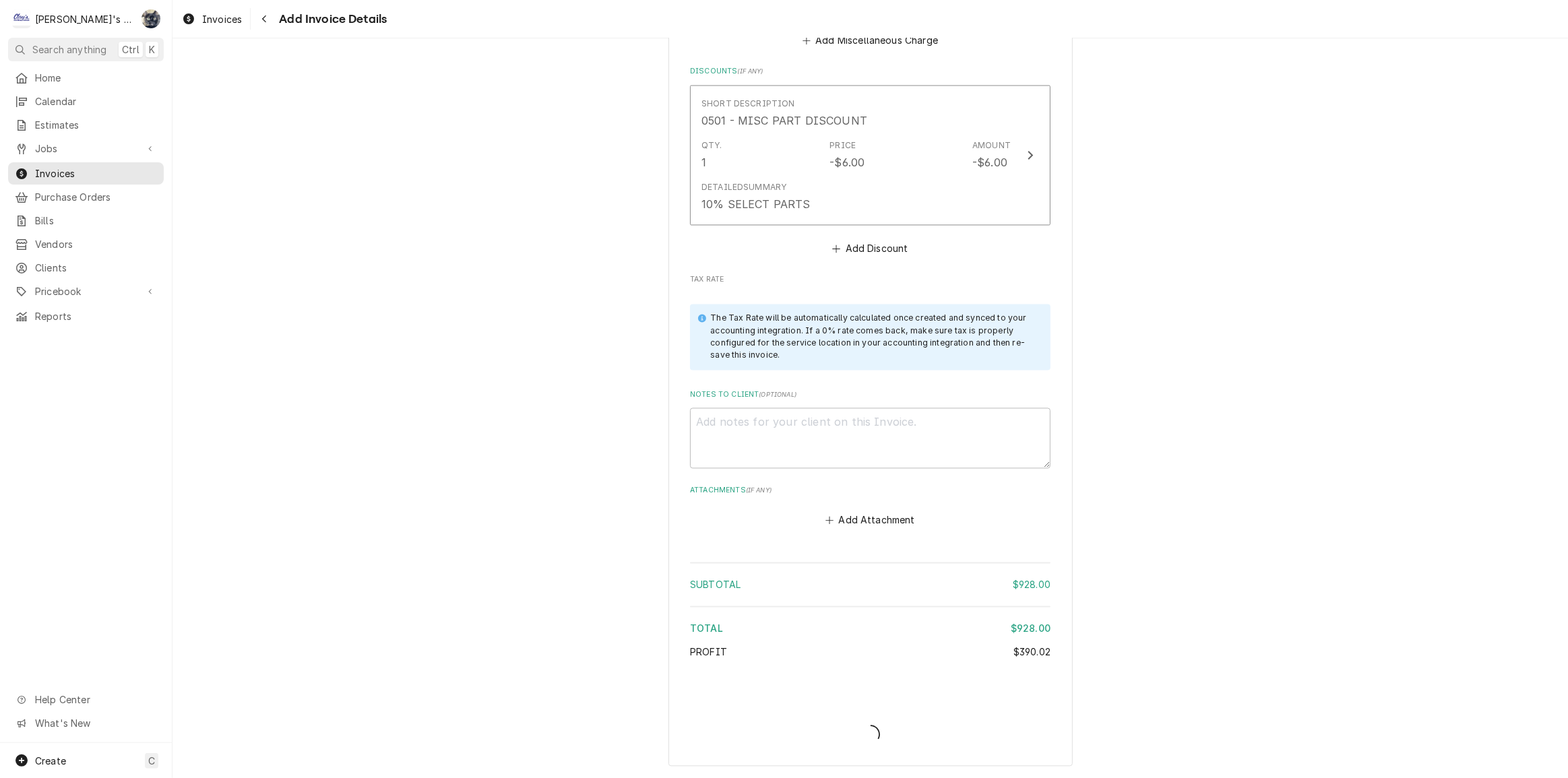
scroll to position [2908, 0]
type textarea "x"
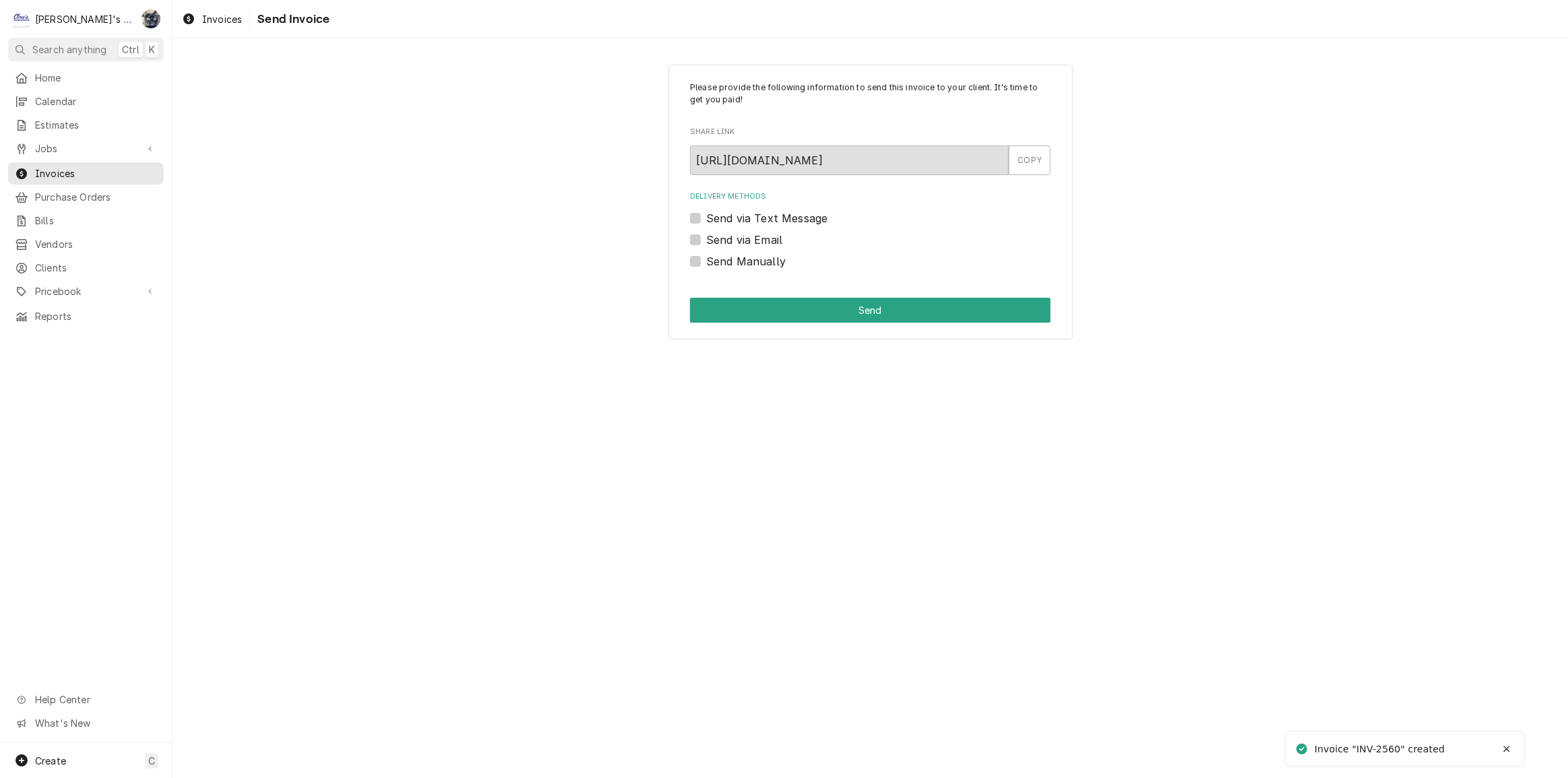
click at [706, 266] on label "Send Manually" at bounding box center [746, 262] width 79 height 17
click at [706, 266] on input "Send Manually" at bounding box center [886, 268] width 361 height 30
checkbox input "true"
click at [716, 304] on button "Send" at bounding box center [870, 310] width 361 height 25
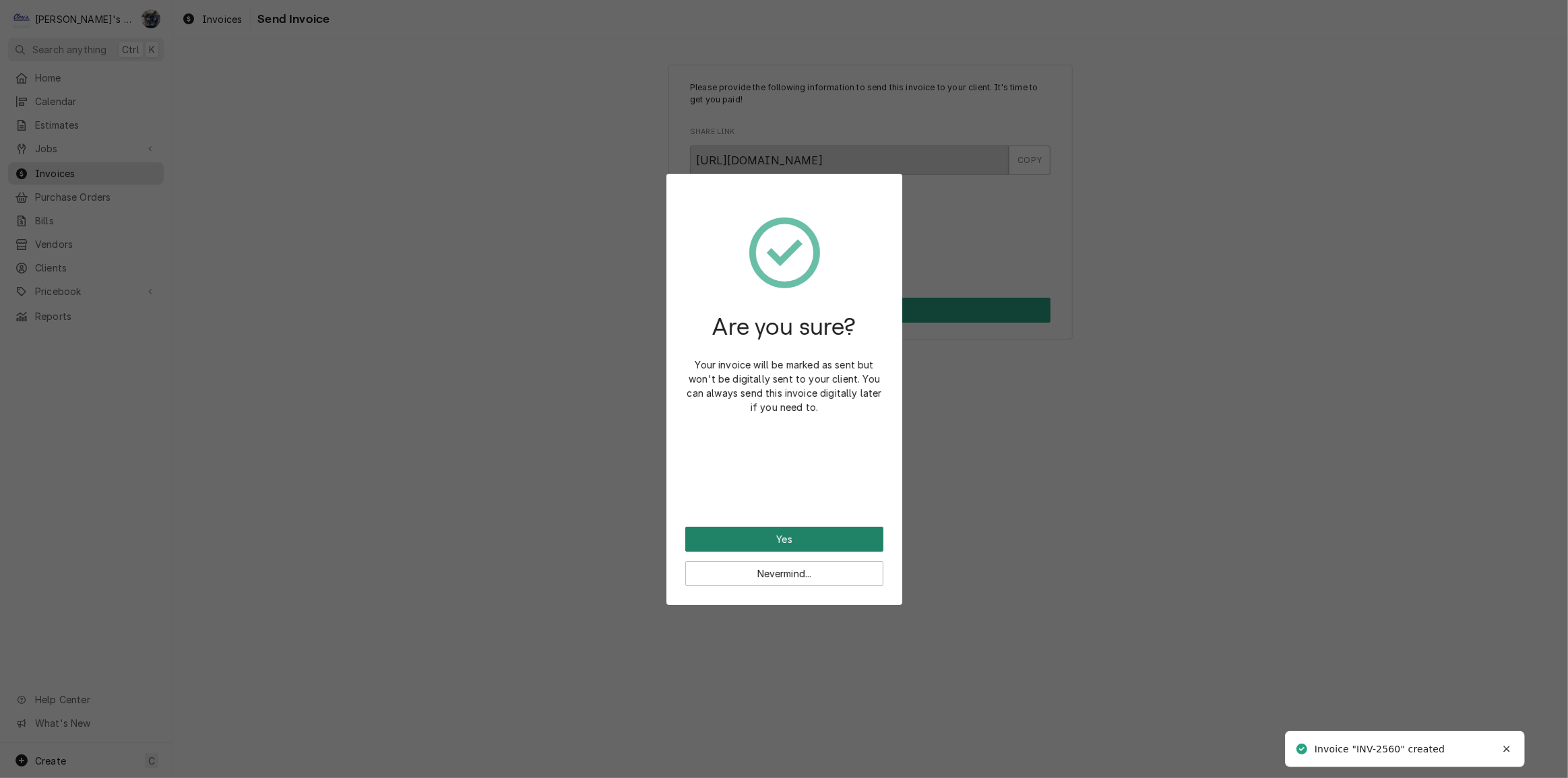
click at [792, 531] on button "Yes" at bounding box center [785, 540] width 198 height 25
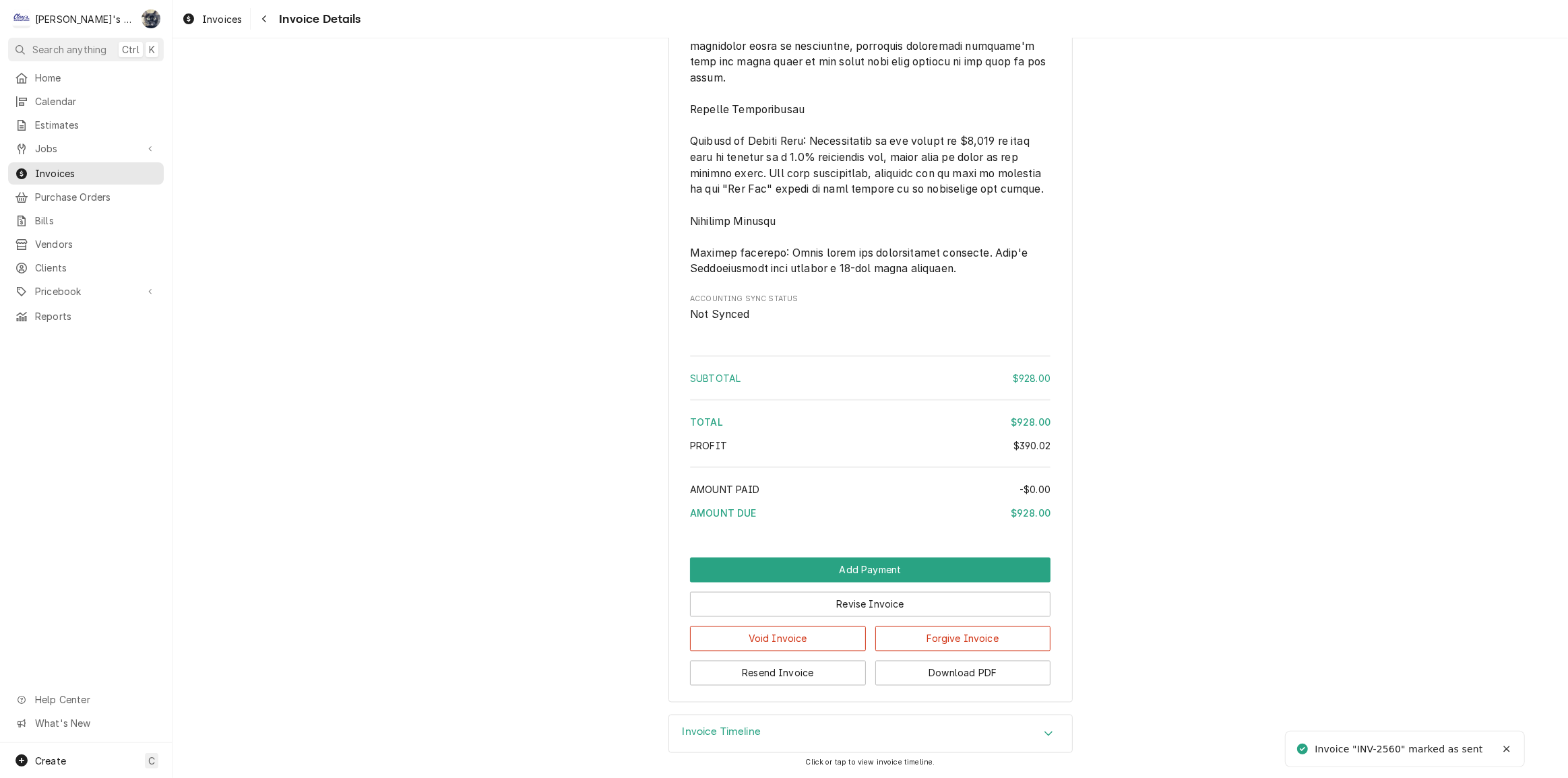
scroll to position [2412, 0]
click at [882, 673] on button "Download PDF" at bounding box center [963, 673] width 176 height 25
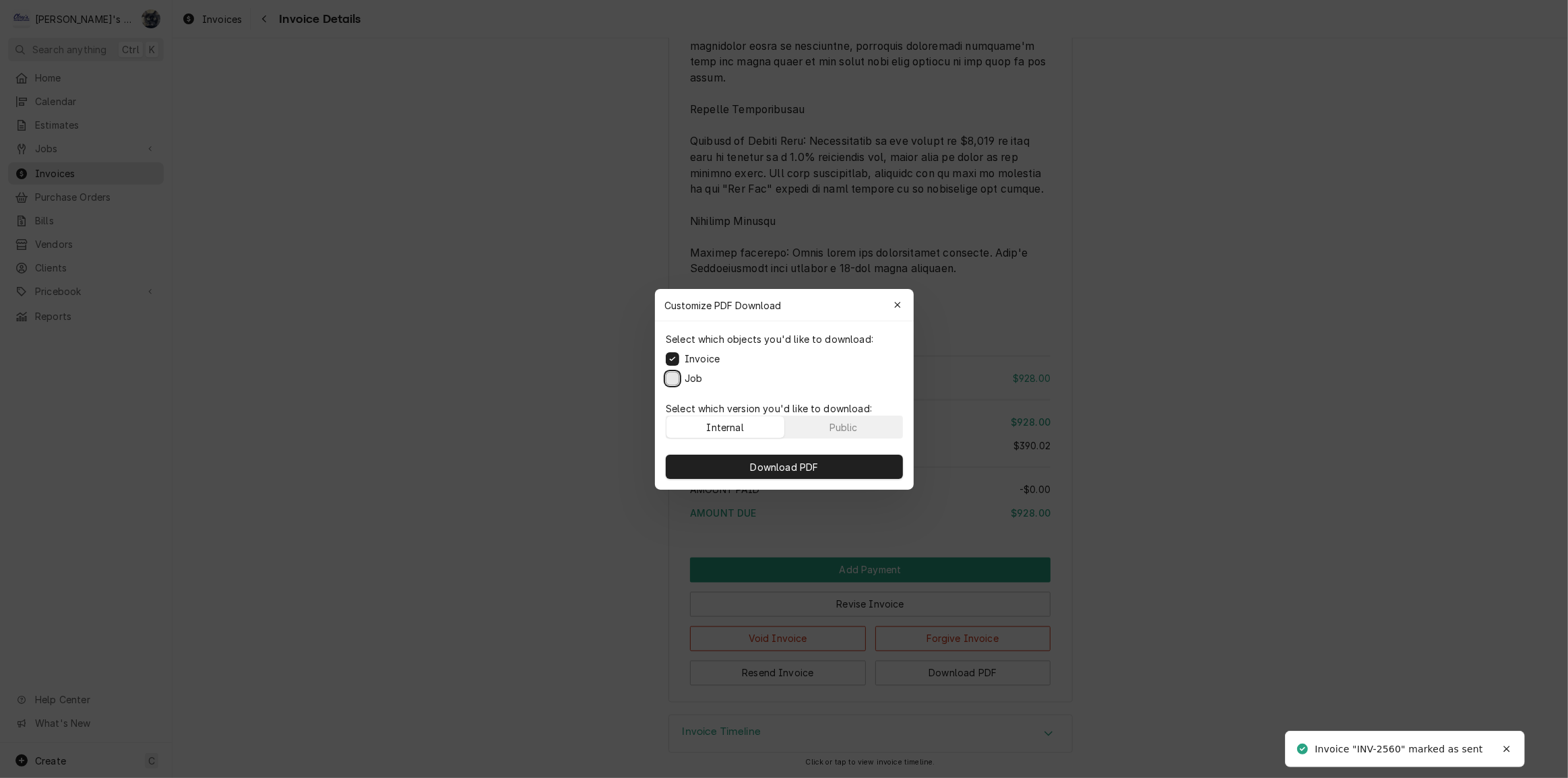
click at [673, 379] on button "Job" at bounding box center [673, 378] width 13 height 13
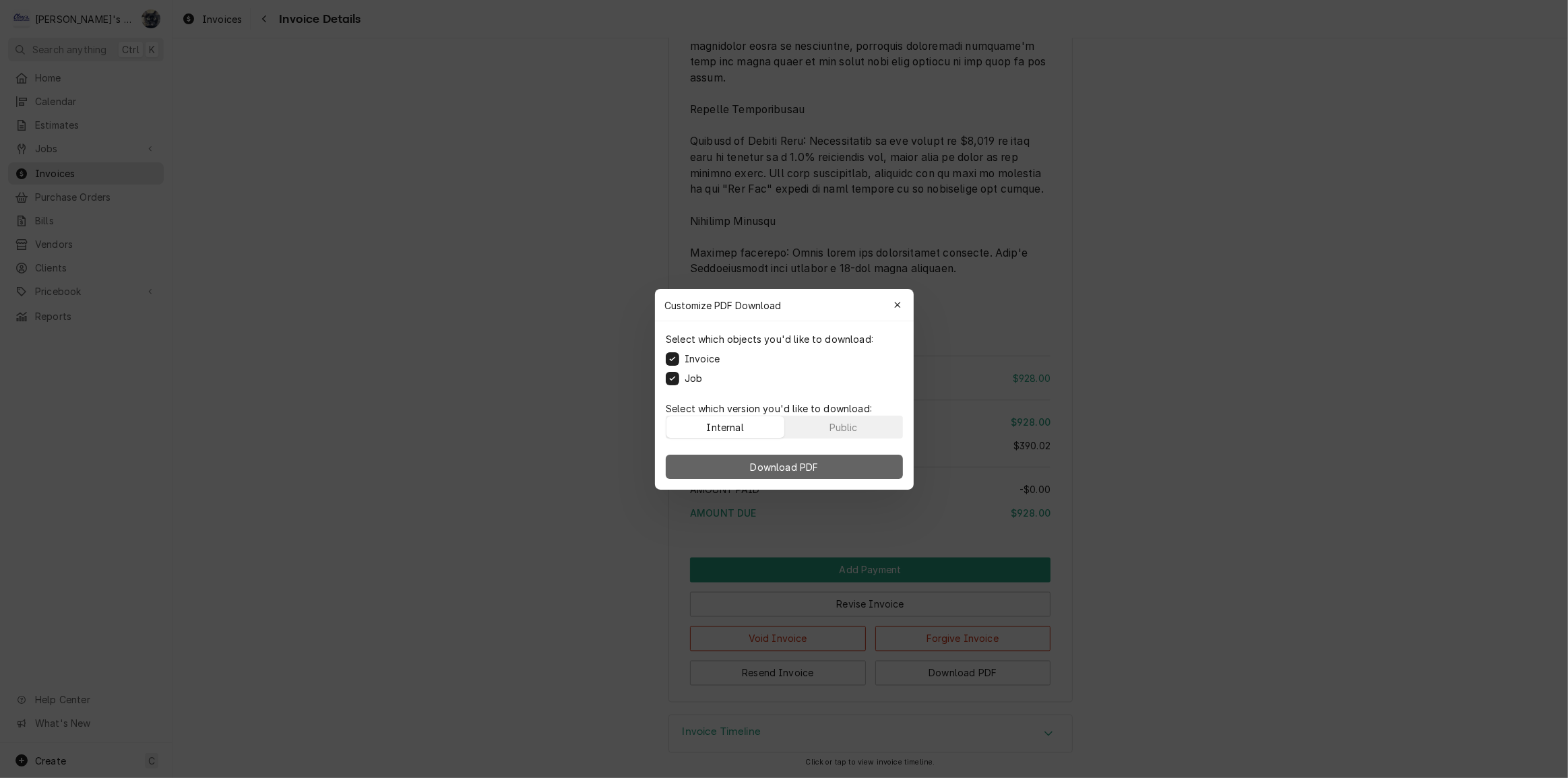
click at [712, 464] on button "Download PDF" at bounding box center [784, 466] width 237 height 24
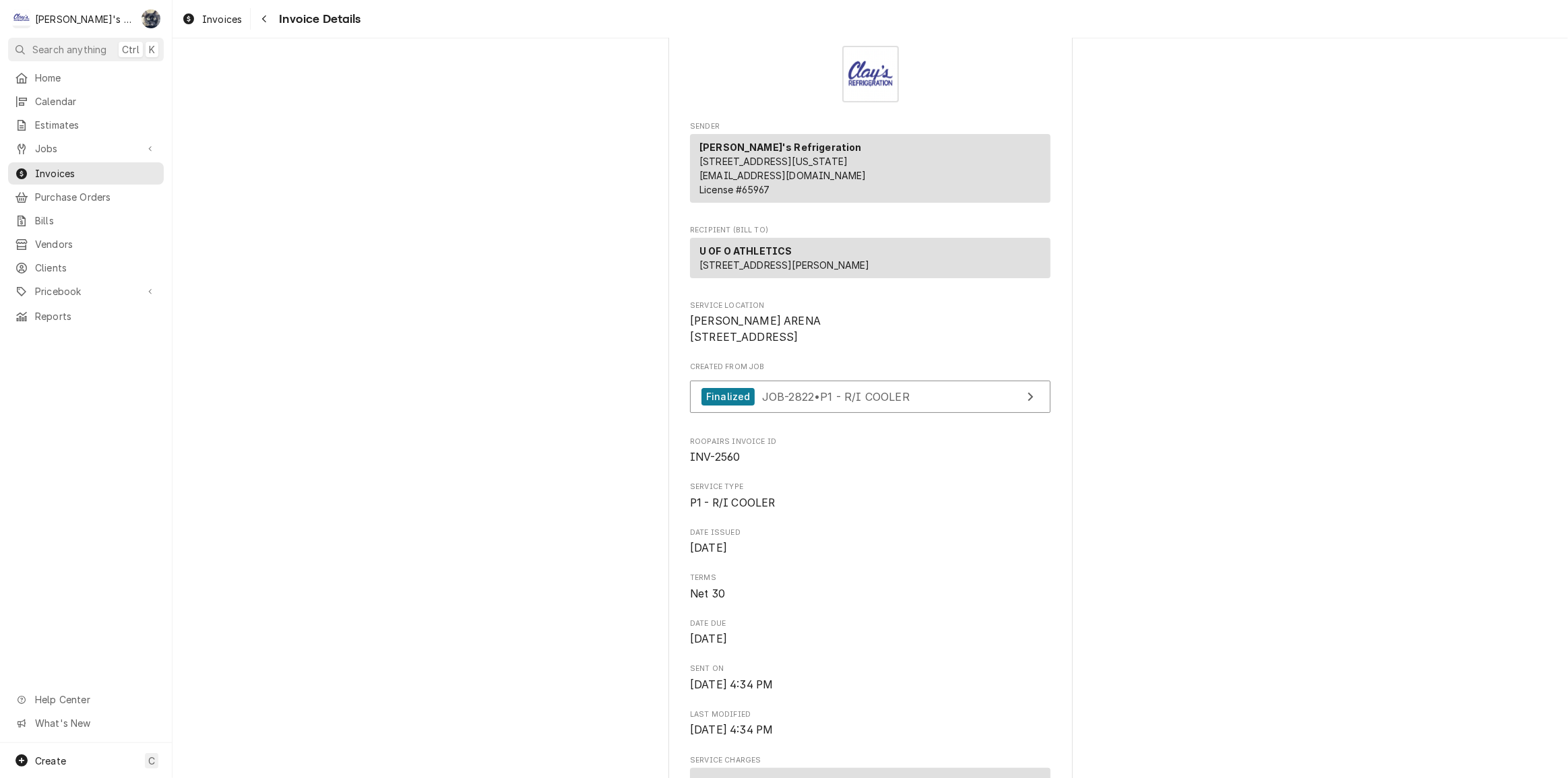
scroll to position [22, 0]
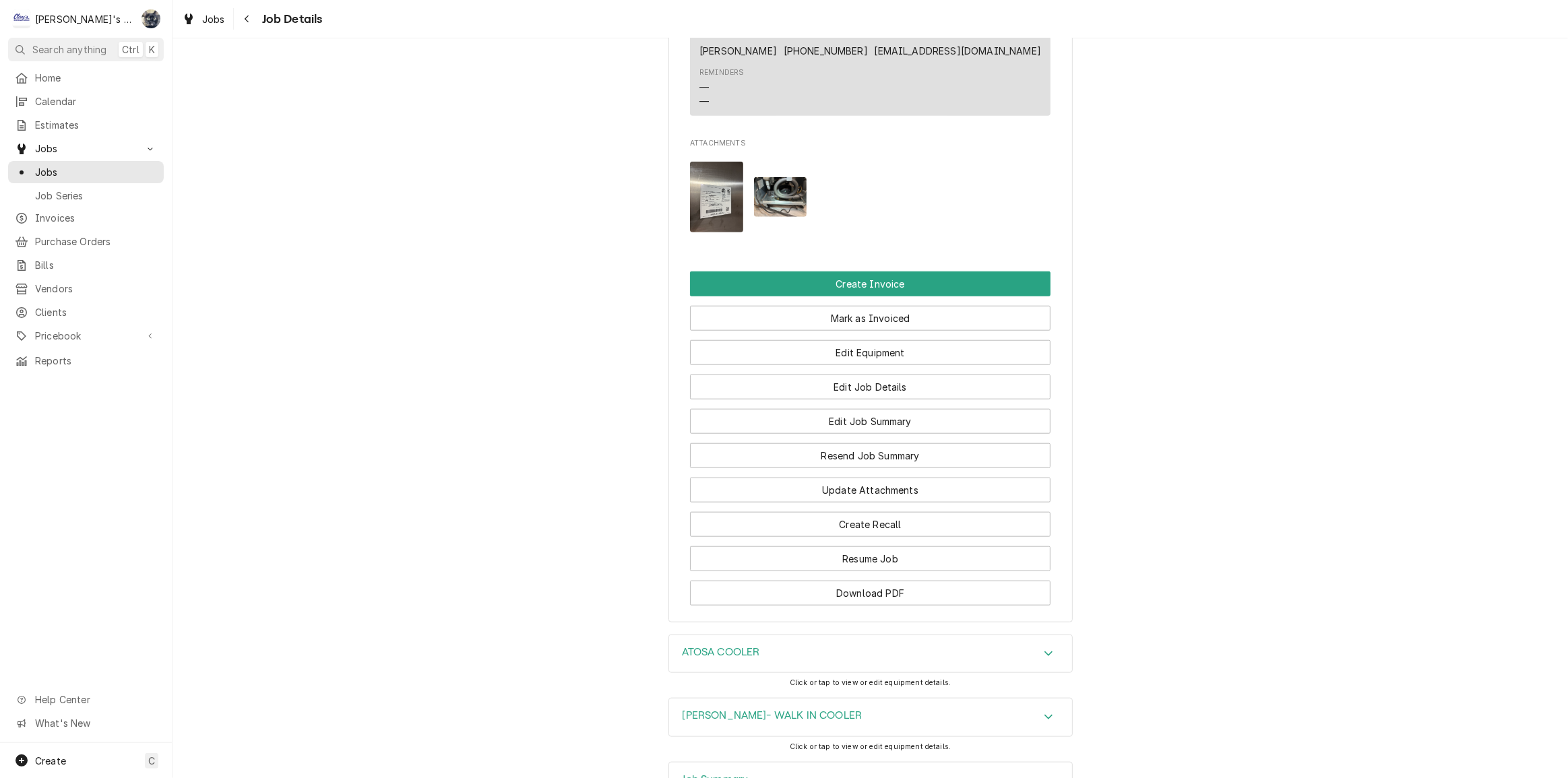
scroll to position [1469, 0]
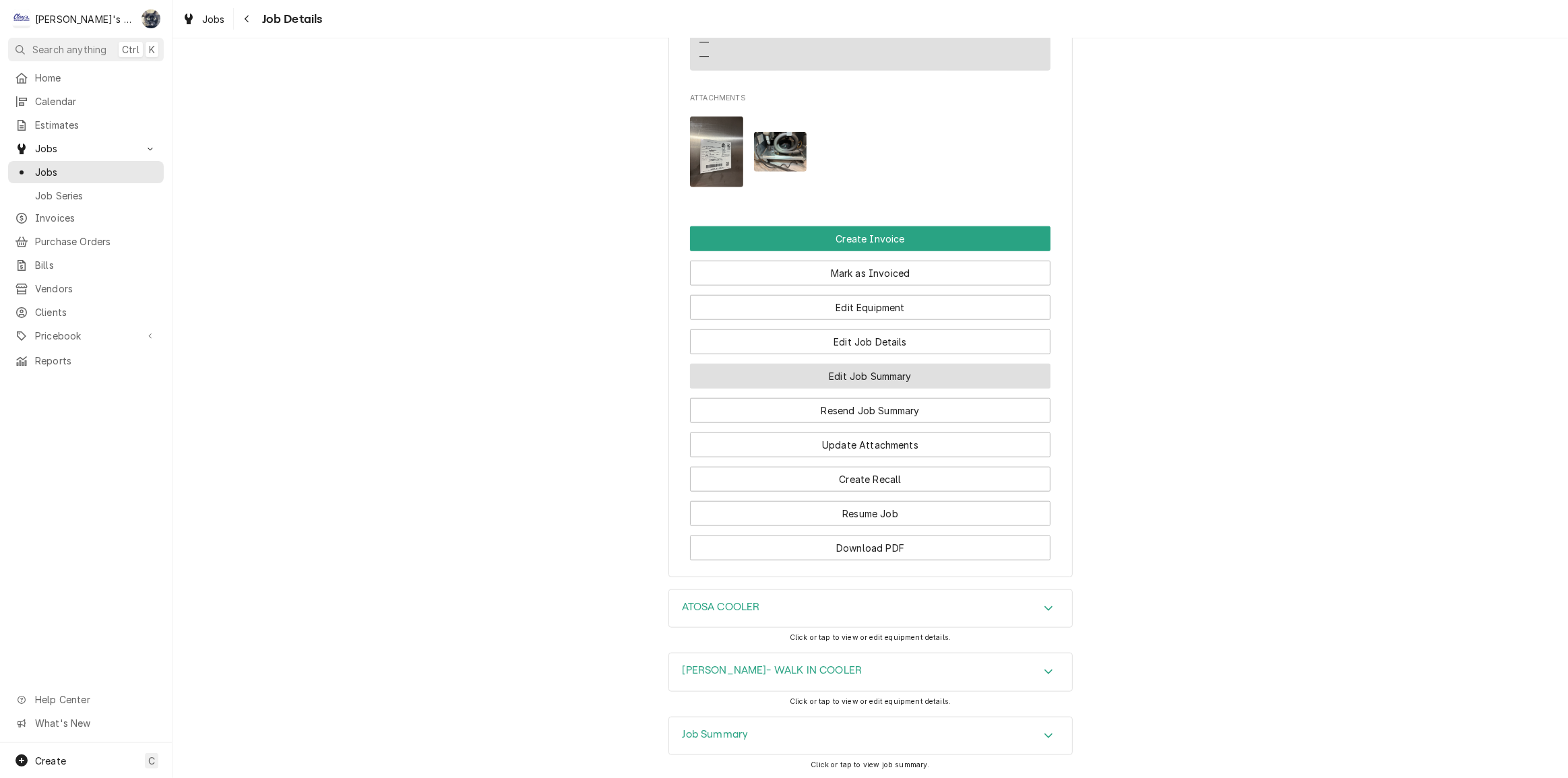
click at [823, 364] on button "Edit Job Summary" at bounding box center [870, 376] width 361 height 25
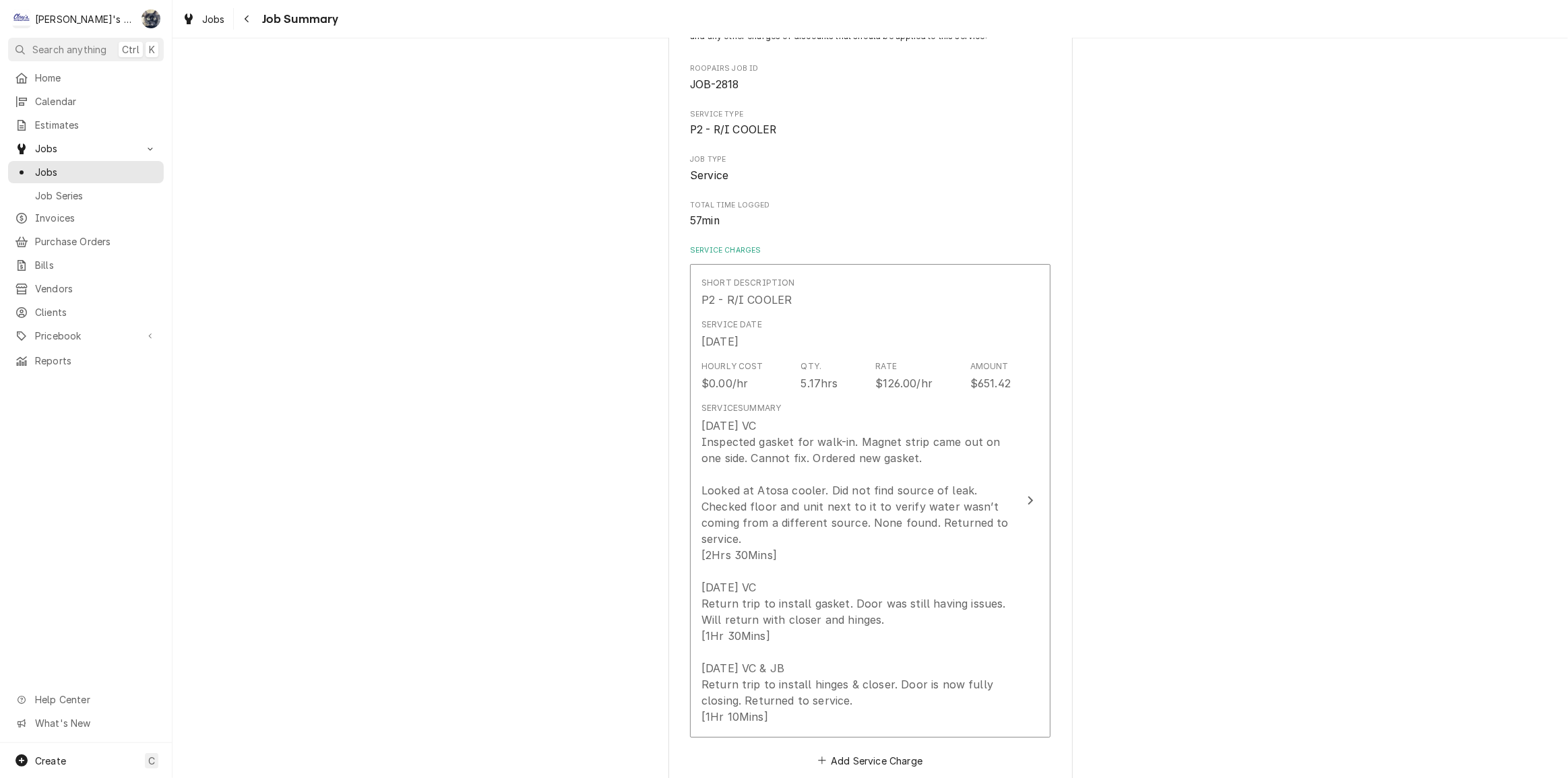
scroll to position [183, 0]
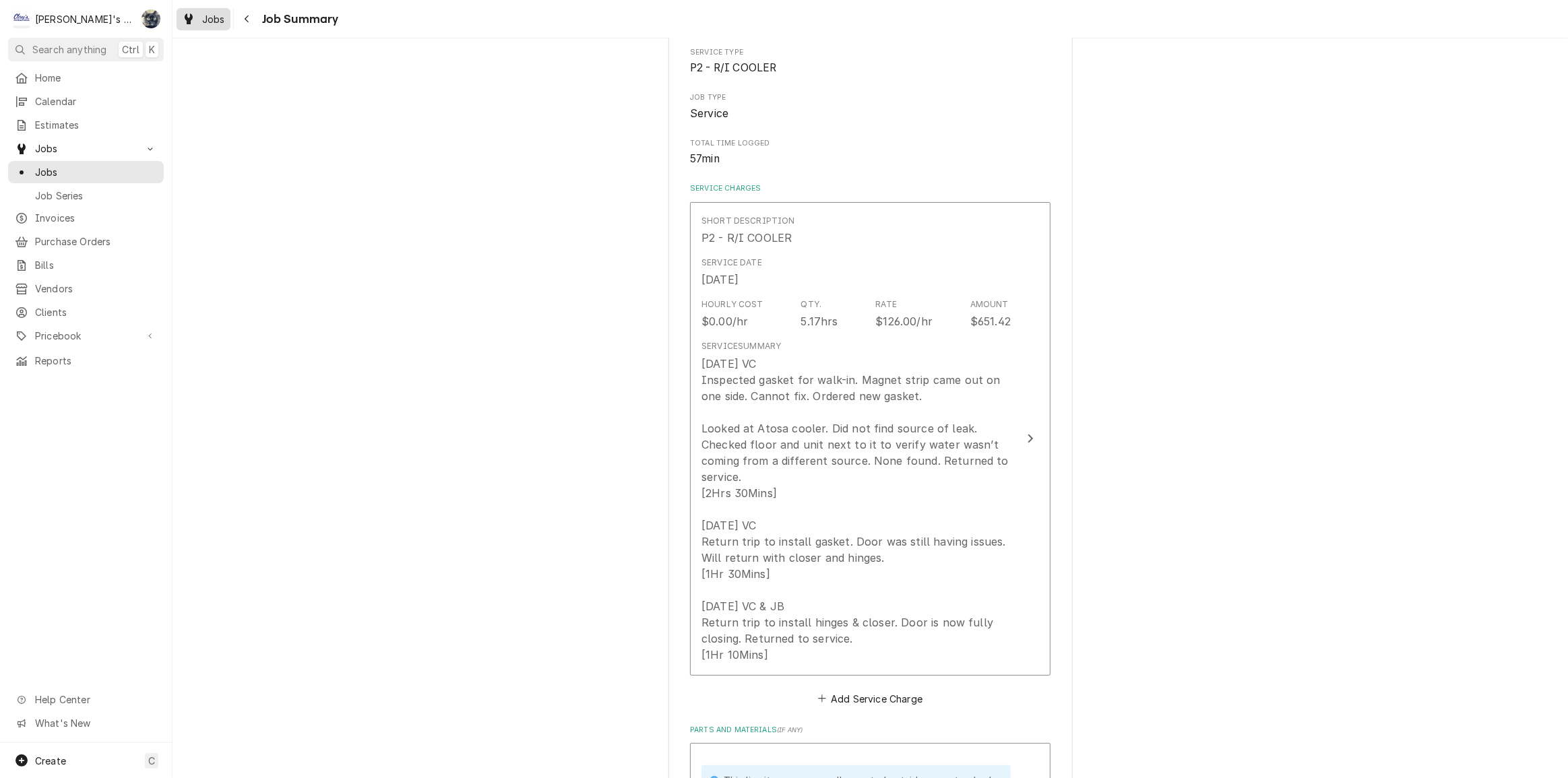
click at [209, 22] on span "Jobs" at bounding box center [214, 19] width 23 height 14
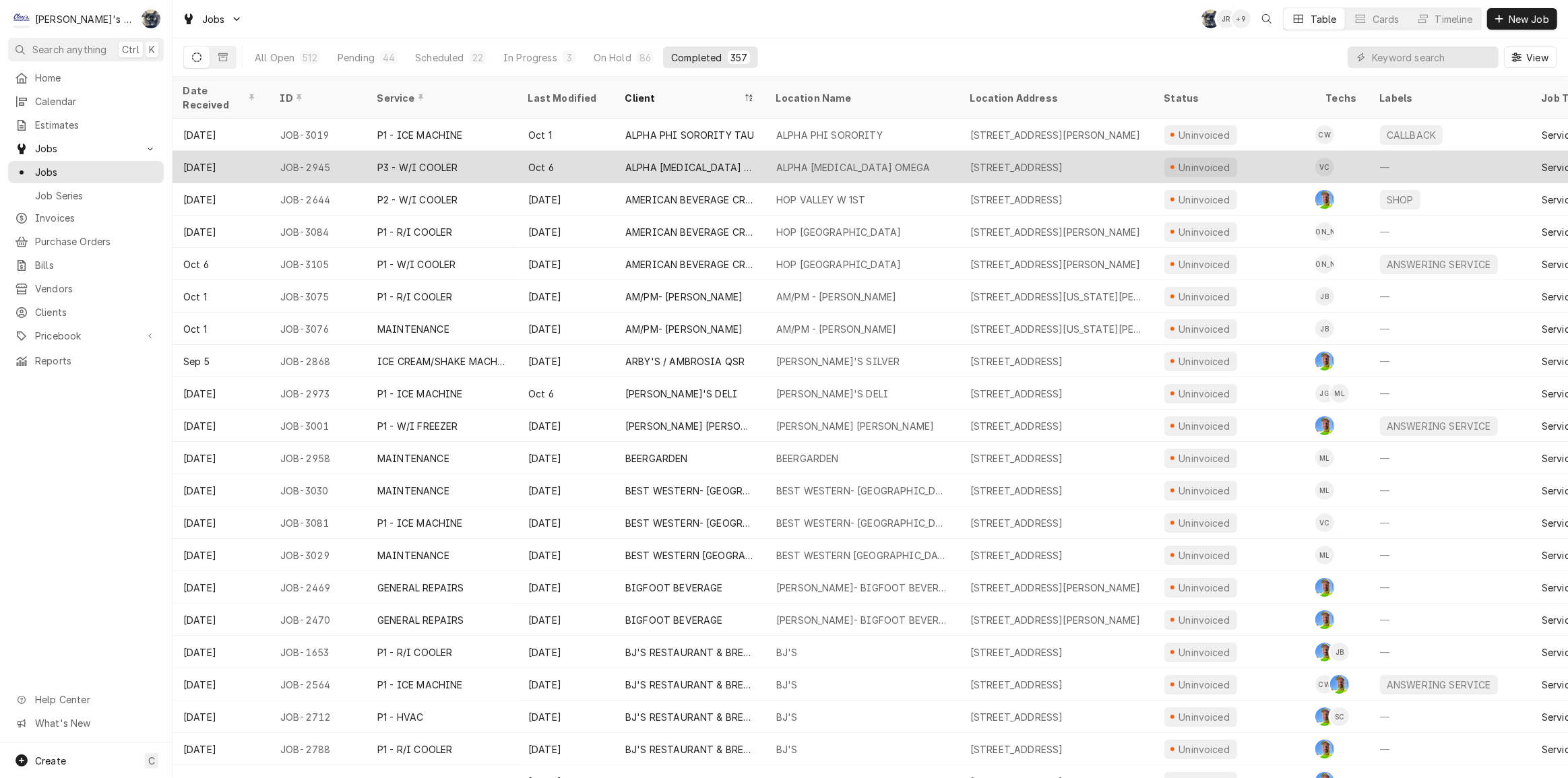
click at [620, 151] on div "ALPHA [MEDICAL_DATA] OMEGA" at bounding box center [690, 167] width 151 height 32
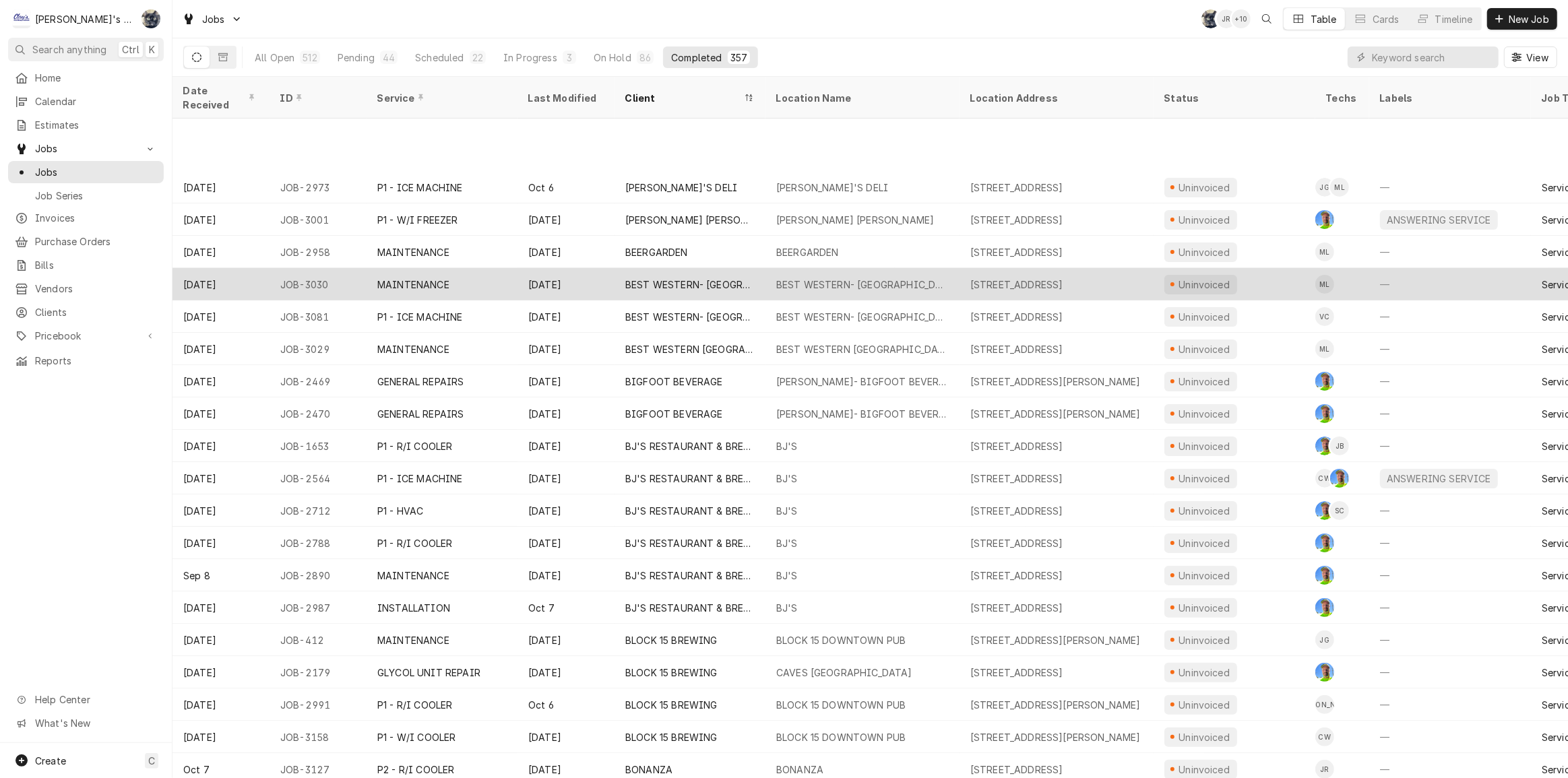
scroll to position [304, 0]
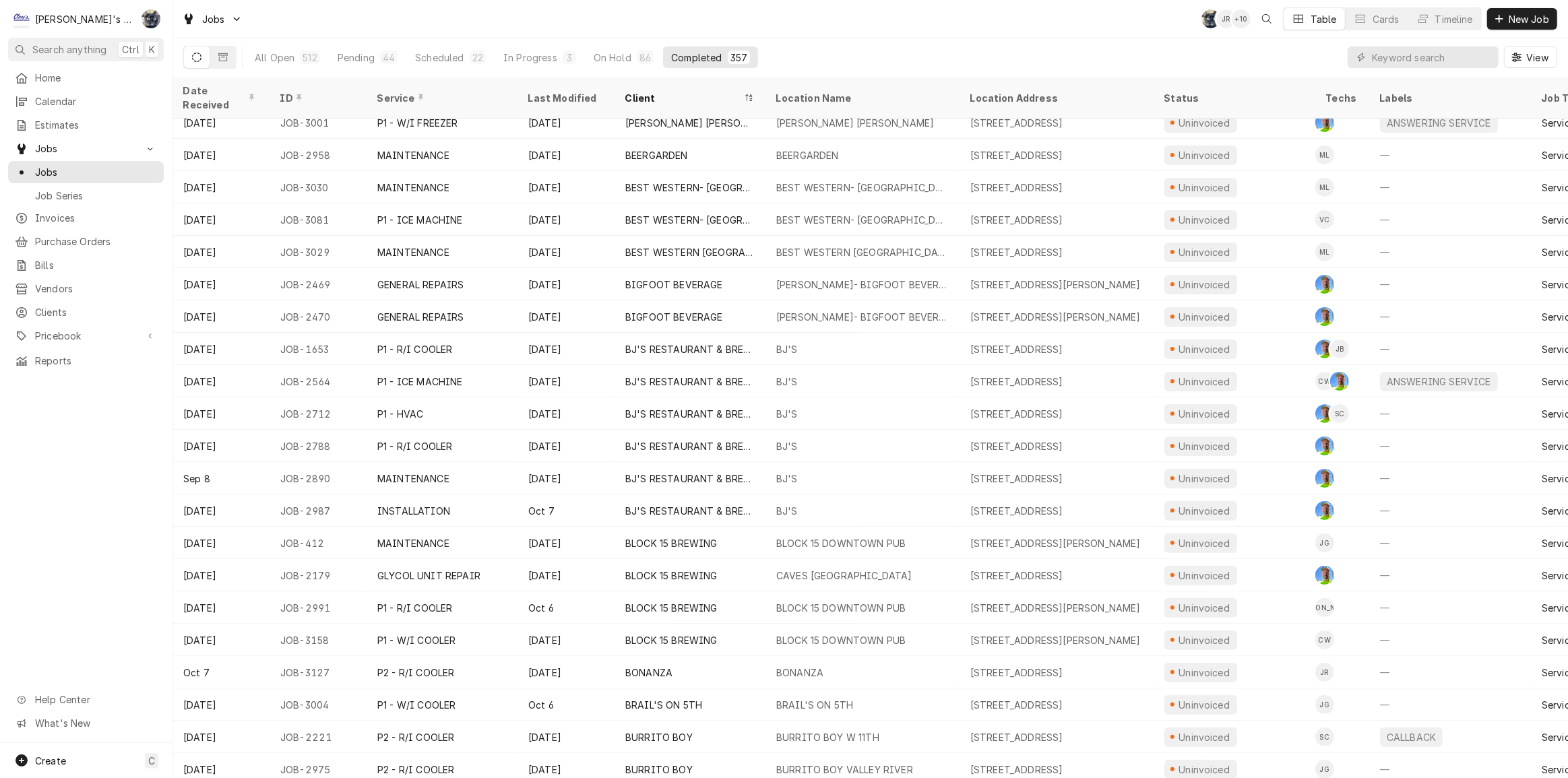
click at [719, 31] on div "Jobs SB JR + 10 Table Cards Timeline New Job" at bounding box center [870, 19] width 1396 height 38
click at [638, 27] on div "Jobs SB JR + 9 Table Cards Timeline New Job" at bounding box center [870, 19] width 1396 height 38
click at [758, 23] on div "Jobs SB JR + 9 Table Cards Timeline New Job" at bounding box center [870, 19] width 1396 height 38
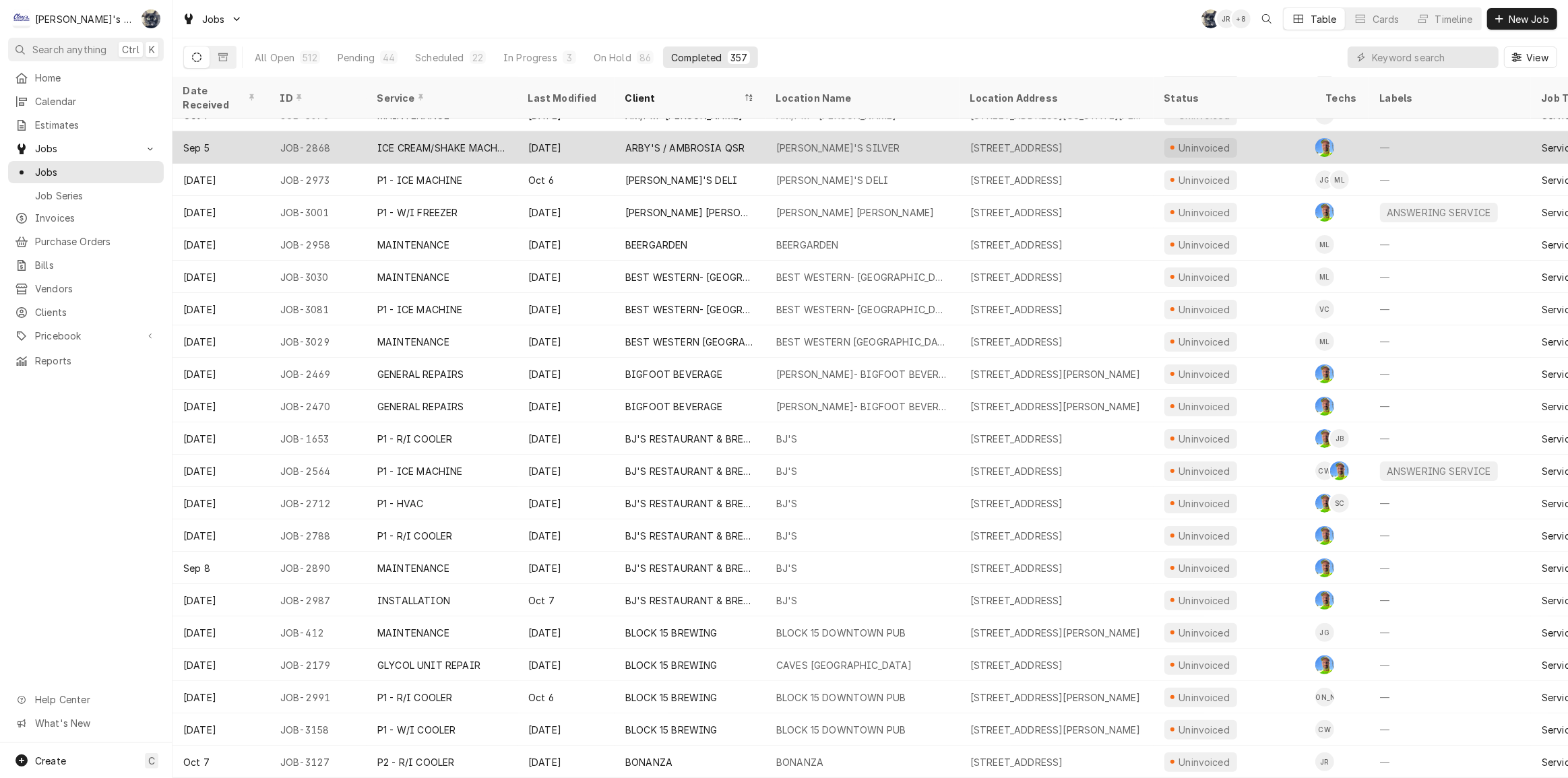
scroll to position [0, 0]
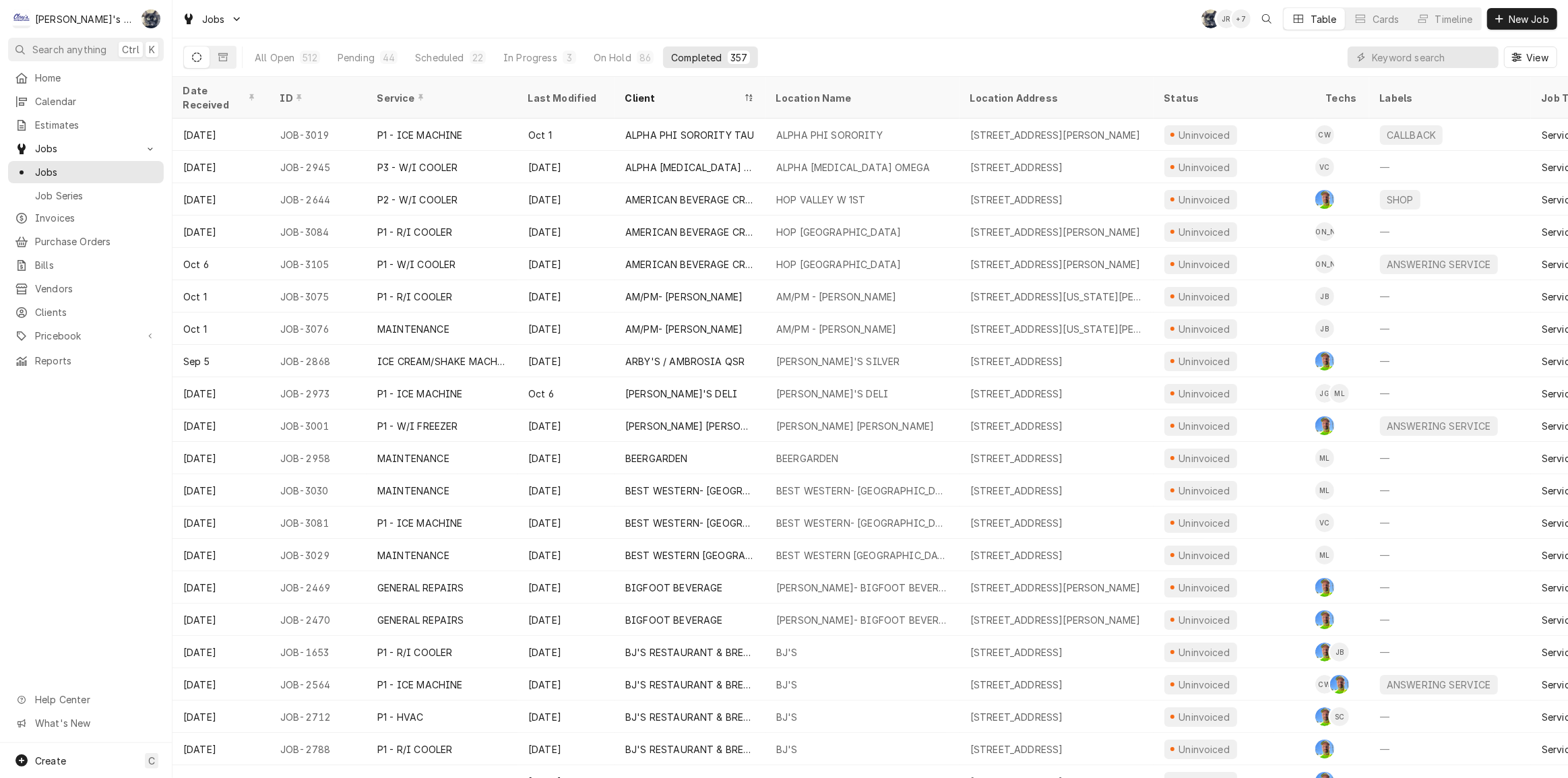
click at [529, 29] on div "Jobs SB JR + 7 Table Cards Timeline New Job" at bounding box center [870, 19] width 1396 height 38
click at [380, 55] on div "44" at bounding box center [389, 57] width 17 height 13
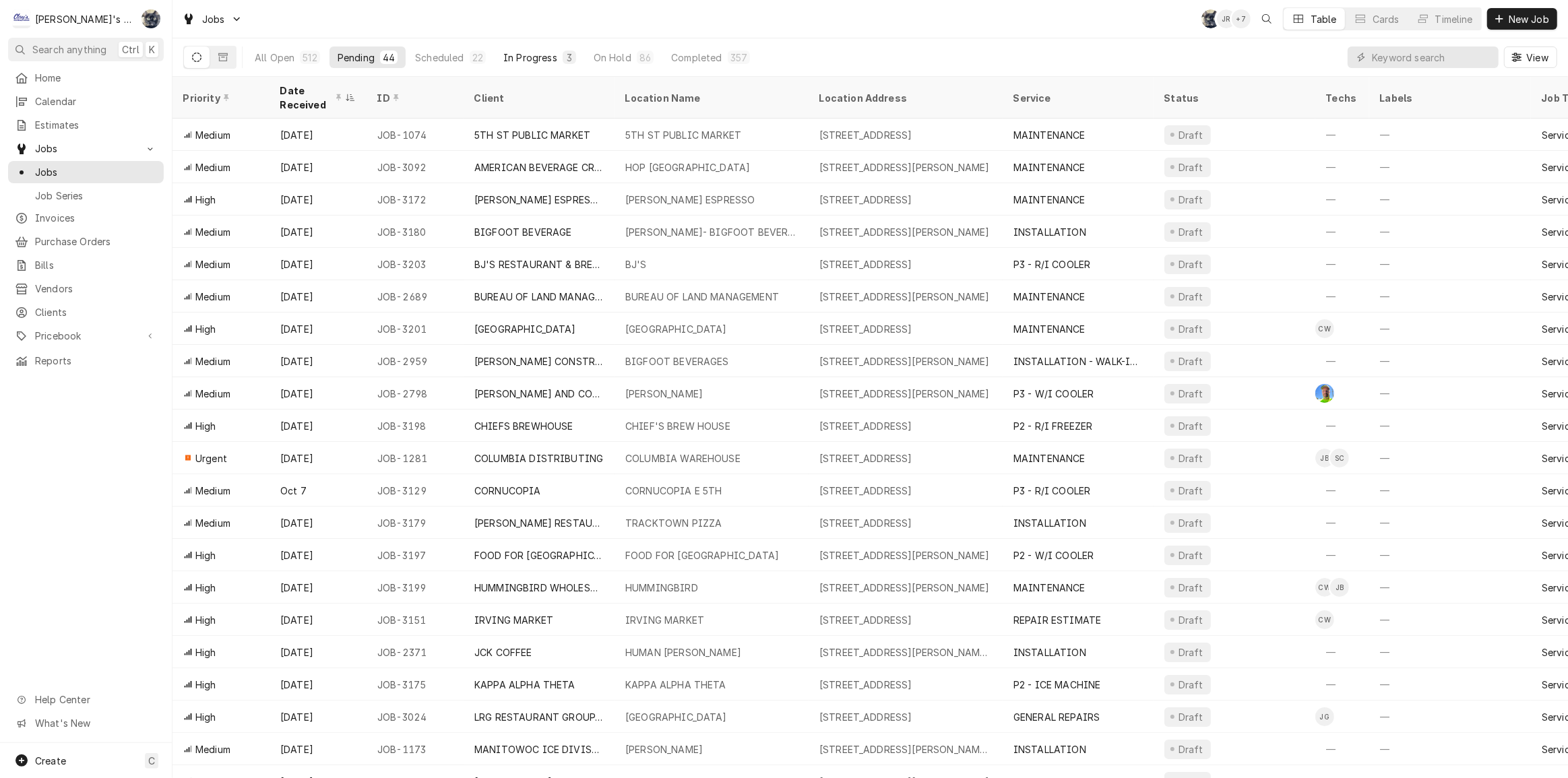
click at [512, 52] on div "In Progress" at bounding box center [530, 57] width 54 height 14
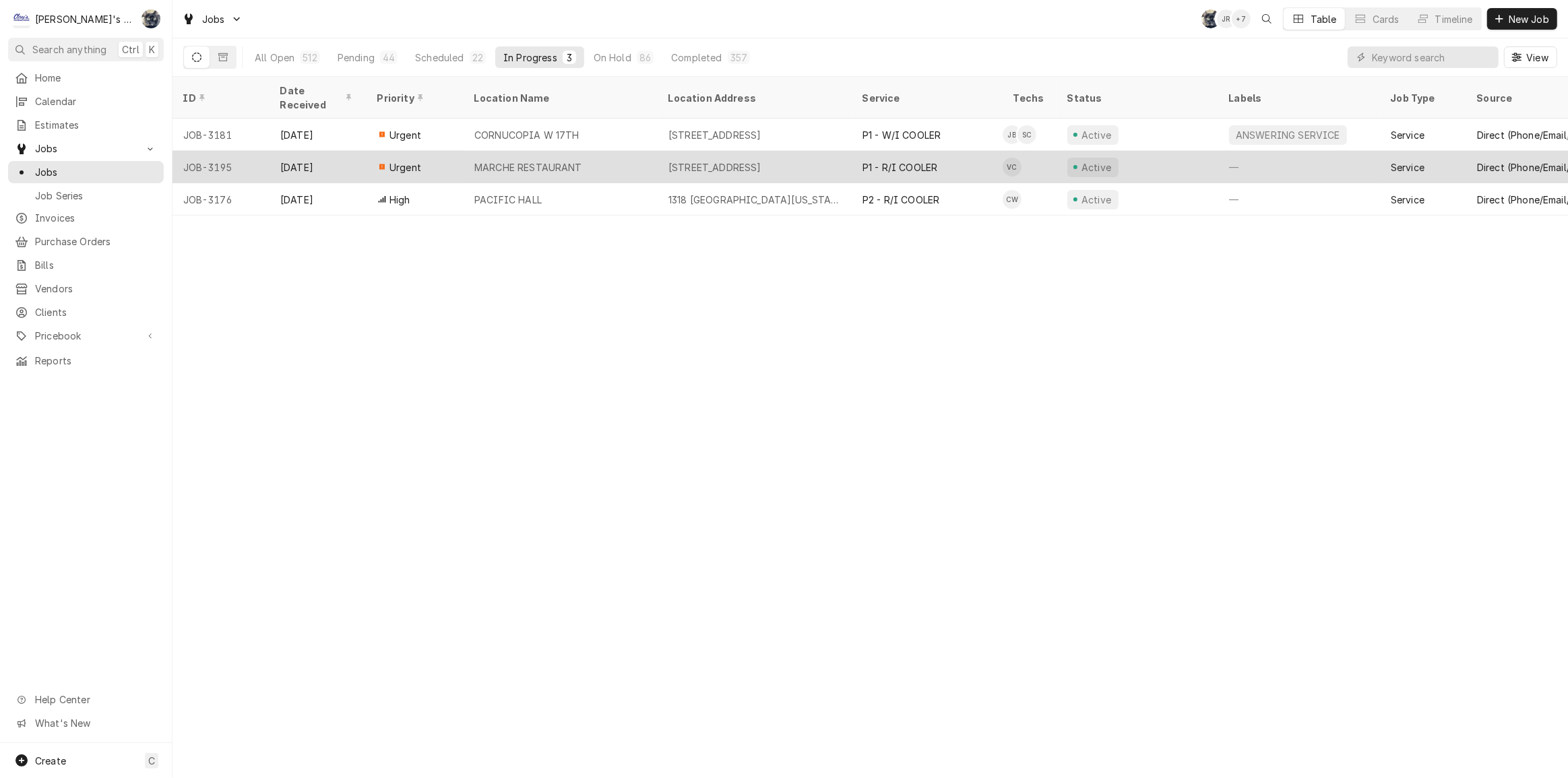
click at [759, 160] on div "296 E 5TH AVE SUITE 226, EUGENE, OR 97401" at bounding box center [715, 167] width 93 height 14
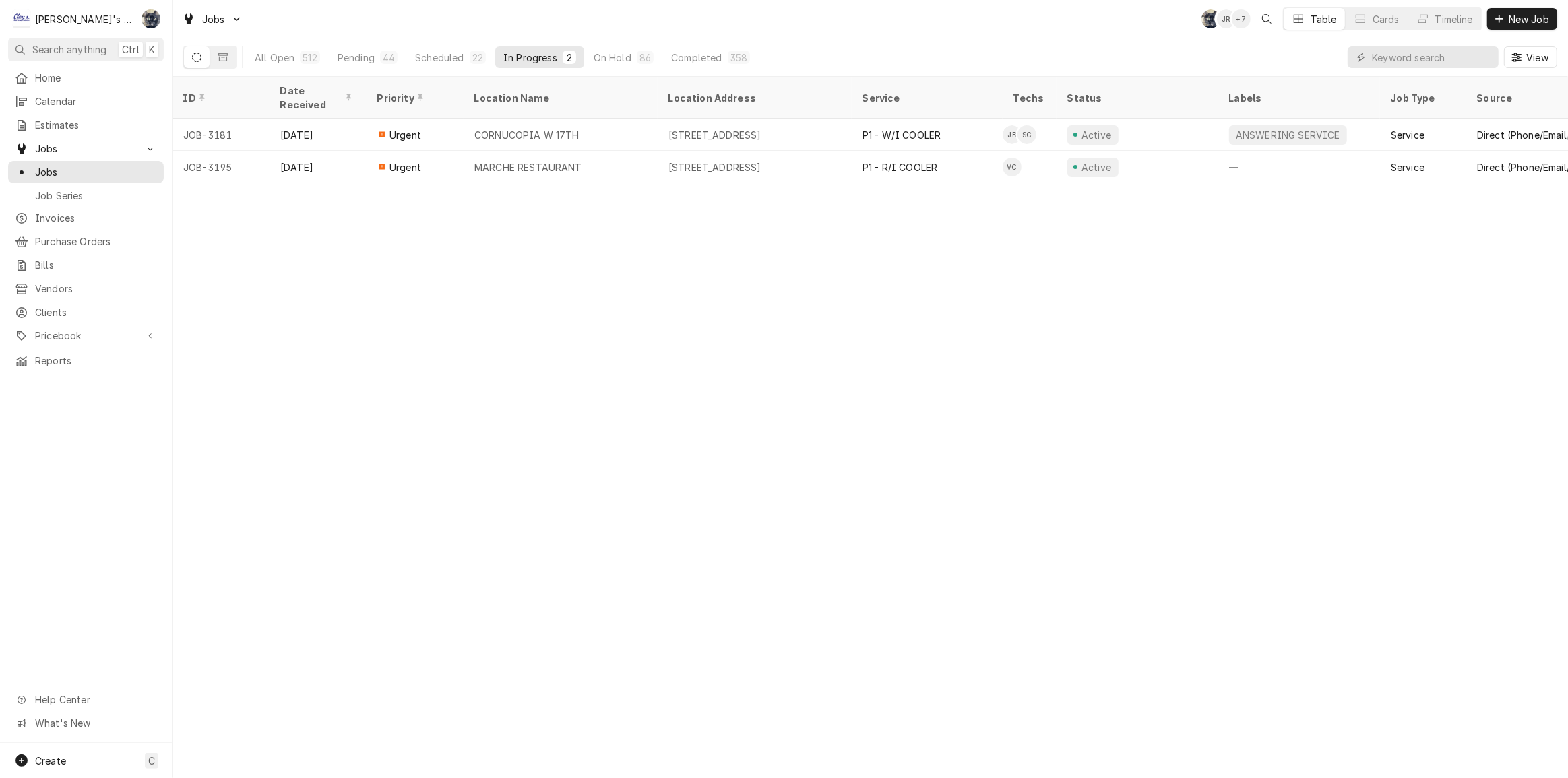
click at [539, 57] on div "In Progress" at bounding box center [530, 57] width 54 height 14
click at [380, 54] on div "44" at bounding box center [389, 57] width 17 height 13
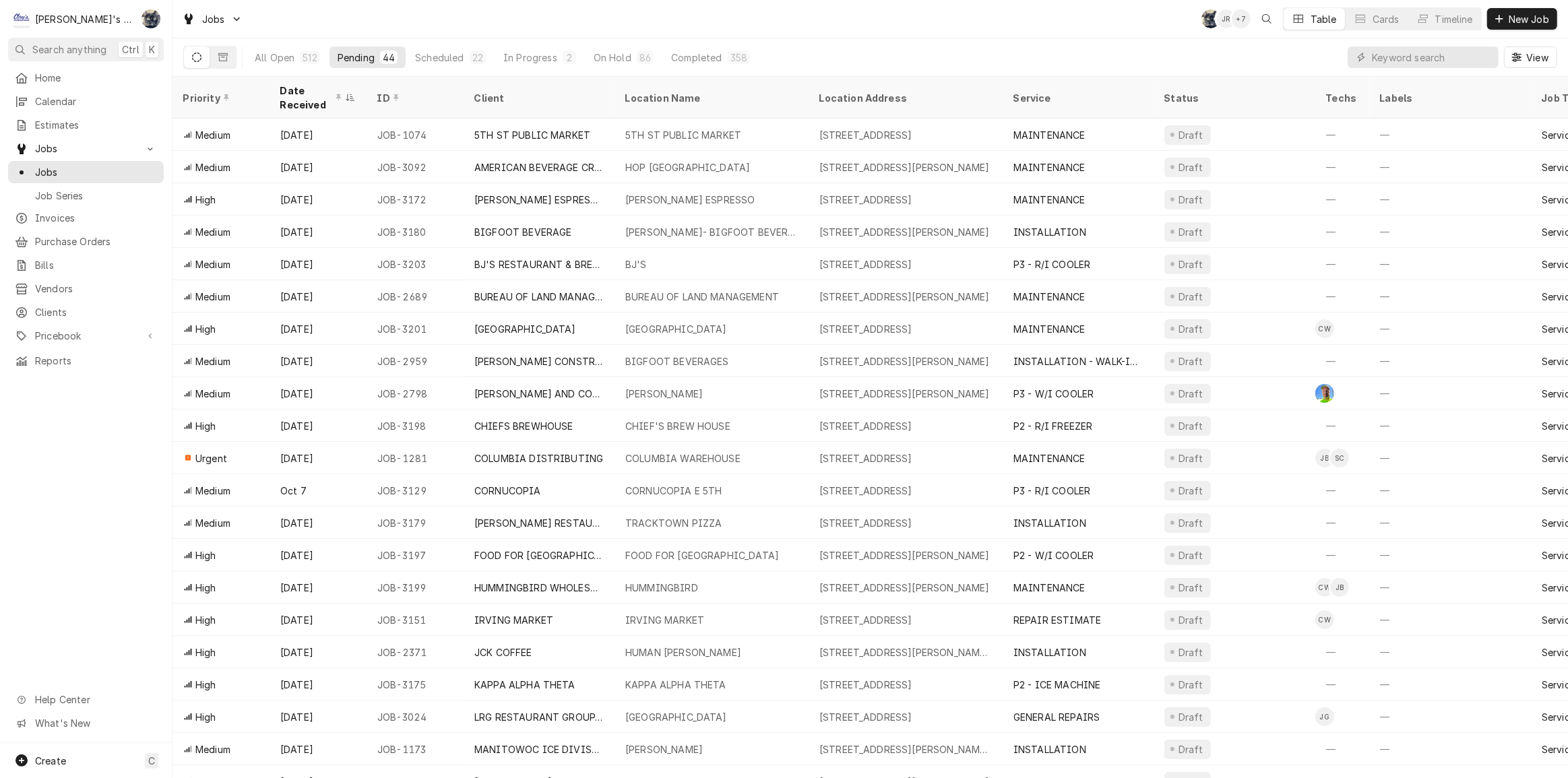
click at [796, 54] on div "All Open 512 Pending 44 Scheduled 22 In Progress 2 On Hold 86 Completed 358 View" at bounding box center [870, 58] width 1374 height 38
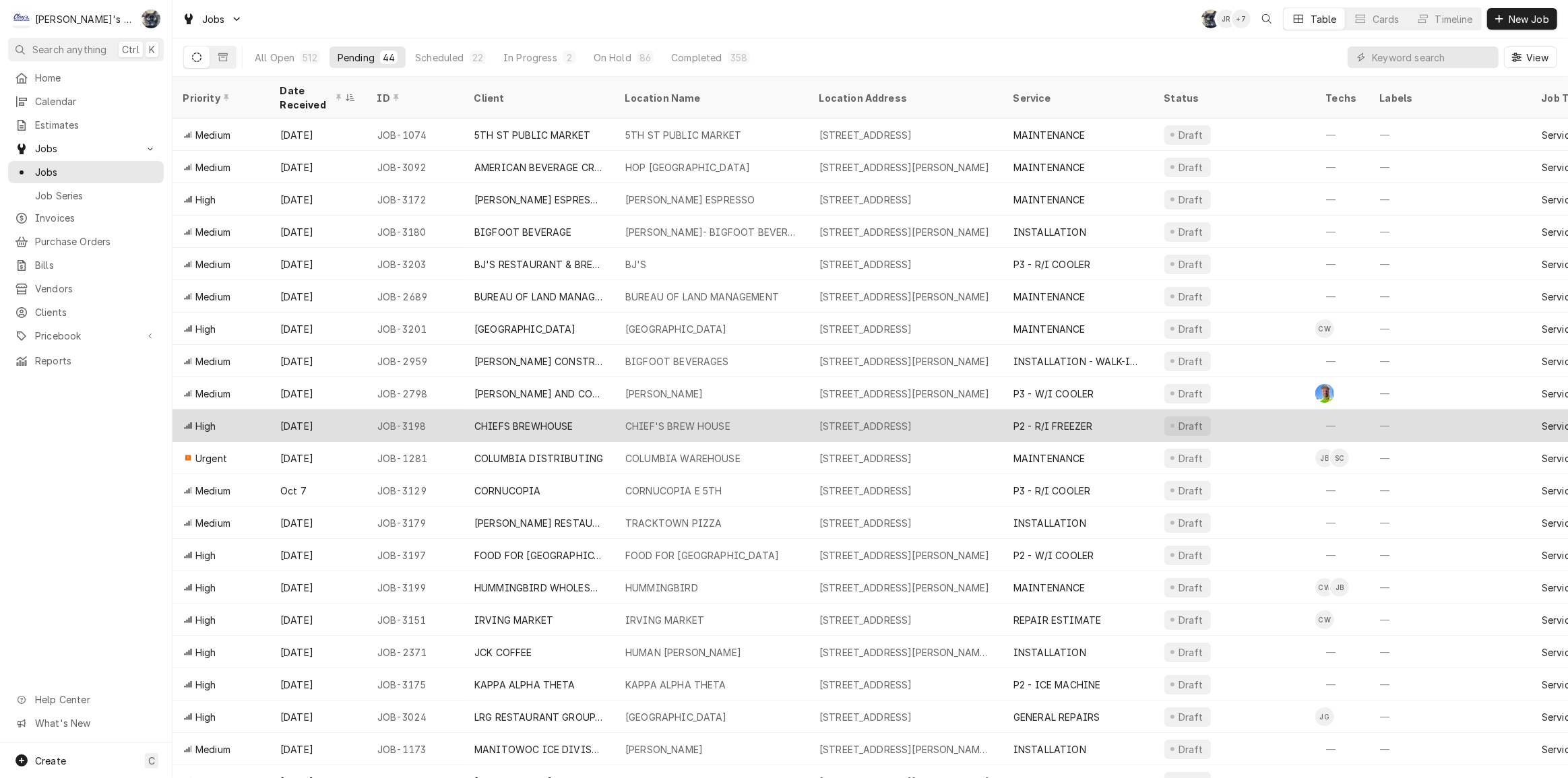
click at [660, 419] on div "CHIEF'S BREW HOUSE" at bounding box center [678, 426] width 105 height 14
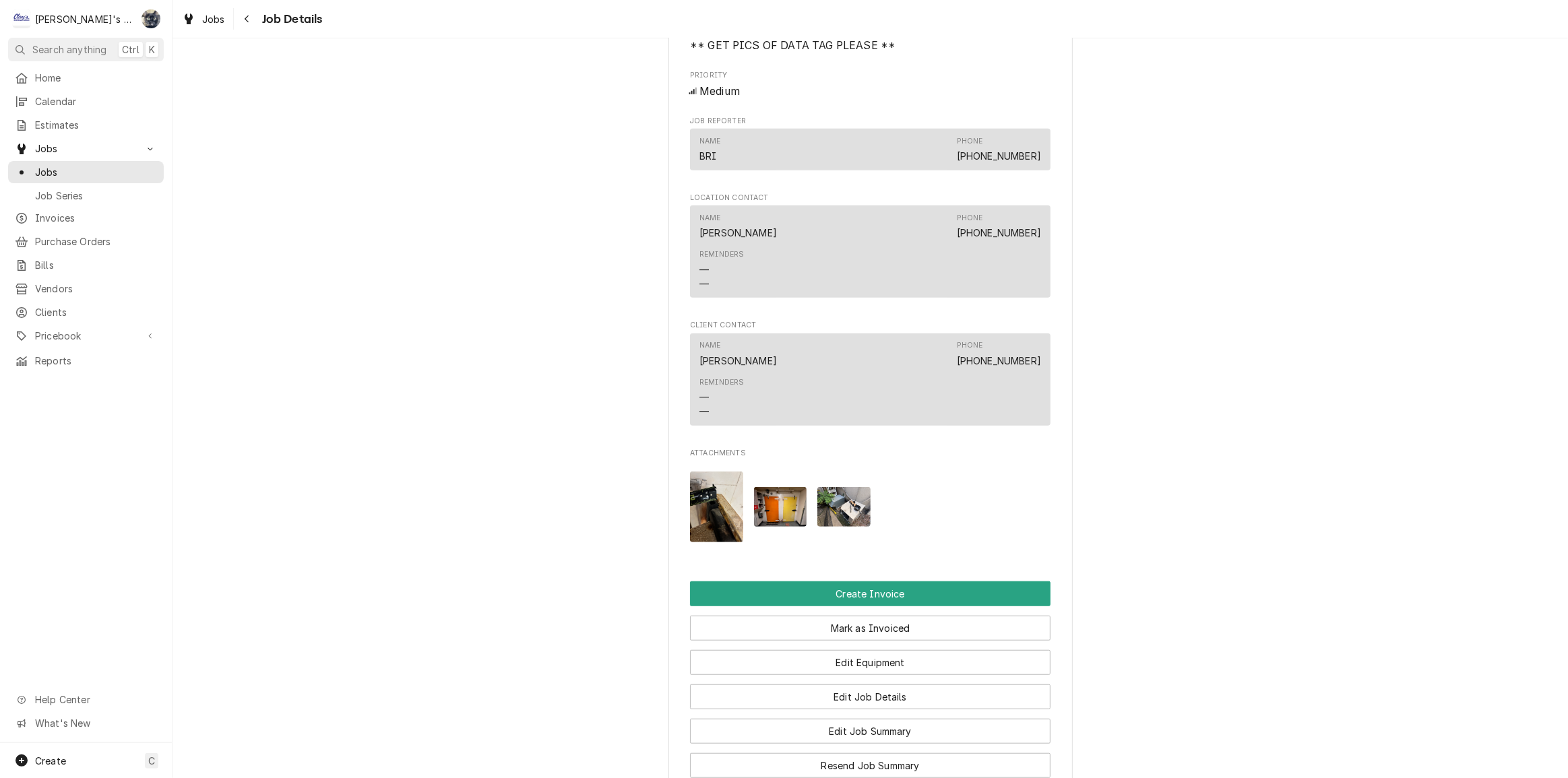
scroll to position [979, 0]
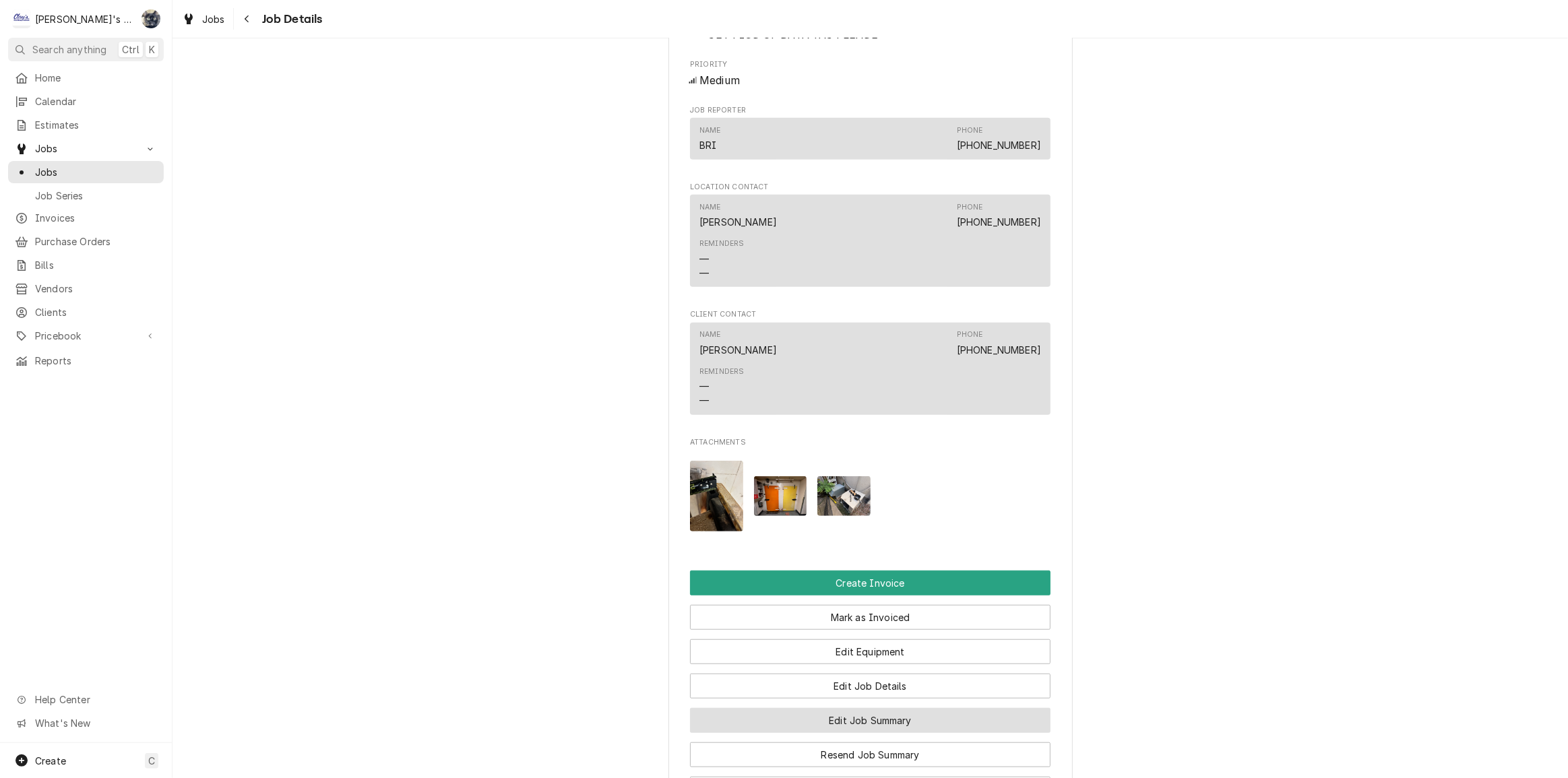
click at [842, 724] on button "Edit Job Summary" at bounding box center [870, 720] width 361 height 25
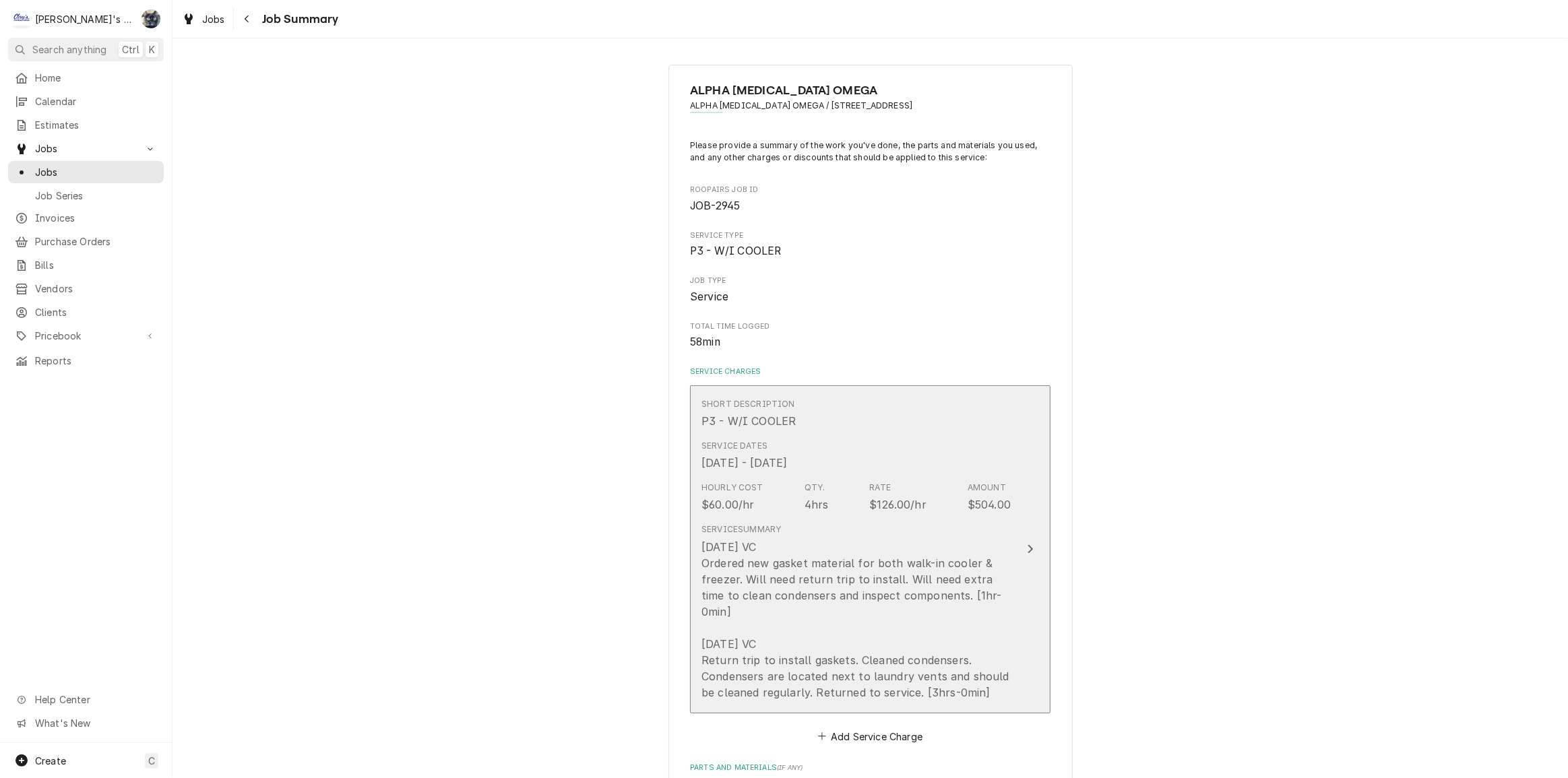
click at [824, 639] on div "9/23/2025 VC Ordered new gasket material for both walk-in cooler & freezer. Wil…" at bounding box center [856, 620] width 309 height 162
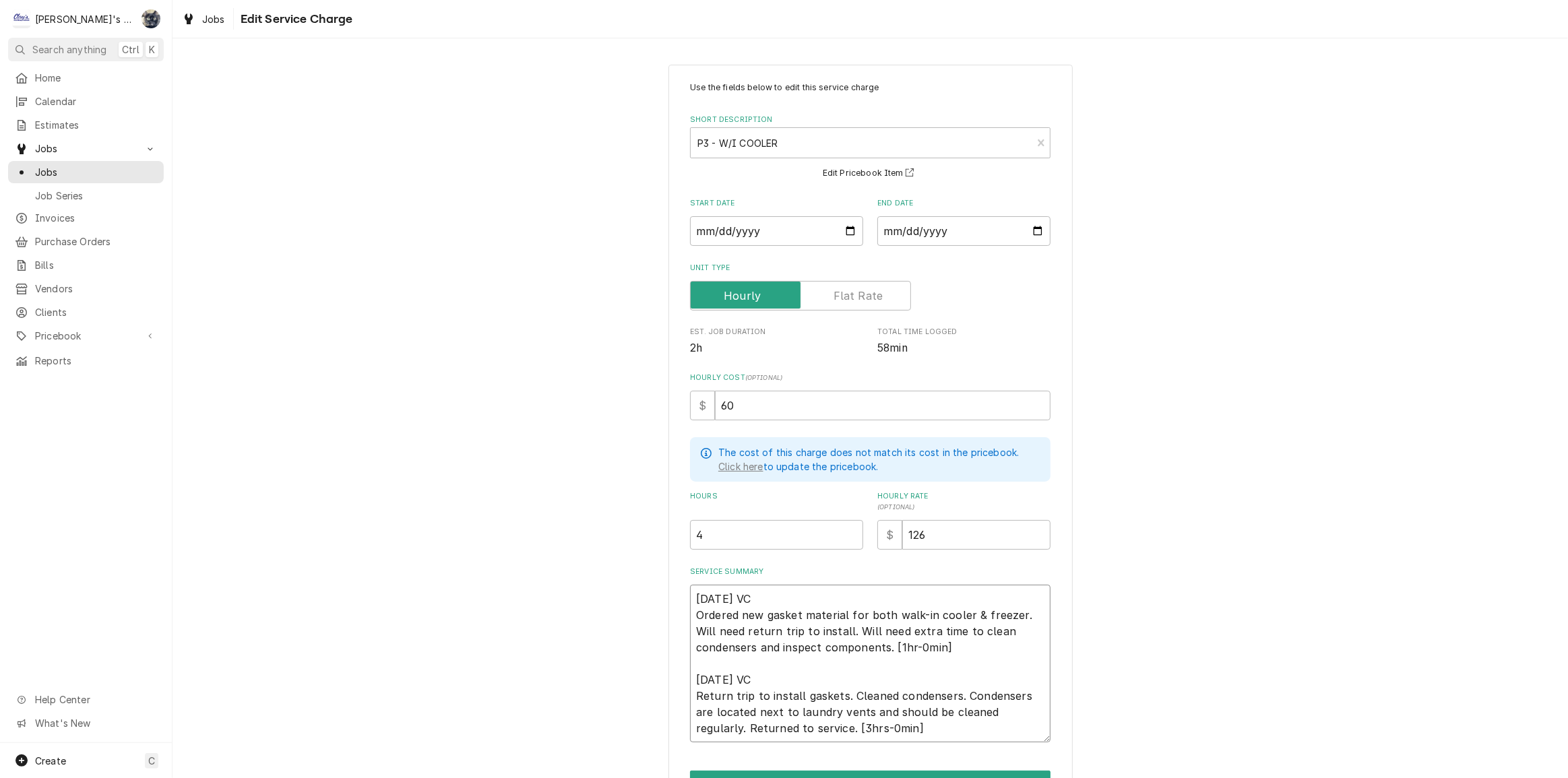
click at [975, 610] on textarea "9/23/2025 VC Ordered new gasket material for both walk-in cooler & freezer. Wil…" at bounding box center [870, 663] width 361 height 158
type textarea "x"
type textarea "9/23/2025 VC Ordered new gasket material for both walk-in cooler &freezer. Will…"
type textarea "x"
type textarea "9/23/2025 VC Ordered new gasket material for both walk-in cooler freezer. Will …"
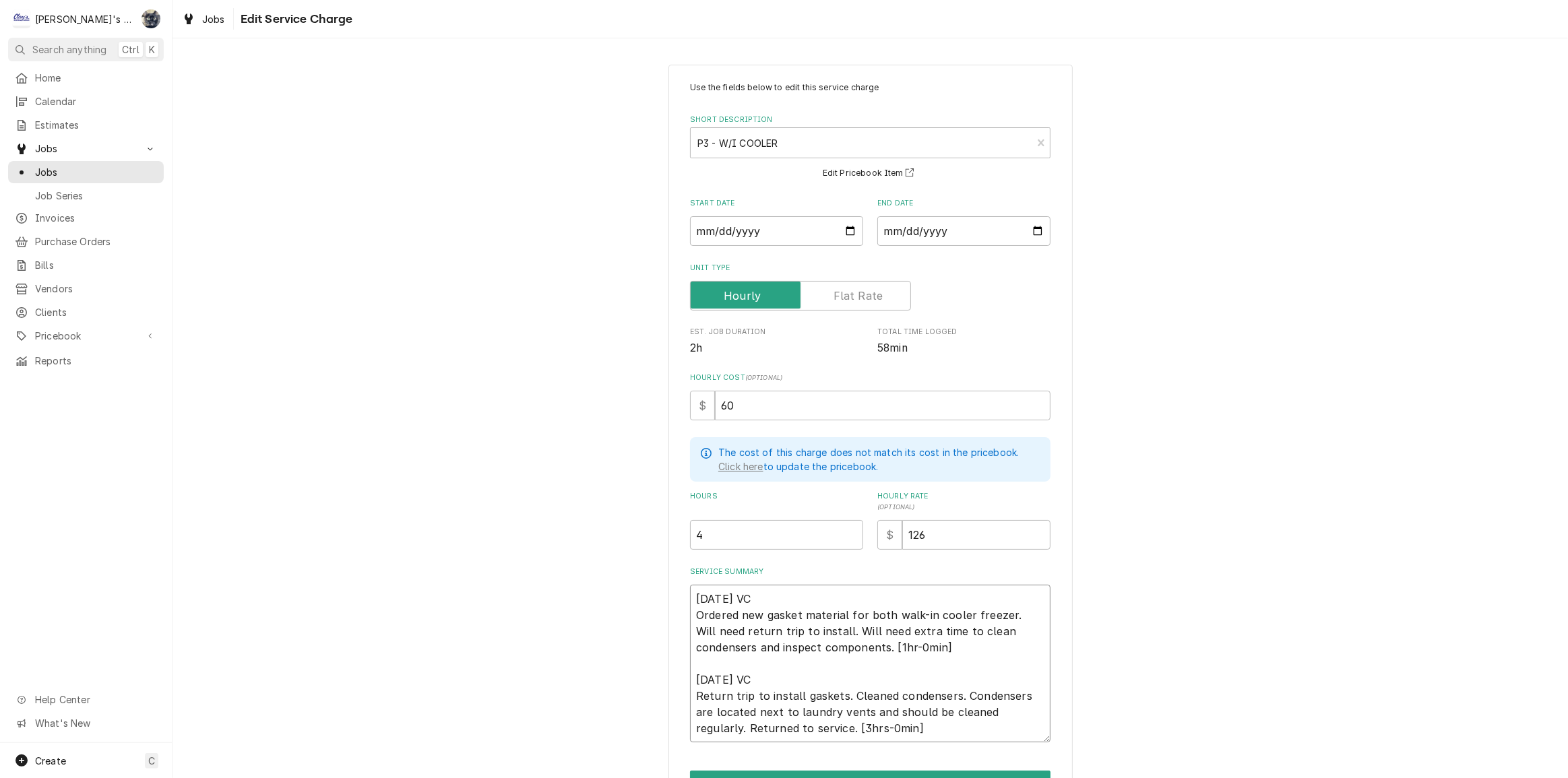
type textarea "x"
type textarea "9/23/2025 VC Ordered new gasket material for both walk-in cooler afreezer. Will…"
type textarea "x"
type textarea "9/23/2025 VC Ordered new gasket material for both walk-in cooler anfreezer. Wil…"
type textarea "x"
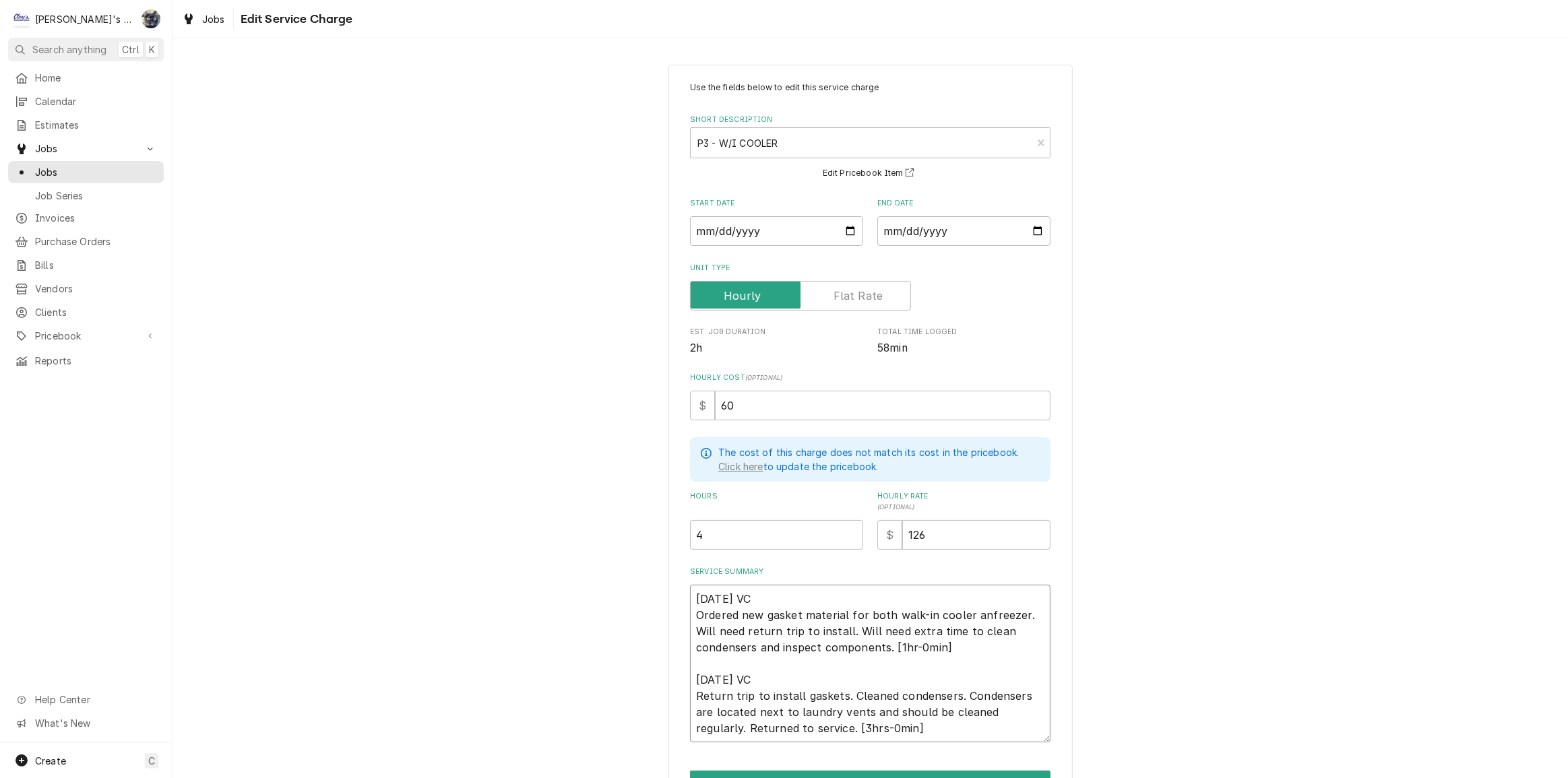
type textarea "9/23/2025 VC Ordered new gasket material for both walk-in cooler andfreezer. Wi…"
type textarea "x"
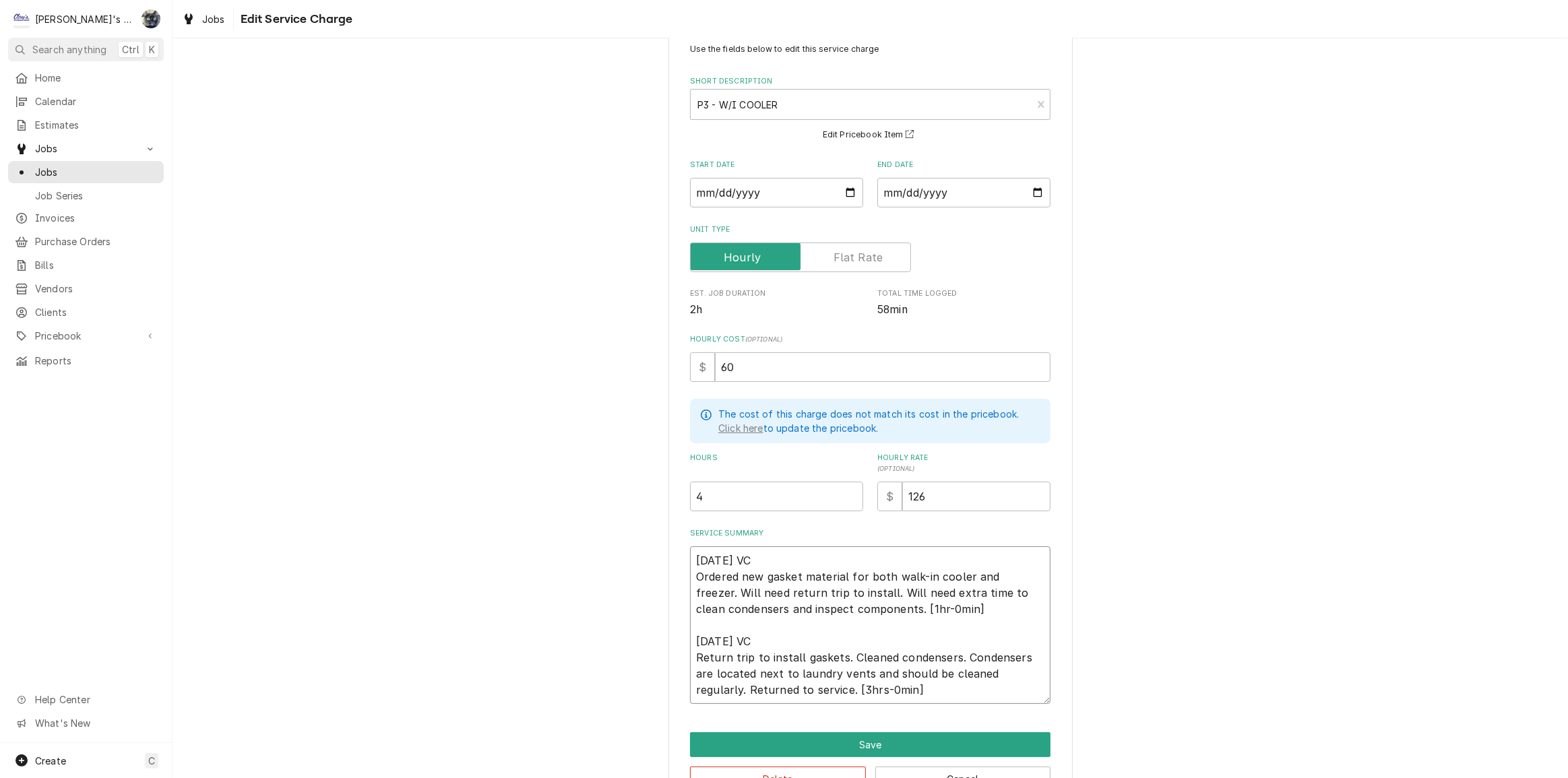
scroll to position [78, 0]
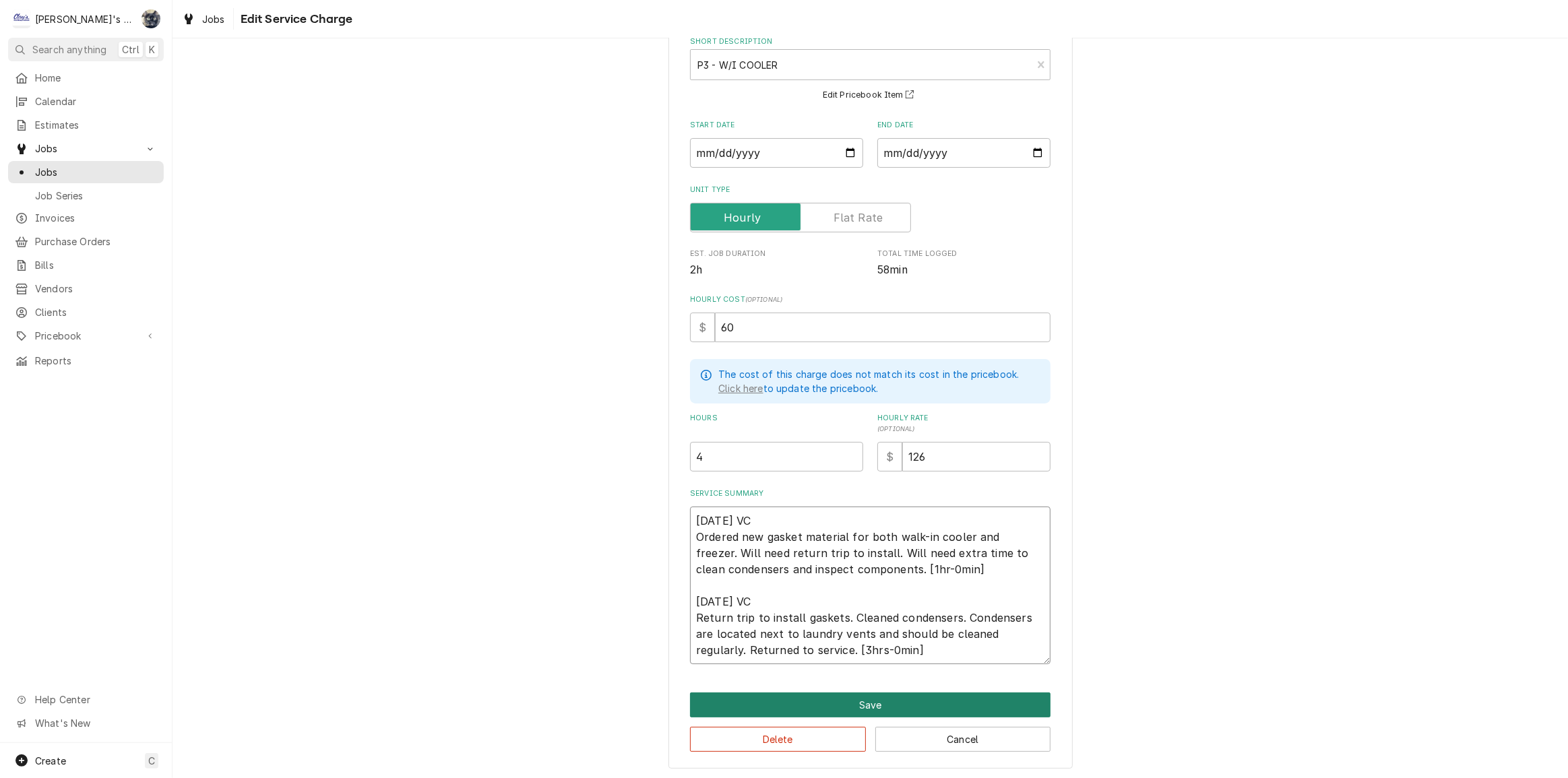
type textarea "9/23/2025 VC Ordered new gasket material for both walk-in cooler and freezer. W…"
click at [834, 700] on button "Save" at bounding box center [870, 705] width 361 height 25
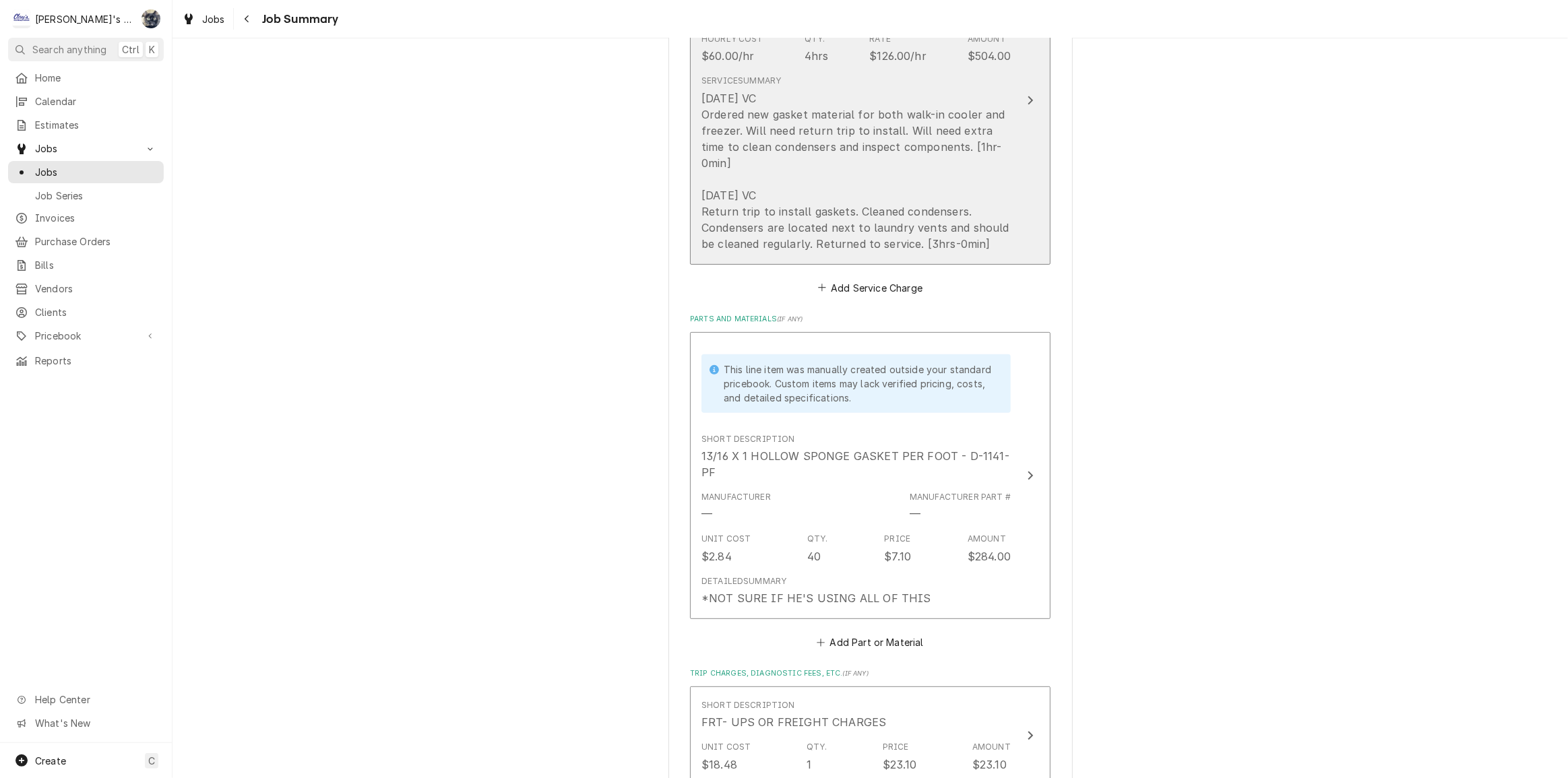
scroll to position [429, 0]
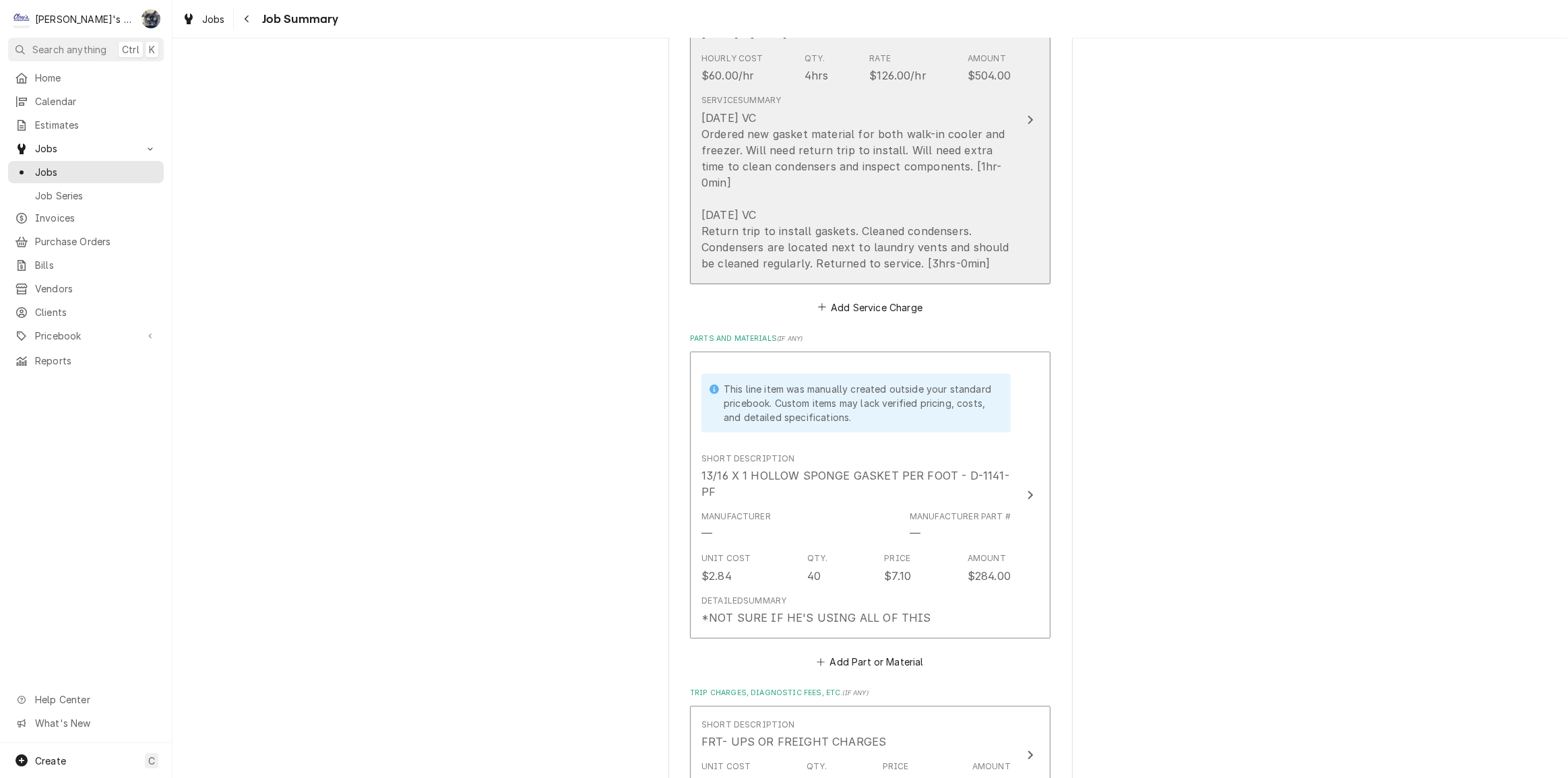
click at [820, 221] on div "9/23/2025 VC Ordered new gasket material for both walk-in cooler and freezer. W…" at bounding box center [856, 191] width 309 height 162
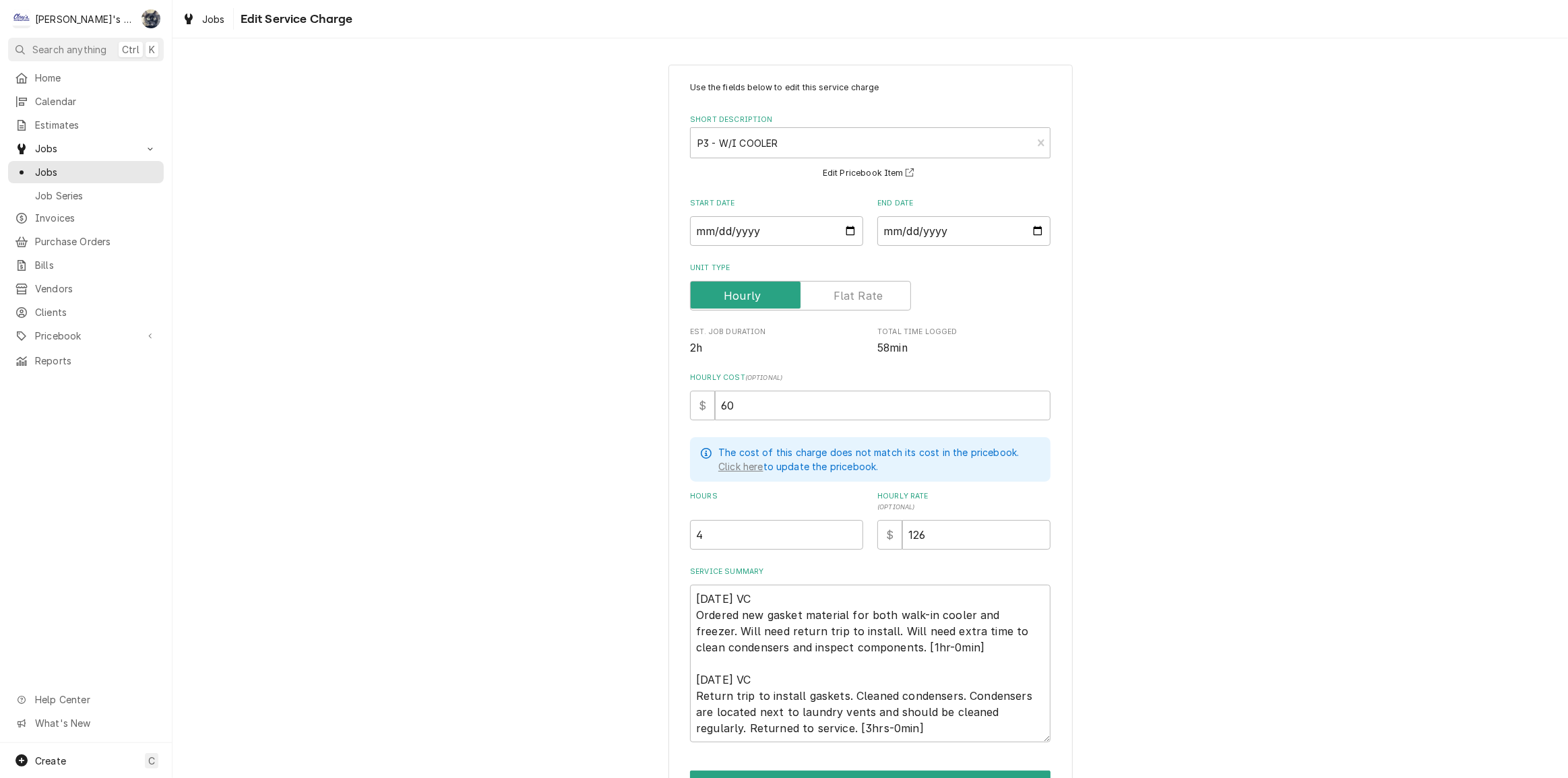
scroll to position [78, 0]
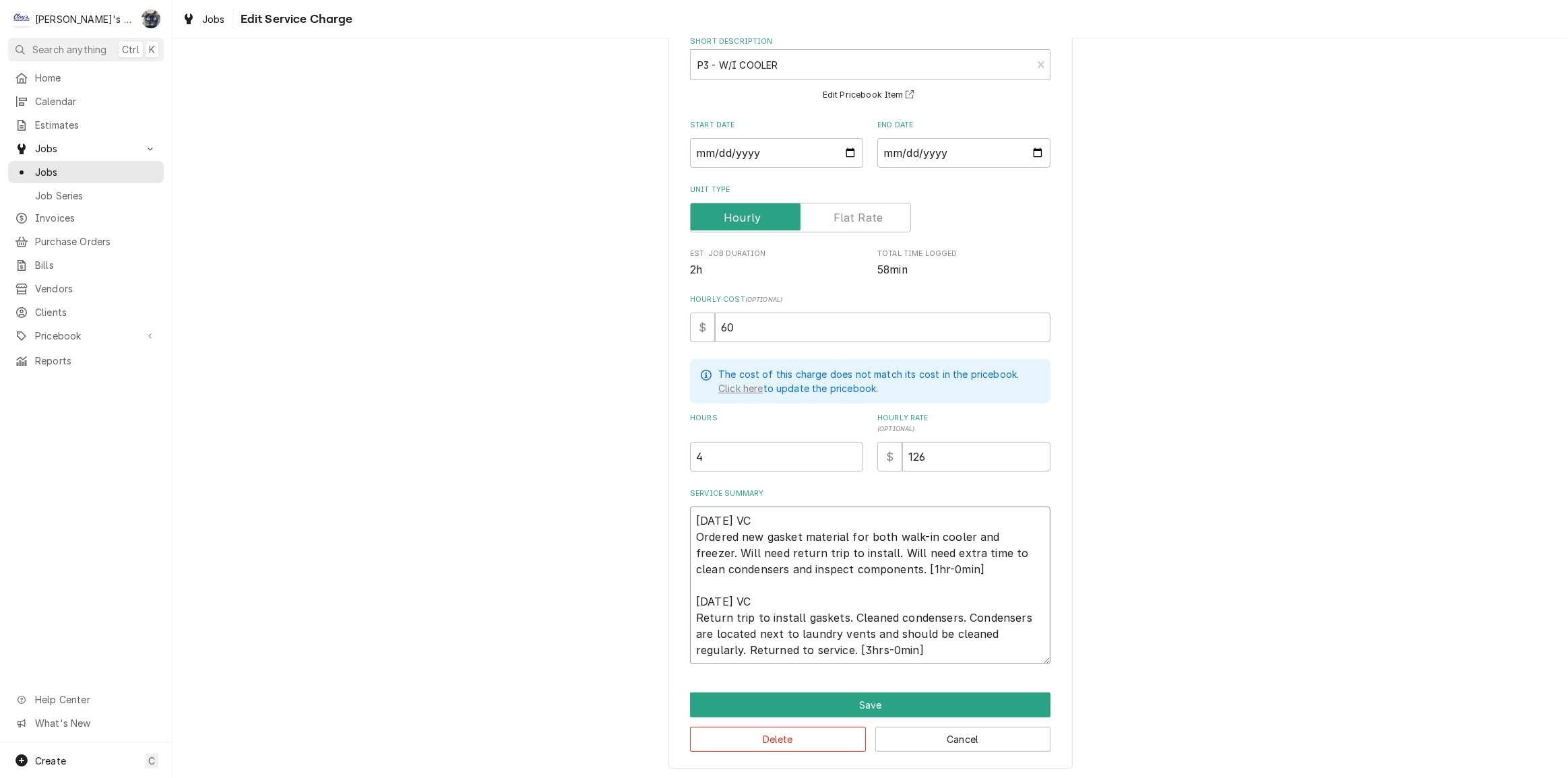
click at [834, 614] on textarea "9/23/2025 VC Ordered new gasket material for both walk-in cooler and freezer. W…" at bounding box center [870, 585] width 361 height 158
type textarea "x"
type textarea "9/23/2025 VC Ordered new gasket material for both walk-in cooler and freezer. W…"
type textarea "x"
type textarea "9/23/2025 VC Ordered new gasket material for both walk-in cooler and freezer. W…"
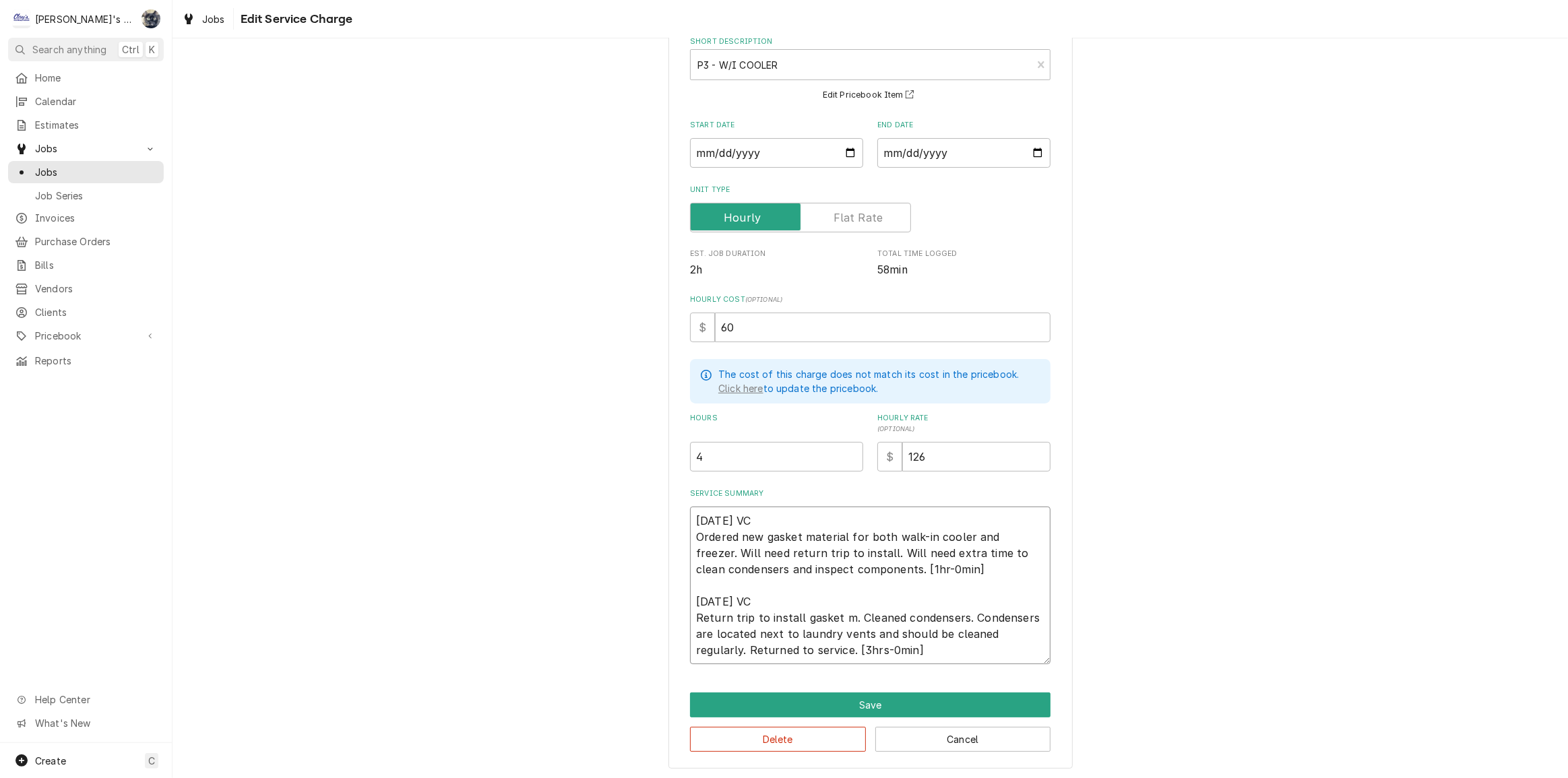
type textarea "x"
type textarea "9/23/2025 VC Ordered new gasket material for both walk-in cooler and freezer. W…"
type textarea "x"
type textarea "9/23/2025 VC Ordered new gasket material for both walk-in cooler and freezer. W…"
type textarea "x"
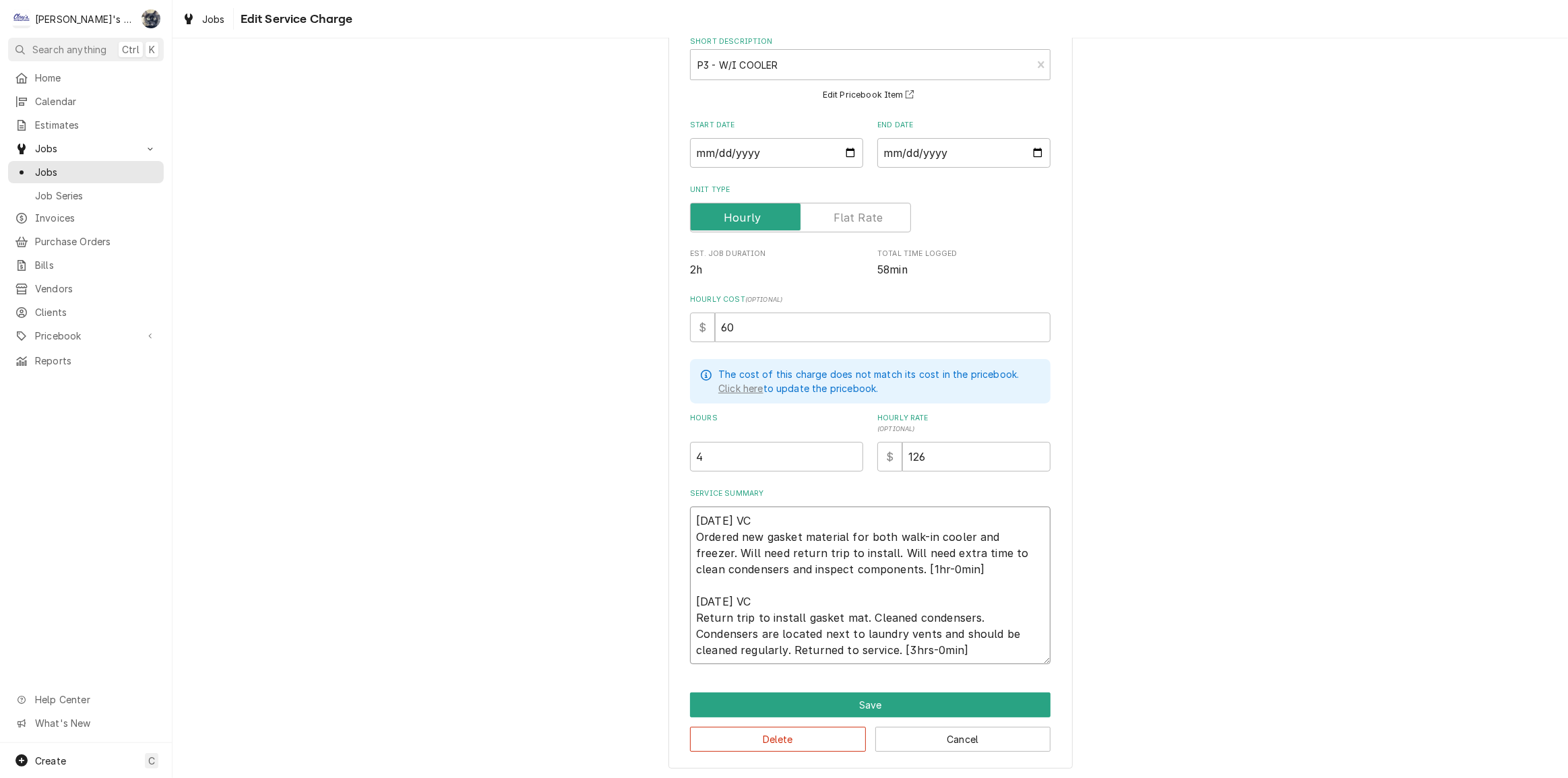
type textarea "9/23/2025 VC Ordered new gasket material for both walk-in cooler and freezer. W…"
type textarea "x"
type textarea "9/23/2025 VC Ordered new gasket material for both walk-in cooler and freezer. W…"
type textarea "x"
type textarea "9/23/2025 VC Ordered new gasket material for both walk-in cooler and freezer. W…"
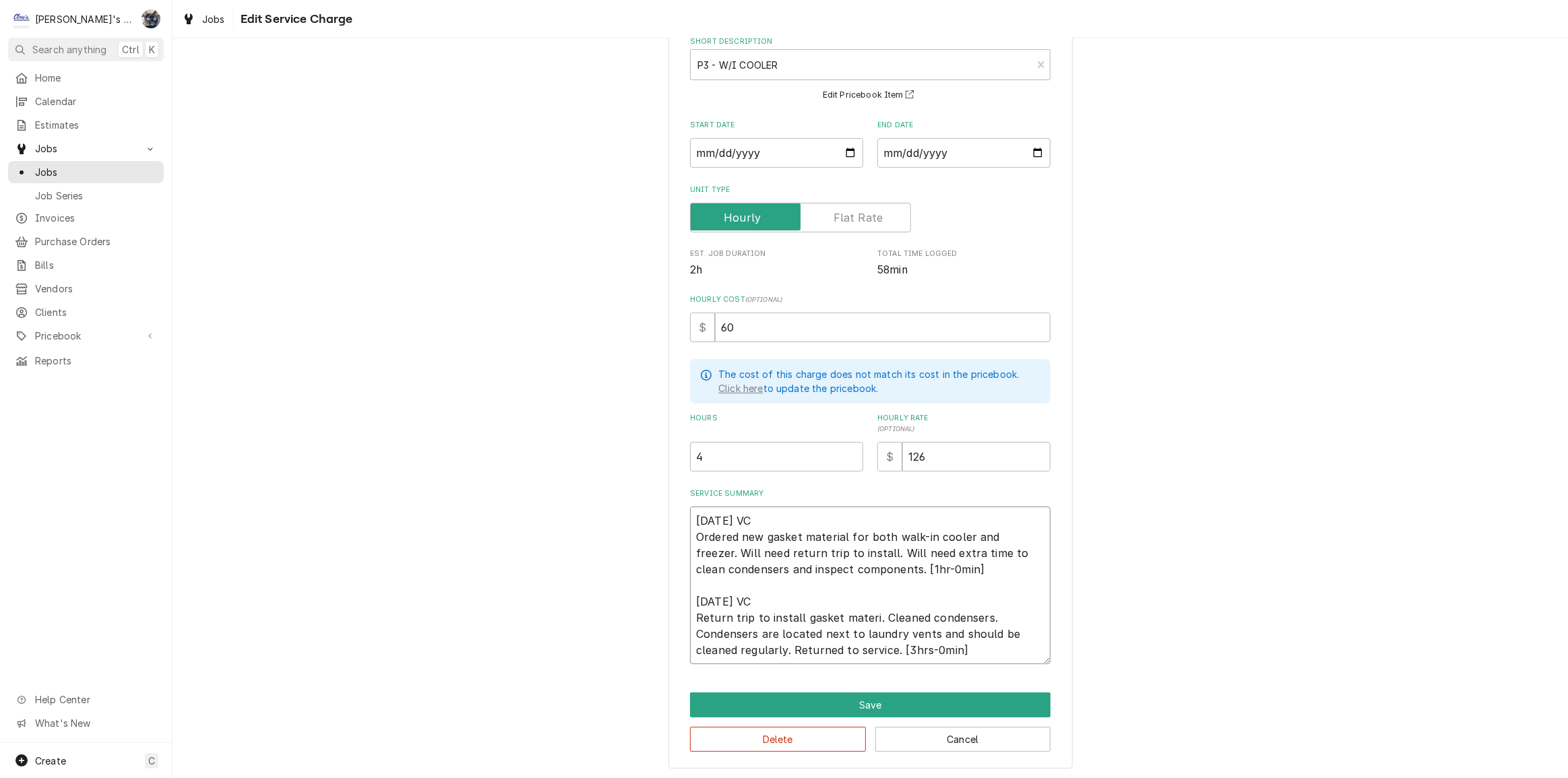
type textarea "x"
type textarea "9/23/2025 VC Ordered new gasket material for both walk-in cooler and freezer. W…"
type textarea "x"
type textarea "9/23/2025 VC Ordered new gasket material for both walk-in cooler and freezer. W…"
click at [843, 702] on button "Save" at bounding box center [870, 705] width 361 height 25
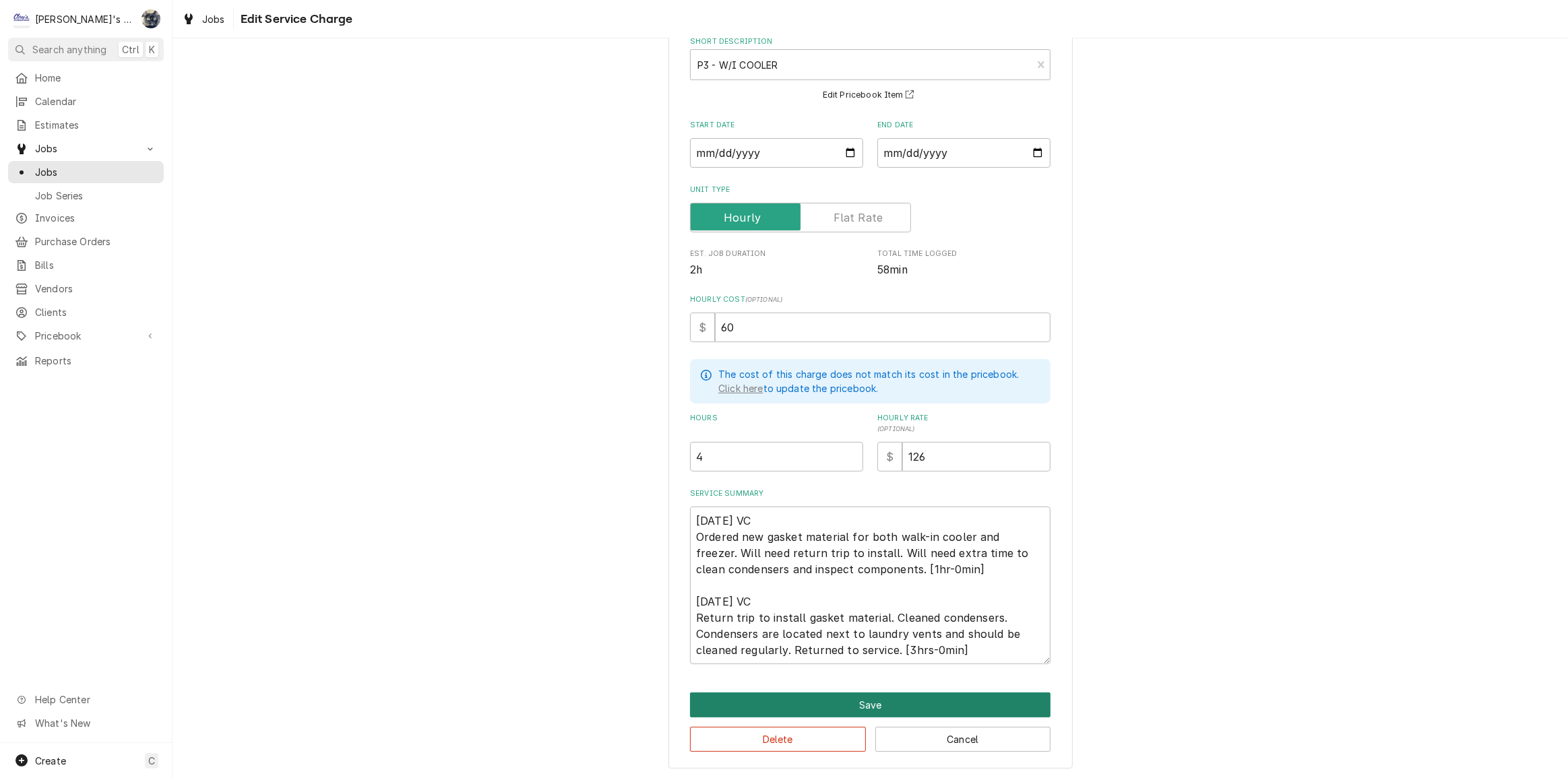
scroll to position [429, 0]
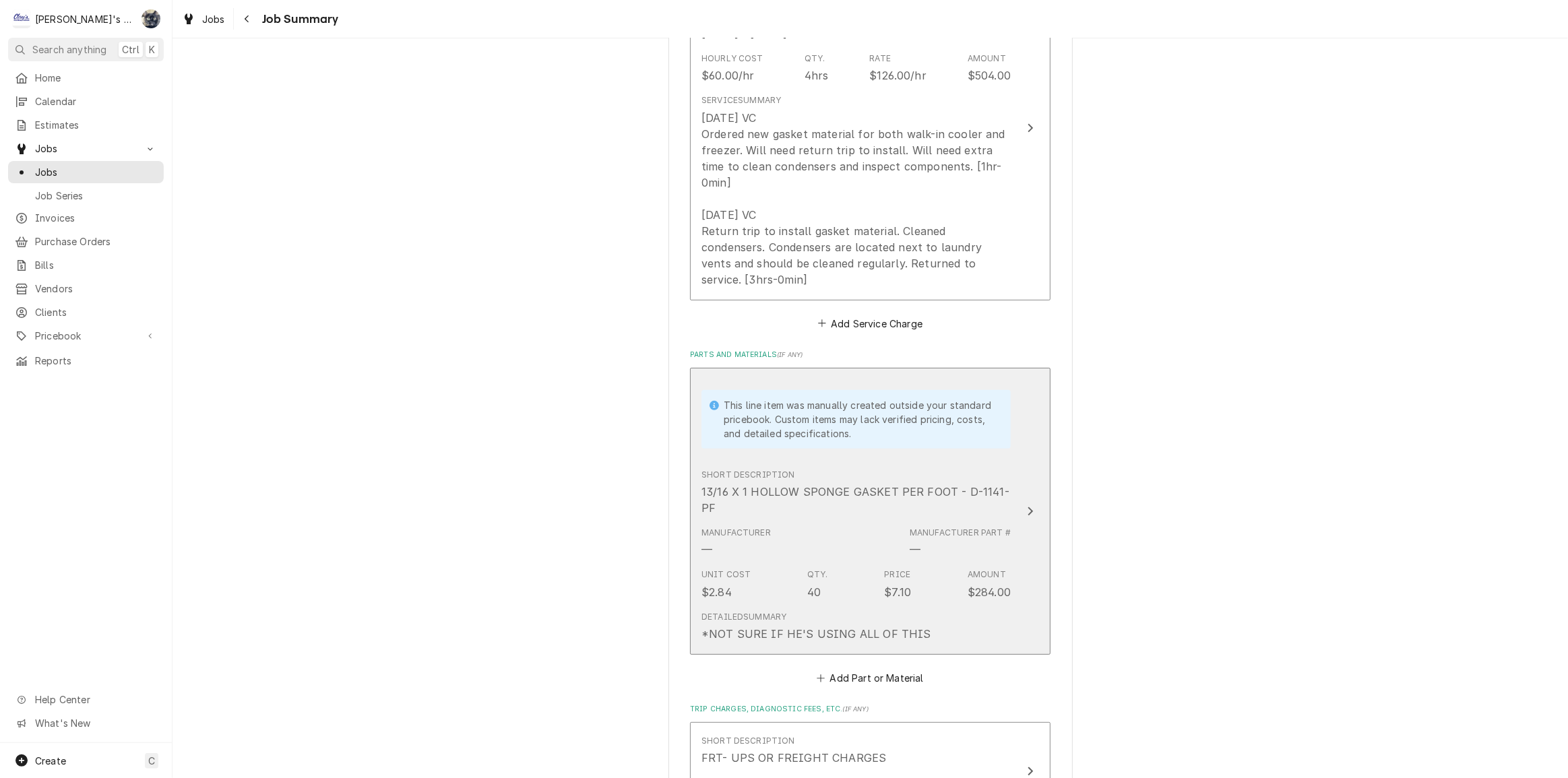
click at [825, 626] on div "*NOT SURE IF HE'S USING ALL OF THIS" at bounding box center [816, 634] width 229 height 17
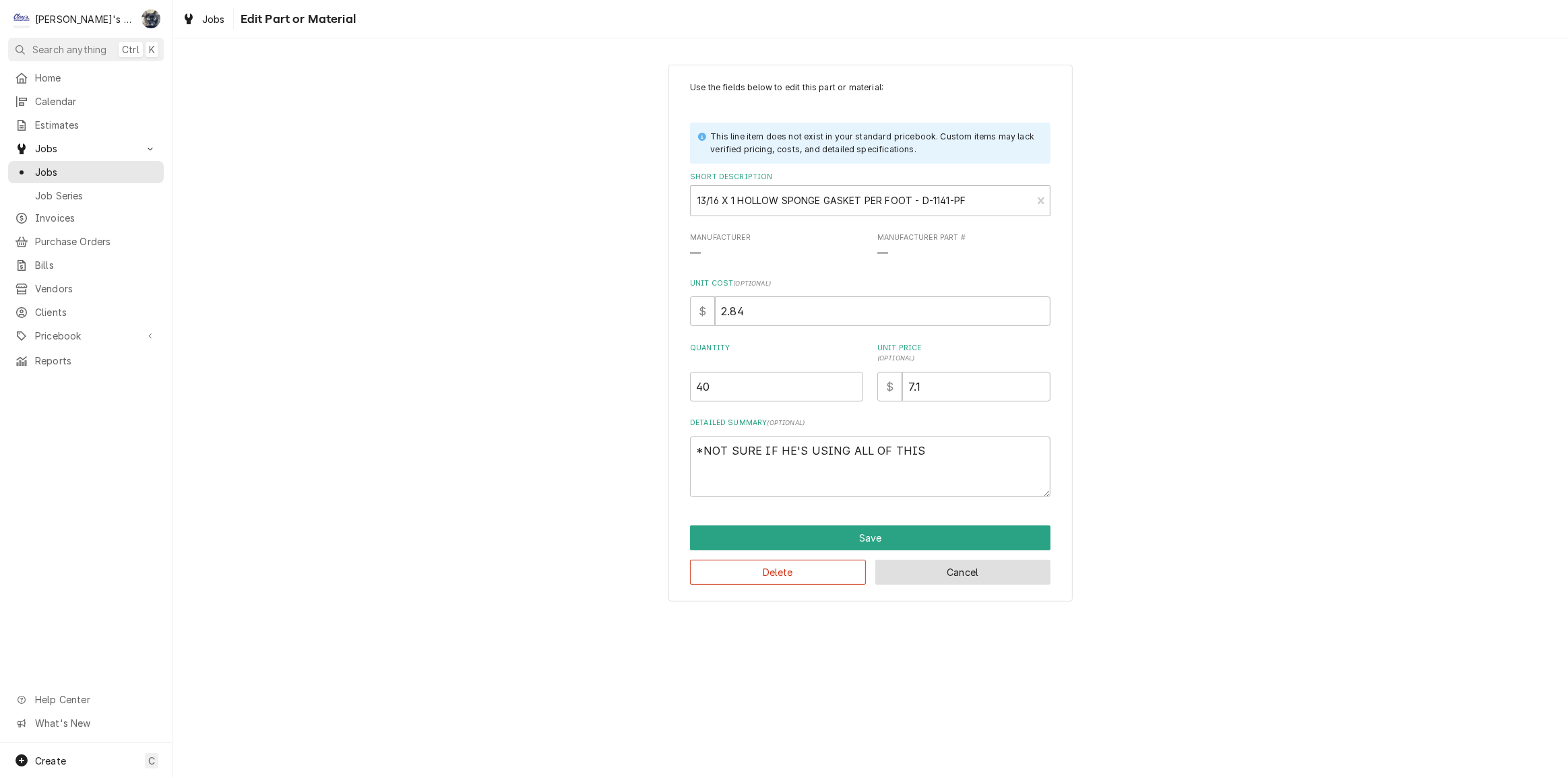
click at [906, 578] on button "Cancel" at bounding box center [963, 573] width 176 height 25
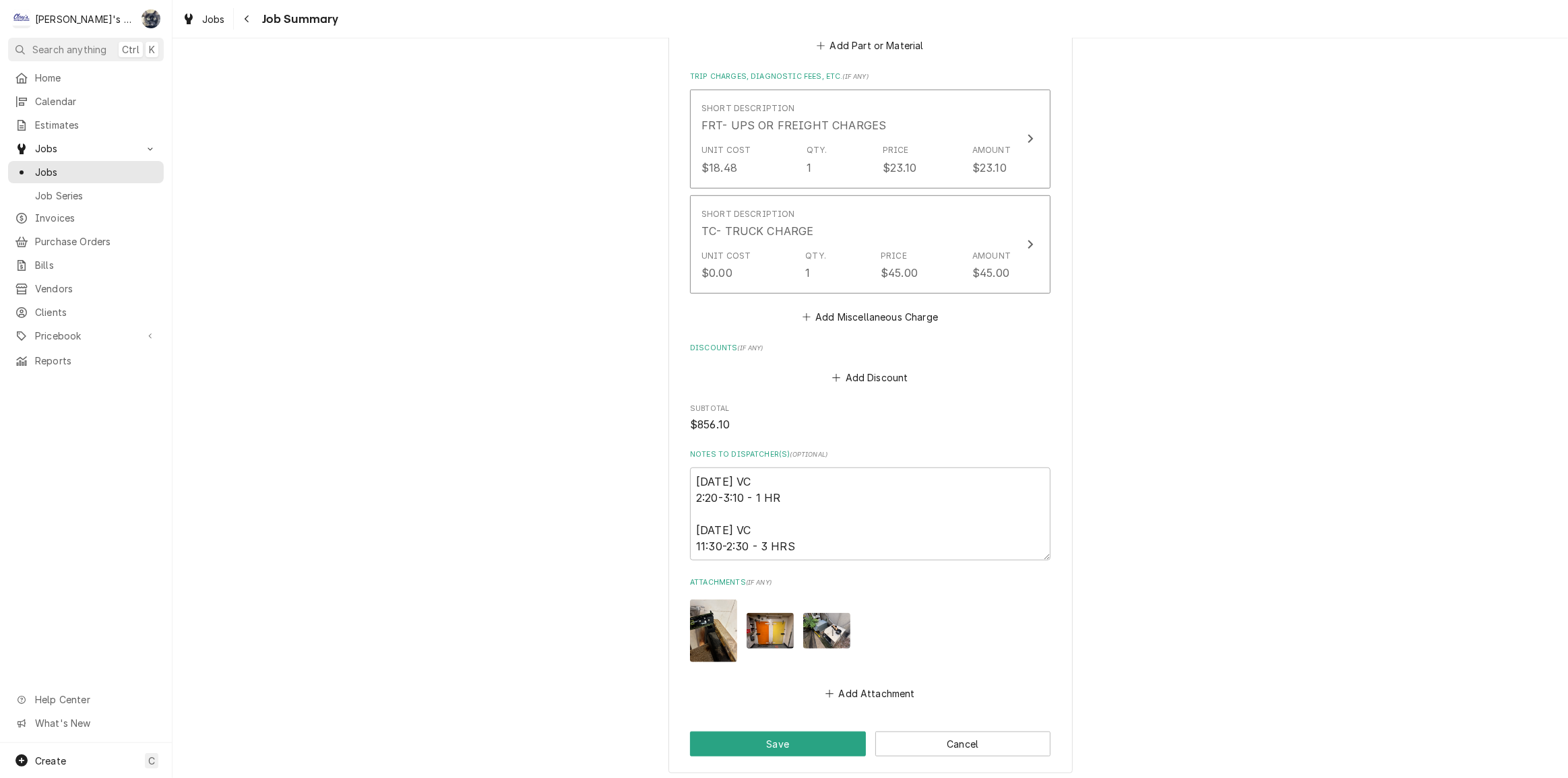
scroll to position [1226, 0]
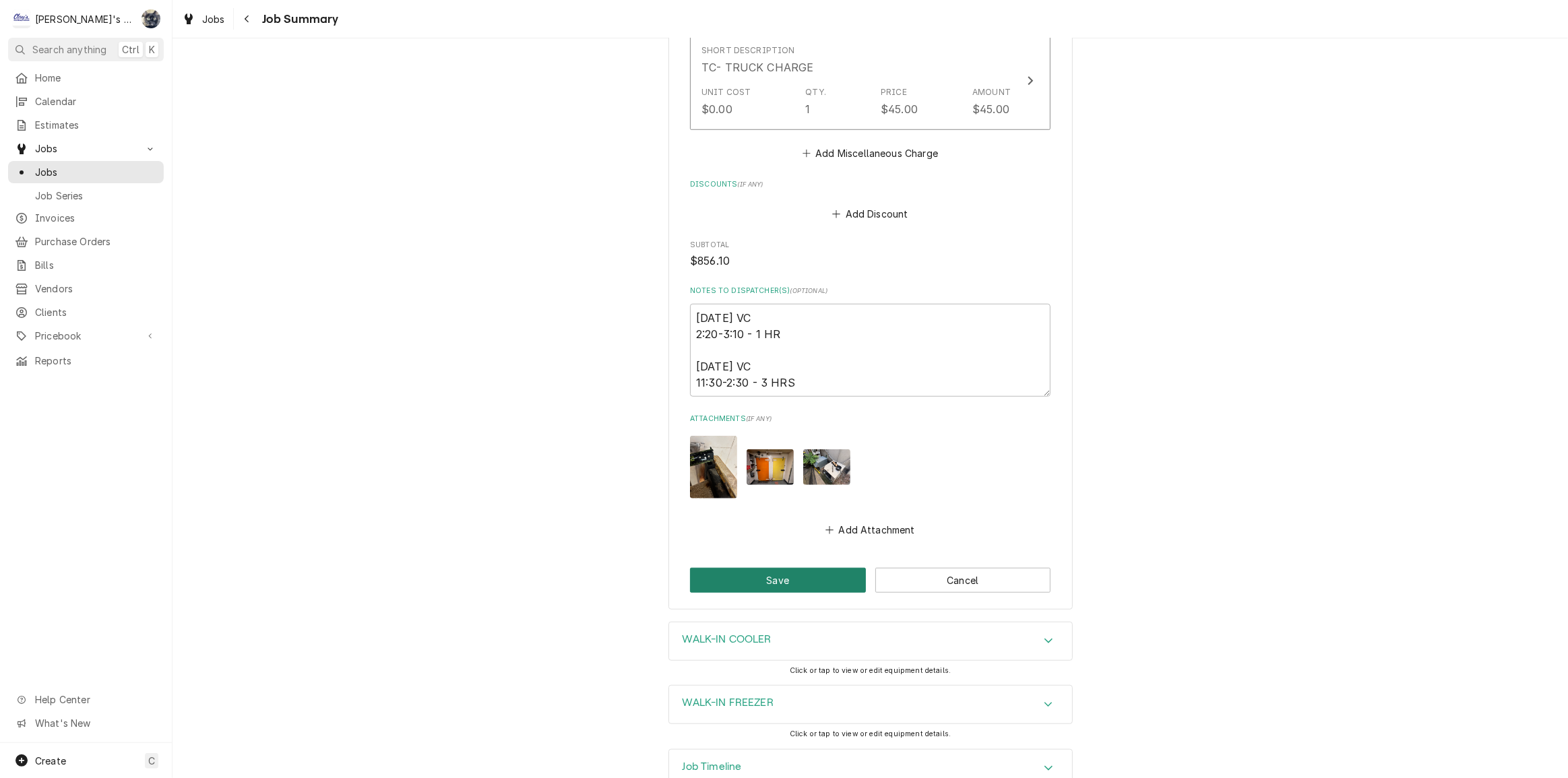
click at [824, 568] on button "Save" at bounding box center [777, 580] width 176 height 25
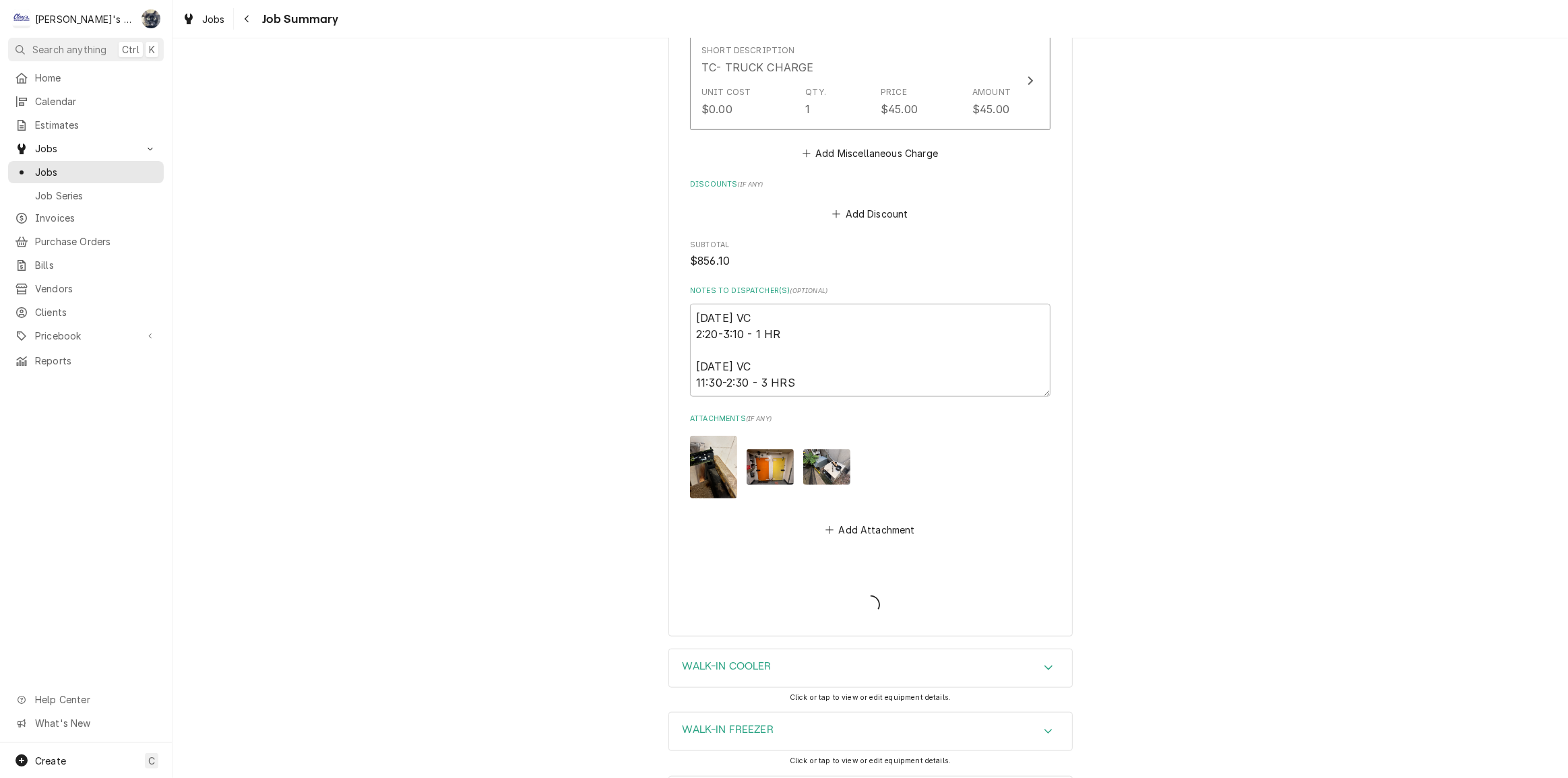
type textarea "x"
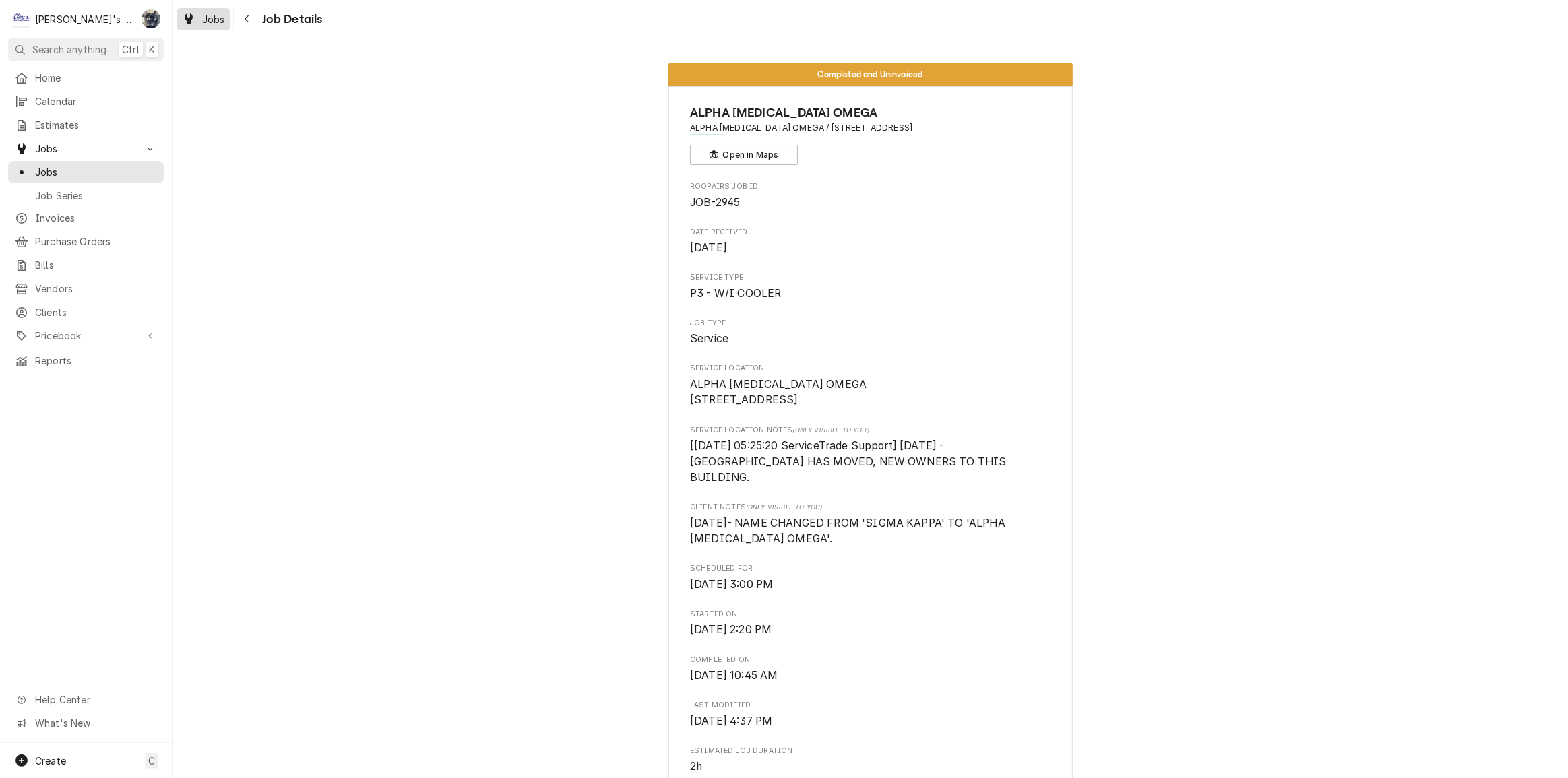
click at [209, 29] on link "Jobs" at bounding box center [203, 19] width 54 height 22
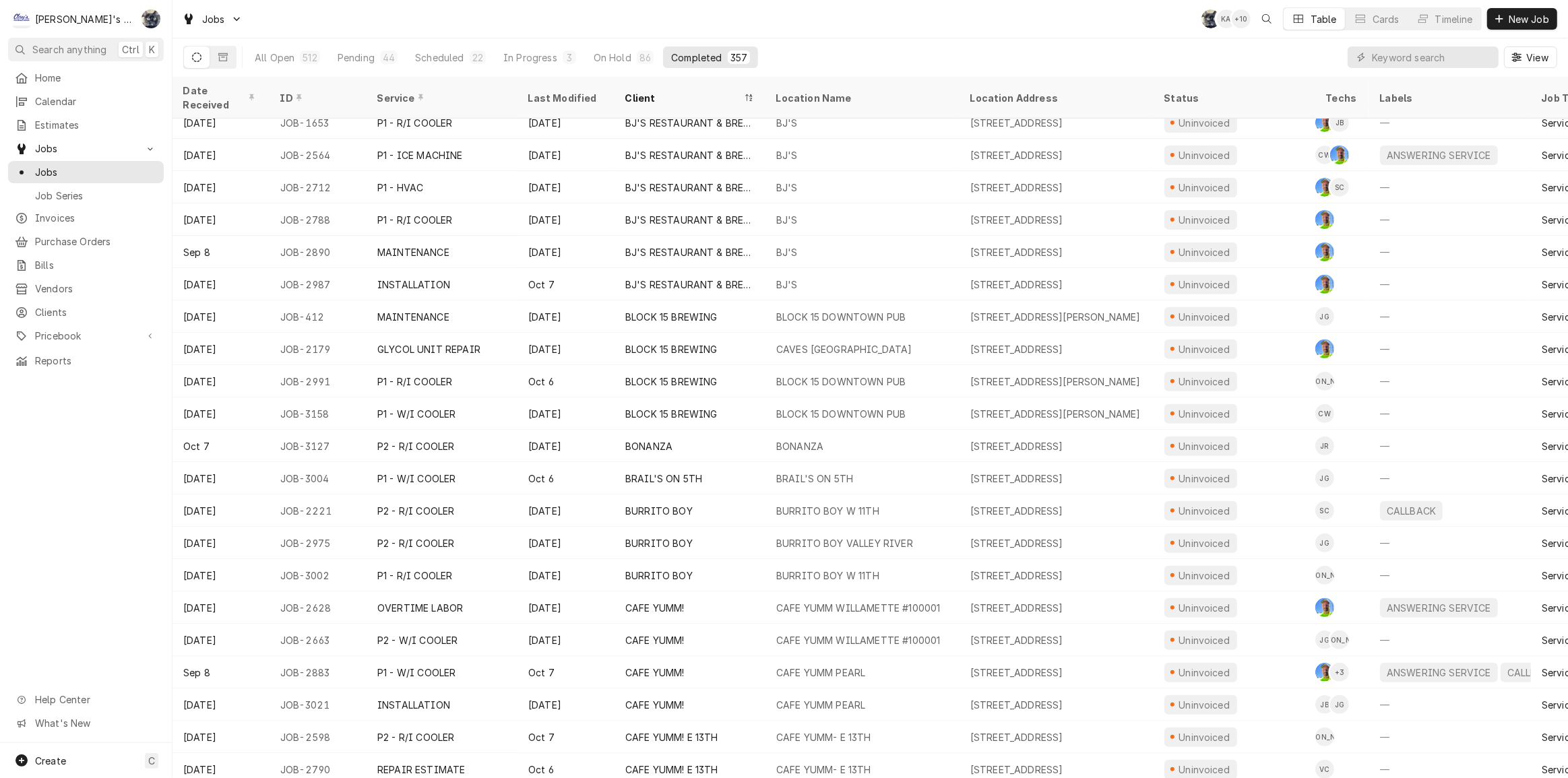
scroll to position [627, 0]
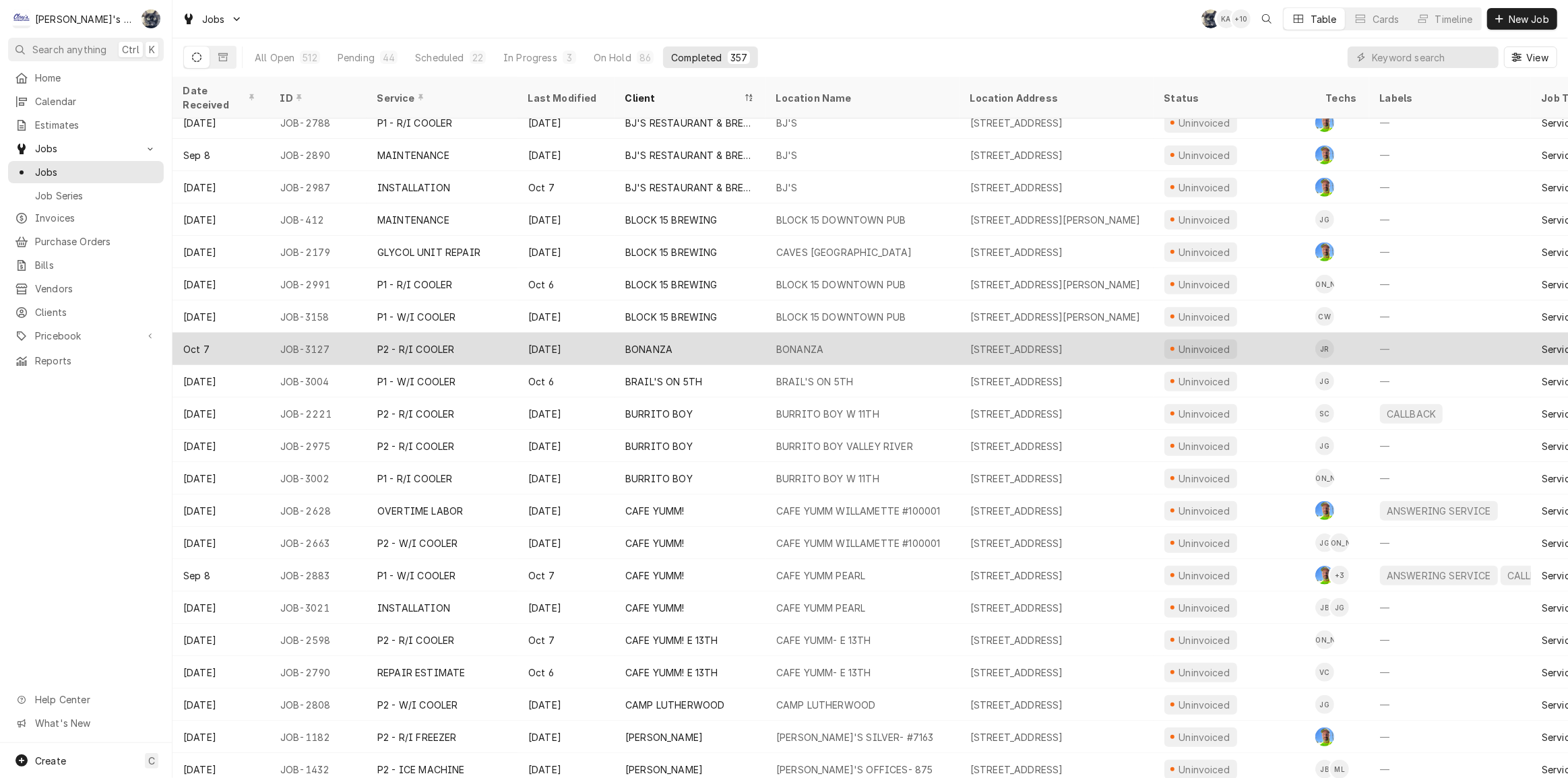
click at [648, 332] on div "BONANZA" at bounding box center [690, 348] width 151 height 32
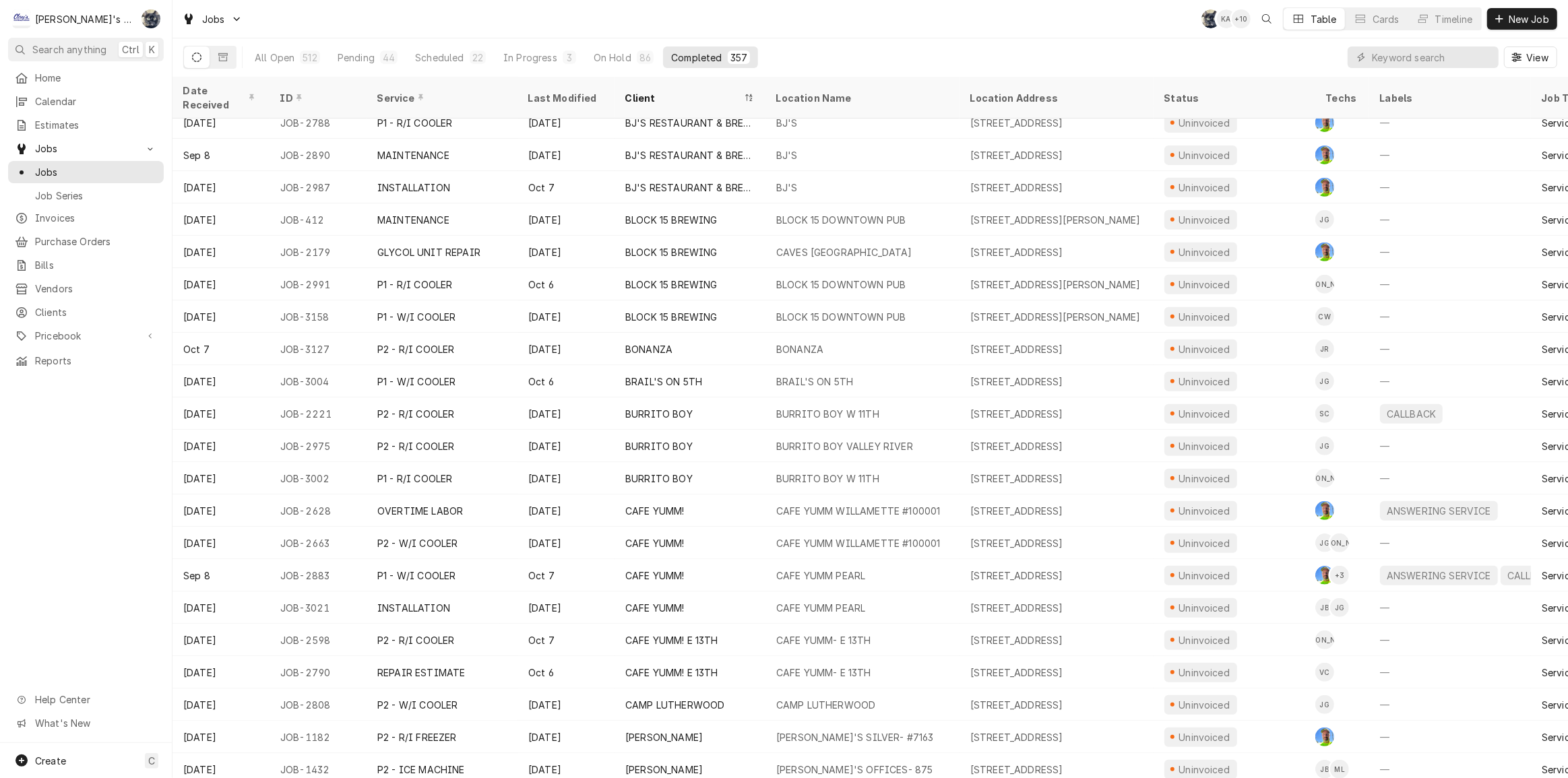
click at [414, 31] on div "Jobs SB KA + 10 Table Cards Timeline New Job" at bounding box center [870, 19] width 1396 height 38
click at [62, 215] on span "Invoices" at bounding box center [96, 218] width 122 height 14
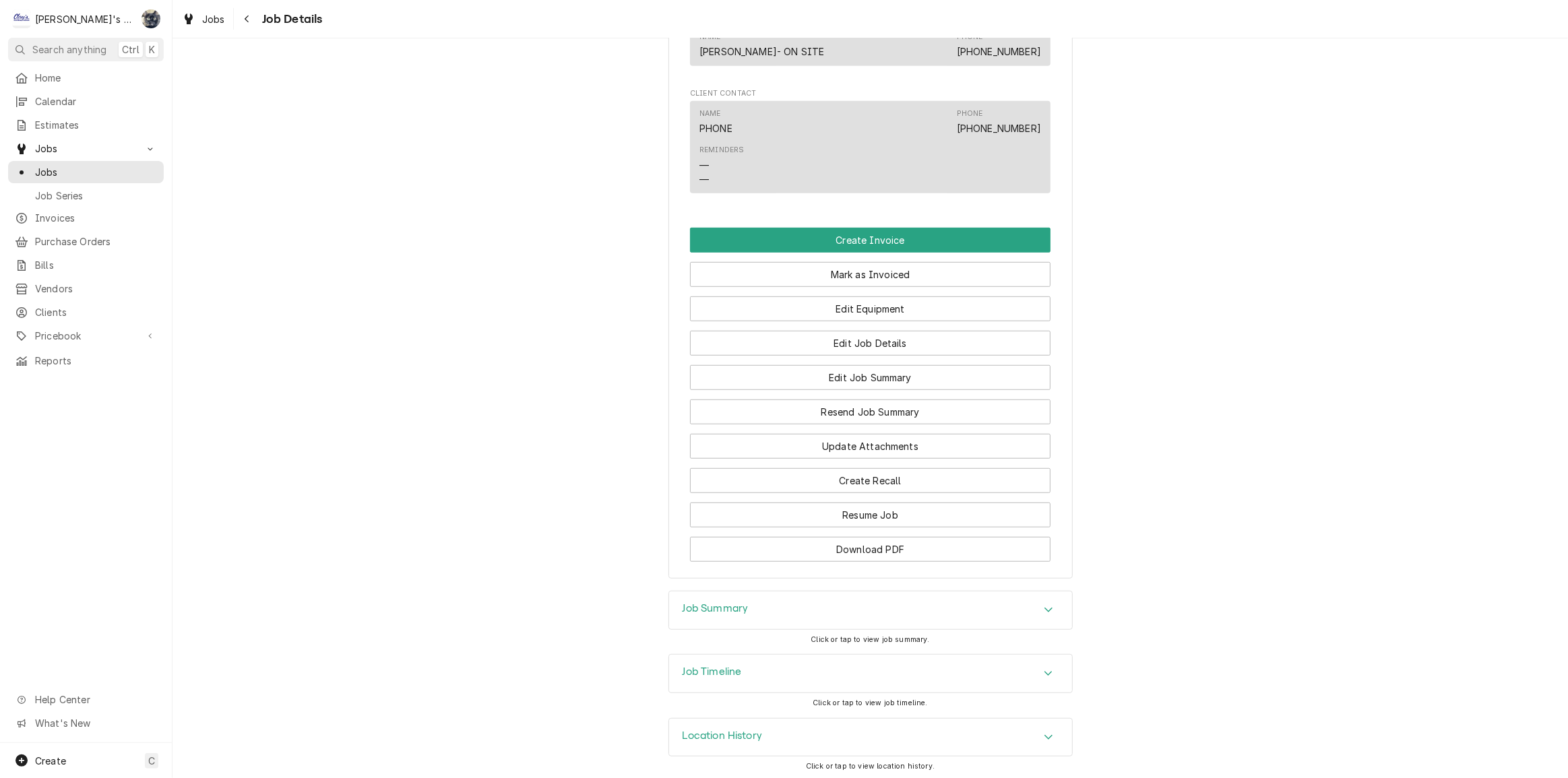
click at [763, 621] on div "Job Summary" at bounding box center [871, 611] width 403 height 38
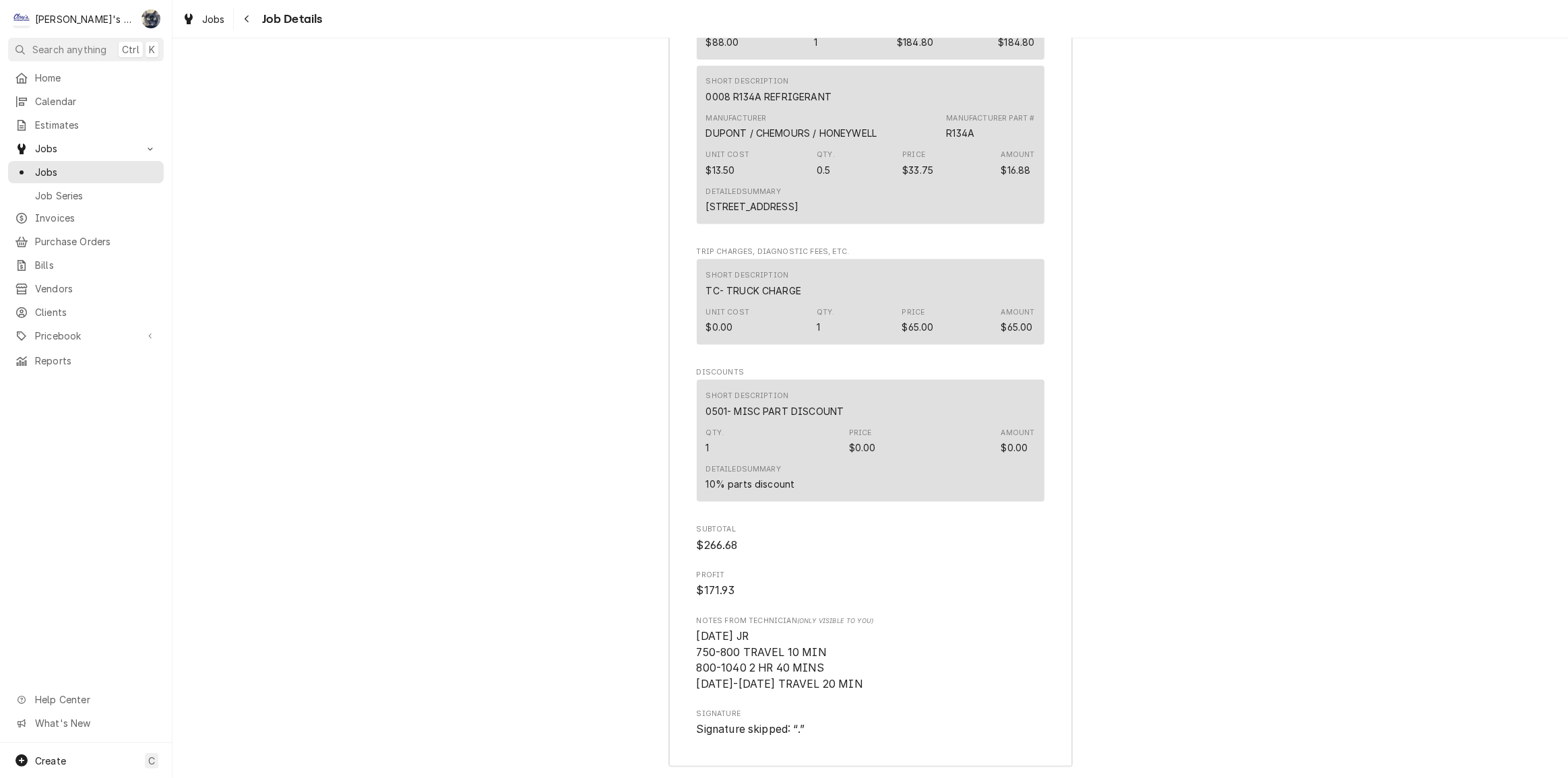
scroll to position [2159, 0]
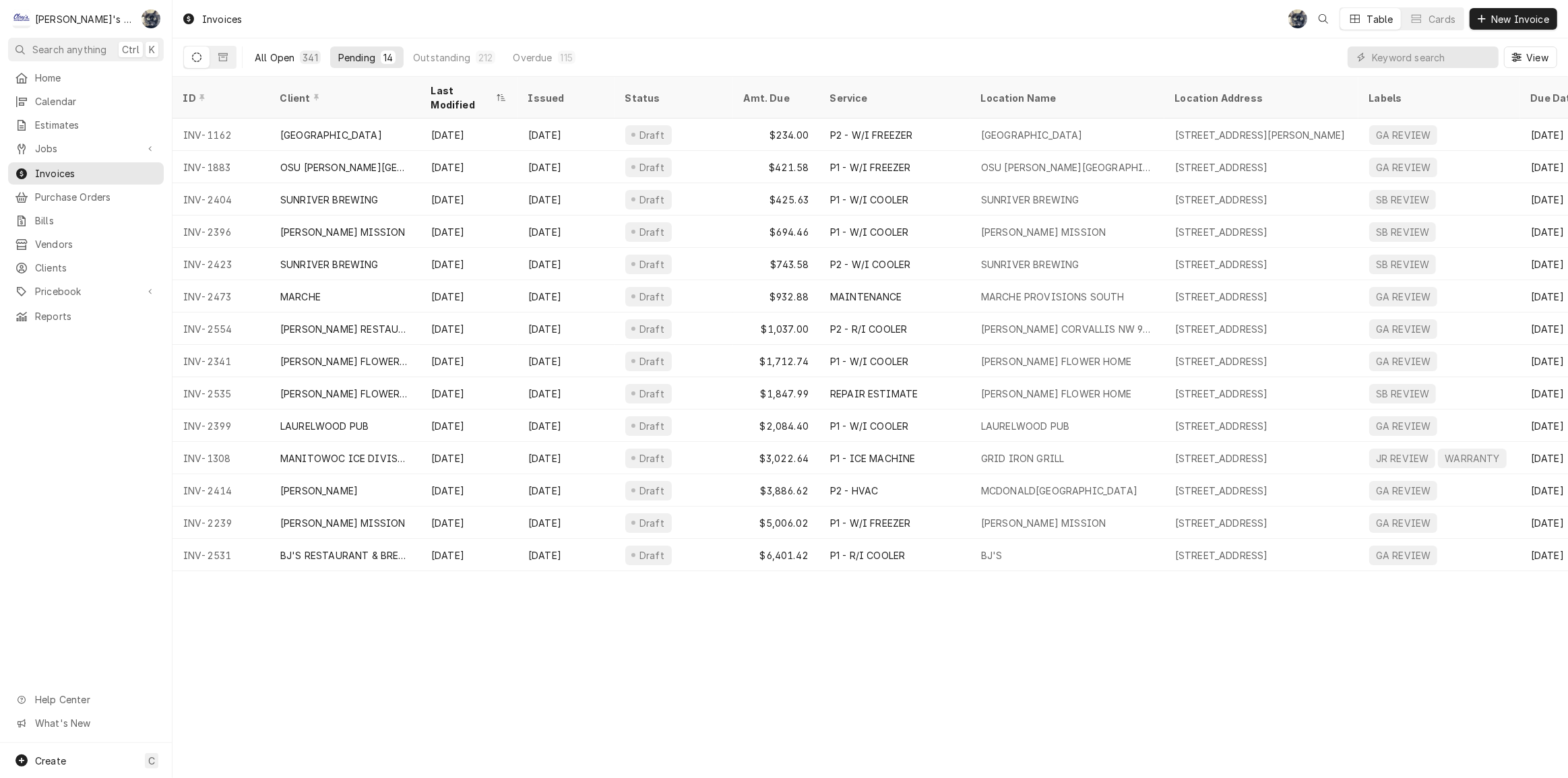
click at [295, 59] on button "All Open 341" at bounding box center [288, 57] width 83 height 21
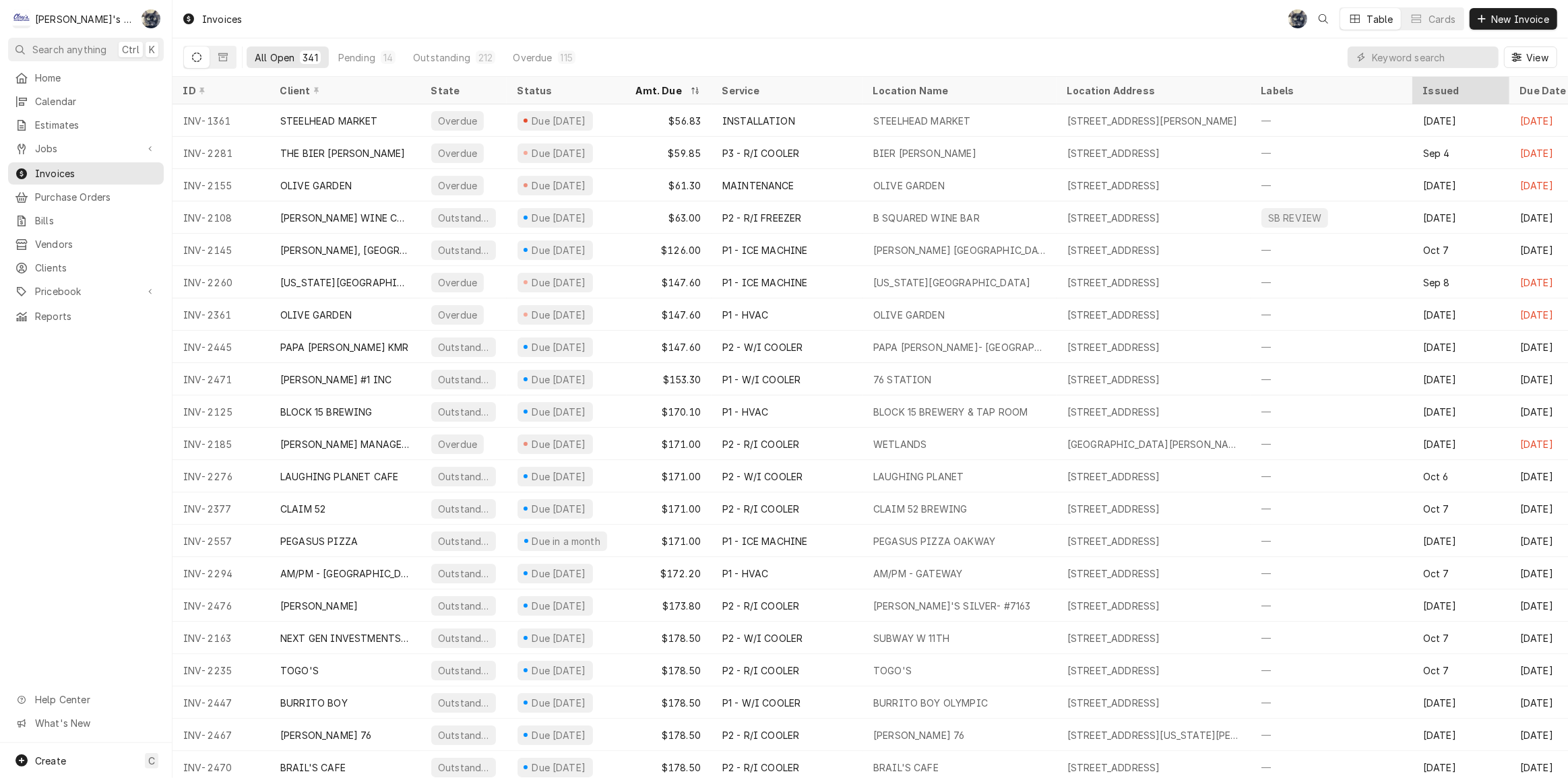
click at [1429, 94] on div "Issued" at bounding box center [1461, 90] width 92 height 22
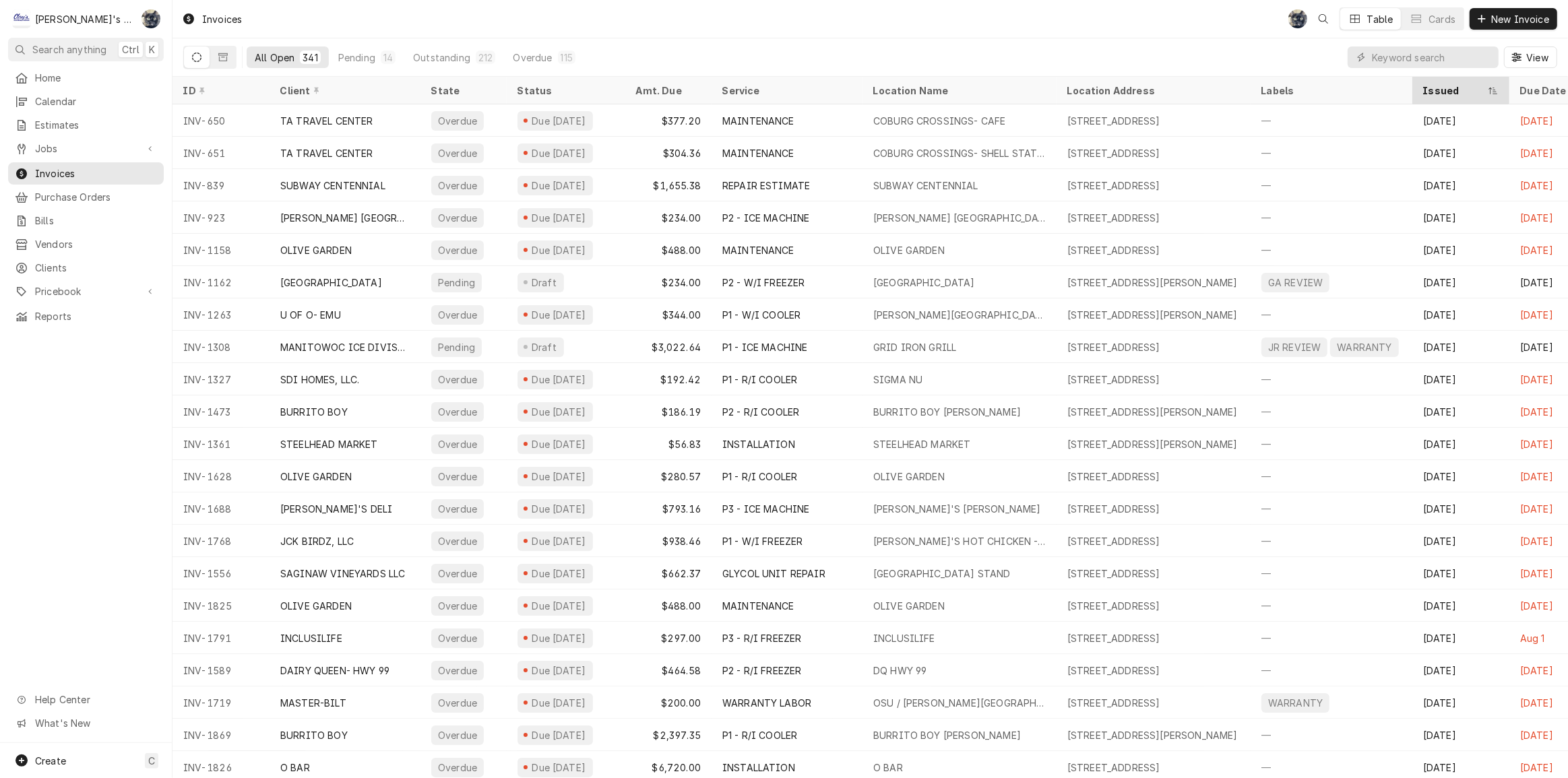
click at [1429, 94] on div "Issued" at bounding box center [1461, 90] width 92 height 22
click at [1431, 94] on div "Issued" at bounding box center [1461, 90] width 92 height 22
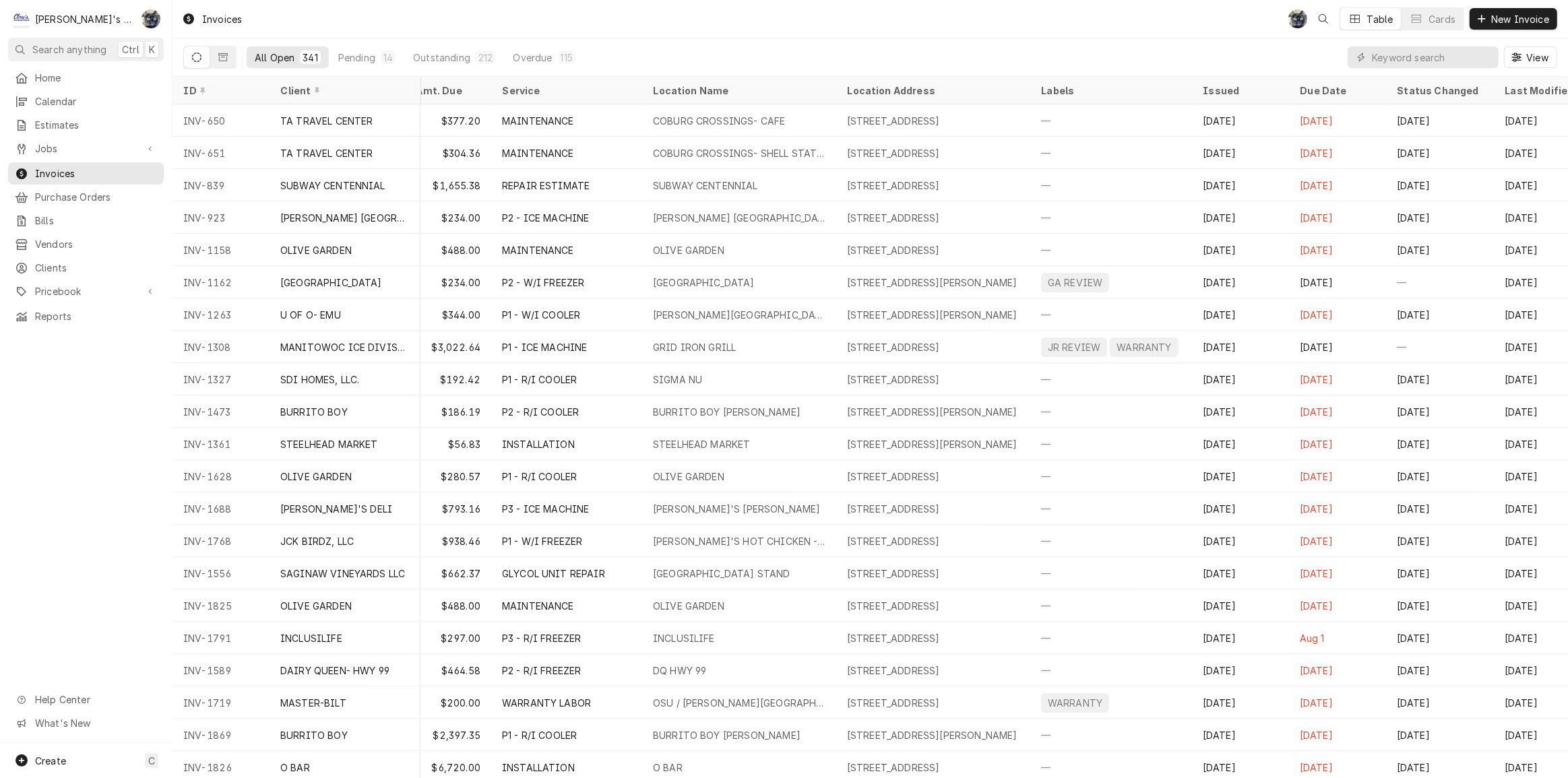
scroll to position [0, 252]
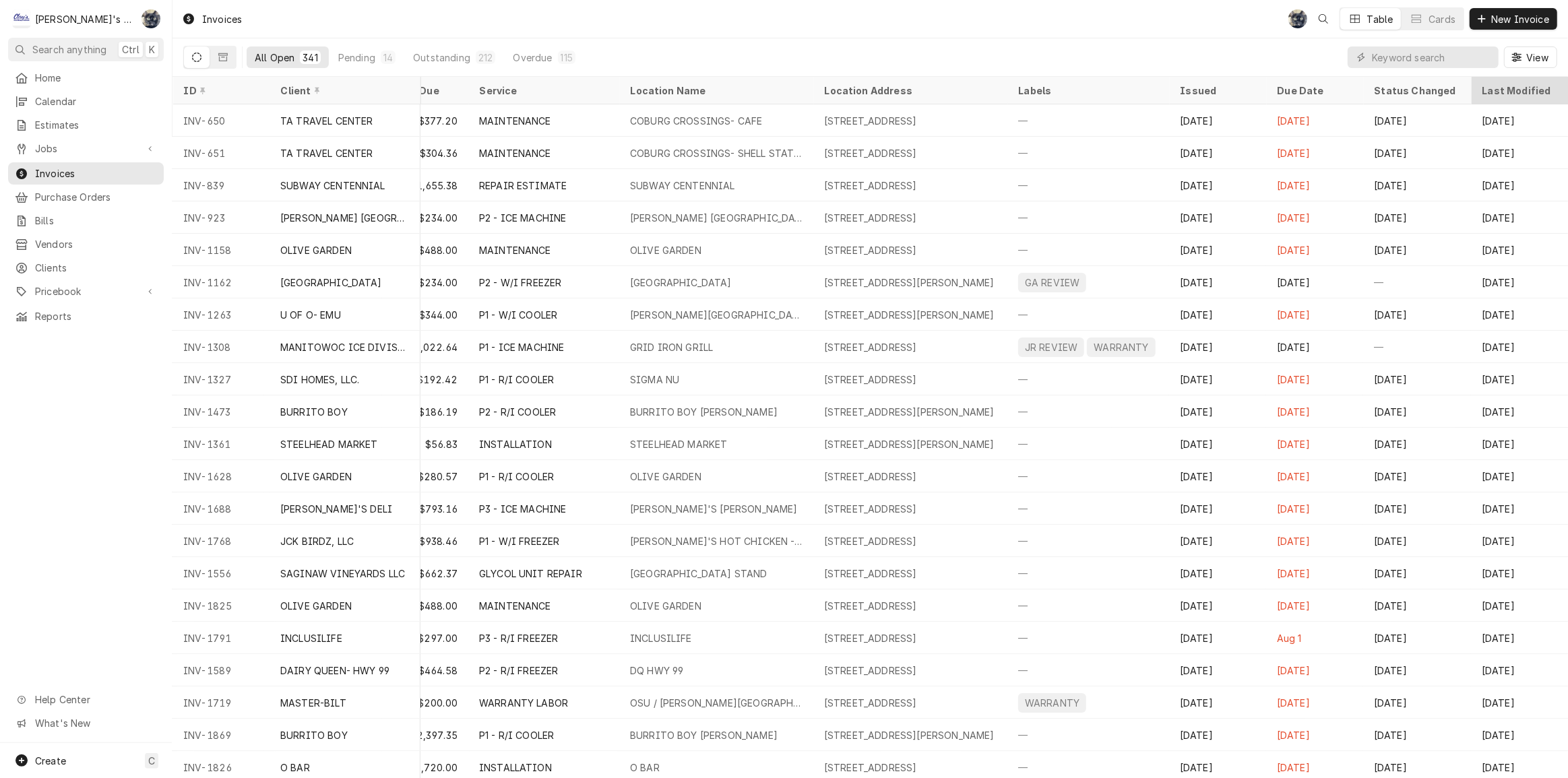
click at [1492, 90] on div "Last Modified" at bounding box center [1518, 90] width 73 height 14
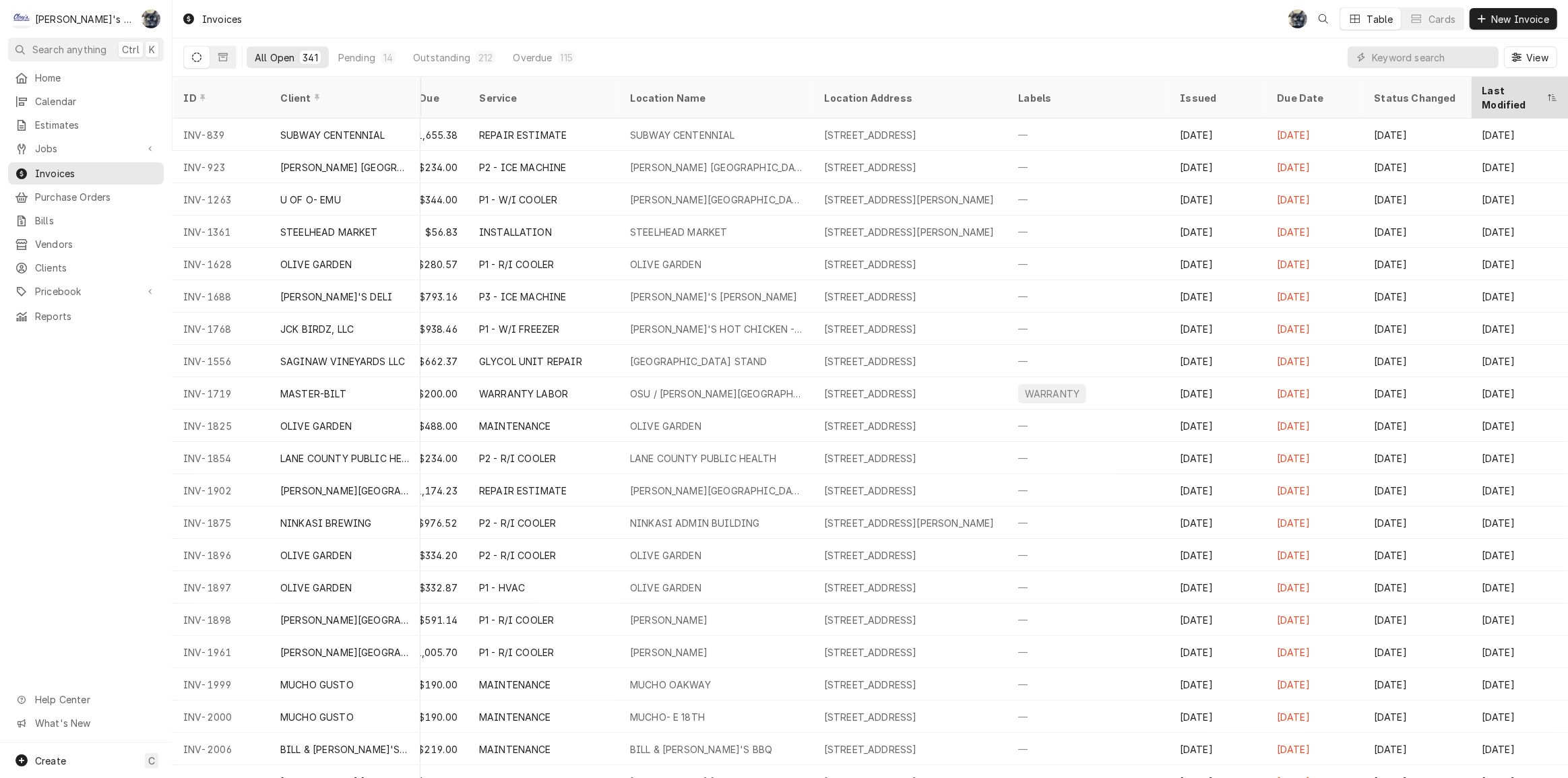
click at [1496, 88] on div "Last Modified" at bounding box center [1513, 97] width 62 height 28
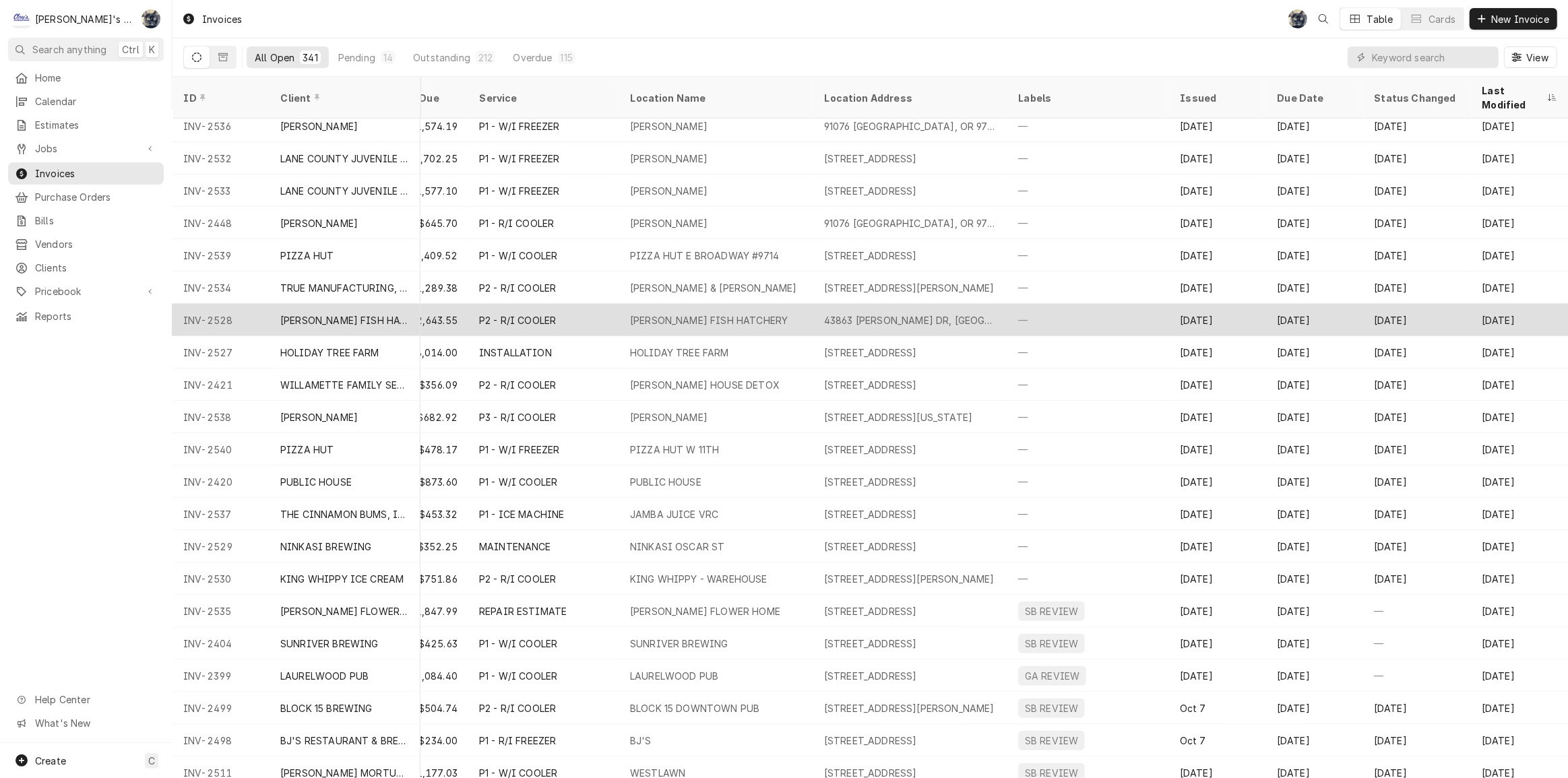
scroll to position [659, 252]
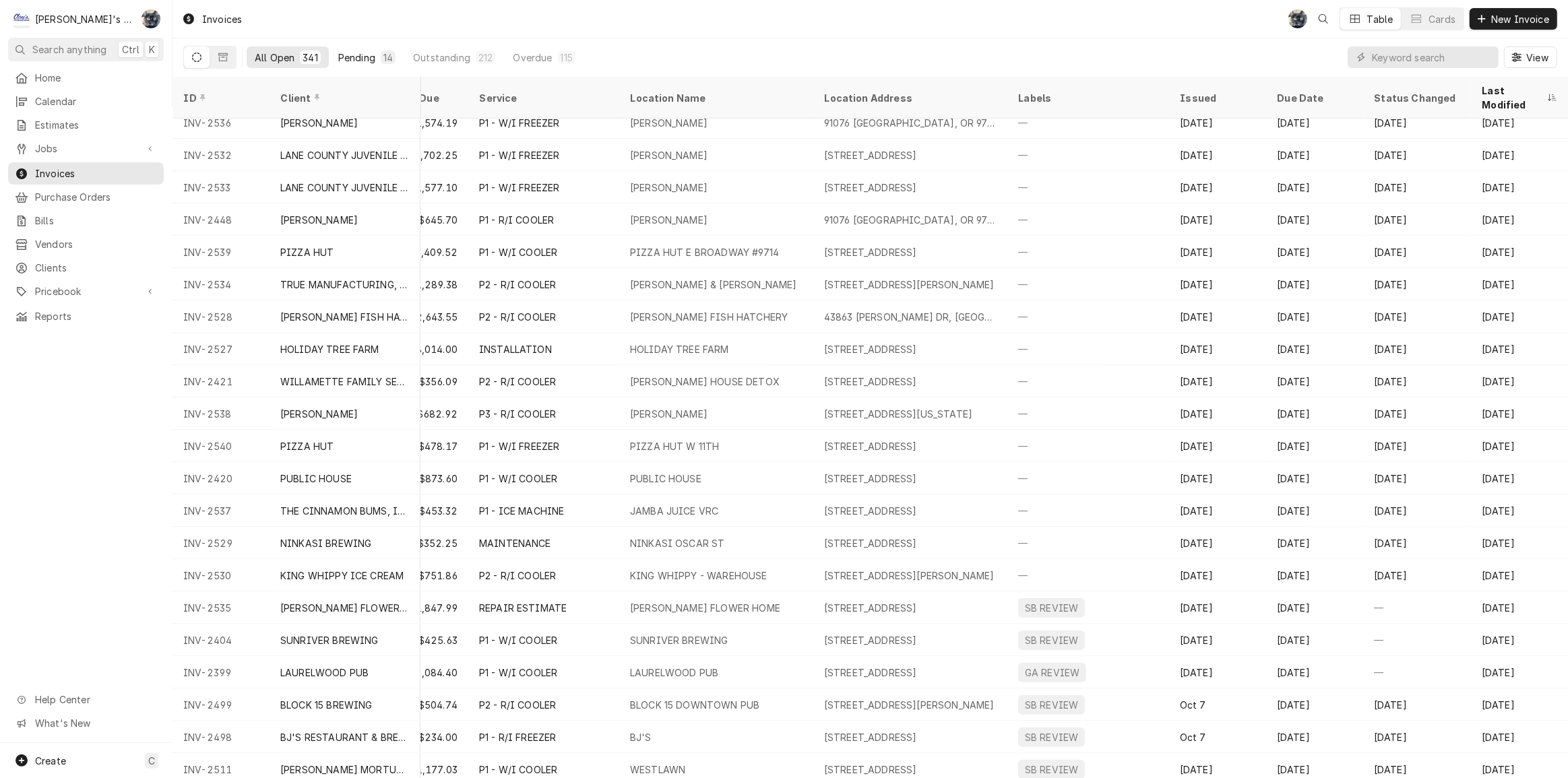
click at [345, 53] on div "Pending" at bounding box center [357, 57] width 37 height 14
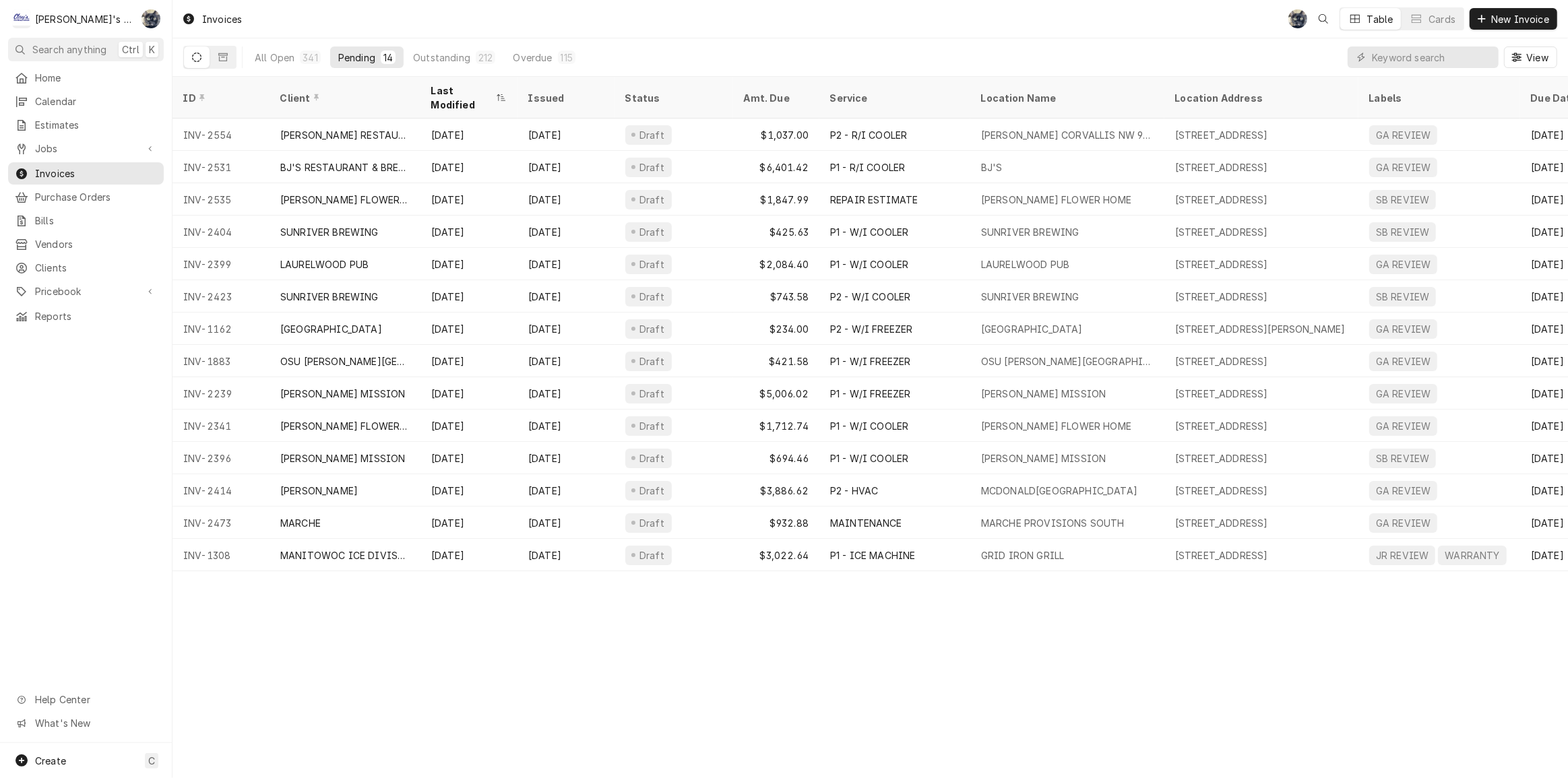
click at [349, 27] on div "Invoices SB Table Cards New Invoice" at bounding box center [870, 19] width 1396 height 38
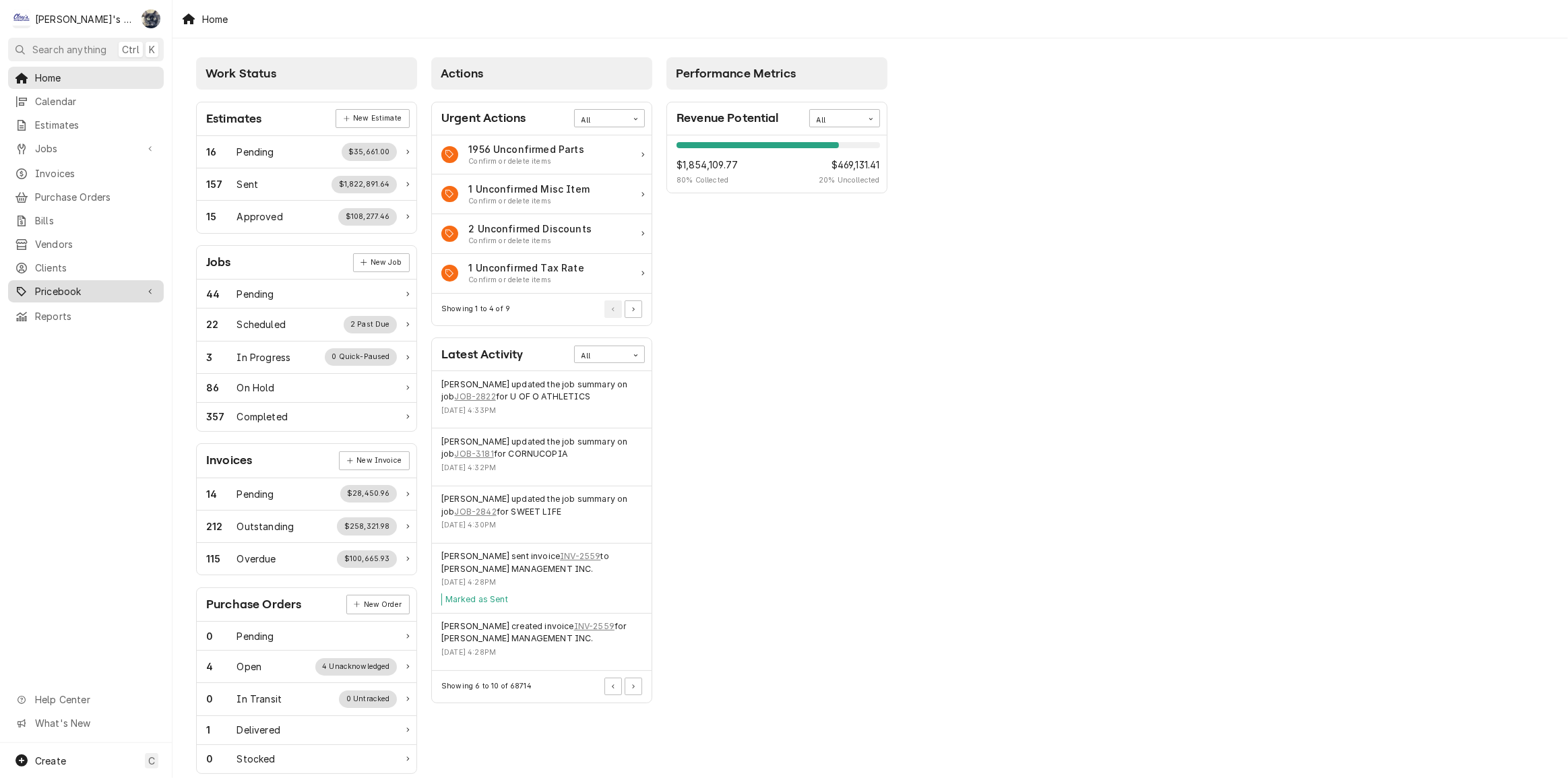
click at [92, 285] on span "Pricebook" at bounding box center [85, 291] width 102 height 14
click at [87, 379] on span "Discounts" at bounding box center [96, 385] width 122 height 14
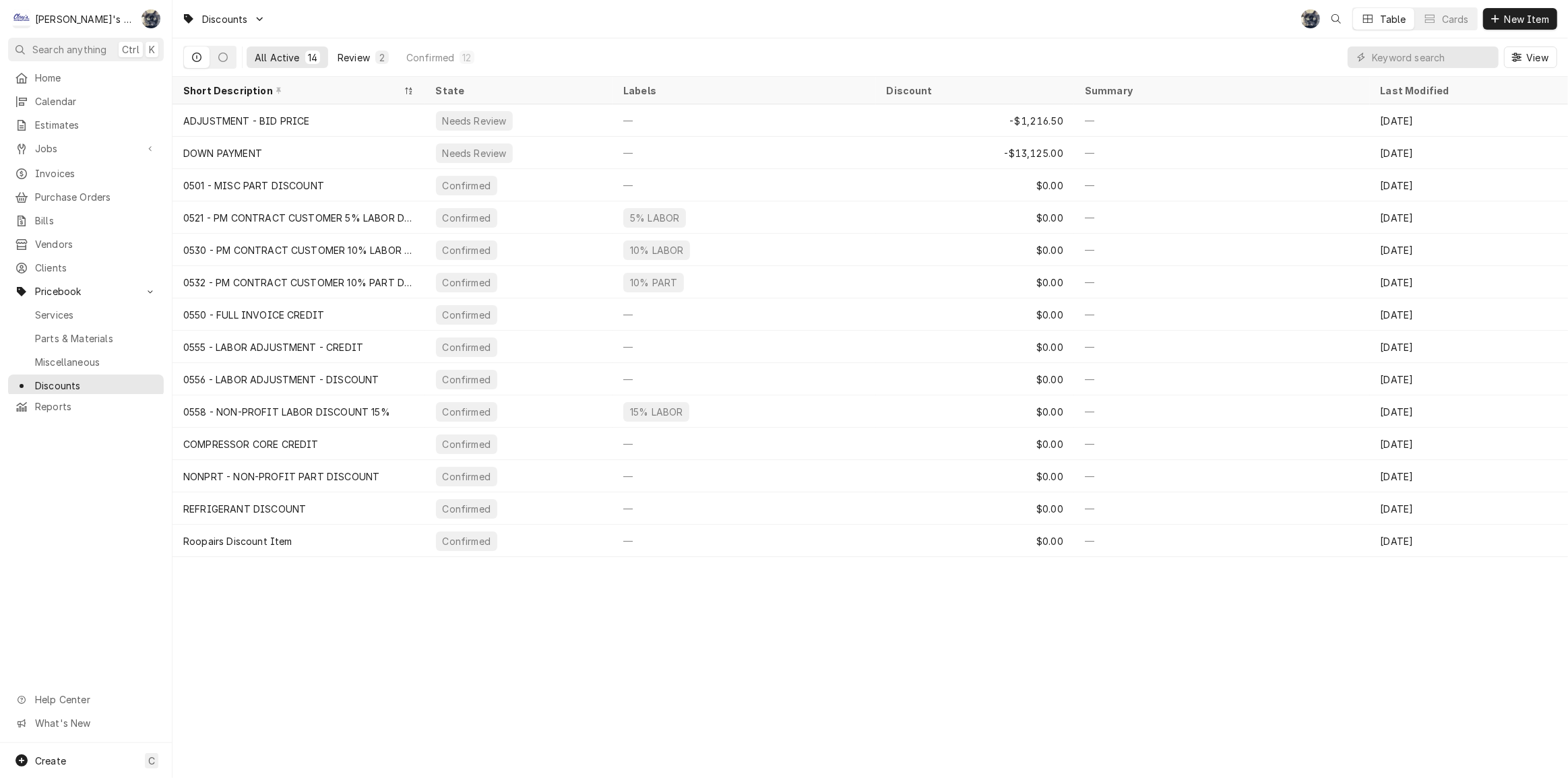
click at [350, 54] on div "Review" at bounding box center [353, 57] width 32 height 14
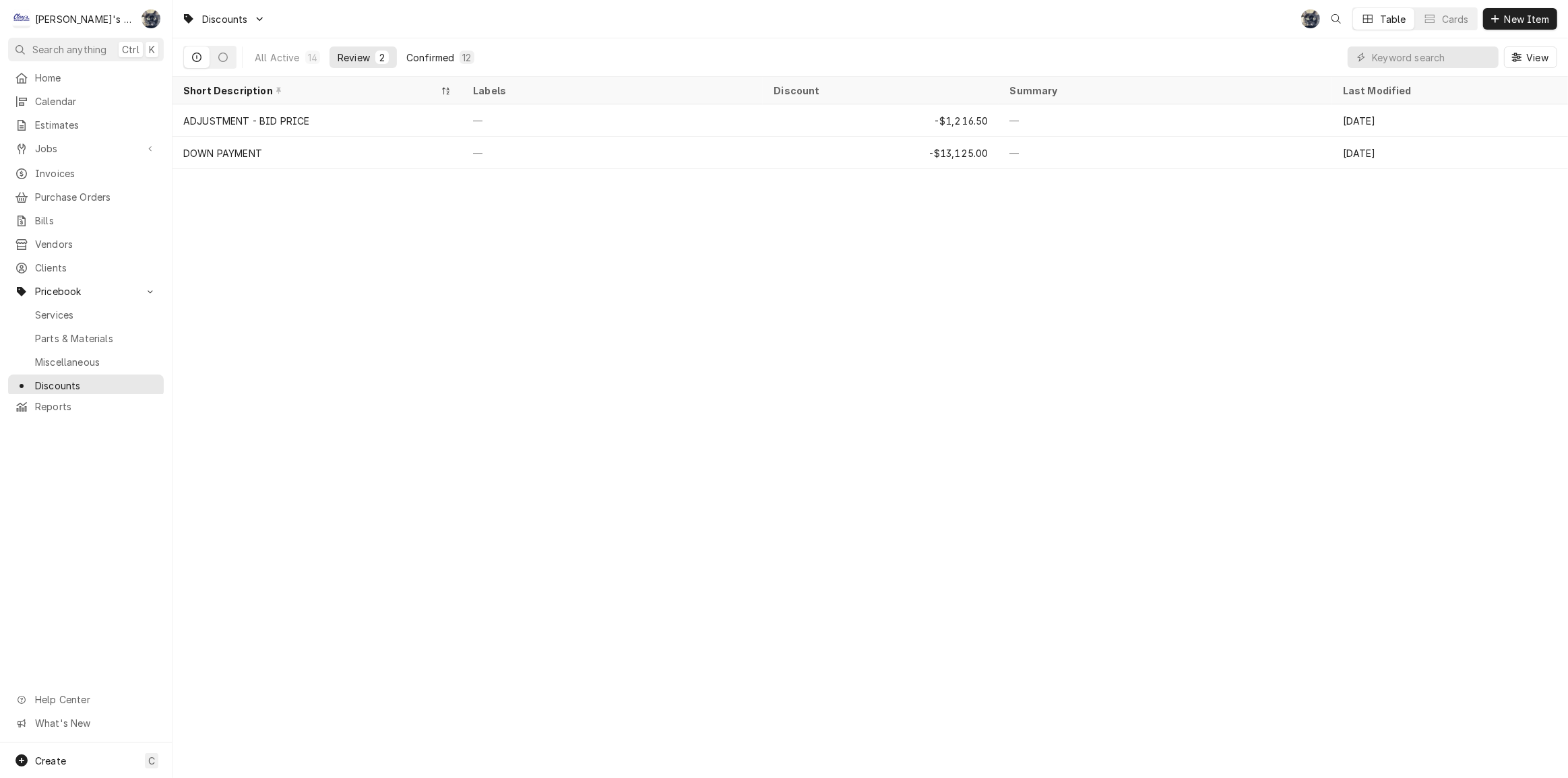
click at [451, 56] on div "Confirmed" at bounding box center [430, 57] width 48 height 14
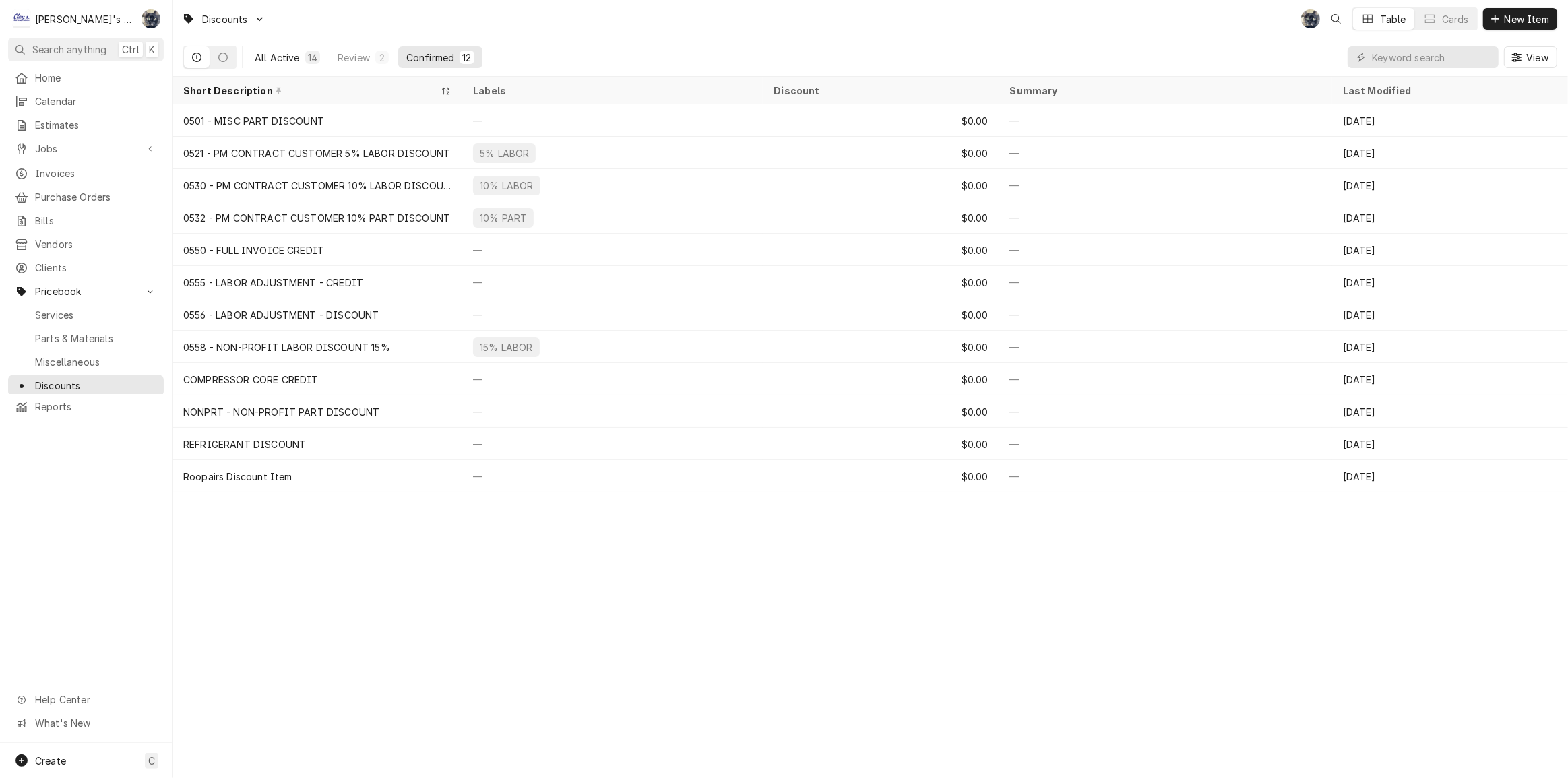
click at [289, 64] on div "All Active" at bounding box center [277, 57] width 45 height 14
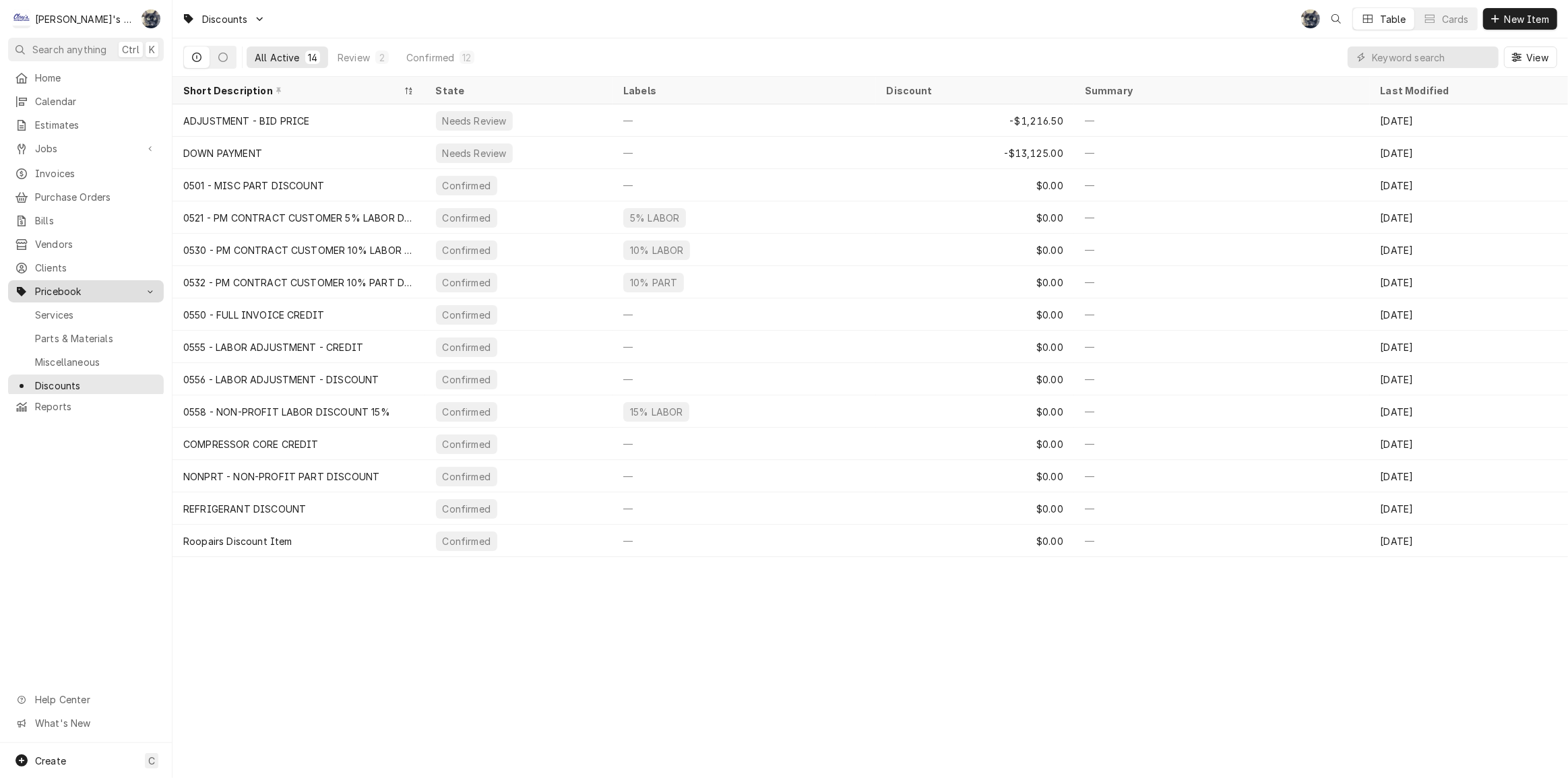
click at [52, 288] on span "Pricebook" at bounding box center [85, 291] width 102 height 14
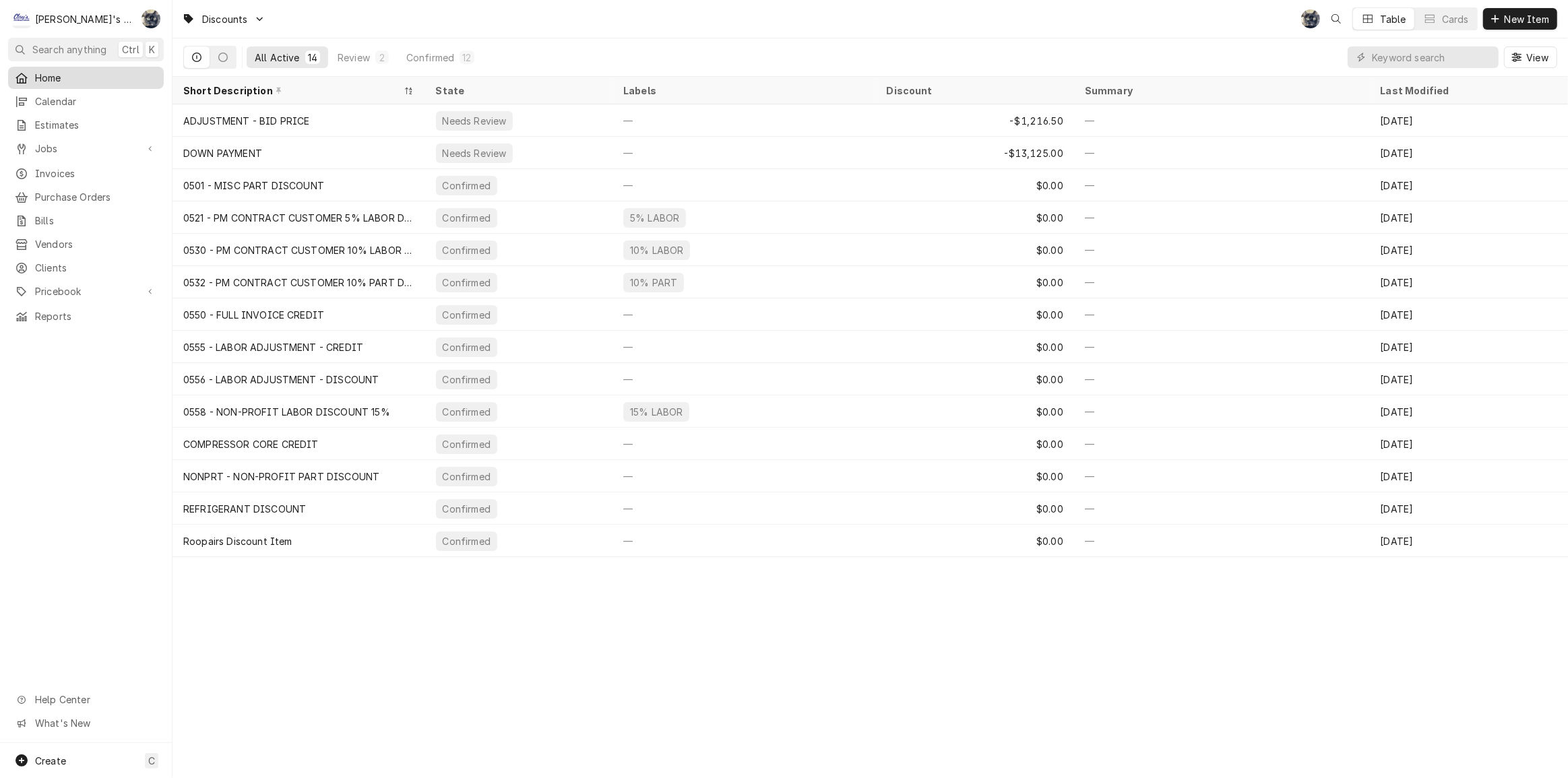
click at [48, 72] on span "Home" at bounding box center [96, 78] width 122 height 14
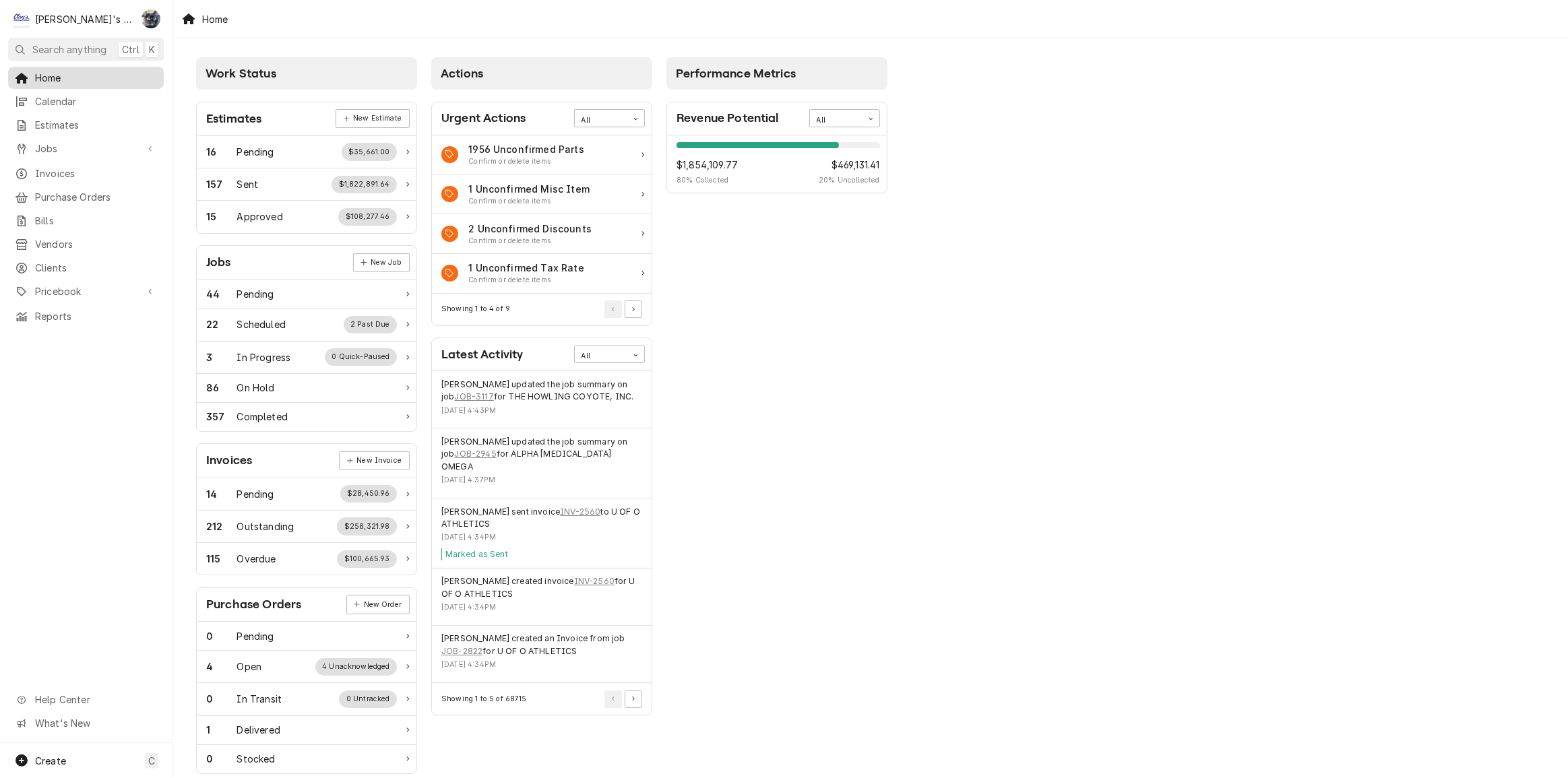
click at [80, 75] on span "Home" at bounding box center [96, 78] width 122 height 14
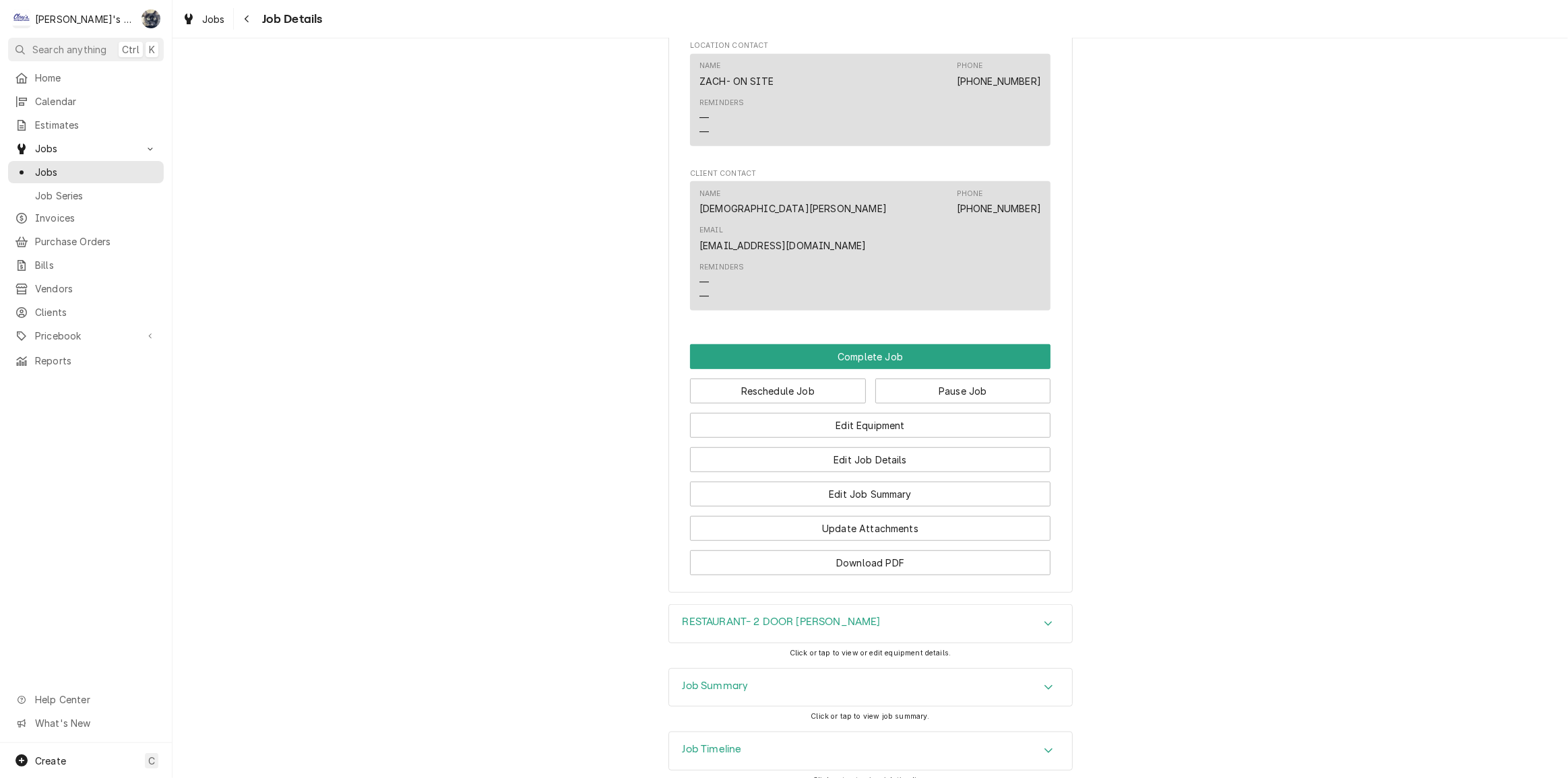
scroll to position [1012, 0]
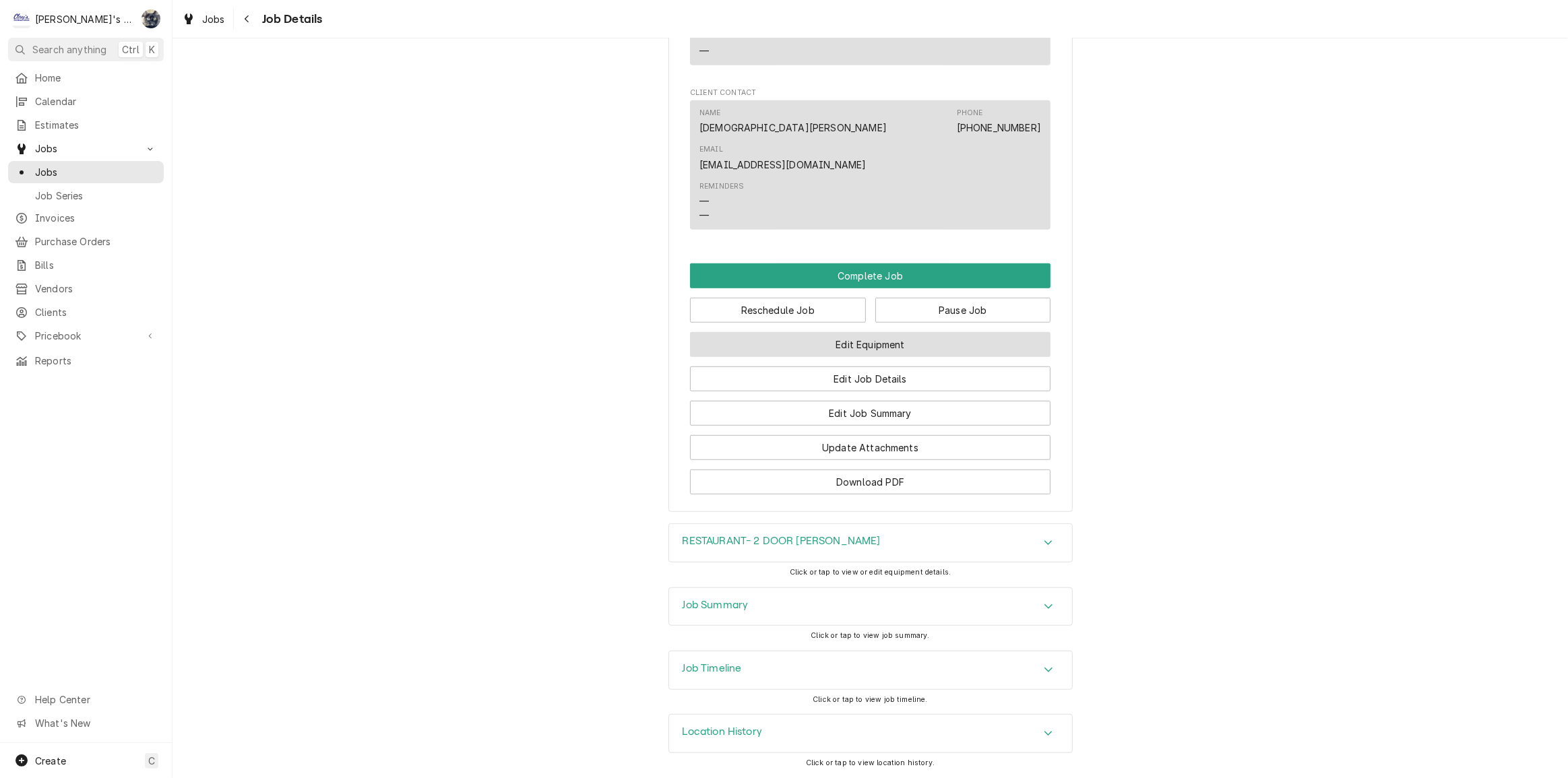
click at [840, 349] on button "Edit Equipment" at bounding box center [870, 345] width 361 height 25
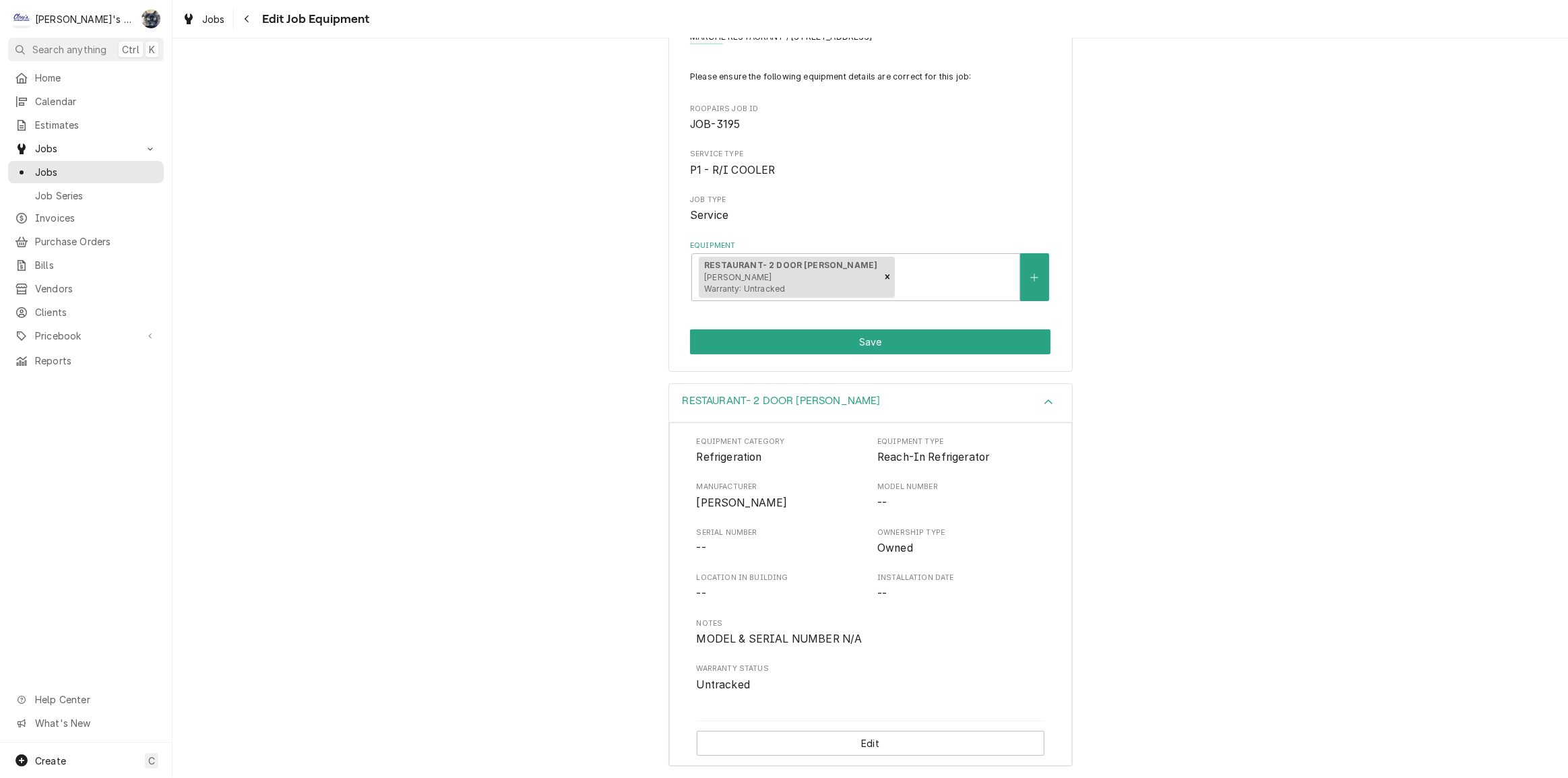
scroll to position [69, 0]
click at [856, 739] on button "Edit" at bounding box center [870, 743] width 347 height 25
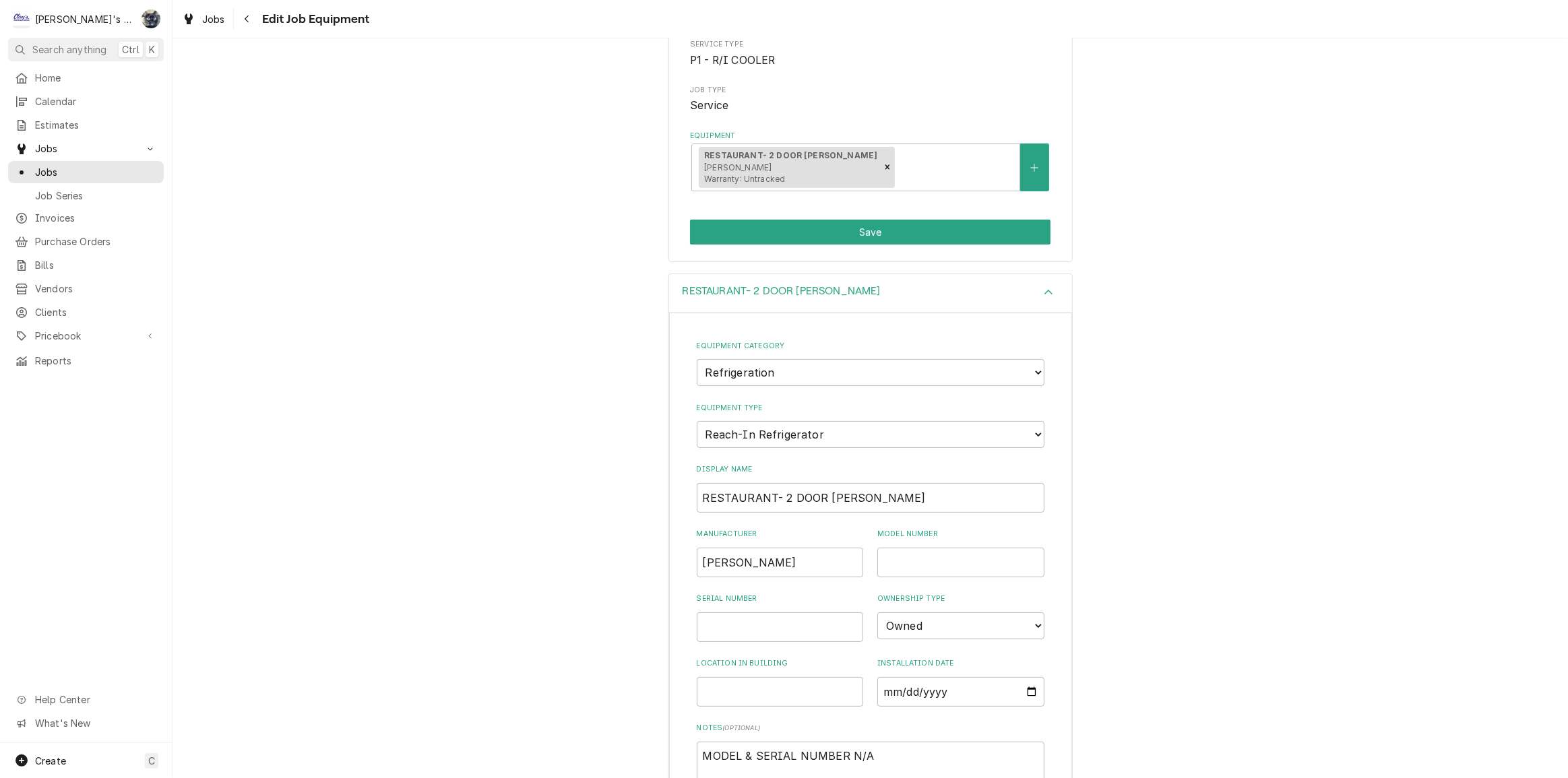
scroll to position [314, 0]
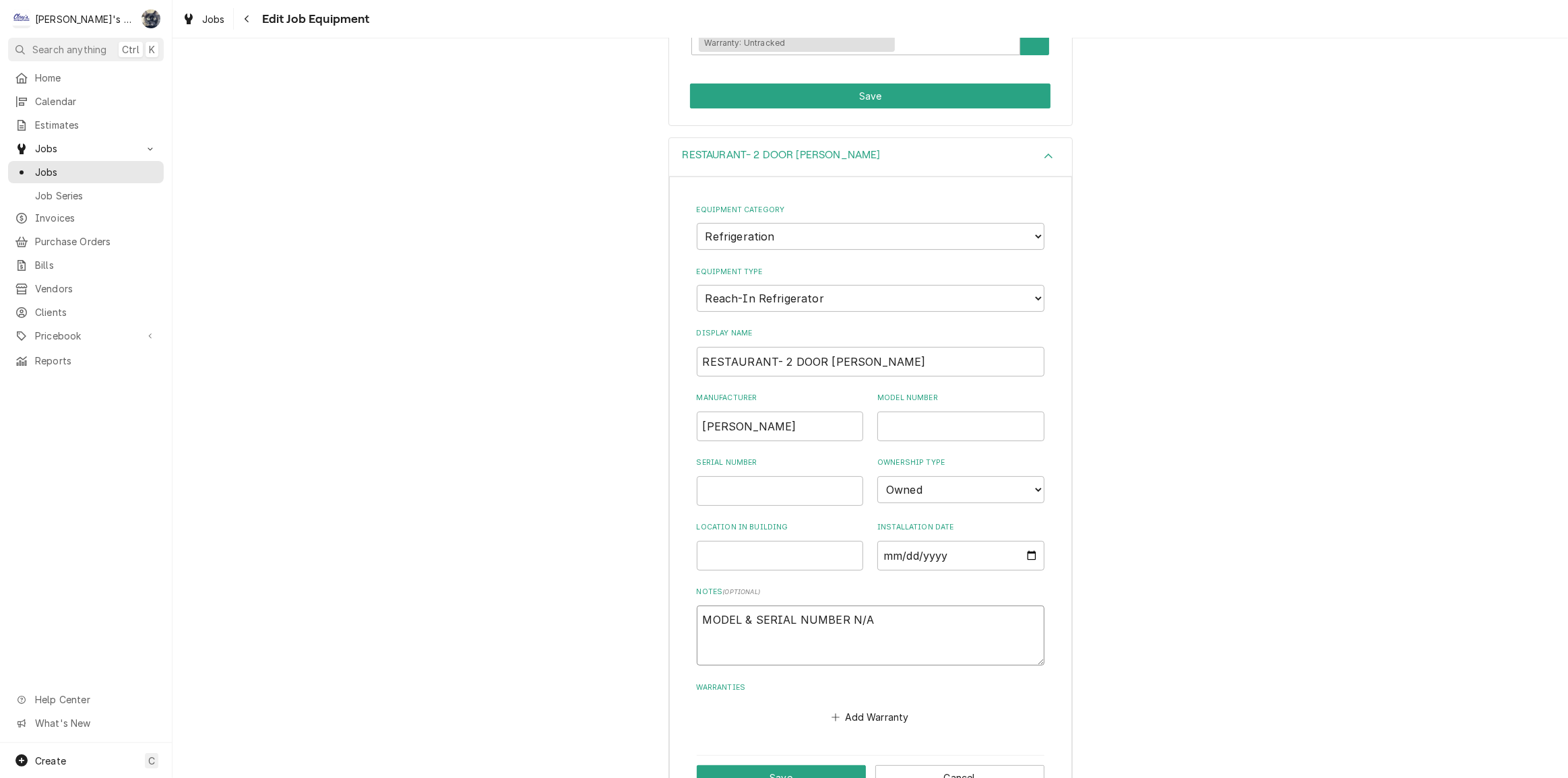
click at [928, 626] on textarea "MODEL & SERIAL NUMBER N/A" at bounding box center [870, 636] width 347 height 61
type textarea "x"
type textarea "MODEL & SERIAL NUMBER N/A"
type textarea "x"
type textarea "MODEL & SERIAL NUMBER N/A s"
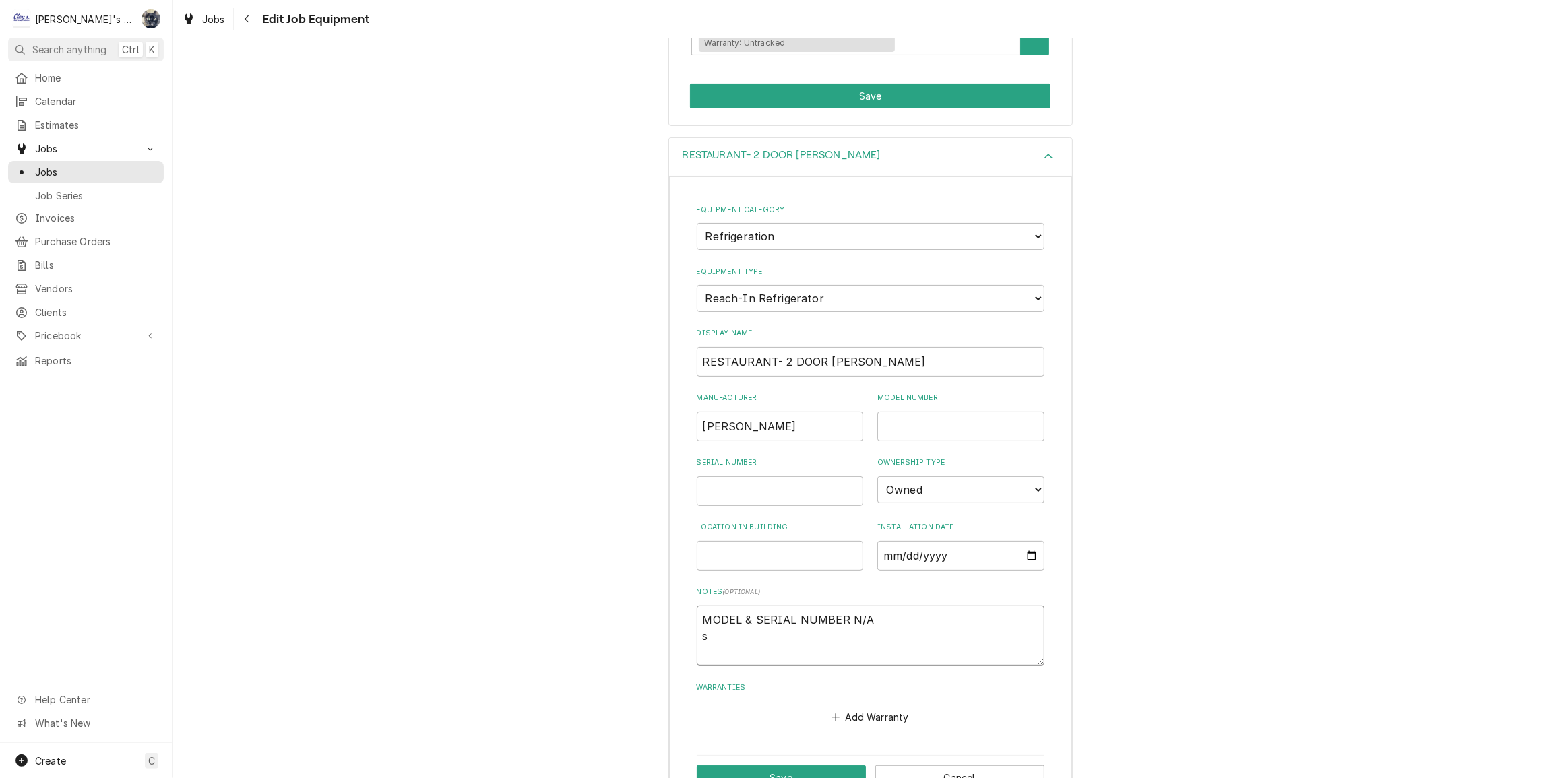
type textarea "x"
type textarea "MODEL & SERIAL NUMBER N/A sy"
type textarea "x"
type textarea "MODEL & SERIAL NUMBER N/A sys"
type textarea "x"
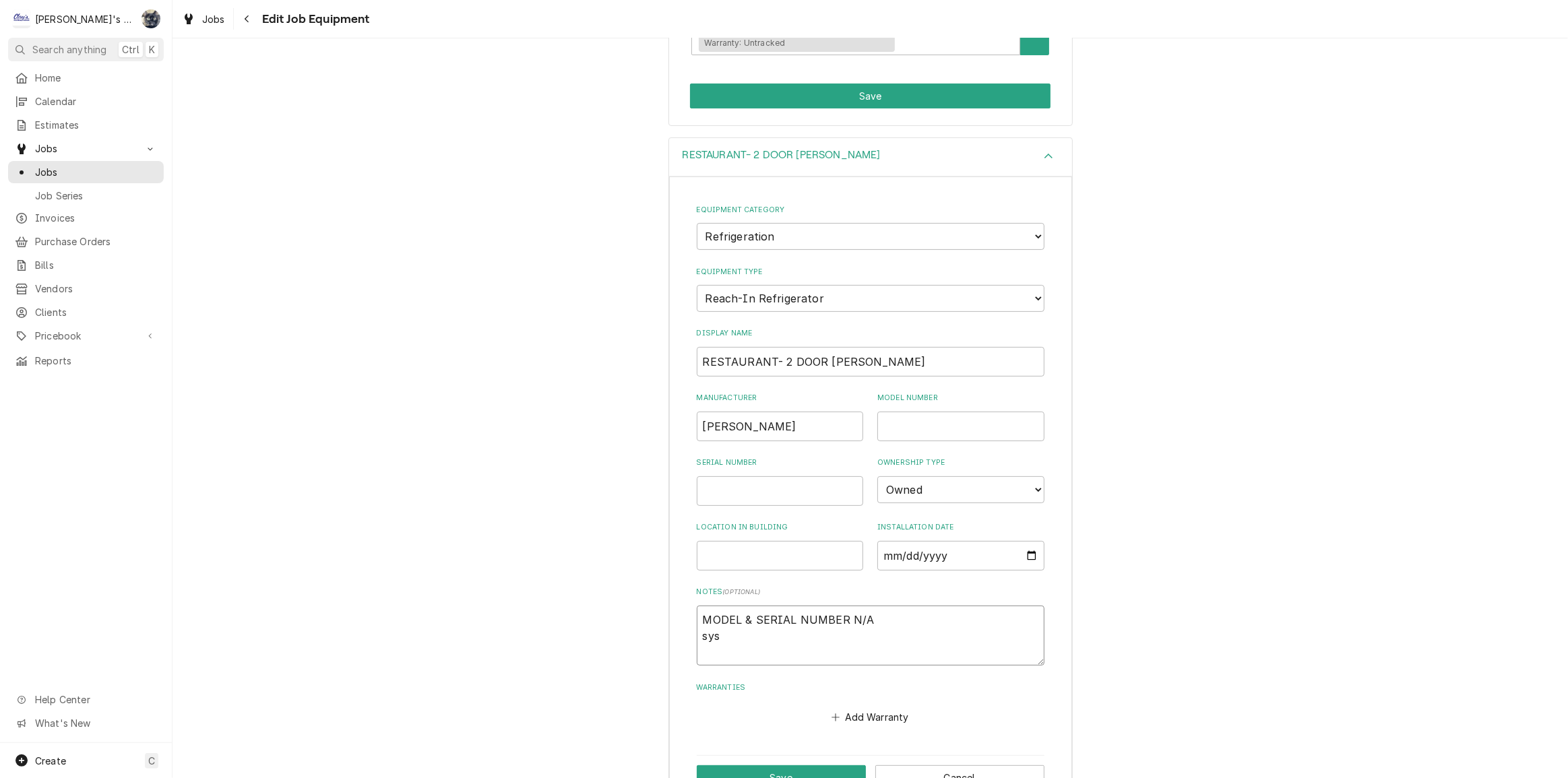
type textarea "MODEL & SERIAL NUMBER N/A syst"
type textarea "x"
type textarea "MODEL & SERIAL NUMBER N/A sys"
type textarea "x"
type textarea "MODEL & SERIAL NUMBER N/A sy"
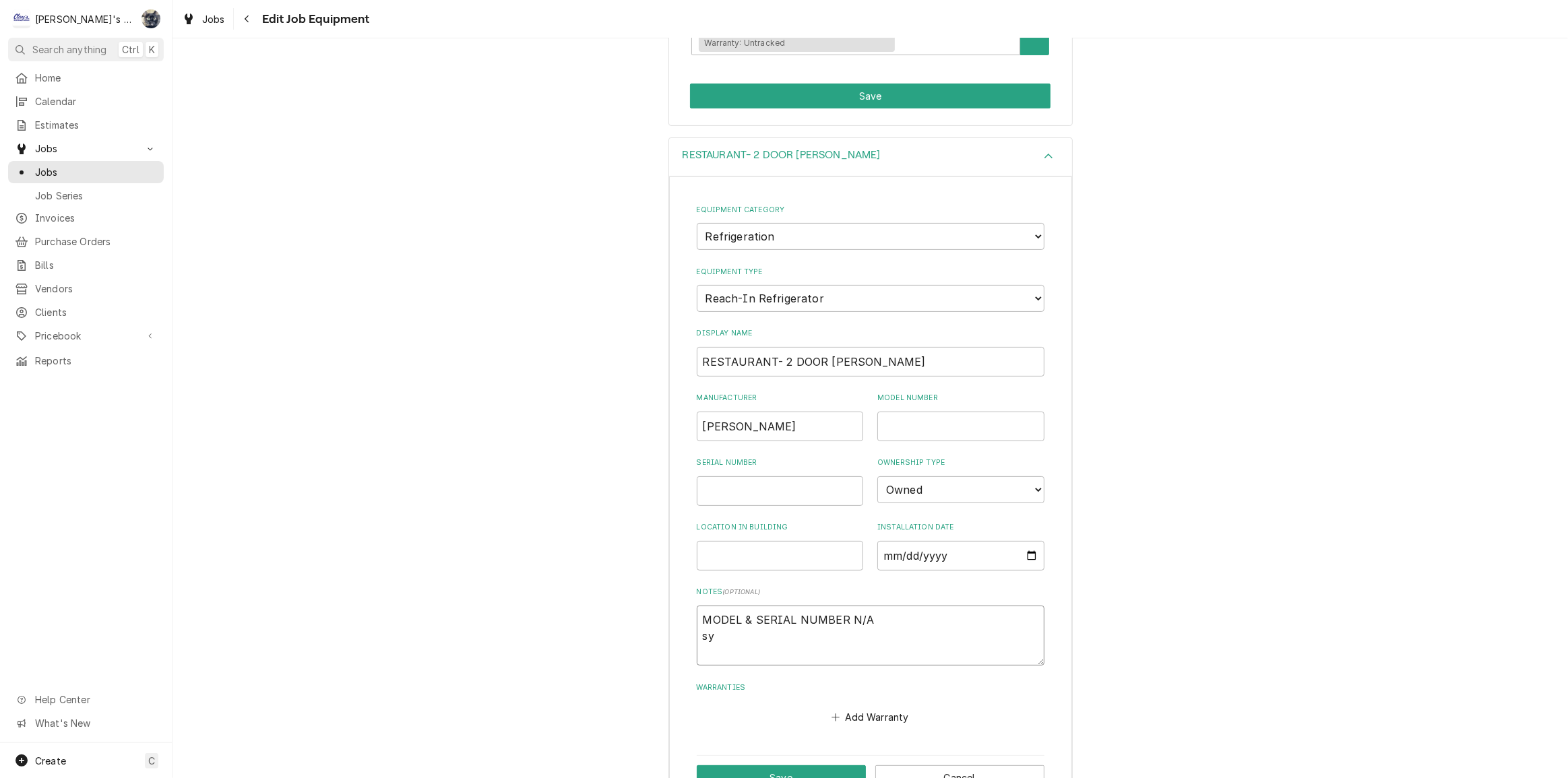
type textarea "x"
type textarea "MODEL & SERIAL NUMBER N/A s"
type textarea "x"
type textarea "MODEL & SERIAL NUMBER N/A"
type textarea "x"
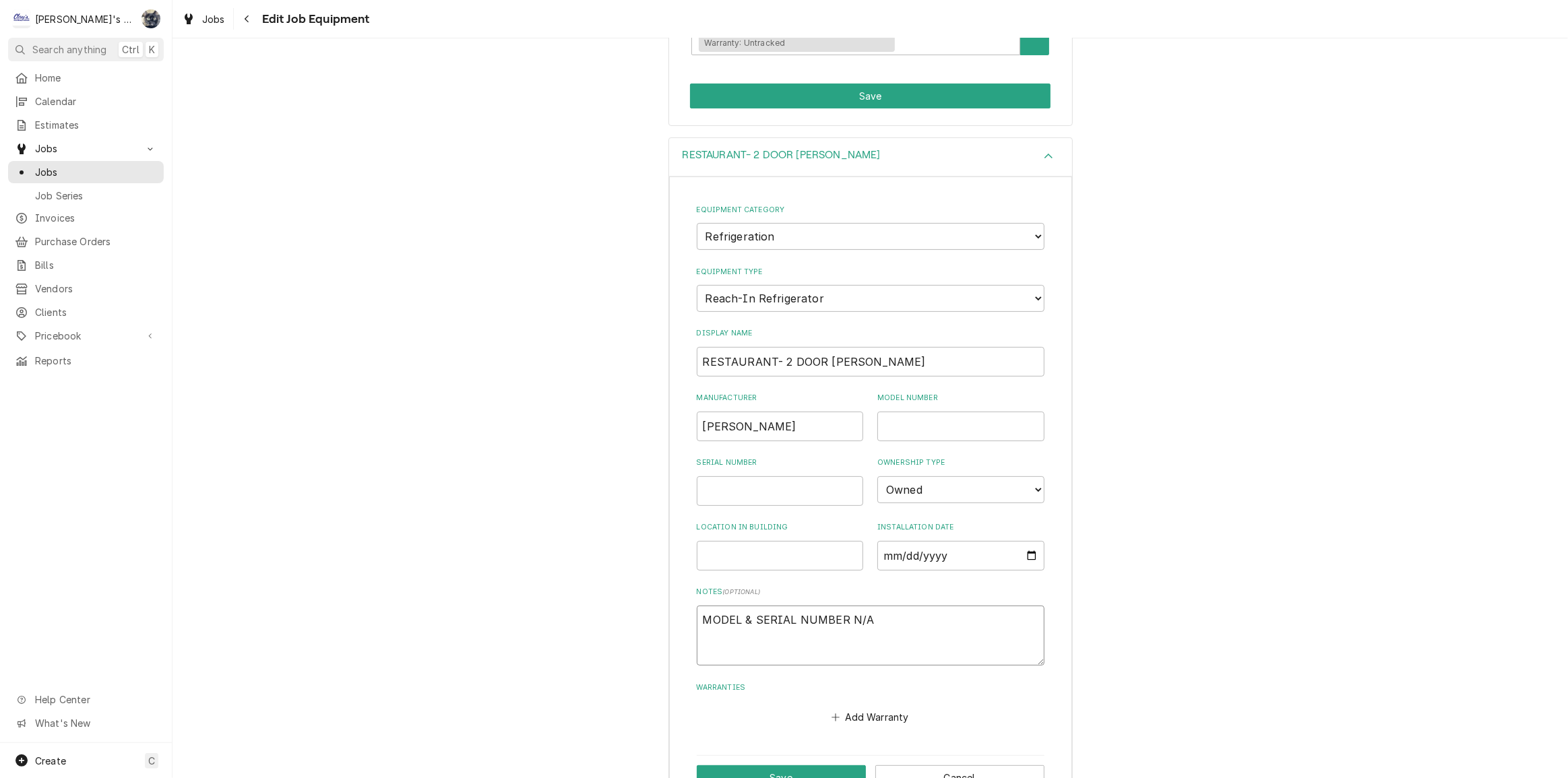
type textarea "MODEL & SERIAL NUMBER N/A S"
type textarea "x"
type textarea "MODEL & SERIAL NUMBER N/A SS"
type textarea "x"
type textarea "MODEL & SERIAL NUMBER N/A SSY"
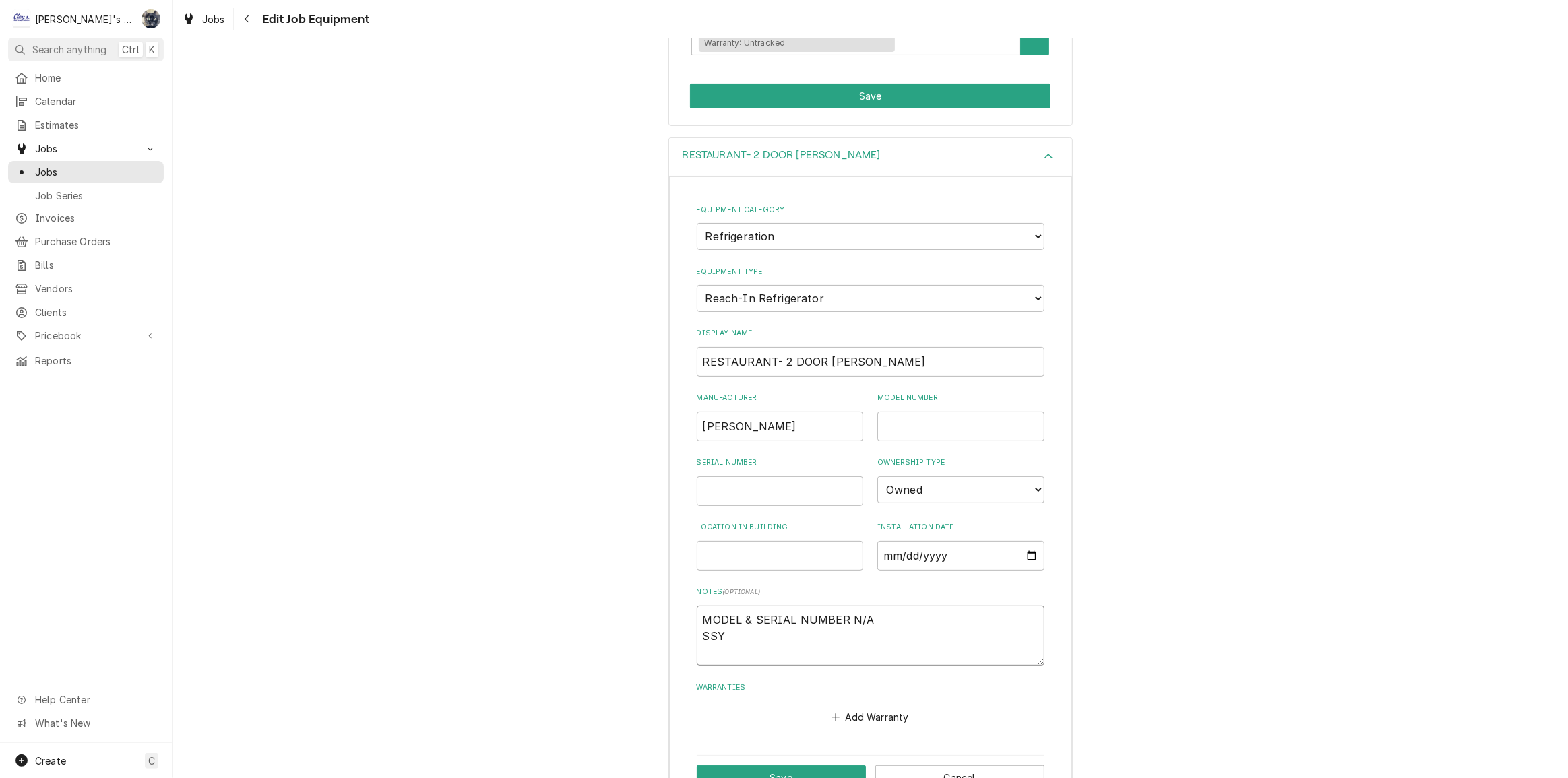
type textarea "x"
type textarea "MODEL & SERIAL NUMBER N/A SS"
type textarea "x"
type textarea "MODEL & SERIAL NUMBER N/A S"
type textarea "x"
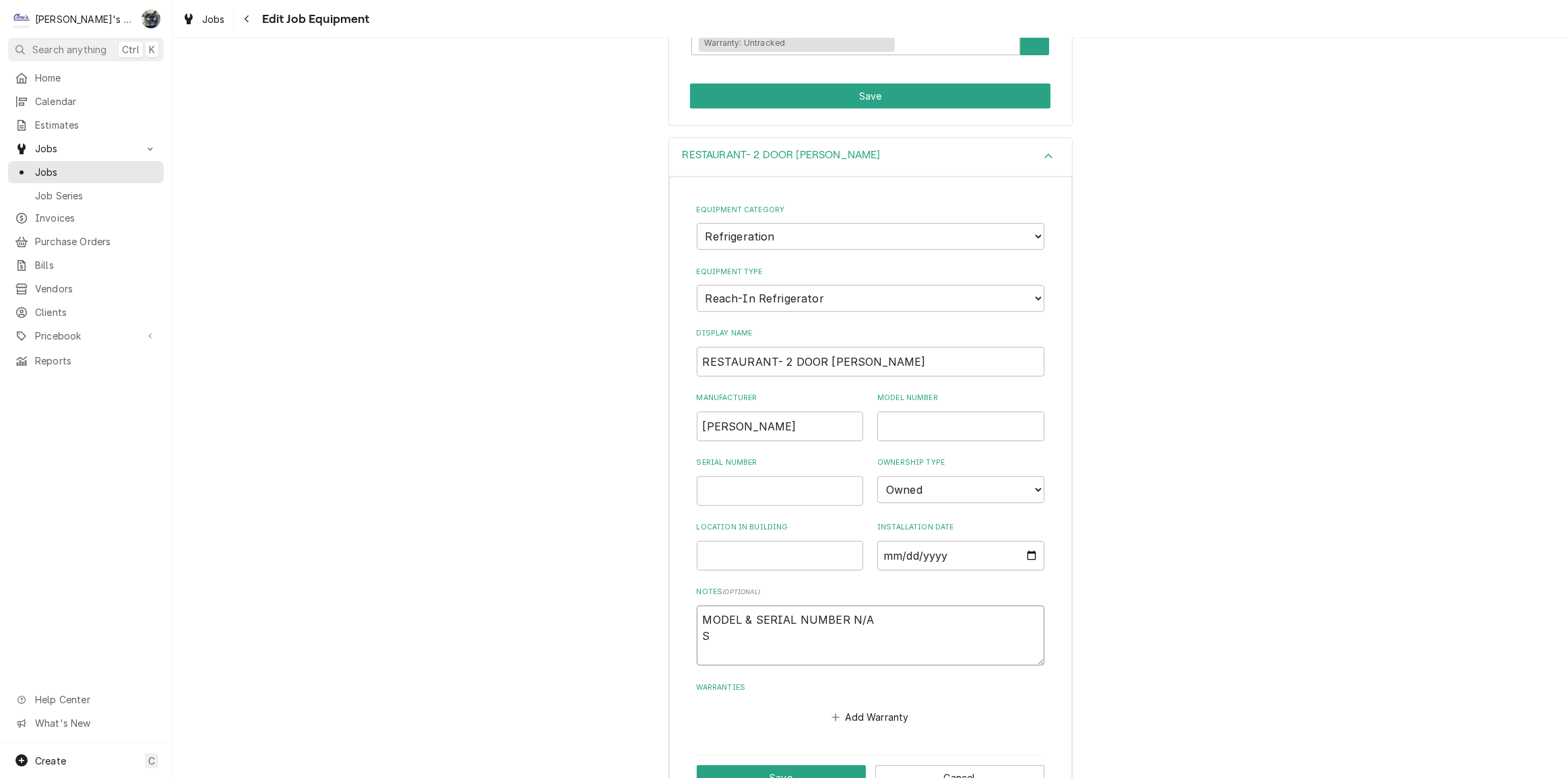
type textarea "MODEL & SERIAL NUMBER N/A SY"
type textarea "x"
type textarea "MODEL & SERIAL NUMBER N/A SYS"
type textarea "x"
type textarea "MODEL & SERIAL NUMBER N/A SYST"
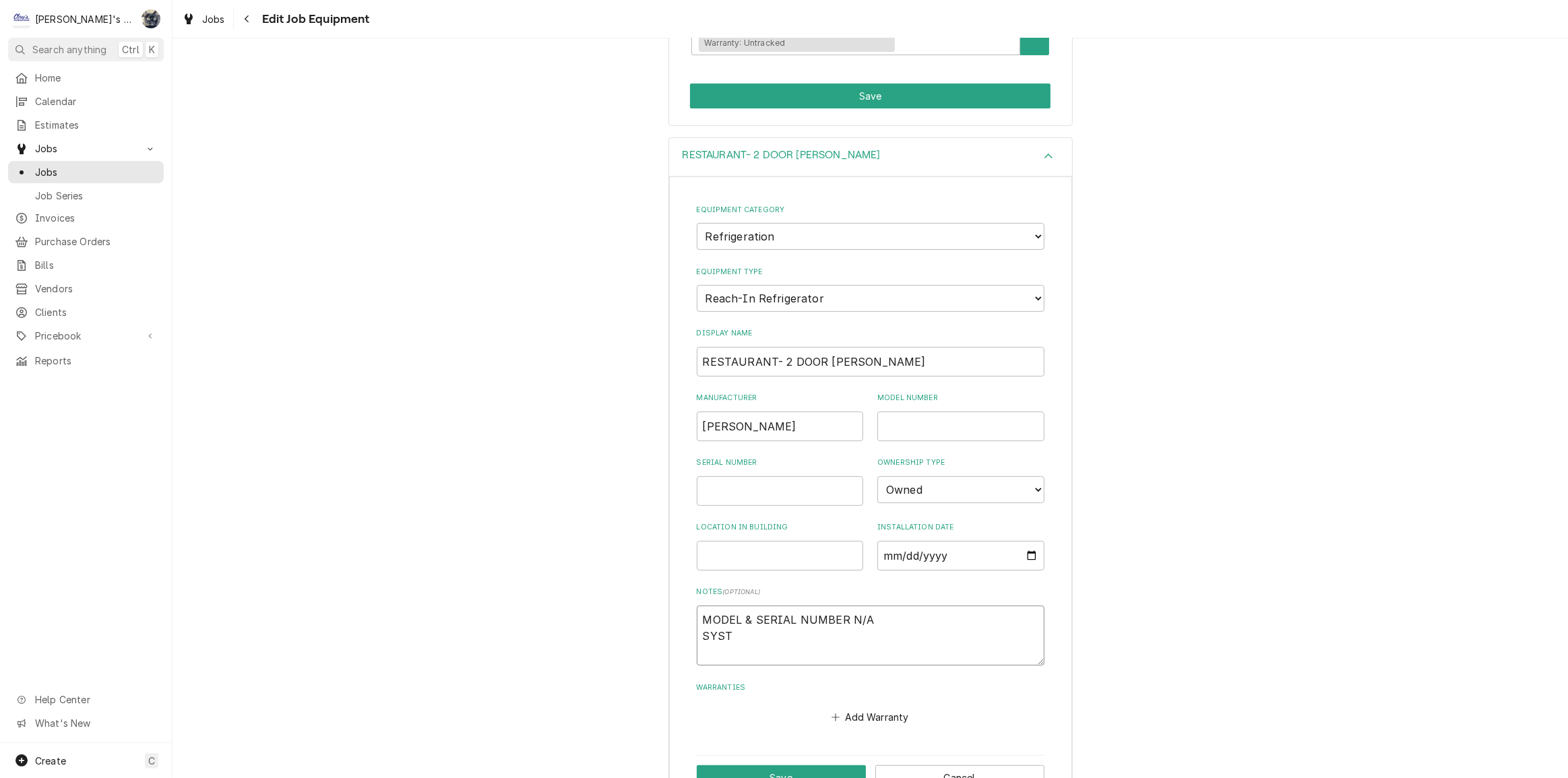
type textarea "x"
type textarea "MODEL & SERIAL NUMBER N/A SYSTE"
type textarea "x"
type textarea "MODEL & SERIAL NUMBER N/A SYSTEM"
type textarea "x"
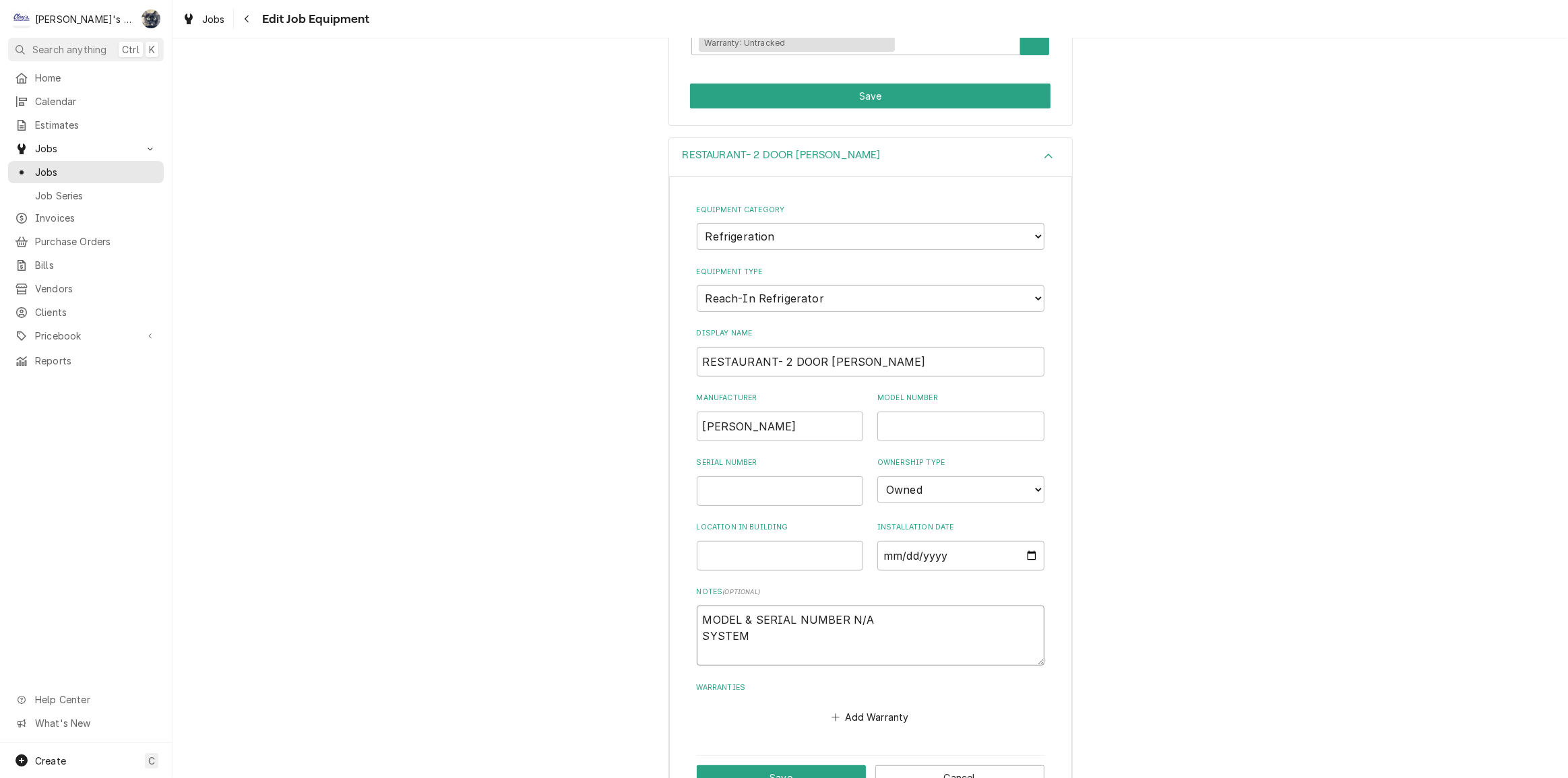
type textarea "MODEL & SERIAL NUMBER N/A SYSTEM"
type textarea "x"
type textarea "MODEL & SERIAL NUMBER N/A SYSTEM B"
type textarea "x"
click at [697, 634] on textarea "MODEL & SERIAL NUMBER N/A SYSTEM B" at bounding box center [870, 636] width 347 height 61
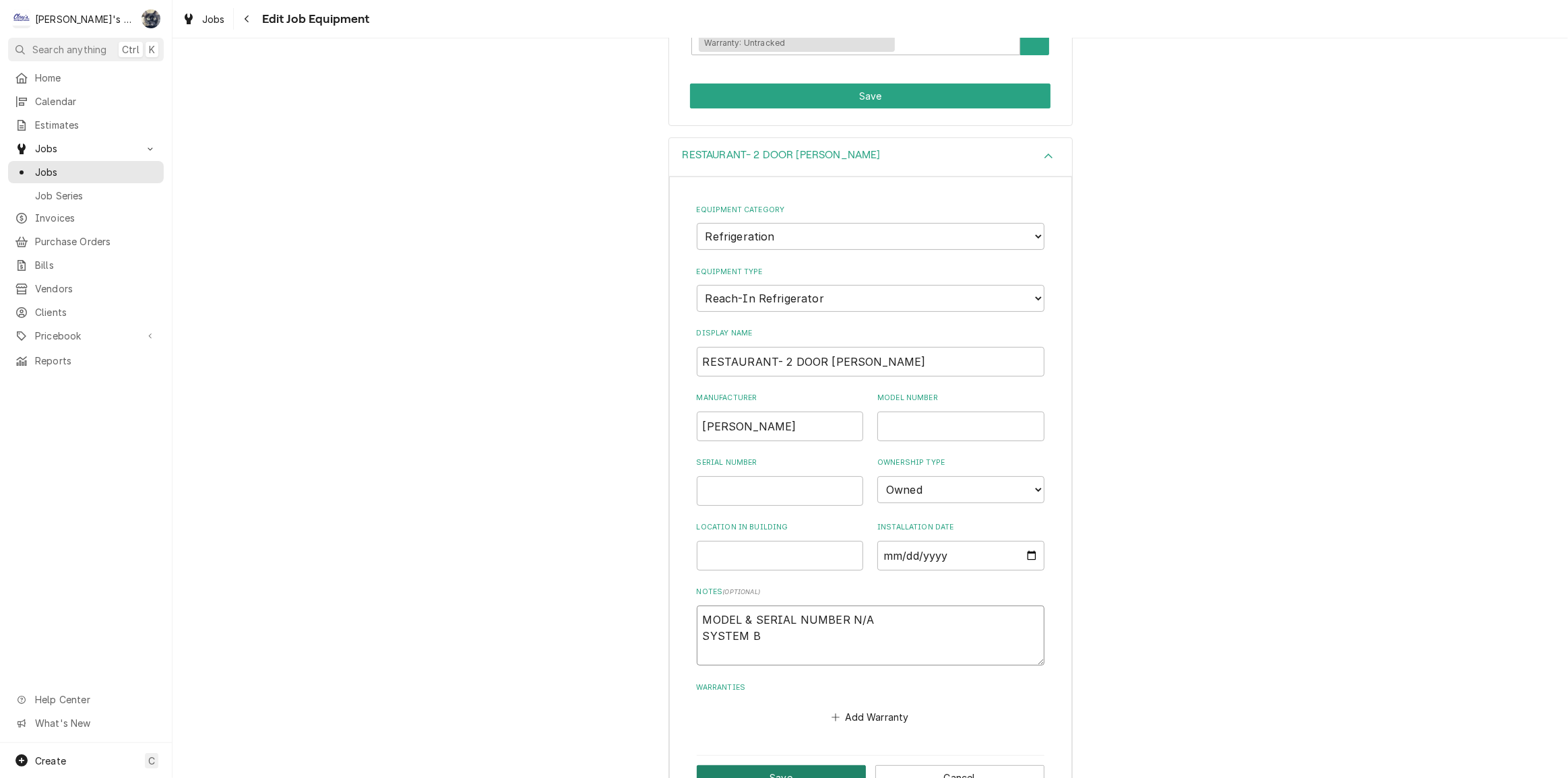
type textarea "MODEL & SERIAL NUMBER N/A SYSTEM B"
click at [773, 771] on button "Save" at bounding box center [781, 778] width 169 height 25
type textarea "x"
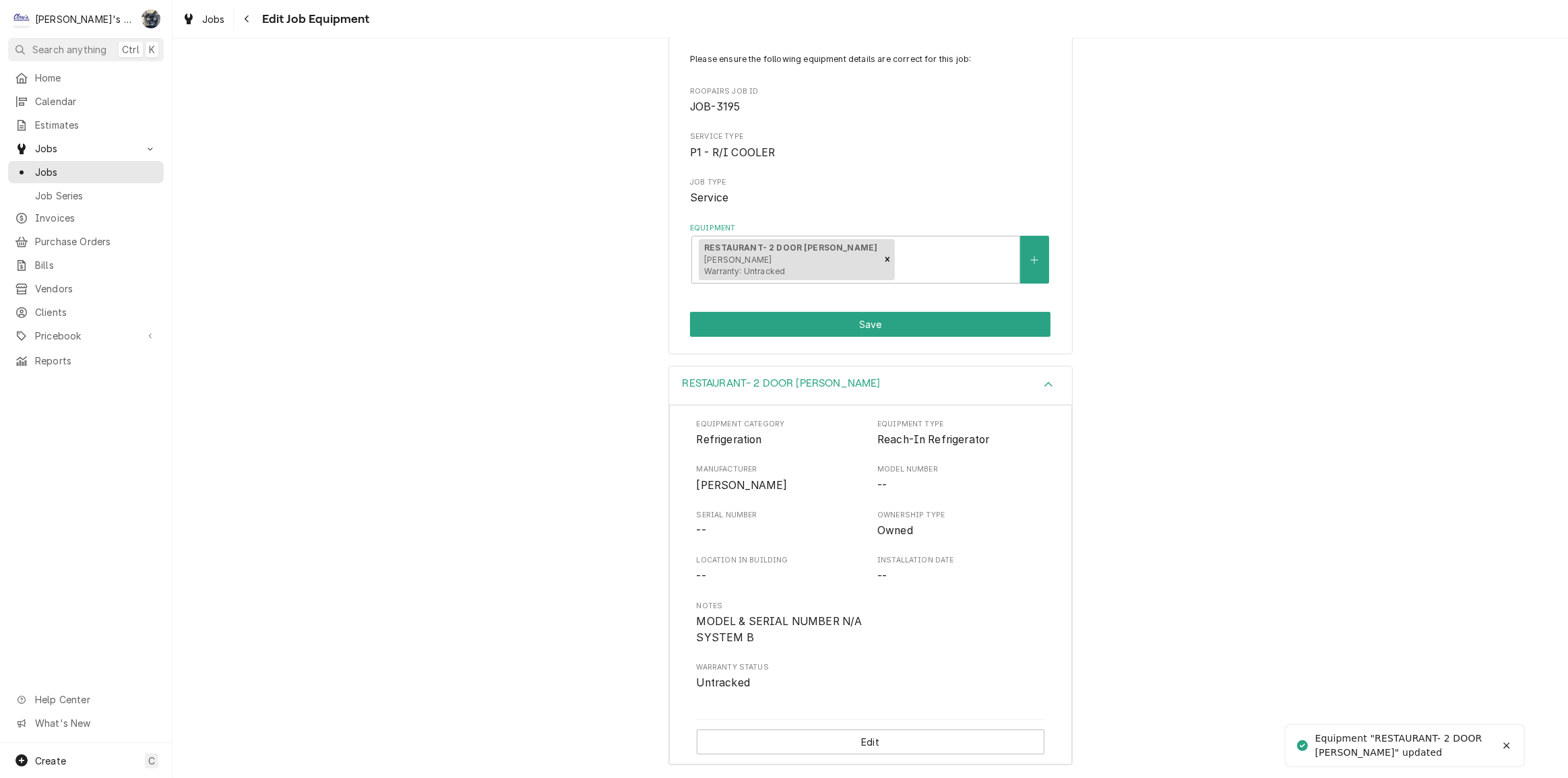
scroll to position [86, 0]
click at [810, 318] on button "Save" at bounding box center [870, 325] width 361 height 25
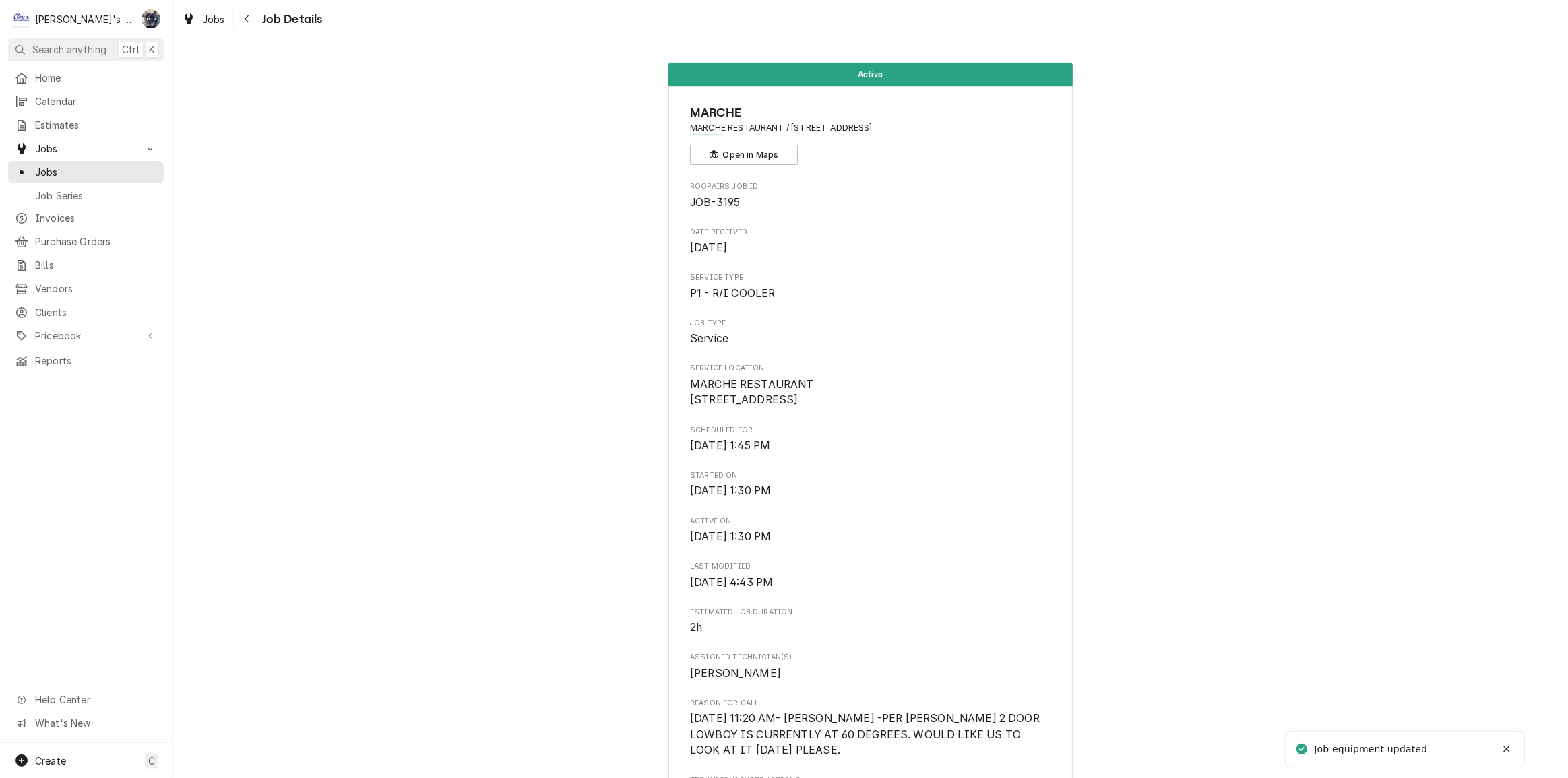
click at [197, 6] on div "Jobs Job Details" at bounding box center [870, 19] width 1396 height 38
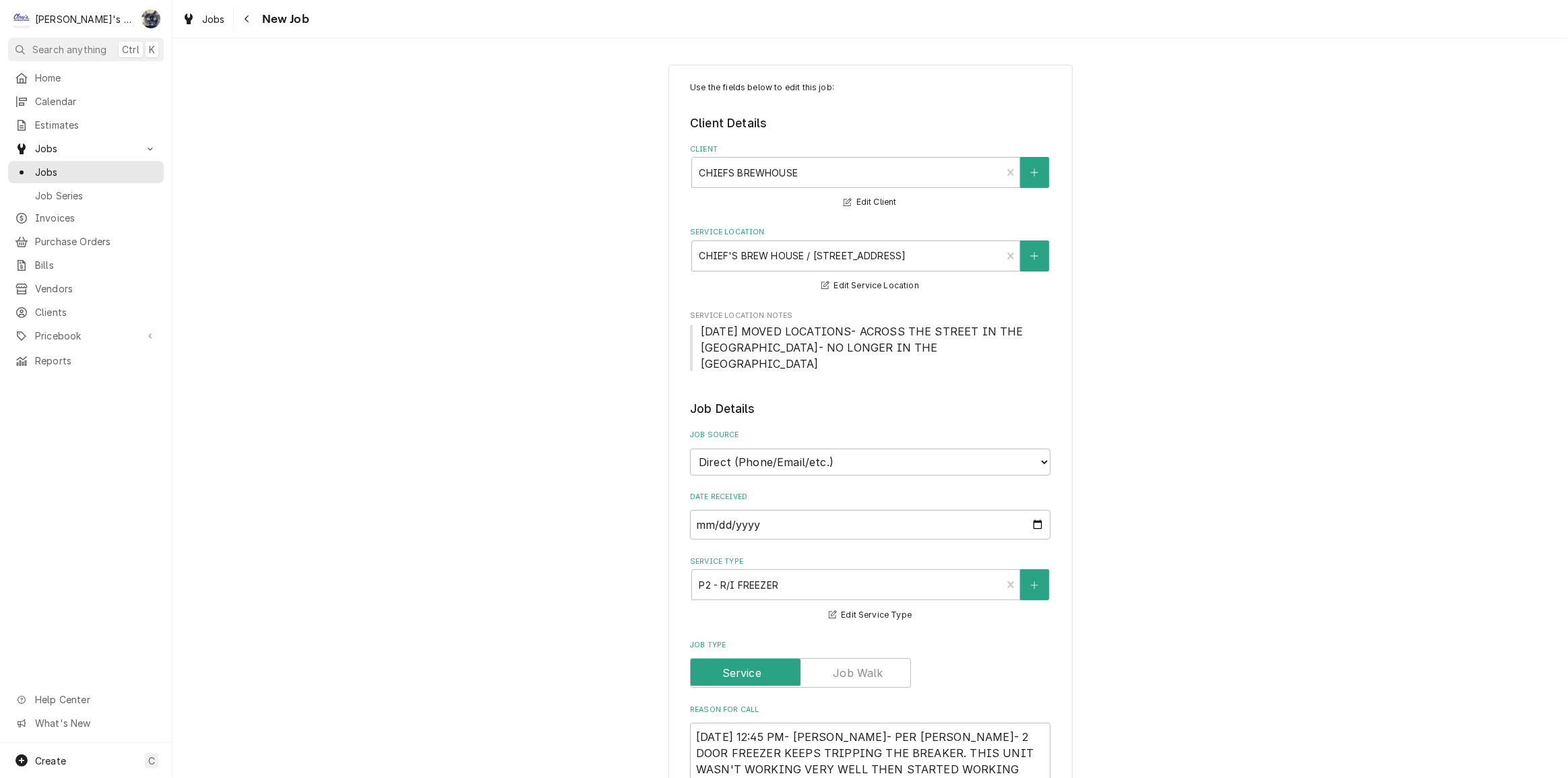
type textarea "x"
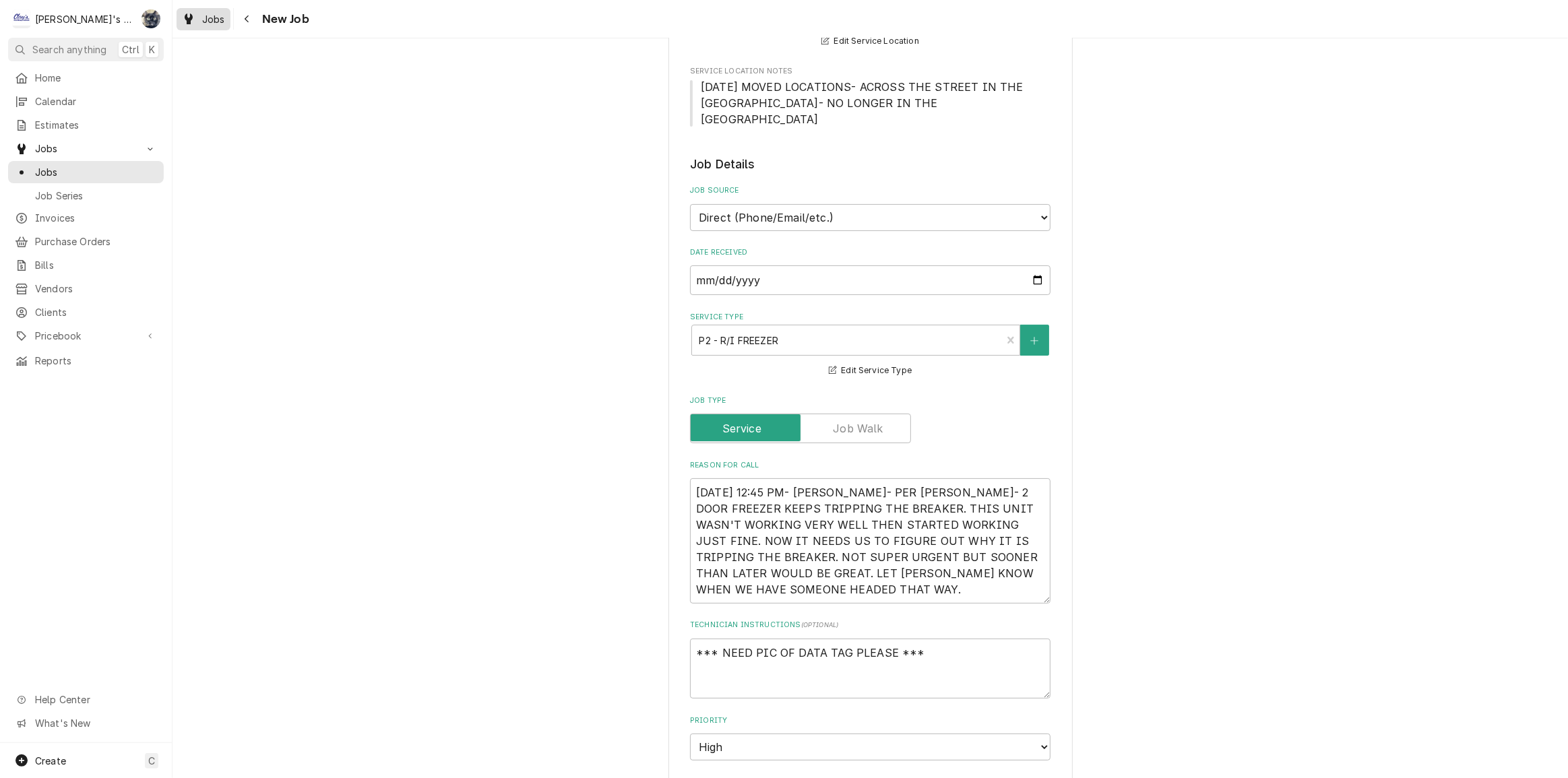
click at [205, 21] on span "Jobs" at bounding box center [214, 19] width 23 height 14
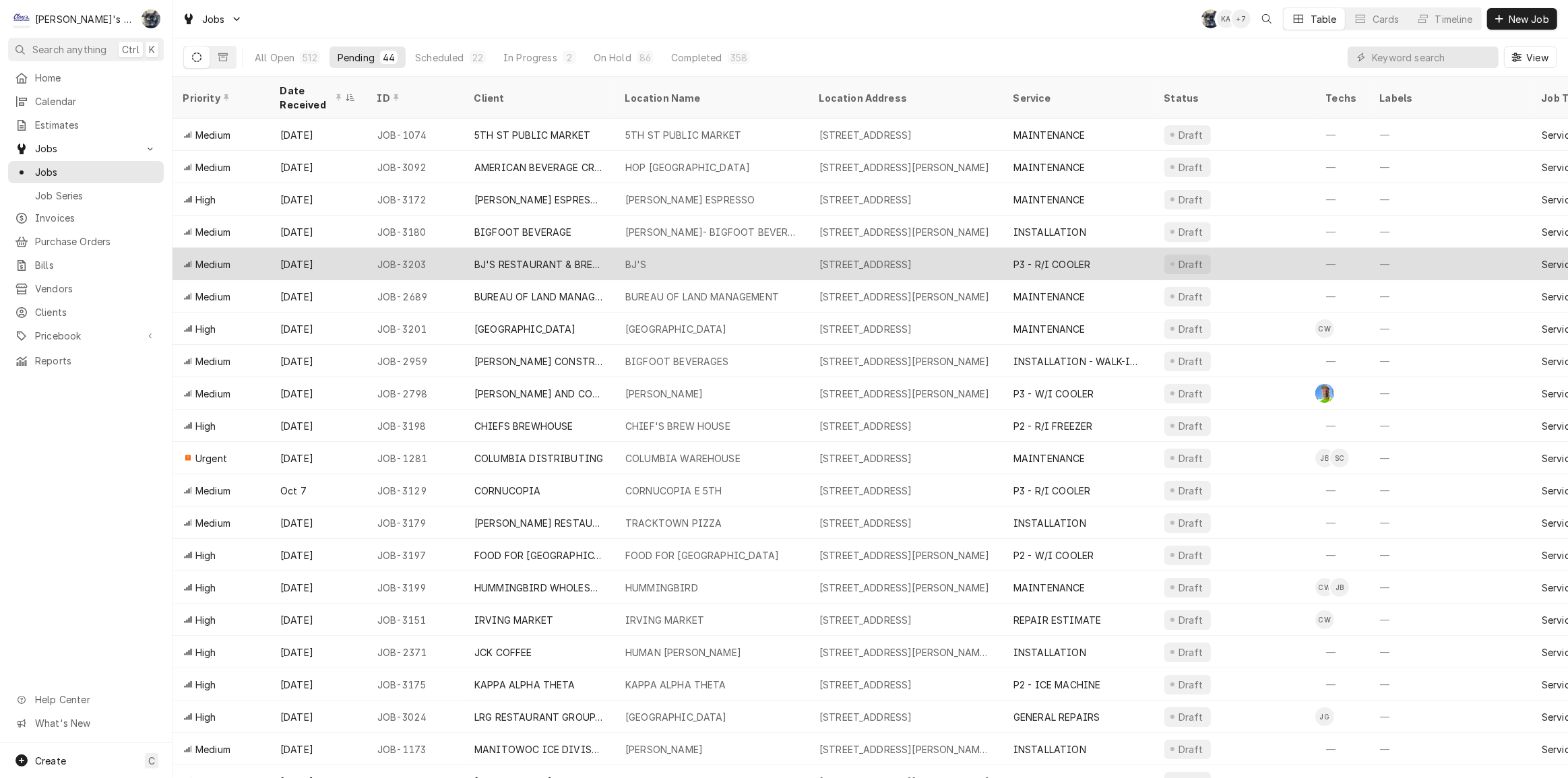
click at [546, 257] on div "BJ'S RESTAURANT & BREWHOUSE" at bounding box center [539, 264] width 130 height 14
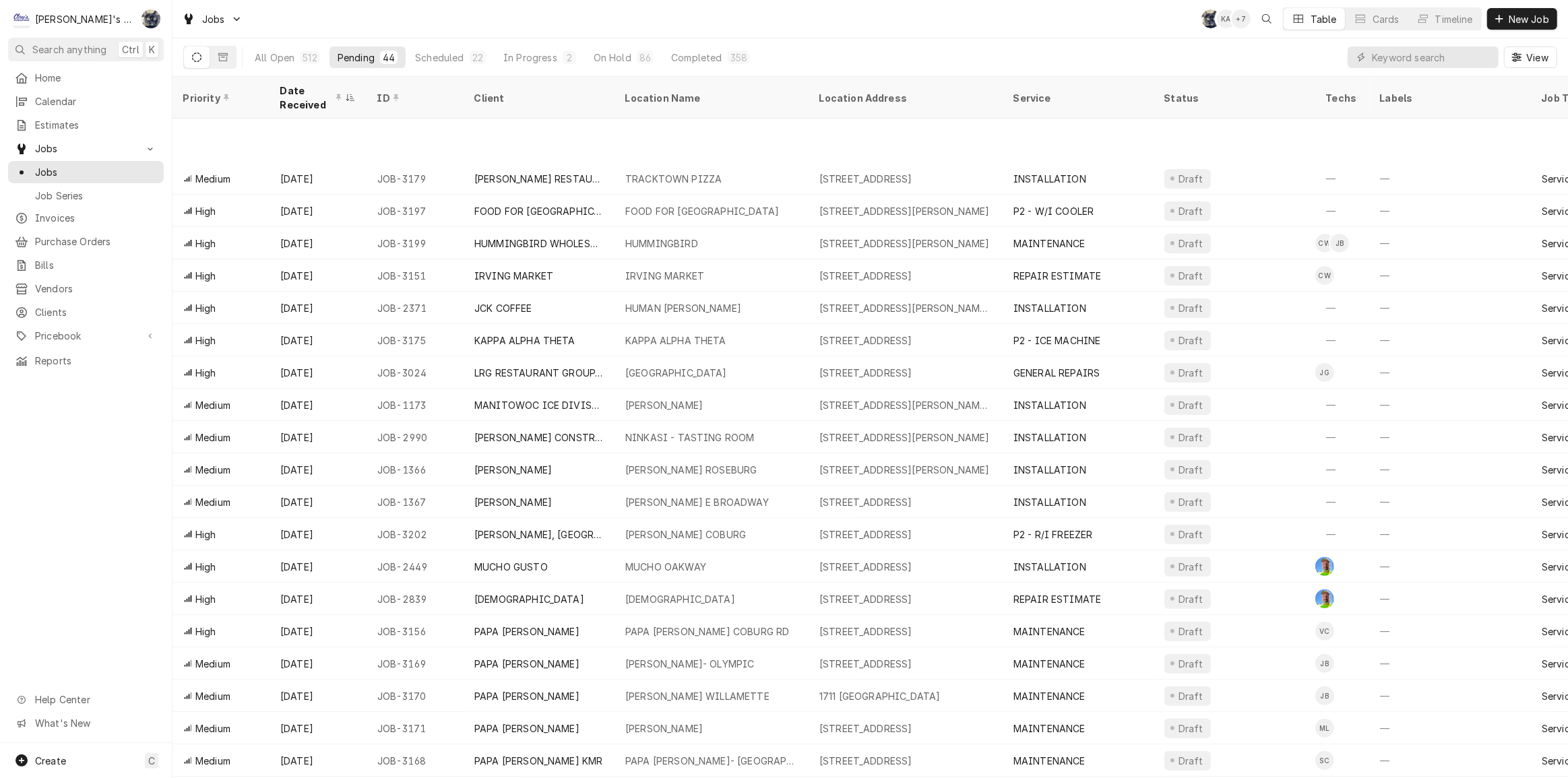
scroll to position [442, 0]
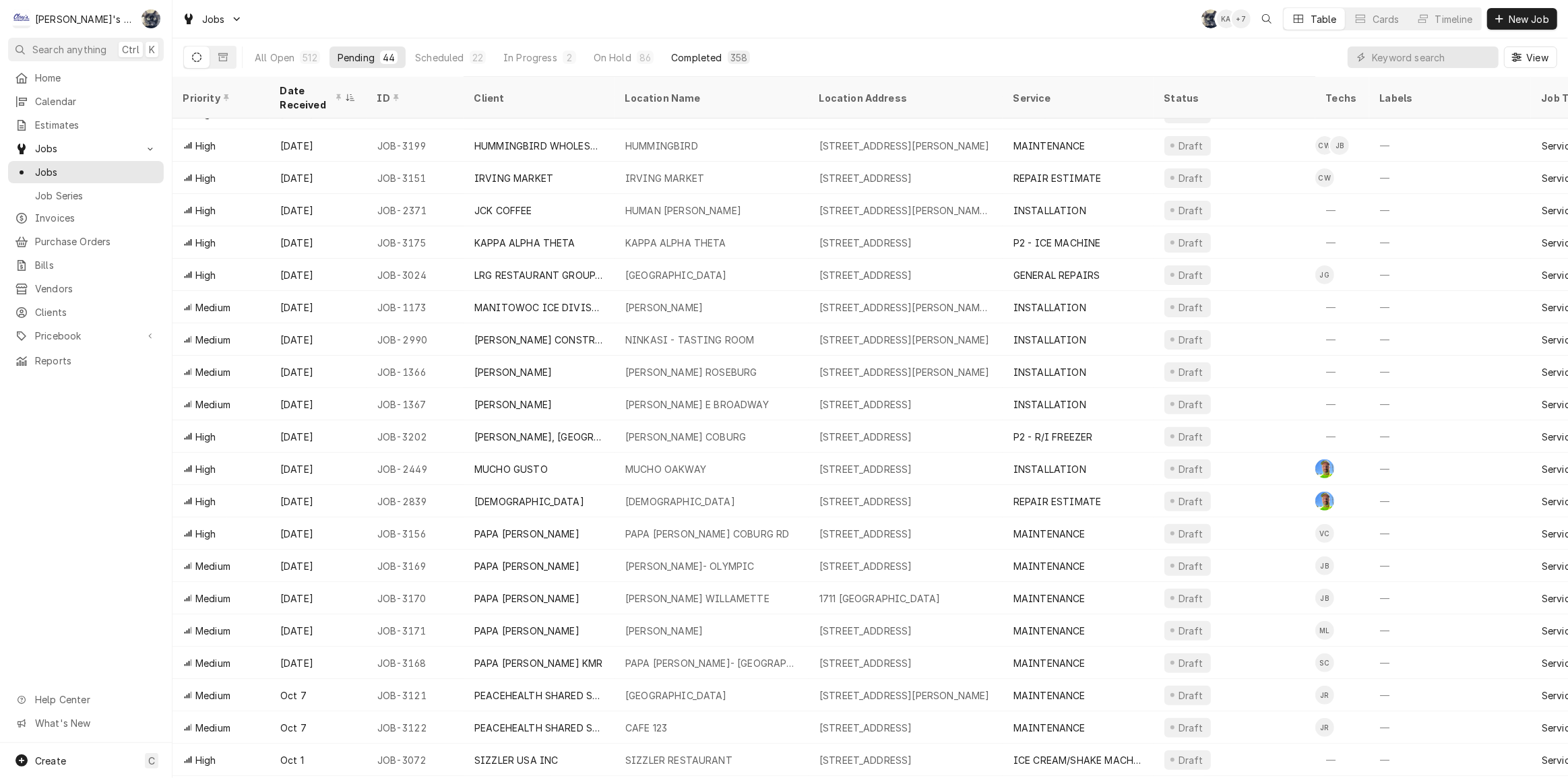
click at [680, 52] on div "Completed" at bounding box center [696, 57] width 50 height 14
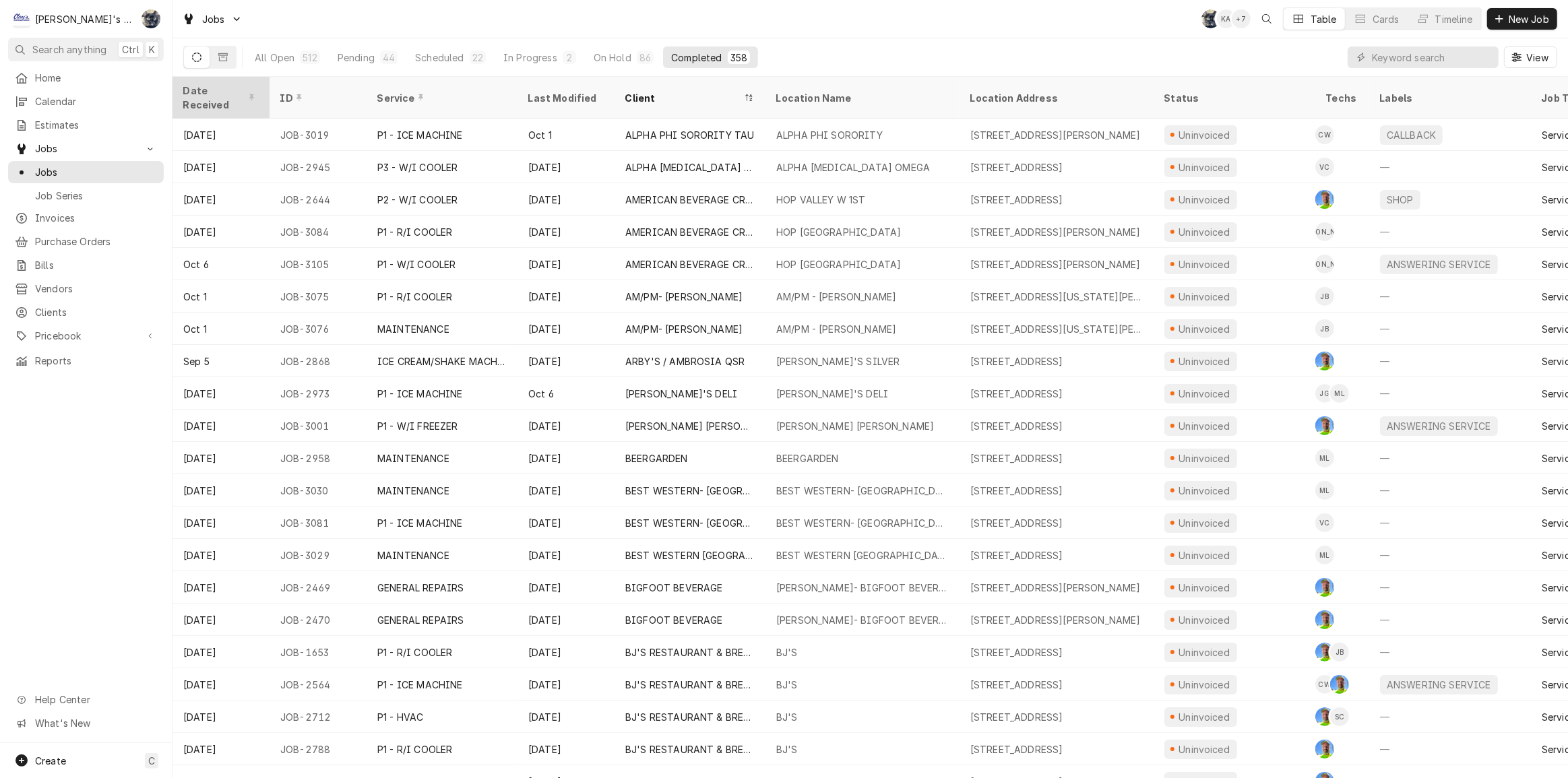
click at [208, 92] on div "Date Received" at bounding box center [220, 97] width 73 height 28
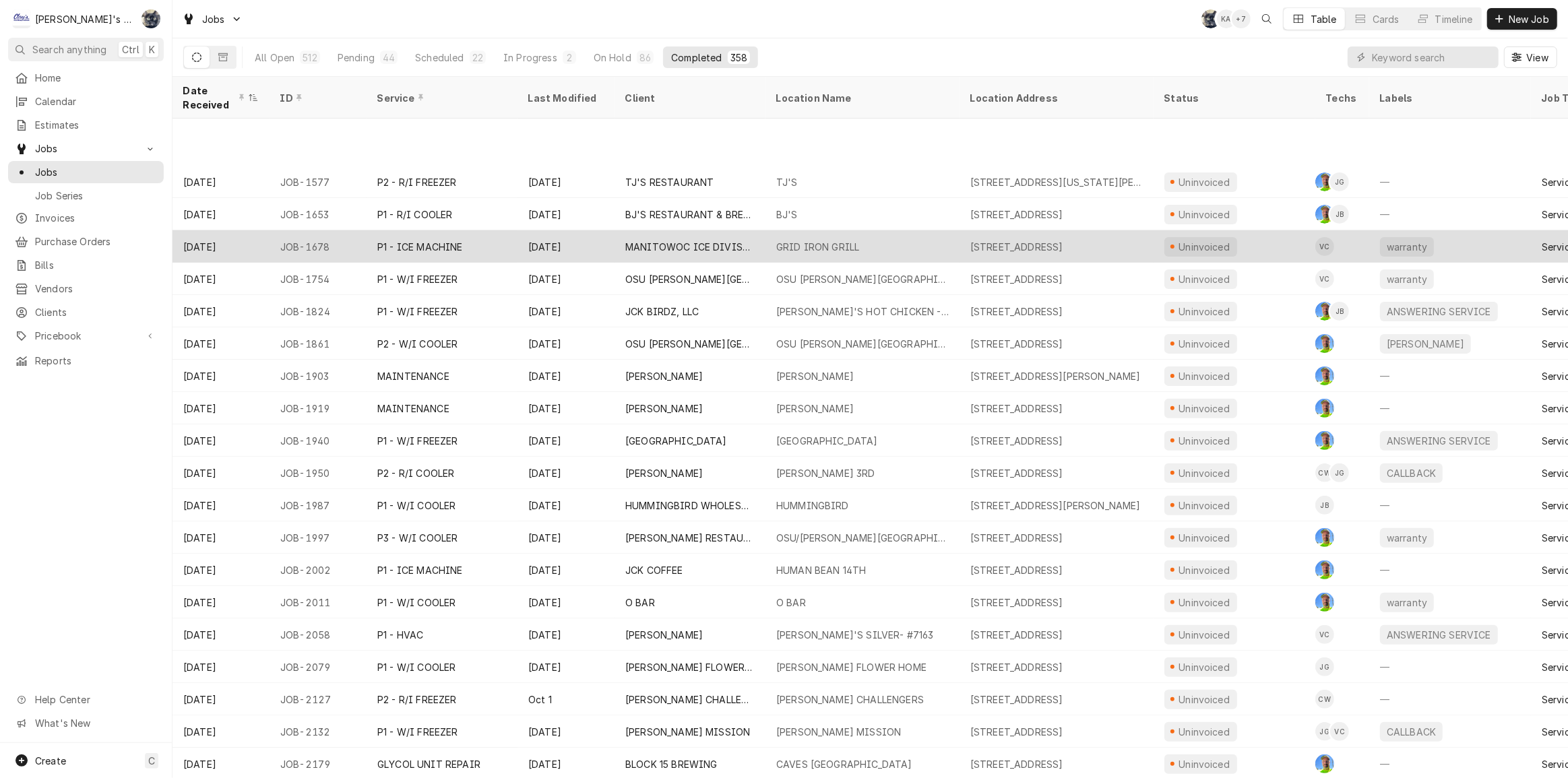
scroll to position [506, 0]
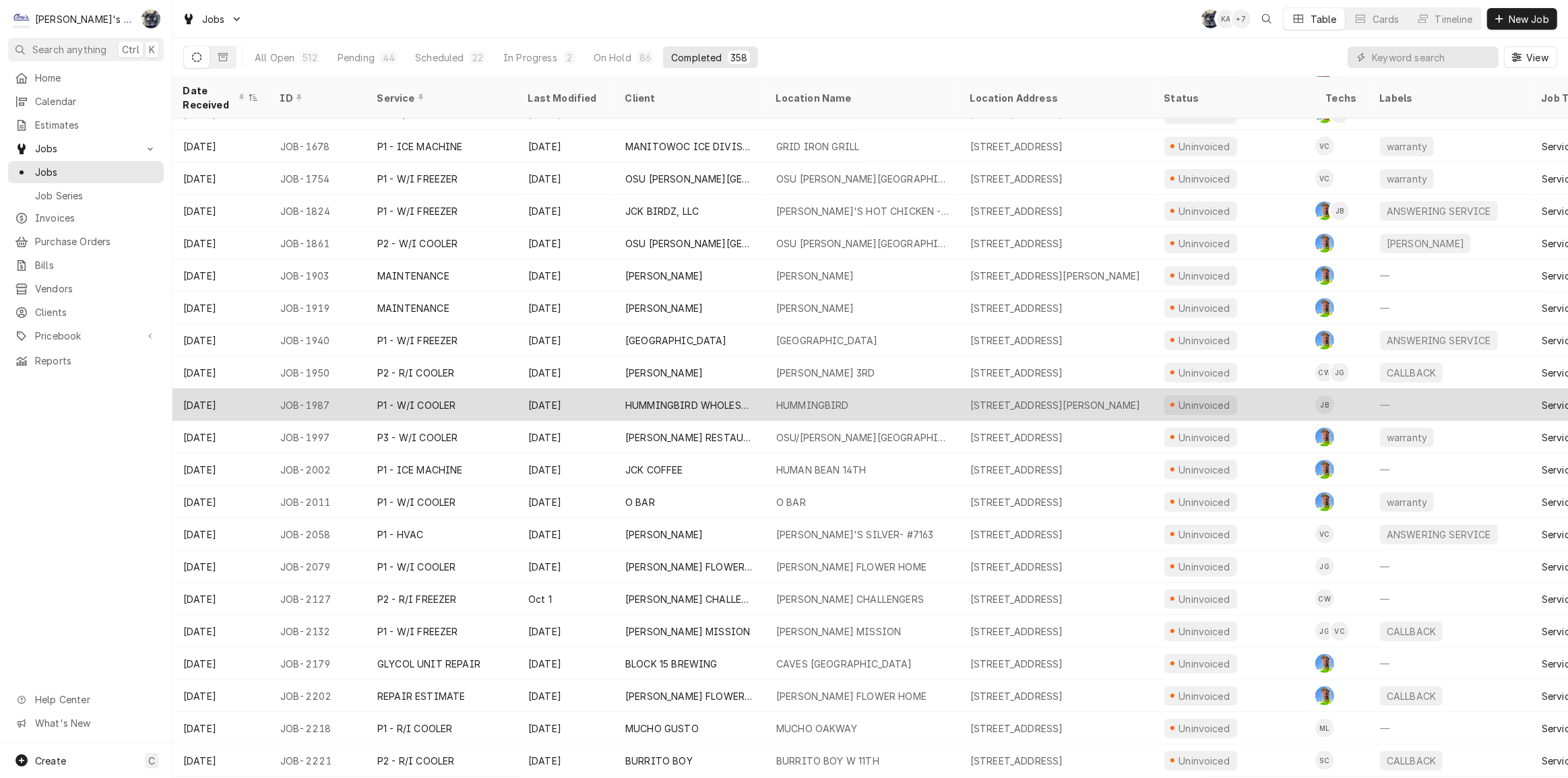
drag, startPoint x: 670, startPoint y: 394, endPoint x: 530, endPoint y: 163, distance: 270.1
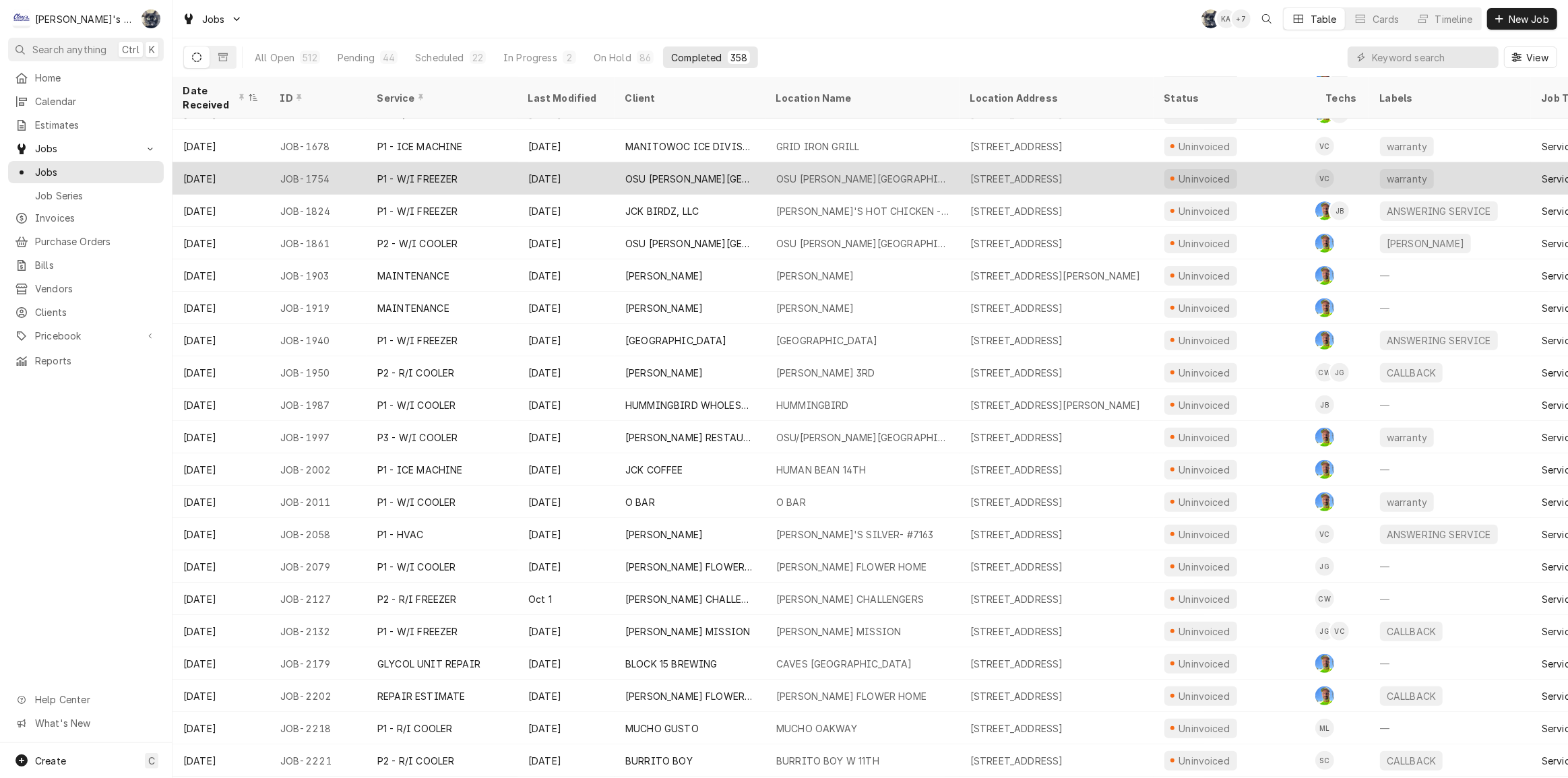
click at [669, 398] on div "HUMMINGBIRD WHOLESALE" at bounding box center [690, 405] width 130 height 14
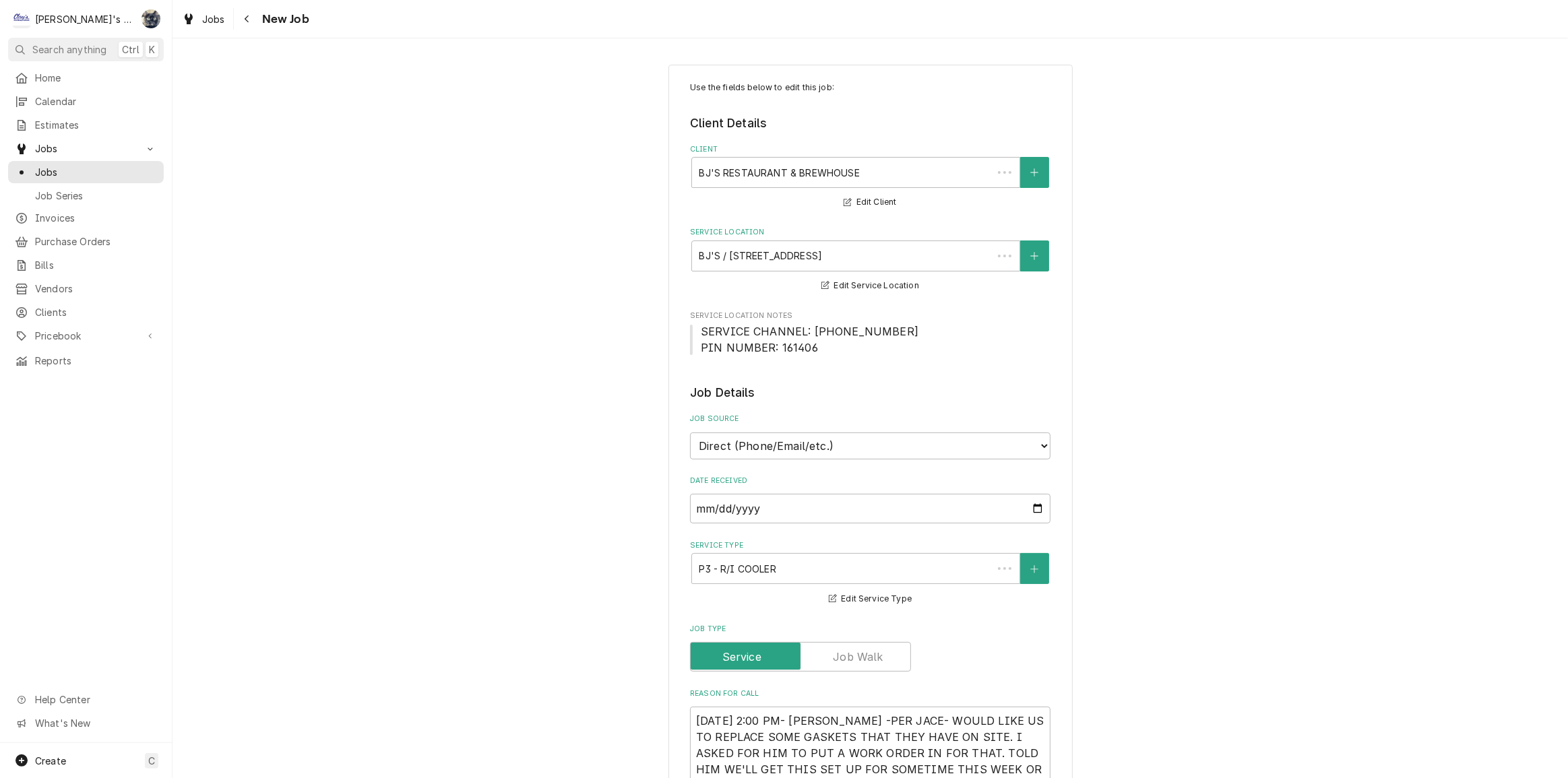
type textarea "x"
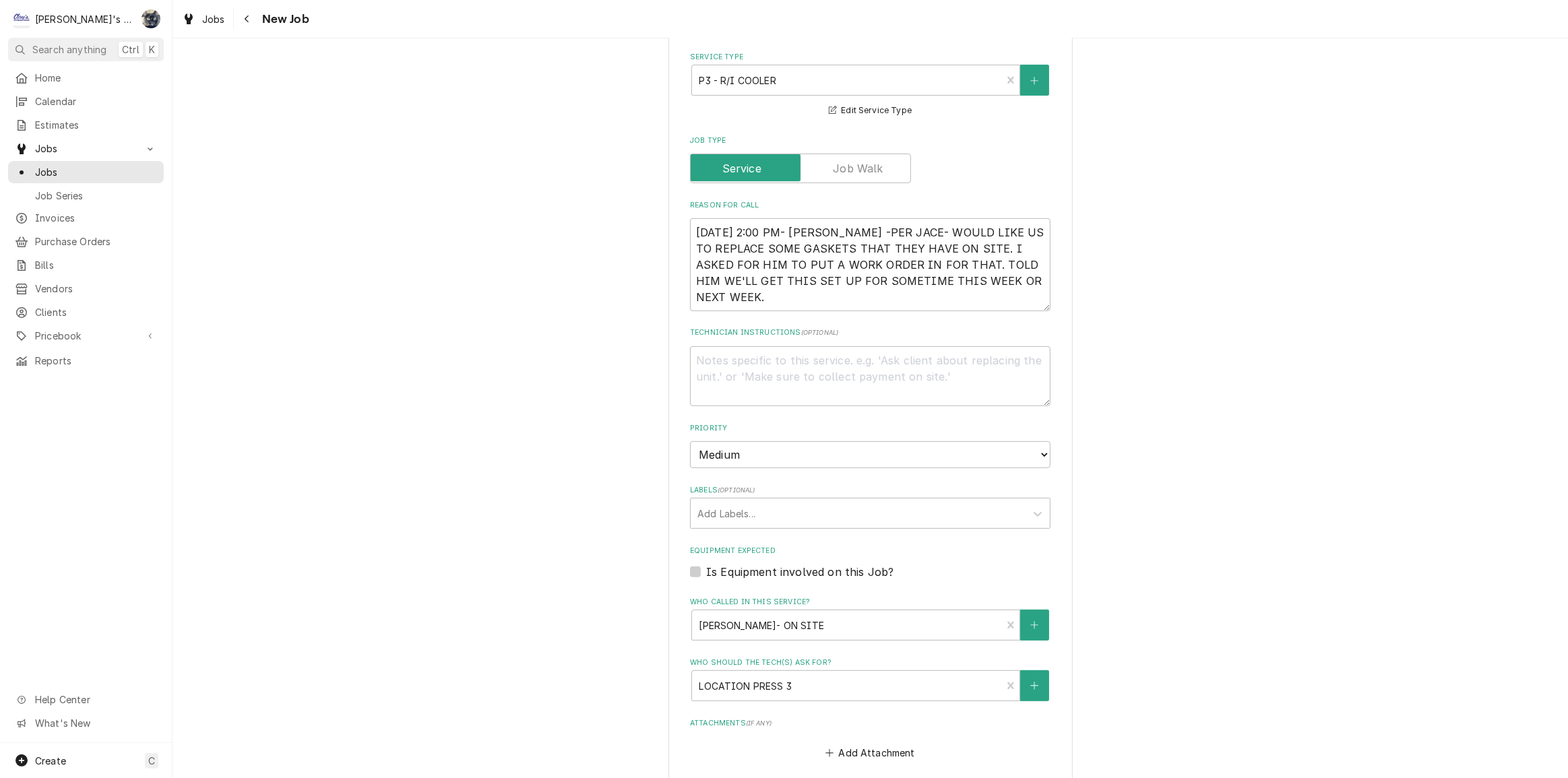
scroll to position [490, 0]
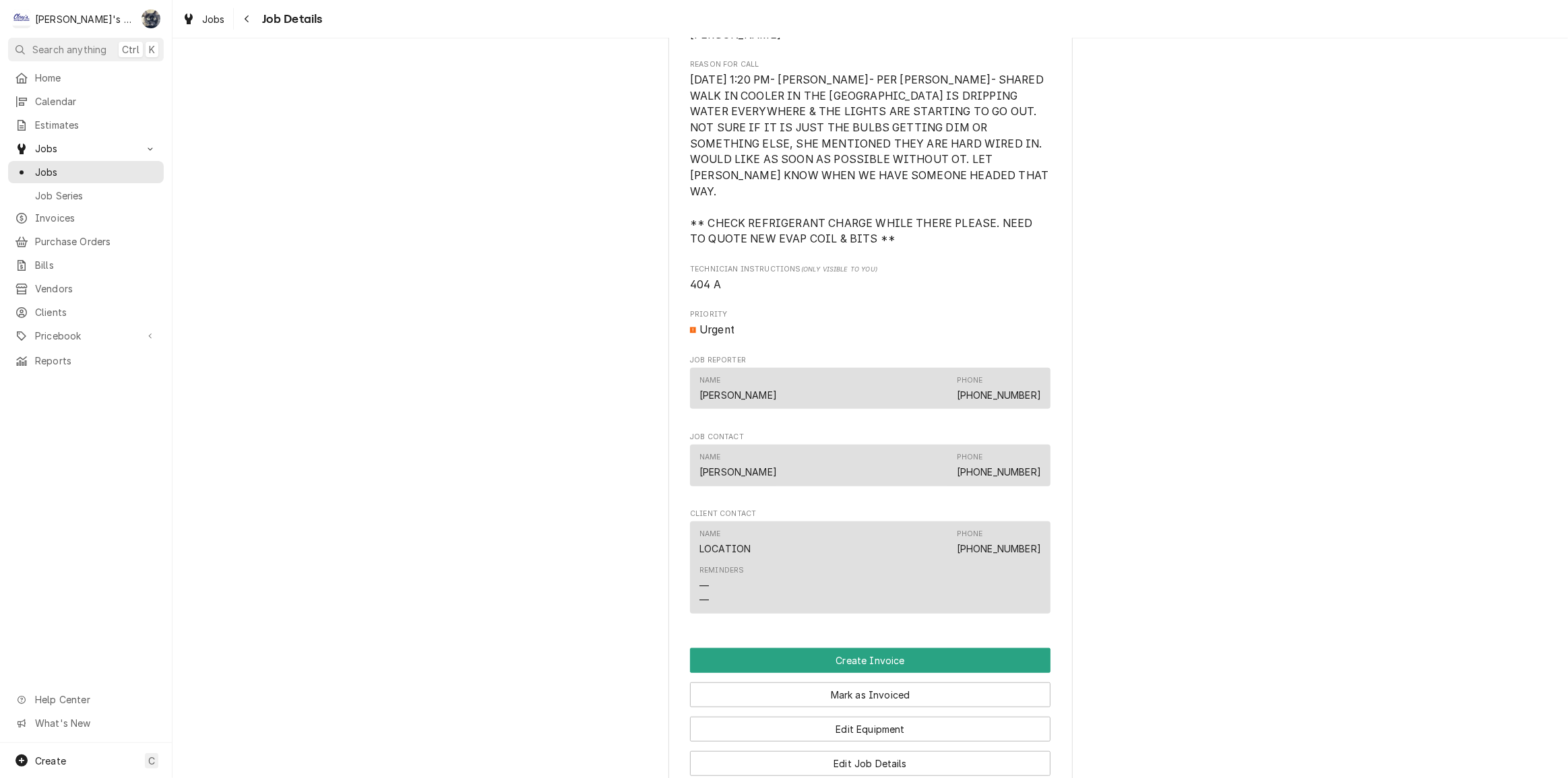
scroll to position [1225, 0]
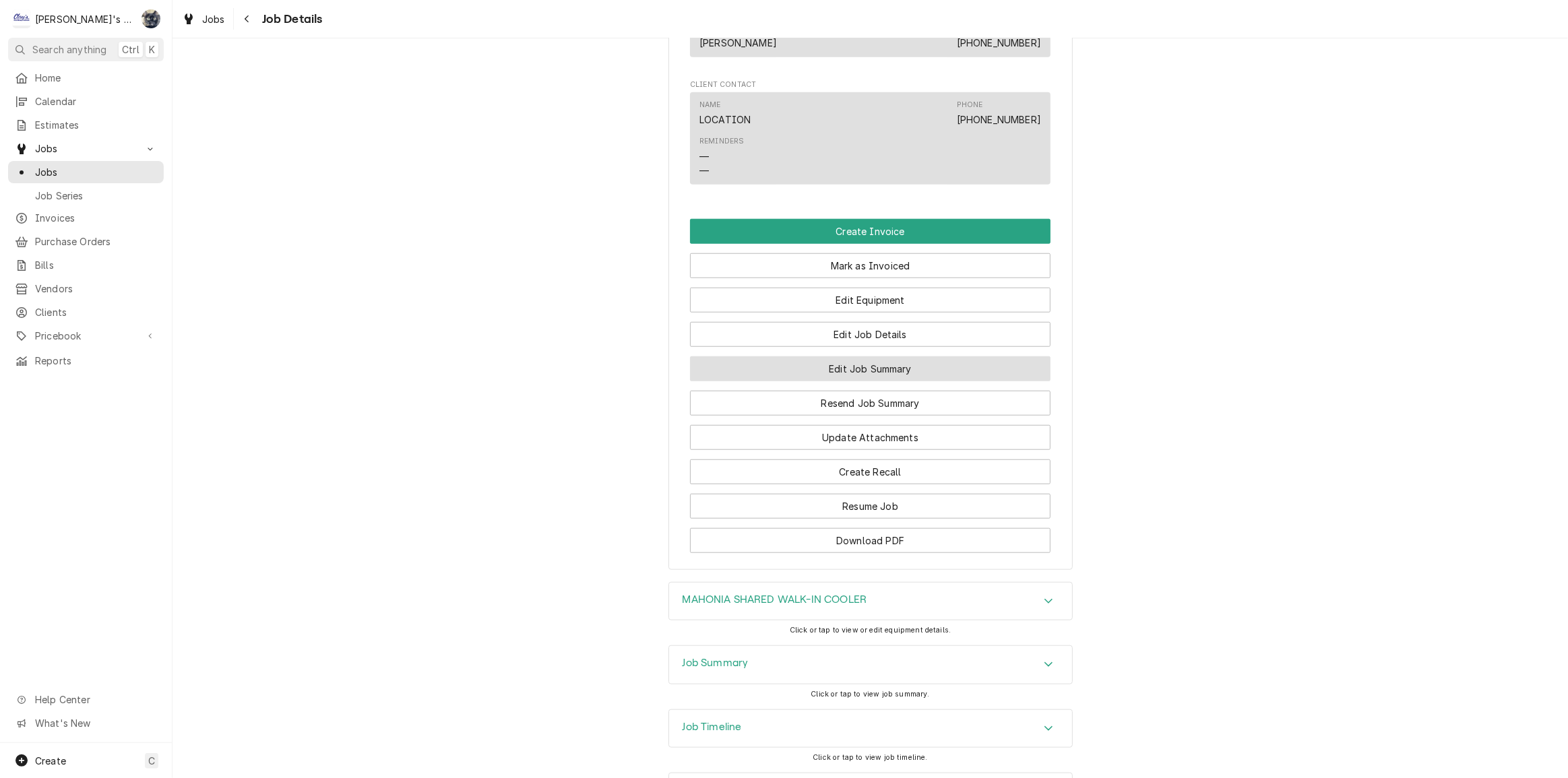
click at [835, 365] on button "Edit Job Summary" at bounding box center [870, 369] width 361 height 25
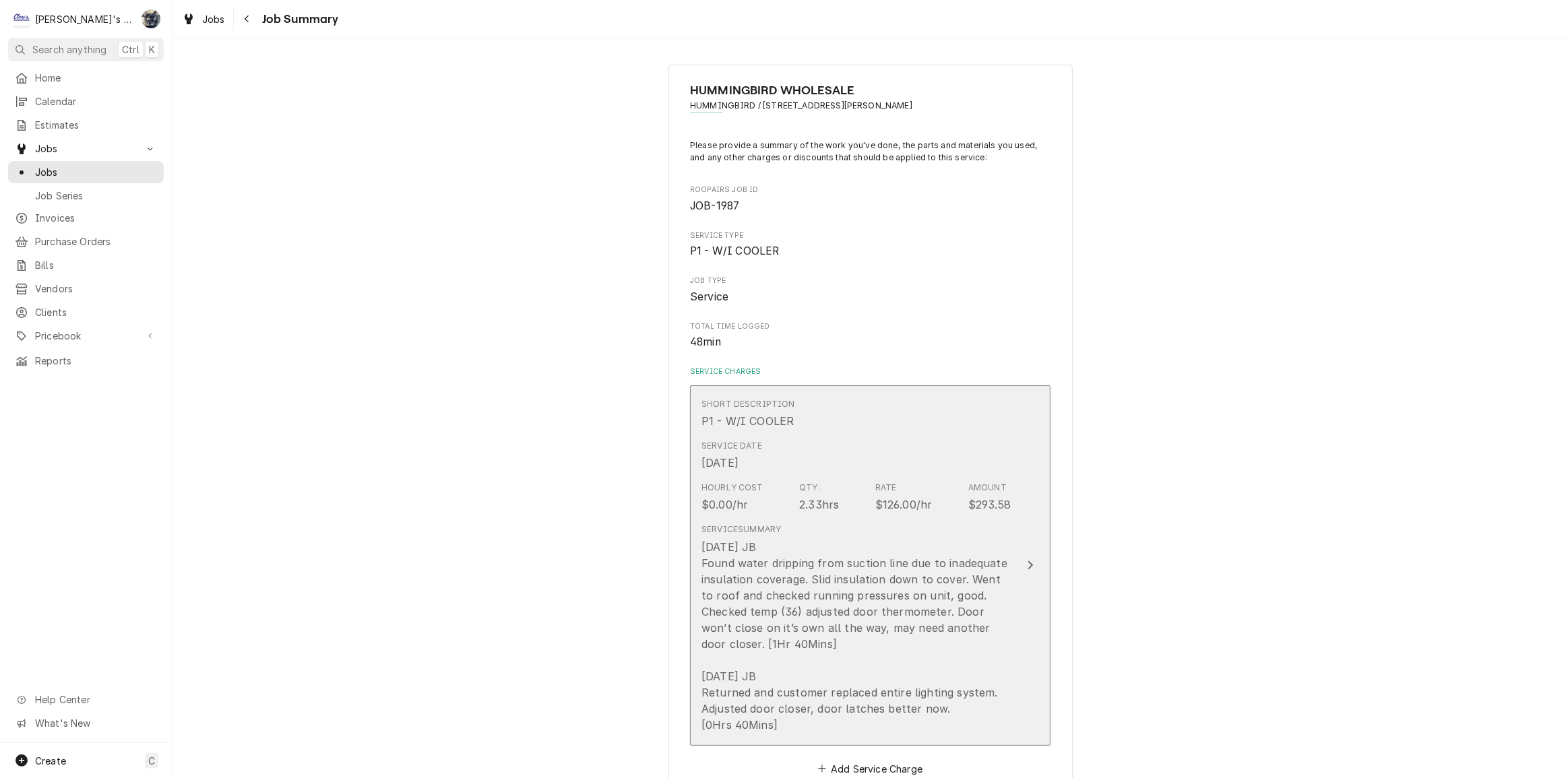
click at [829, 596] on div "5/30/2025 JB Found water dripping from suction line due to inadequate insulatio…" at bounding box center [856, 635] width 309 height 194
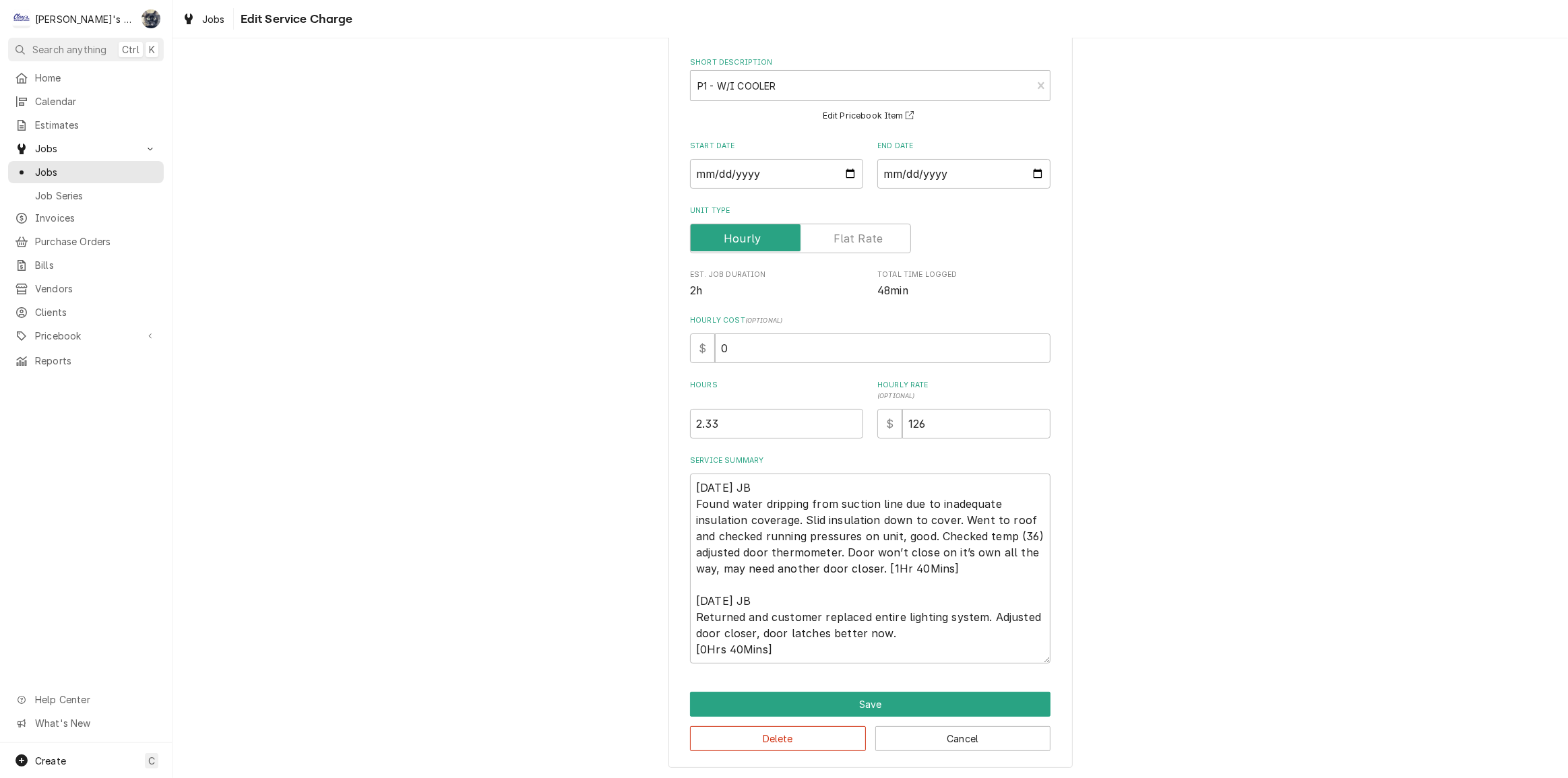
scroll to position [58, 0]
drag, startPoint x: 770, startPoint y: 346, endPoint x: 727, endPoint y: 351, distance: 43.3
click at [727, 351] on input "0" at bounding box center [883, 347] width 336 height 30
drag, startPoint x: 749, startPoint y: 352, endPoint x: 711, endPoint y: 351, distance: 38.0
click at [716, 351] on input "0" at bounding box center [883, 347] width 336 height 30
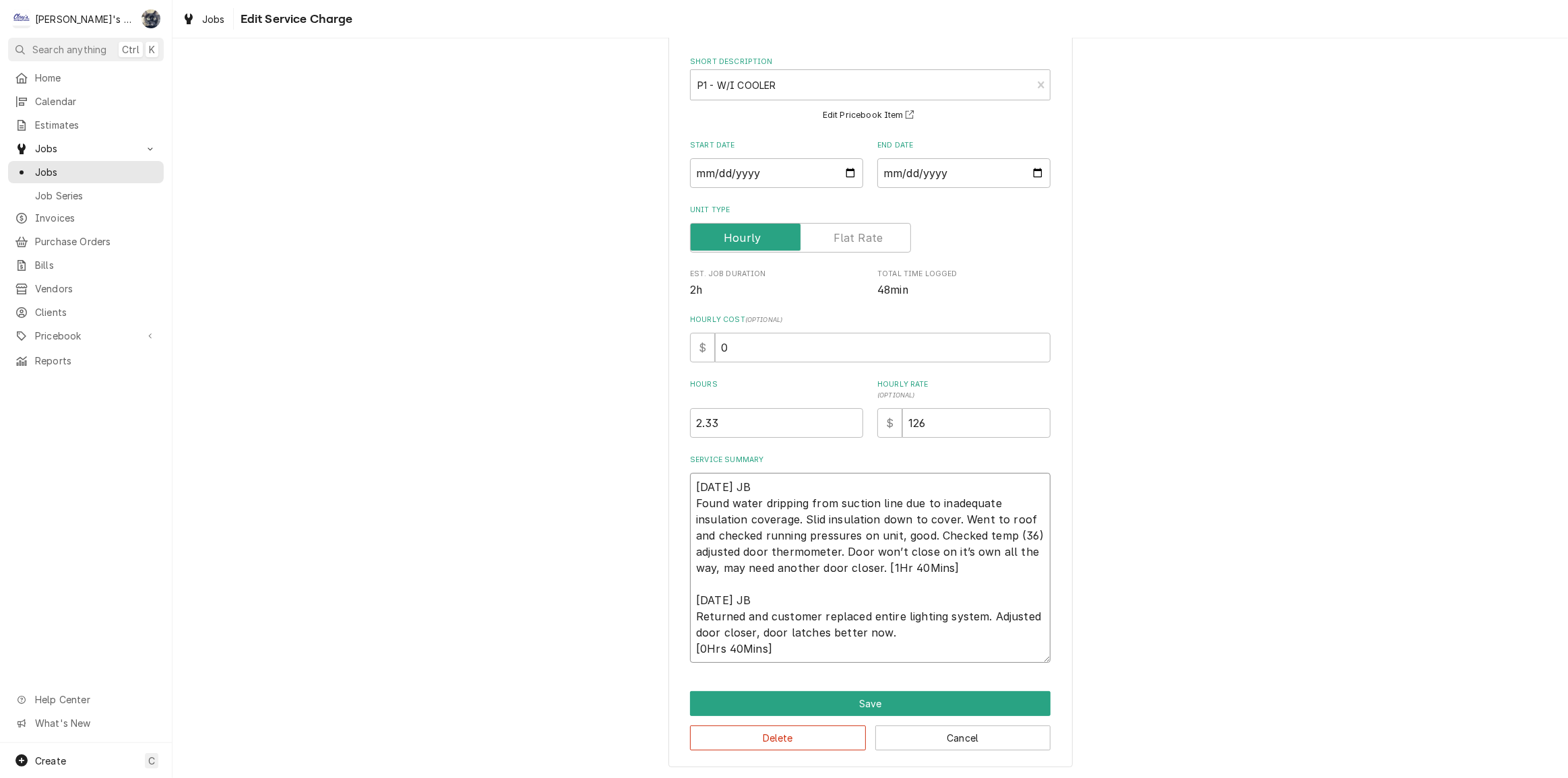
click at [896, 566] on textarea "5/30/2025 JB Found water dripping from suction line due to inadequate insulatio…" at bounding box center [870, 568] width 361 height 190
type textarea "x"
type textarea "5/30/2025 JB Found water dripping from suction line due to inadequate insulatio…"
type textarea "x"
type textarea "5/30/2025 JB Found water dripping from suction line due to inadequate insulatio…"
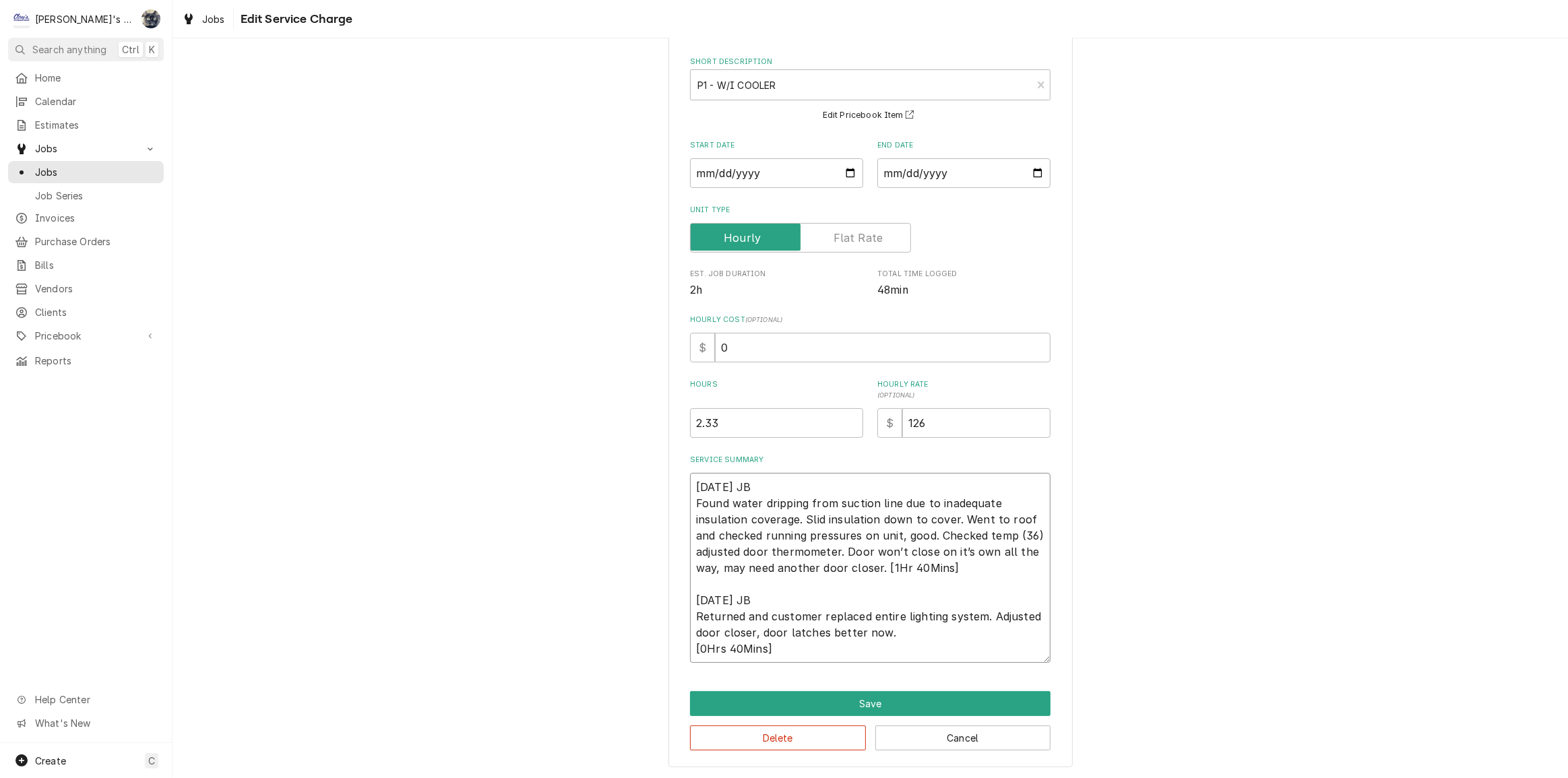
type textarea "x"
type textarea "5/30/2025 JB Found water dripping from suction line due to inadequate insulatio…"
type textarea "x"
type textarea "5/30/2025 JB Found water dripping from suction line due to inadequate insulatio…"
click at [906, 566] on textarea "5/30/2025 JB Found water dripping from suction line due to inadequate insulatio…" at bounding box center [870, 568] width 361 height 190
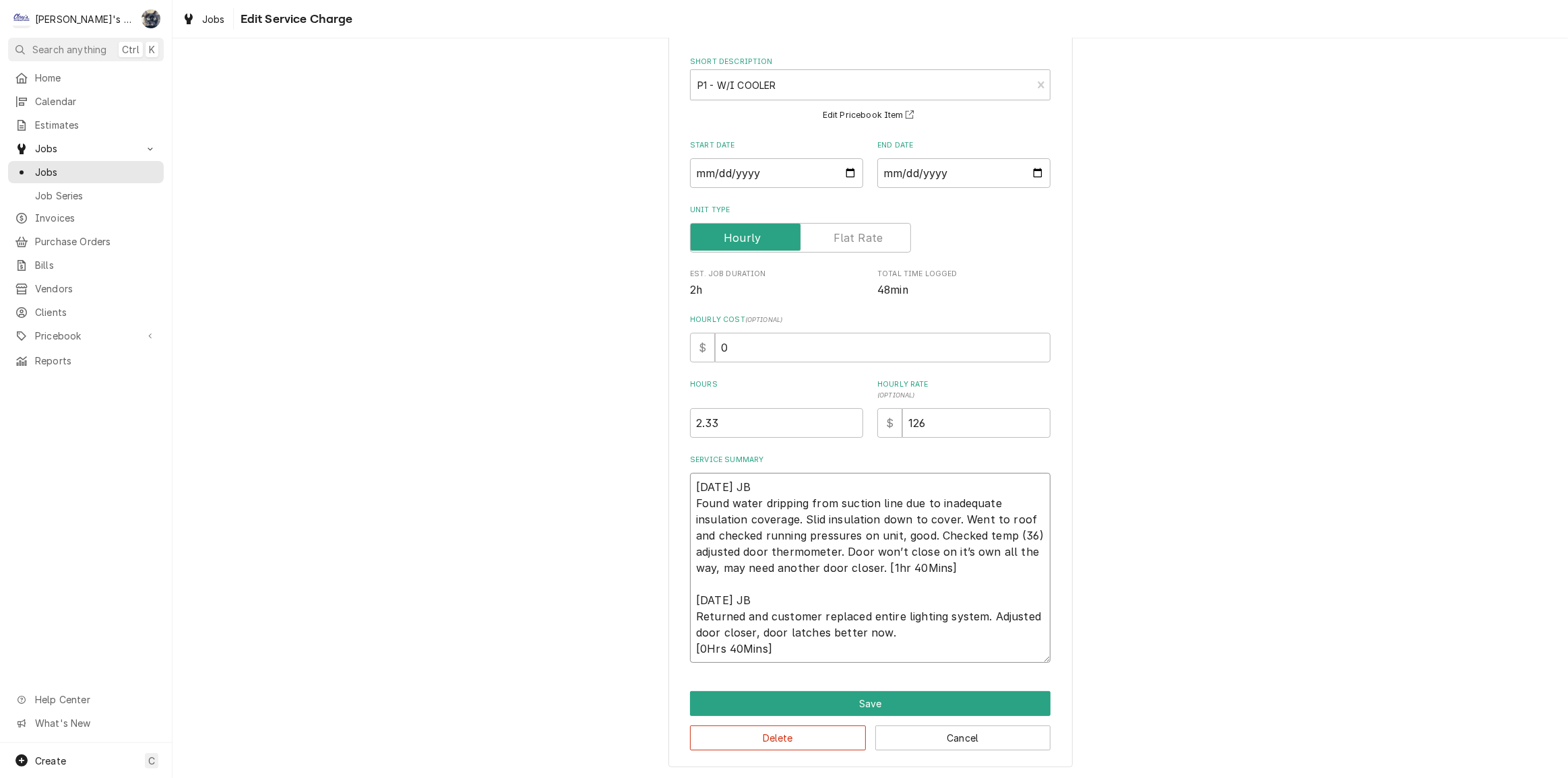
click at [906, 565] on textarea "5/30/2025 JB Found water dripping from suction line due to inadequate insulatio…" at bounding box center [870, 568] width 361 height 190
type textarea "x"
type textarea "5/30/2025 JB Found water dripping from suction line due to inadequate insulatio…"
type textarea "x"
type textarea "5/30/2025 JB Found water dripping from suction line due to inadequate insulatio…"
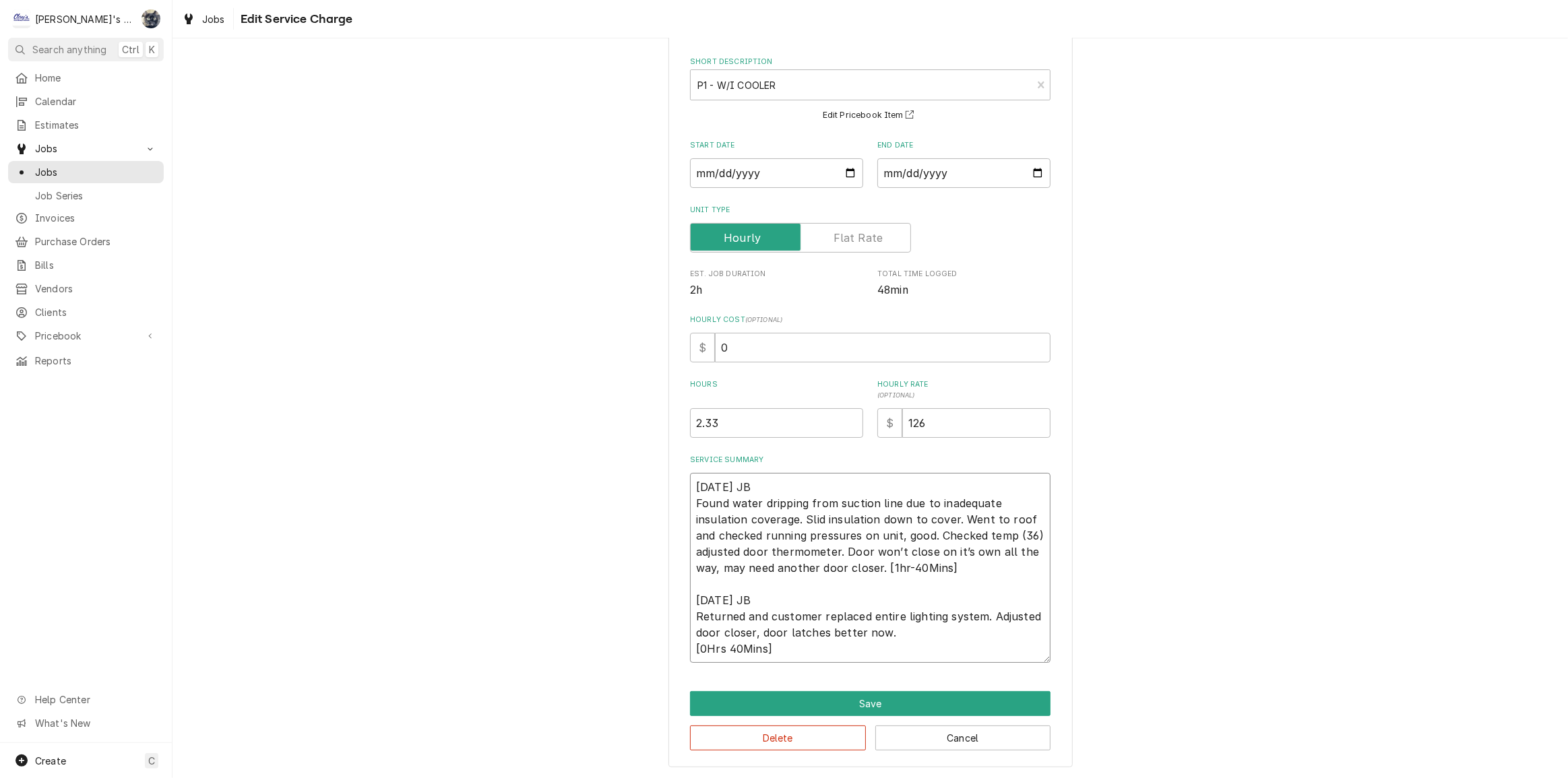
click at [926, 567] on textarea "5/30/2025 JB Found water dripping from suction line due to inadequate insulatio…" at bounding box center [870, 568] width 361 height 190
type textarea "x"
type textarea "5/30/2025 JB Found water dripping from suction line due to inadequate insulatio…"
type textarea "x"
type textarea "5/30/2025 JB Found water dripping from suction line due to inadequate insulatio…"
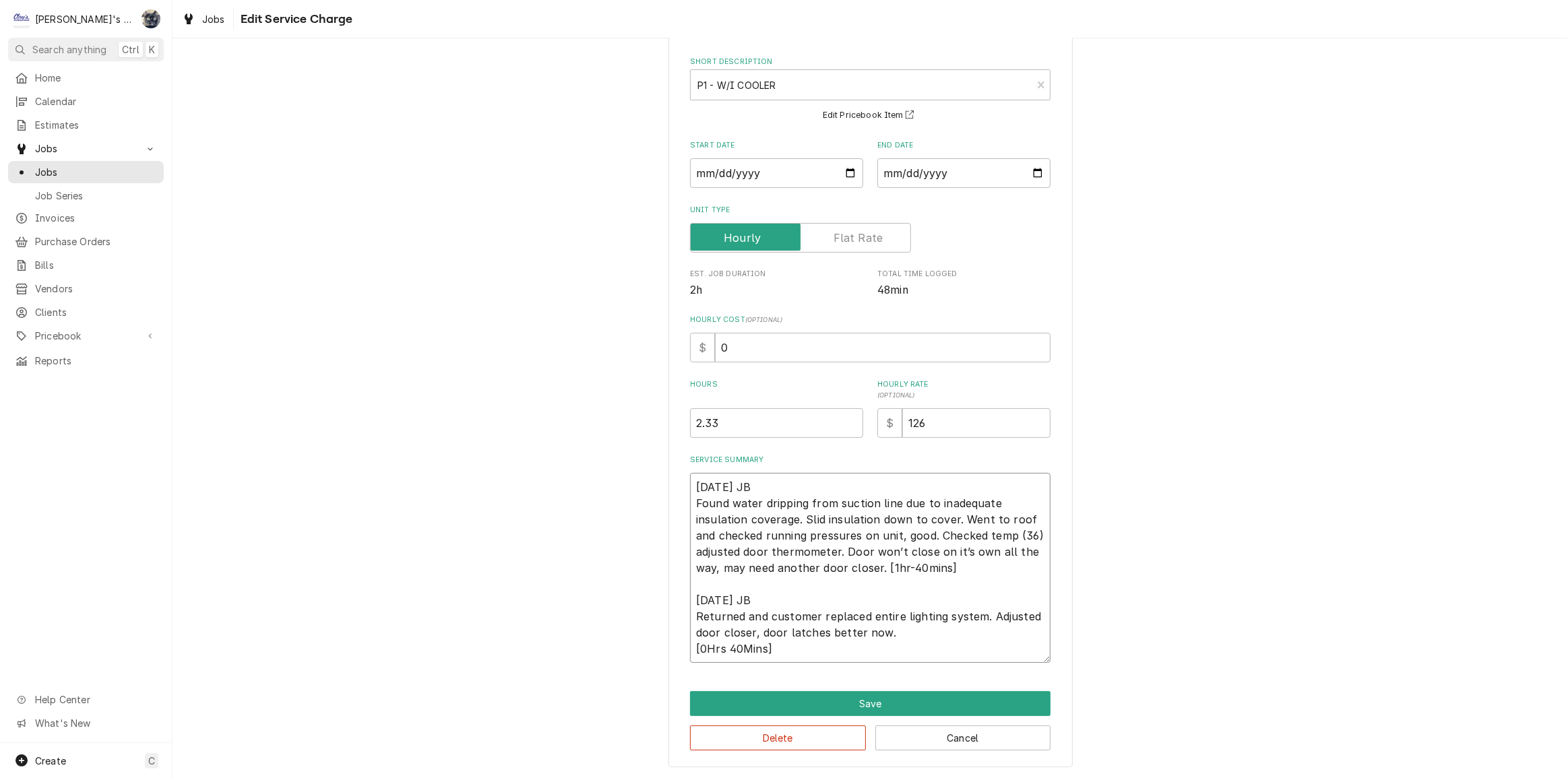
click at [947, 570] on textarea "5/30/2025 JB Found water dripping from suction line due to inadequate insulatio…" at bounding box center [870, 568] width 361 height 190
click at [942, 568] on textarea "5/30/2025 JB Found water dripping from suction line due to inadequate insulatio…" at bounding box center [870, 568] width 361 height 190
type textarea "x"
type textarea "5/30/2025 JB Found water dripping from suction line due to inadequate insulatio…"
drag, startPoint x: 808, startPoint y: 650, endPoint x: 640, endPoint y: 651, distance: 168.0
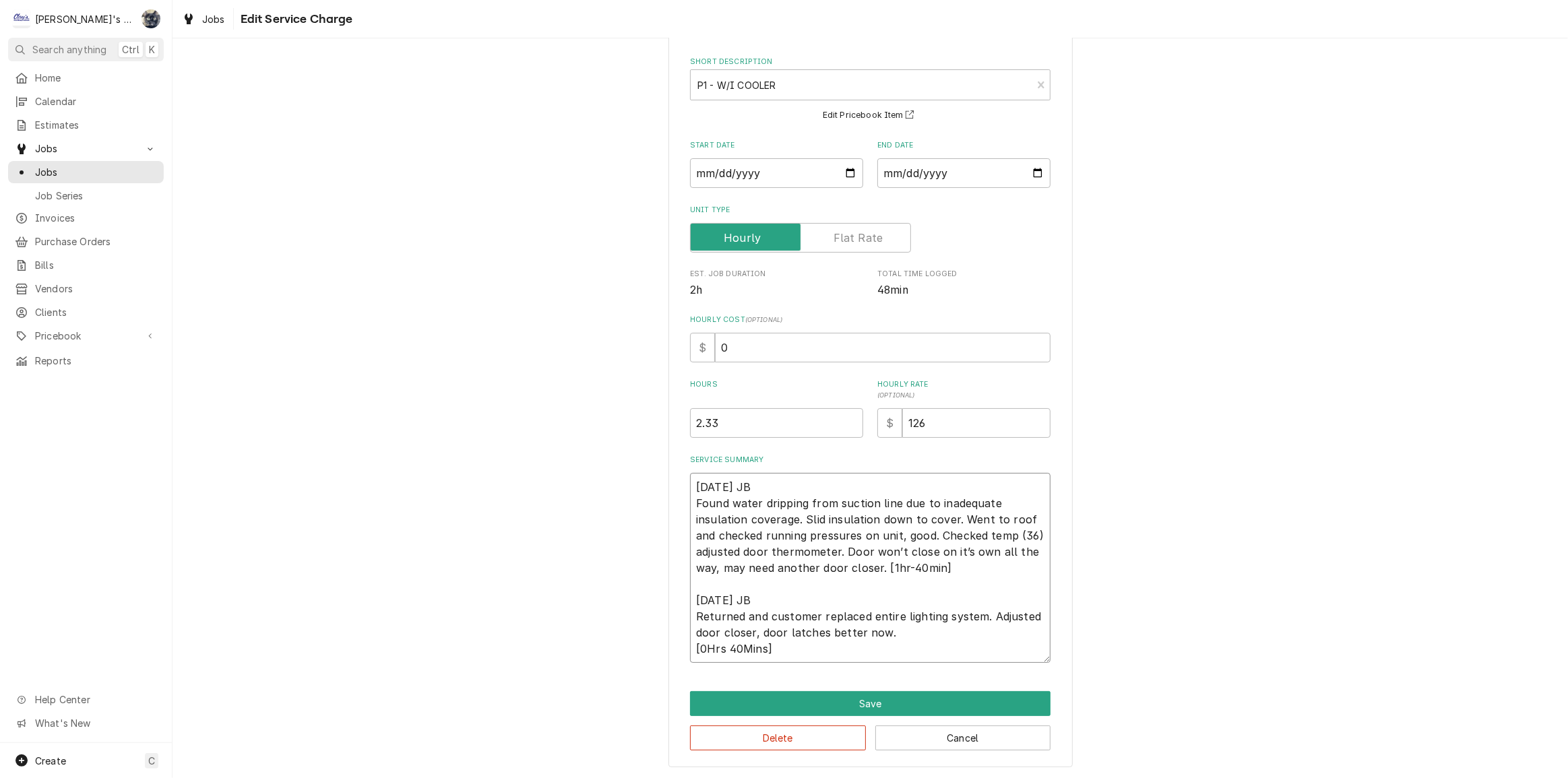
click at [640, 650] on div "Use the fields below to edit this service charge Short Description P1 - W/I COO…" at bounding box center [870, 386] width 1396 height 785
type textarea "x"
type textarea "5/30/2025 JB Found water dripping from suction line due to inadequate insulatio…"
type textarea "x"
type textarea "5/30/2025 JB Found water dripping from suction line due to inadequate insulatio…"
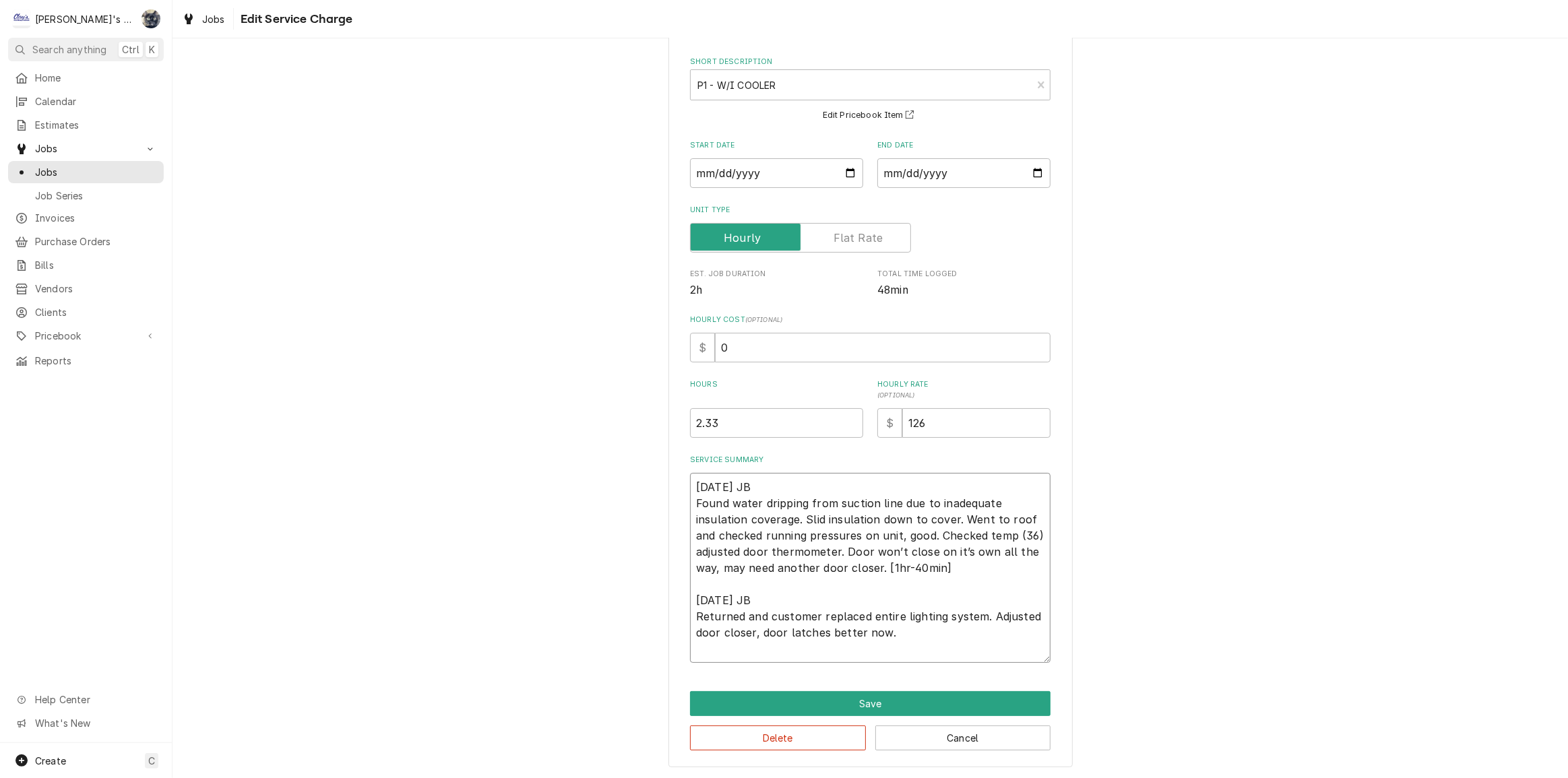
scroll to position [42, 0]
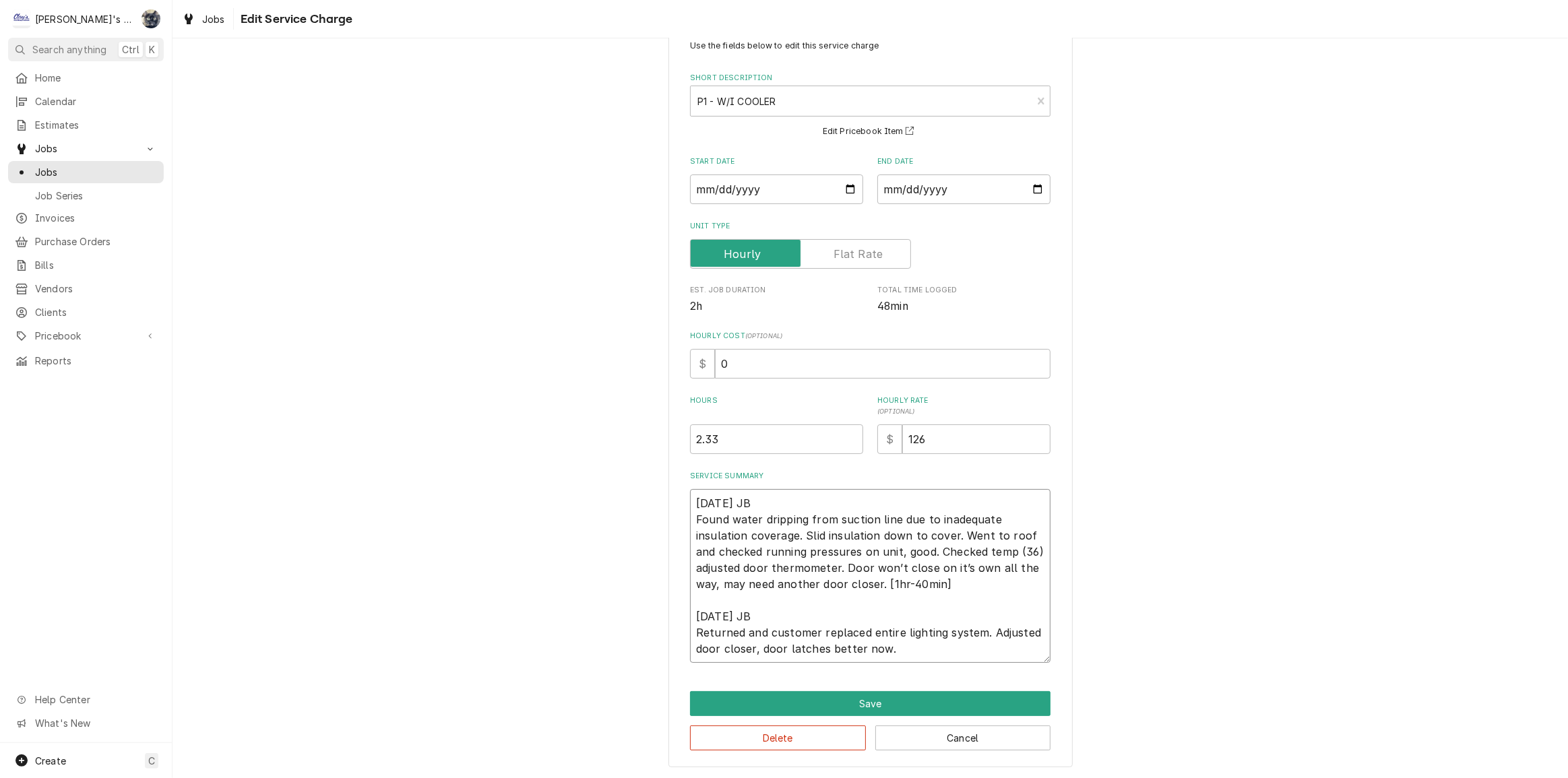
type textarea "x"
type textarea "5/30/2025 JB Found water dripping from suction line due to inadequate insulatio…"
type textarea "x"
type textarea "5/30/2025 JB Found water dripping from suction line due to inadequate insulatio…"
type textarea "x"
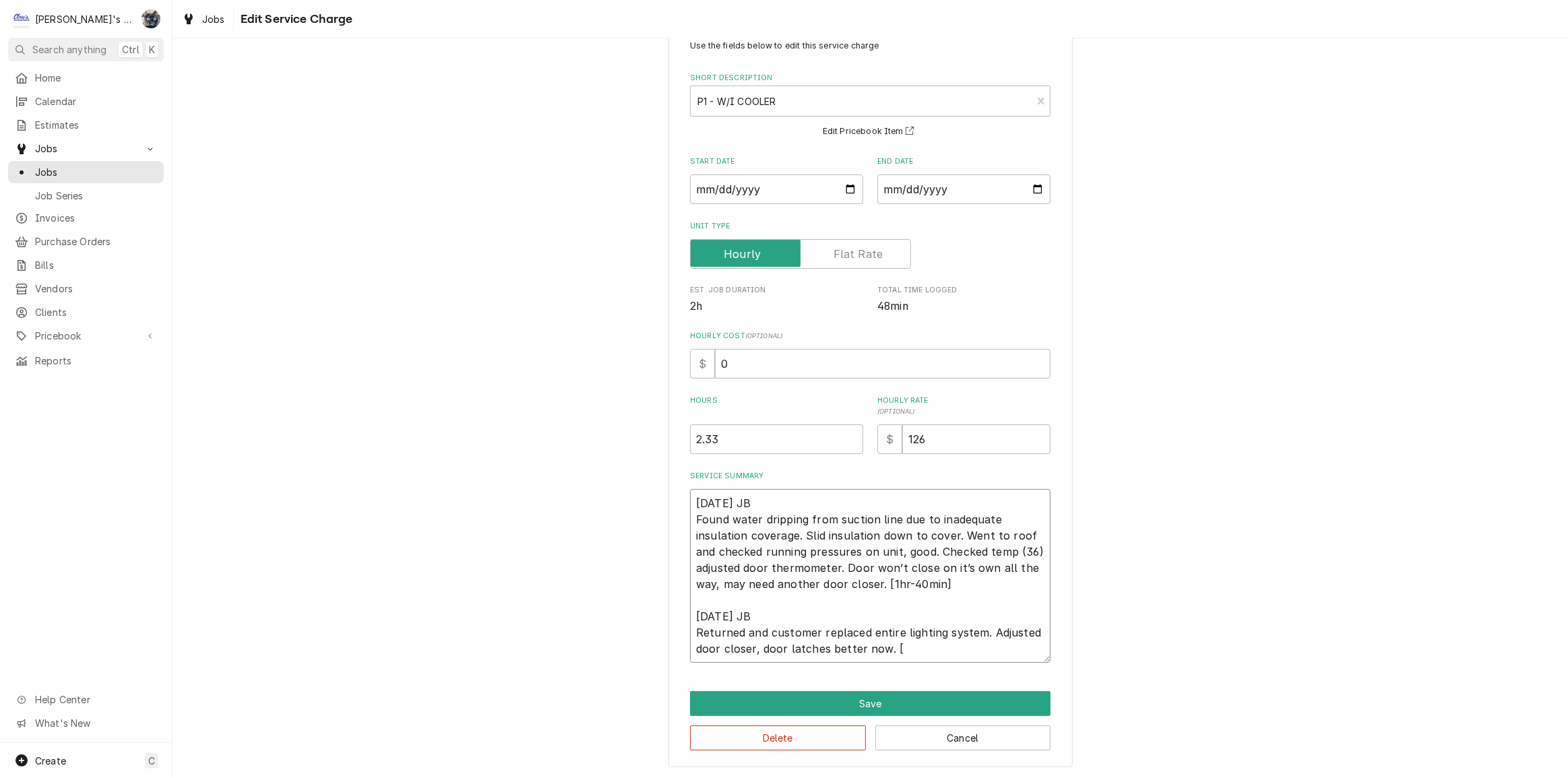
type textarea "5/30/2025 JB Found water dripping from suction line due to inadequate insulatio…"
type textarea "x"
type textarea "5/30/2025 JB Found water dripping from suction line due to inadequate insulatio…"
type textarea "x"
type textarea "5/30/2025 JB Found water dripping from suction line due to inadequate insulatio…"
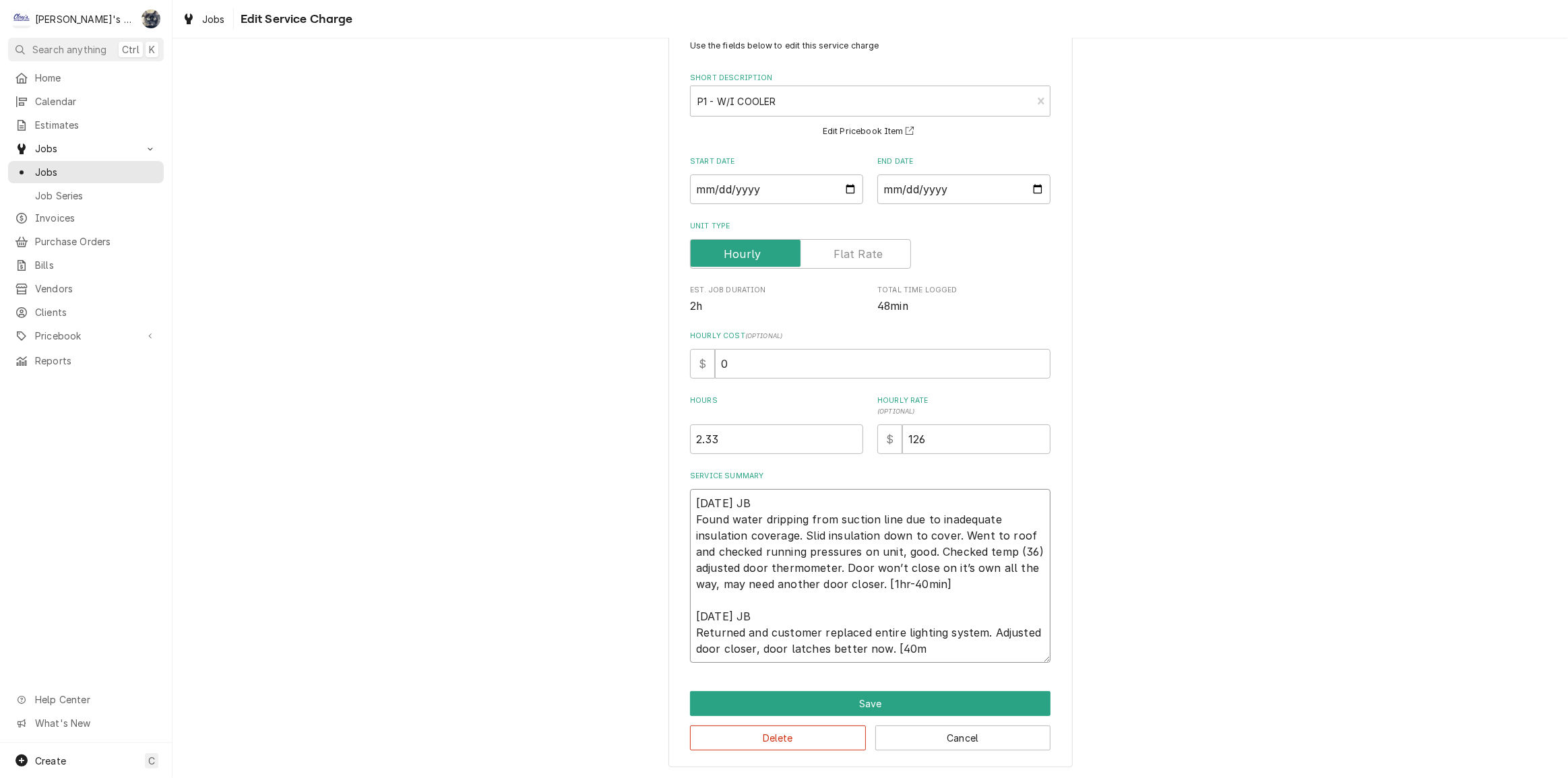
type textarea "x"
type textarea "5/30/2025 JB Found water dripping from suction line due to inadequate insulatio…"
type textarea "x"
type textarea "5/30/2025 JB Found water dripping from suction line due to inadequate insulatio…"
type textarea "x"
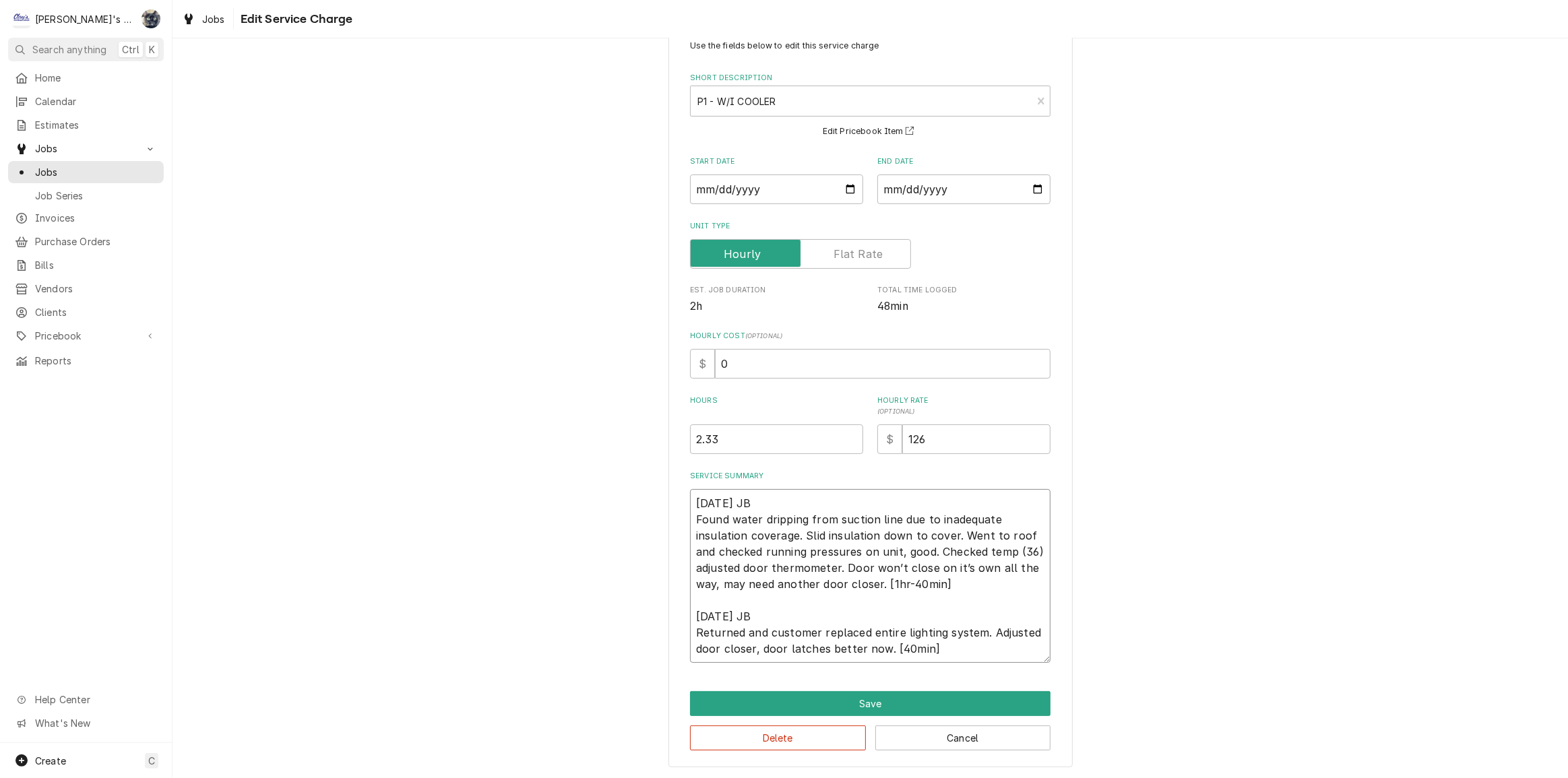
type textarea "5/30/2025 JB Found water dripping from suction line due to inadequate insulatio…"
click at [684, 366] on div "Use the fields below to edit this service charge Short Description P1 - W/I COO…" at bounding box center [871, 395] width 404 height 745
type textarea "x"
type input "3"
type textarea "x"
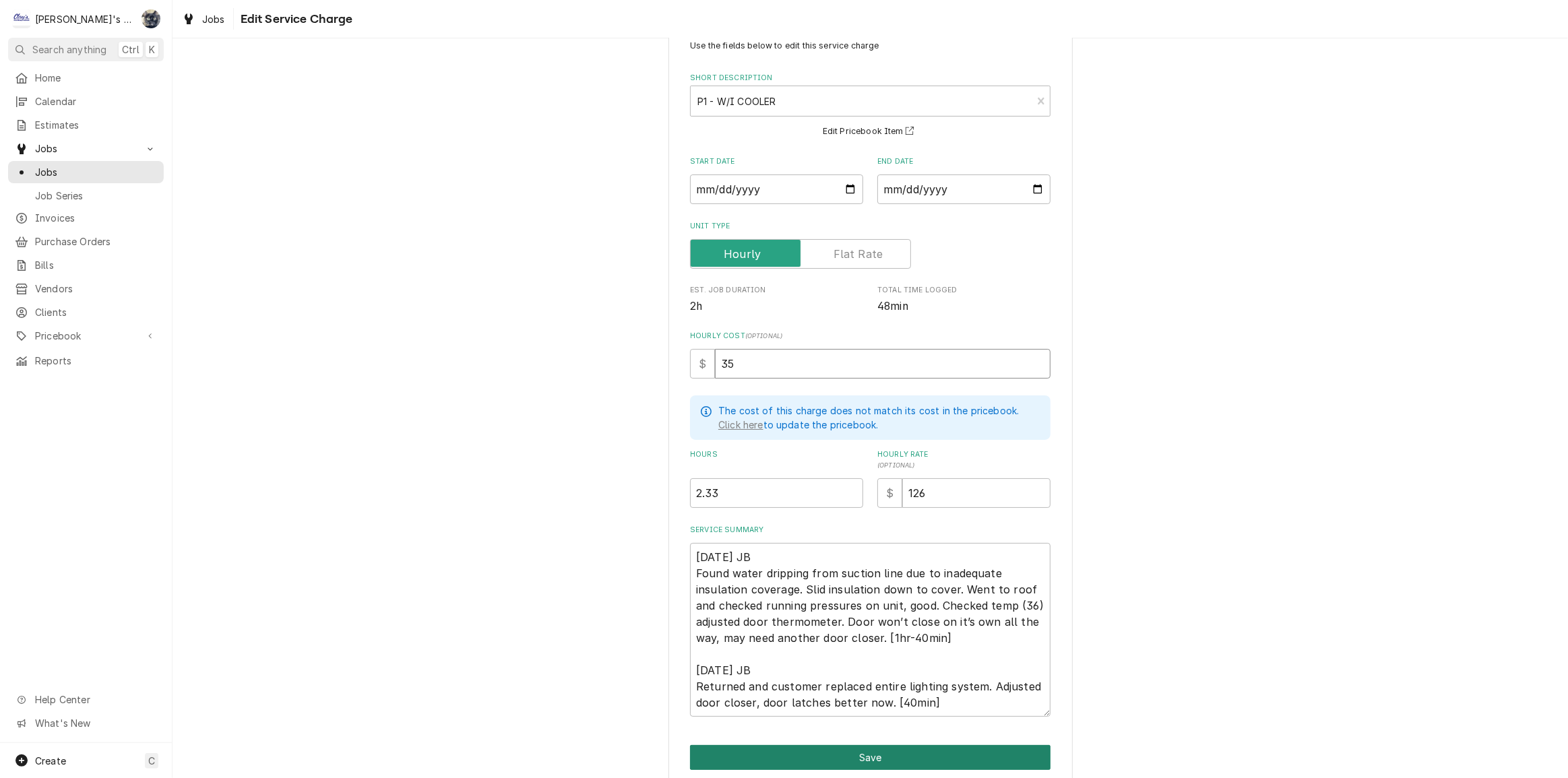
type input "35"
click at [821, 755] on button "Save" at bounding box center [870, 757] width 361 height 25
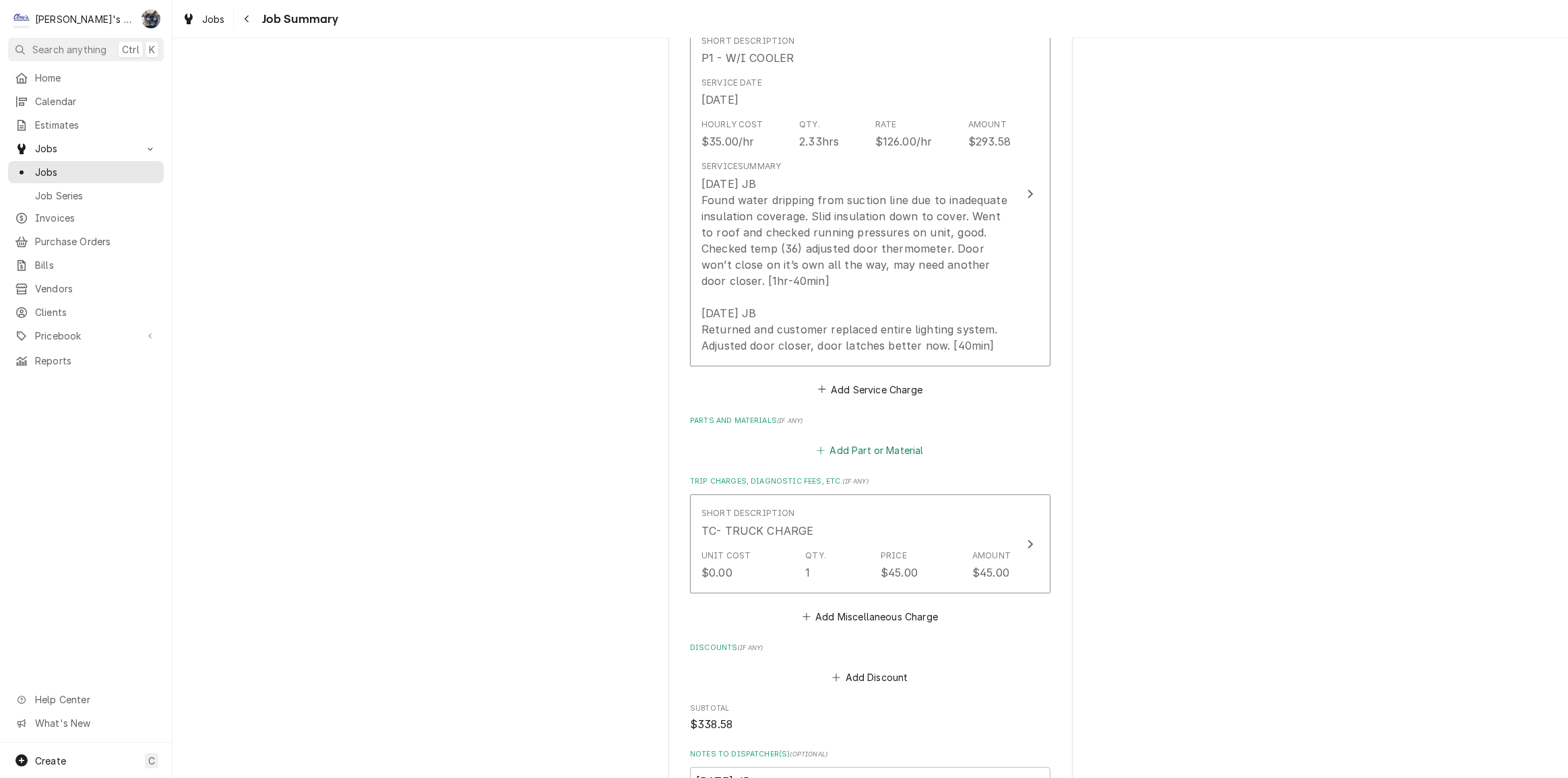
scroll to position [551, 0]
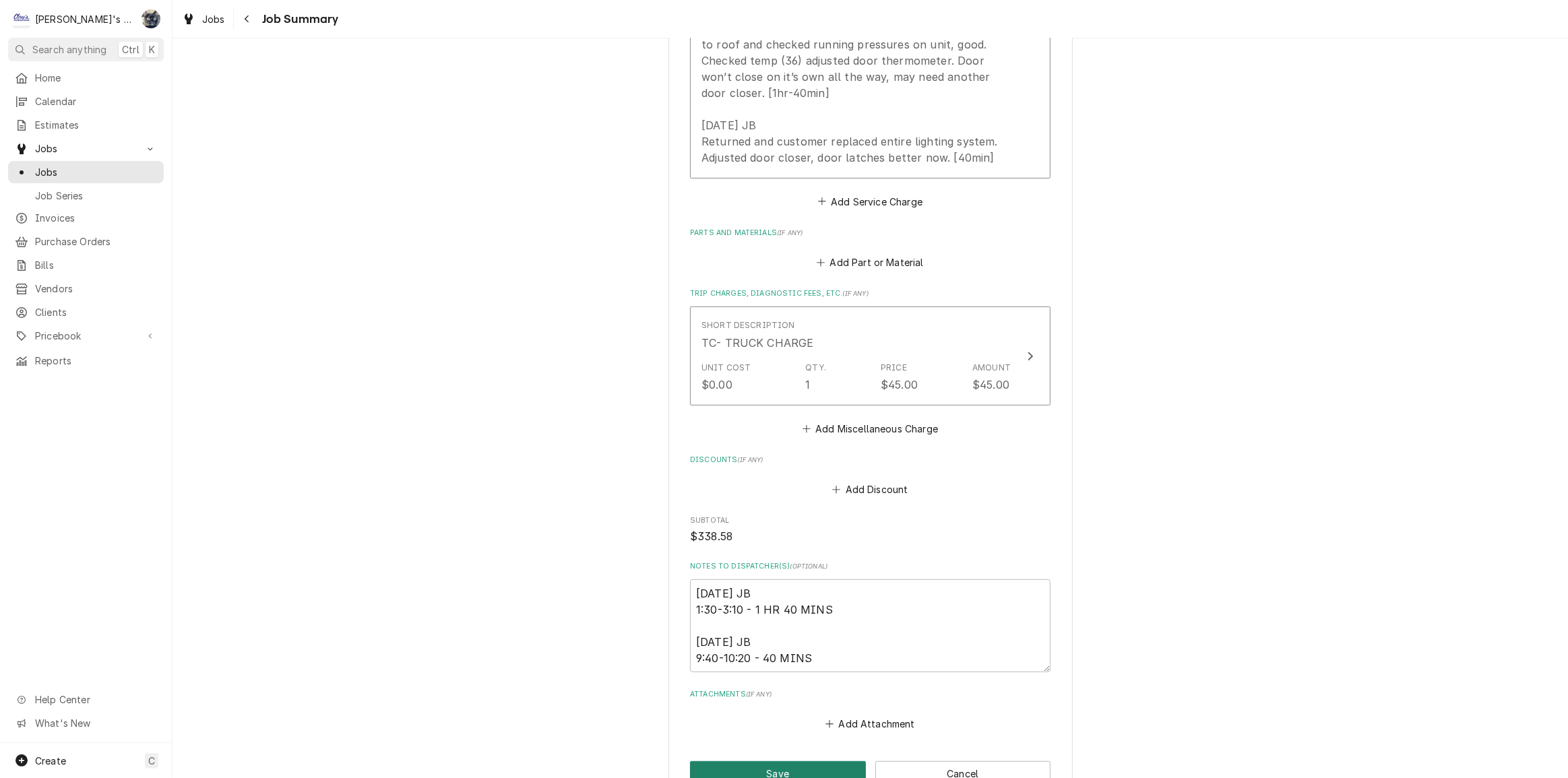
click at [805, 767] on button "Save" at bounding box center [777, 774] width 176 height 25
type textarea "x"
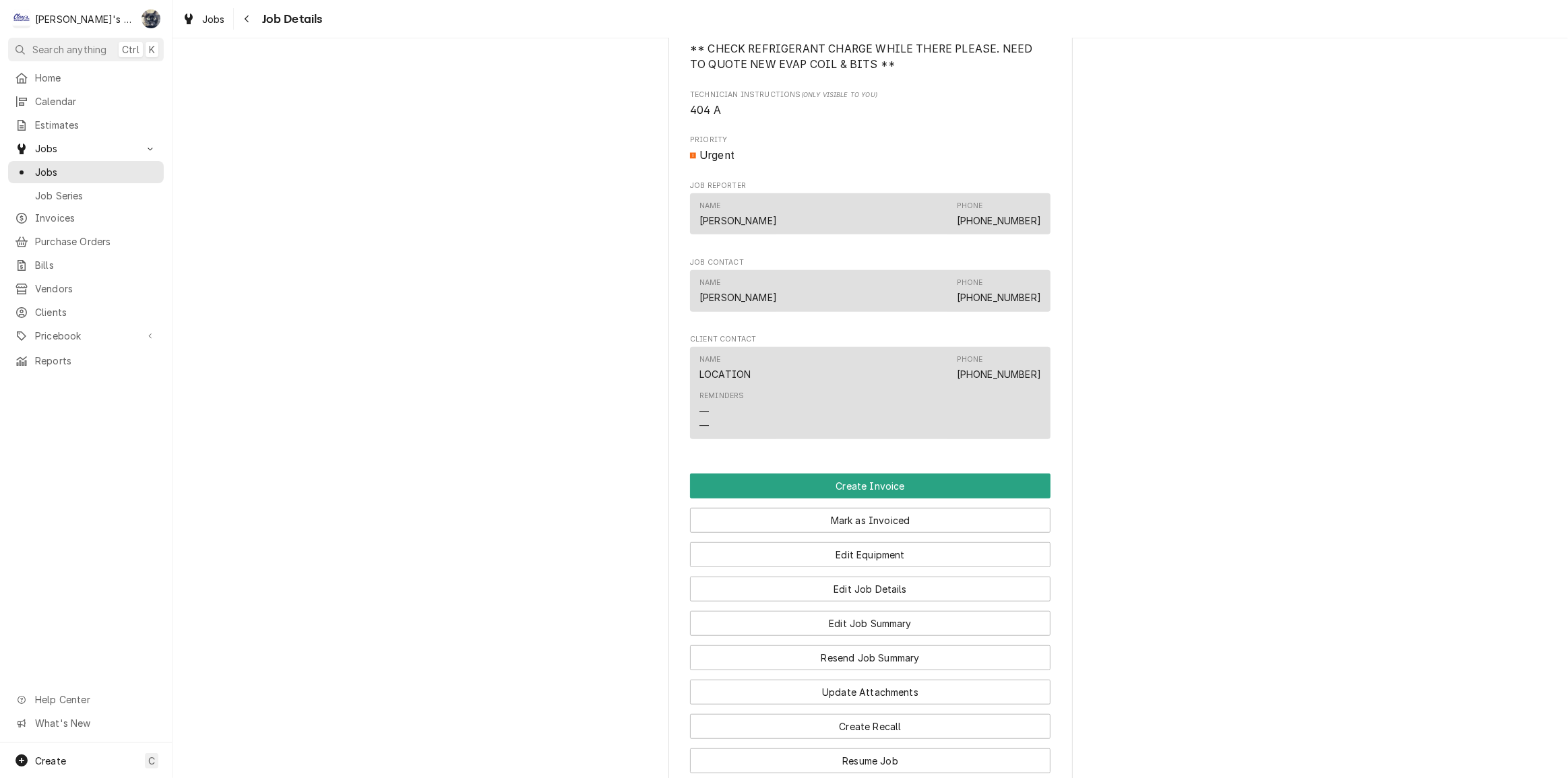
scroll to position [1041, 0]
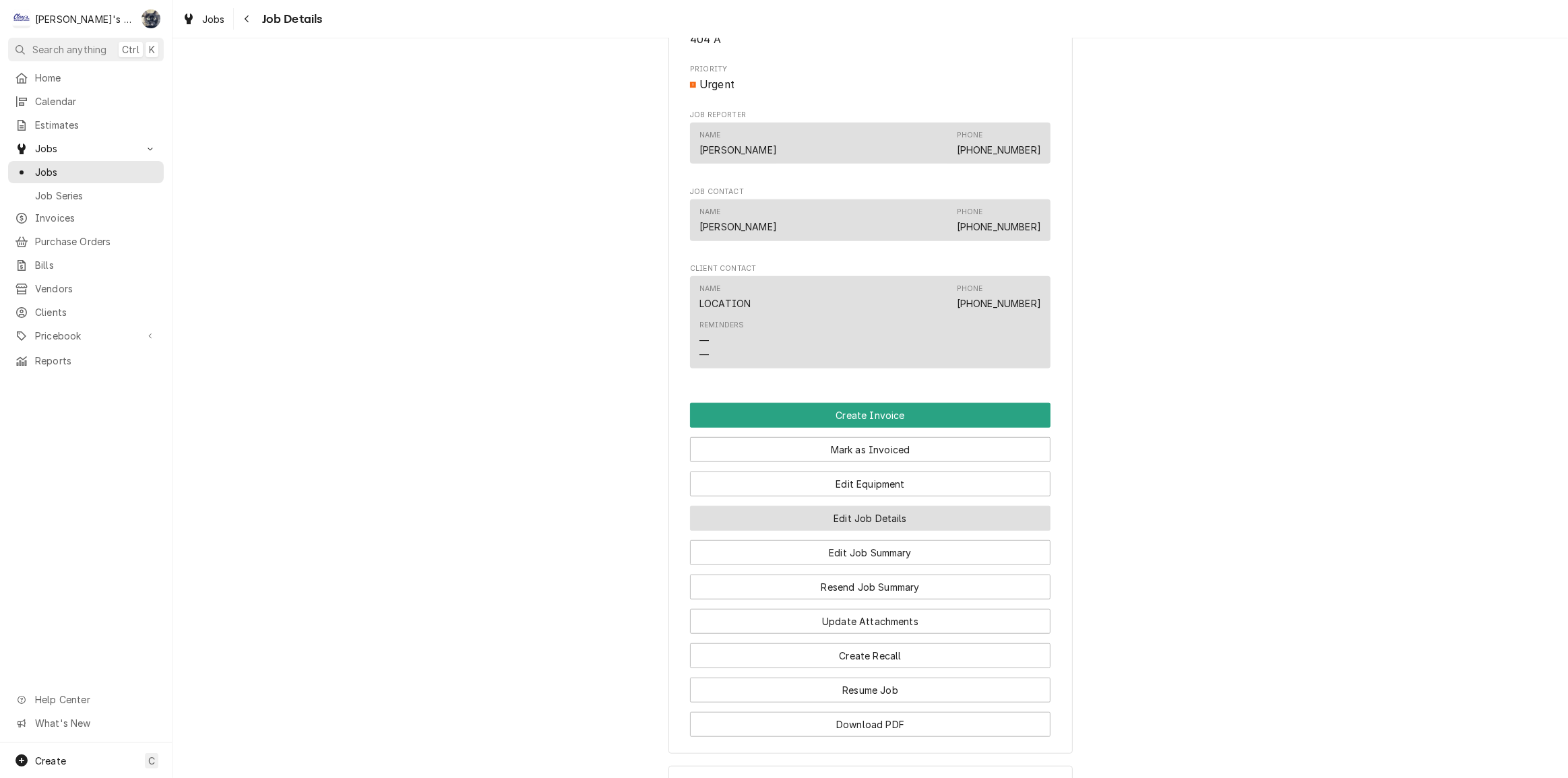
click at [862, 524] on button "Edit Job Details" at bounding box center [870, 518] width 361 height 25
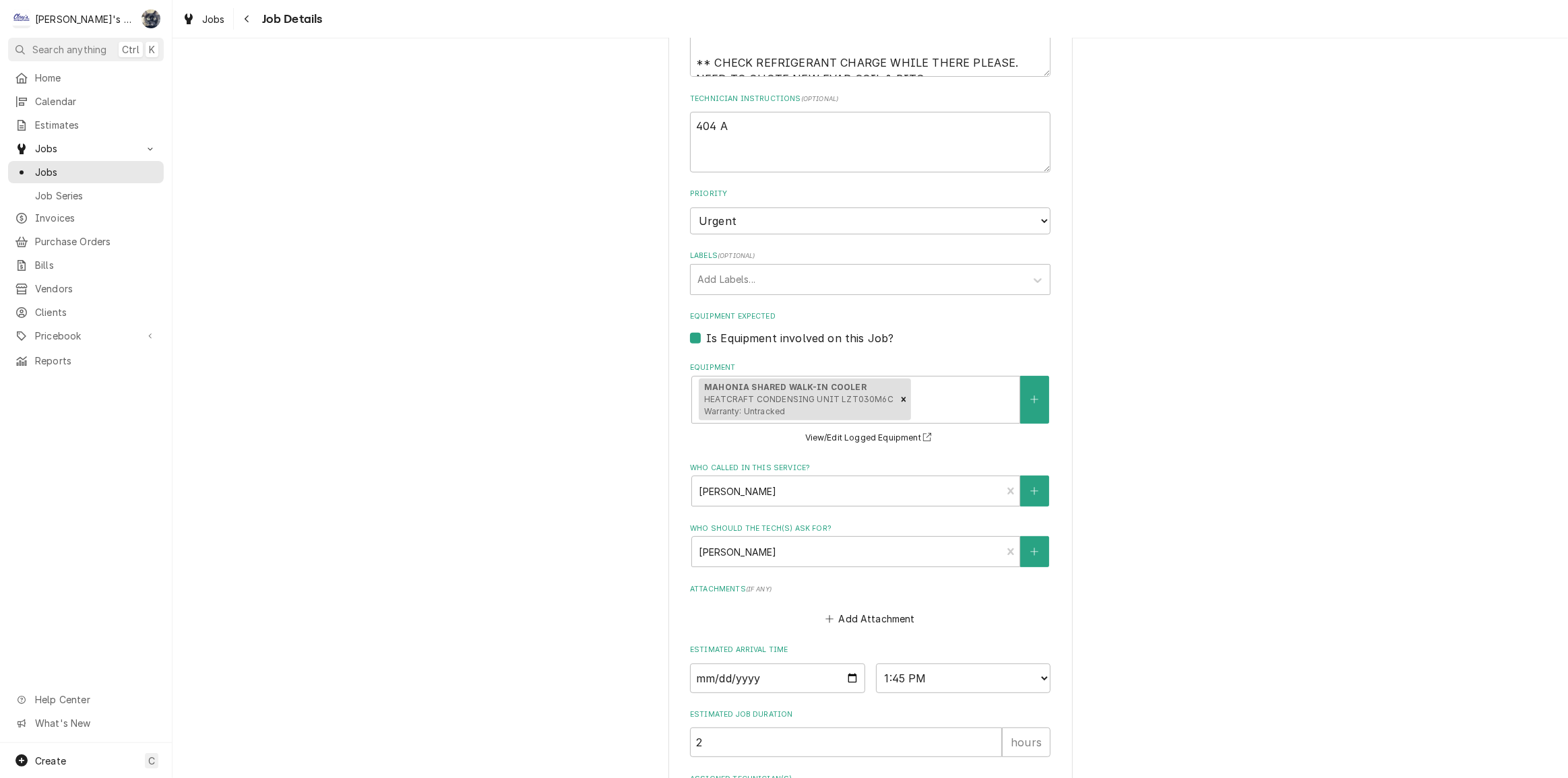
scroll to position [563, 0]
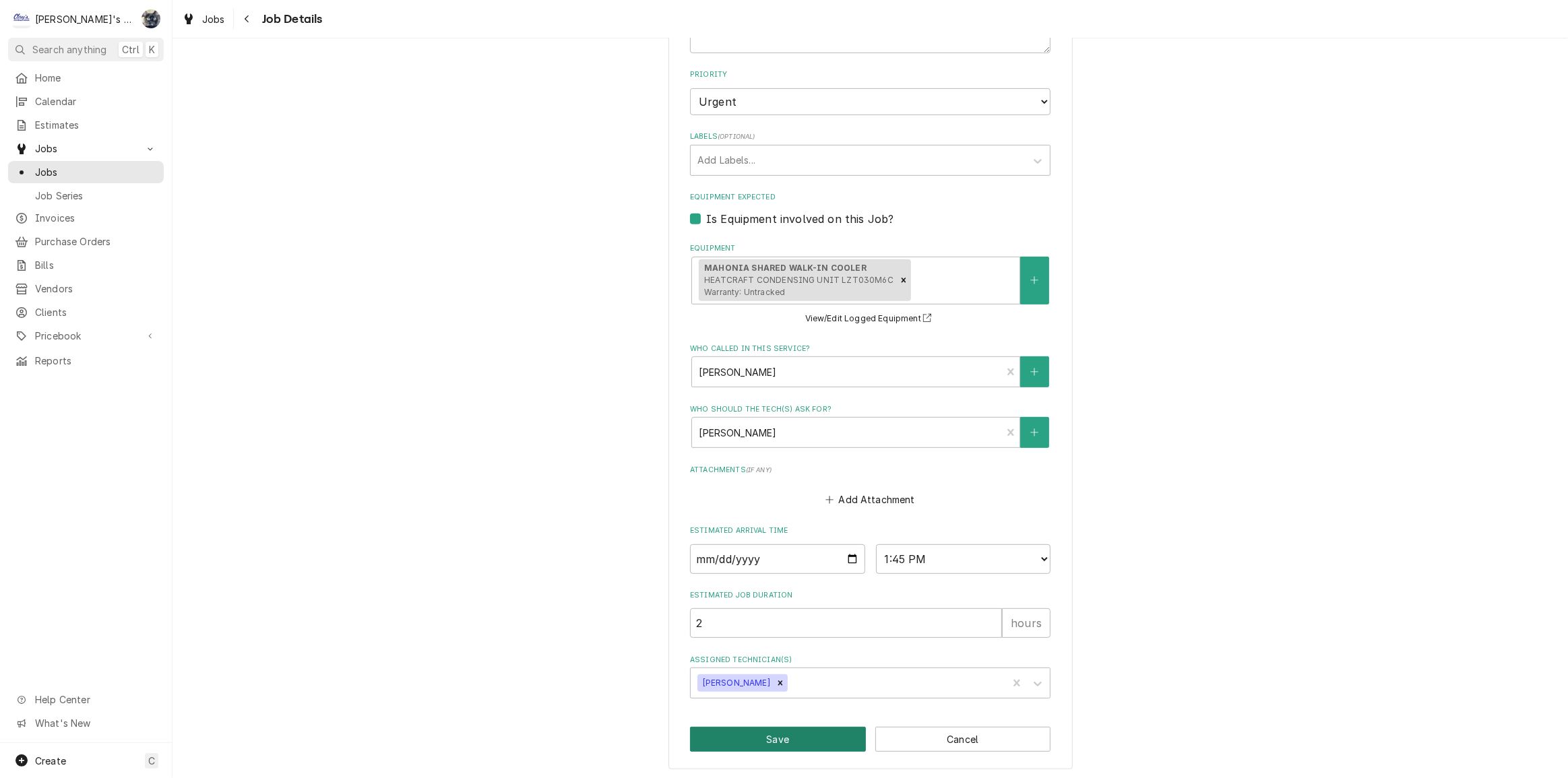
click at [774, 727] on button "Save" at bounding box center [777, 739] width 176 height 25
type textarea "x"
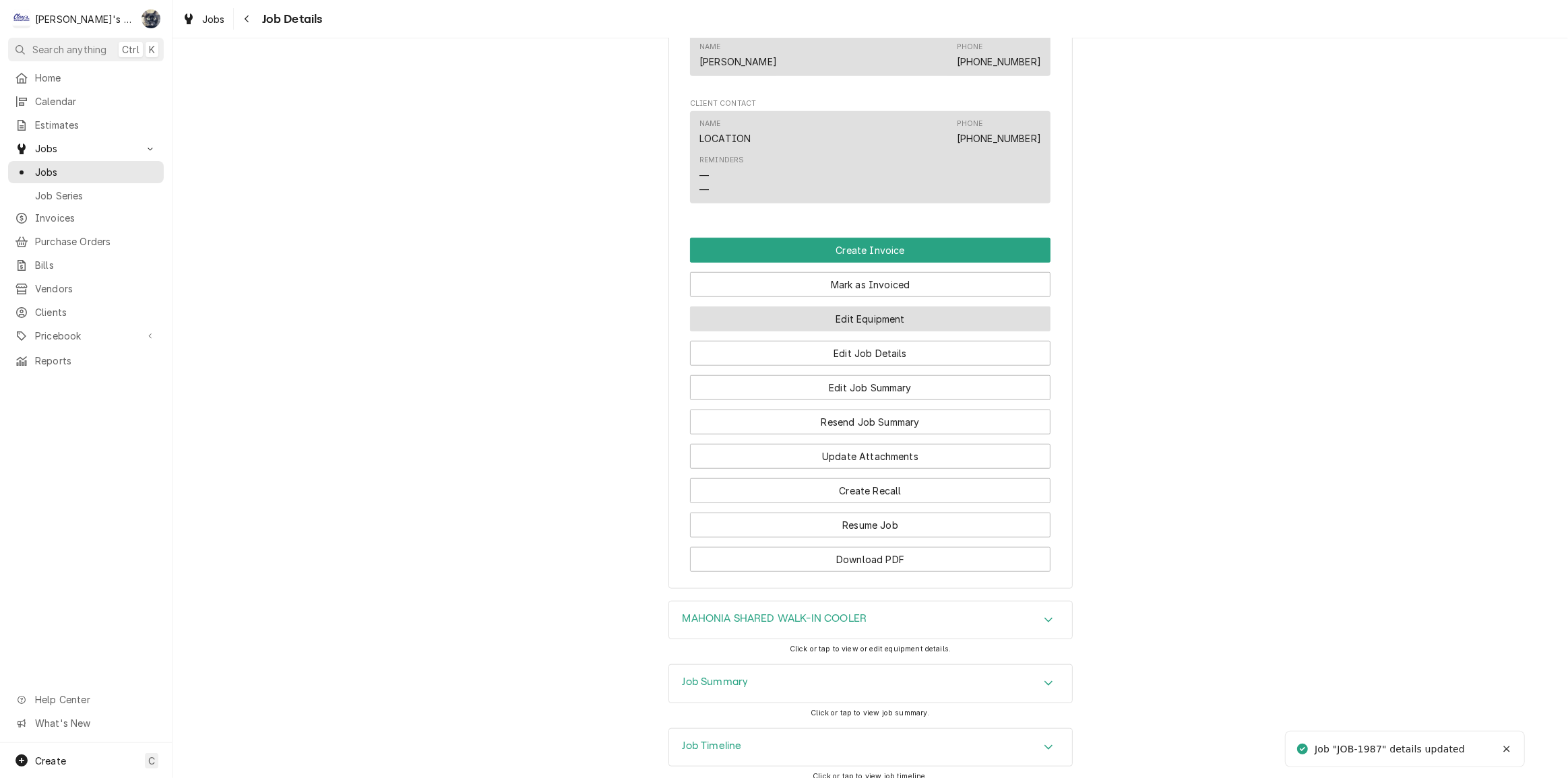
scroll to position [1280, 0]
